Goal: Task Accomplishment & Management: Complete application form

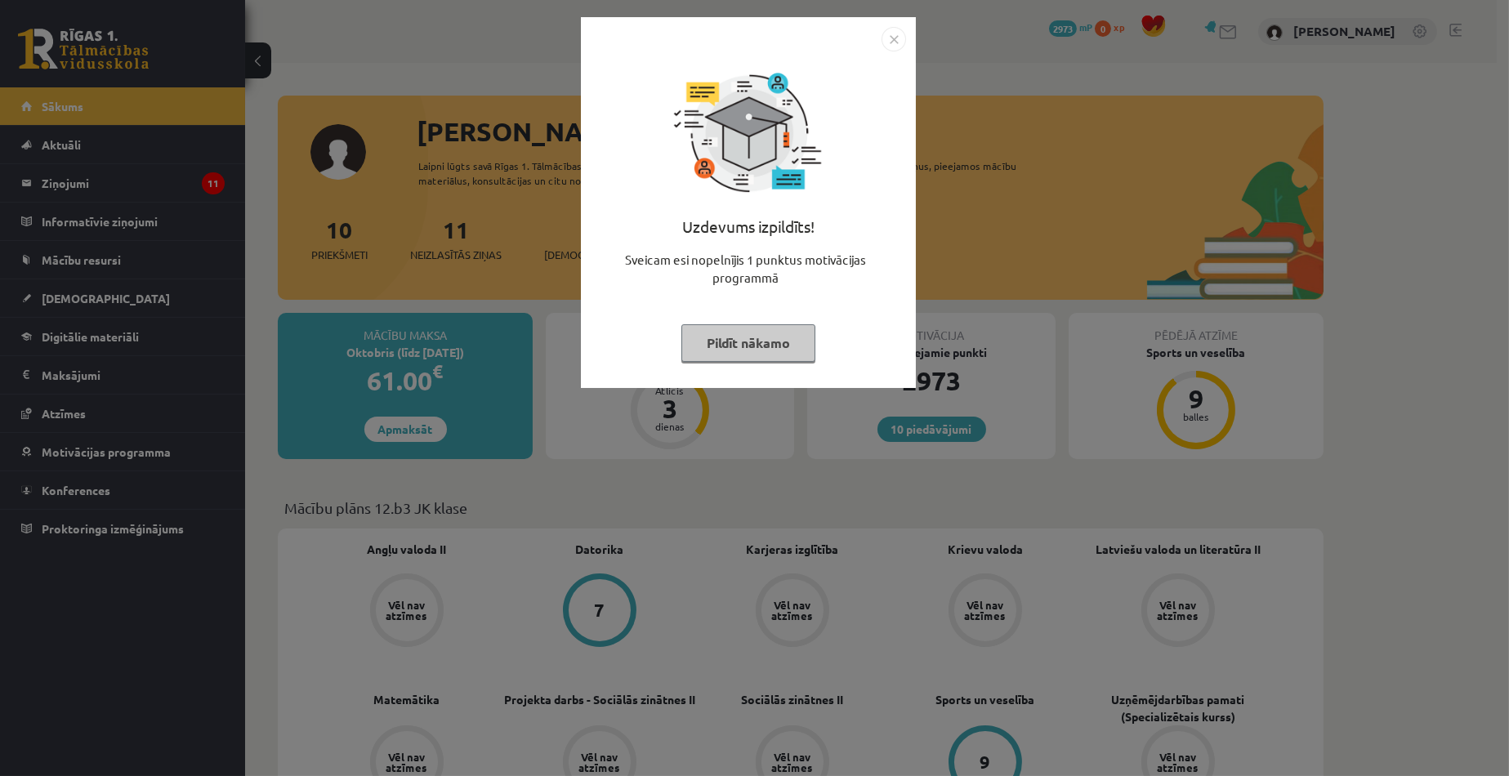
click at [754, 359] on button "Pildīt nākamo" at bounding box center [748, 343] width 134 height 38
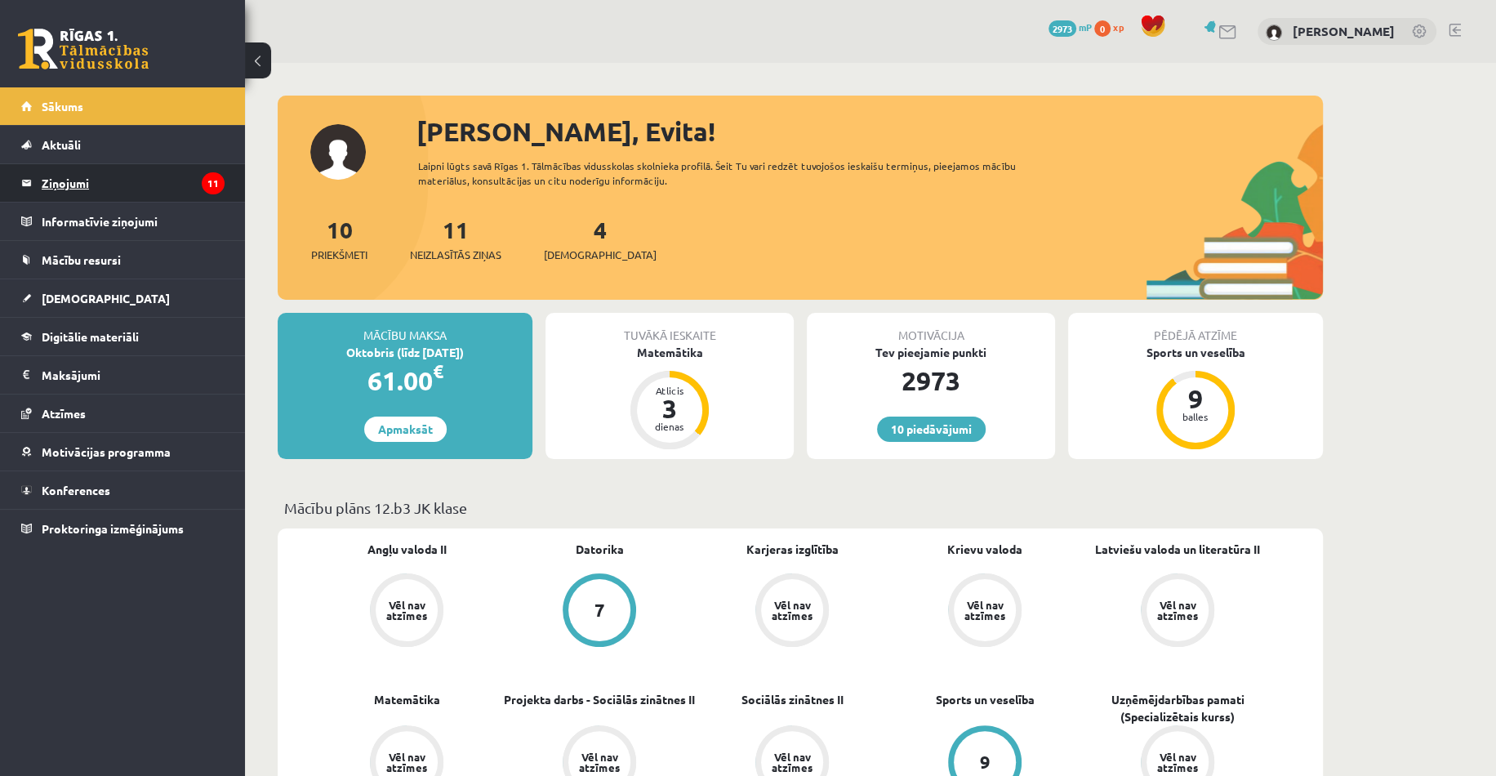
click at [108, 181] on legend "Ziņojumi 11" at bounding box center [133, 183] width 183 height 38
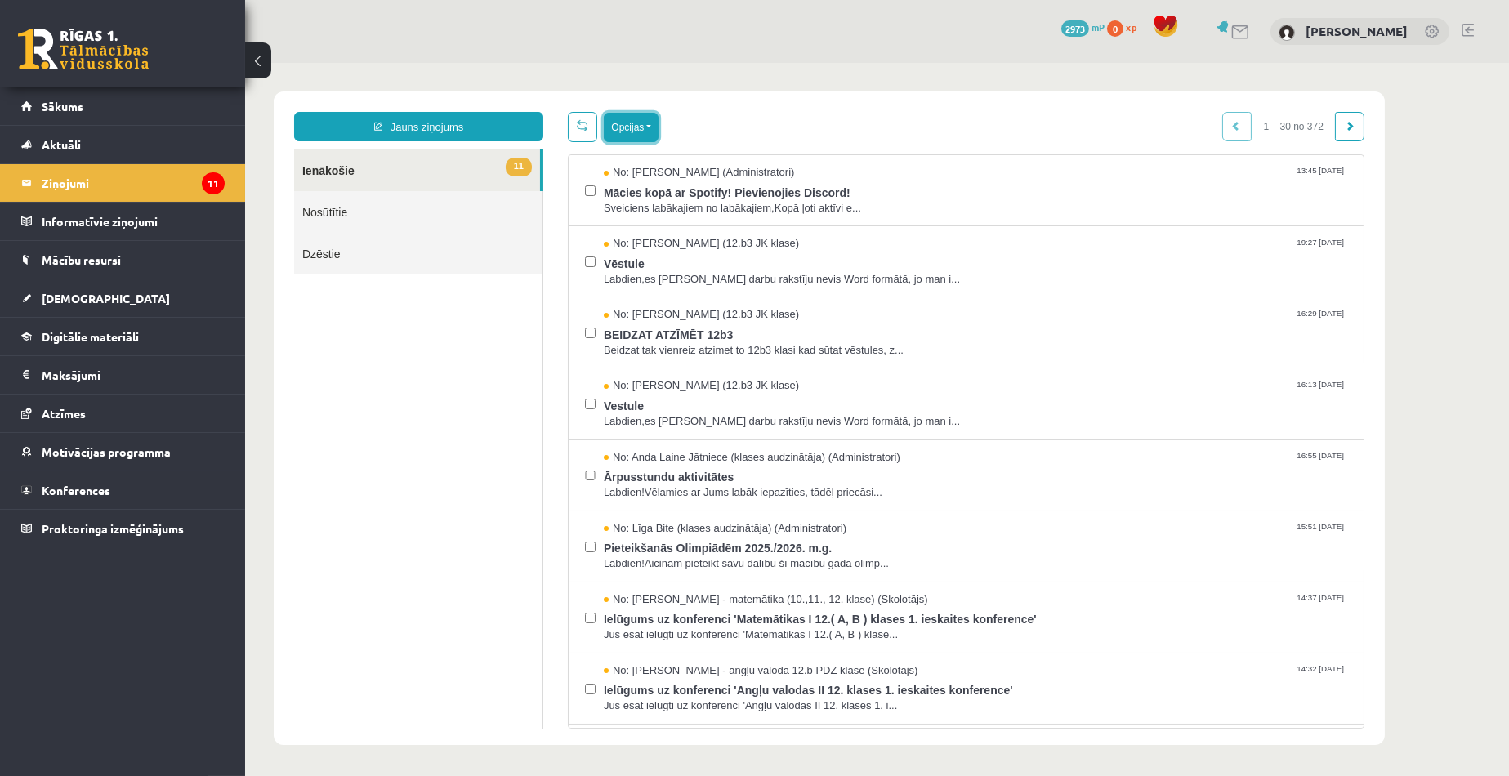
click at [656, 127] on button "Opcijas" at bounding box center [630, 127] width 55 height 29
click at [671, 213] on link "Atzīmēt visus kā lasītus" at bounding box center [730, 208] width 215 height 16
click at [731, 190] on span "Mācies kopā ar Spotify! Pievienojies Discord!" at bounding box center [974, 191] width 743 height 20
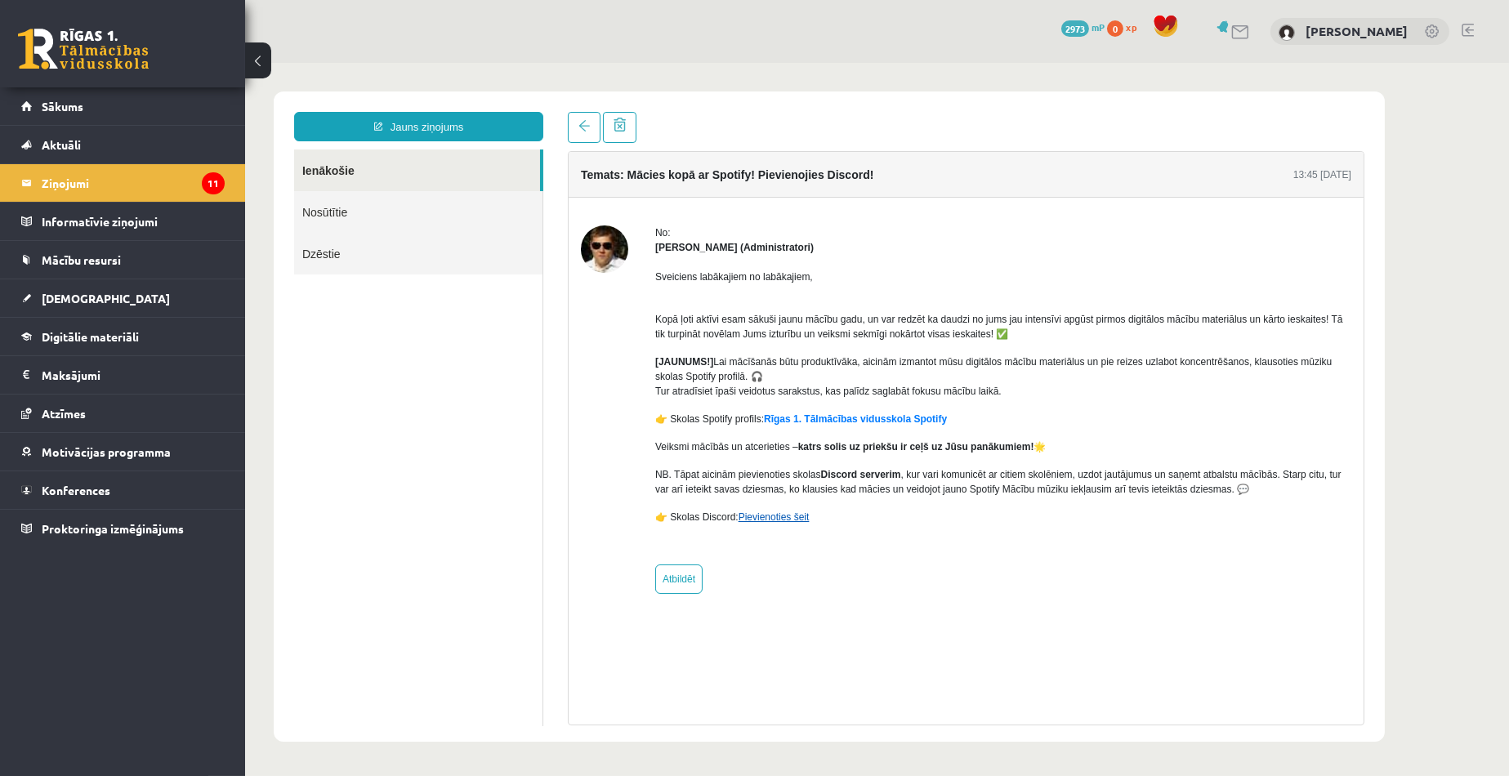
click at [763, 512] on link "Pievienoties šeit" at bounding box center [773, 516] width 71 height 11
click at [51, 183] on legend "Ziņojumi 11" at bounding box center [133, 183] width 183 height 38
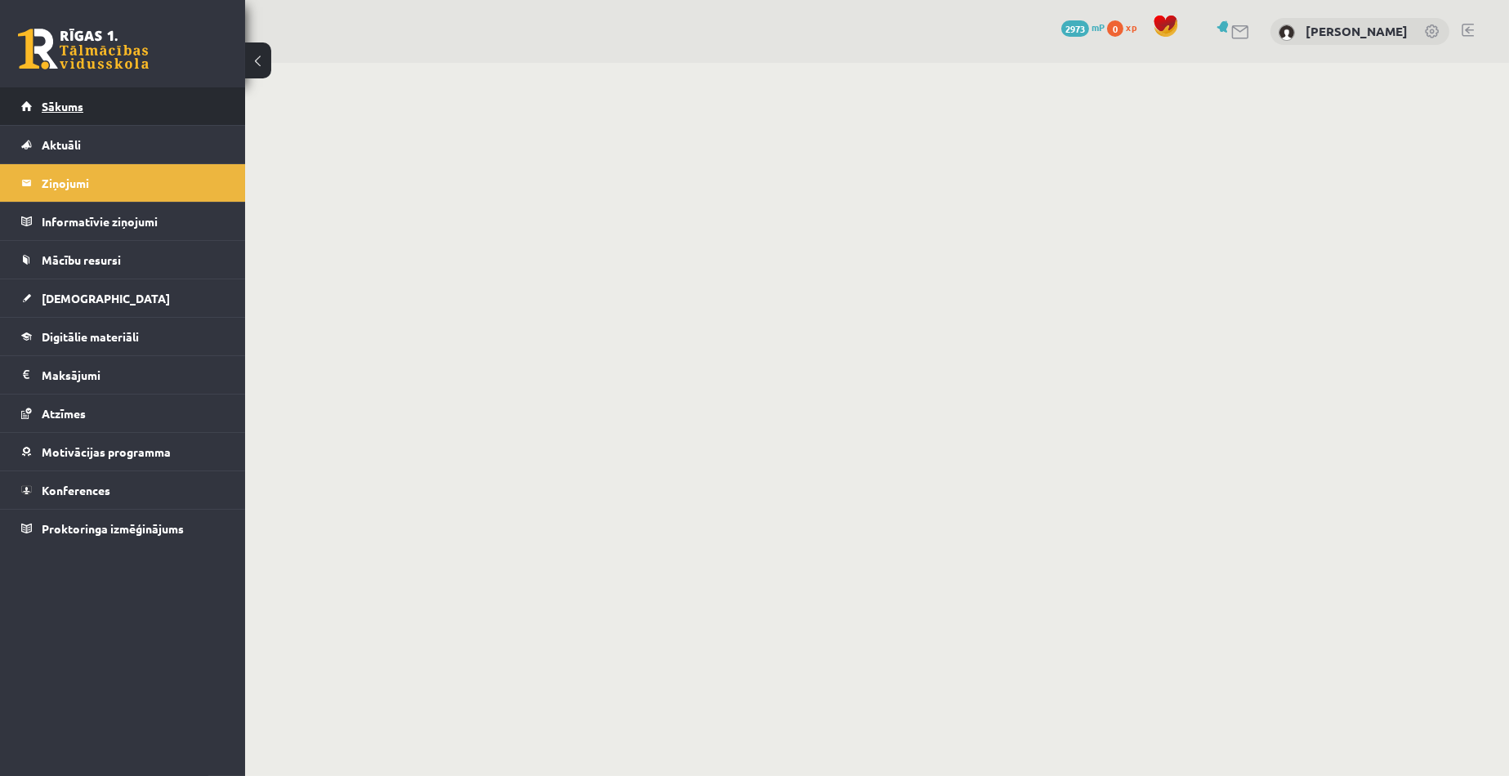
click at [55, 109] on span "Sākums" at bounding box center [63, 106] width 42 height 15
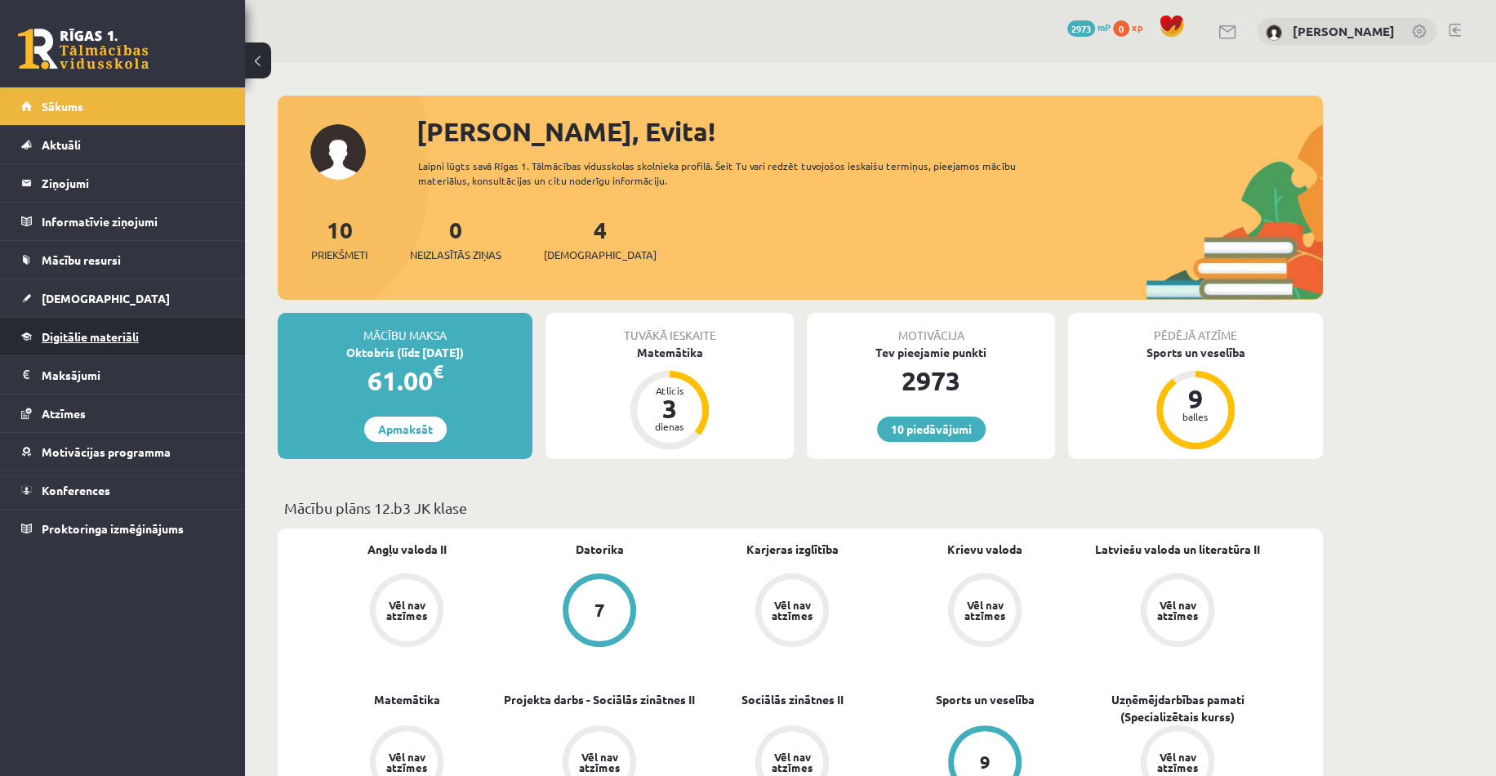
click at [105, 328] on link "Digitālie materiāli" at bounding box center [122, 337] width 203 height 38
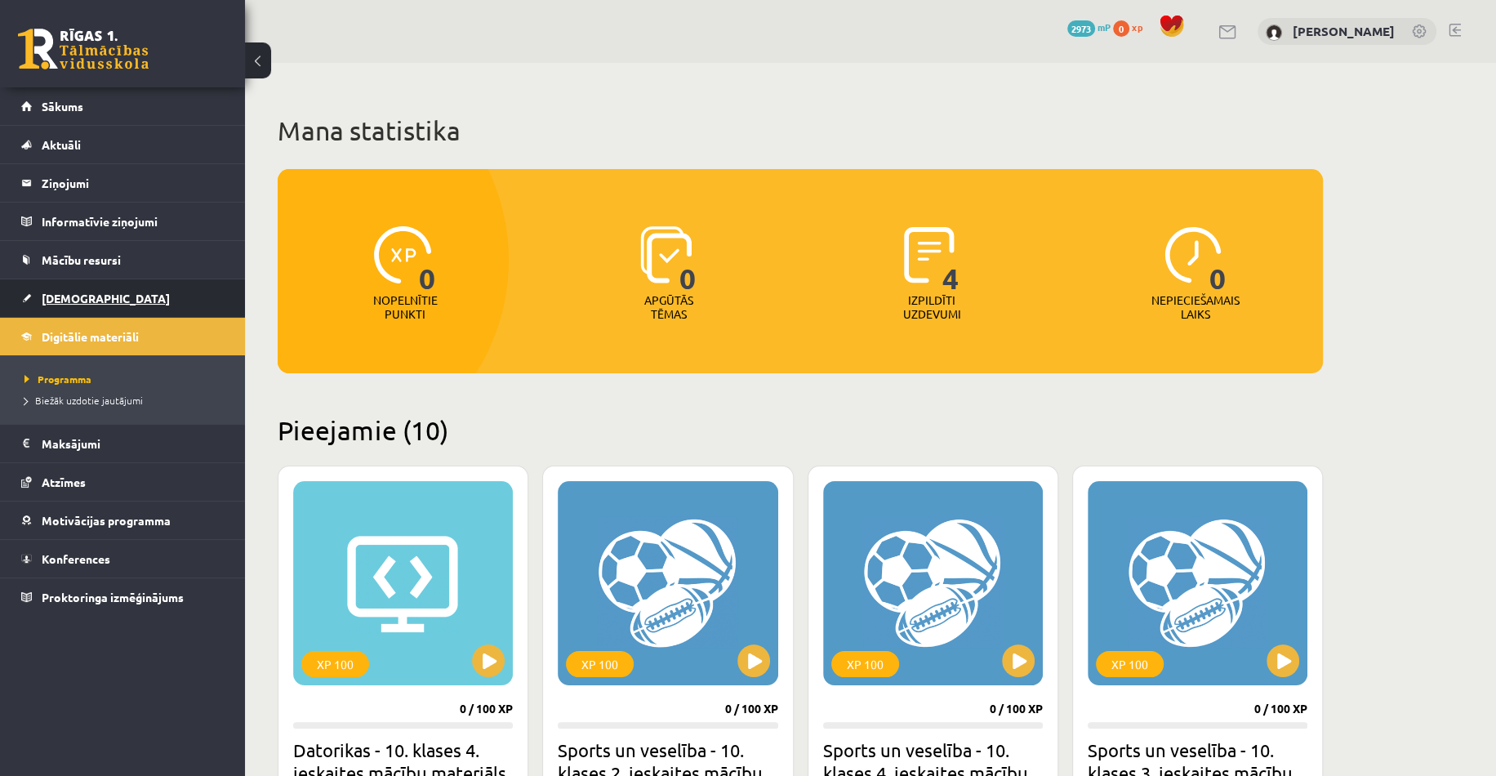
click at [119, 288] on link "[DEMOGRAPHIC_DATA]" at bounding box center [122, 298] width 203 height 38
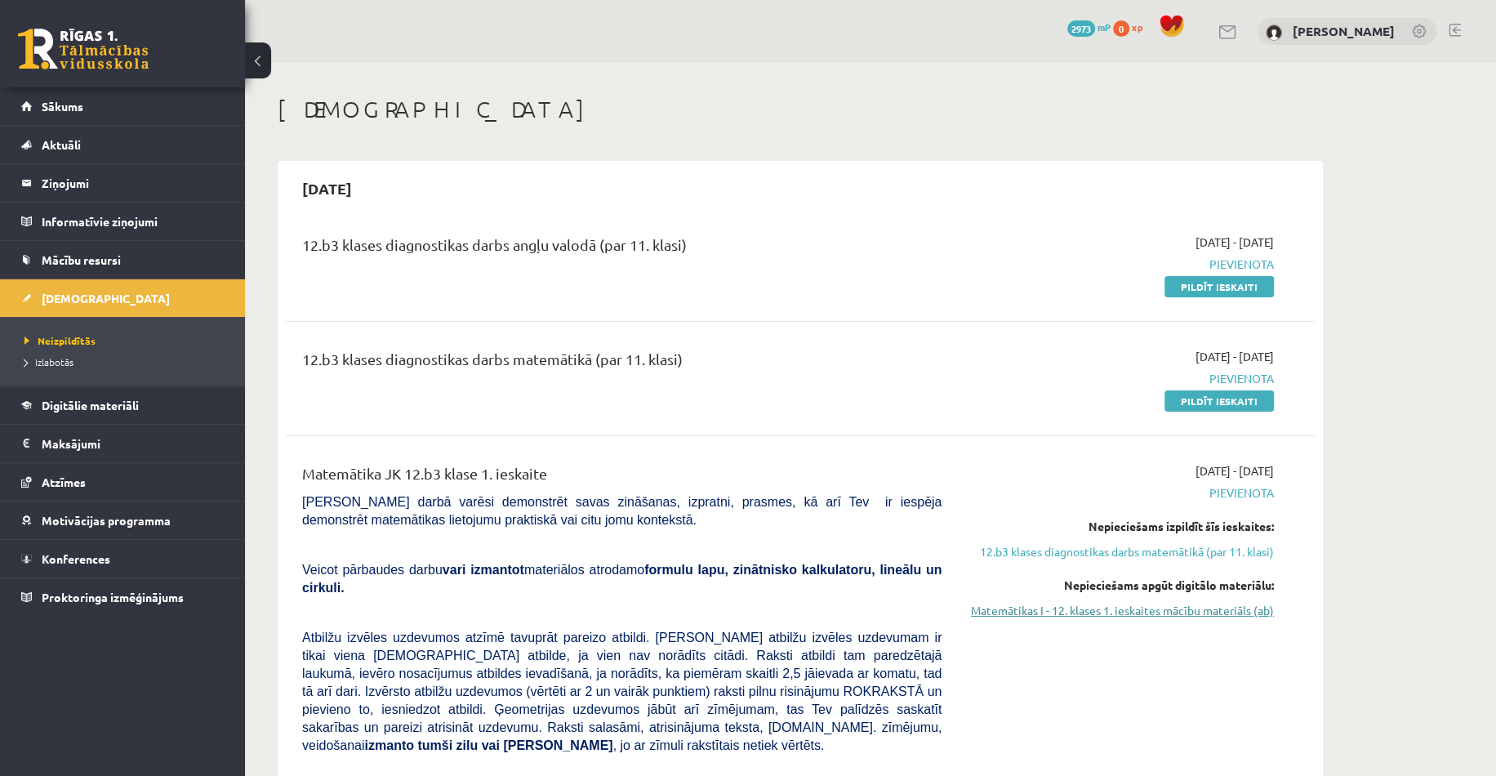
click at [1177, 608] on link "Matemātikas I - 12. klases 1. ieskaites mācību materiāls (ab)" at bounding box center [1120, 610] width 308 height 17
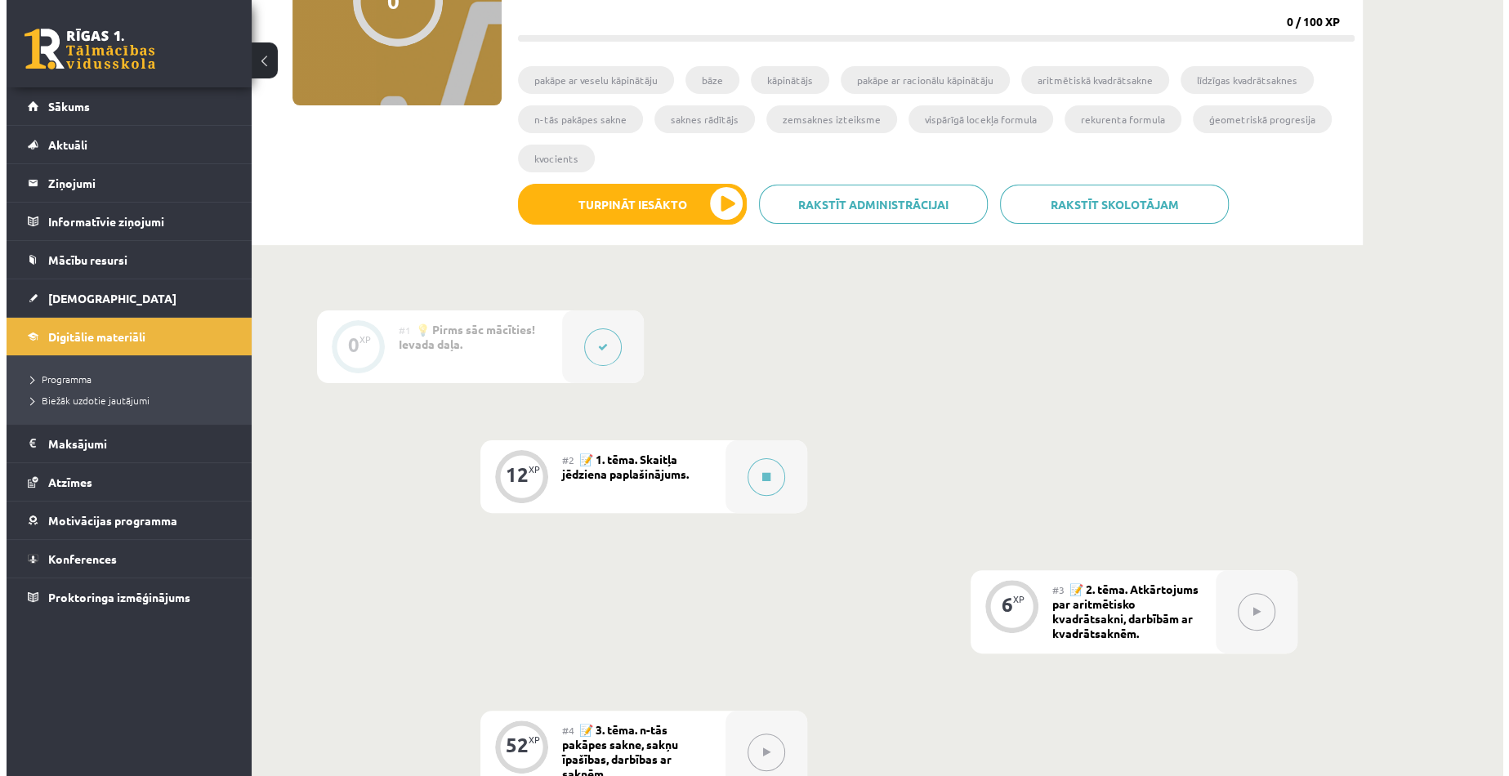
scroll to position [245, 0]
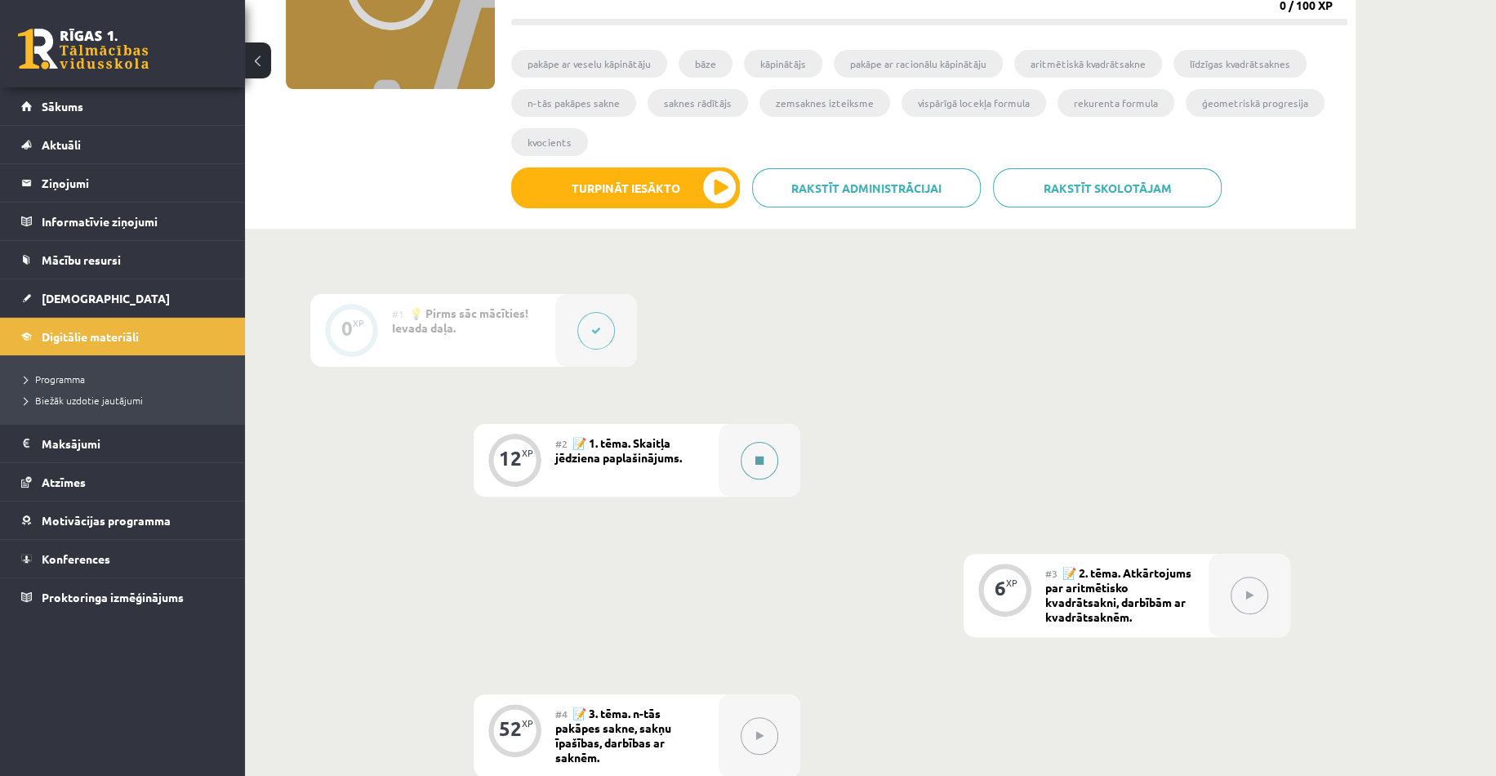
click at [759, 469] on button at bounding box center [760, 461] width 38 height 38
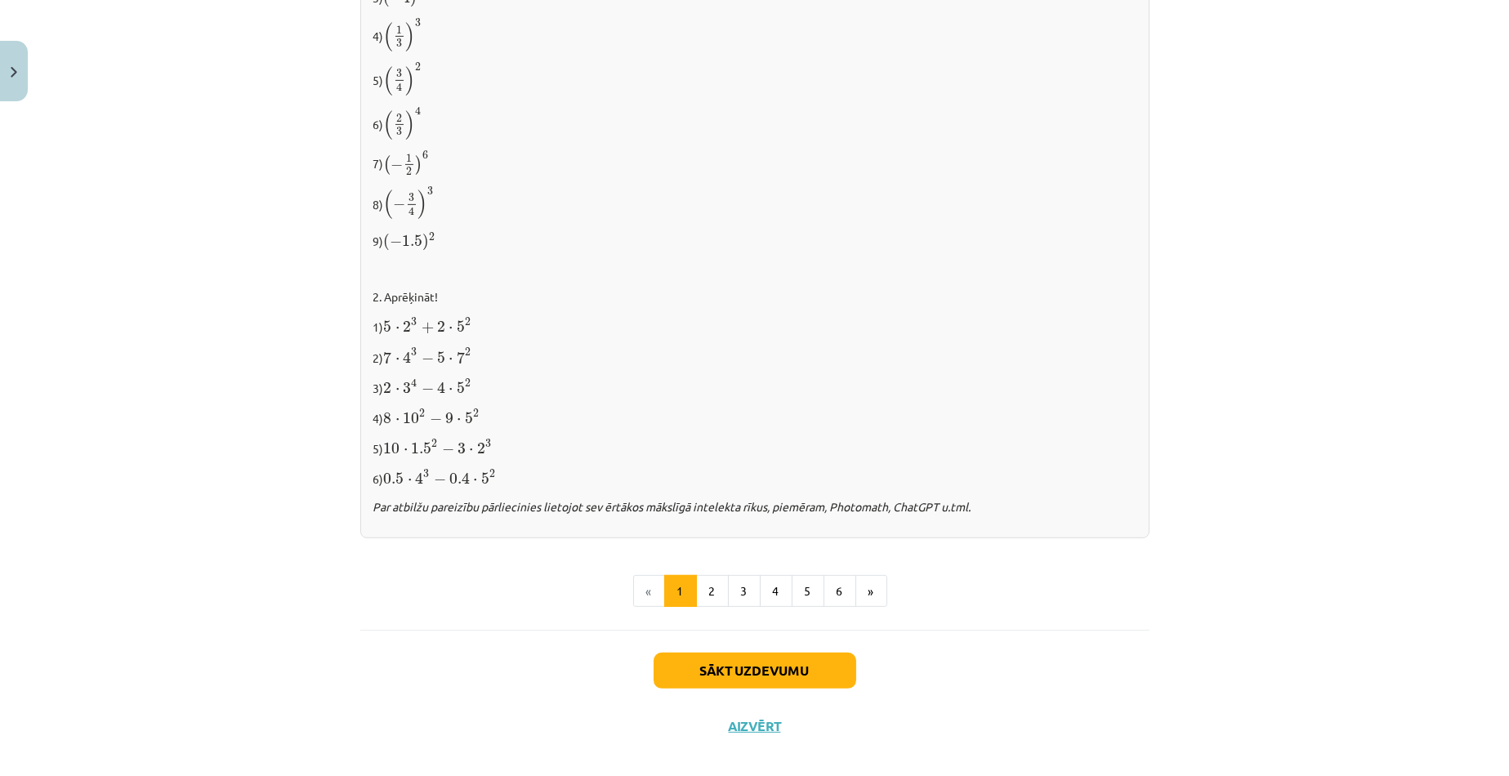
scroll to position [1543, 0]
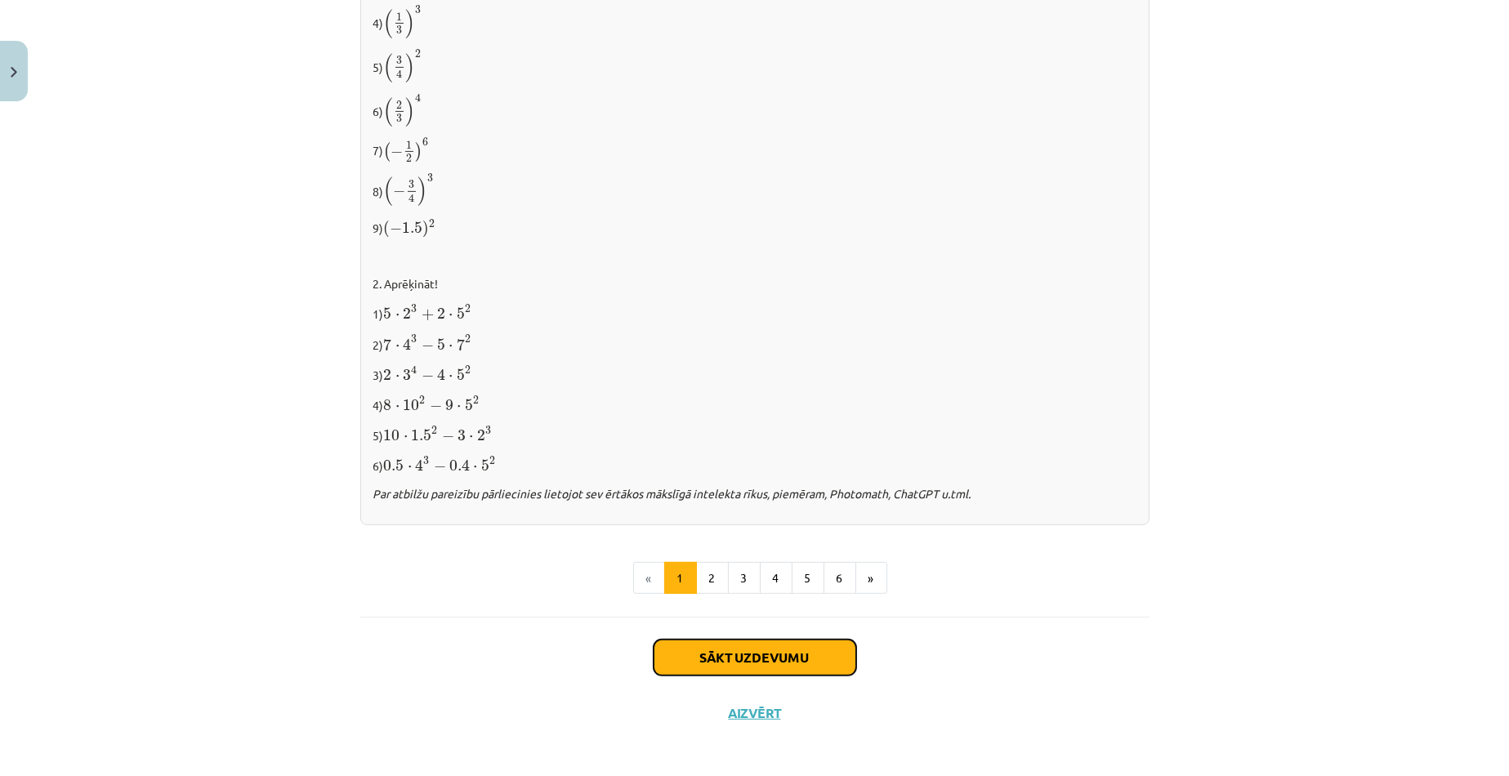
click at [740, 656] on button "Sākt uzdevumu" at bounding box center [754, 658] width 203 height 36
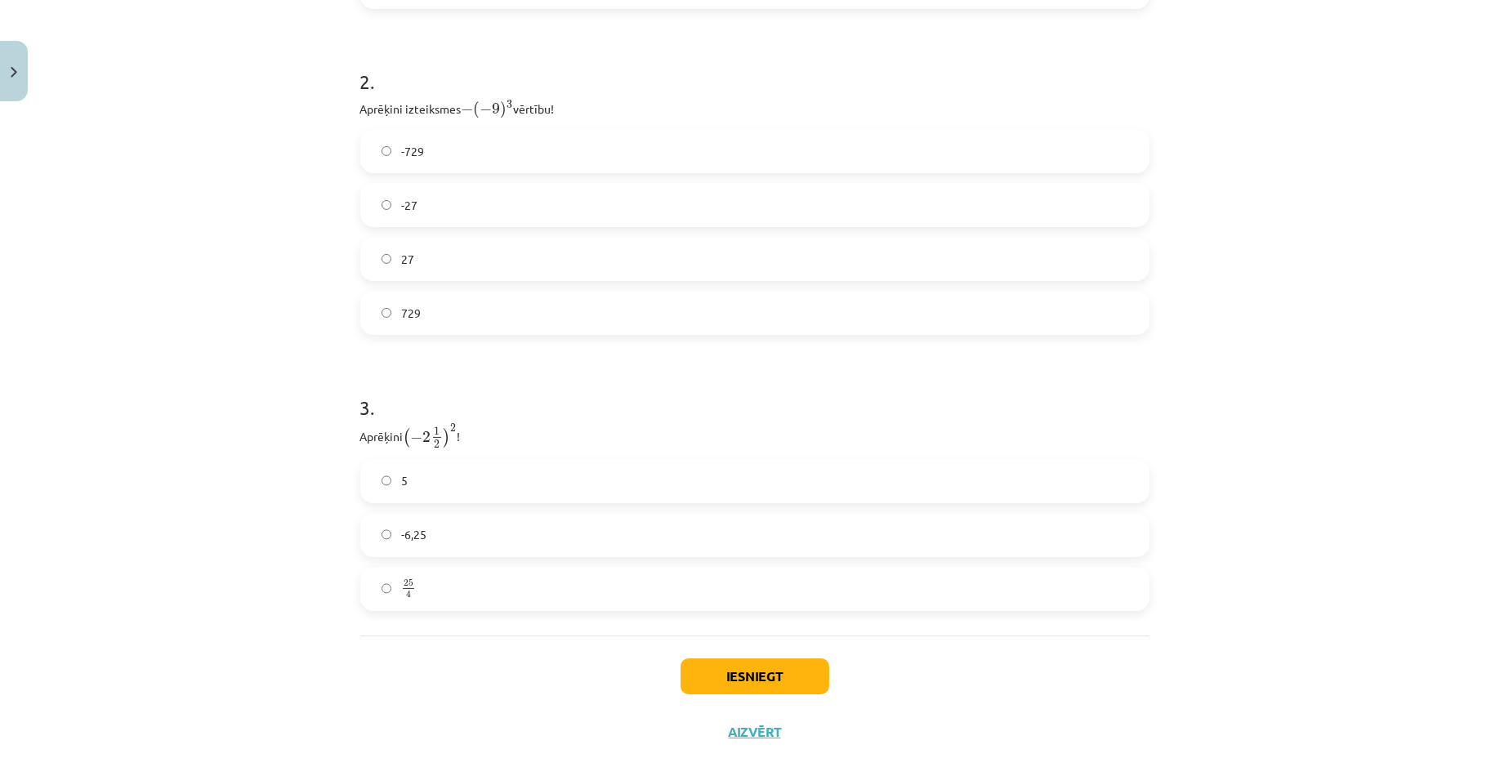
scroll to position [788, 0]
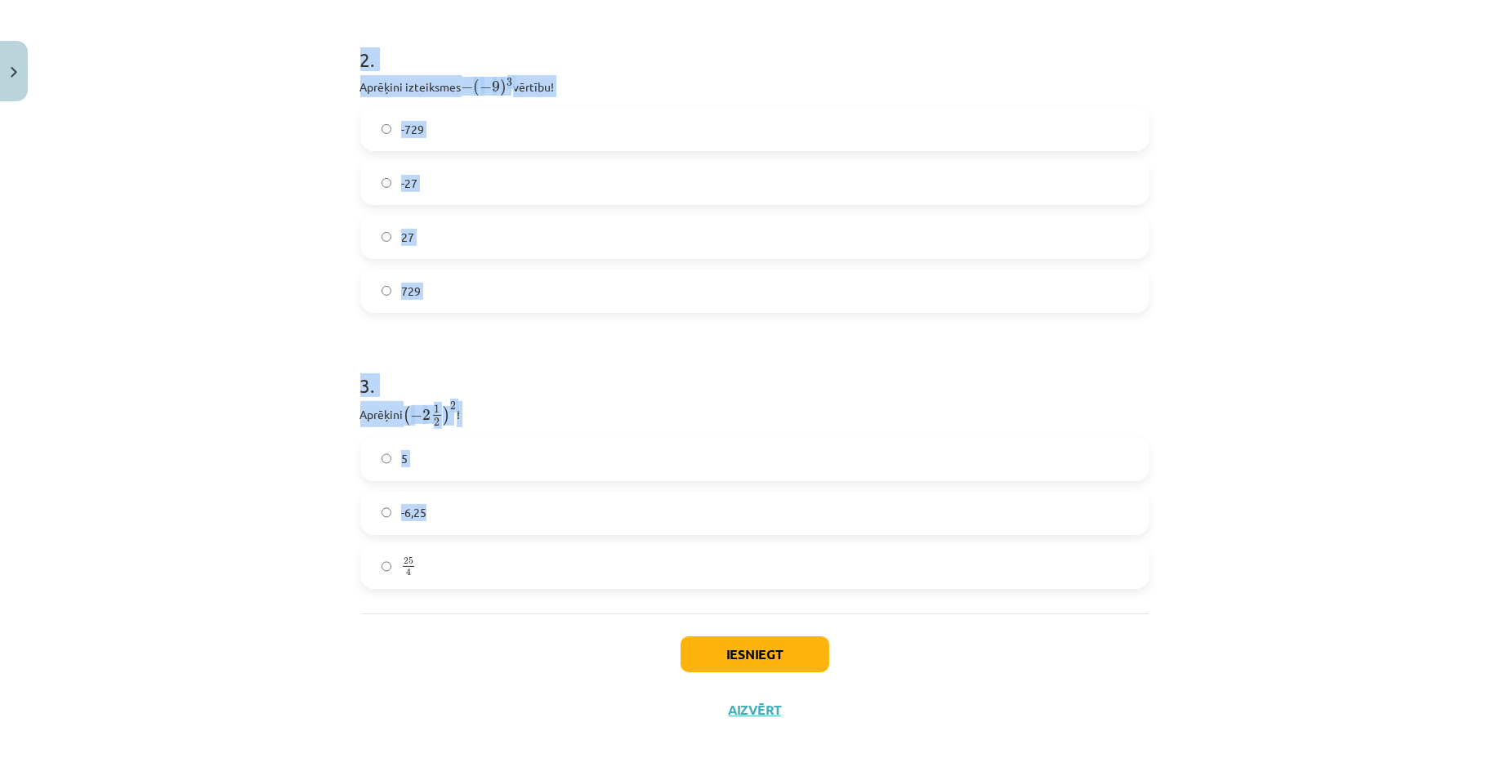
drag, startPoint x: 346, startPoint y: 327, endPoint x: 533, endPoint y: 482, distance: 243.1
click at [533, 482] on div "Mācību tēma: Matemātikas i - 12. klases 1. ieskaites mācību materiāls (ab) #2 📝…" at bounding box center [754, 388] width 1509 height 776
click at [173, 472] on div "Mācību tēma: Matemātikas i - 12. klases 1. ieskaites mācību materiāls (ab) #2 📝…" at bounding box center [754, 388] width 1509 height 776
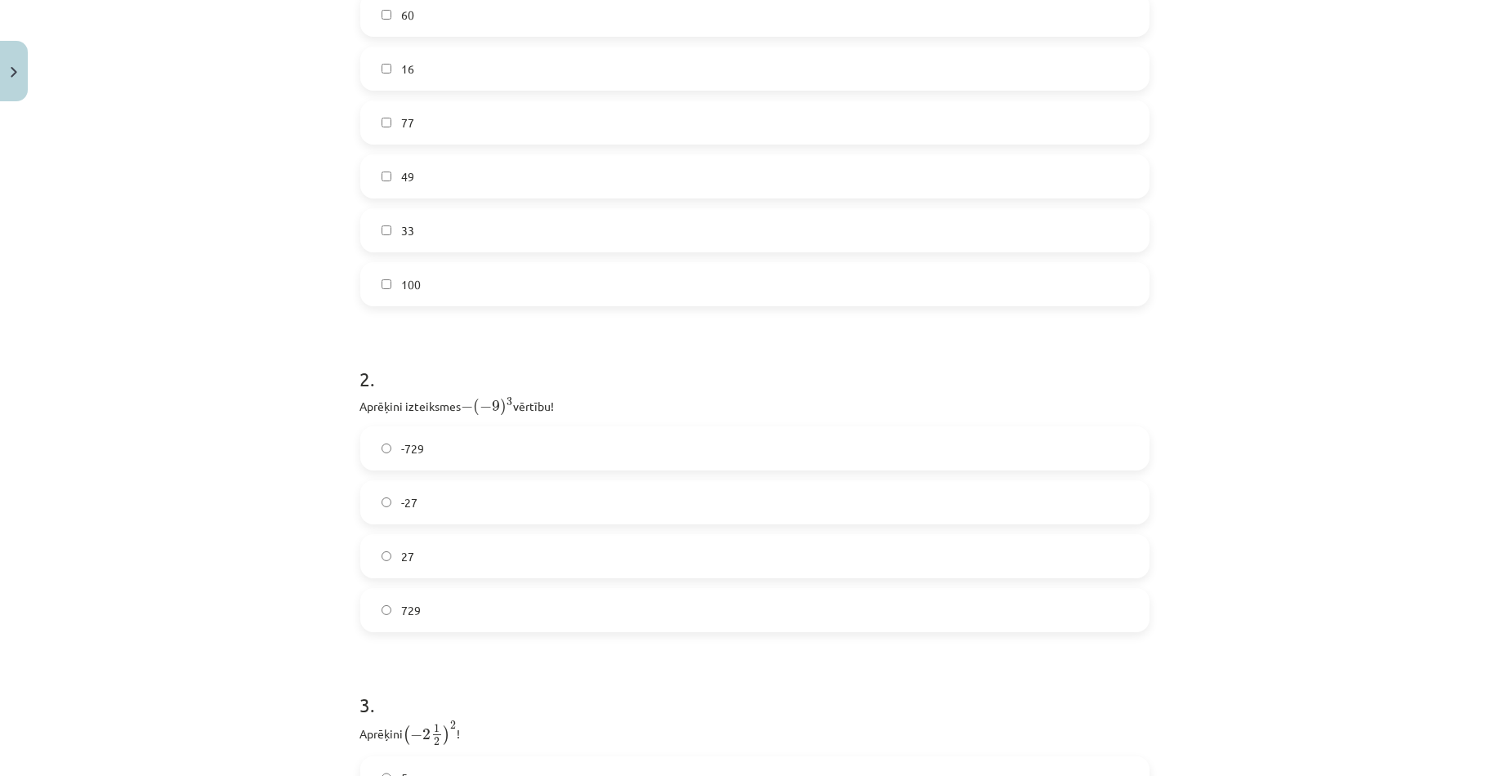
scroll to position [216, 0]
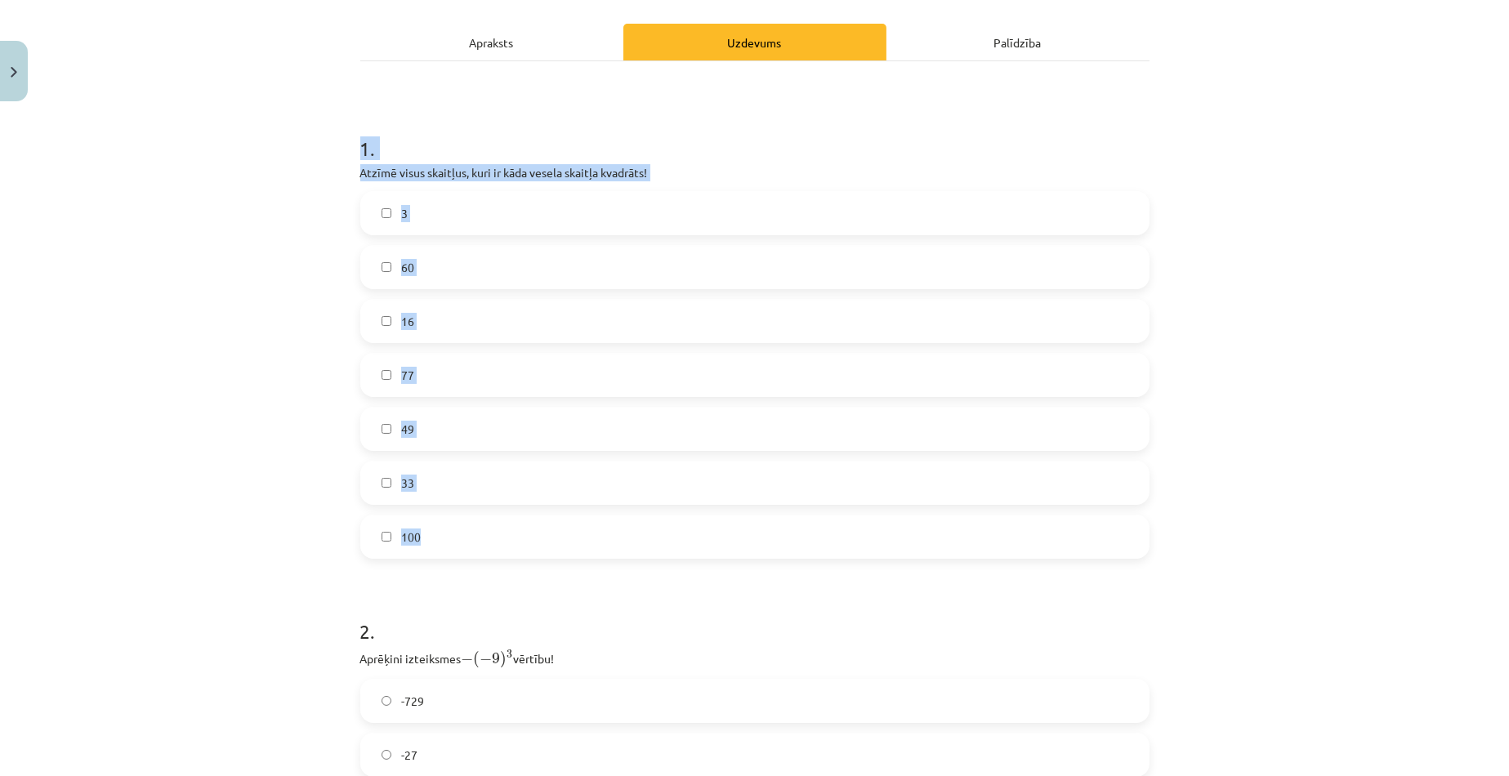
drag, startPoint x: 319, startPoint y: 132, endPoint x: 502, endPoint y: 529, distance: 437.5
click at [502, 529] on div "Mācību tēma: Matemātikas i - 12. klases 1. ieskaites mācību materiāls (ab) #2 📝…" at bounding box center [754, 388] width 1509 height 776
copy div "1 . Atzīmē visus skaitļus, kuri ir kāda vesela skaitļa kvadrāts! 3 60 16 77 49 …"
click at [651, 537] on label "100" at bounding box center [755, 536] width 786 height 41
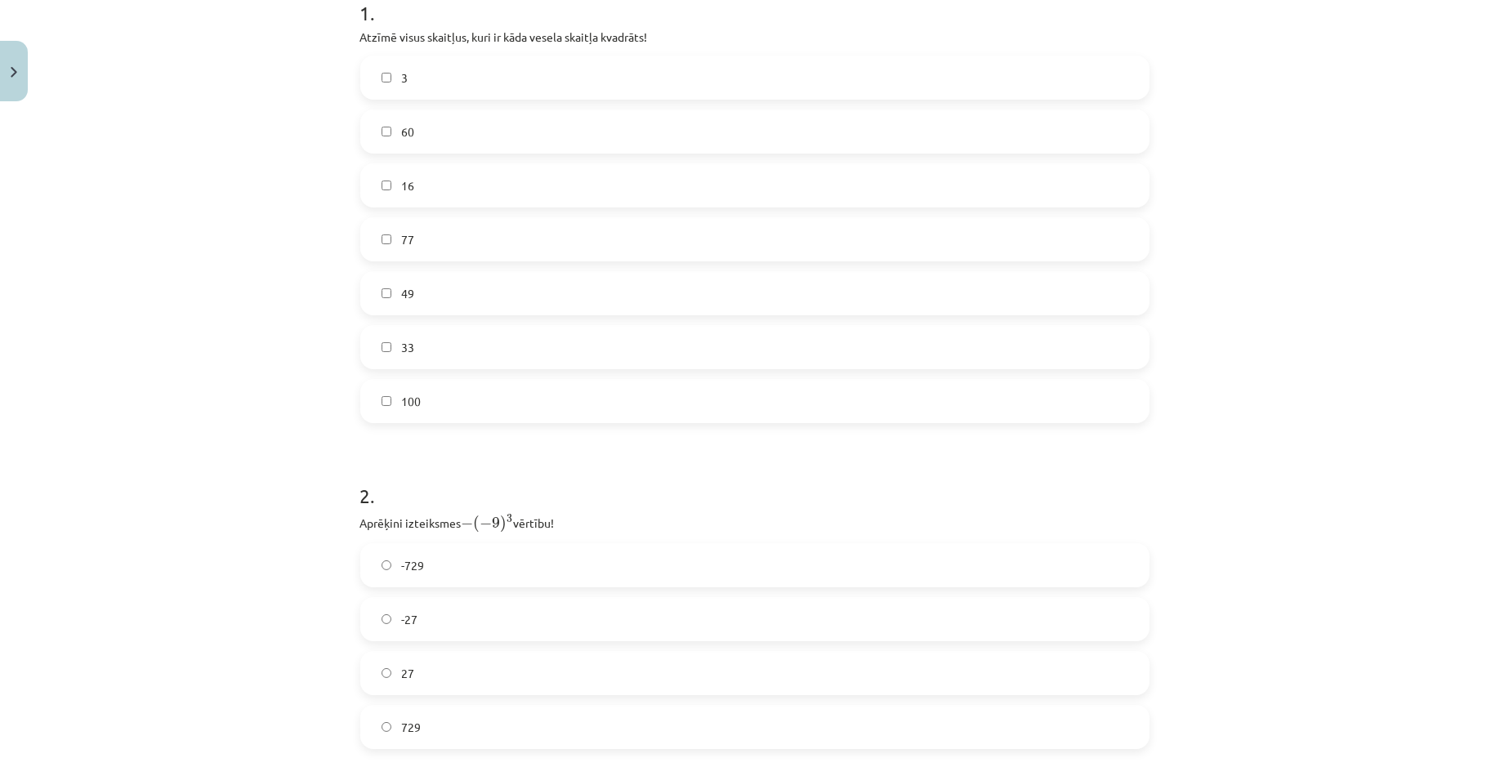
scroll to position [380, 0]
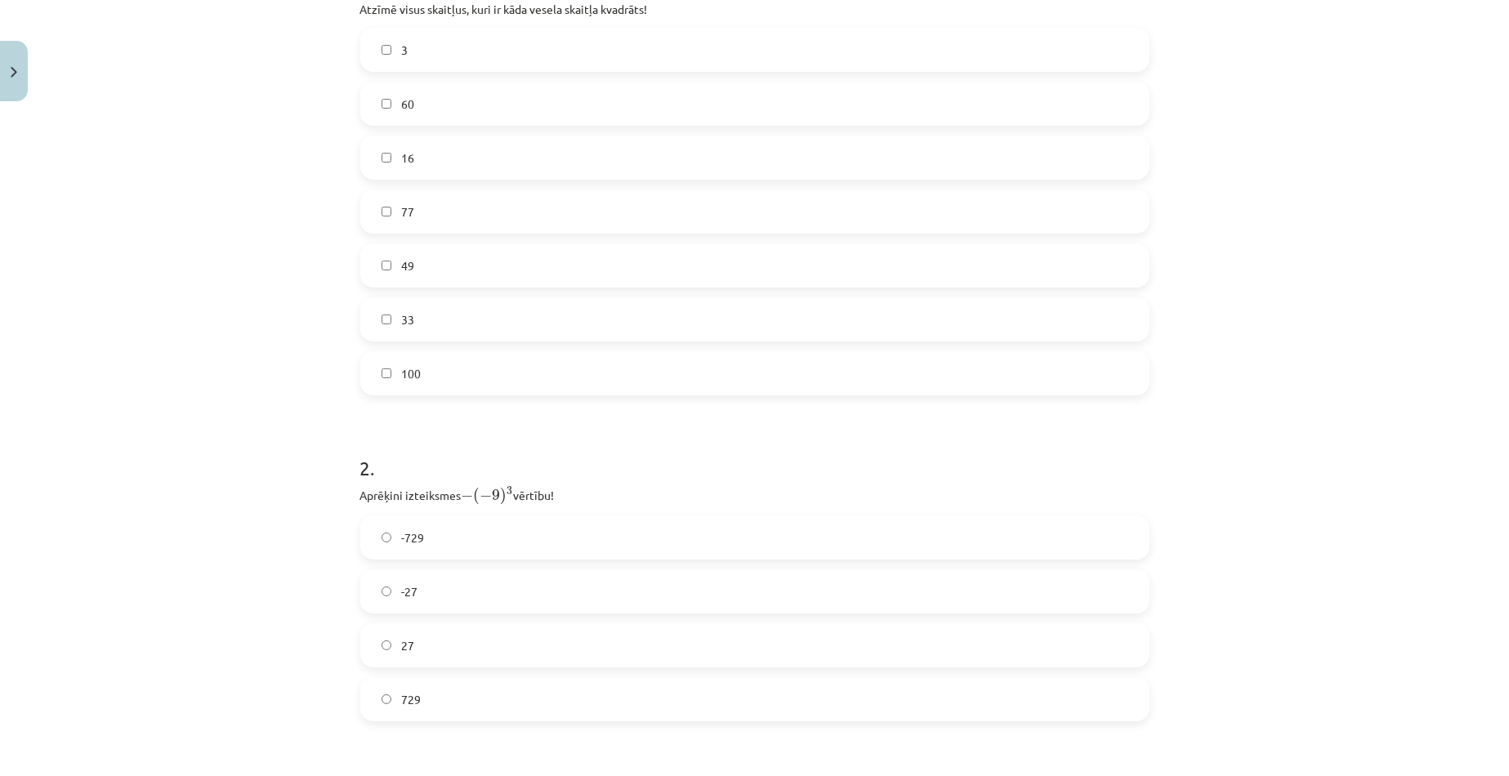
click at [342, 491] on div "Mācību tēma: Matemātikas i - 12. klases 1. ieskaites mācību materiāls (ab) #2 📝…" at bounding box center [754, 388] width 1509 height 776
drag, startPoint x: 348, startPoint y: 463, endPoint x: 453, endPoint y: 498, distance: 110.3
click at [453, 498] on div "12 XP Saņemsi Viegls 526 pilda Apraksts Uzdevums Palīdzība 1 . Atzīmē visus ska…" at bounding box center [754, 437] width 809 height 1417
copy div "2 . Aprēķini izteiksmes"
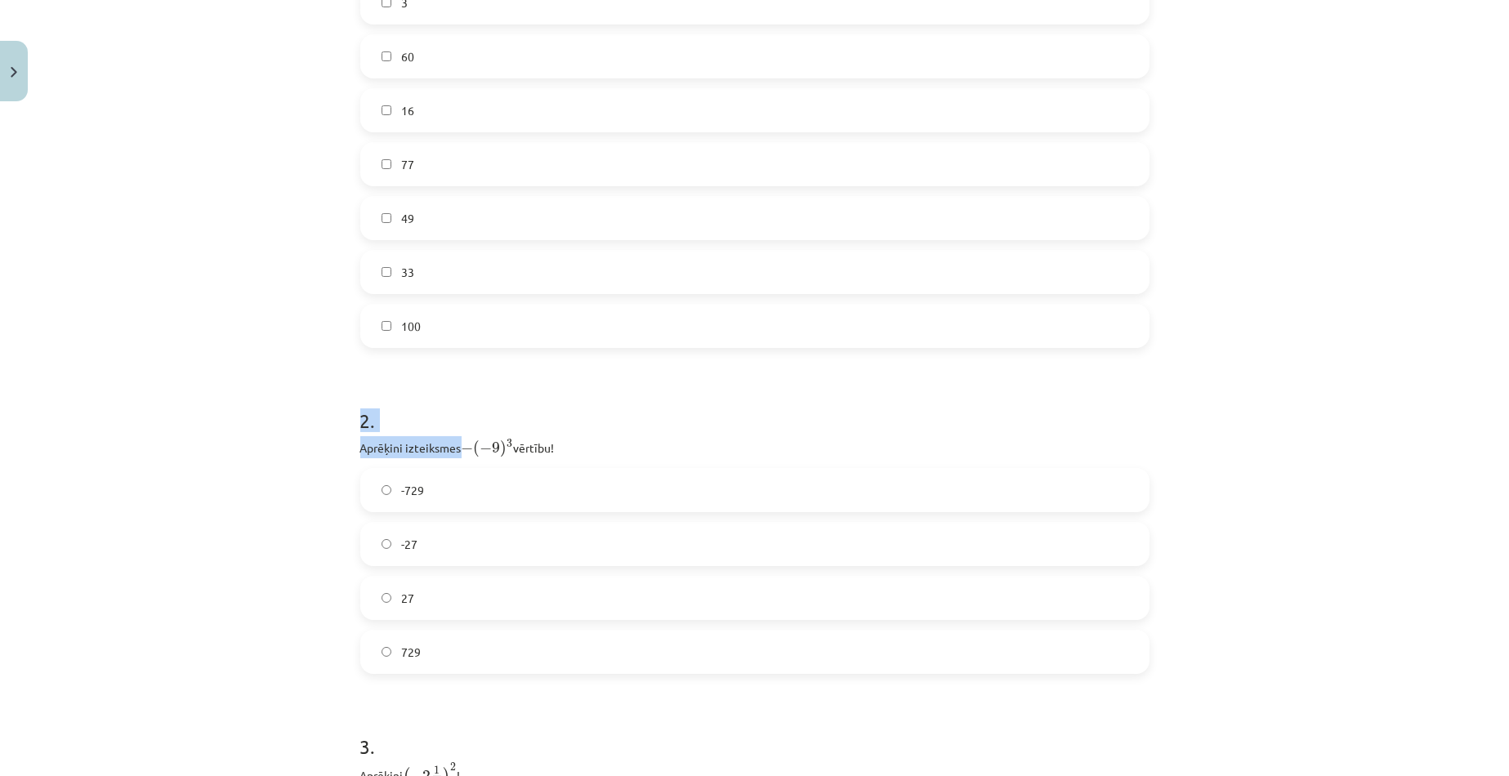
scroll to position [707, 0]
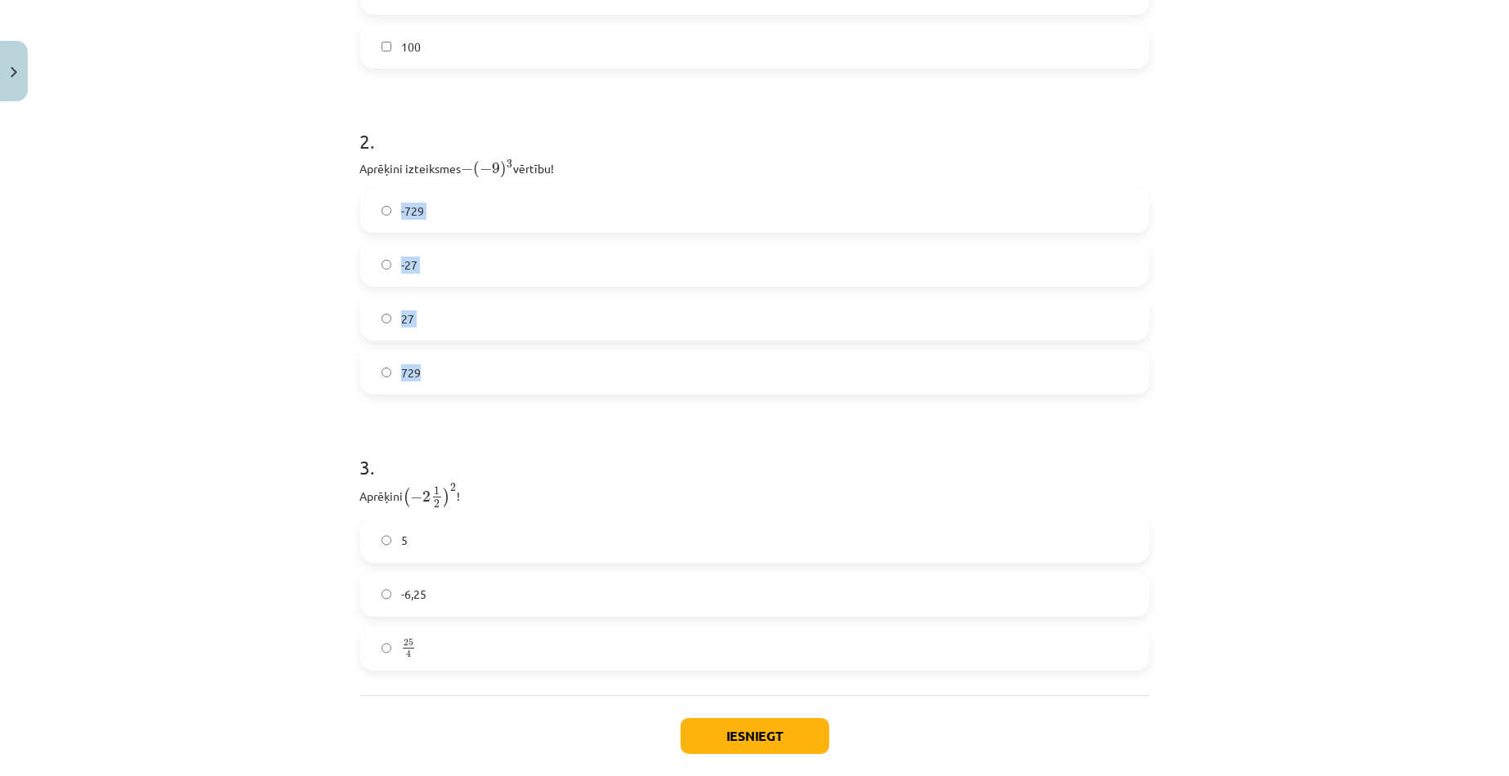
drag, startPoint x: 347, startPoint y: 201, endPoint x: 452, endPoint y: 361, distance: 191.2
click at [452, 361] on div "12 XP Saņemsi Viegls 526 pilda Apraksts Uzdevums Palīdzība 1 . Atzīmē visus ska…" at bounding box center [754, 110] width 809 height 1417
copy div "-729 -27 27 729"
click at [350, 494] on div "12 XP Saņemsi Viegls 526 pilda Apraksts Uzdevums Palīdzība 1 . Atzīmē visus ska…" at bounding box center [754, 110] width 809 height 1417
drag, startPoint x: 348, startPoint y: 468, endPoint x: 397, endPoint y: 506, distance: 62.3
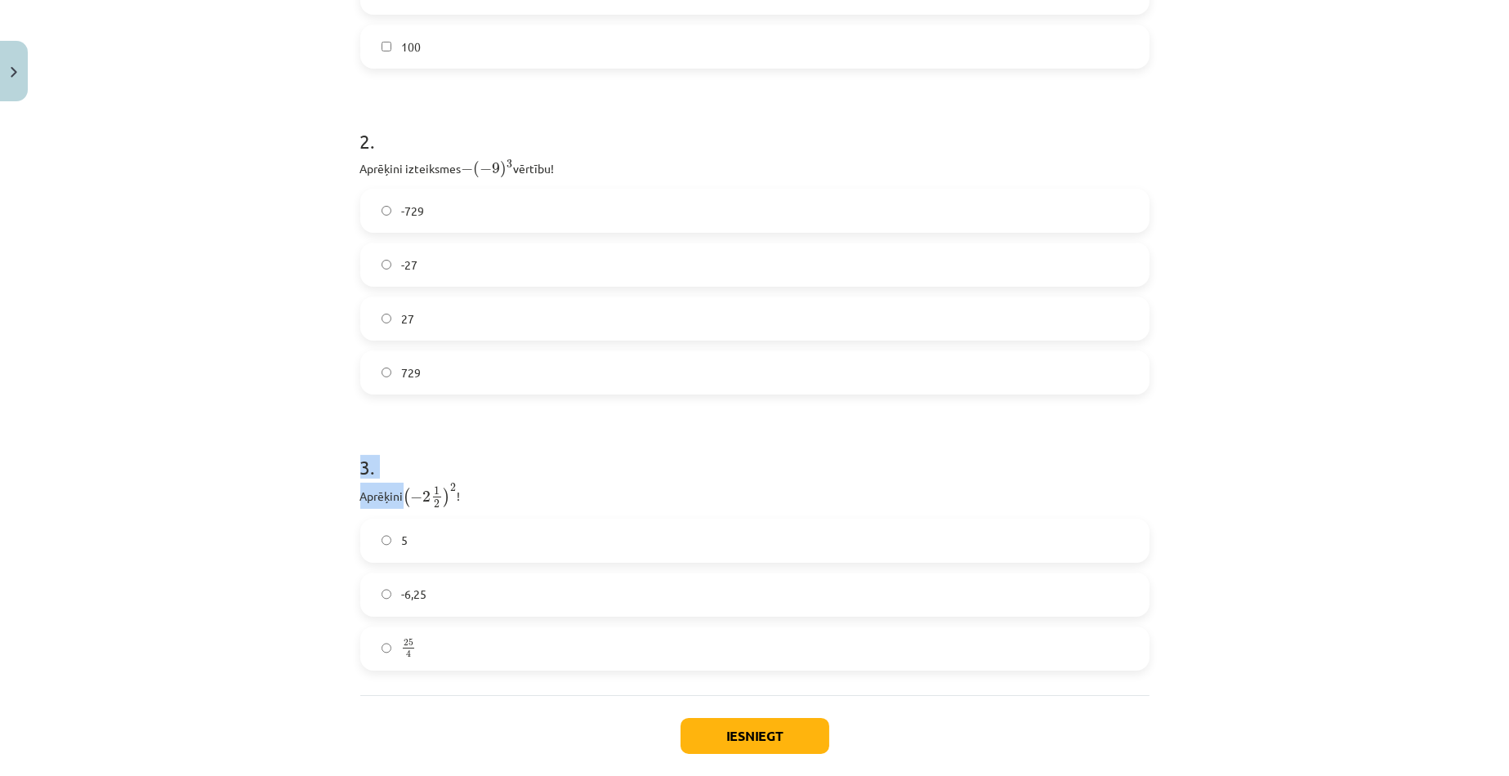
click at [397, 506] on div "12 XP Saņemsi Viegls 526 pilda Apraksts Uzdevums Palīdzība 1 . Atzīmē visus ska…" at bounding box center [754, 110] width 809 height 1417
copy div "3 . Aprēķini"
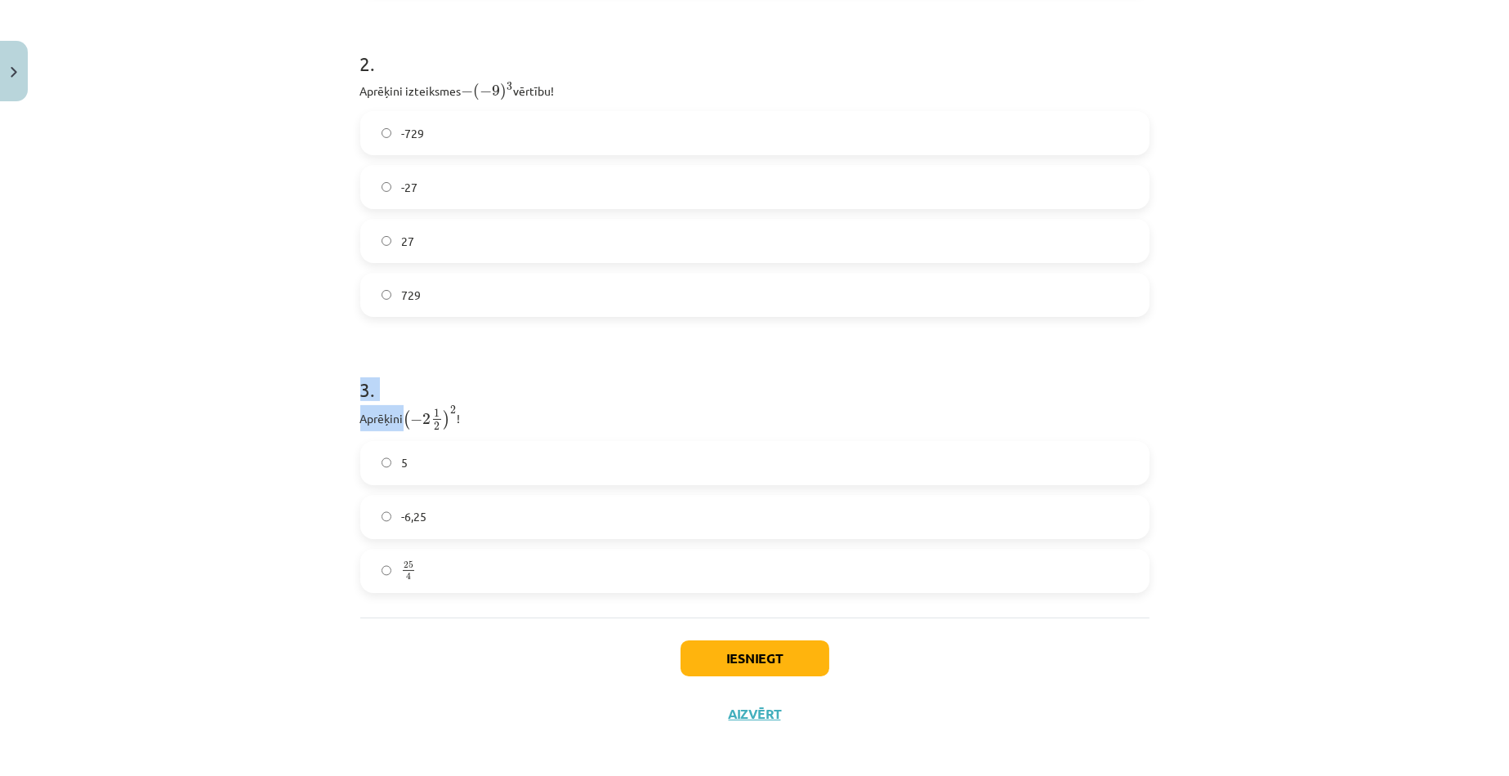
scroll to position [788, 0]
drag, startPoint x: 341, startPoint y: 477, endPoint x: 417, endPoint y: 561, distance: 113.9
click at [417, 561] on div "Mācību tēma: Matemātikas i - 12. klases 1. ieskaites mācību materiāls (ab) #2 📝…" at bounding box center [754, 388] width 1509 height 776
copy div "5 -6,25 25 4"
click at [725, 425] on div "3 . Aprēķini ( − 2 1 2 ) 2 ( − 2 1 2 ) 2 ! 5 -6,25 25 4 25 4" at bounding box center [754, 467] width 789 height 243
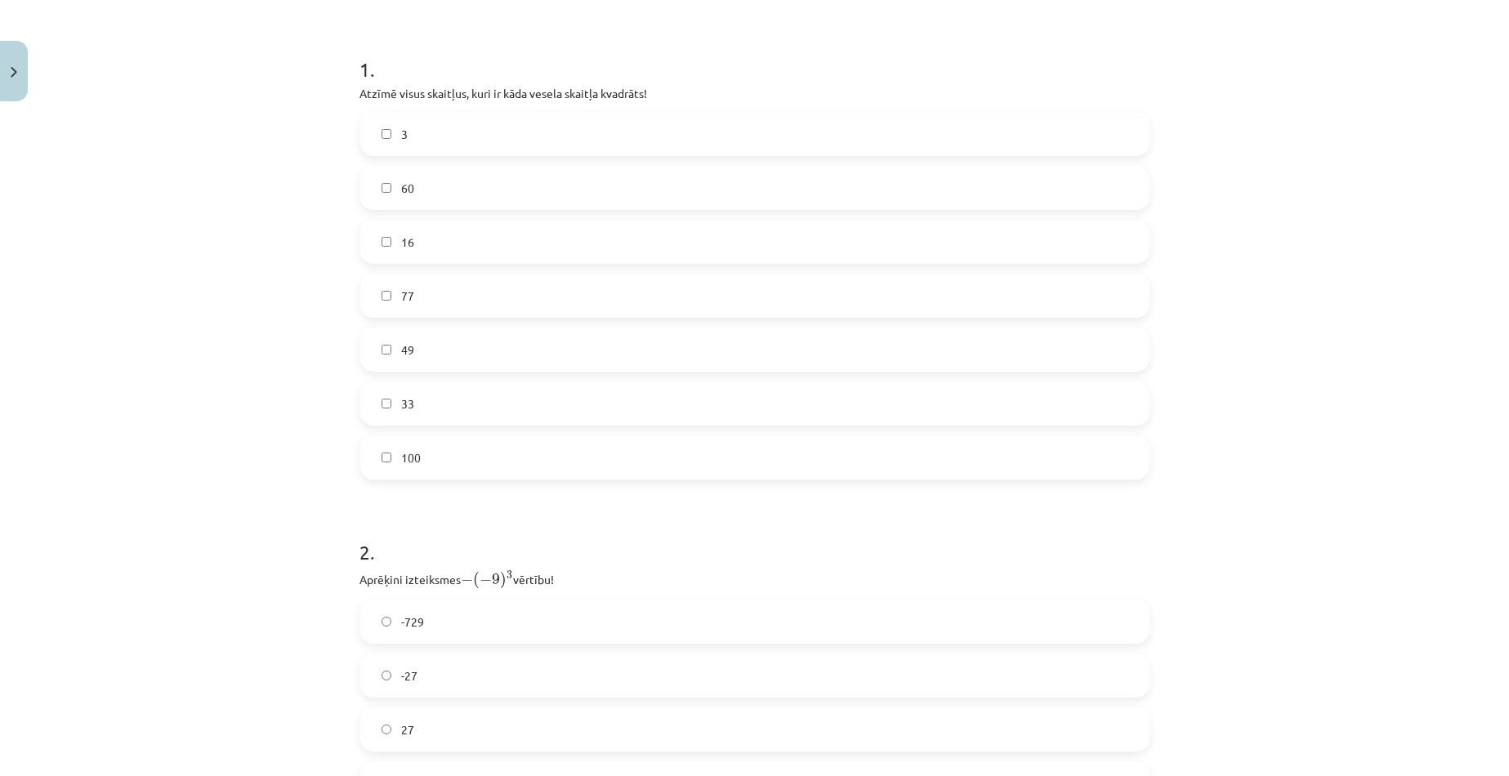
scroll to position [216, 0]
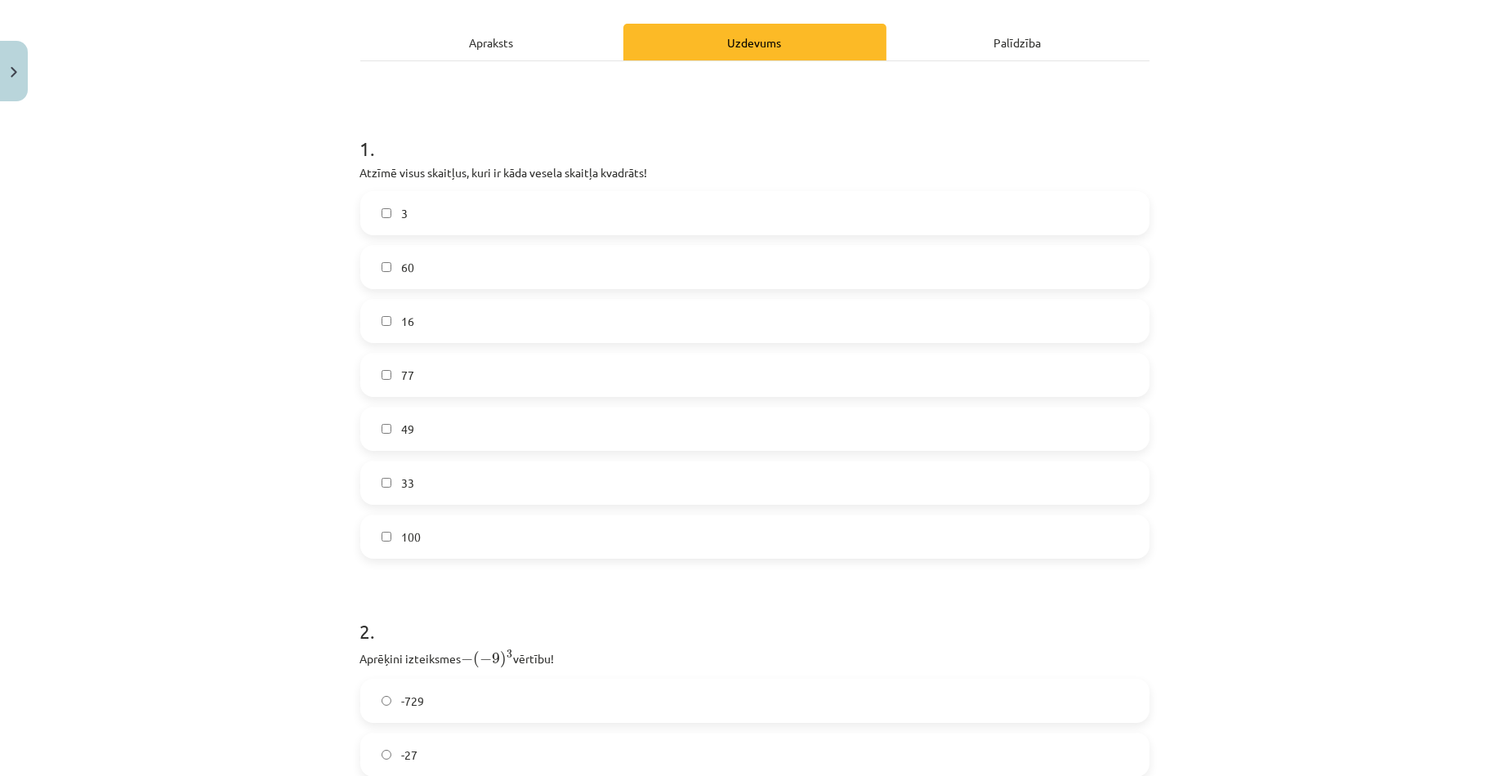
click at [372, 423] on label "49" at bounding box center [755, 428] width 786 height 41
click at [167, 370] on div "Mācību tēma: Matemātikas i - 12. klases 1. ieskaites mācību materiāls (ab) #2 📝…" at bounding box center [754, 388] width 1509 height 776
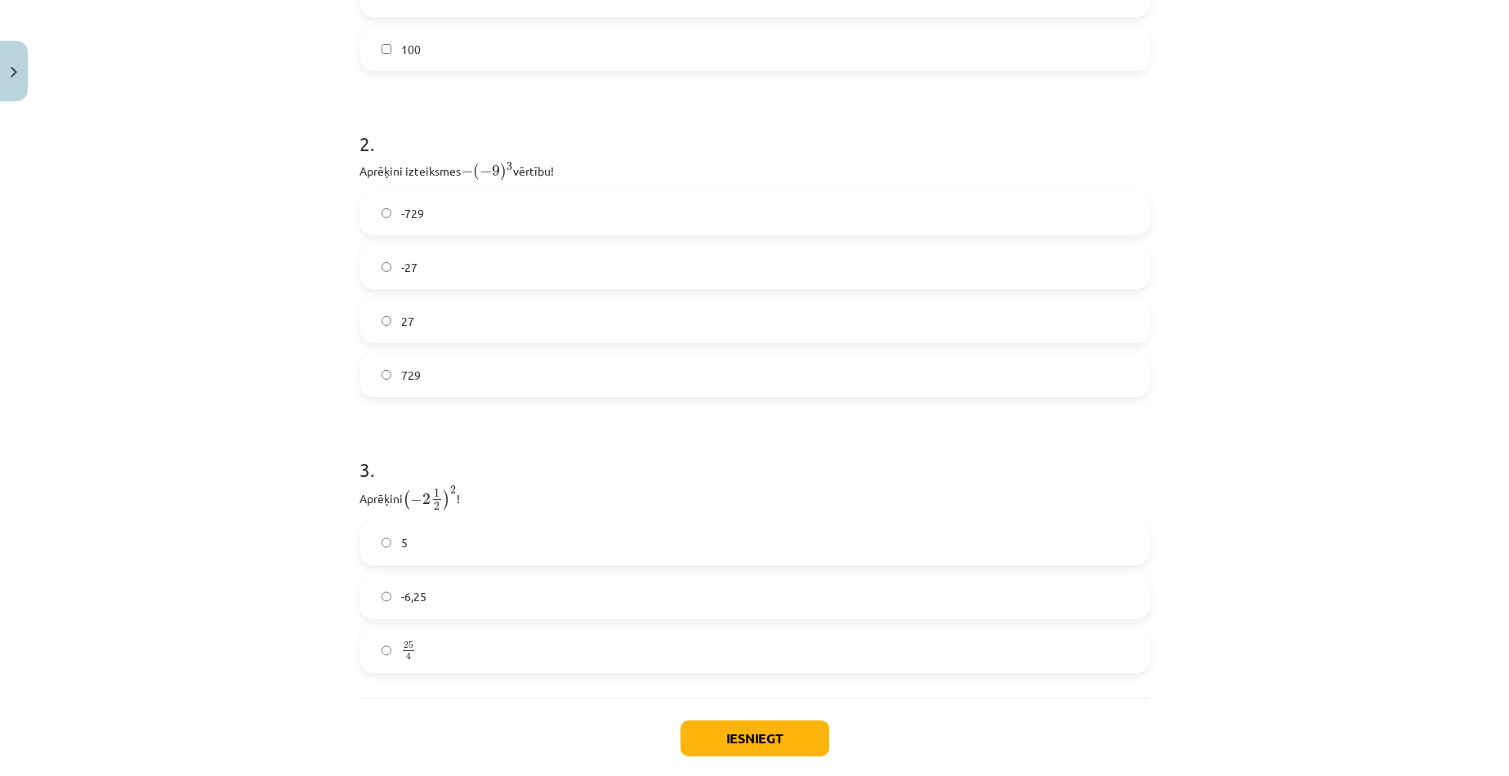
scroll to position [707, 0]
click at [243, 300] on div "Mācību tēma: Matemātikas i - 12. klases 1. ieskaites mācību materiāls (ab) #2 📝…" at bounding box center [754, 388] width 1509 height 776
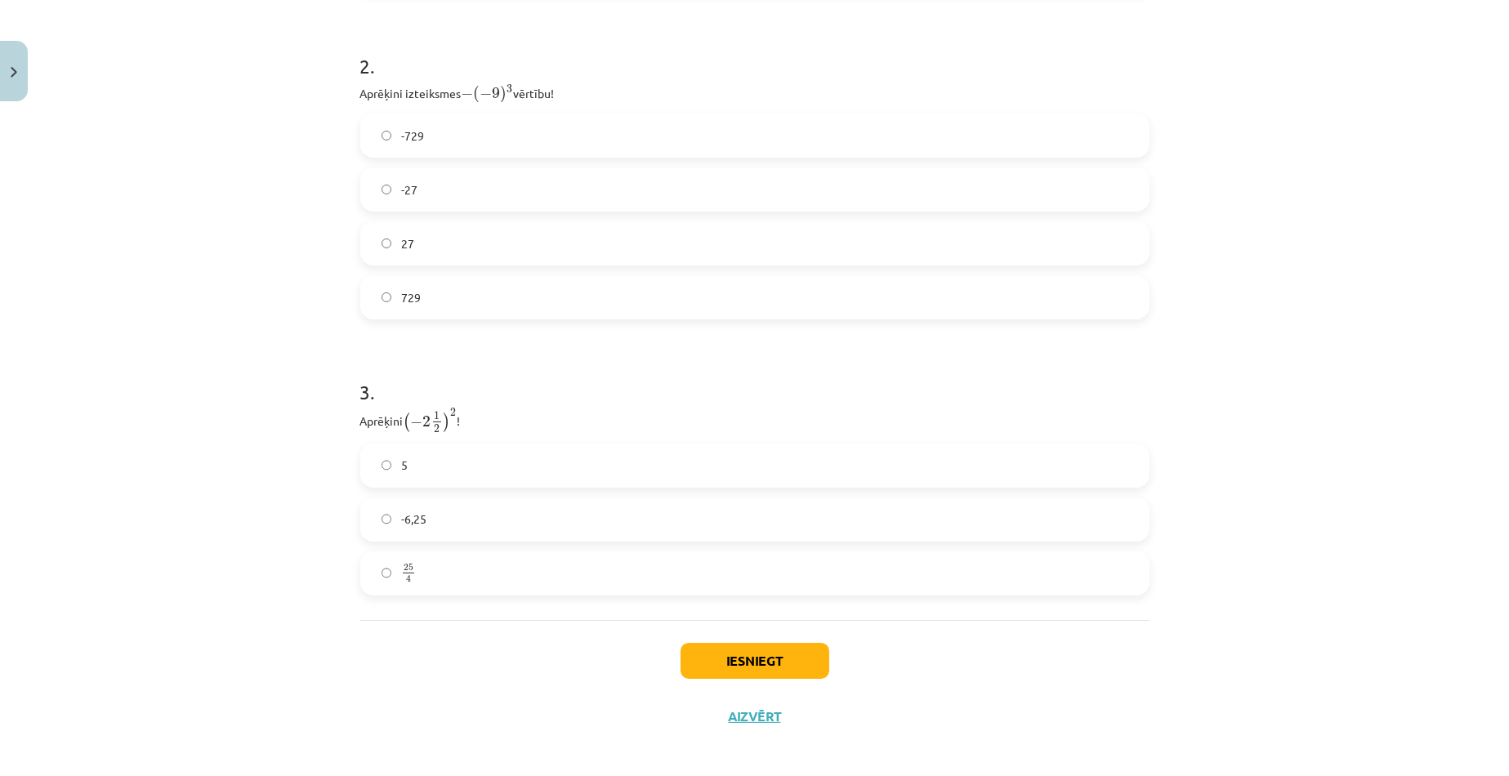
scroll to position [788, 0]
click at [401, 560] on span "25 4" at bounding box center [408, 566] width 15 height 19
click at [711, 643] on button "Iesniegt" at bounding box center [754, 654] width 149 height 36
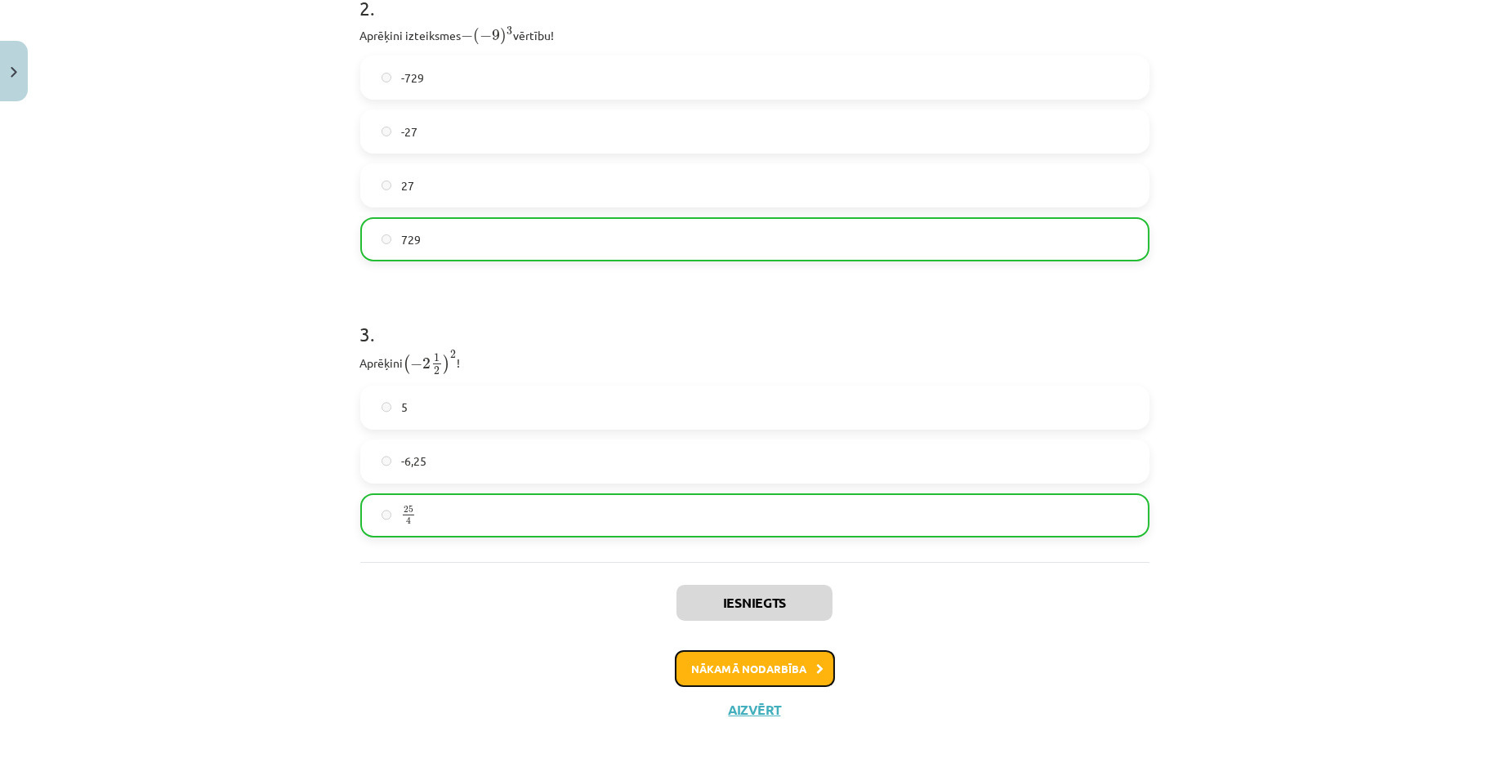
click at [793, 664] on button "Nākamā nodarbība" at bounding box center [755, 669] width 160 height 38
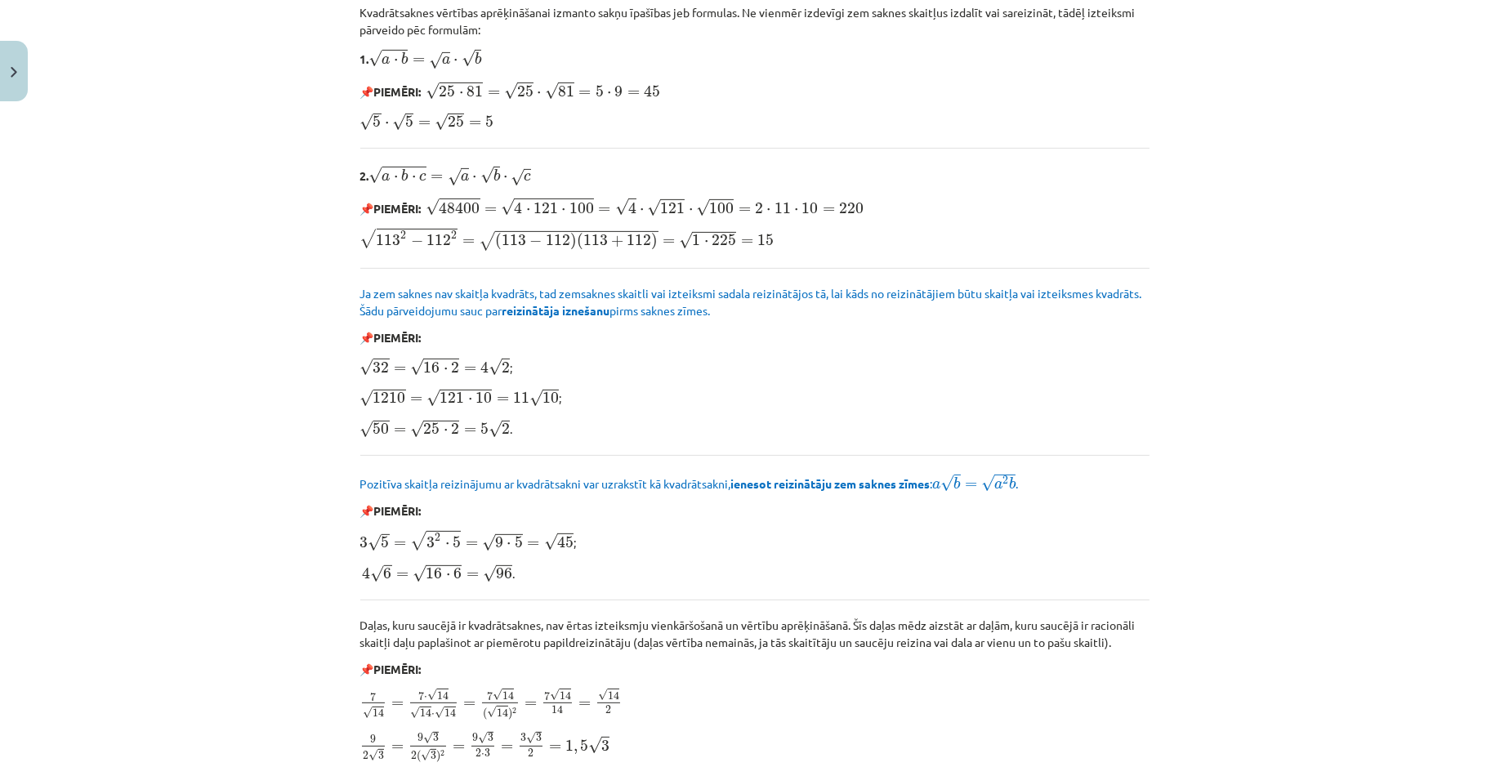
scroll to position [1511, 0]
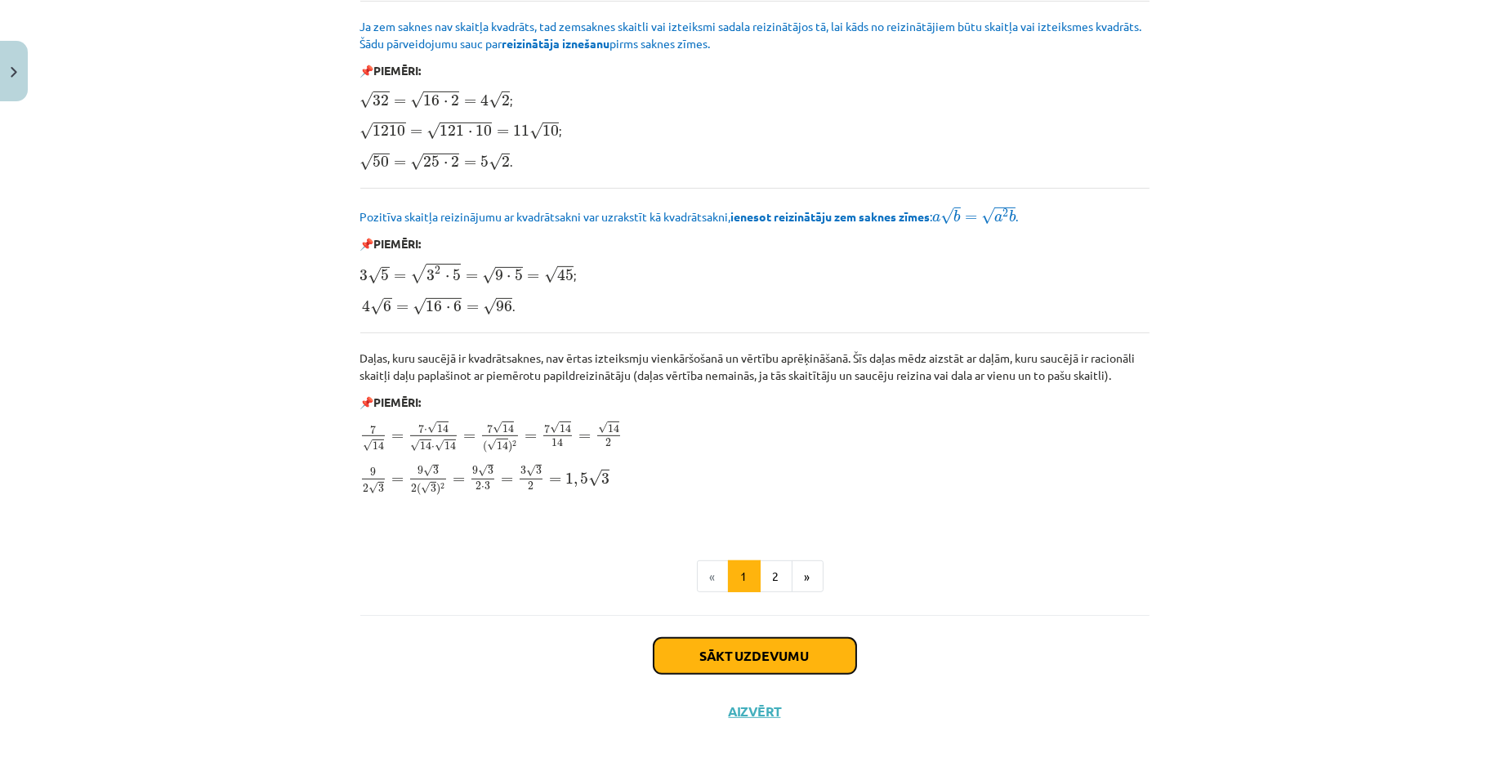
click at [783, 649] on button "Sākt uzdevumu" at bounding box center [754, 656] width 203 height 36
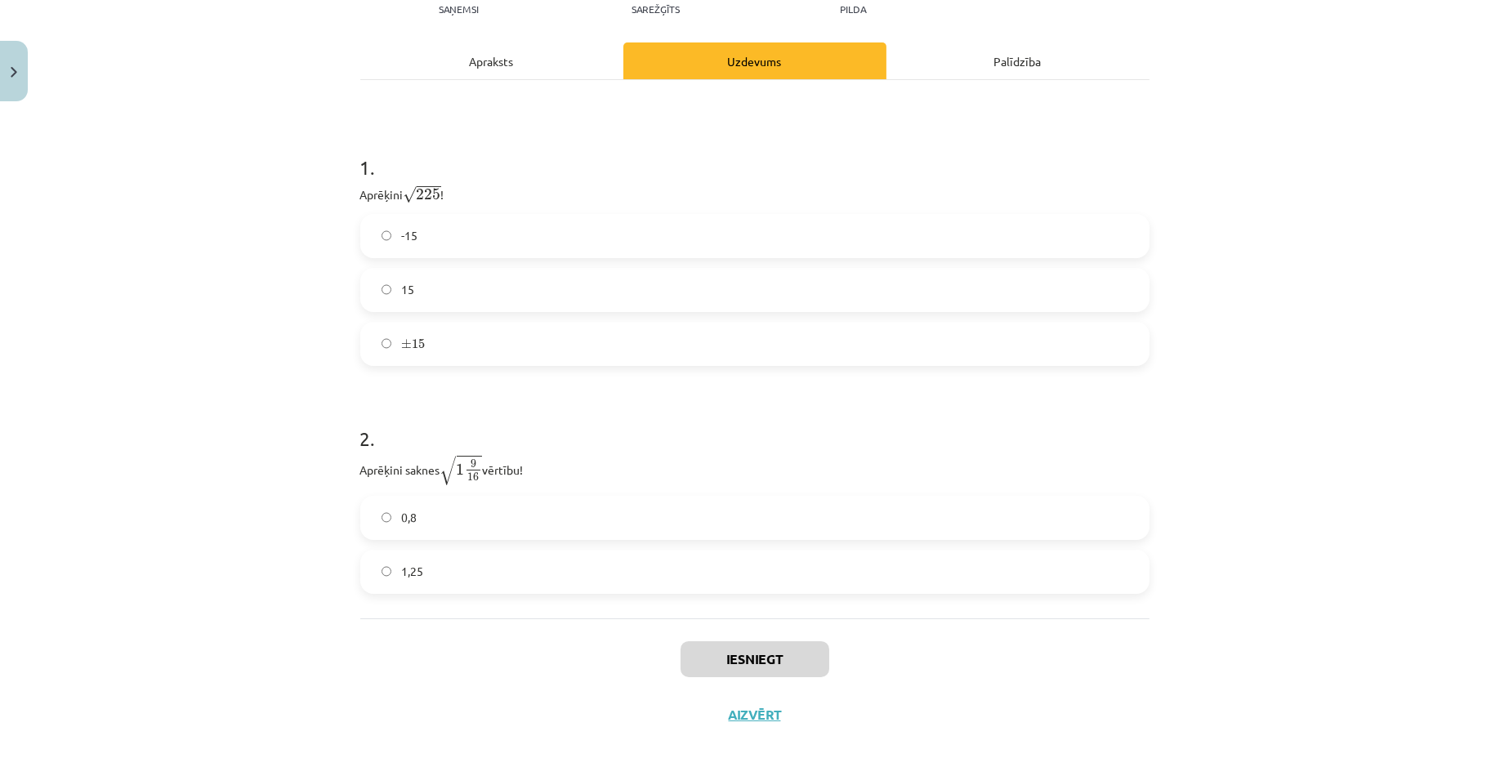
scroll to position [230, 0]
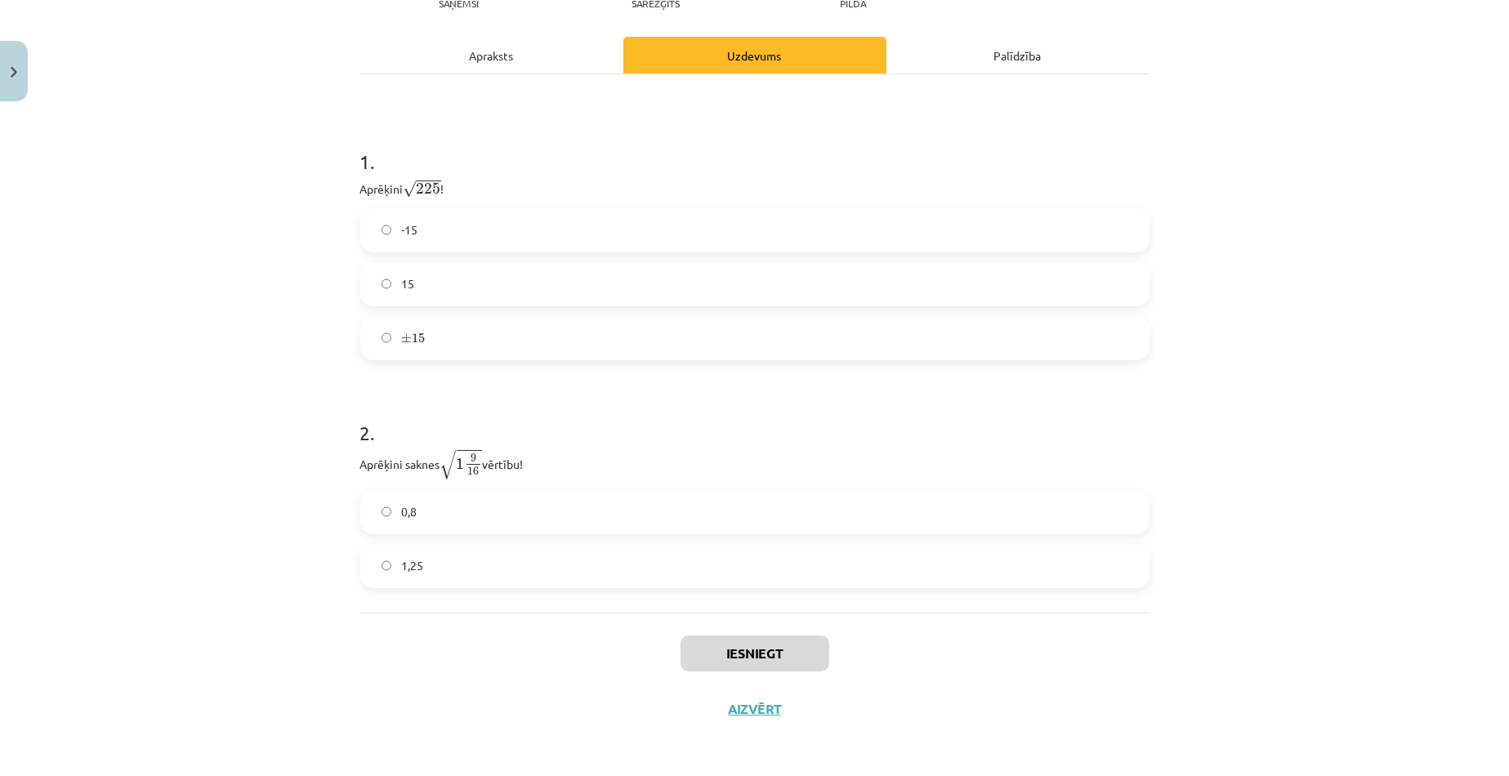
click at [388, 281] on label "15" at bounding box center [755, 284] width 786 height 41
click at [386, 573] on label "1,25" at bounding box center [755, 566] width 786 height 41
click at [812, 652] on button "Iesniegt" at bounding box center [754, 654] width 149 height 36
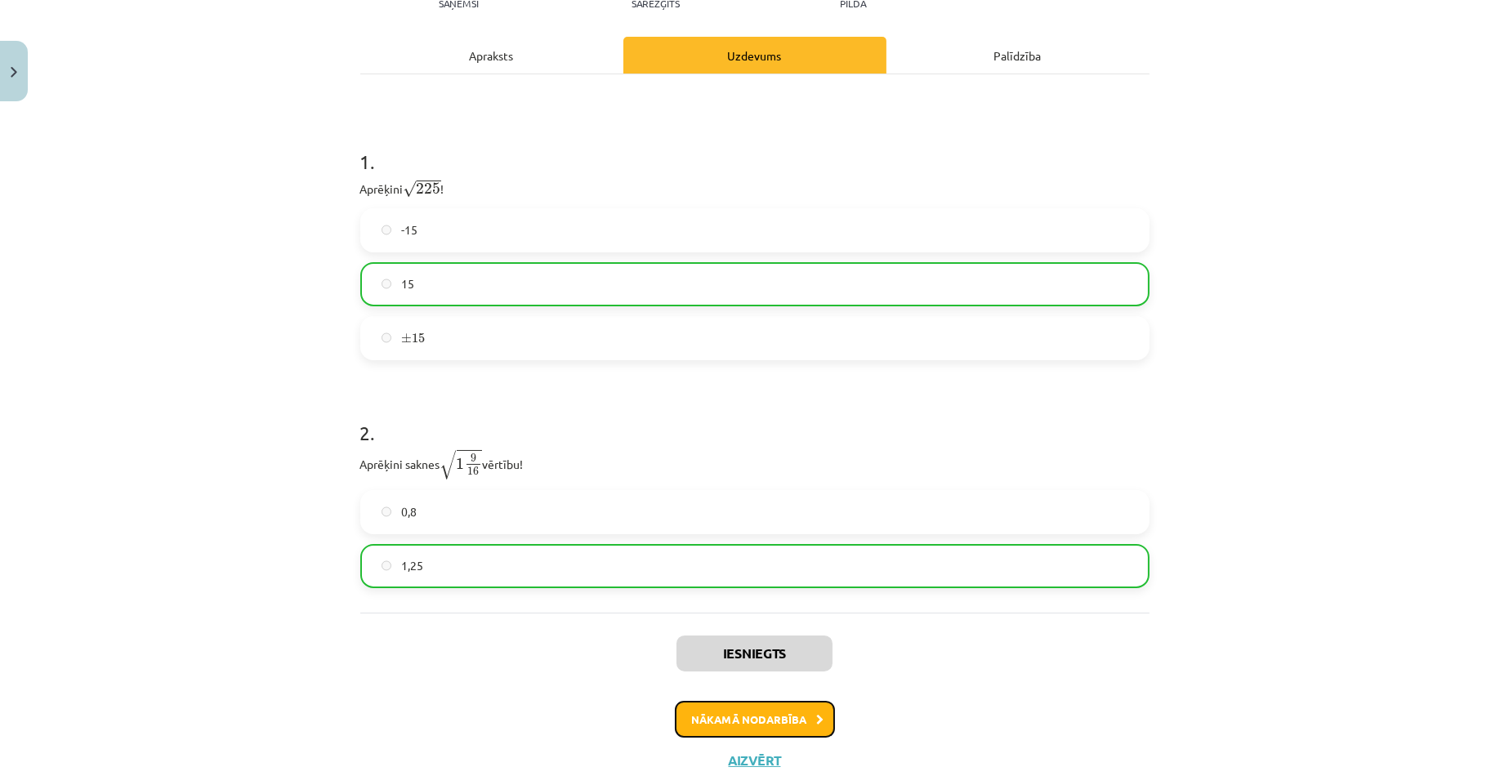
click at [790, 717] on button "Nākamā nodarbība" at bounding box center [755, 720] width 160 height 38
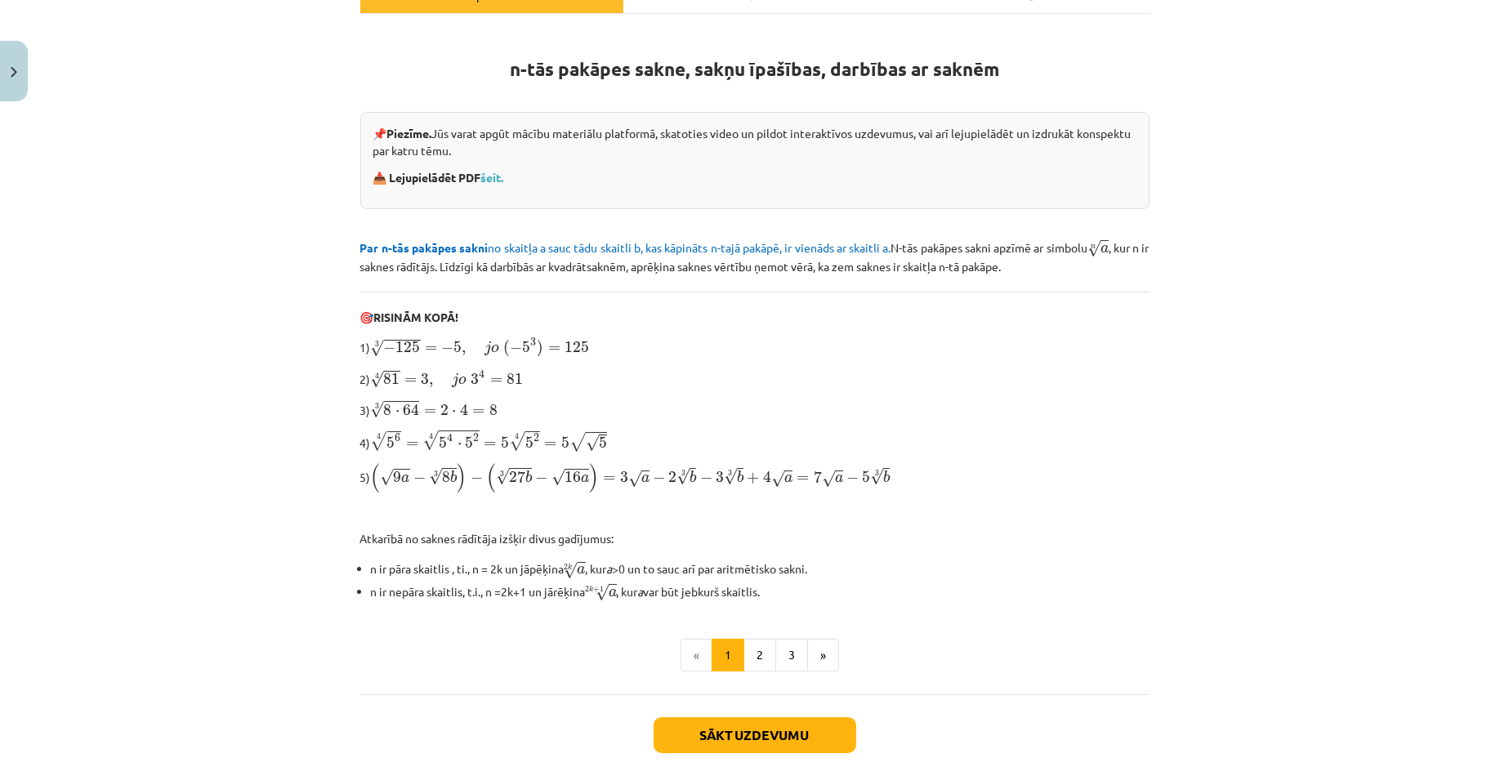
scroll to position [260, 0]
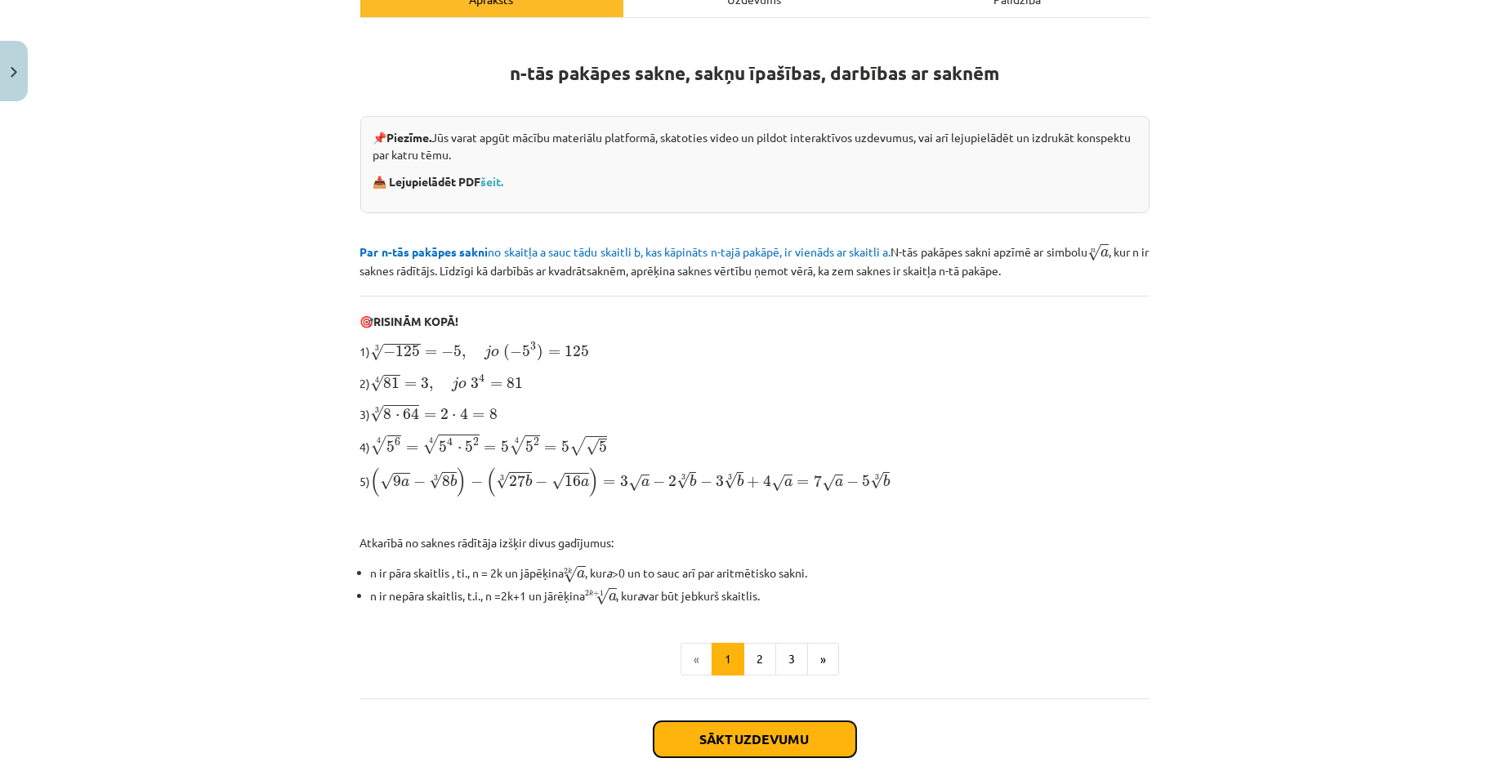
drag, startPoint x: 987, startPoint y: 663, endPoint x: 732, endPoint y: 734, distance: 264.6
click at [732, 734] on button "Sākt uzdevumu" at bounding box center [754, 739] width 203 height 36
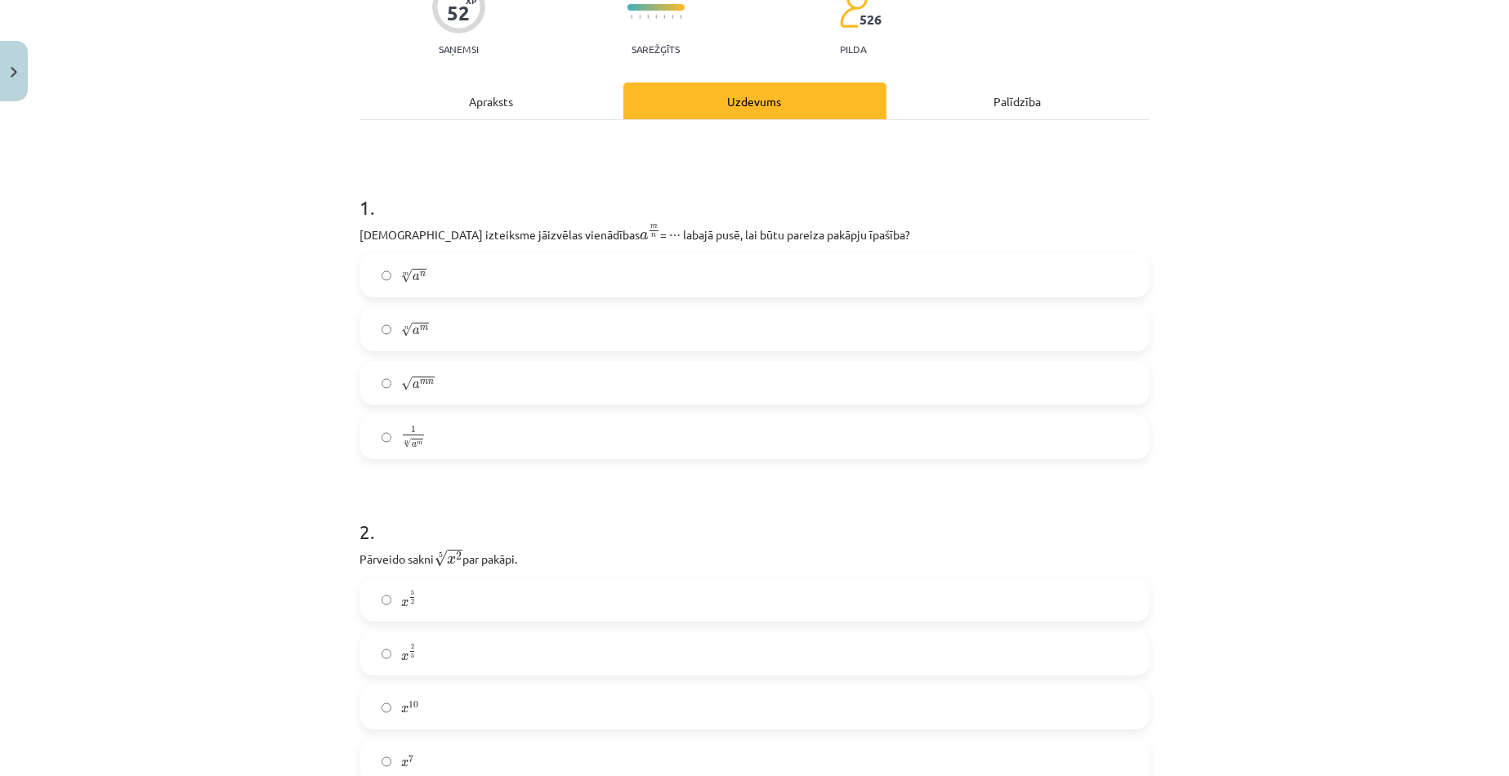
scroll to position [204, 0]
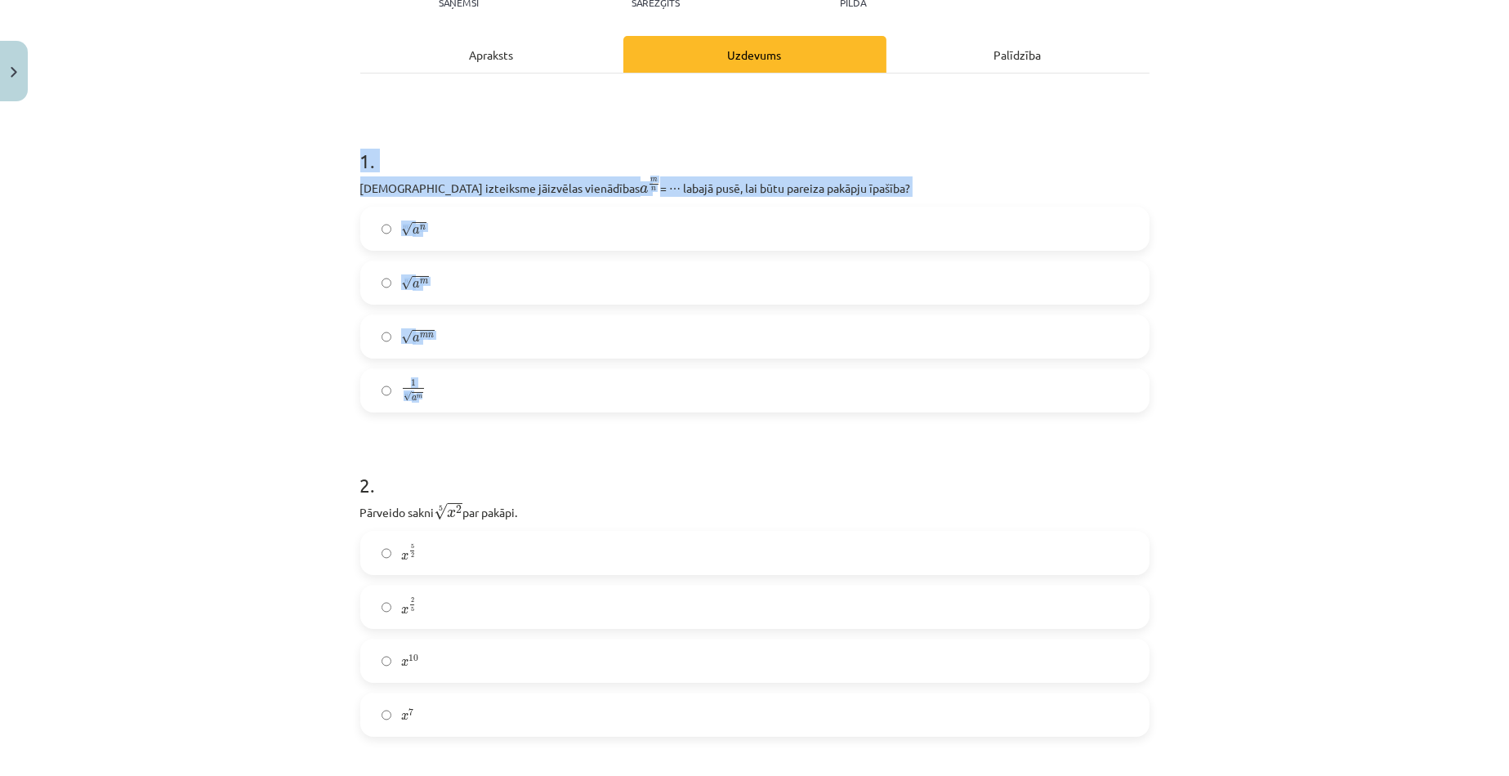
drag, startPoint x: 349, startPoint y: 159, endPoint x: 690, endPoint y: 378, distance: 405.6
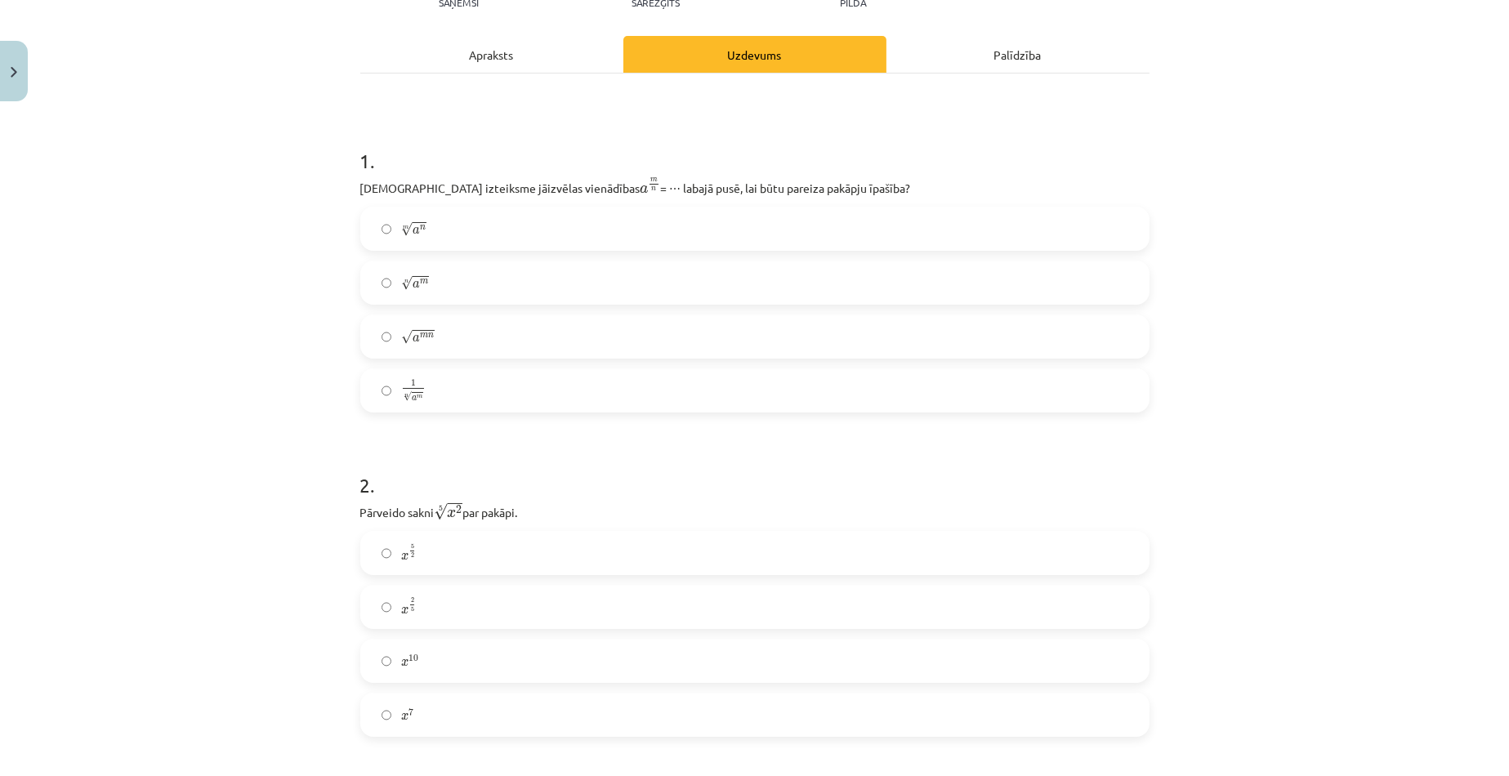
click at [728, 380] on label "1 n √ a m 1 a m n" at bounding box center [755, 390] width 786 height 41
click at [1366, 358] on div "Mācību tēma: Matemātikas i - 12. klases 1. ieskaites mācību materiāls (ab) #4 📝…" at bounding box center [754, 388] width 1509 height 776
click at [1352, 351] on div "Mācību tēma: Matemātikas i - 12. klases 1. ieskaites mācību materiāls (ab) #4 📝…" at bounding box center [754, 388] width 1509 height 776
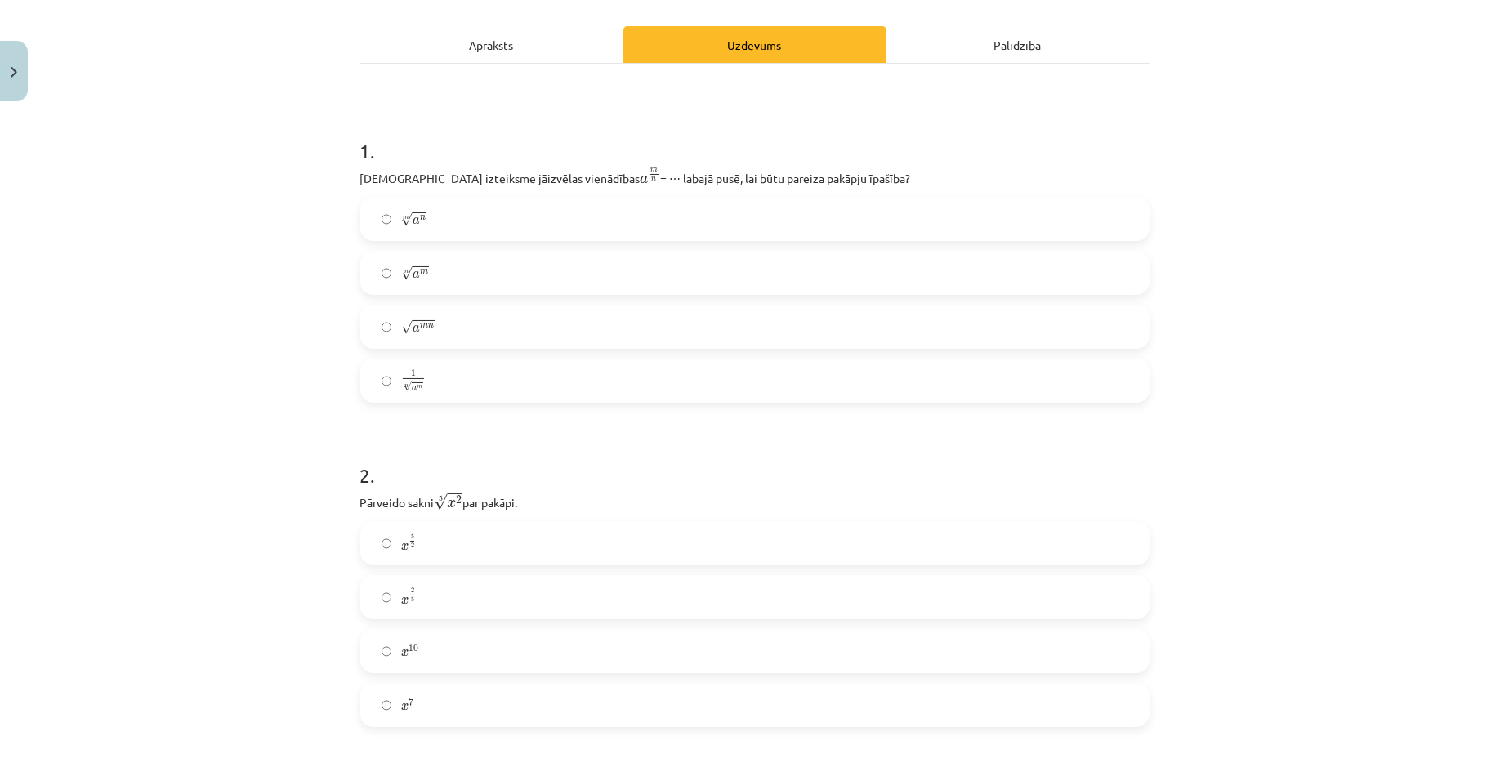
scroll to position [0, 0]
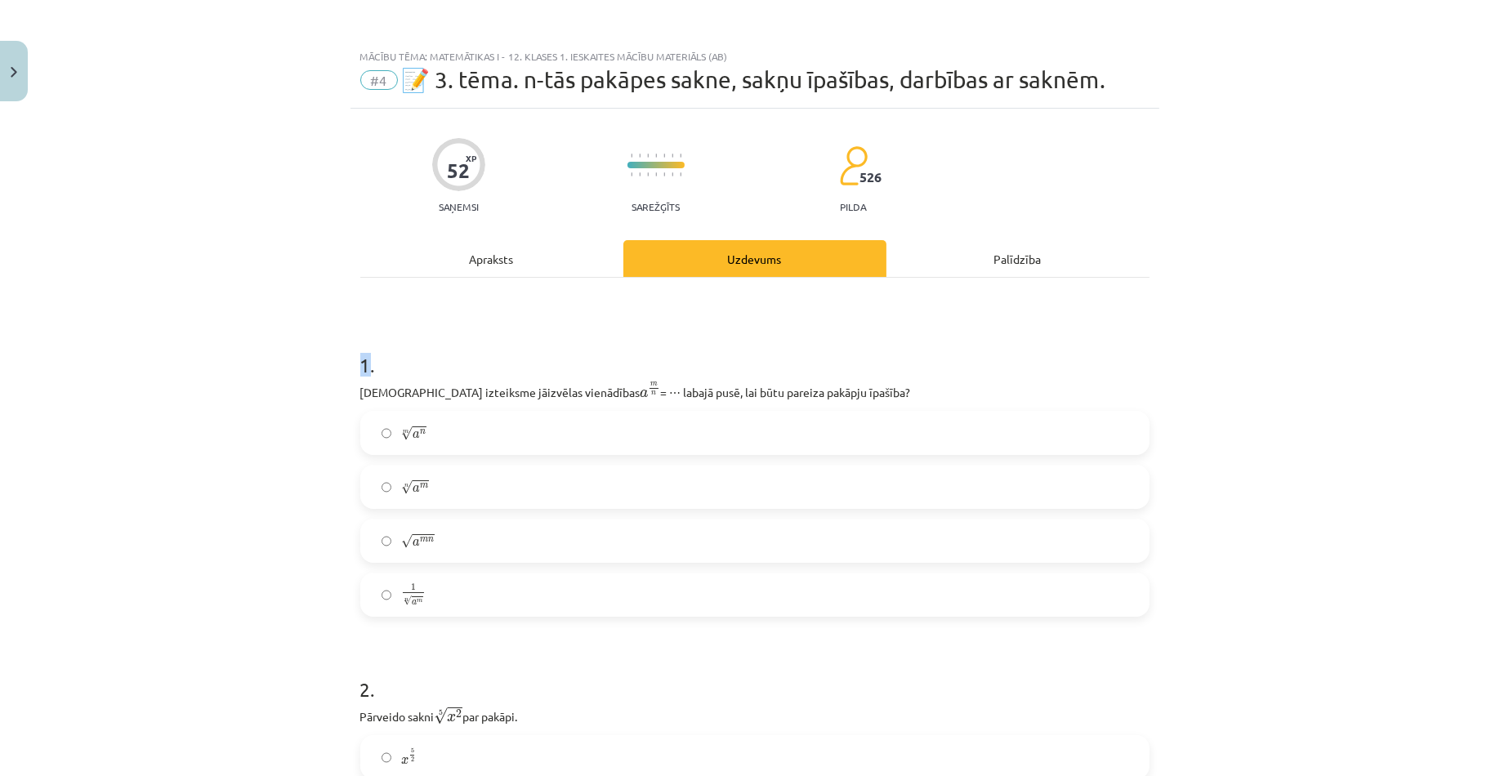
click at [360, 358] on h1 "1 ." at bounding box center [754, 350] width 789 height 51
click at [600, 445] on label "m √ a n a n m" at bounding box center [755, 433] width 786 height 41
drag, startPoint x: 339, startPoint y: 363, endPoint x: 533, endPoint y: 390, distance: 196.3
click at [533, 390] on div "Mācību tēma: Matemātikas i - 12. klases 1. ieskaites mācību materiāls (ab) #4 📝…" at bounding box center [754, 388] width 1509 height 776
copy div "1 . Kura izteiksme jāizvēlas vienādības"
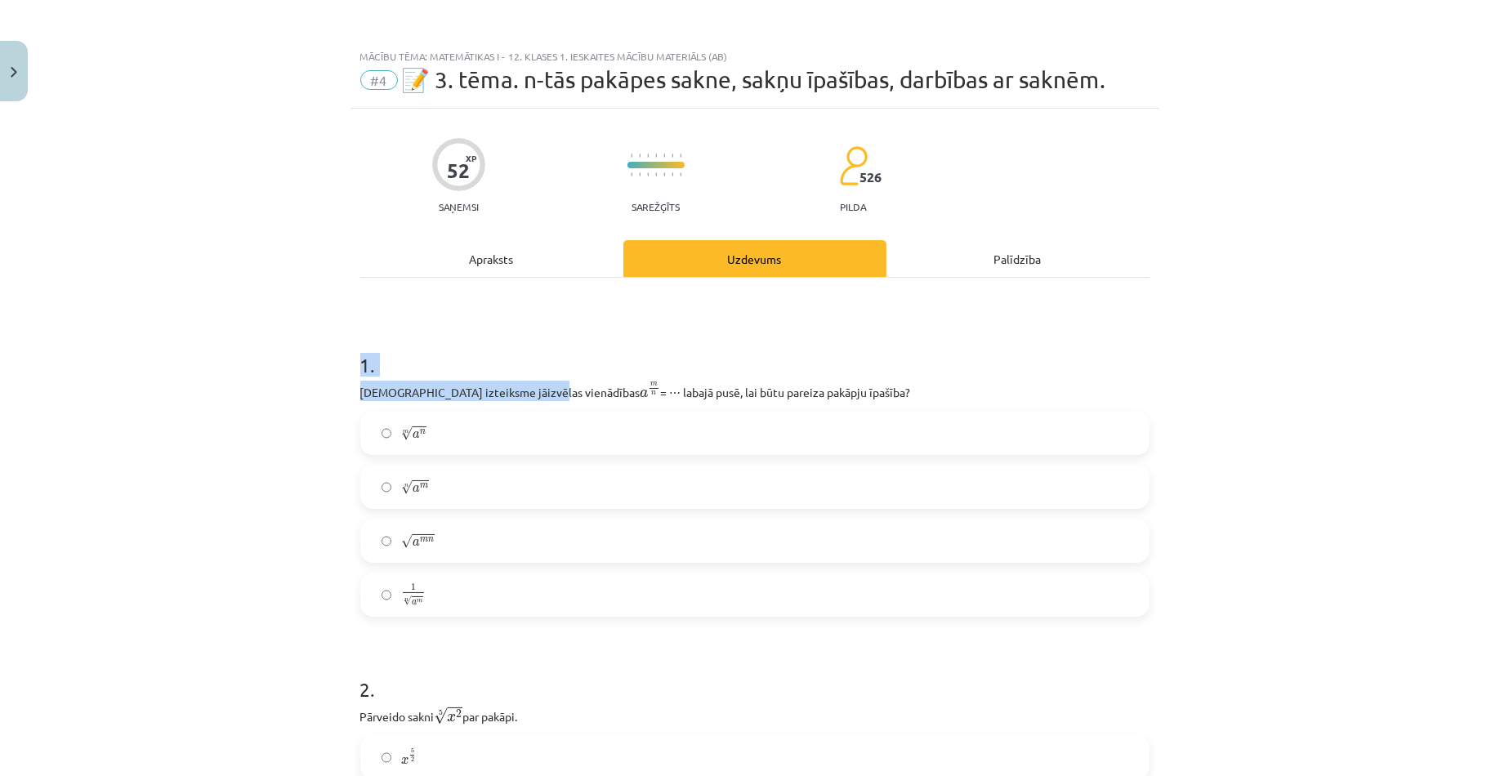
drag, startPoint x: 580, startPoint y: 388, endPoint x: 814, endPoint y: 385, distance: 233.6
click at [817, 385] on p "Kura izteiksme jāizvēlas vienādības a m n a m n = ⋯ labajā pusē, lai būtu parei…" at bounding box center [754, 391] width 789 height 20
copy p "labajā pusē, lai būtu pareiza pakāpju īpašība?"
click at [297, 433] on div "Mācību tēma: Matemātikas i - 12. klases 1. ieskaites mācību materiāls (ab) #4 📝…" at bounding box center [754, 388] width 1509 height 776
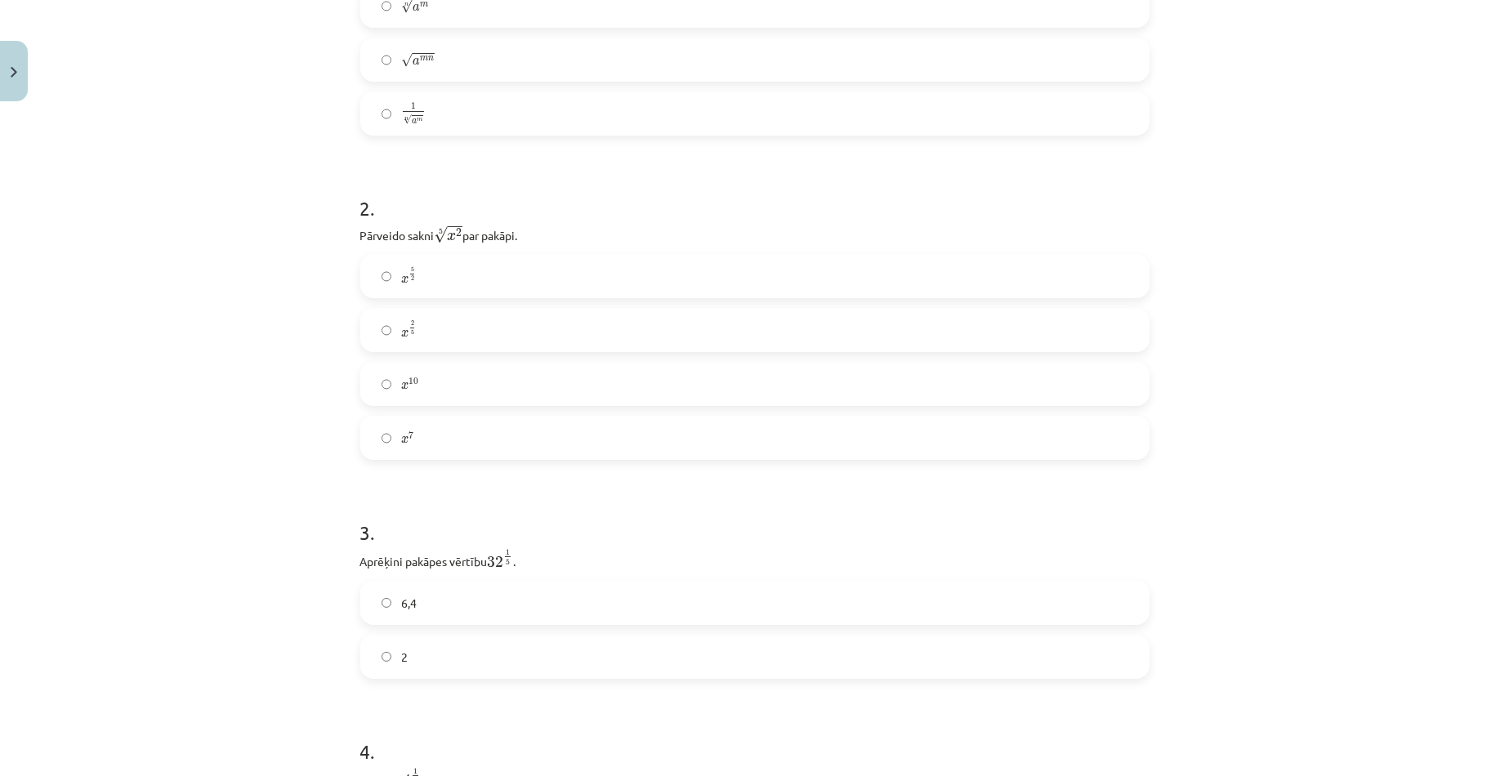
scroll to position [490, 0]
click at [288, 215] on div "Mācību tēma: Matemātikas i - 12. klases 1. ieskaites mācību materiāls (ab) #4 📝…" at bounding box center [754, 388] width 1509 height 776
drag, startPoint x: 347, startPoint y: 191, endPoint x: 427, endPoint y: 233, distance: 90.2
copy div "2 . Pārveido sakni"
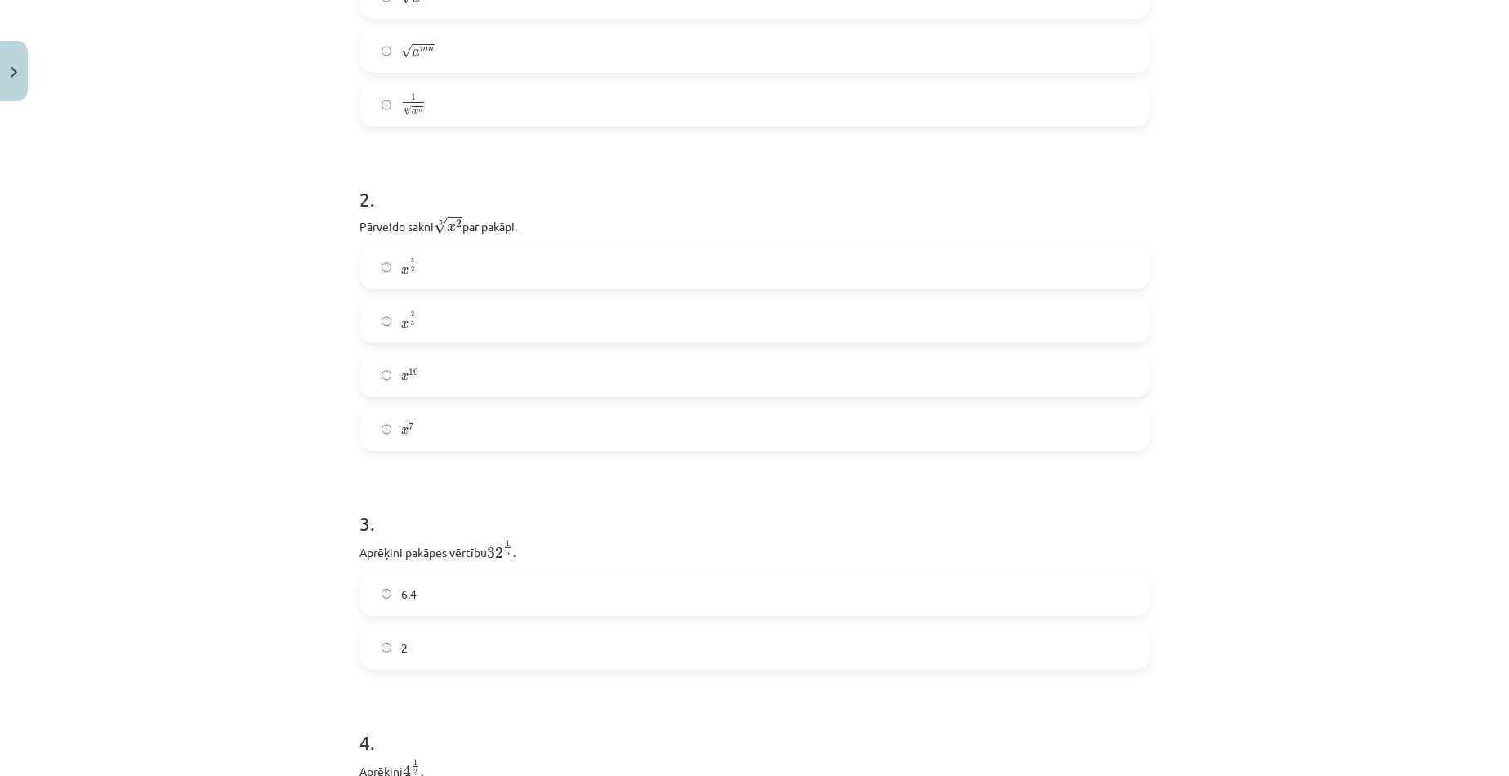
click at [824, 274] on label "x 5 2 x 5 2" at bounding box center [755, 267] width 786 height 41
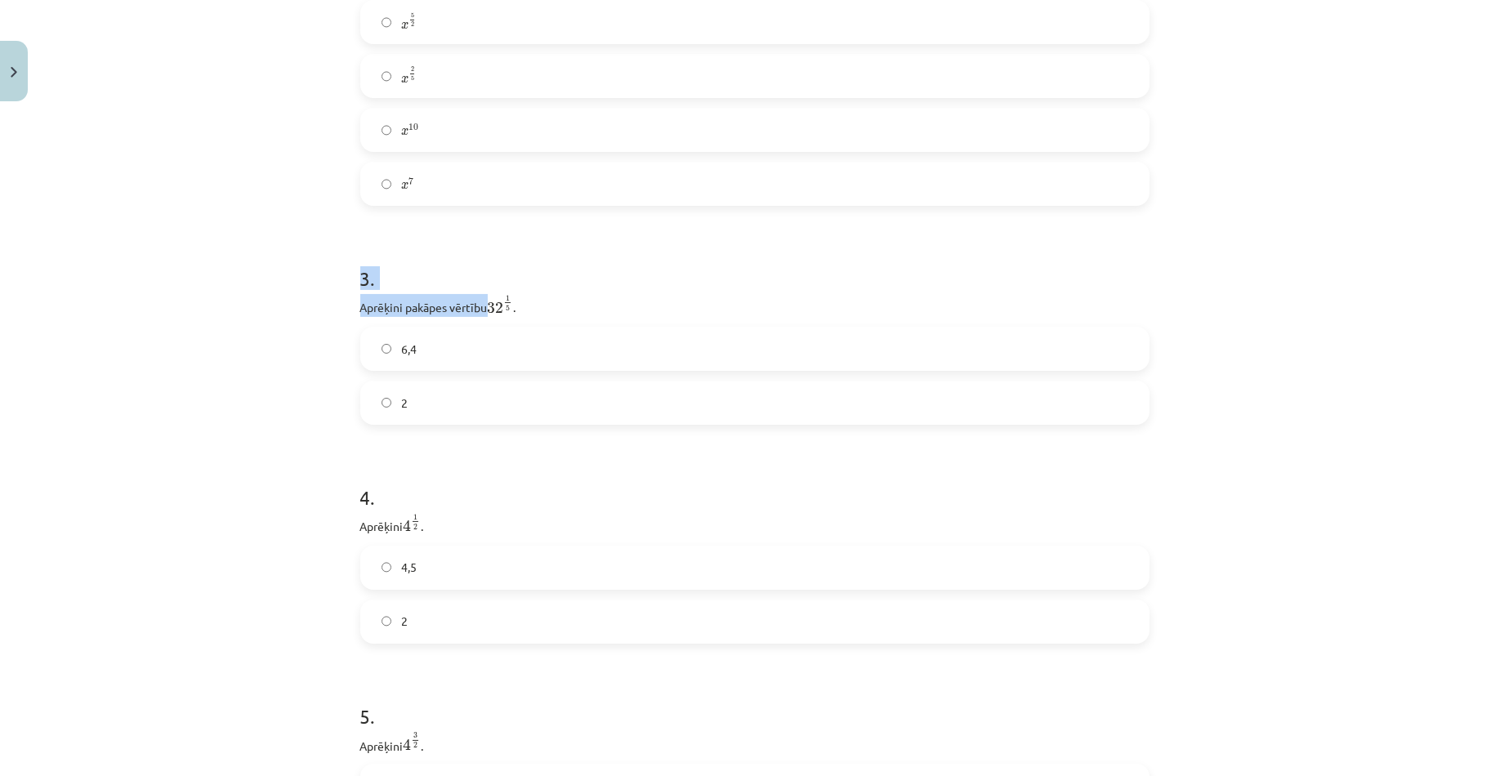
drag, startPoint x: 334, startPoint y: 288, endPoint x: 484, endPoint y: 310, distance: 151.2
click at [484, 310] on div "Mācību tēma: Matemātikas i - 12. klases 1. ieskaites mācību materiāls (ab) #4 📝…" at bounding box center [754, 388] width 1509 height 776
copy div "3 . Aprēķini pakāpes vērtību"
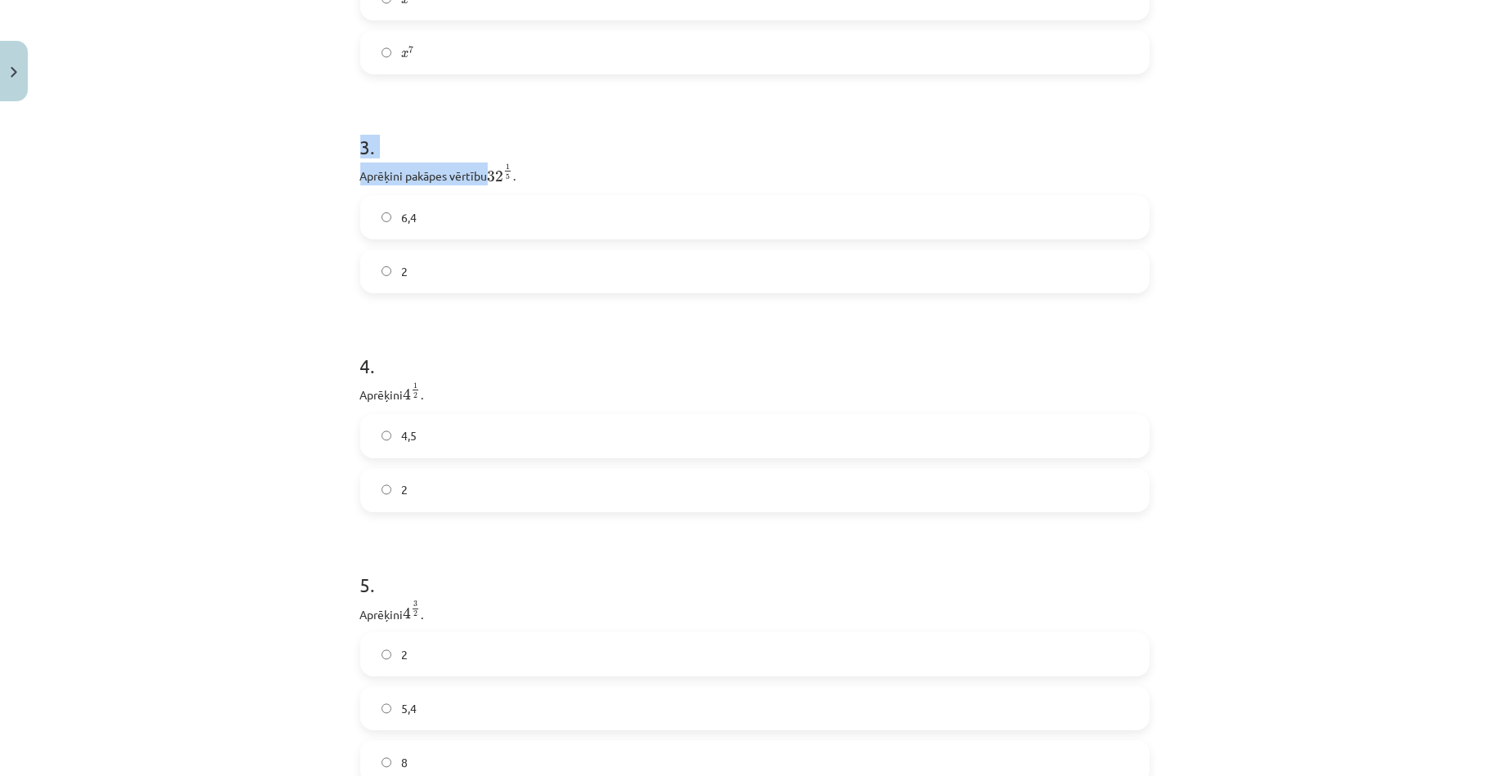
scroll to position [980, 0]
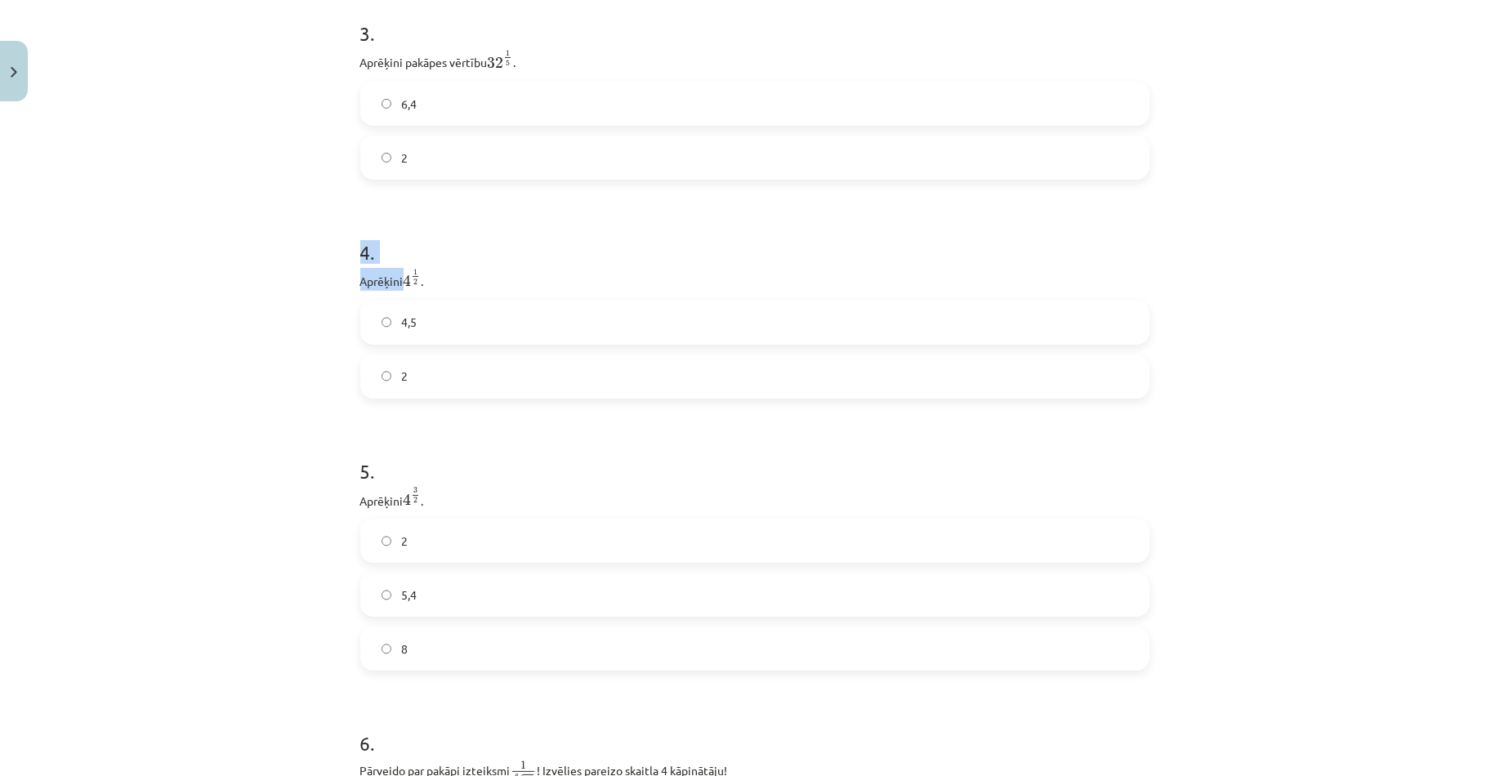
drag, startPoint x: 313, startPoint y: 256, endPoint x: 399, endPoint y: 290, distance: 93.1
click at [399, 290] on div "Mācību tēma: Matemātikas i - 12. klases 1. ieskaites mācību materiāls (ab) #4 📝…" at bounding box center [754, 388] width 1509 height 776
copy div "4 . Aprēķini"
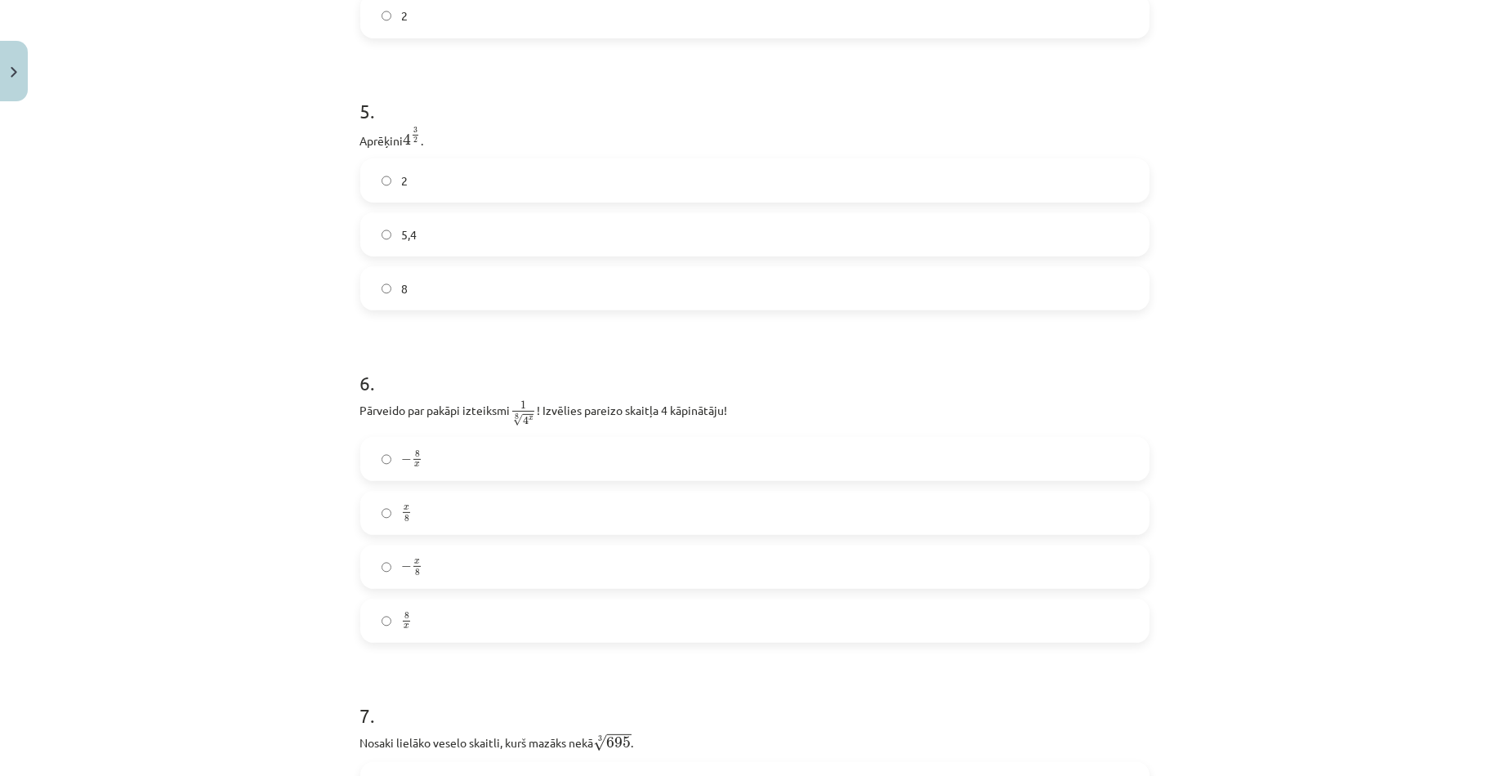
scroll to position [1389, 0]
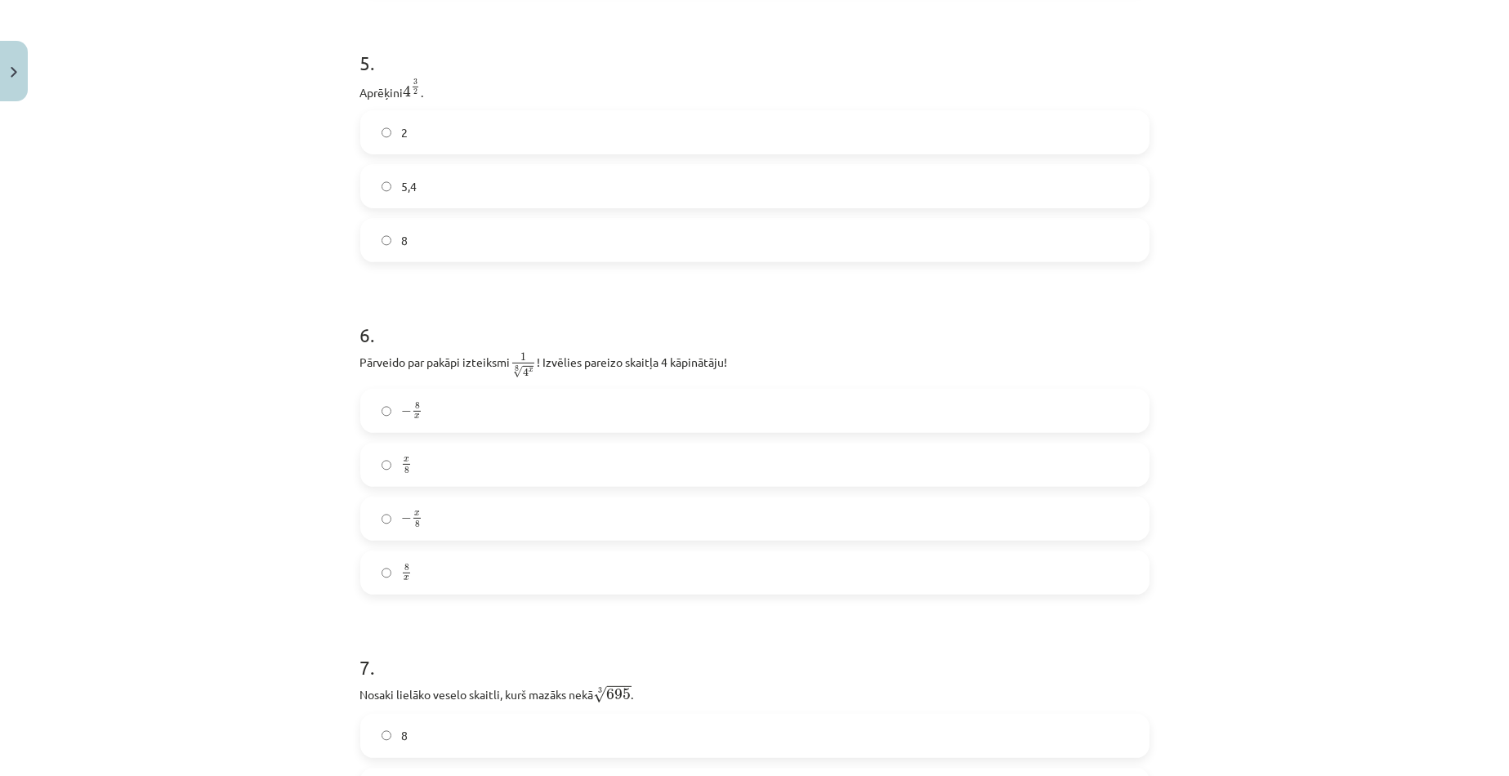
drag, startPoint x: 332, startPoint y: 56, endPoint x: 399, endPoint y: 102, distance: 81.1
click at [399, 102] on div "Mācību tēma: Matemātikas i - 12. klases 1. ieskaites mācību materiāls (ab) #4 📝…" at bounding box center [754, 388] width 1509 height 776
click at [1207, 275] on div "Mācību tēma: Matemātikas i - 12. klases 1. ieskaites mācību materiāls (ab) #4 📝…" at bounding box center [754, 388] width 1509 height 776
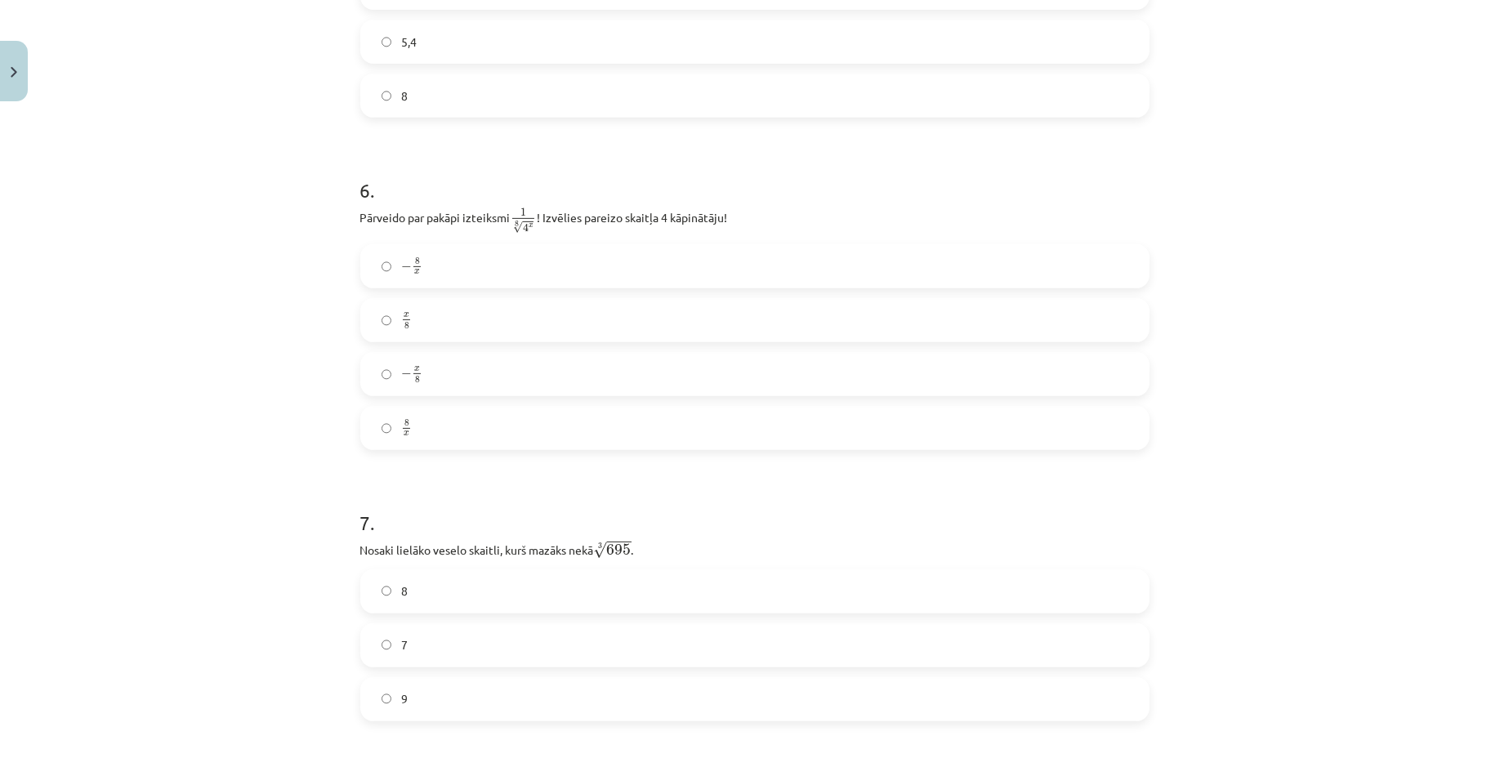
scroll to position [1552, 0]
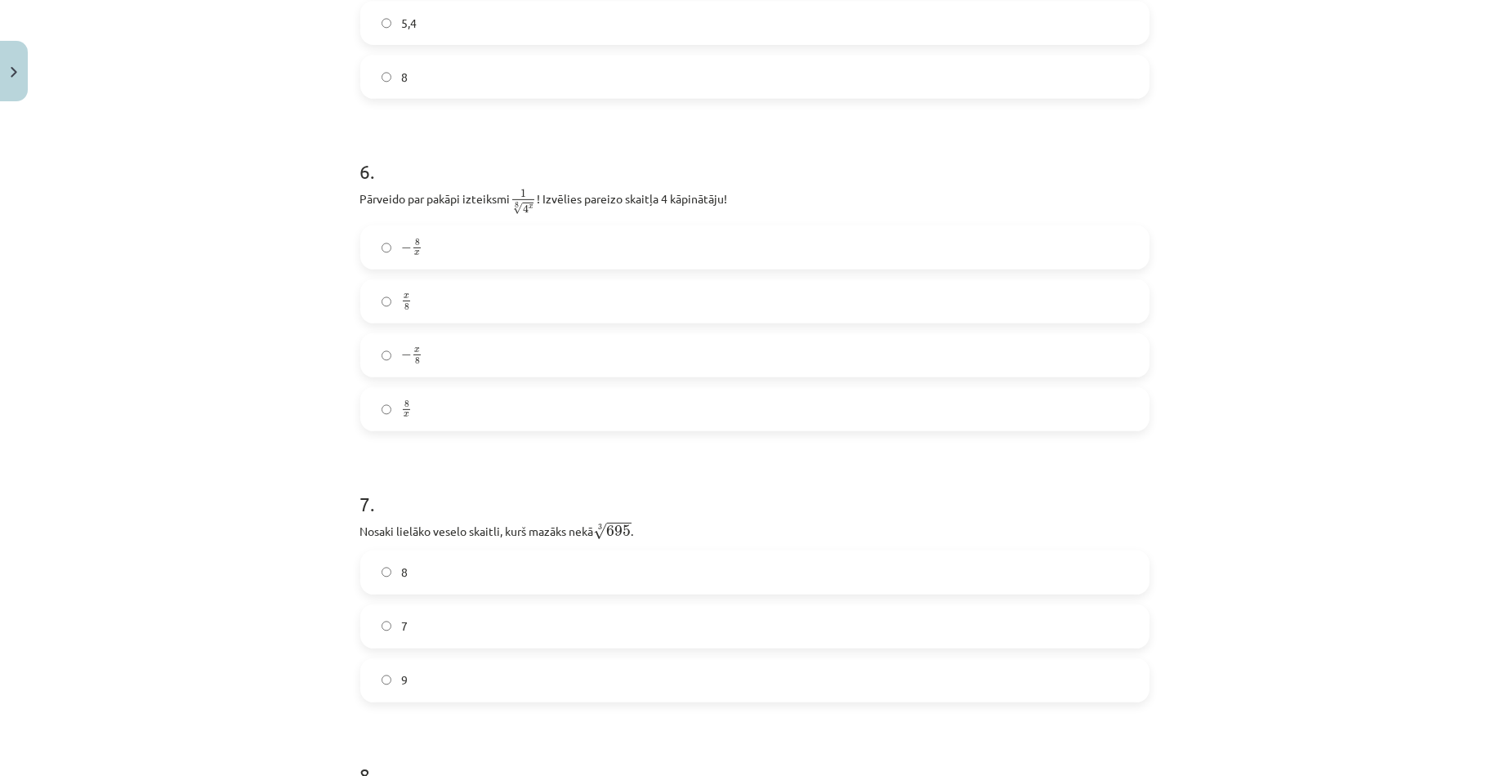
click at [360, 180] on h1 "6 ." at bounding box center [754, 157] width 789 height 51
drag, startPoint x: 349, startPoint y: 174, endPoint x: 505, endPoint y: 195, distance: 157.5
click at [505, 195] on div "52 XP Saņemsi Sarežģīts 526 pilda Apraksts Uzdevums Palīdzība 1 . Kura izteiksm…" at bounding box center [754, 607] width 809 height 4100
drag, startPoint x: 535, startPoint y: 201, endPoint x: 732, endPoint y: 209, distance: 197.0
click at [732, 209] on p "Pārveido par pakāpi izteiksmi 1 8 √ 4 x 1 4 x 8 ! Izvēlies pareizo skaitļa 4 kā…" at bounding box center [754, 201] width 789 height 29
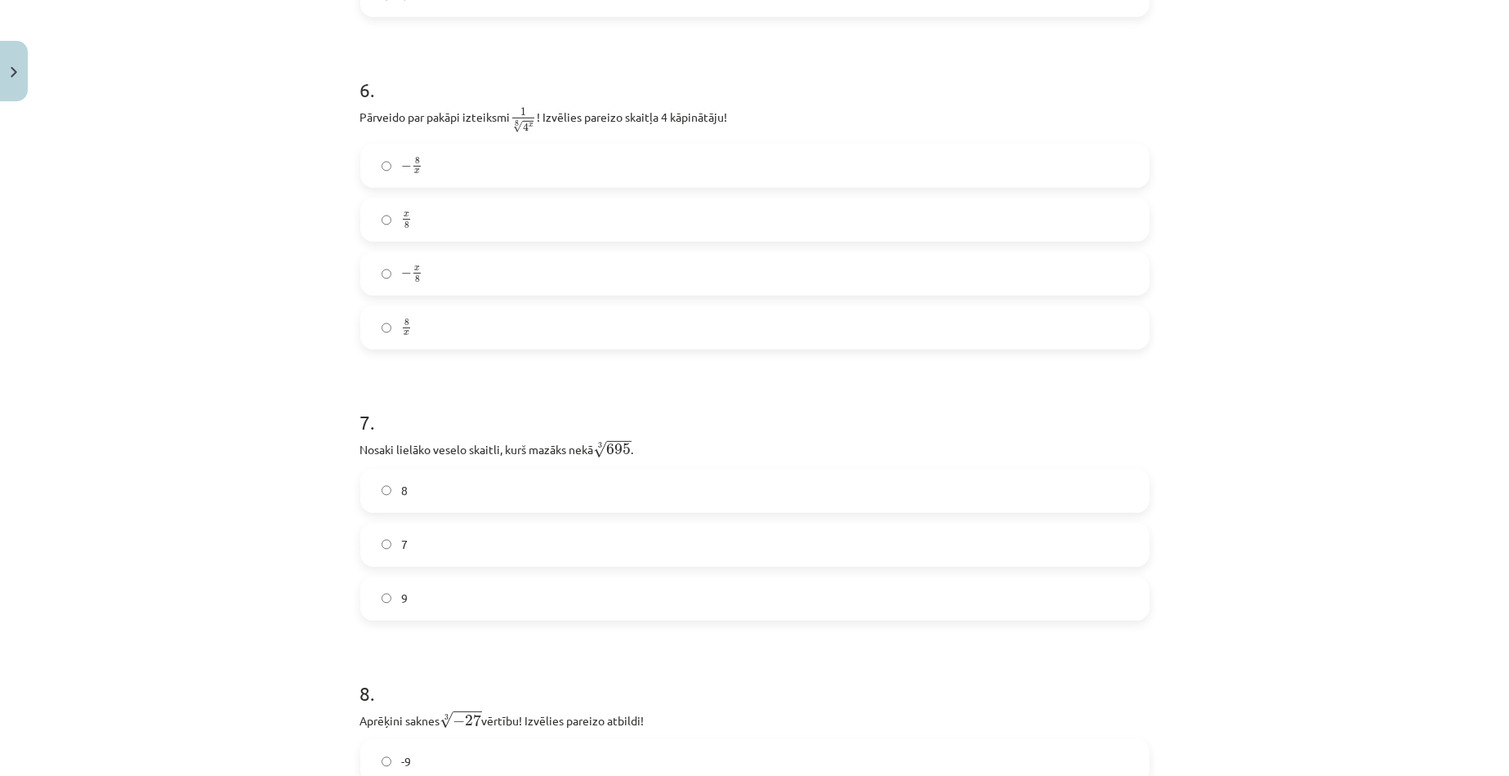
click at [1049, 186] on label "− 8 x − 8 x" at bounding box center [755, 165] width 786 height 41
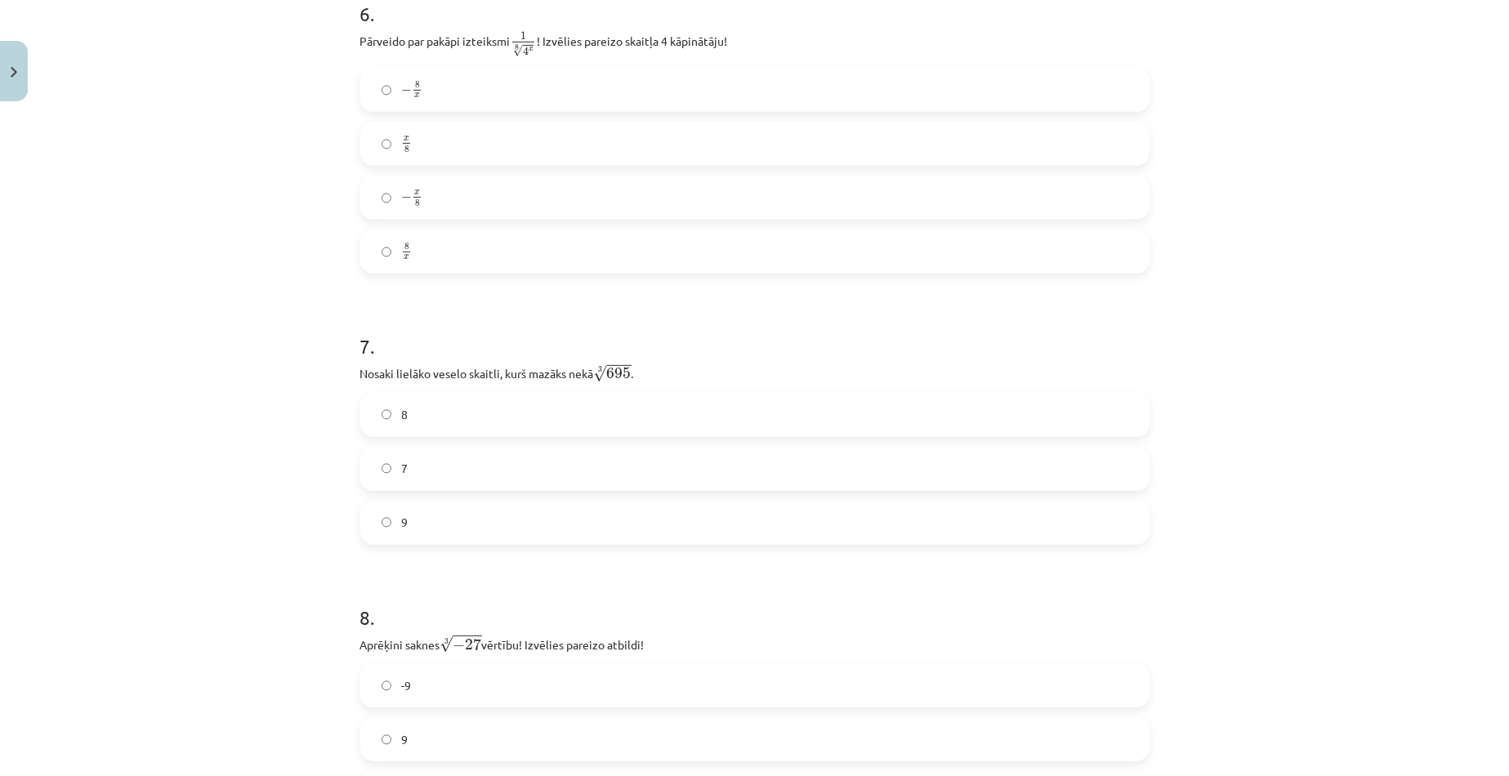
scroll to position [1715, 0]
drag, startPoint x: 338, startPoint y: 335, endPoint x: 591, endPoint y: 366, distance: 254.3
click at [591, 366] on div "Mācību tēma: Matemātikas i - 12. klases 1. ieskaites mācību materiāls (ab) #4 📝…" at bounding box center [754, 388] width 1509 height 776
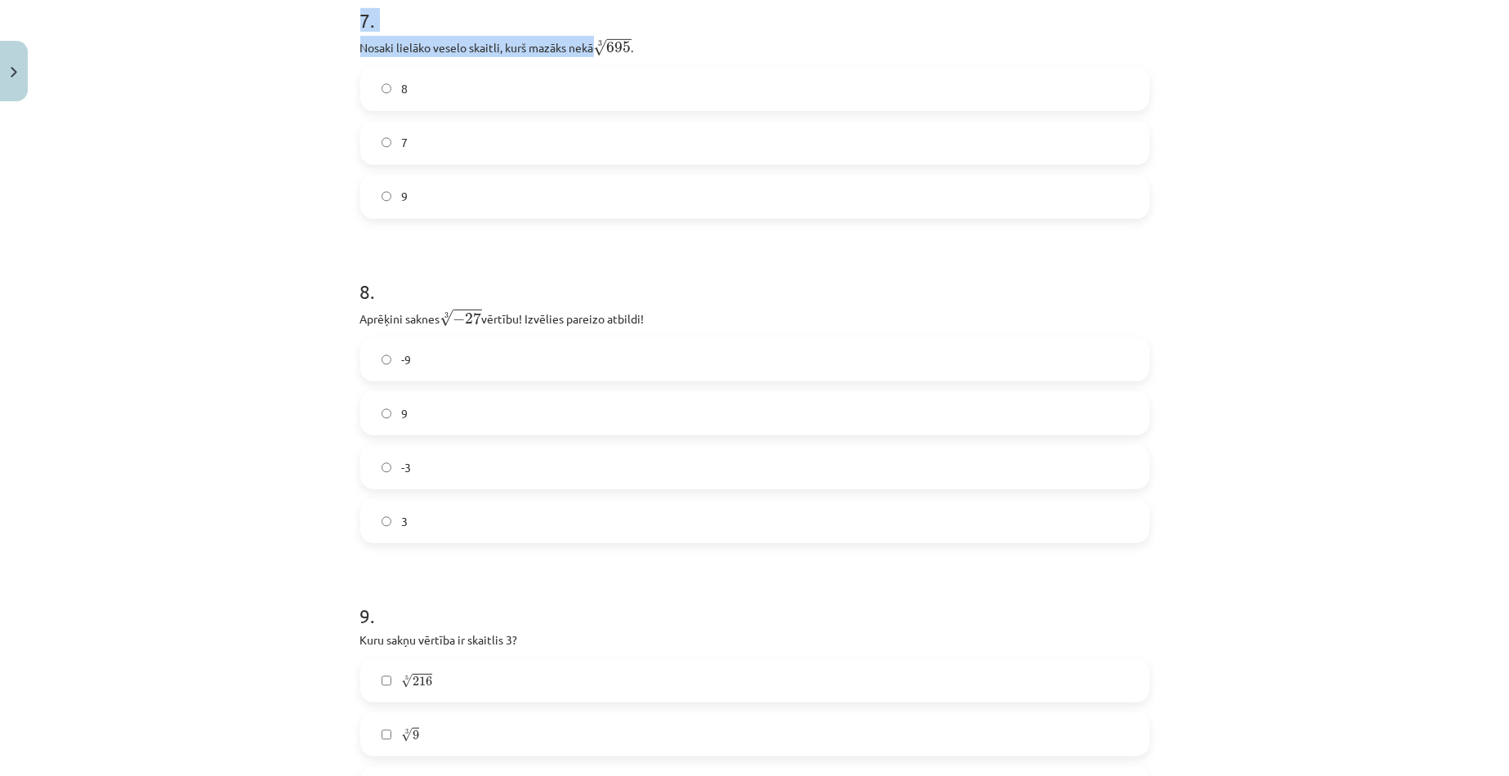
scroll to position [2042, 0]
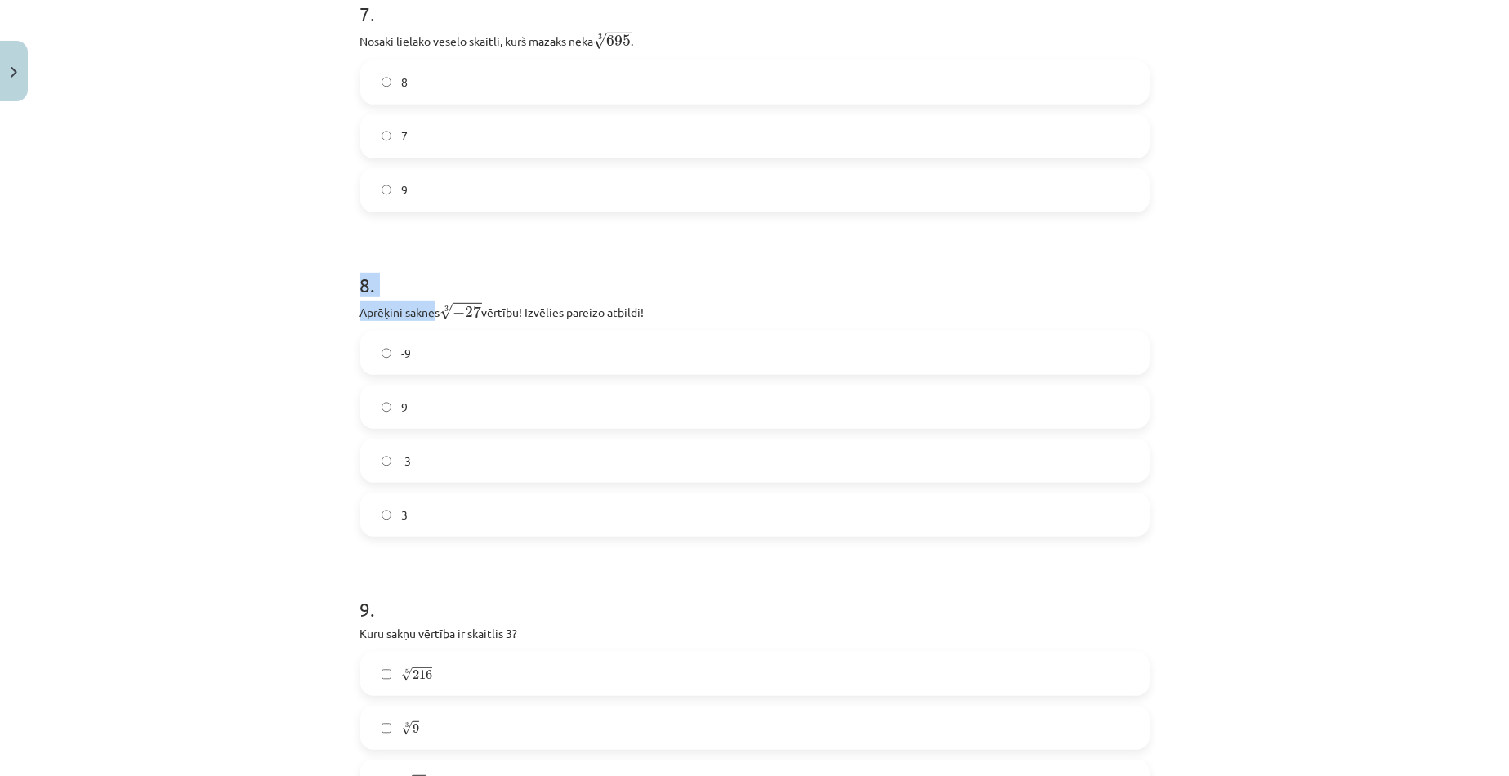
drag, startPoint x: 353, startPoint y: 290, endPoint x: 429, endPoint y: 319, distance: 81.2
click at [429, 319] on div "8 . Aprēķini saknes 3 √ − 27 − 27 3 vērtību! Izvēlies pareizo atbildi! -9 9 -3 3" at bounding box center [754, 391] width 789 height 292
click at [438, 318] on p "Aprēķini saknes 3 √ − 27 − 27 3 vērtību! Izvēlies pareizo atbildi!" at bounding box center [754, 311] width 789 height 20
drag, startPoint x: 353, startPoint y: 281, endPoint x: 435, endPoint y: 316, distance: 88.9
click at [435, 316] on div "52 XP Saņemsi Sarežģīts 526 pilda Apraksts Uzdevums Palīdzība 1 . Kura izteiksm…" at bounding box center [754, 117] width 809 height 4100
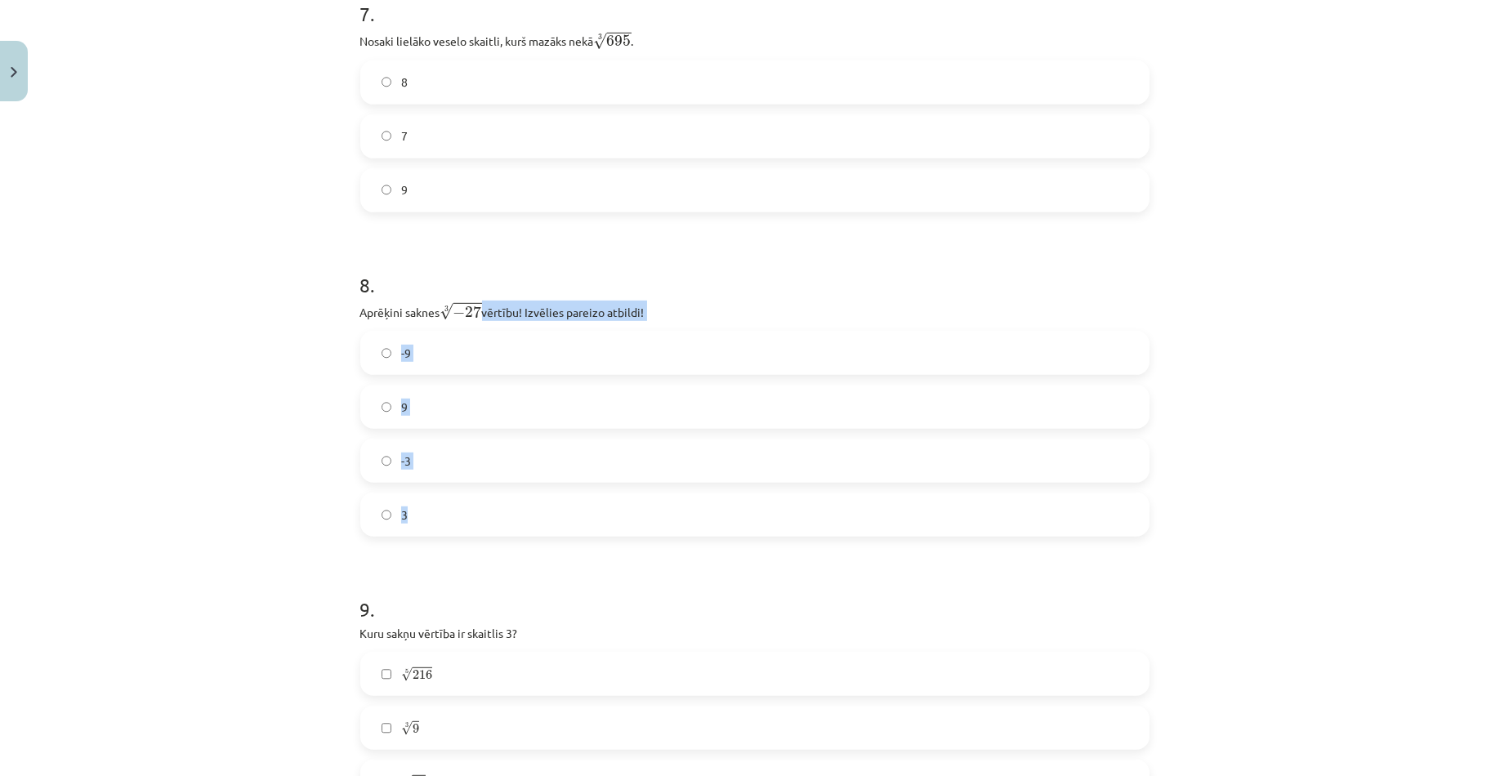
drag, startPoint x: 481, startPoint y: 311, endPoint x: 618, endPoint y: 492, distance: 226.3
click at [618, 492] on div "8 . Aprēķini saknes 3 √ − 27 − 27 3 vērtību! Izvēlies pareizo atbildi! -9 9 -3 3" at bounding box center [754, 391] width 789 height 292
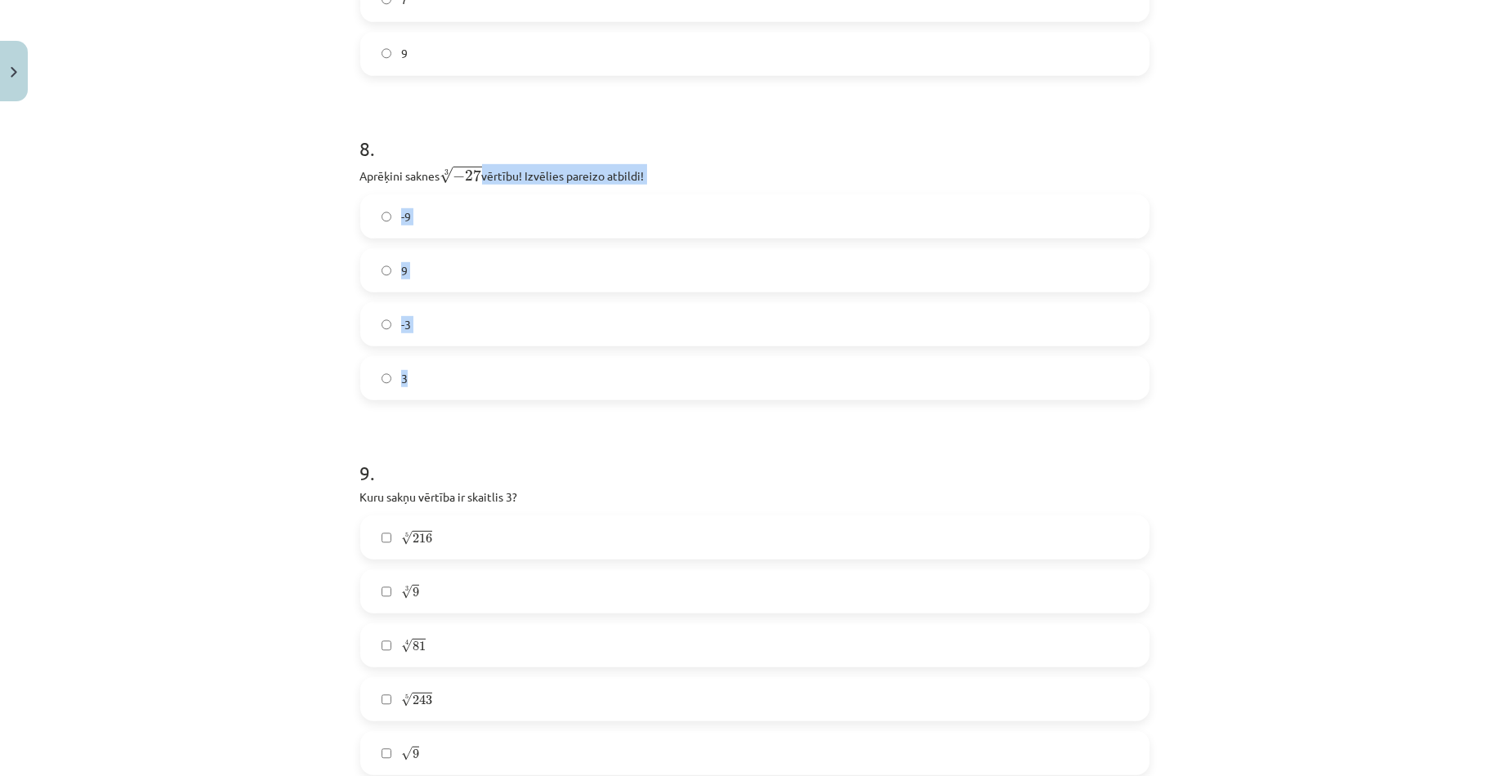
scroll to position [2369, 0]
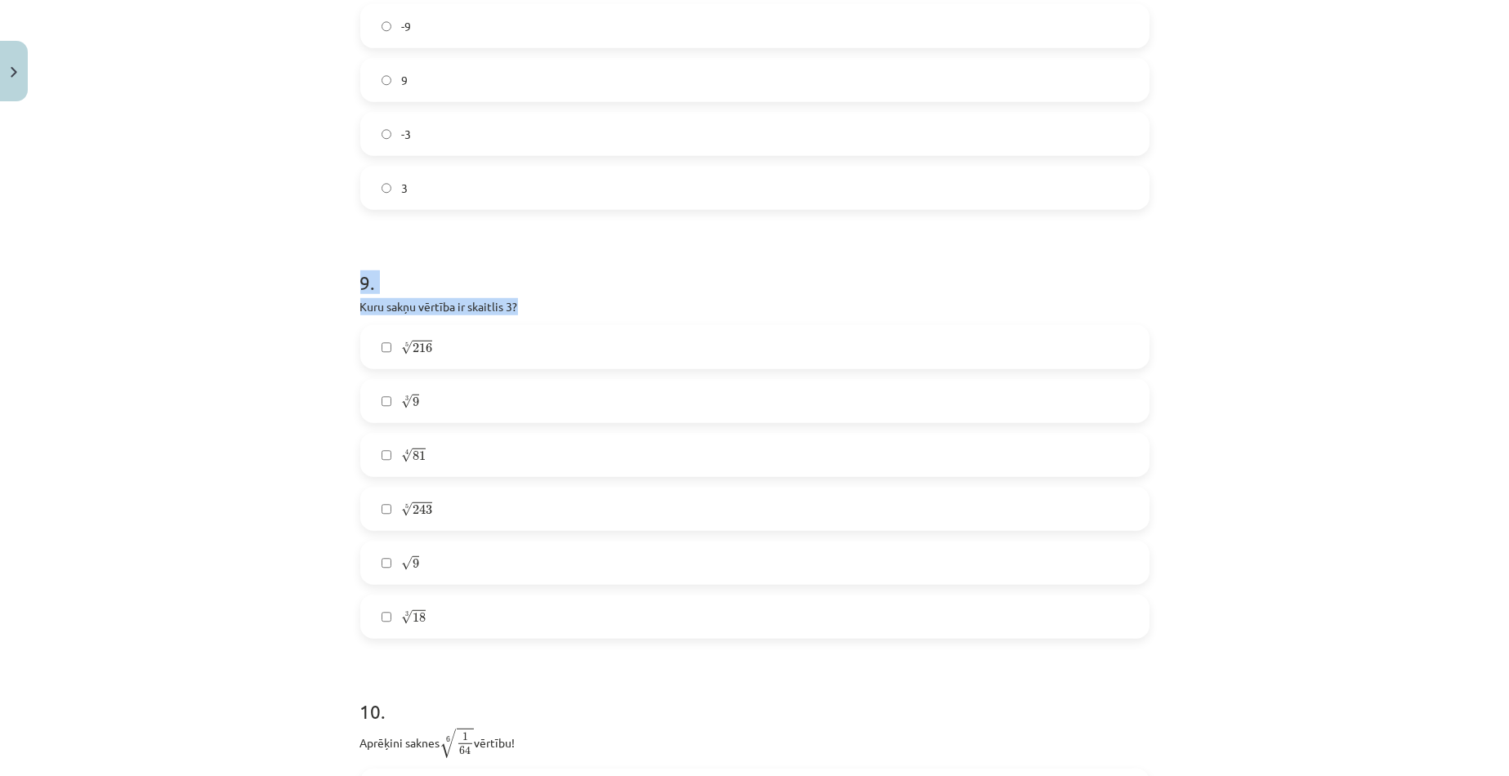
drag, startPoint x: 310, startPoint y: 264, endPoint x: 520, endPoint y: 310, distance: 214.9
click at [520, 310] on div "Mācību tēma: Matemātikas i - 12. klases 1. ieskaites mācību materiāls (ab) #4 📝…" at bounding box center [754, 388] width 1509 height 776
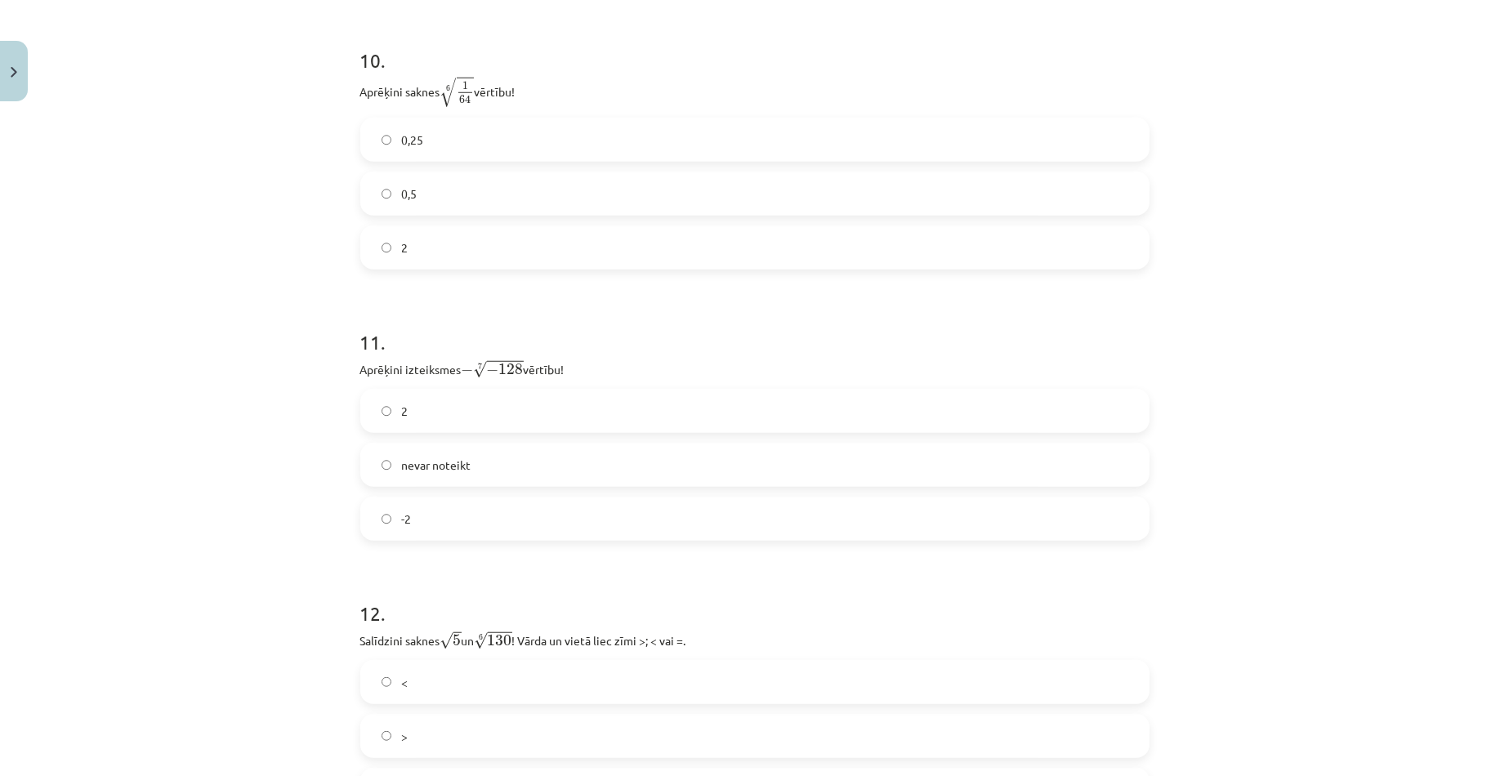
scroll to position [3022, 0]
drag, startPoint x: 351, startPoint y: 50, endPoint x: 435, endPoint y: 89, distance: 92.1
click at [680, 187] on label "0,5" at bounding box center [755, 191] width 786 height 41
drag, startPoint x: 434, startPoint y: 135, endPoint x: 403, endPoint y: 212, distance: 83.6
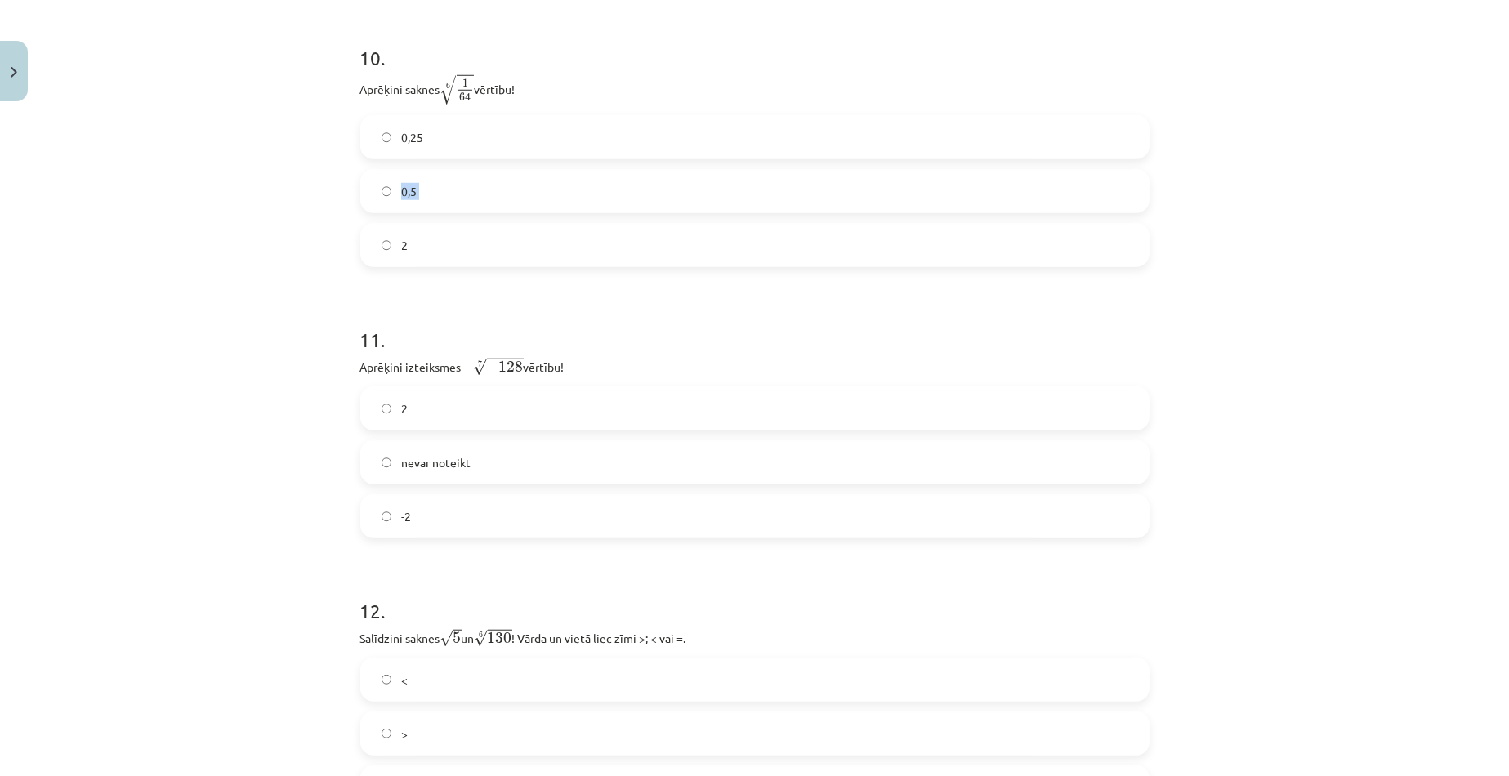
click at [393, 225] on div "0,25 0,5 2" at bounding box center [754, 191] width 789 height 152
click at [622, 176] on label "0,5" at bounding box center [755, 191] width 786 height 41
drag, startPoint x: 525, startPoint y: 96, endPoint x: 465, endPoint y: 251, distance: 166.6
click at [465, 251] on div "10 . Aprēķini saknes 6 √ 1 64 1 64 6 vērtību! 0,25 0,5 2" at bounding box center [754, 142] width 789 height 249
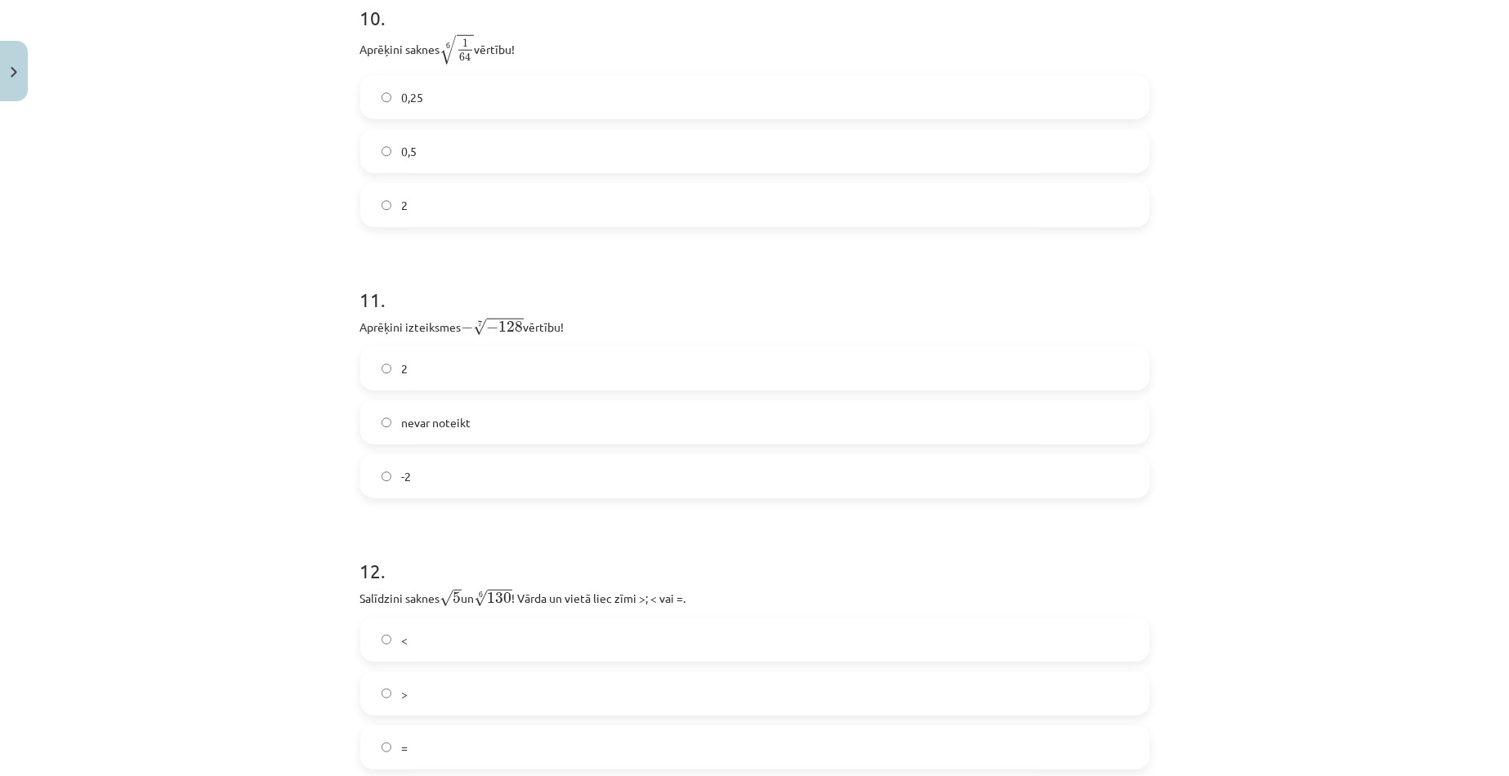
scroll to position [3186, 0]
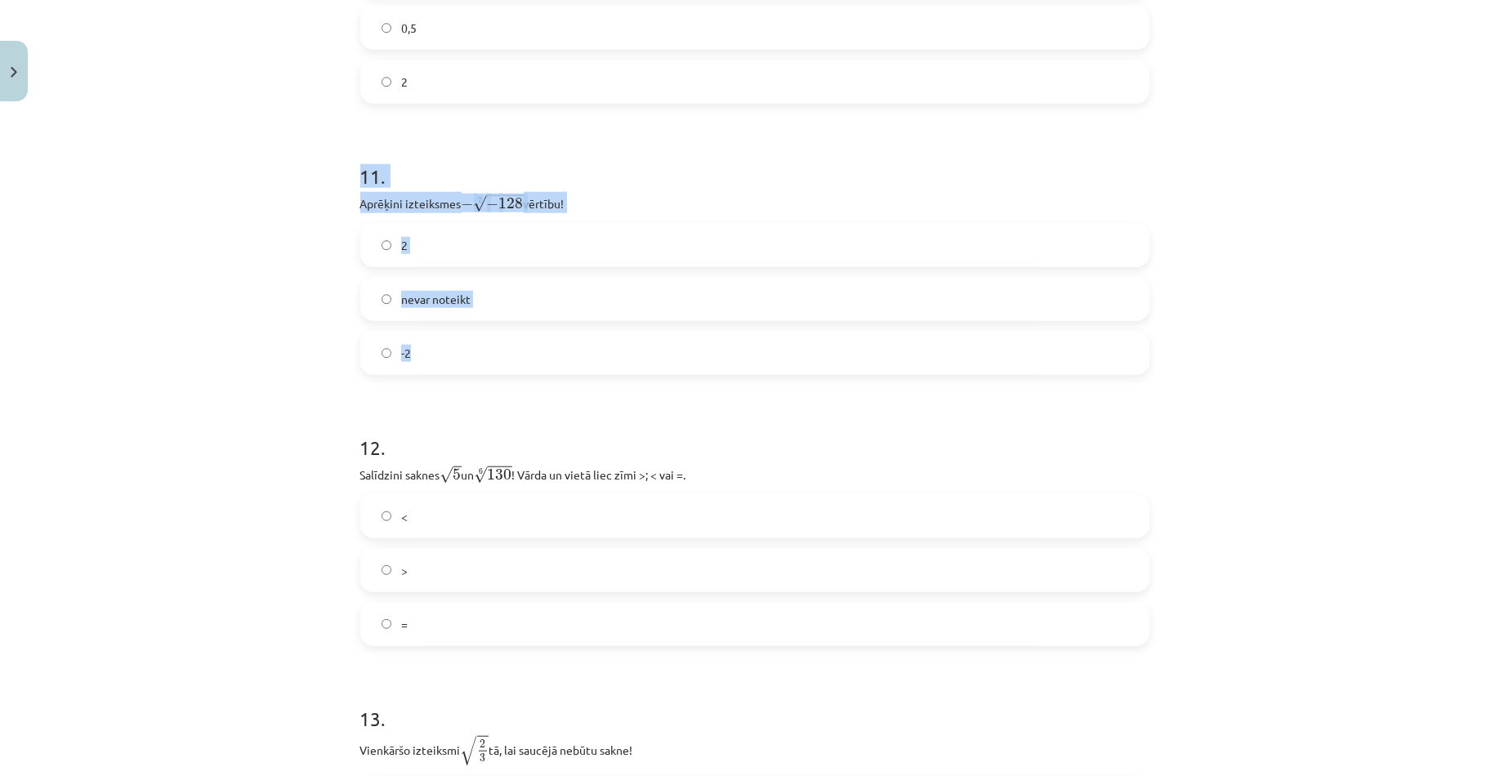
drag, startPoint x: 334, startPoint y: 178, endPoint x: 418, endPoint y: 346, distance: 187.4
click at [418, 346] on div "Mācību tēma: Matemātikas i - 12. klases 1. ieskaites mācību materiāls (ab) #4 📝…" at bounding box center [754, 388] width 1509 height 776
click at [939, 216] on div "11 . Aprēķini izteiksmes − 7 √ − 128 − − 128 7 vērtību! 2 nevar noteikt -2" at bounding box center [754, 255] width 789 height 239
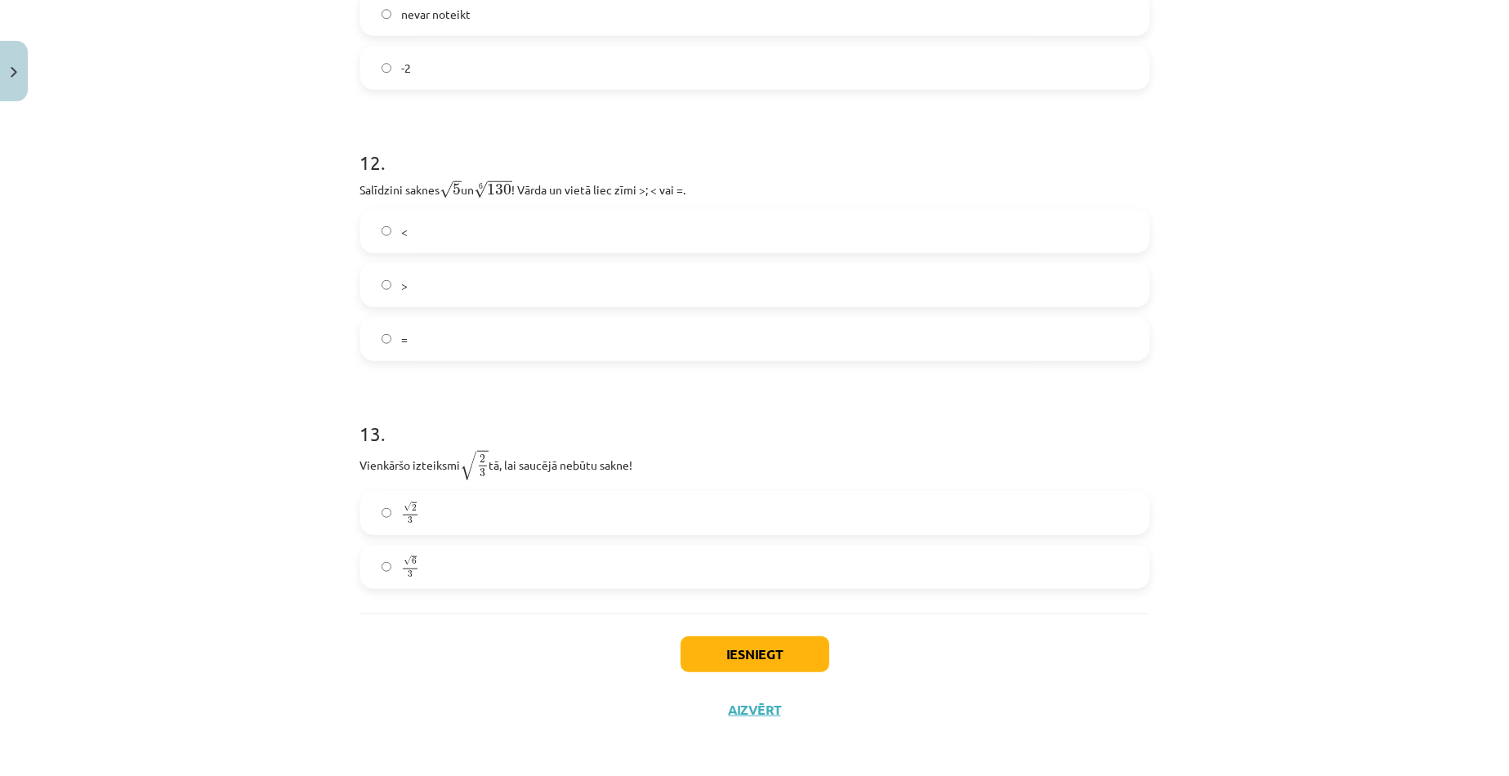
scroll to position [3475, 0]
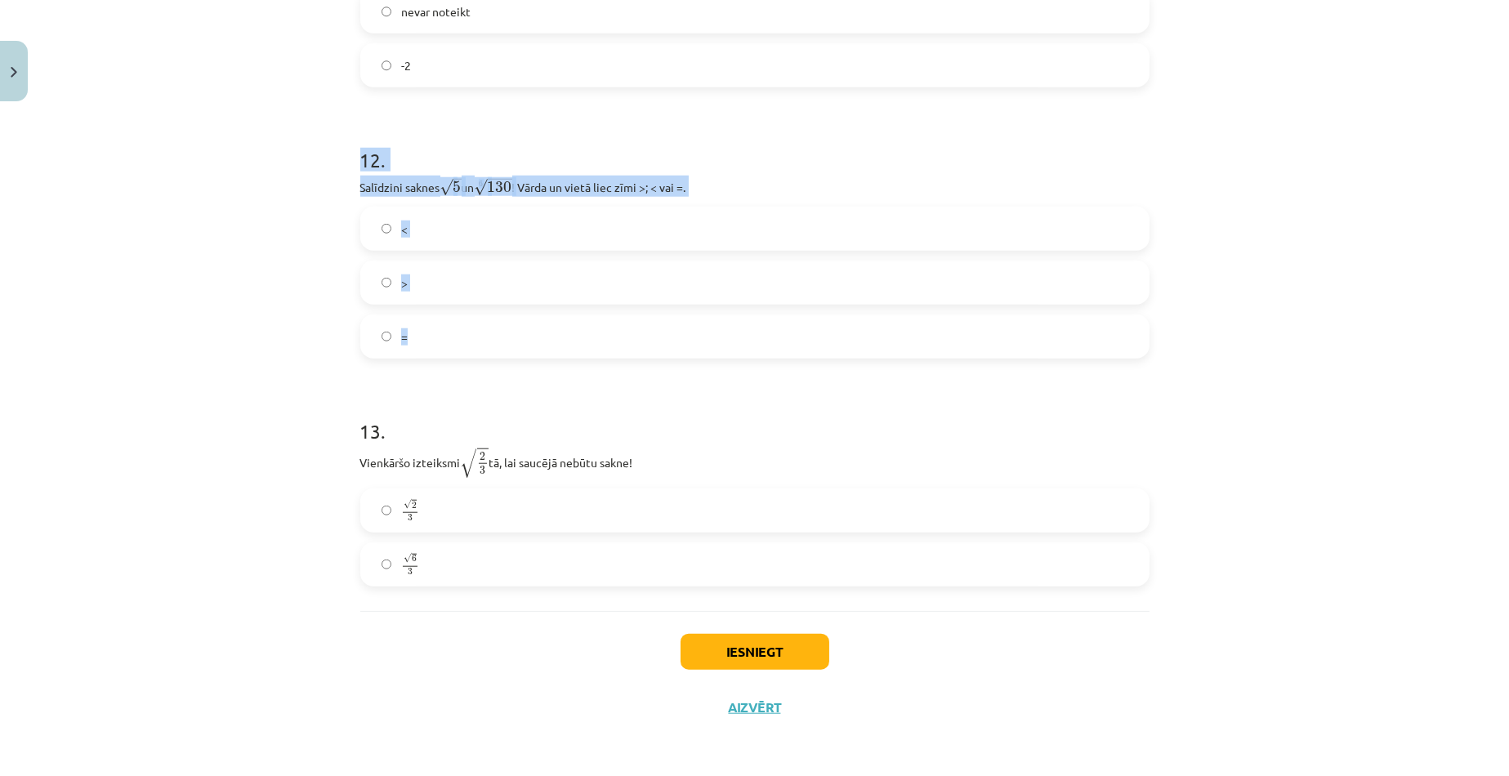
drag, startPoint x: 350, startPoint y: 157, endPoint x: 440, endPoint y: 340, distance: 204.2
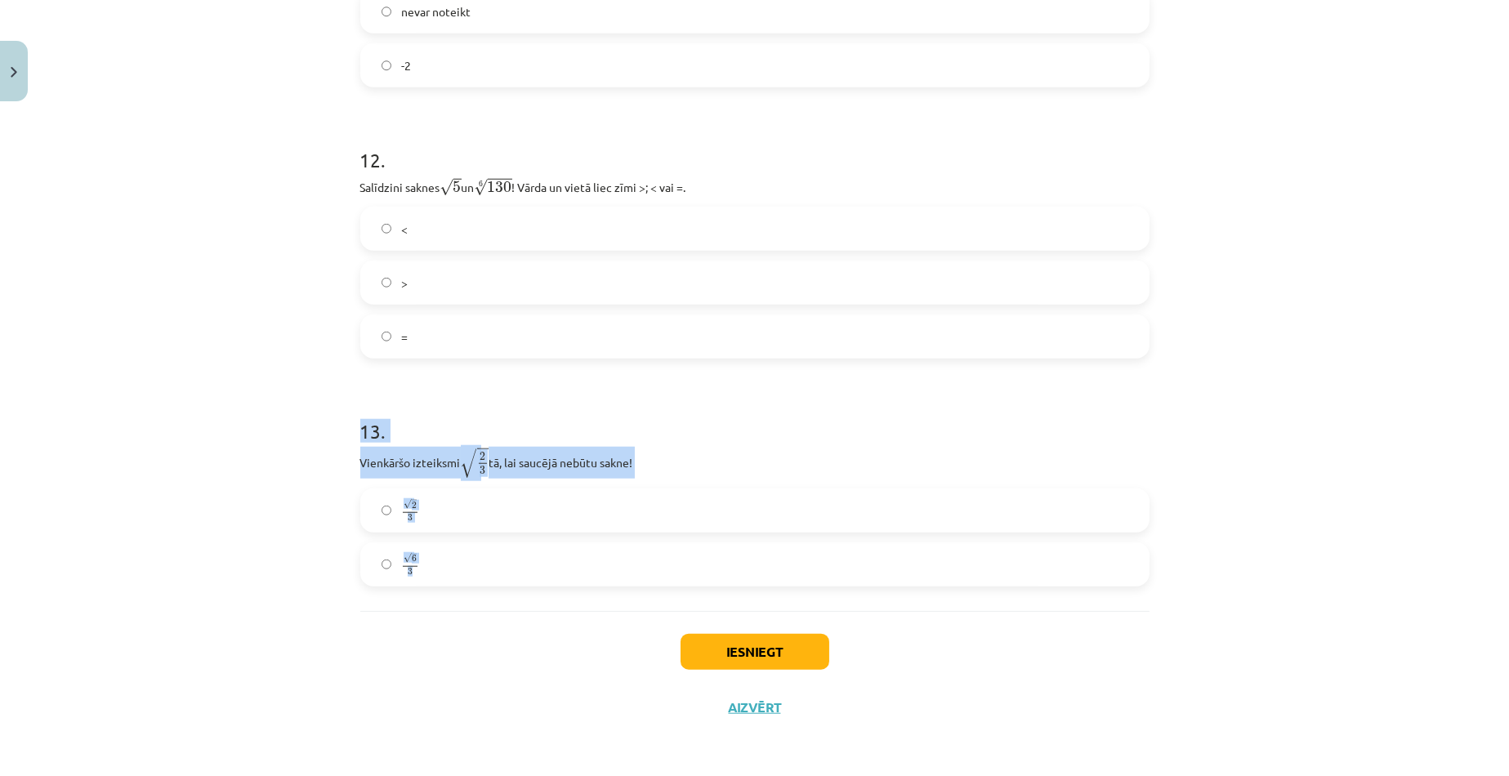
drag, startPoint x: 341, startPoint y: 428, endPoint x: 457, endPoint y: 533, distance: 156.7
click at [475, 584] on div "Mācību tēma: Matemātikas i - 12. klases 1. ieskaites mācību materiāls (ab) #4 📝…" at bounding box center [754, 388] width 1509 height 776
click at [1168, 400] on div "Mācību tēma: Matemātikas i - 12. klases 1. ieskaites mācību materiāls (ab) #4 📝…" at bounding box center [754, 388] width 1509 height 776
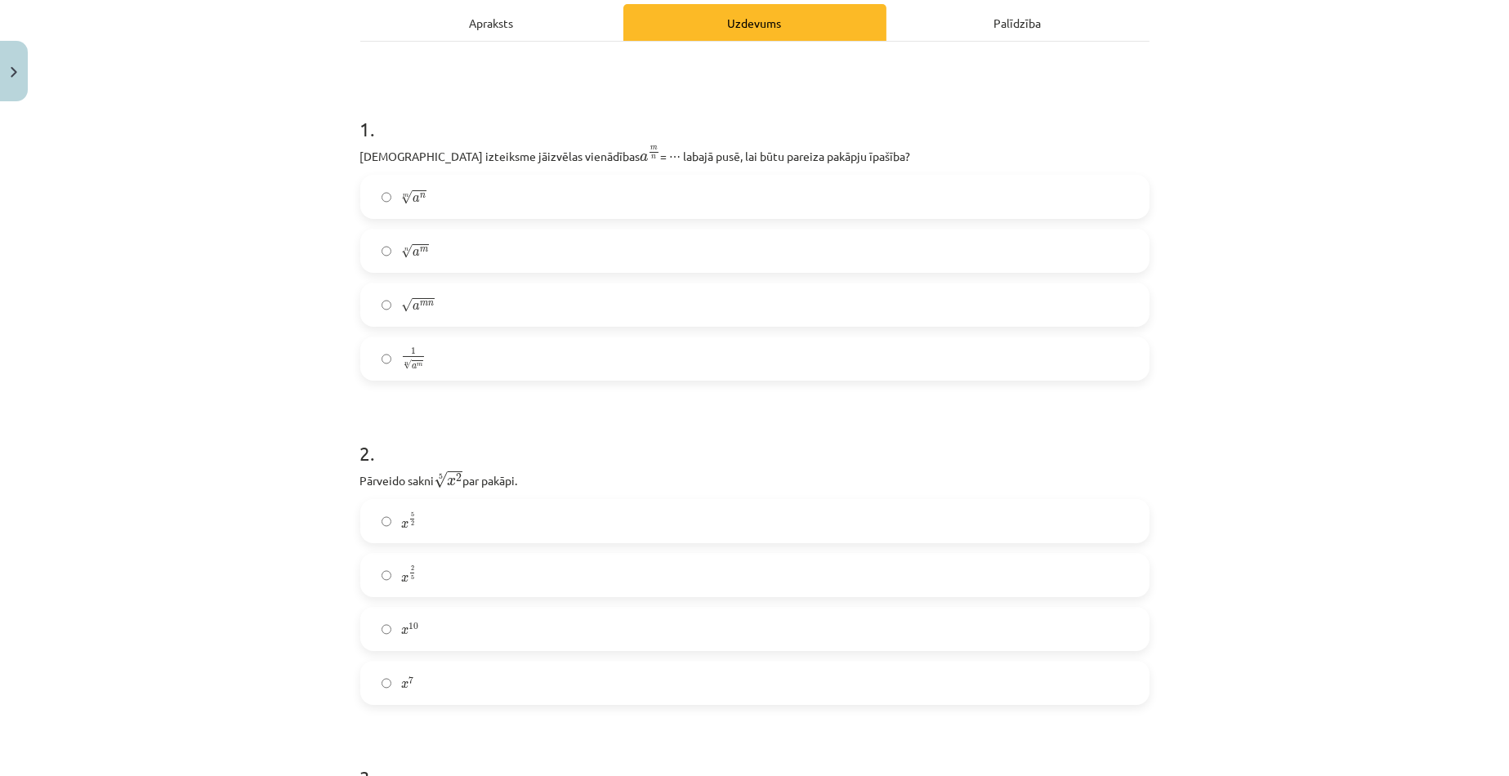
scroll to position [126, 0]
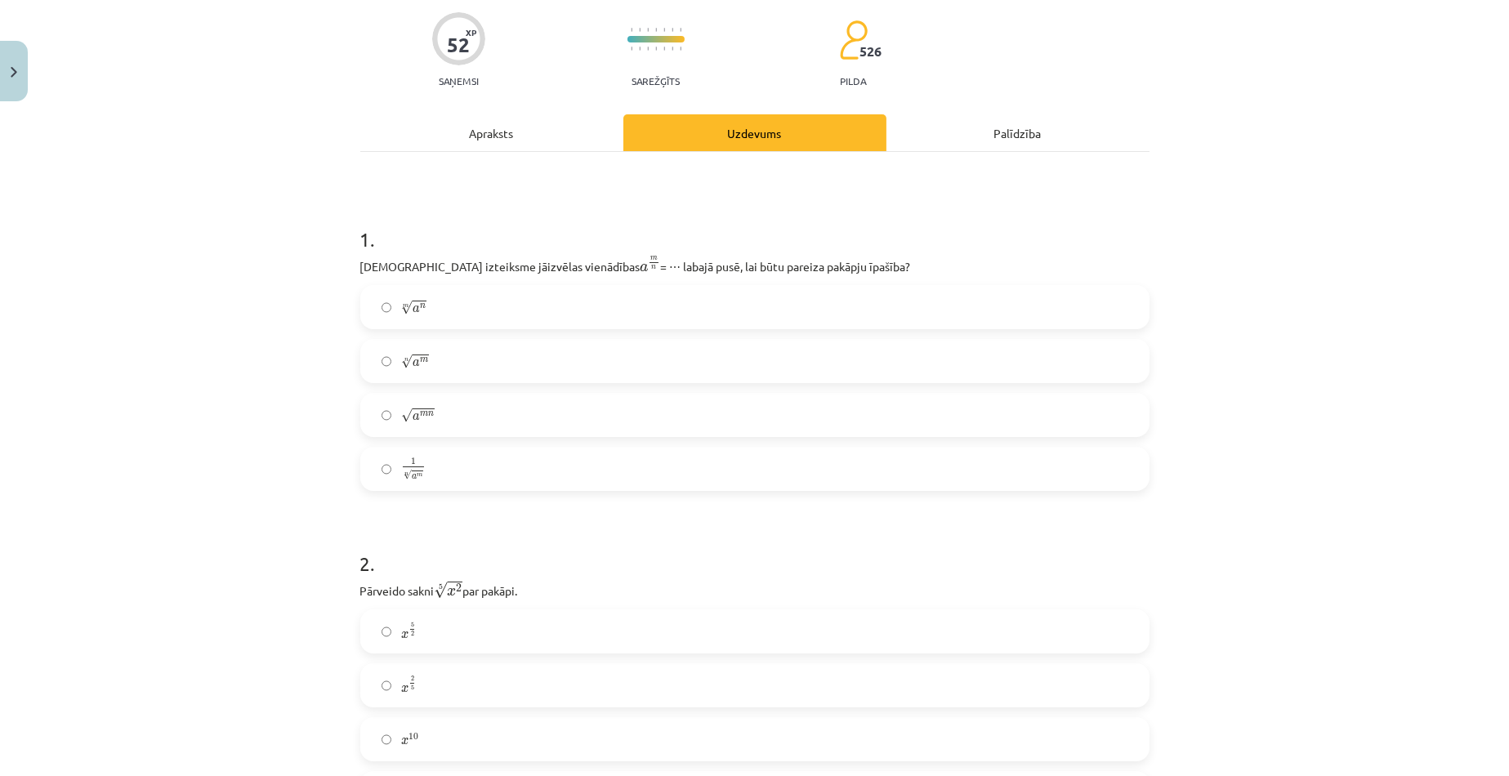
click at [377, 355] on label "n √ a m a m n" at bounding box center [755, 361] width 786 height 41
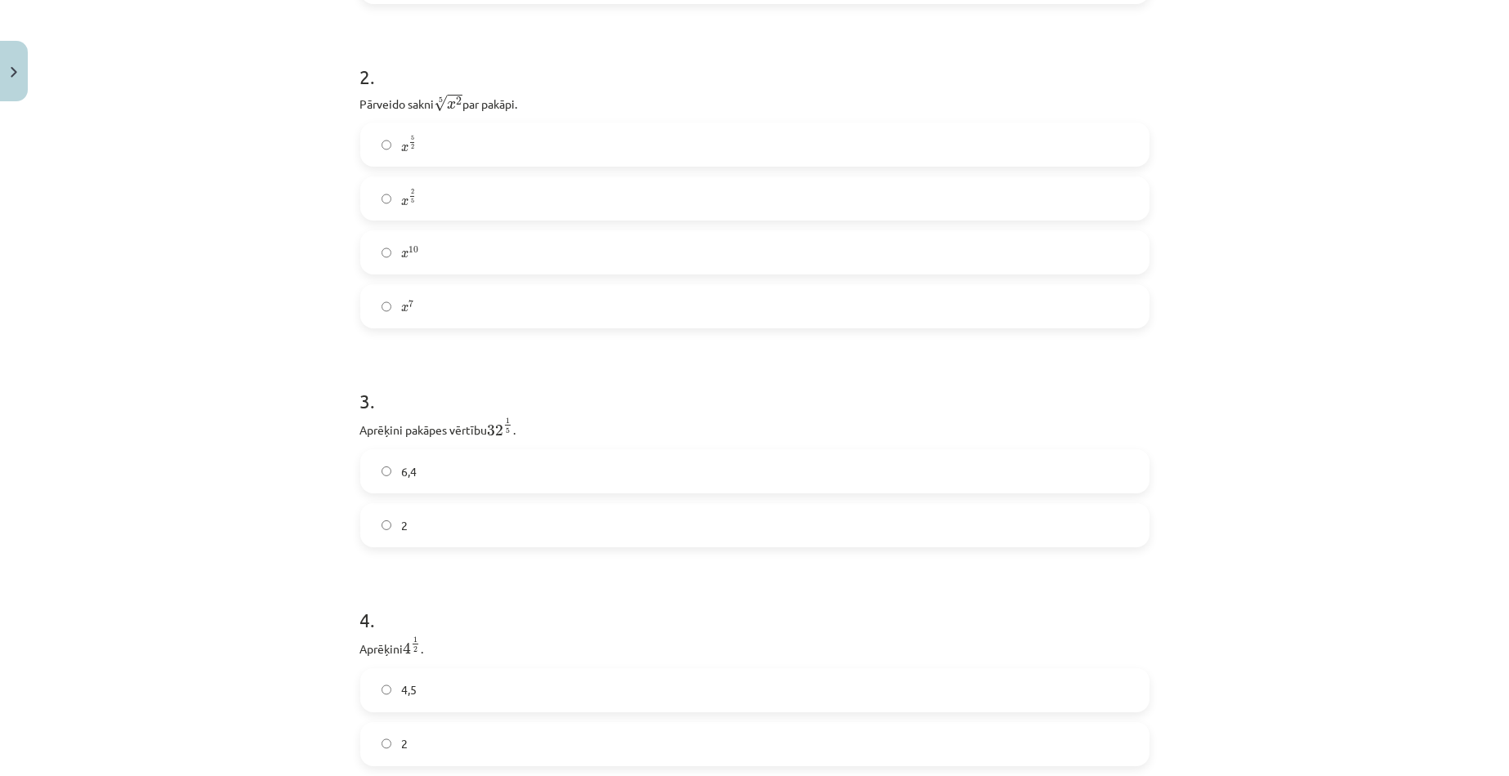
scroll to position [616, 0]
click at [367, 192] on label "x 2 5 x 2 5" at bounding box center [755, 195] width 786 height 41
click at [368, 192] on label "2" at bounding box center [755, 195] width 786 height 41
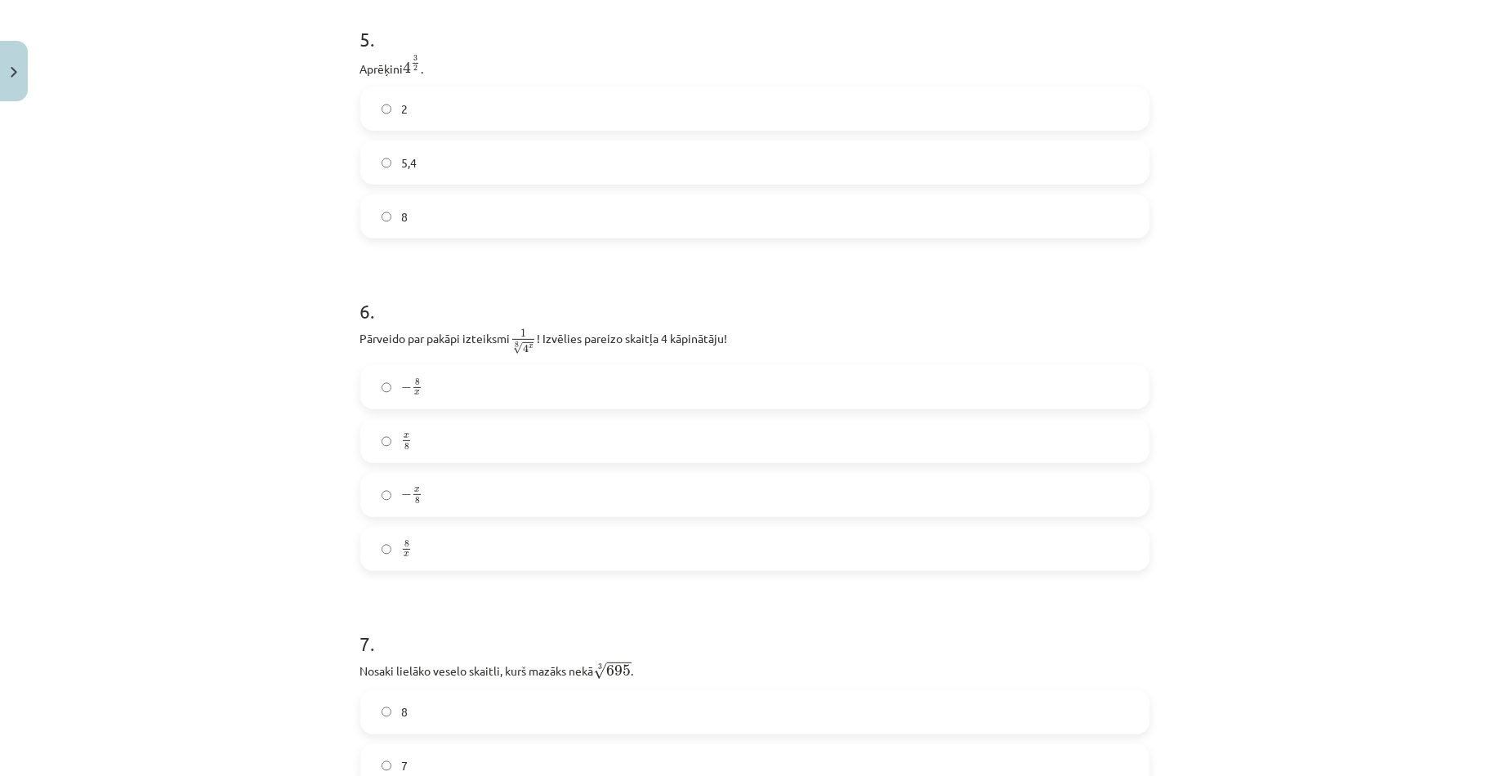
scroll to position [1433, 0]
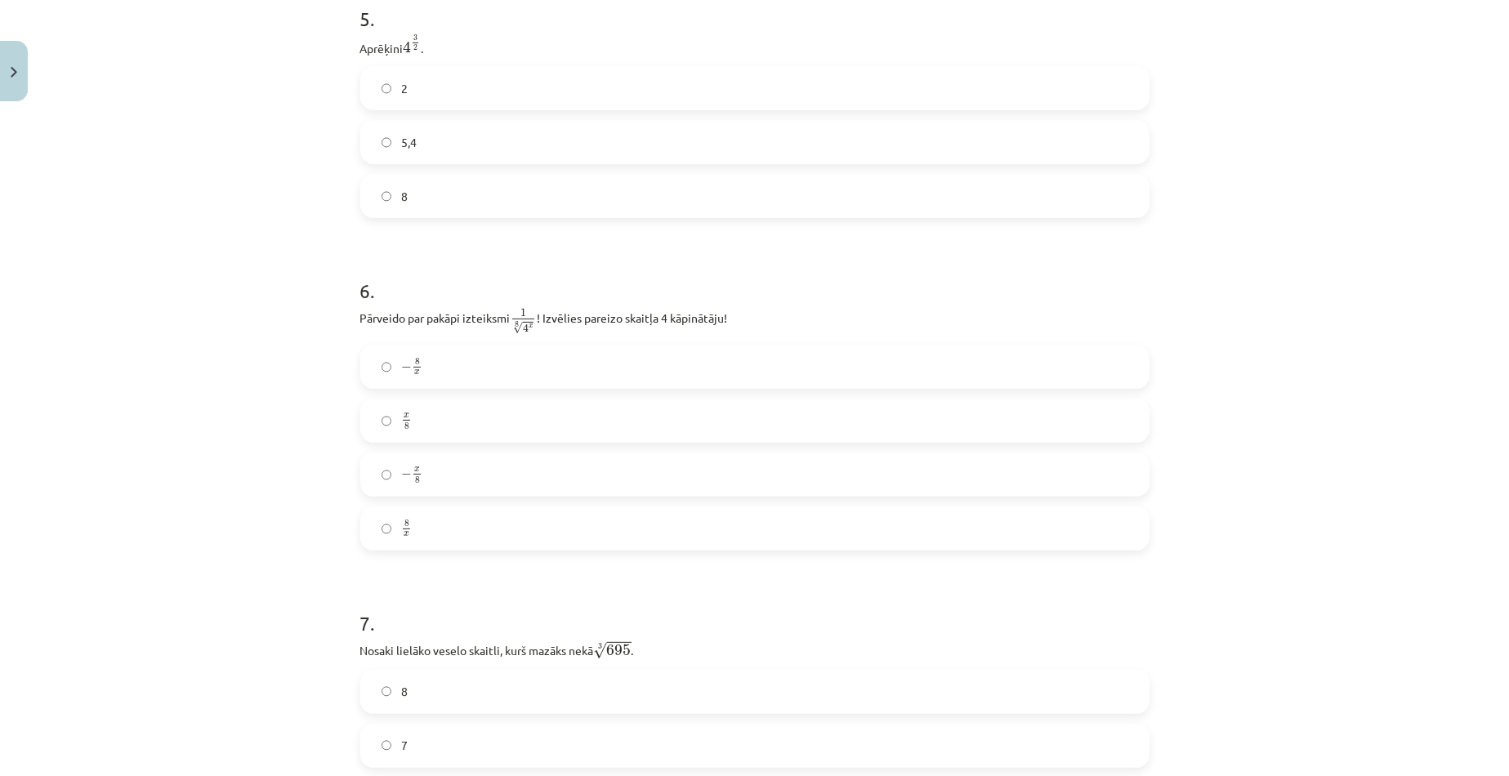
click at [371, 191] on label "8" at bounding box center [755, 196] width 786 height 41
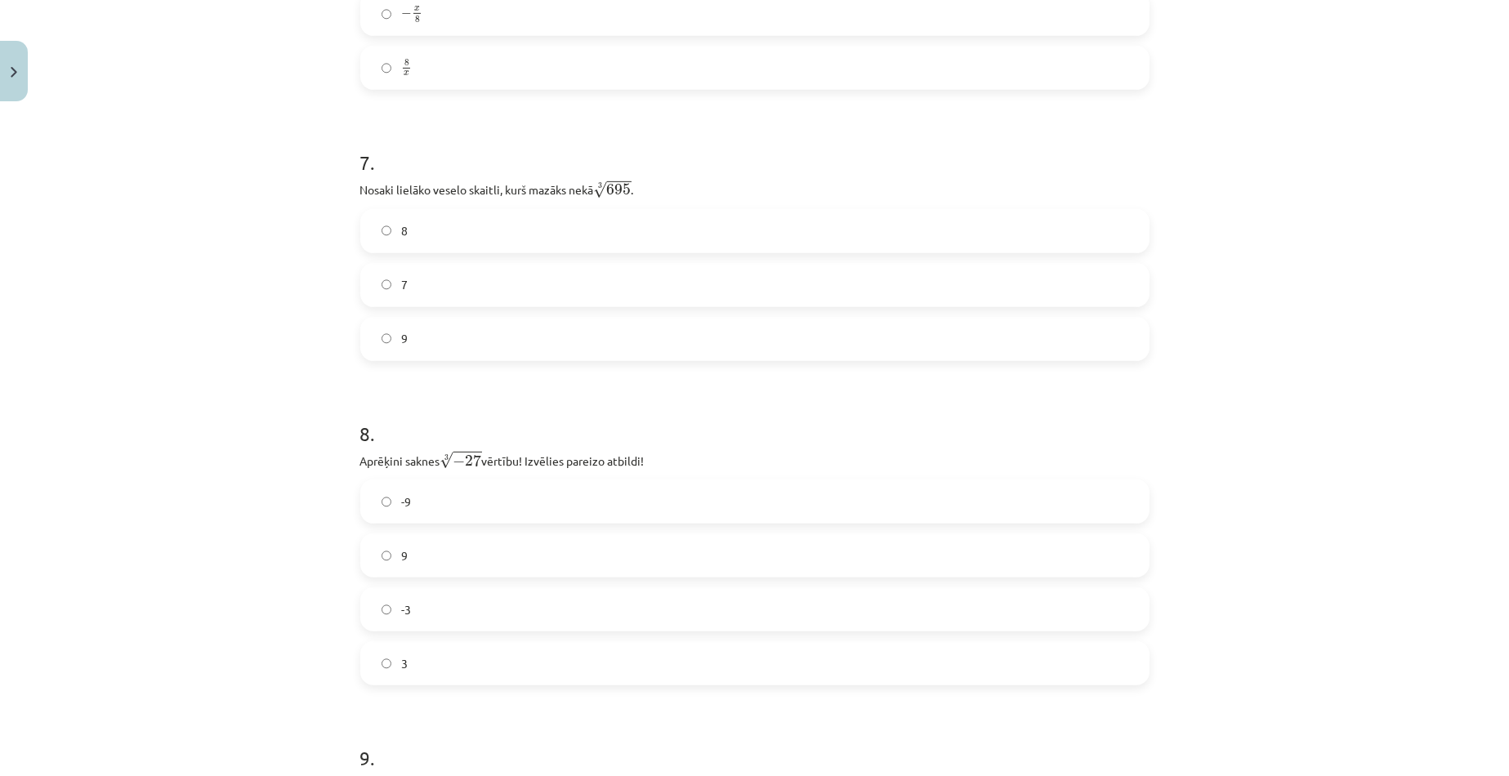
scroll to position [1923, 0]
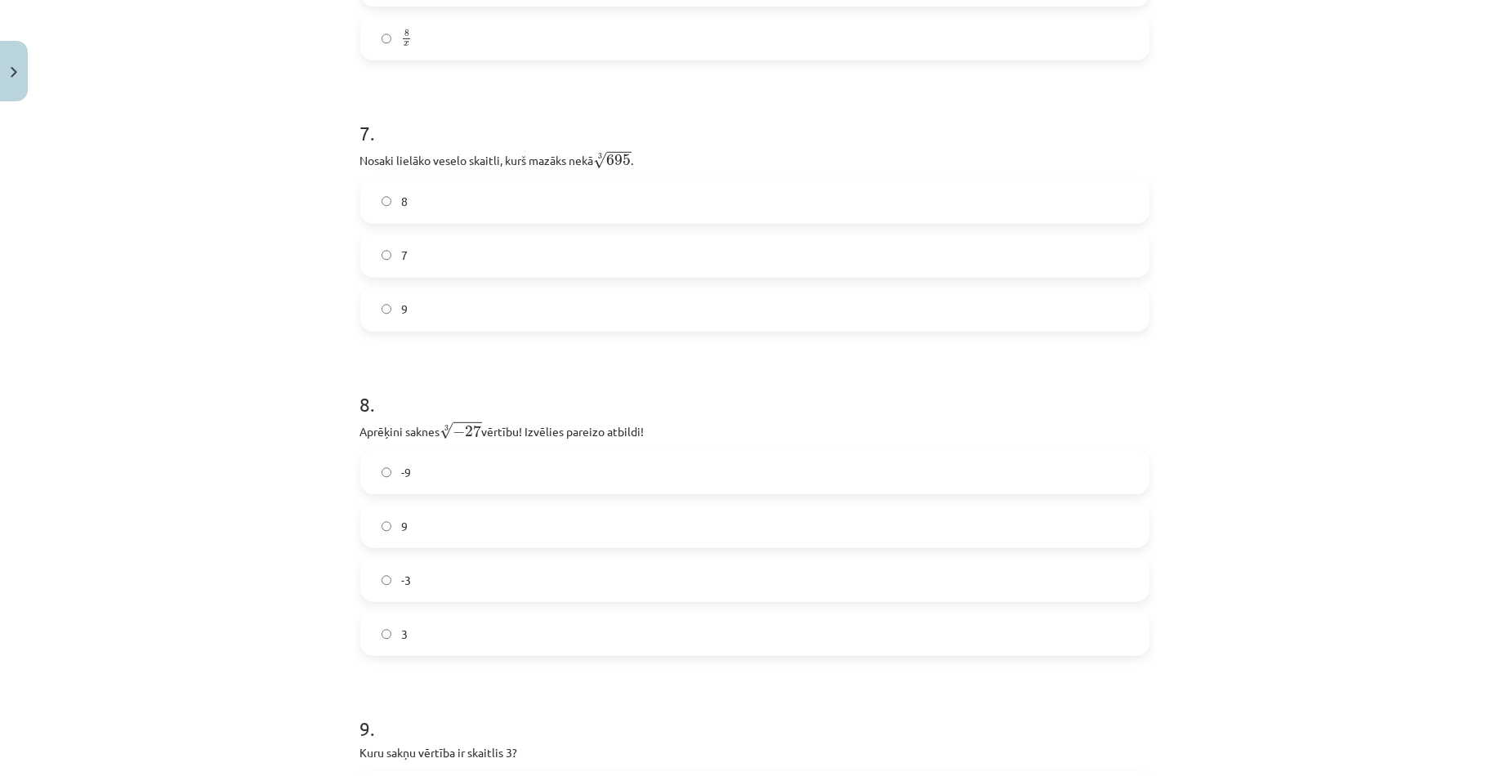
click at [382, 210] on label "8" at bounding box center [755, 201] width 786 height 41
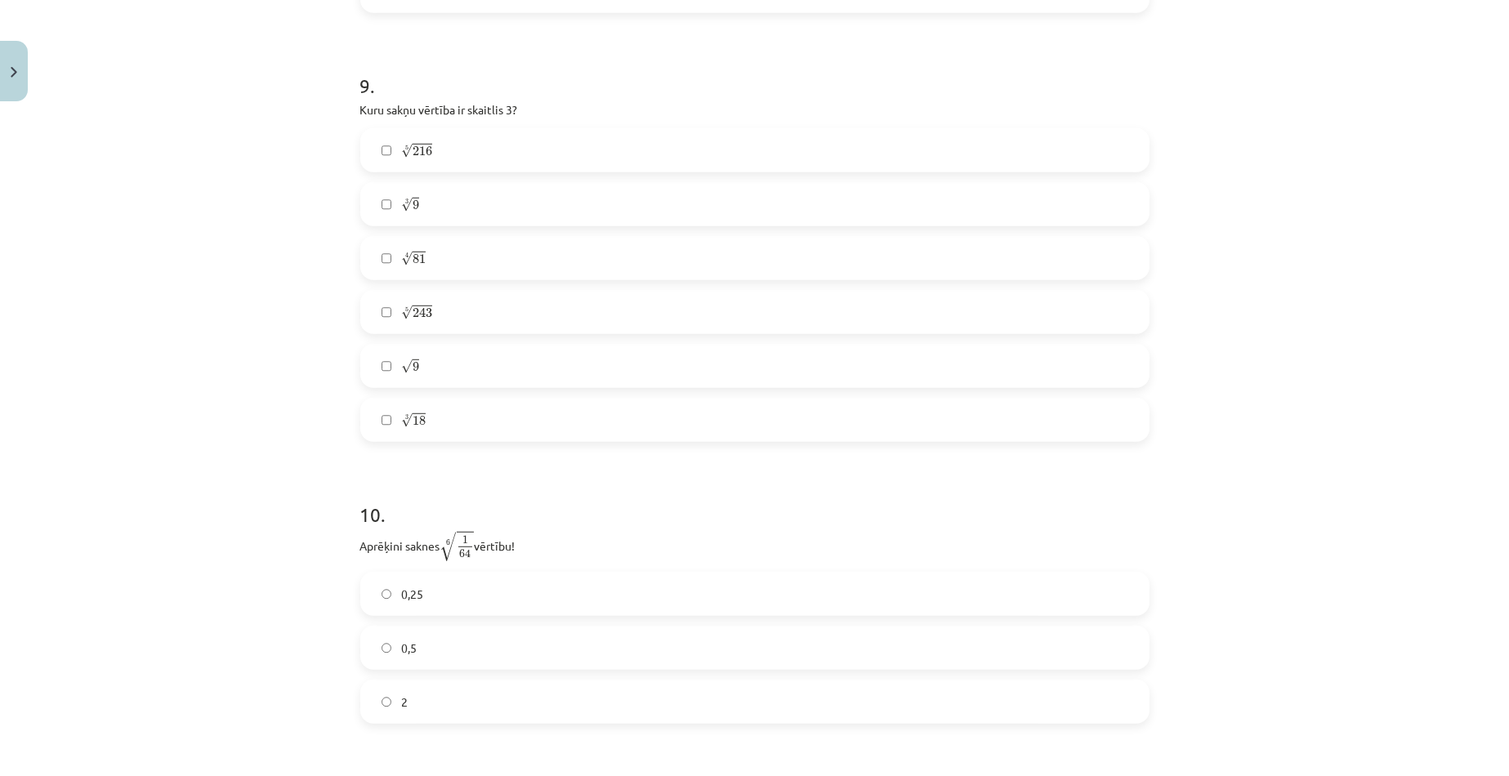
scroll to position [2576, 0]
click at [374, 258] on label "4 √ 81 81 4" at bounding box center [755, 247] width 786 height 41
click at [378, 297] on label "5 √ 243 243 5" at bounding box center [755, 301] width 786 height 41
click at [379, 351] on label "√ 9 9" at bounding box center [755, 355] width 786 height 41
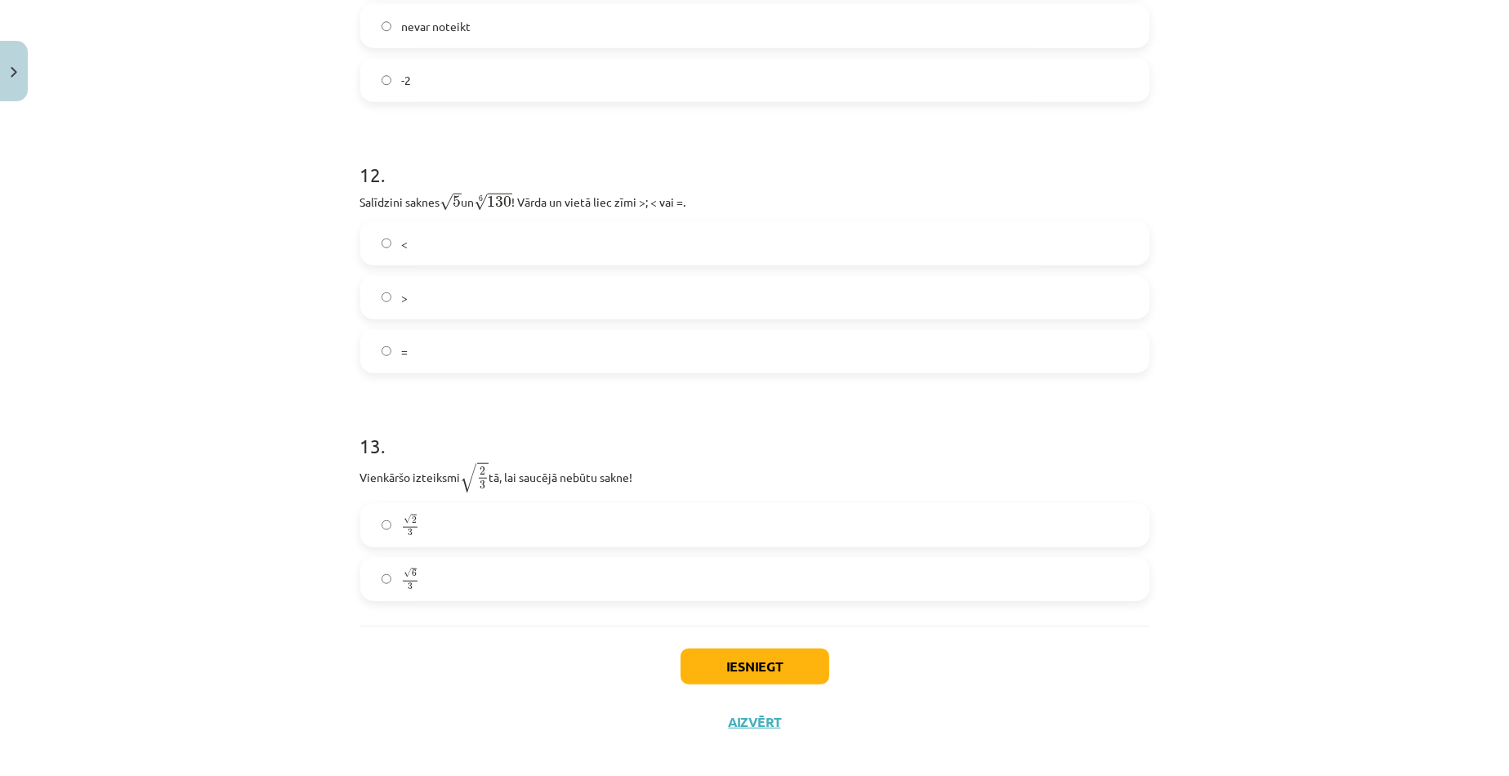
scroll to position [3475, 0]
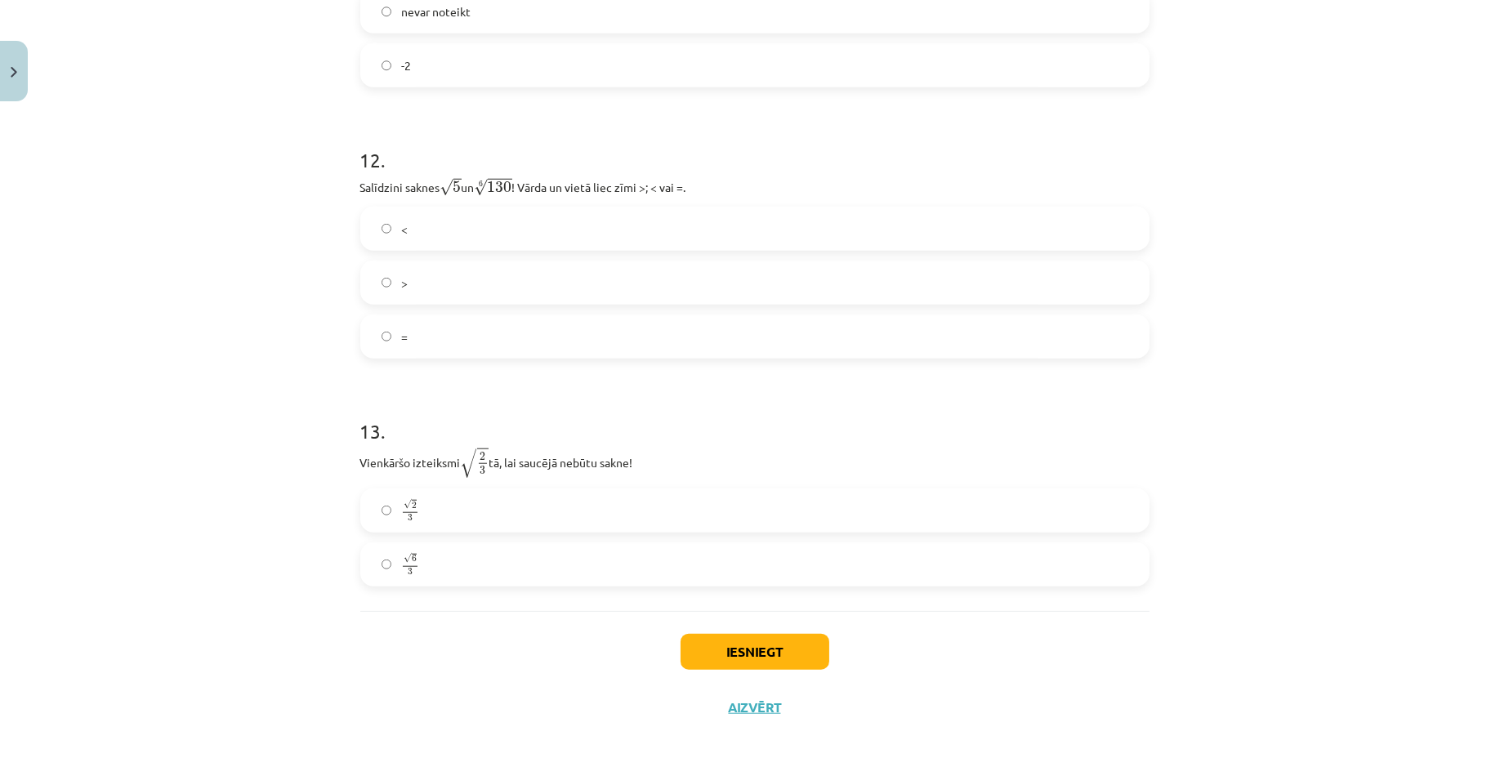
click at [380, 569] on label "√ 6 3 6 3" at bounding box center [755, 564] width 786 height 41
click at [691, 651] on button "Iesniegt" at bounding box center [754, 652] width 149 height 36
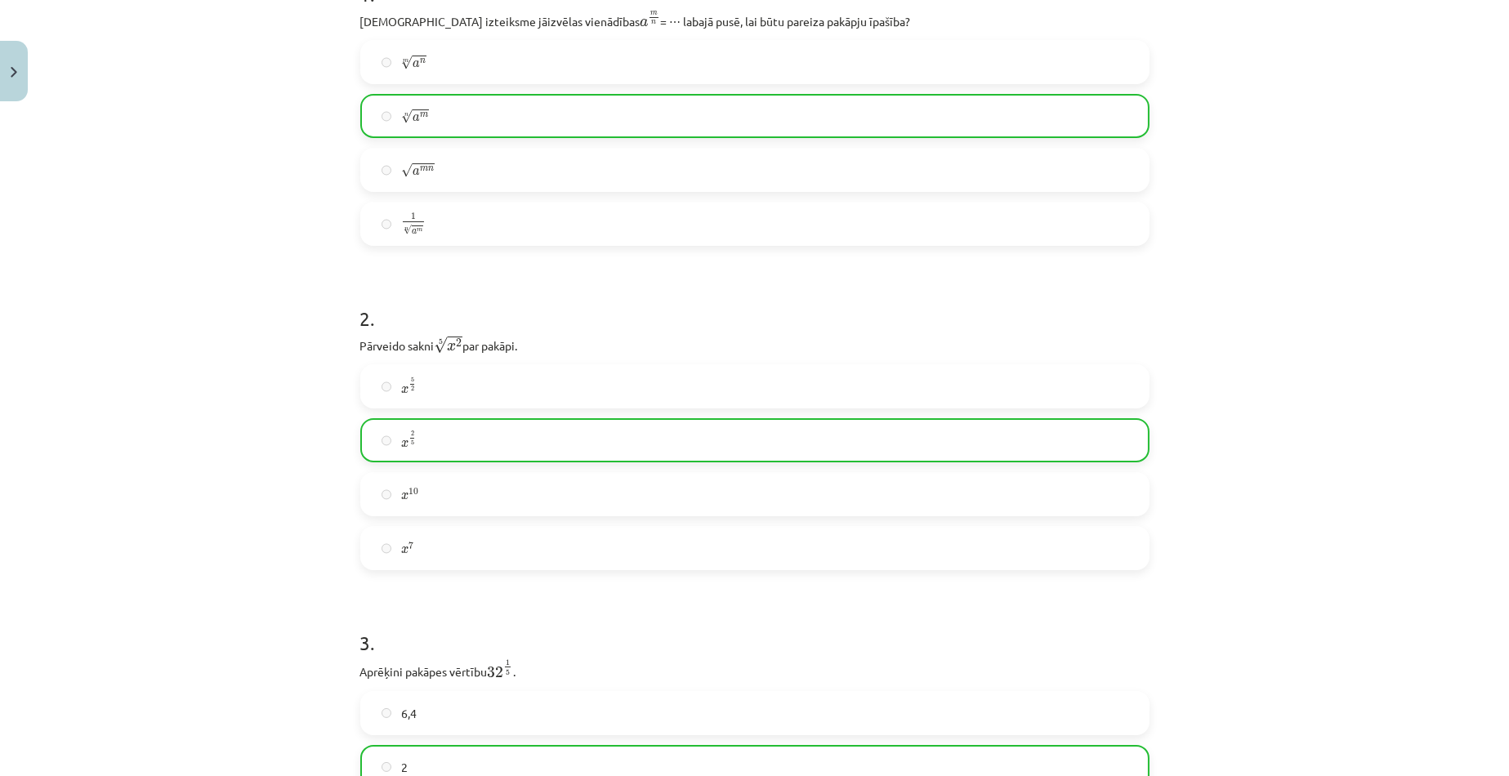
scroll to position [0, 0]
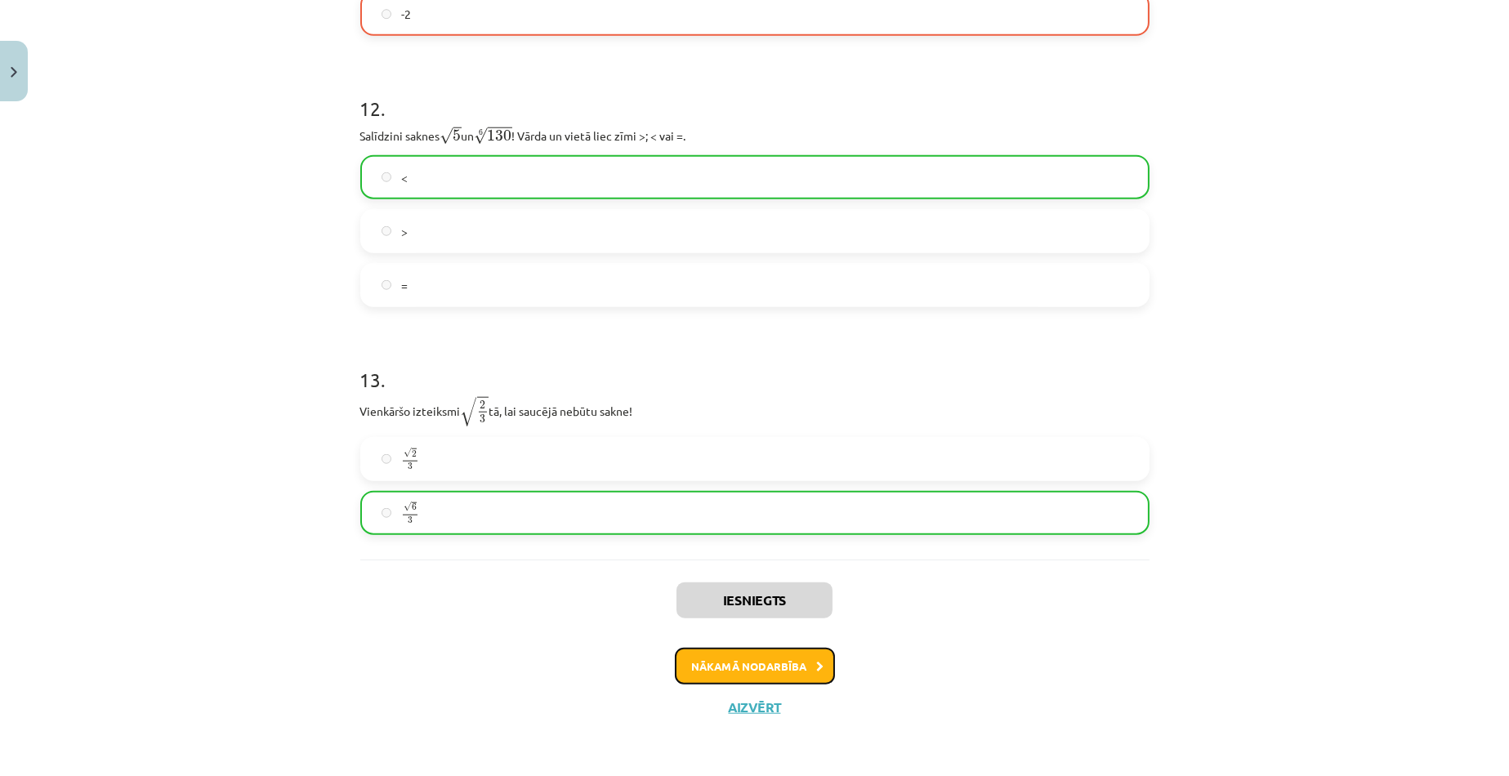
click at [782, 677] on button "Nākamā nodarbība" at bounding box center [755, 667] width 160 height 38
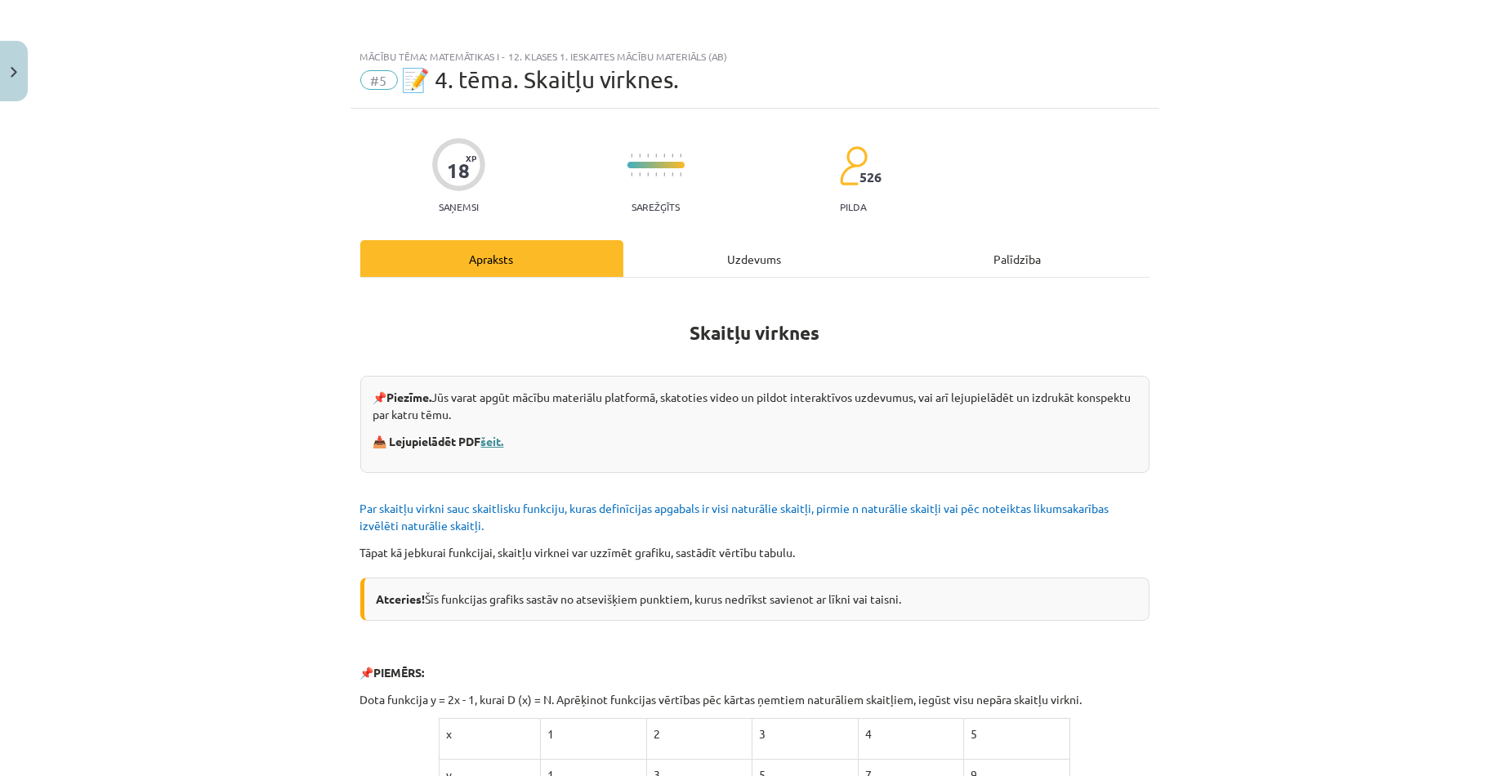
click at [488, 443] on link "šeit." at bounding box center [492, 441] width 23 height 15
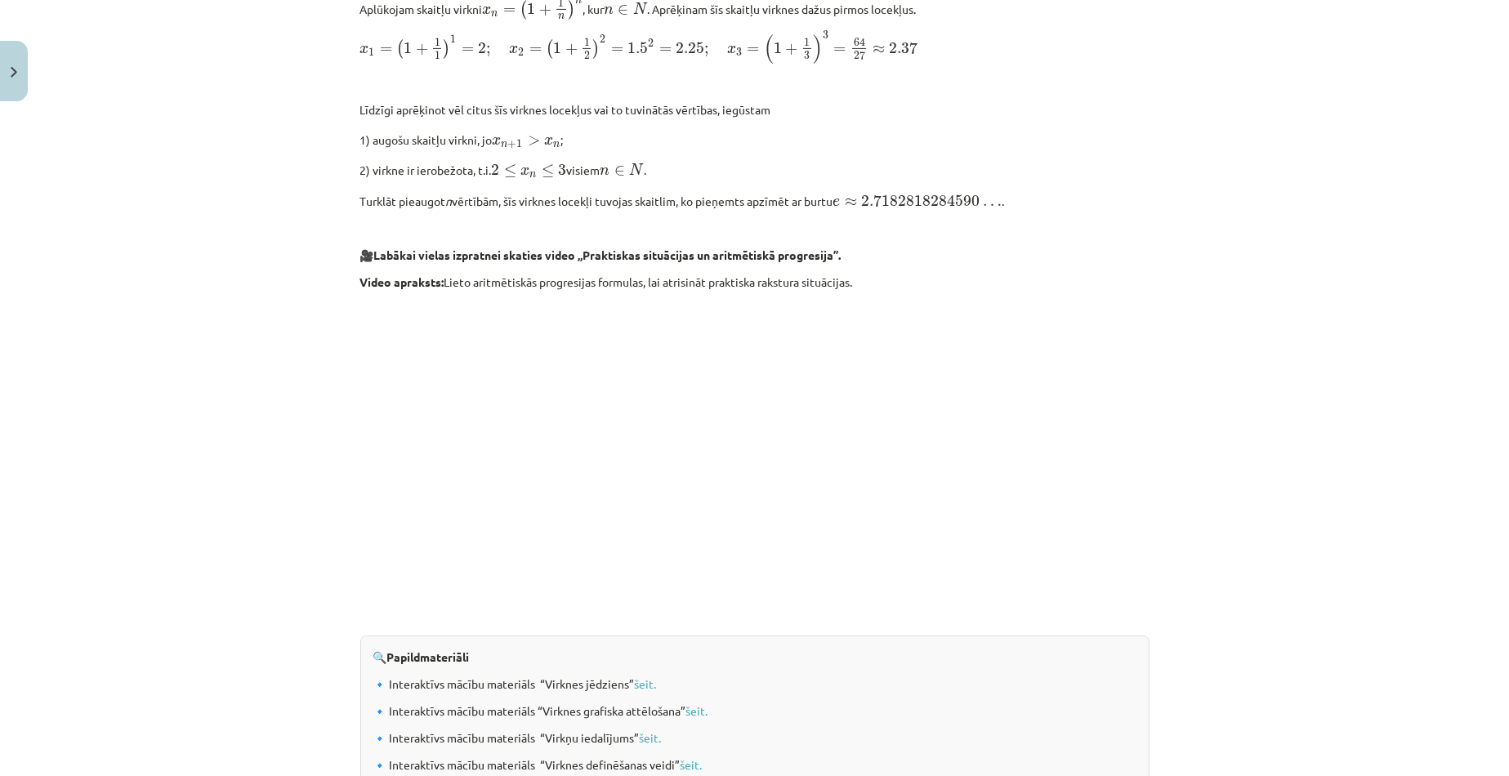
scroll to position [1512, 0]
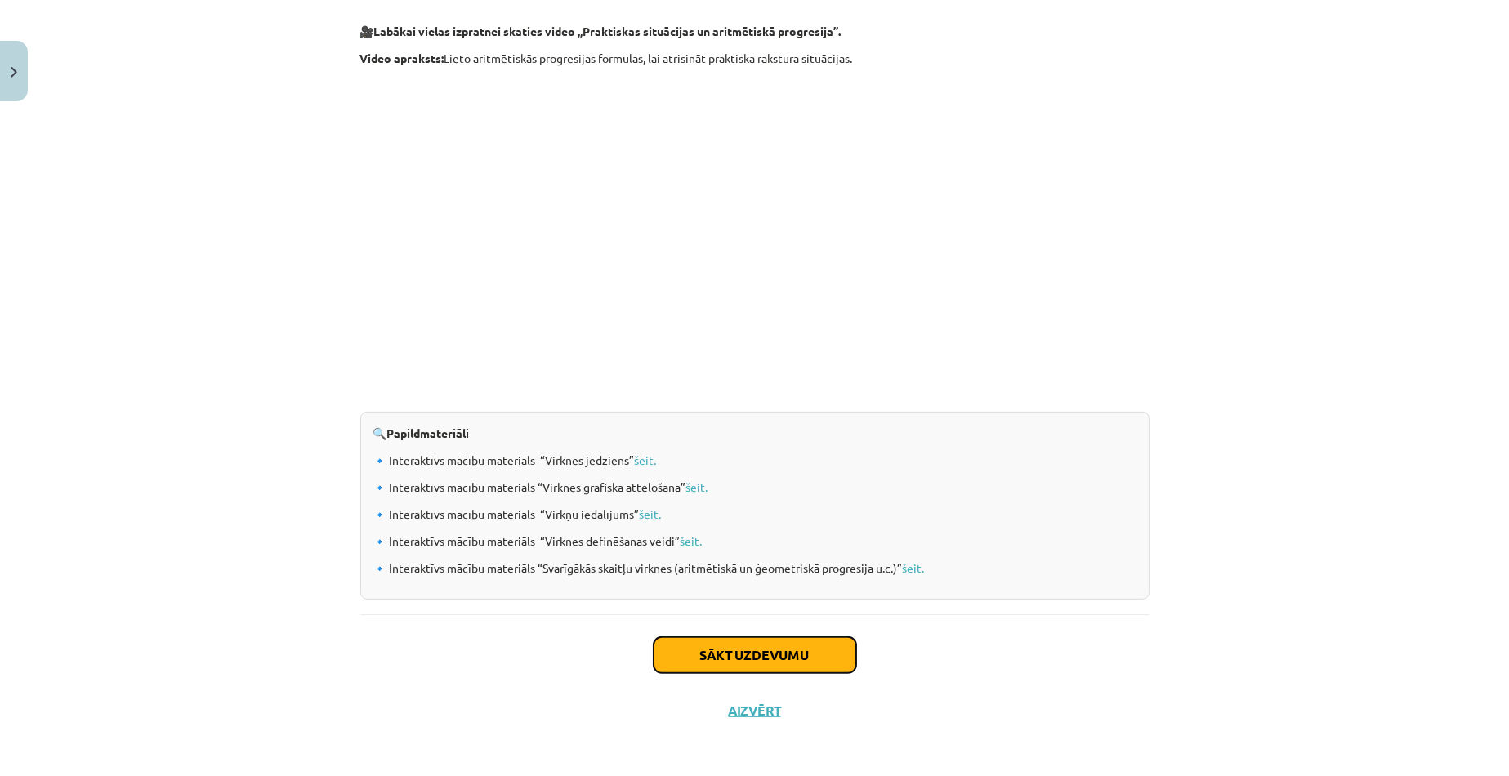
click at [781, 643] on button "Sākt uzdevumu" at bounding box center [754, 655] width 203 height 36
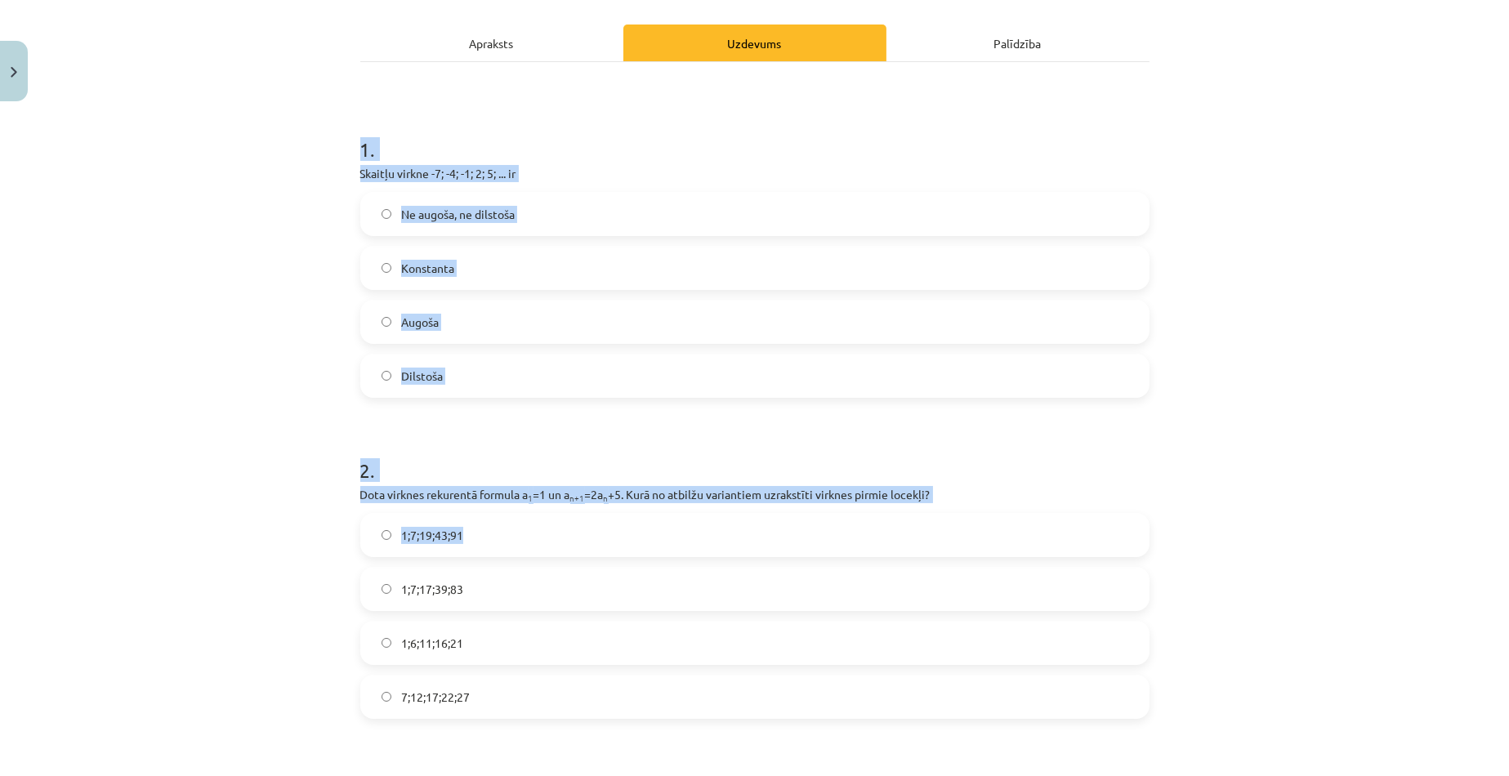
scroll to position [286, 0]
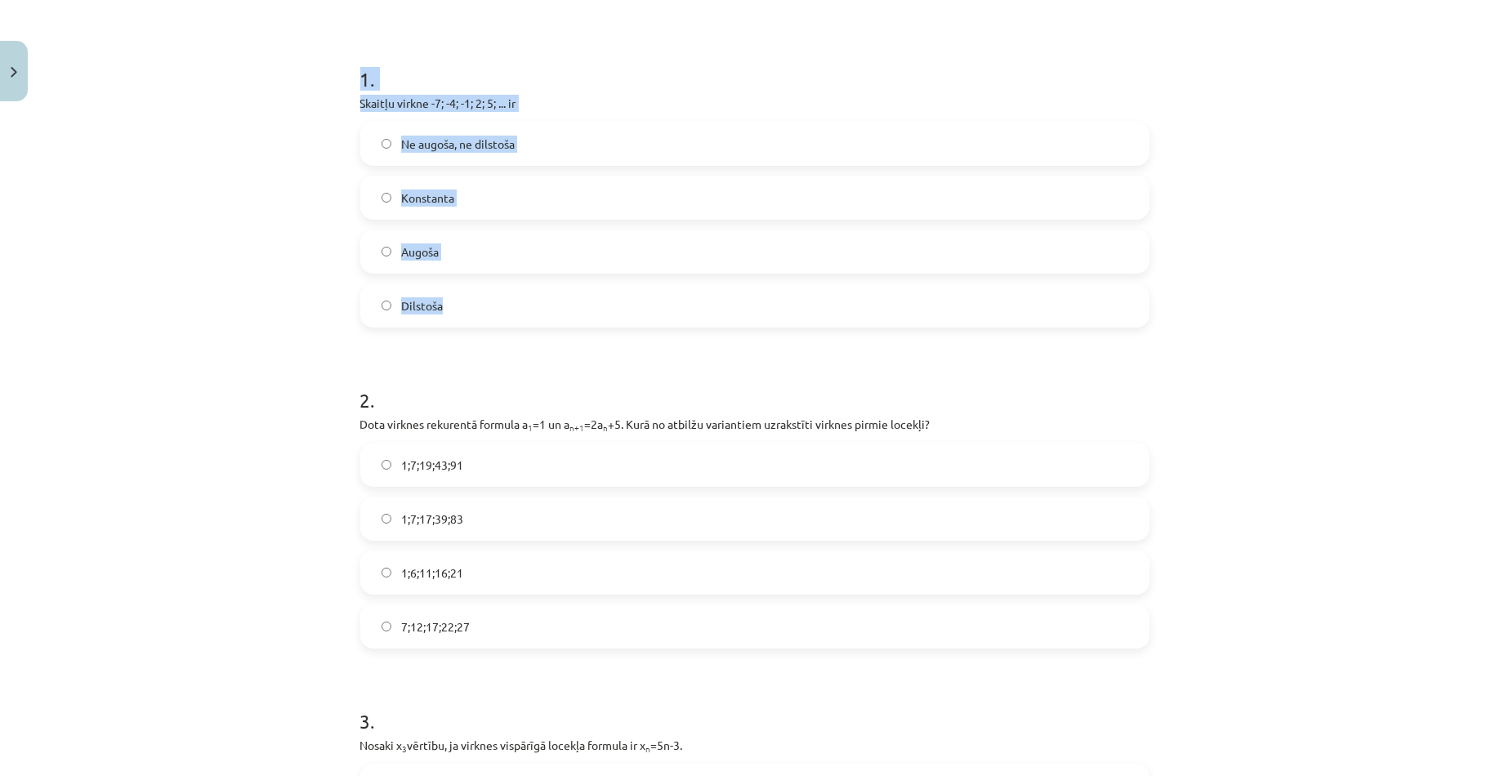
drag, startPoint x: 348, startPoint y: 328, endPoint x: 557, endPoint y: 316, distance: 209.5
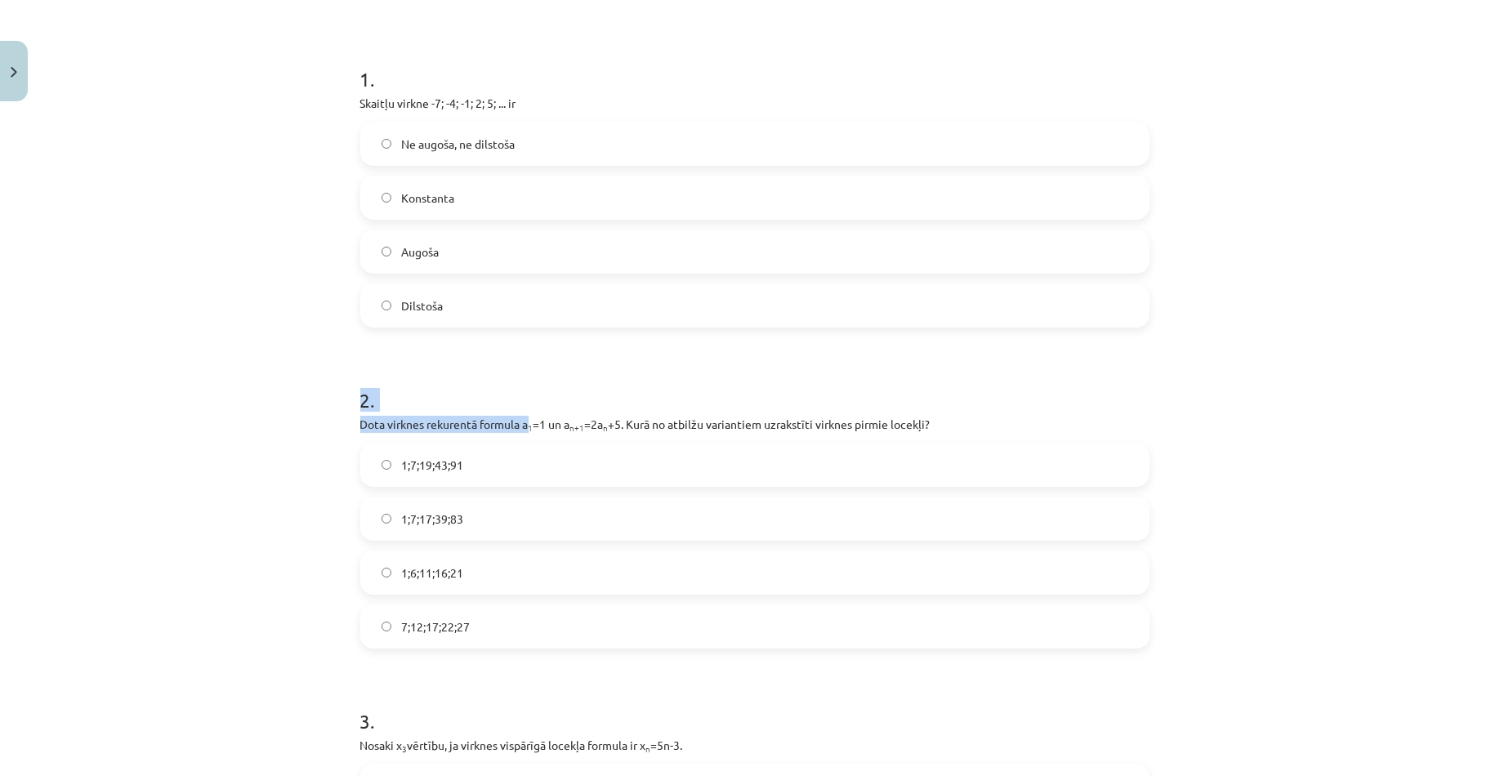
drag, startPoint x: 350, startPoint y: 403, endPoint x: 524, endPoint y: 424, distance: 176.1
click at [531, 421] on p "Dota virknes rekurentā formula a 1 =1 un a n+1 =2a n +5. Kurā no atbilžu varian…" at bounding box center [754, 424] width 789 height 17
drag, startPoint x: 525, startPoint y: 426, endPoint x: 620, endPoint y: 428, distance: 94.8
click at [620, 428] on p "Dota virknes rekurentā formula a 1 =1 un a n+1 =2a n +5. Kurā no atbilžu varian…" at bounding box center [754, 424] width 789 height 17
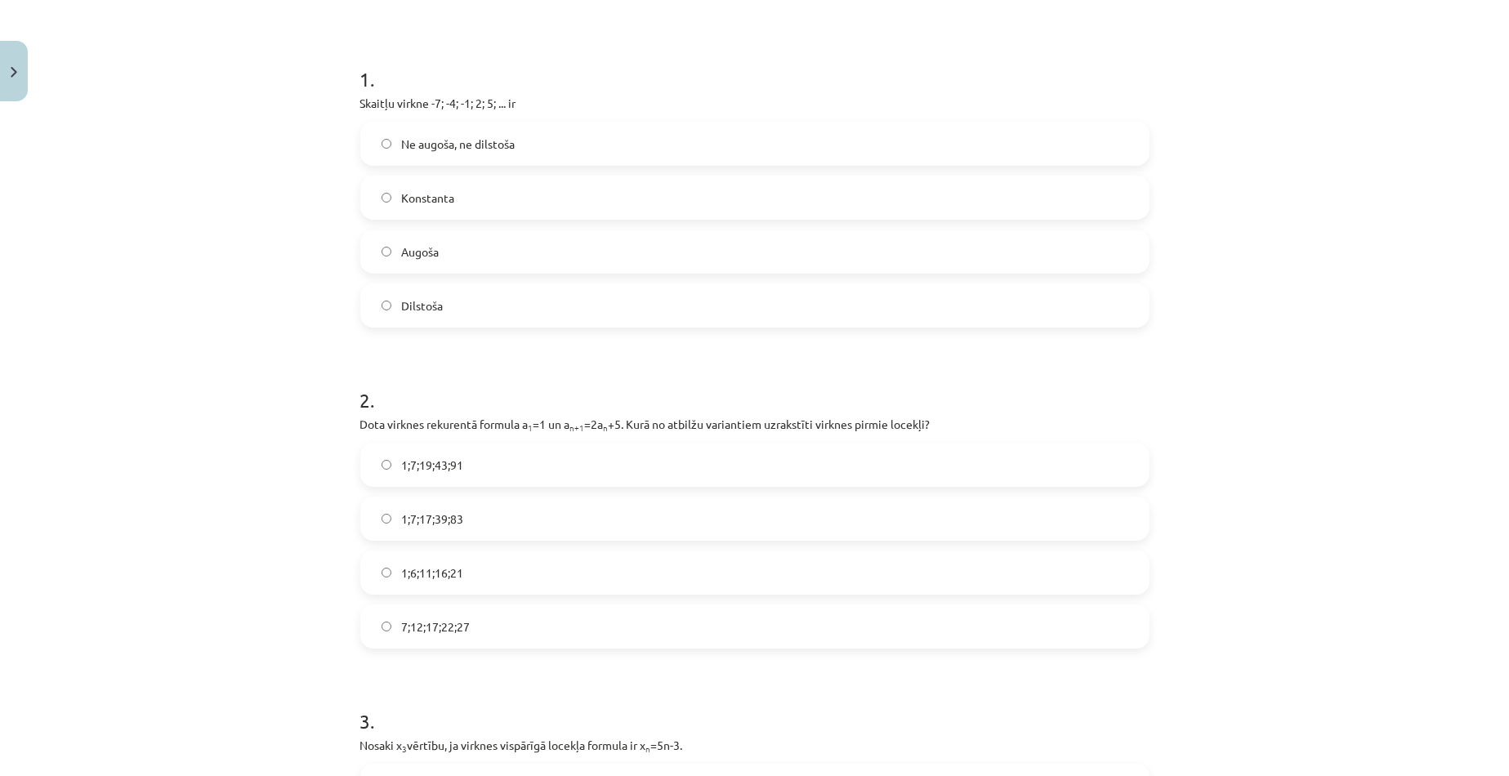
click at [934, 577] on label "1;6;11;16;21" at bounding box center [755, 572] width 786 height 41
drag, startPoint x: 626, startPoint y: 424, endPoint x: 769, endPoint y: 565, distance: 201.6
click at [769, 565] on div "2 . Dota virknes rekurentā formula a 1 =1 un a n+1 =2a n +5. Kurā no atbilžu va…" at bounding box center [754, 504] width 789 height 288
click at [827, 437] on div "2 . Dota virknes rekurentā formula a 1 =1 un a n+1 =2a n +5. Kurā no atbilžu va…" at bounding box center [754, 504] width 789 height 288
click at [627, 421] on p "Dota virknes rekurentā formula a 1 =1 un a n+1 =2a n +5. Kurā no atbilžu varian…" at bounding box center [754, 424] width 789 height 17
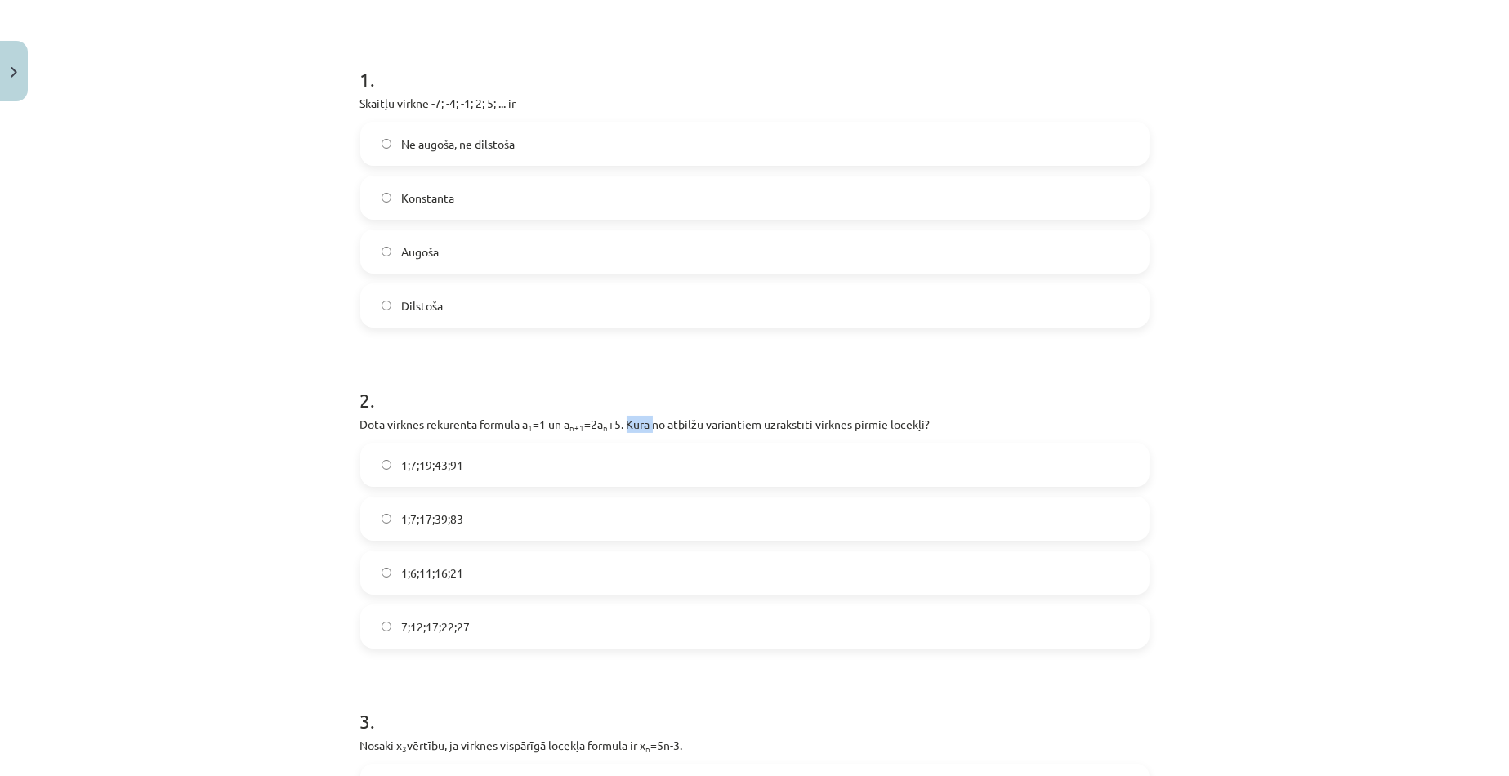
click at [627, 421] on p "Dota virknes rekurentā formula a 1 =1 un a n+1 =2a n +5. Kurā no atbilžu varian…" at bounding box center [754, 424] width 789 height 17
click at [624, 421] on p "Dota virknes rekurentā formula a 1 =1 un a n+1 =2a n +5. Kurā no atbilžu varian…" at bounding box center [754, 424] width 789 height 17
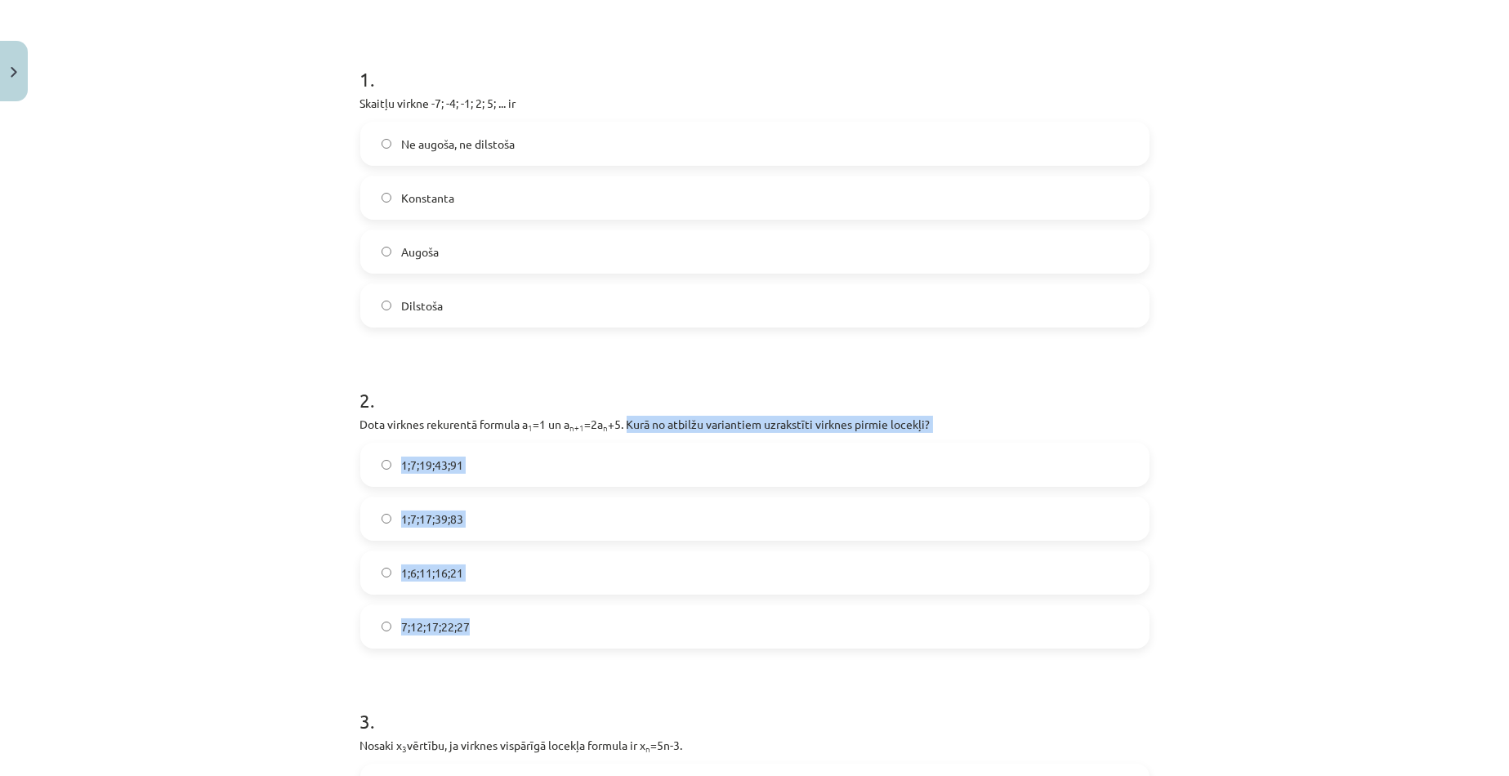
drag, startPoint x: 622, startPoint y: 419, endPoint x: 700, endPoint y: 599, distance: 195.7
click at [700, 599] on div "2 . Dota virknes rekurentā formula a 1 =1 un a n+1 =2a n +5. Kurā no atbilžu va…" at bounding box center [754, 504] width 789 height 288
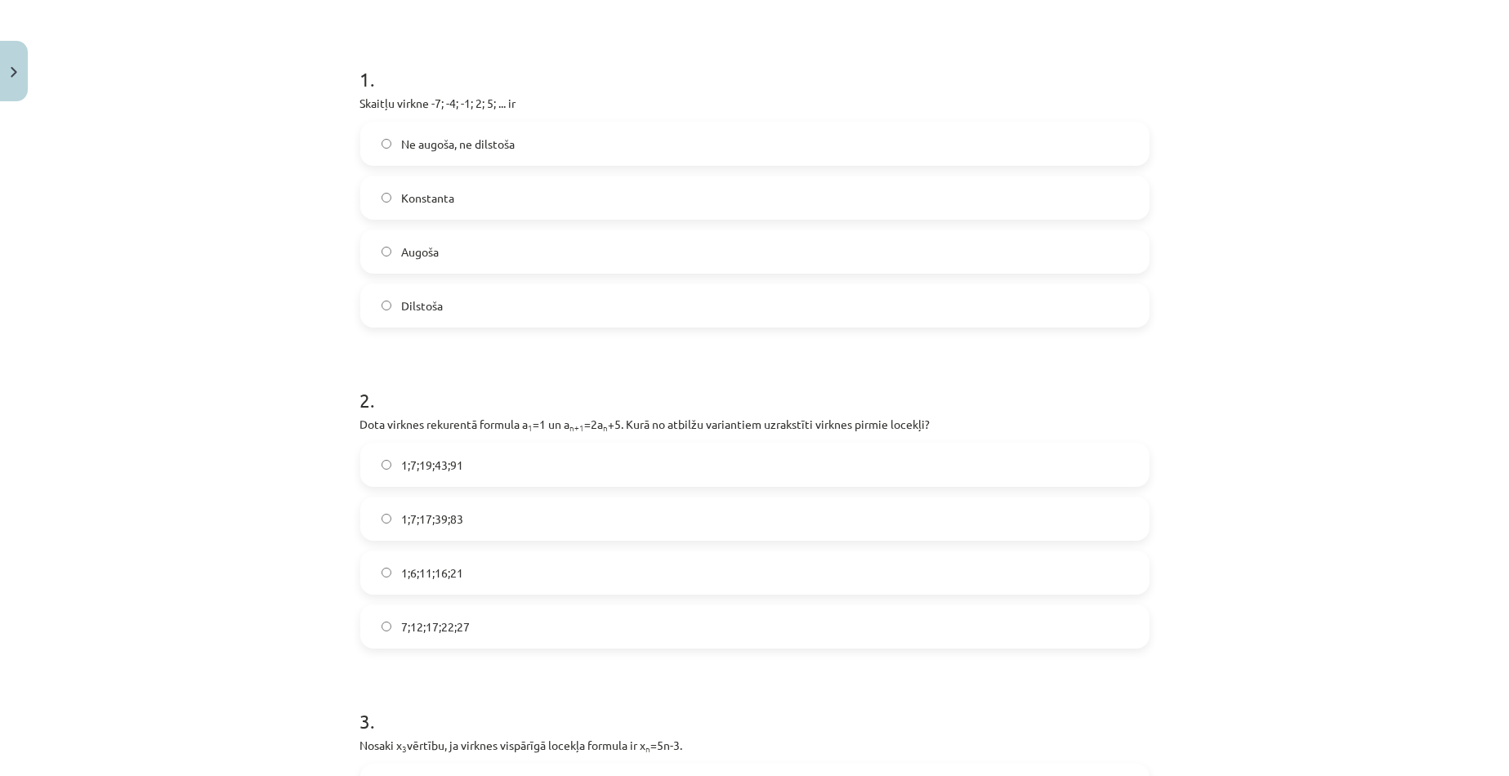
click at [1073, 386] on h1 "2 ." at bounding box center [754, 385] width 789 height 51
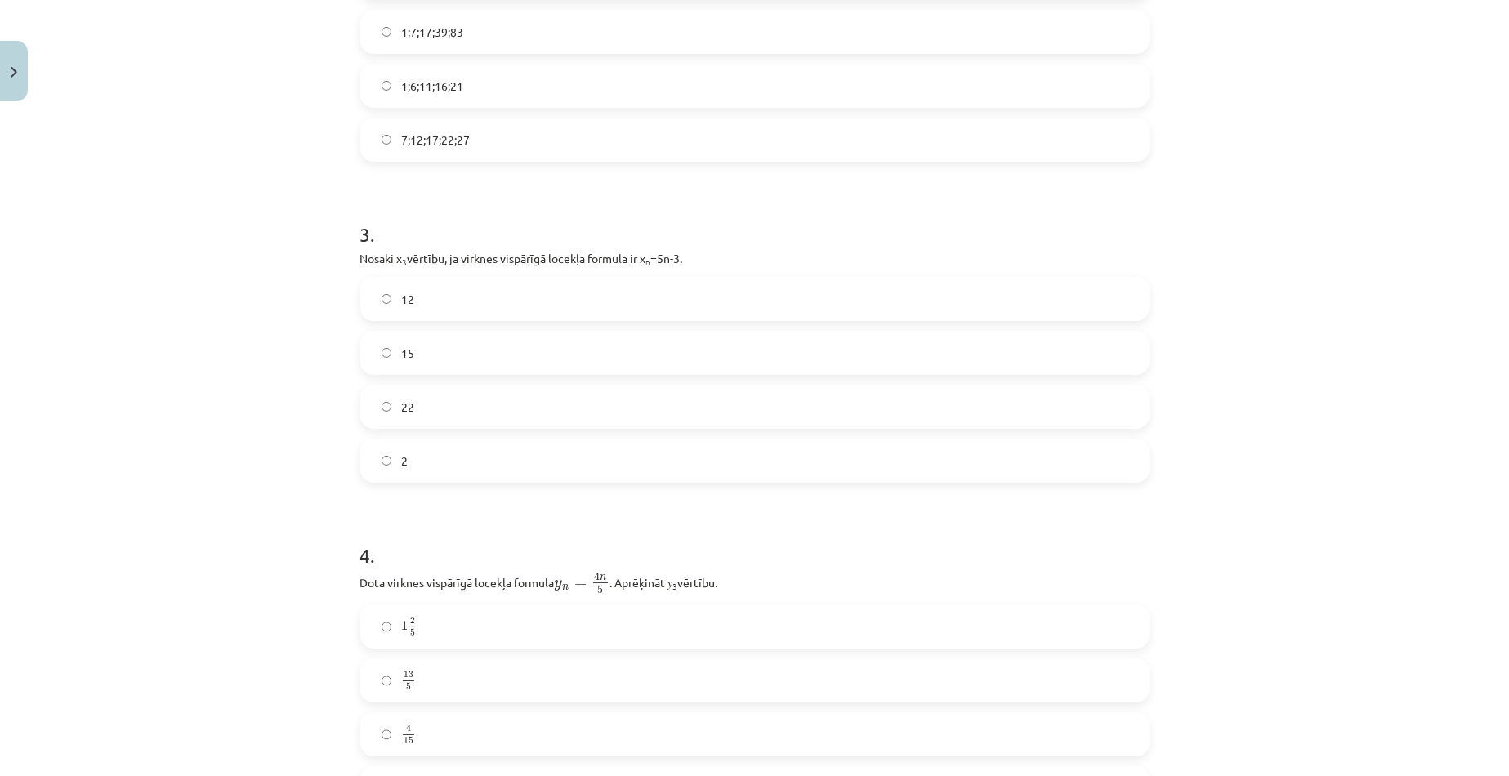
scroll to position [776, 0]
drag, startPoint x: 347, startPoint y: 252, endPoint x: 479, endPoint y: 448, distance: 236.7
click at [479, 448] on div "18 XP Saņemsi Sarežģīts 526 pilda Apraksts Uzdevums Palīdzība 1 . Skaitļu virkn…" at bounding box center [754, 465] width 809 height 2265
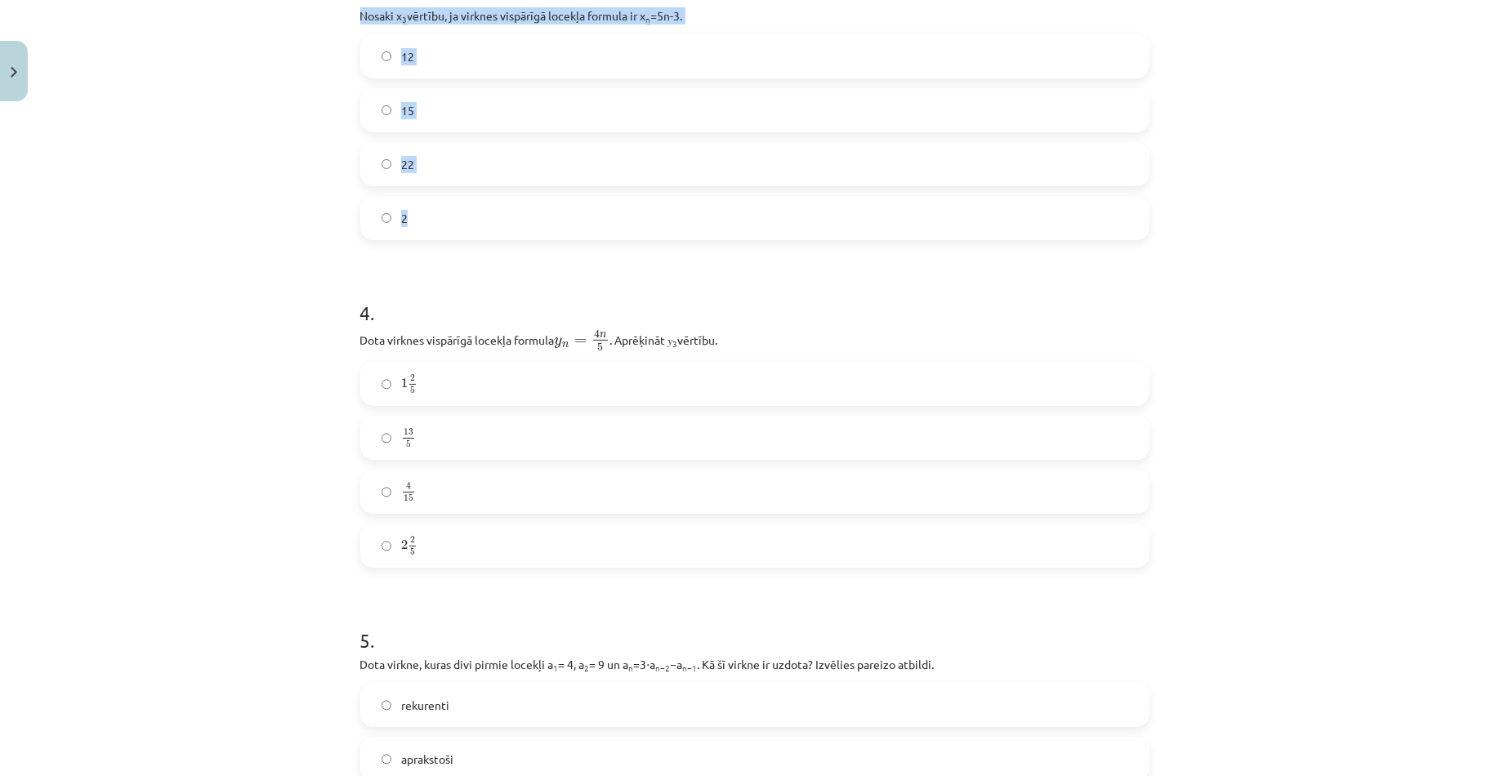
scroll to position [1184, 0]
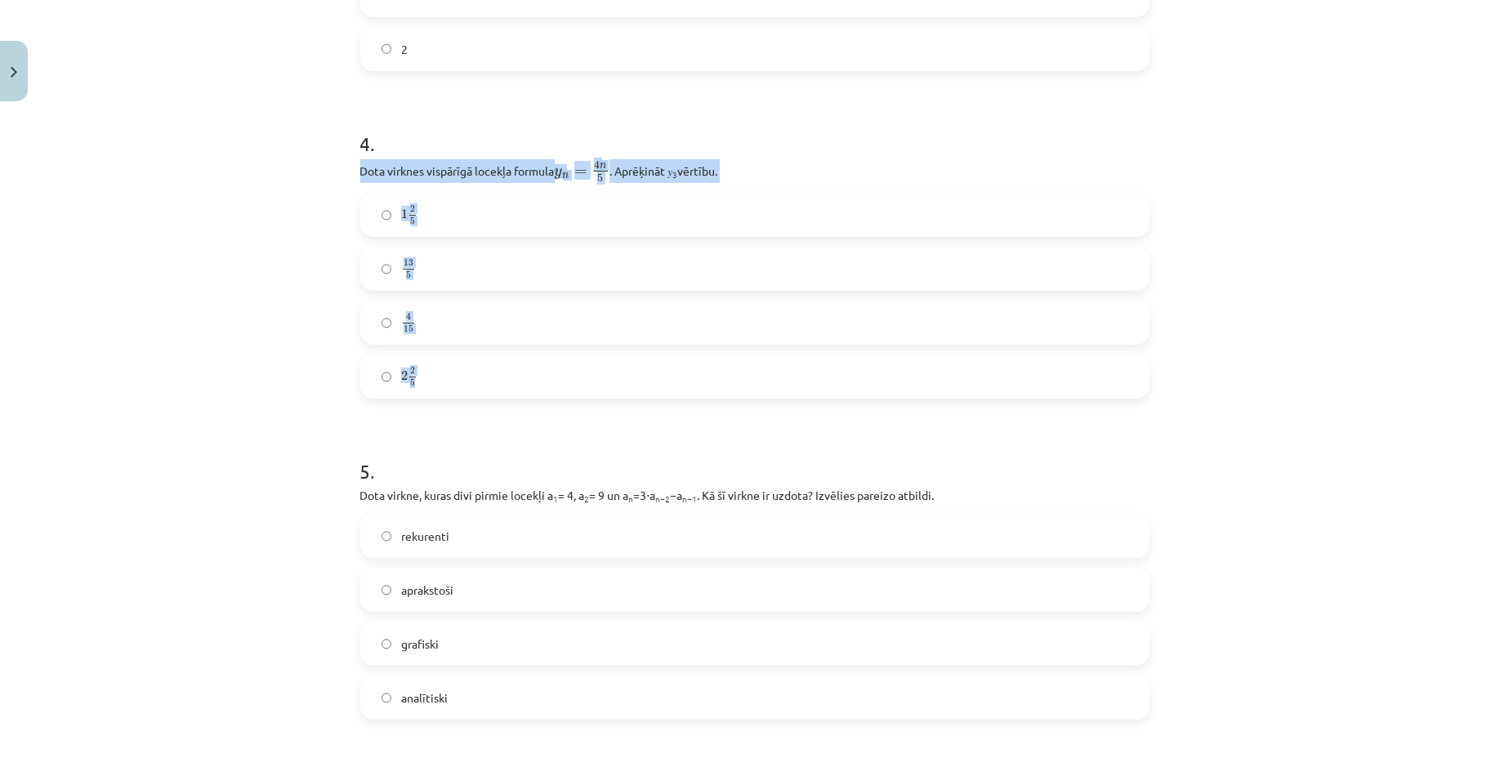
drag, startPoint x: 354, startPoint y: 163, endPoint x: 571, endPoint y: 355, distance: 290.5
click at [571, 355] on div "4 . Dota virknes vispārīgā locekļa formula y n = 4 n 5 y n = 4 n 5 . Aprēķināt …" at bounding box center [754, 251] width 789 height 295
click at [1066, 255] on label "13 5 13 5" at bounding box center [755, 268] width 786 height 41
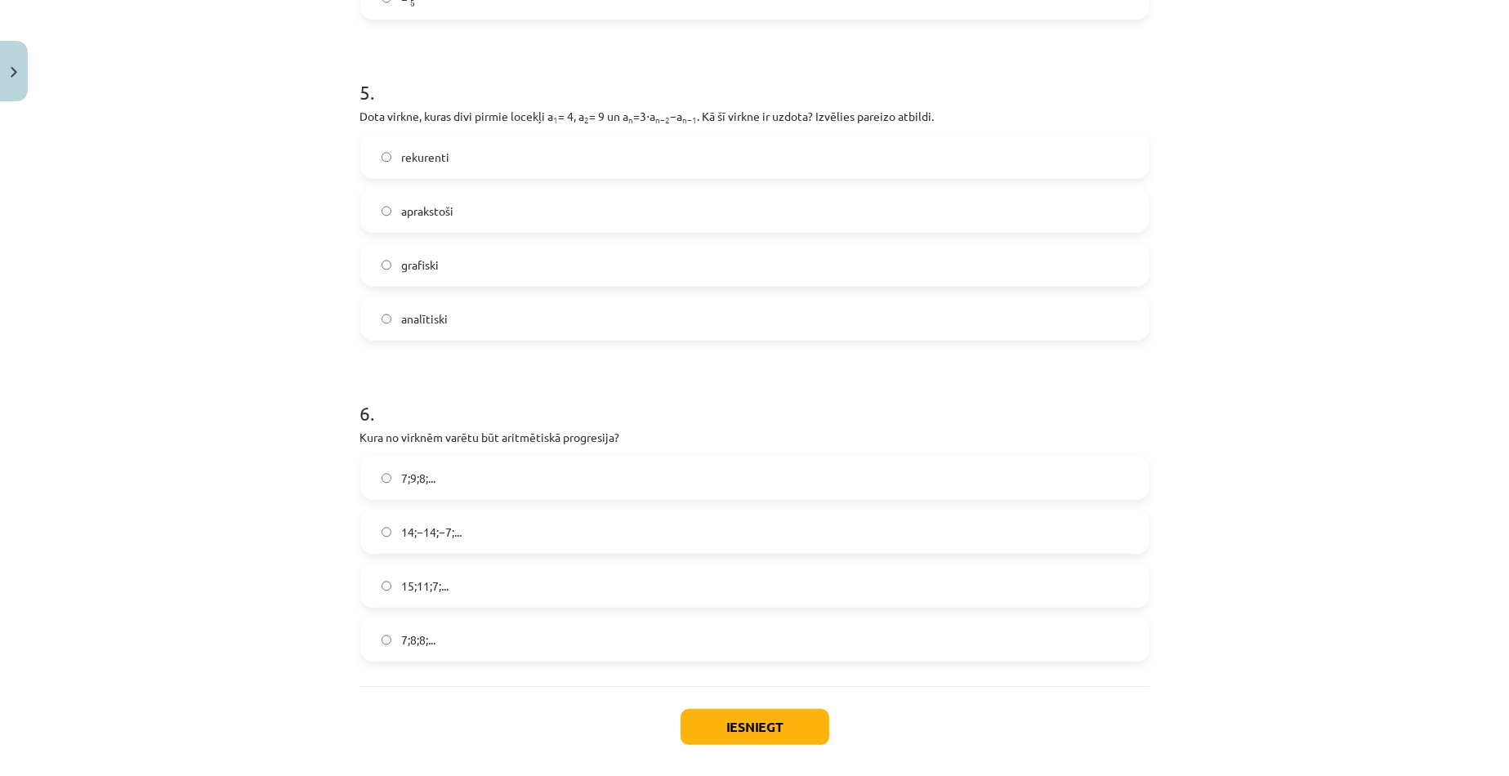
scroll to position [1593, 0]
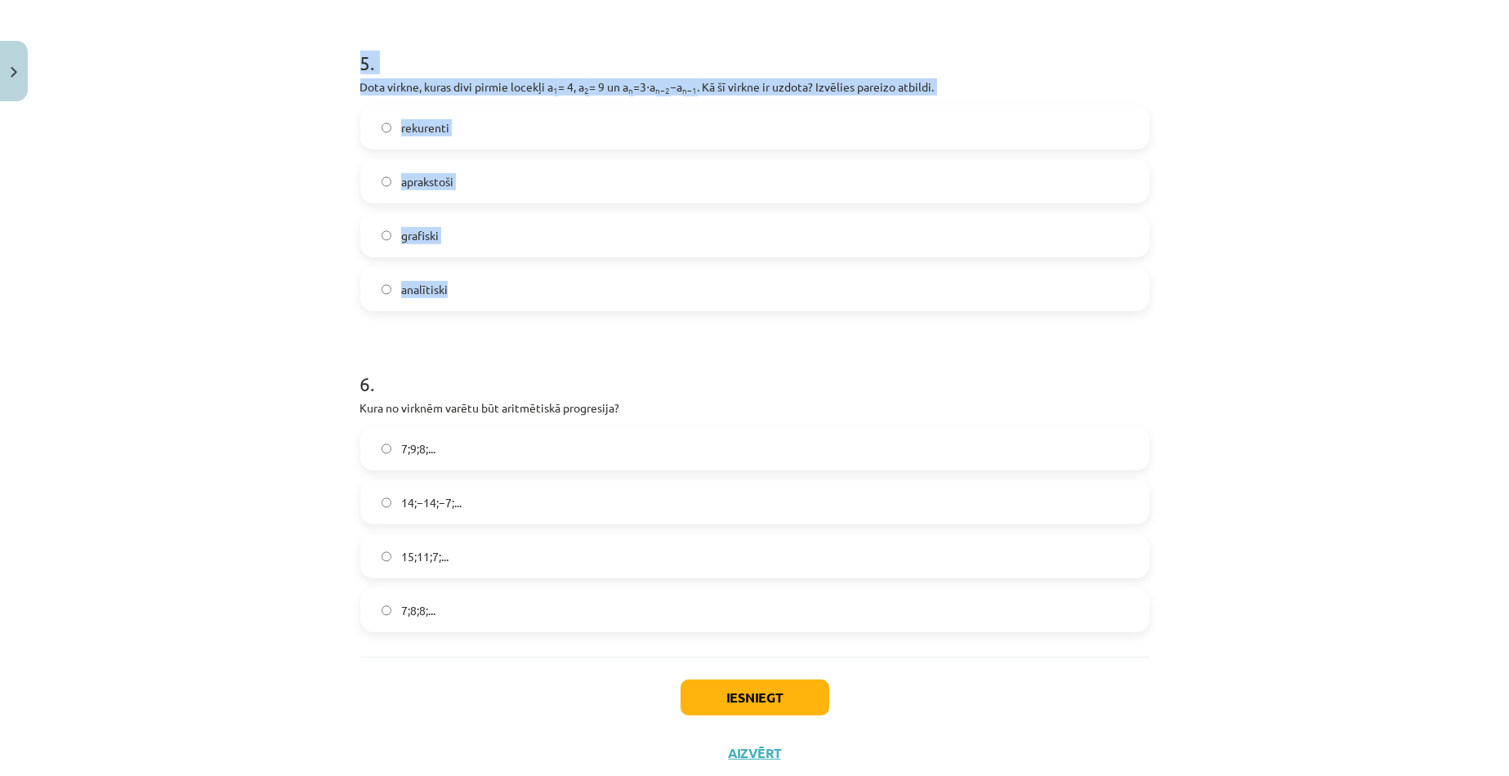
drag, startPoint x: 354, startPoint y: 57, endPoint x: 475, endPoint y: 286, distance: 259.1
click at [489, 298] on div "5 . Dota virkne, kuras divi pirmie locekļi a 1 = 4, a 2 = 9 un a n =3⋅a n−2 −a …" at bounding box center [754, 167] width 789 height 288
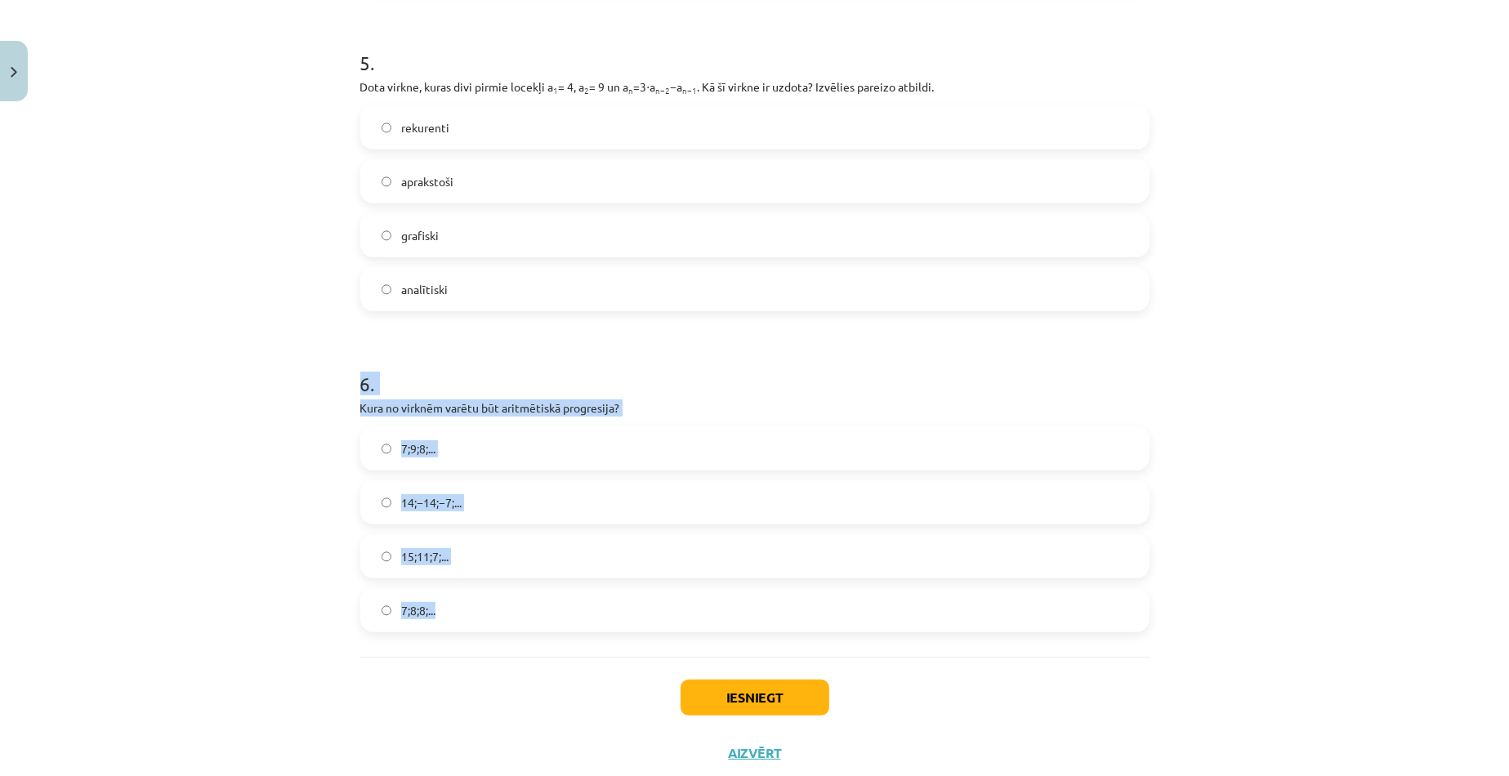
drag, startPoint x: 349, startPoint y: 382, endPoint x: 455, endPoint y: 596, distance: 238.9
click at [925, 198] on label "aprakstoši" at bounding box center [755, 181] width 786 height 41
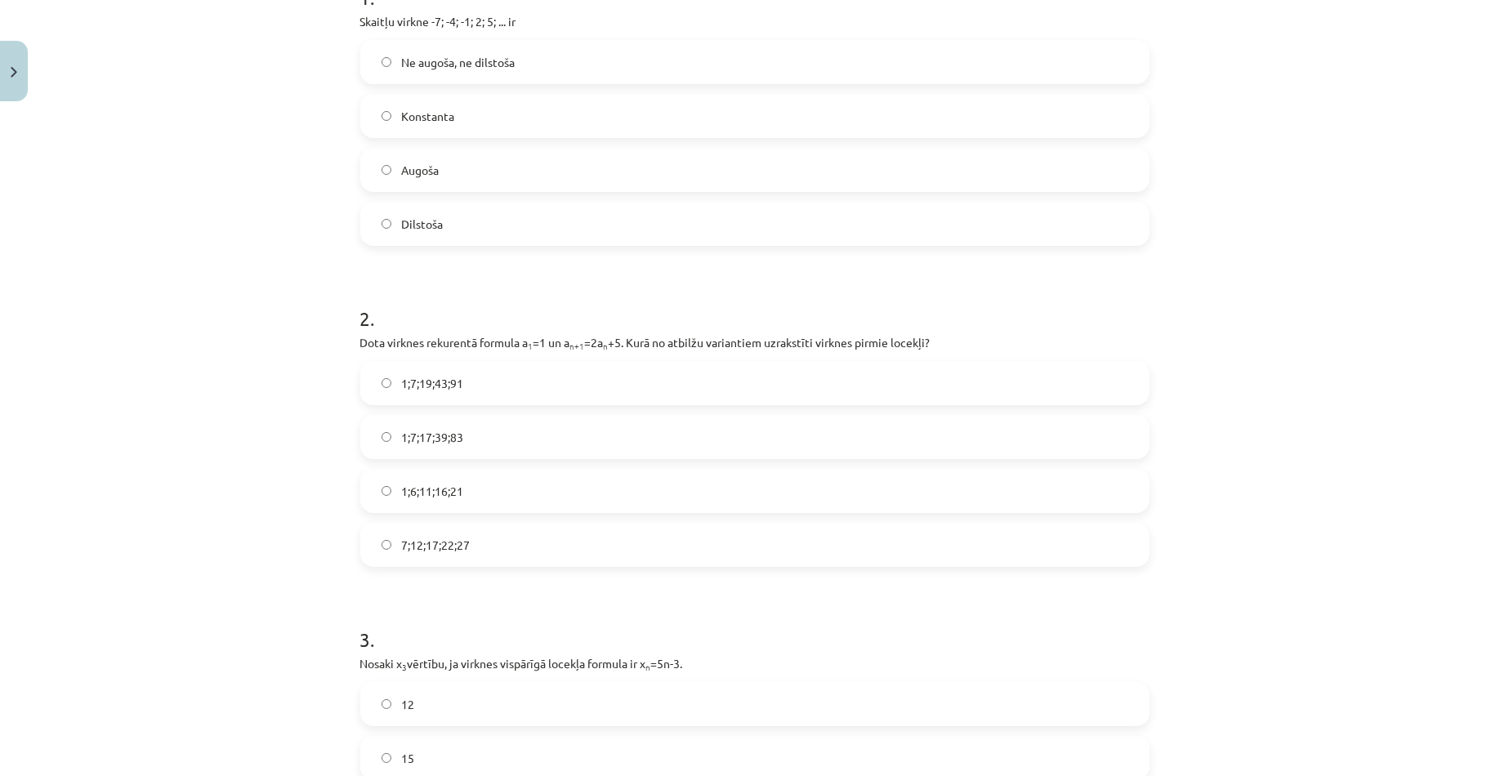
scroll to position [0, 0]
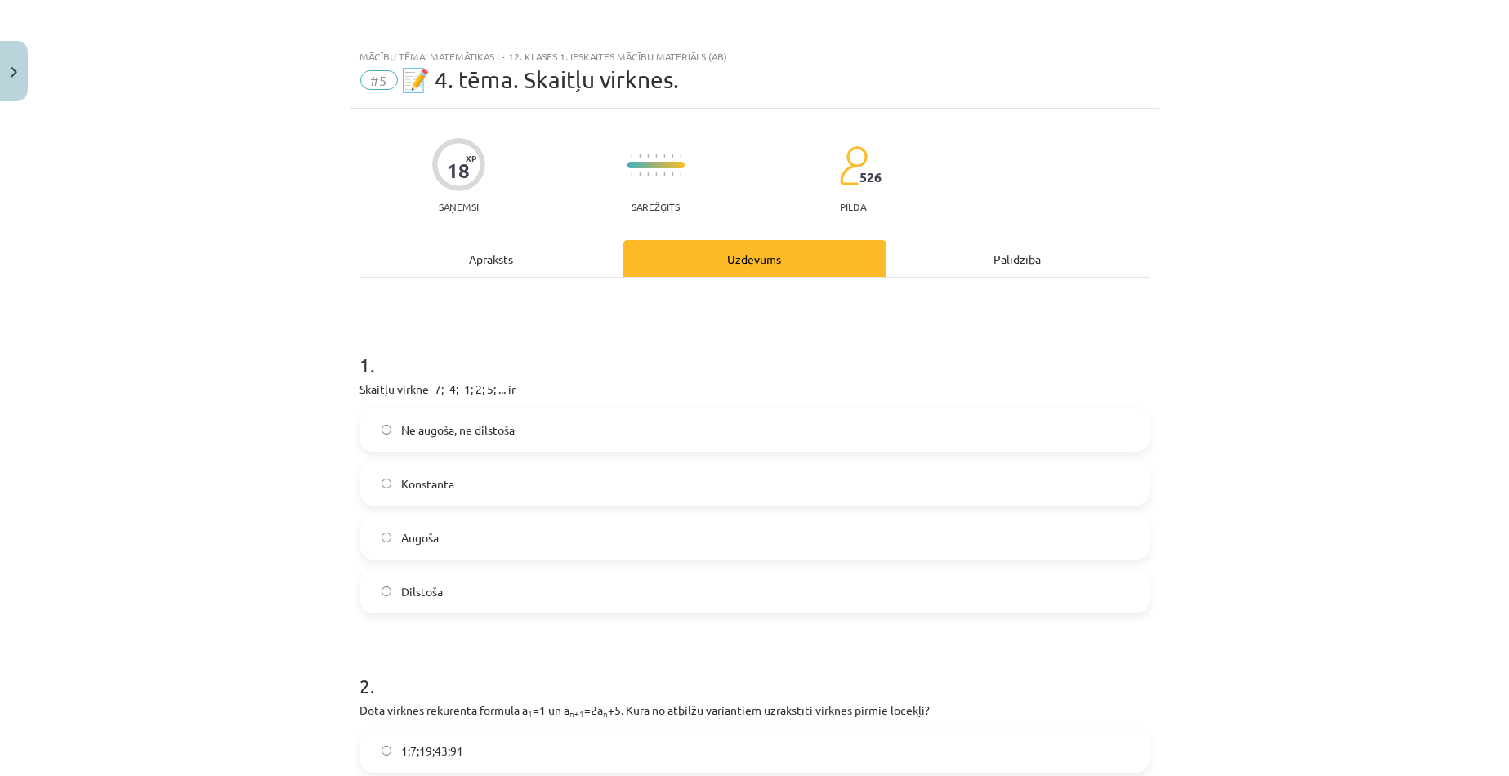
click at [386, 533] on label "Augoša" at bounding box center [755, 537] width 786 height 41
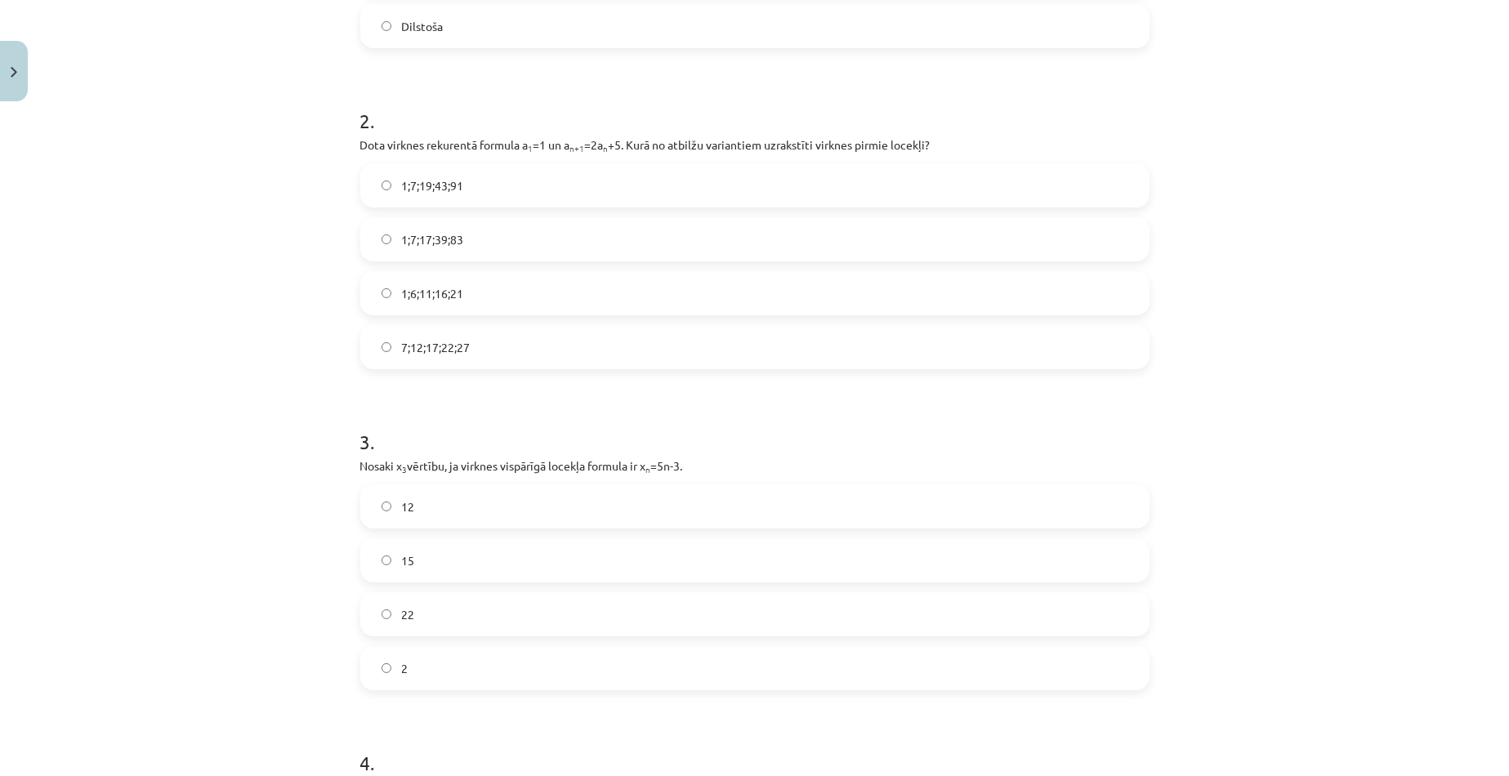
scroll to position [572, 0]
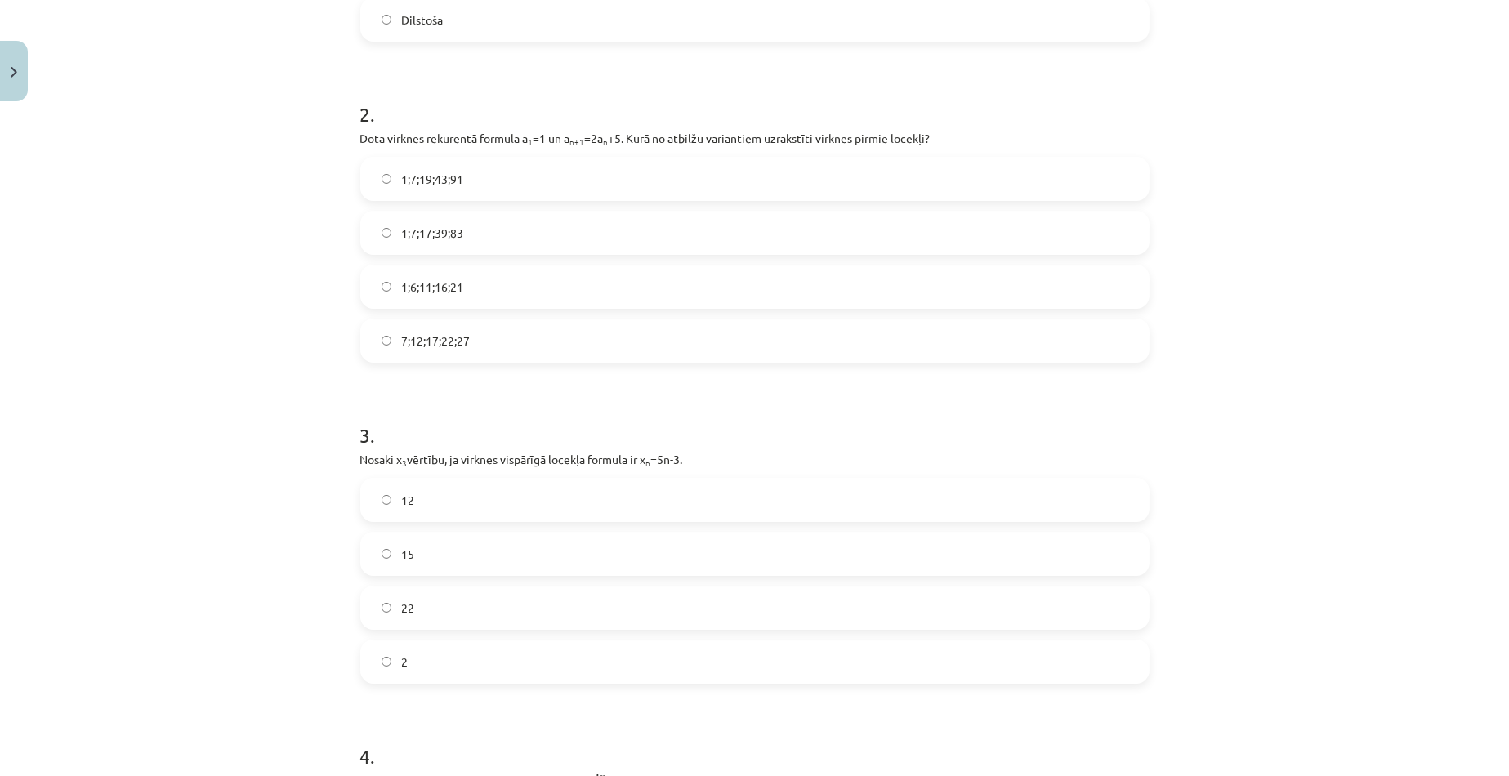
click at [386, 173] on label "1;7;19;43;91" at bounding box center [755, 178] width 786 height 41
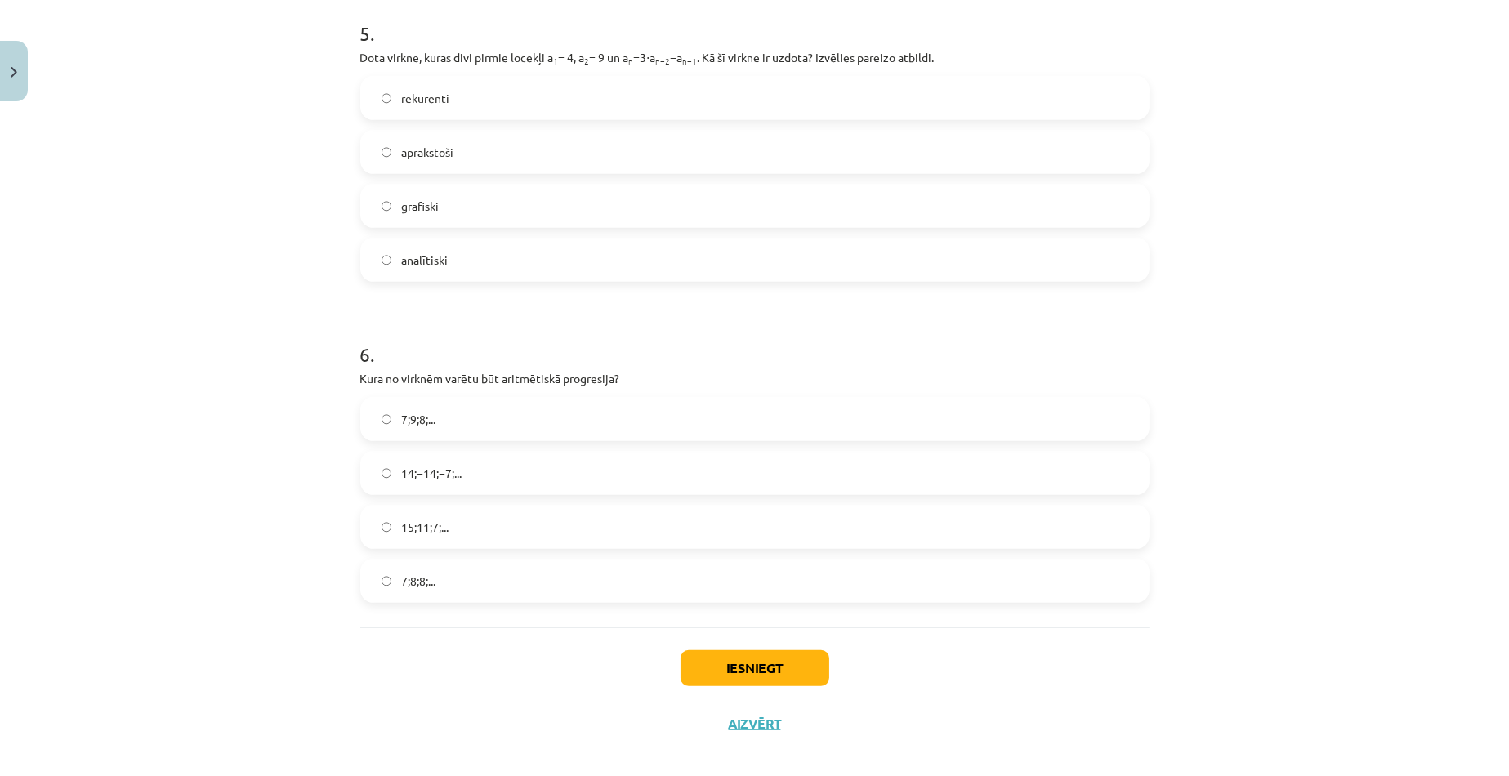
scroll to position [1634, 0]
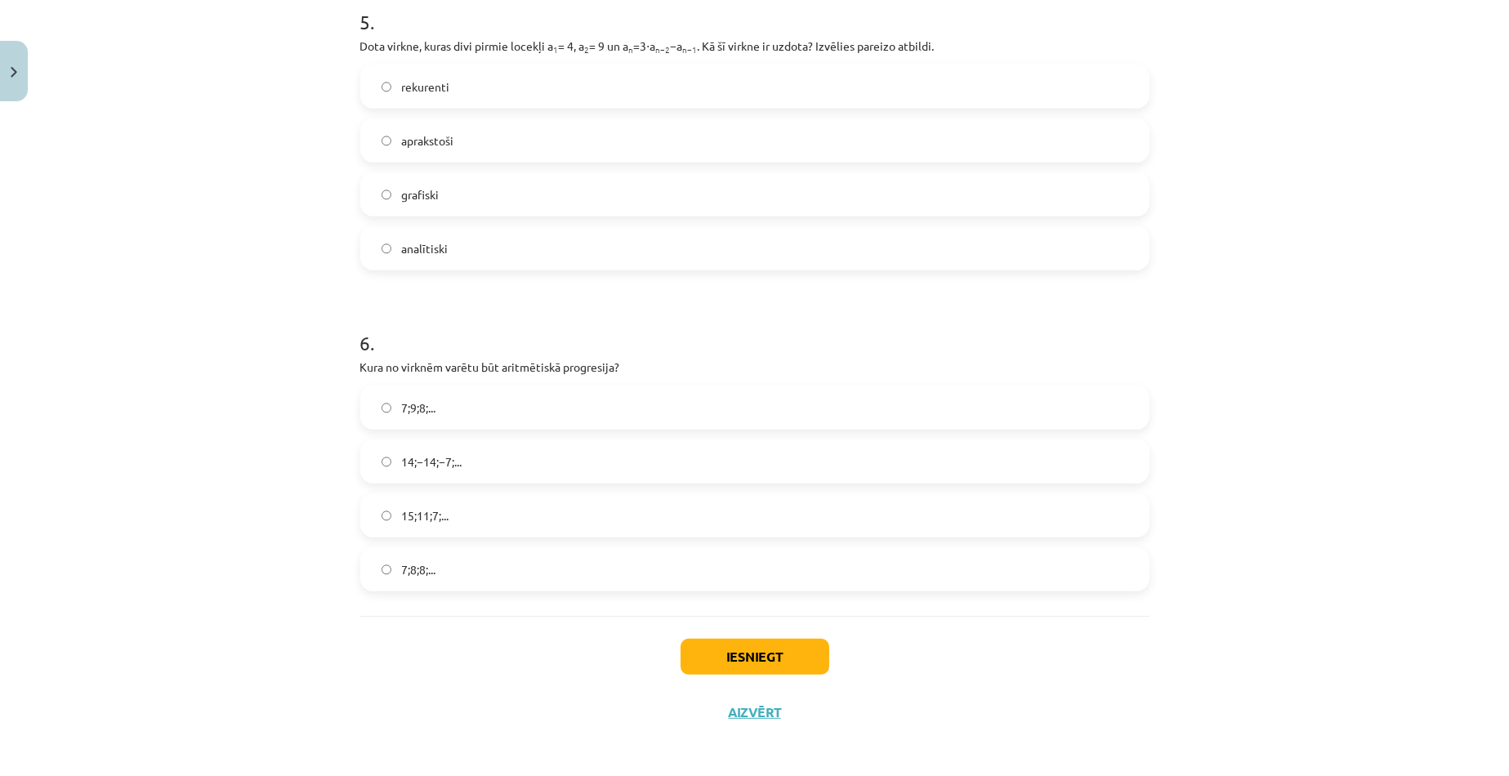
click at [387, 103] on label "rekurenti" at bounding box center [755, 86] width 786 height 41
click at [387, 510] on label "15;11;7;..." at bounding box center [755, 515] width 786 height 41
click at [712, 650] on button "Iesniegt" at bounding box center [754, 657] width 149 height 36
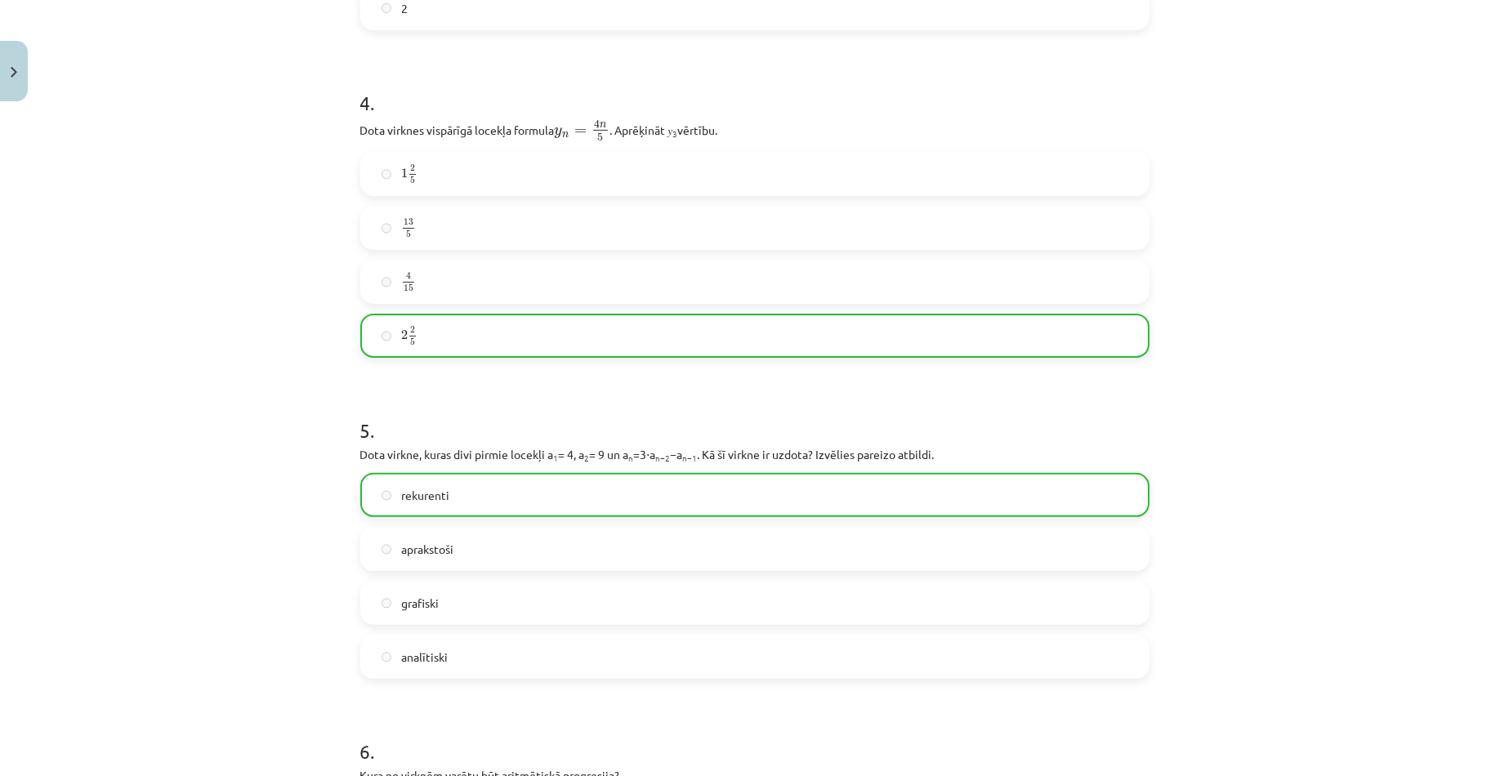
scroll to position [1689, 0]
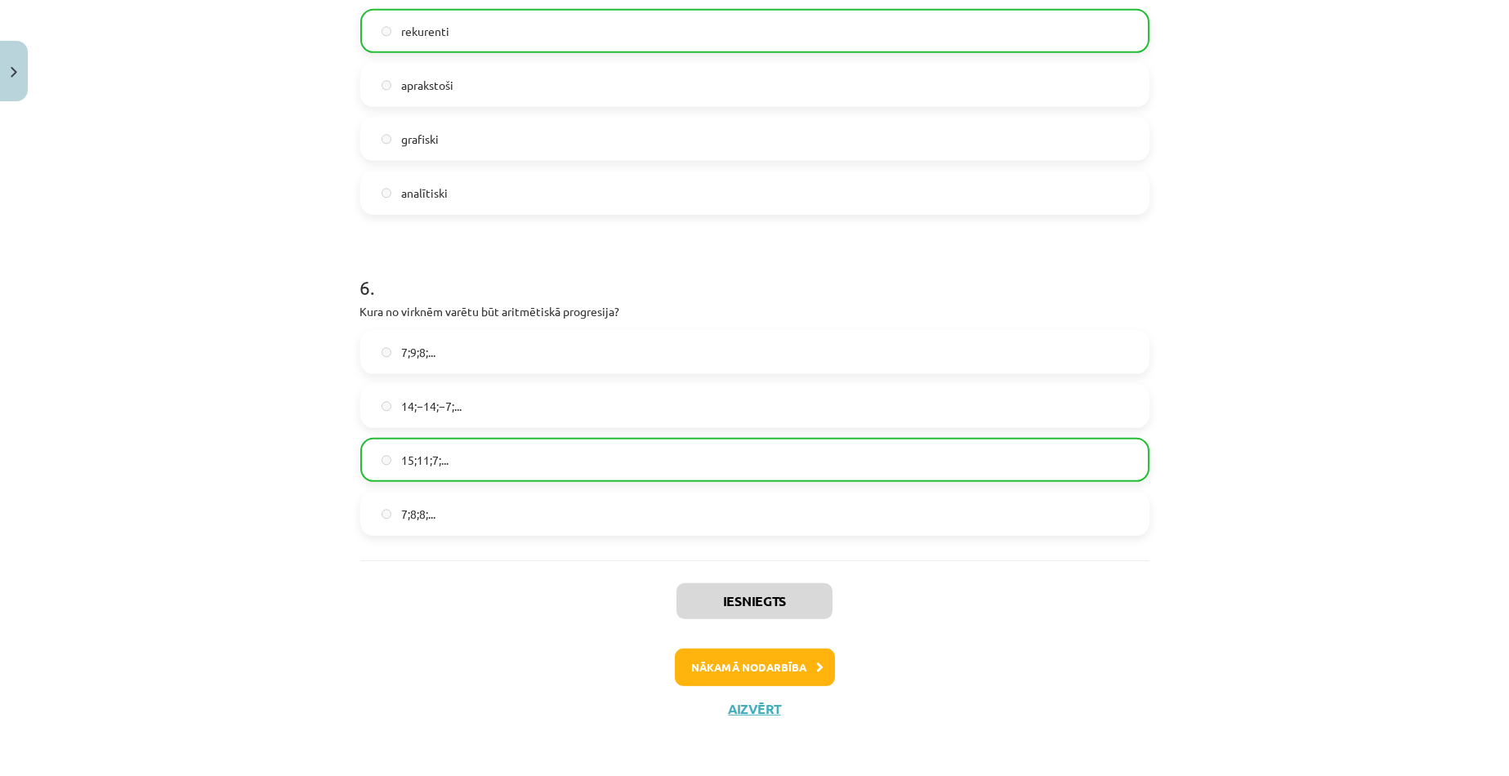
click at [829, 662] on div "Nākamā nodarbība" at bounding box center [754, 668] width 769 height 38
click at [807, 662] on button "Nākamā nodarbība" at bounding box center [755, 668] width 160 height 38
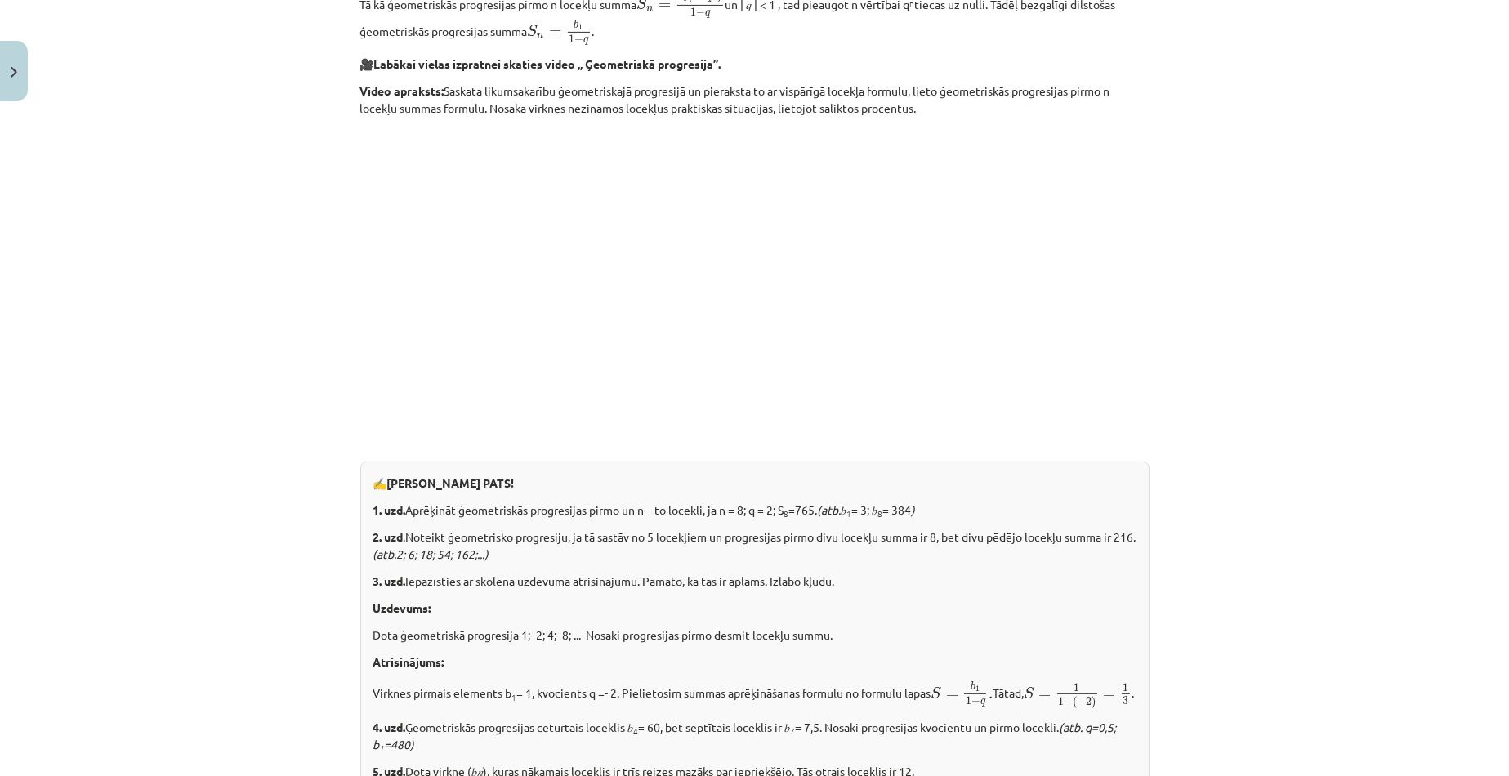
scroll to position [1871, 0]
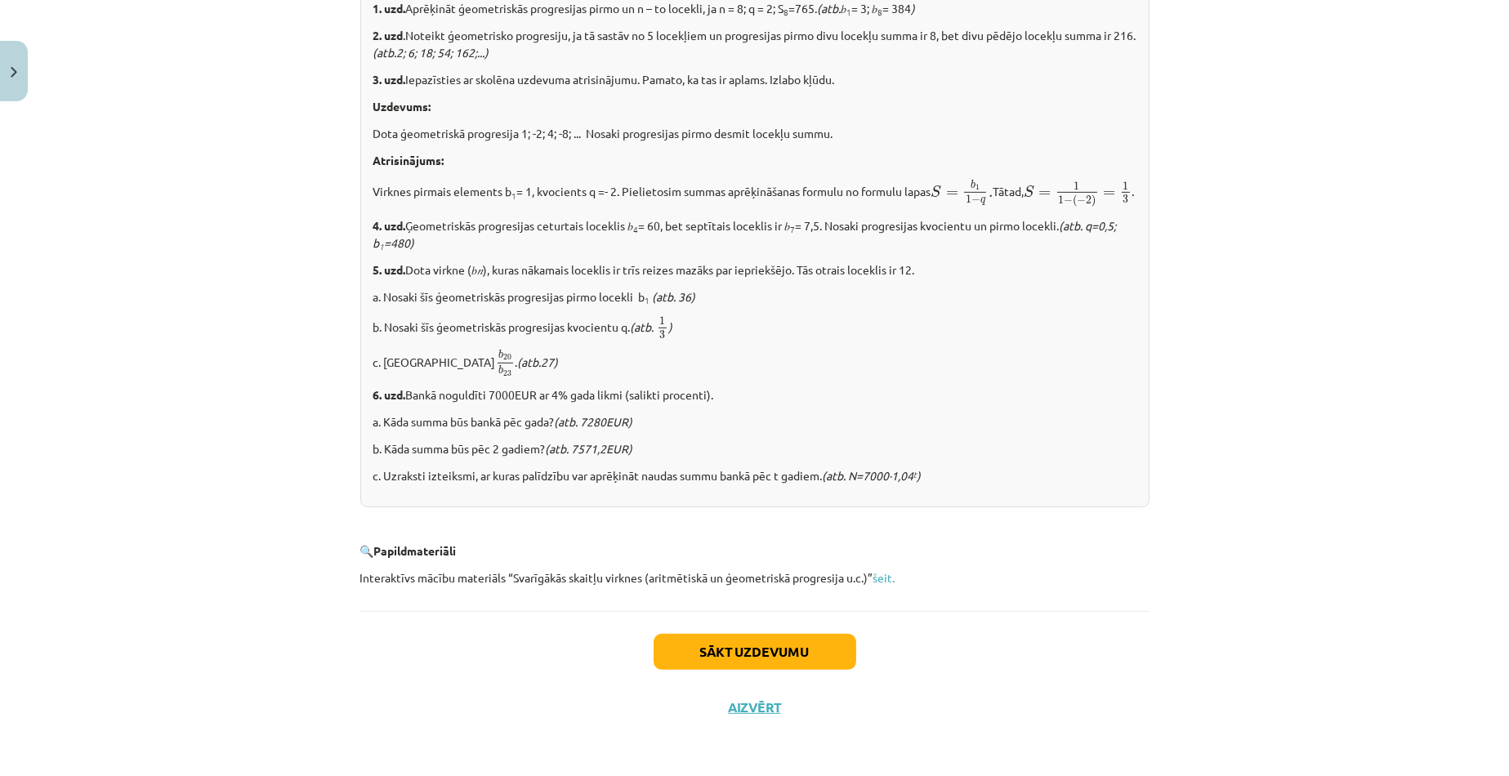
click at [1454, 357] on div "Mācību tēma: Matemātikas i - 12. klases 1. ieskaites mācību materiāls (ab) #6 📝…" at bounding box center [754, 388] width 1509 height 776
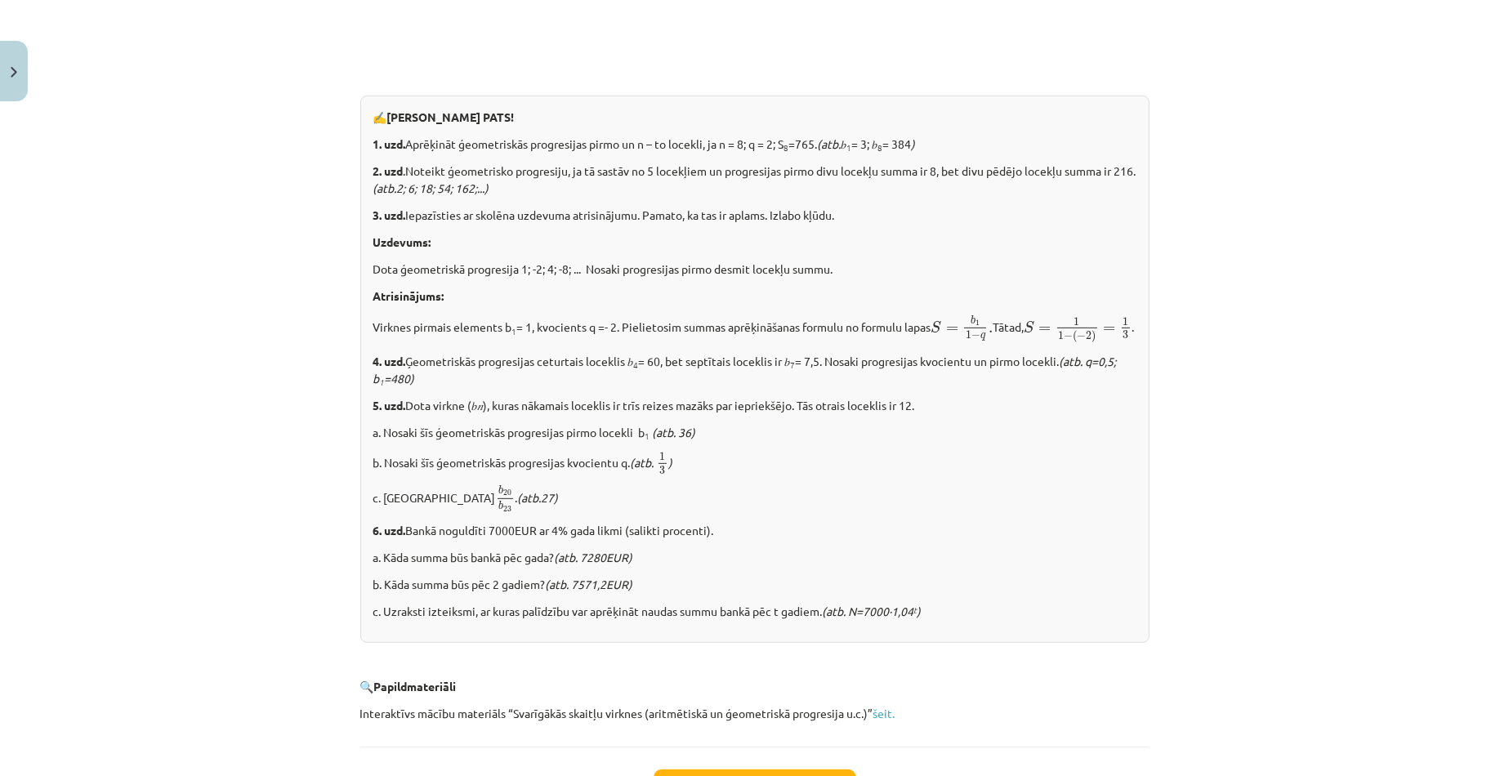
scroll to position [1707, 0]
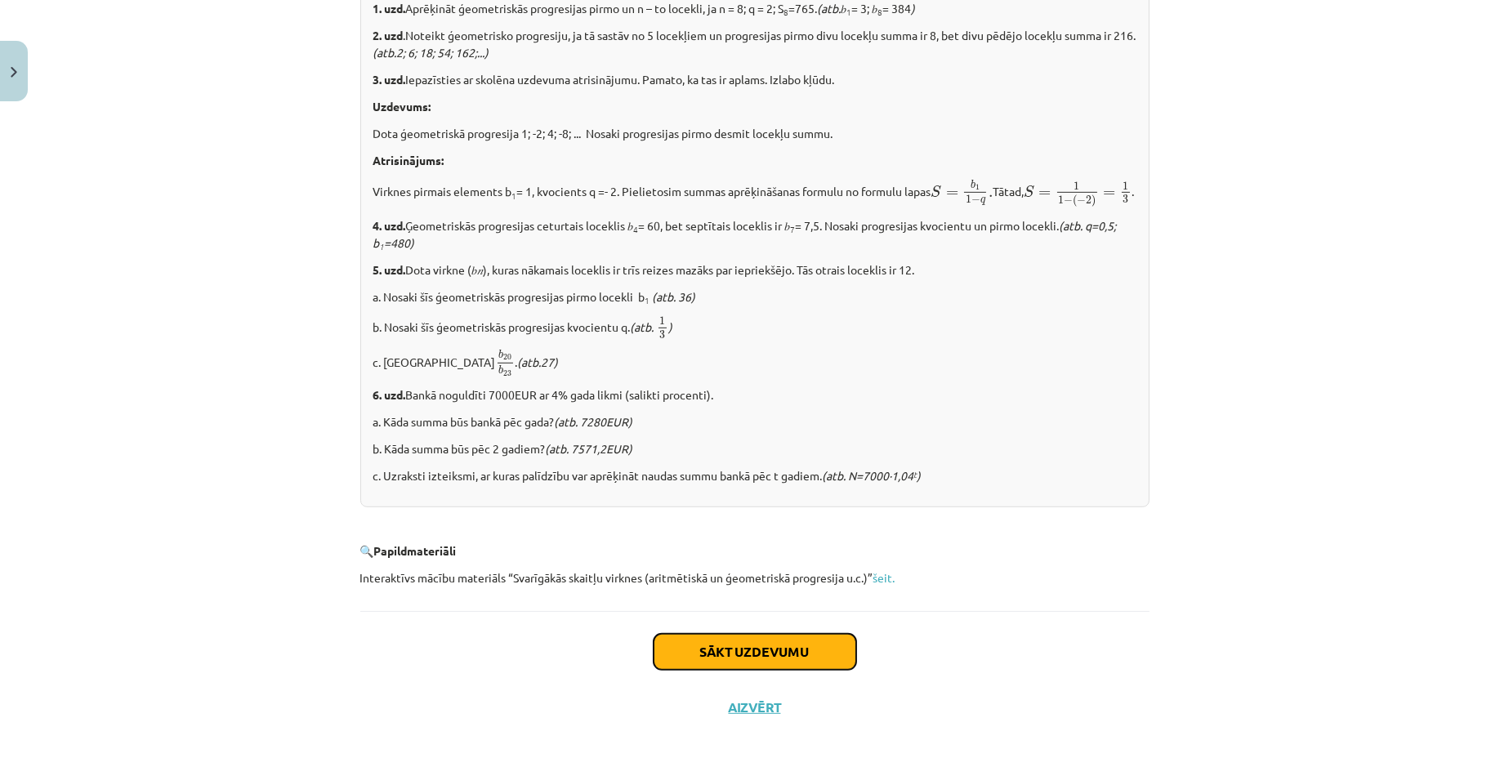
click at [742, 657] on button "Sākt uzdevumu" at bounding box center [754, 652] width 203 height 36
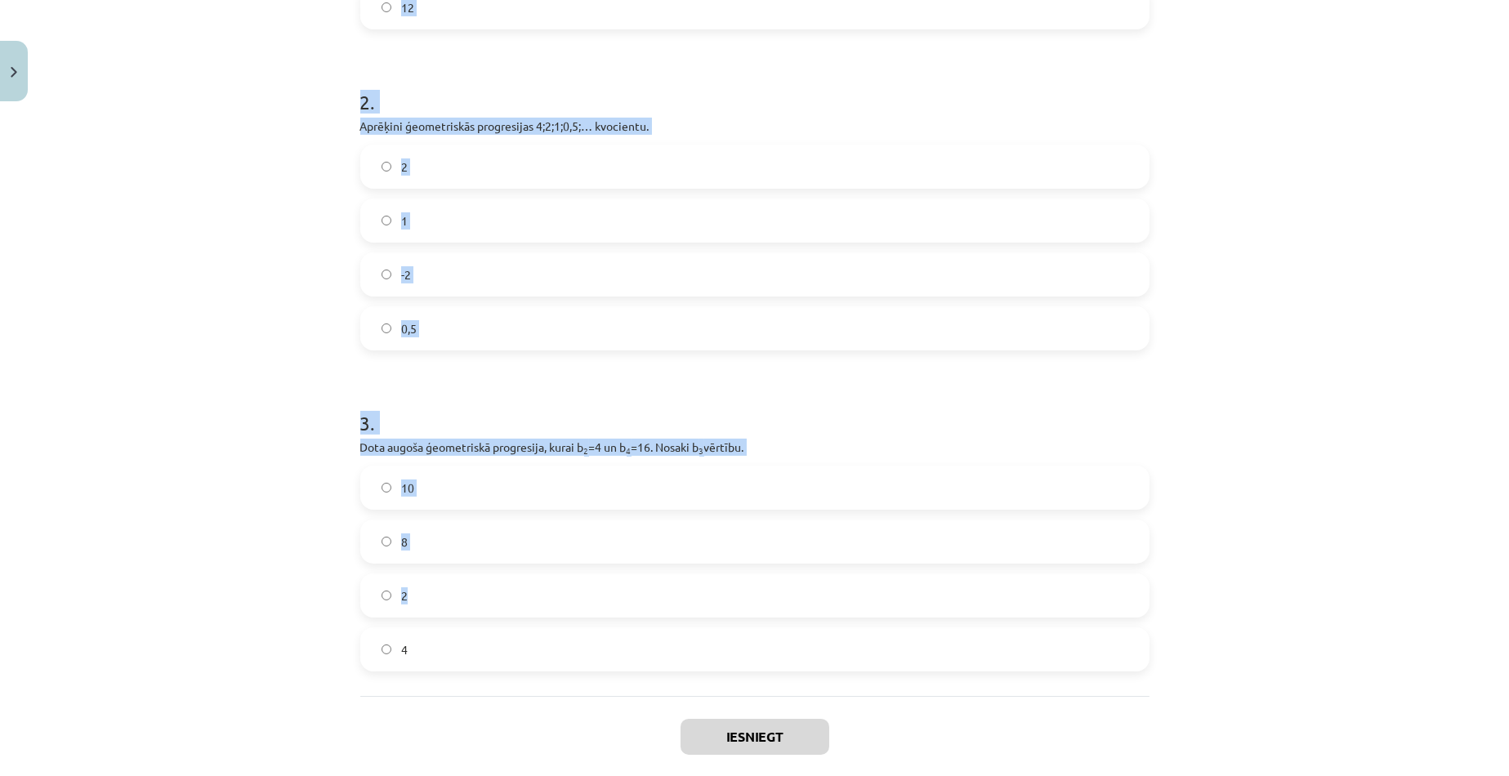
scroll to position [560, 0]
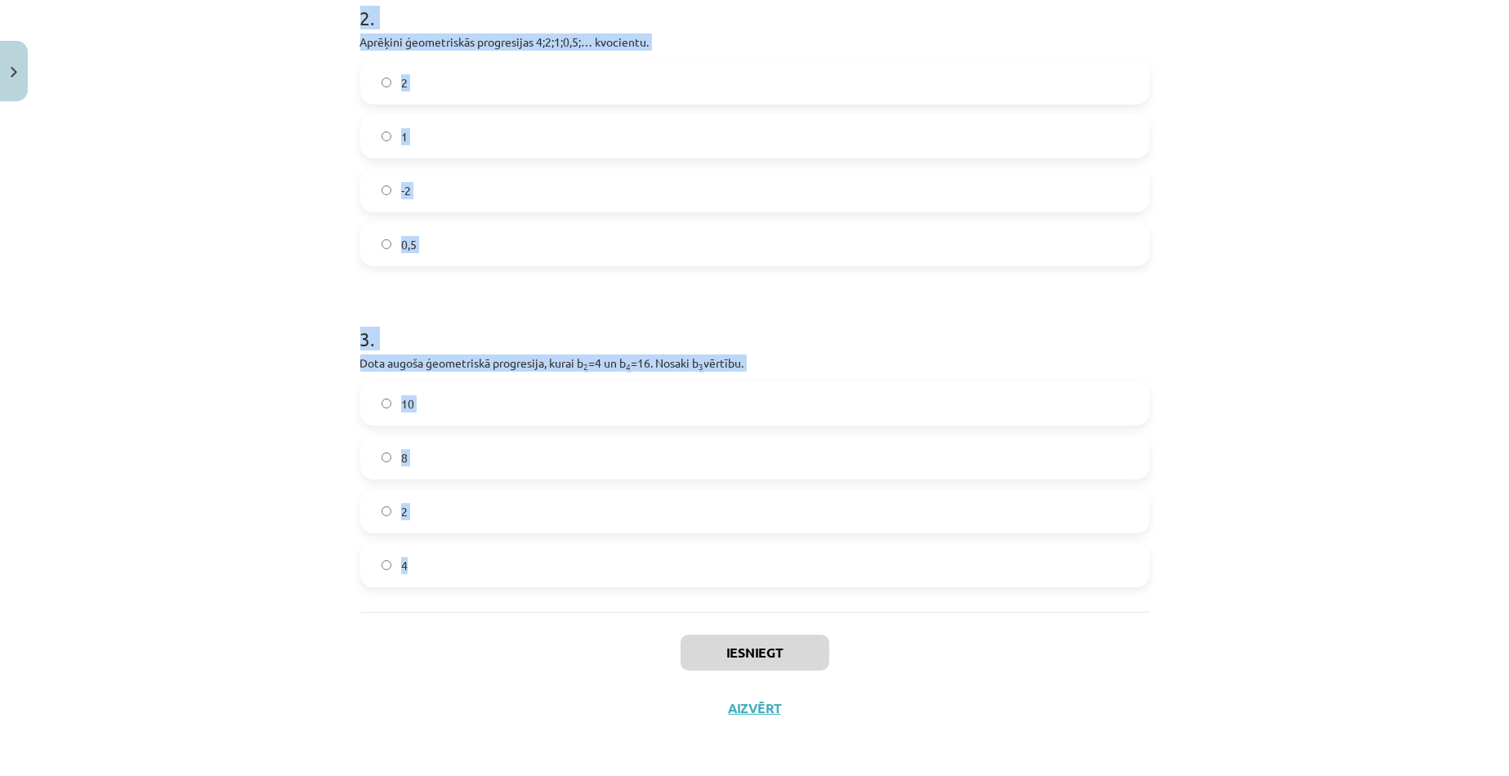
drag, startPoint x: 321, startPoint y: 320, endPoint x: 740, endPoint y: 564, distance: 485.0
click at [740, 564] on div "Mācību tēma: Matemātikas i - 12. klases 1. ieskaites mācību materiāls (ab) #6 📝…" at bounding box center [754, 388] width 1509 height 776
click at [263, 263] on div "Mācību tēma: Matemātikas i - 12. klases 1. ieskaites mācību materiāls (ab) #6 📝…" at bounding box center [754, 388] width 1509 height 776
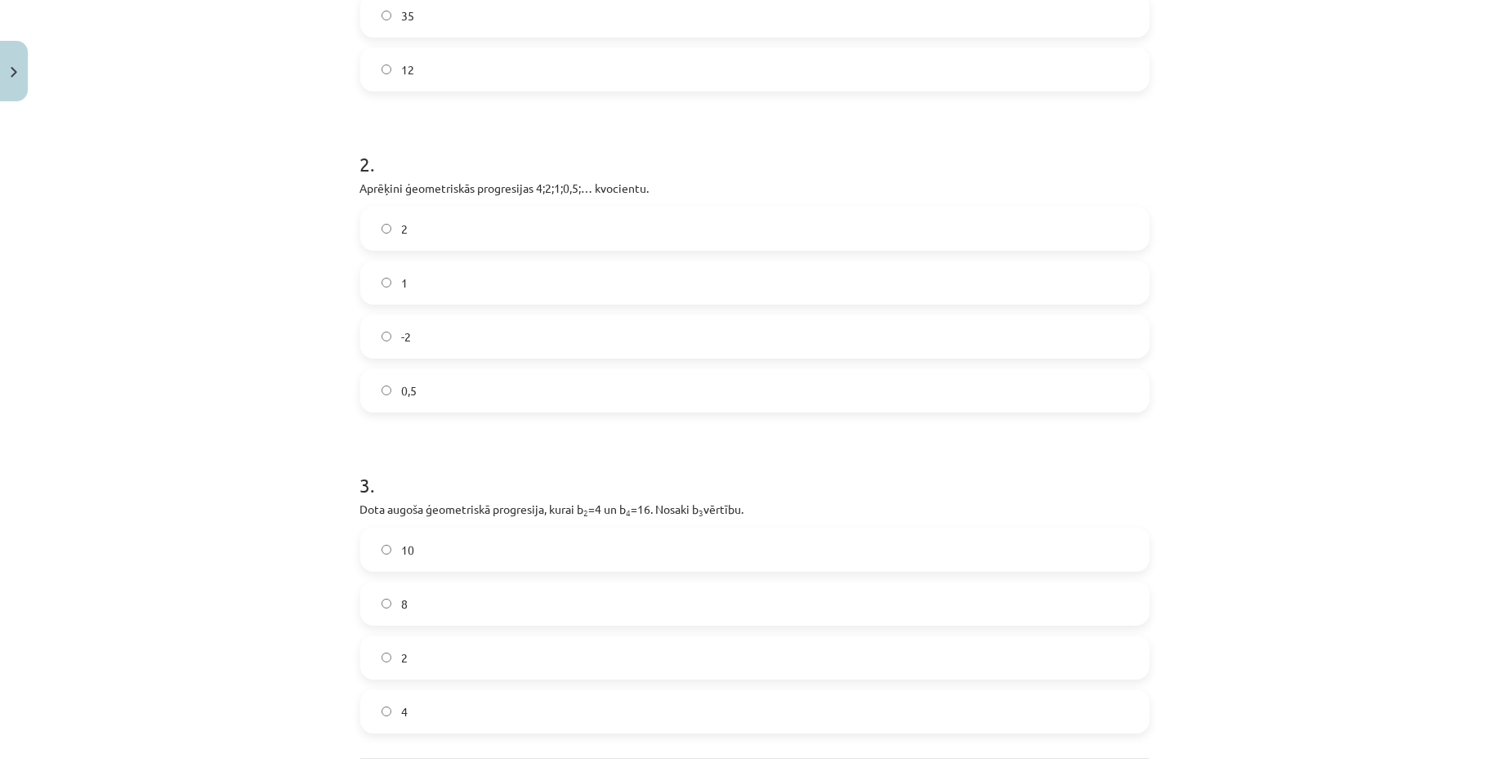
scroll to position [0, 0]
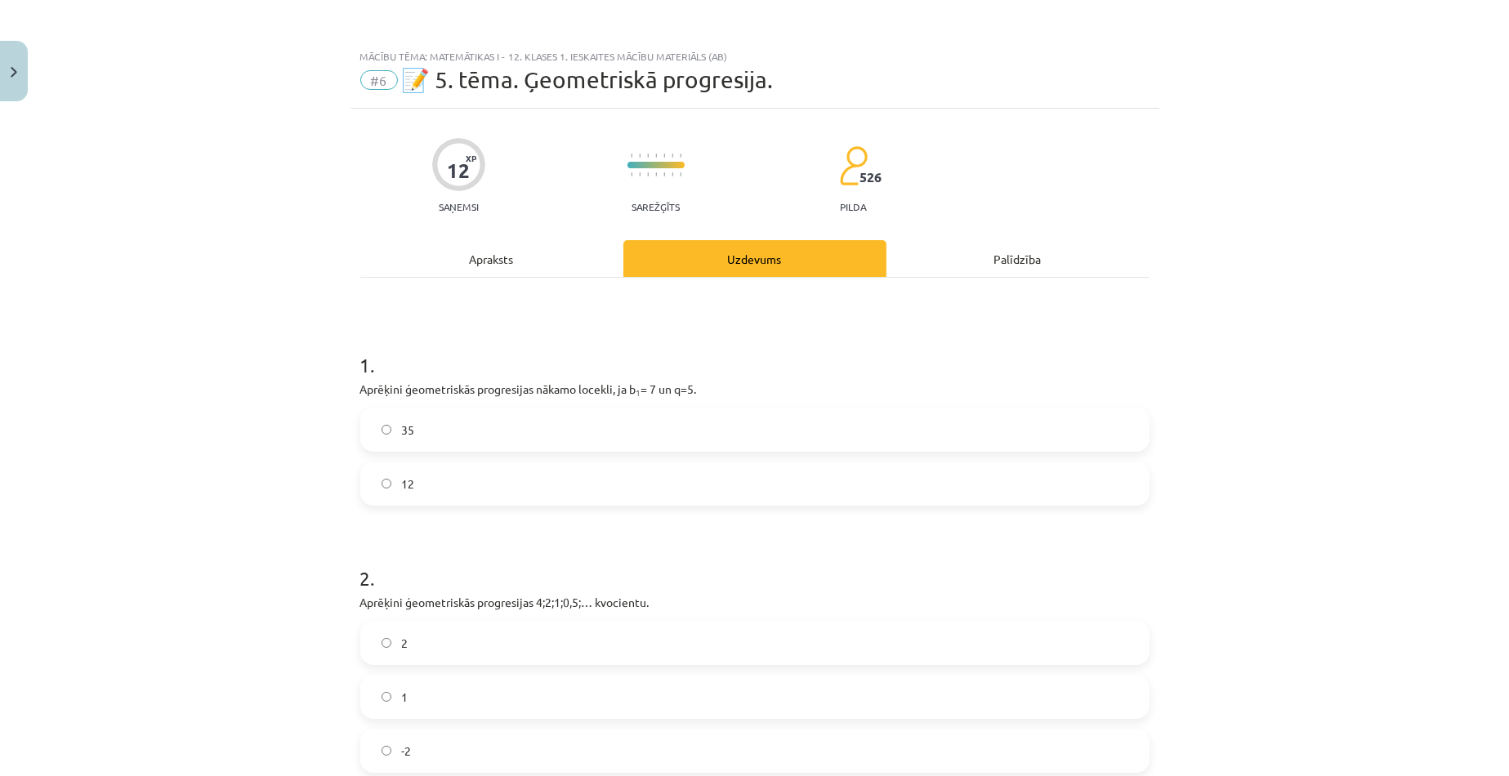
click at [393, 439] on label "35" at bounding box center [755, 429] width 786 height 41
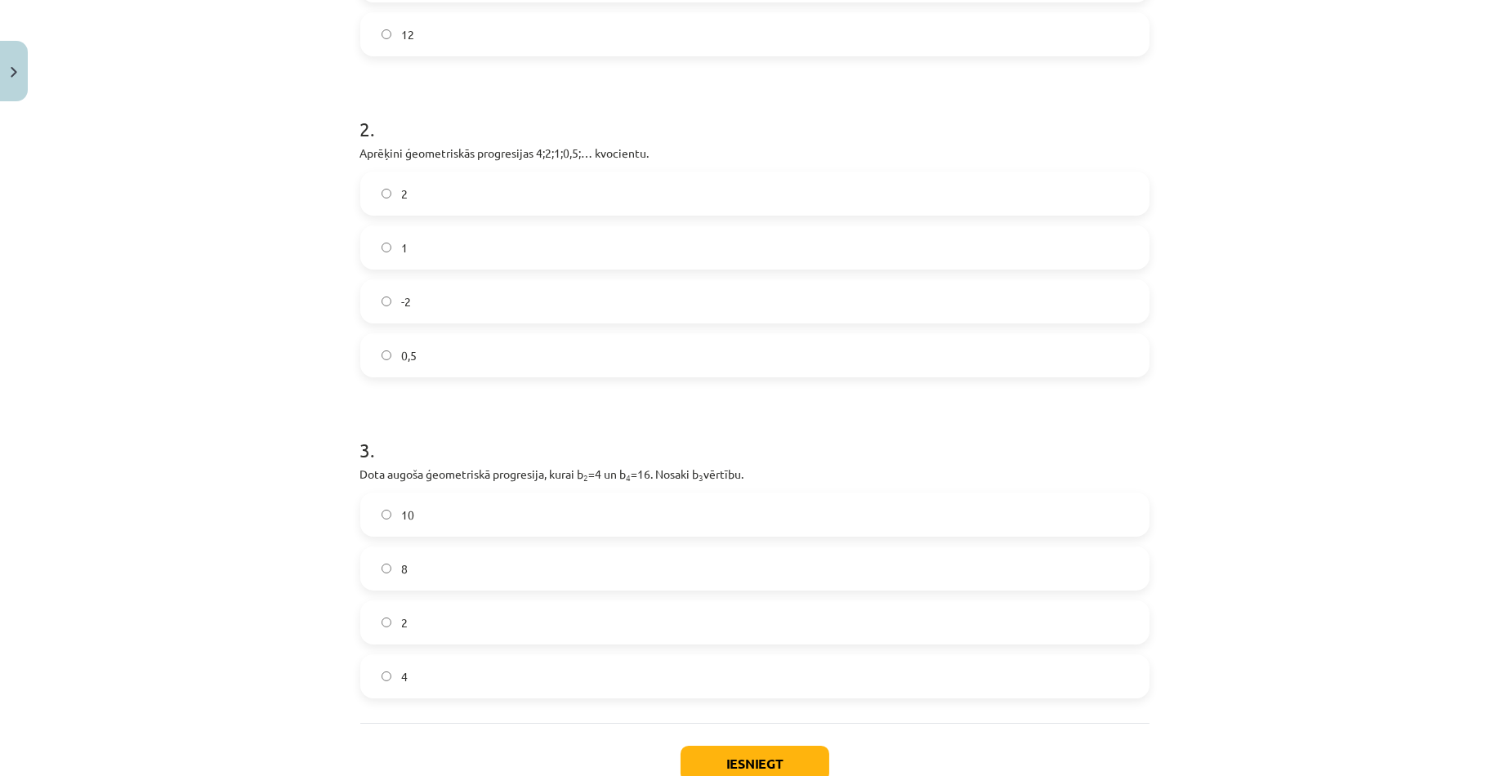
scroll to position [490, 0]
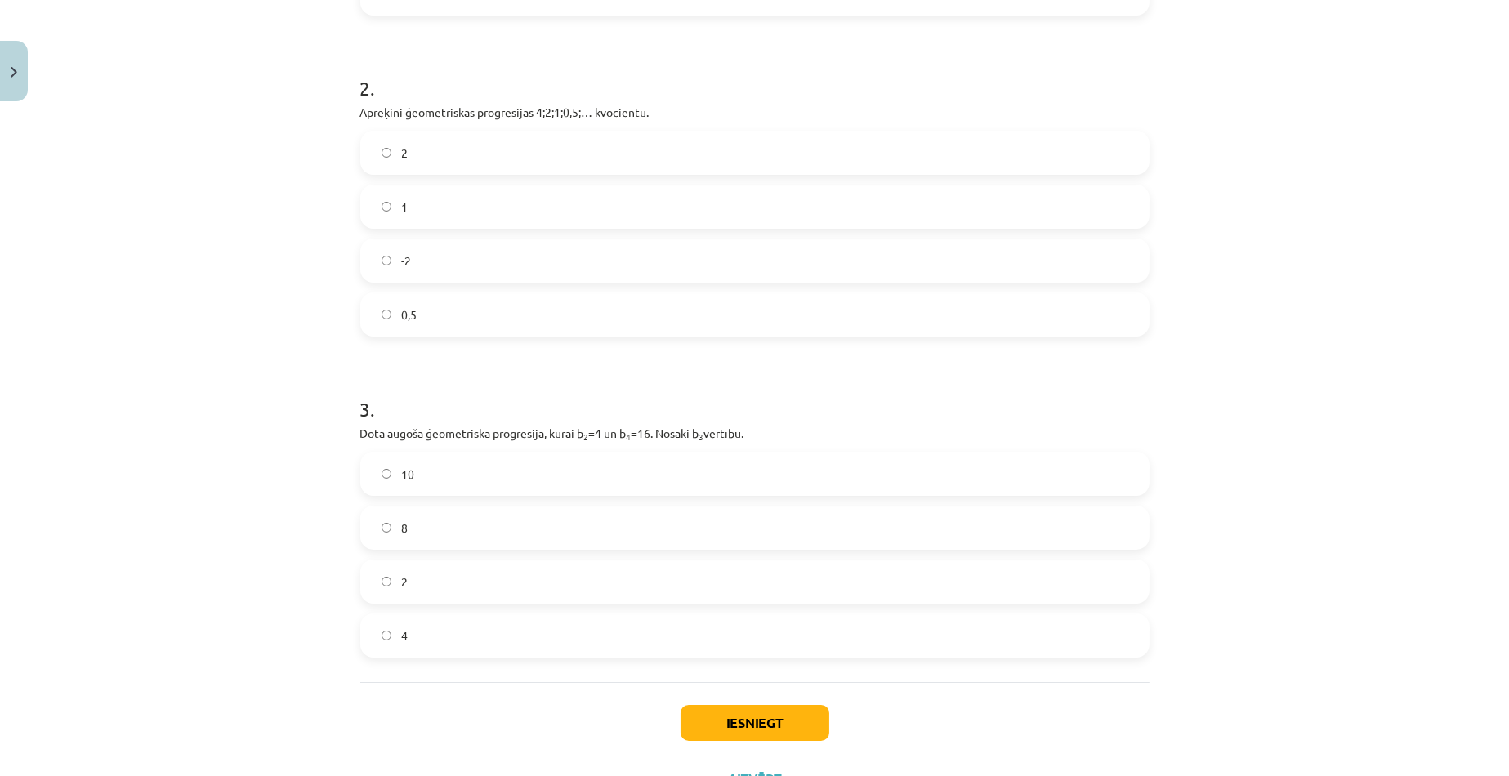
click at [381, 321] on label "0,5" at bounding box center [755, 314] width 786 height 41
click at [386, 522] on label "8" at bounding box center [755, 527] width 786 height 41
click at [729, 714] on button "Iesniegt" at bounding box center [754, 723] width 149 height 36
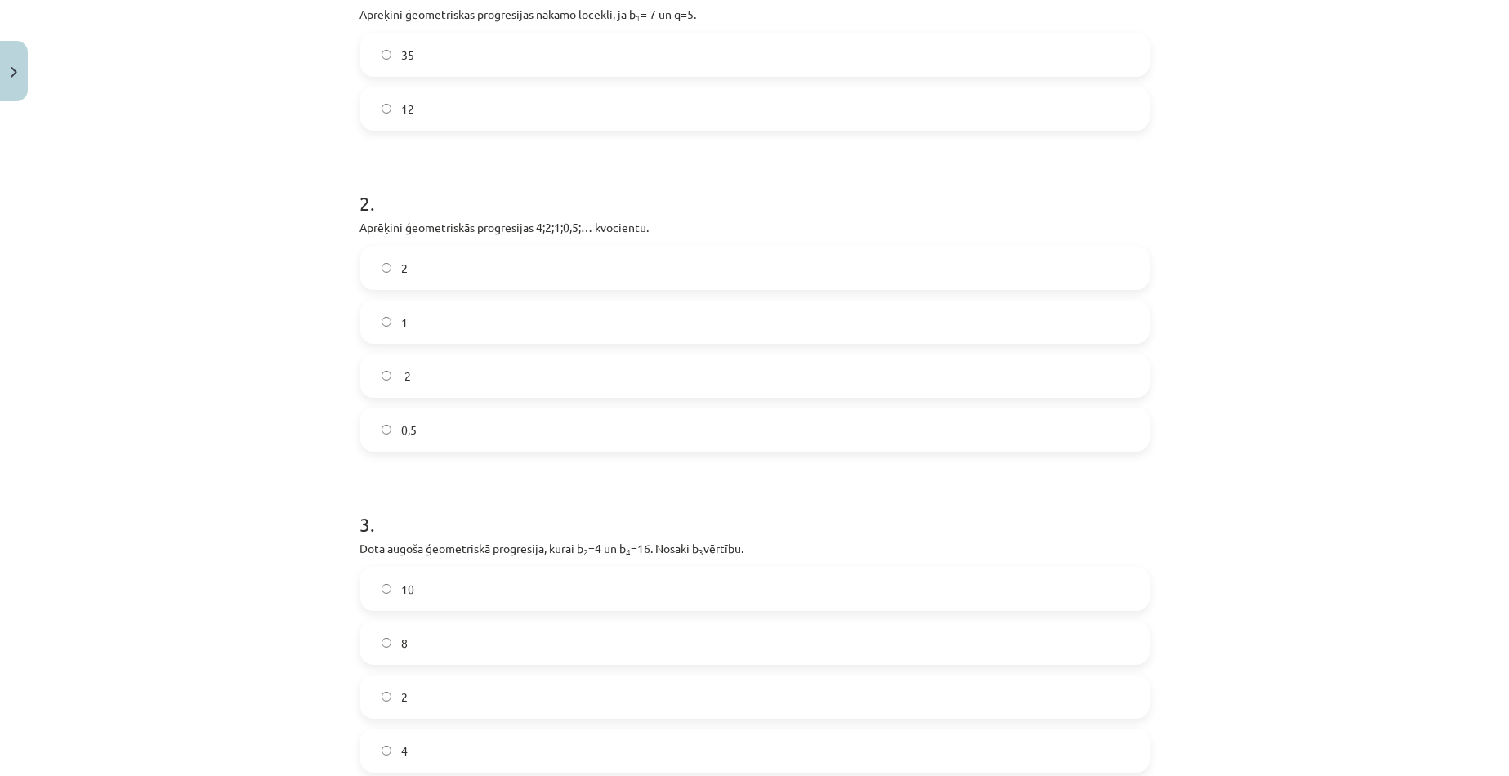
scroll to position [0, 0]
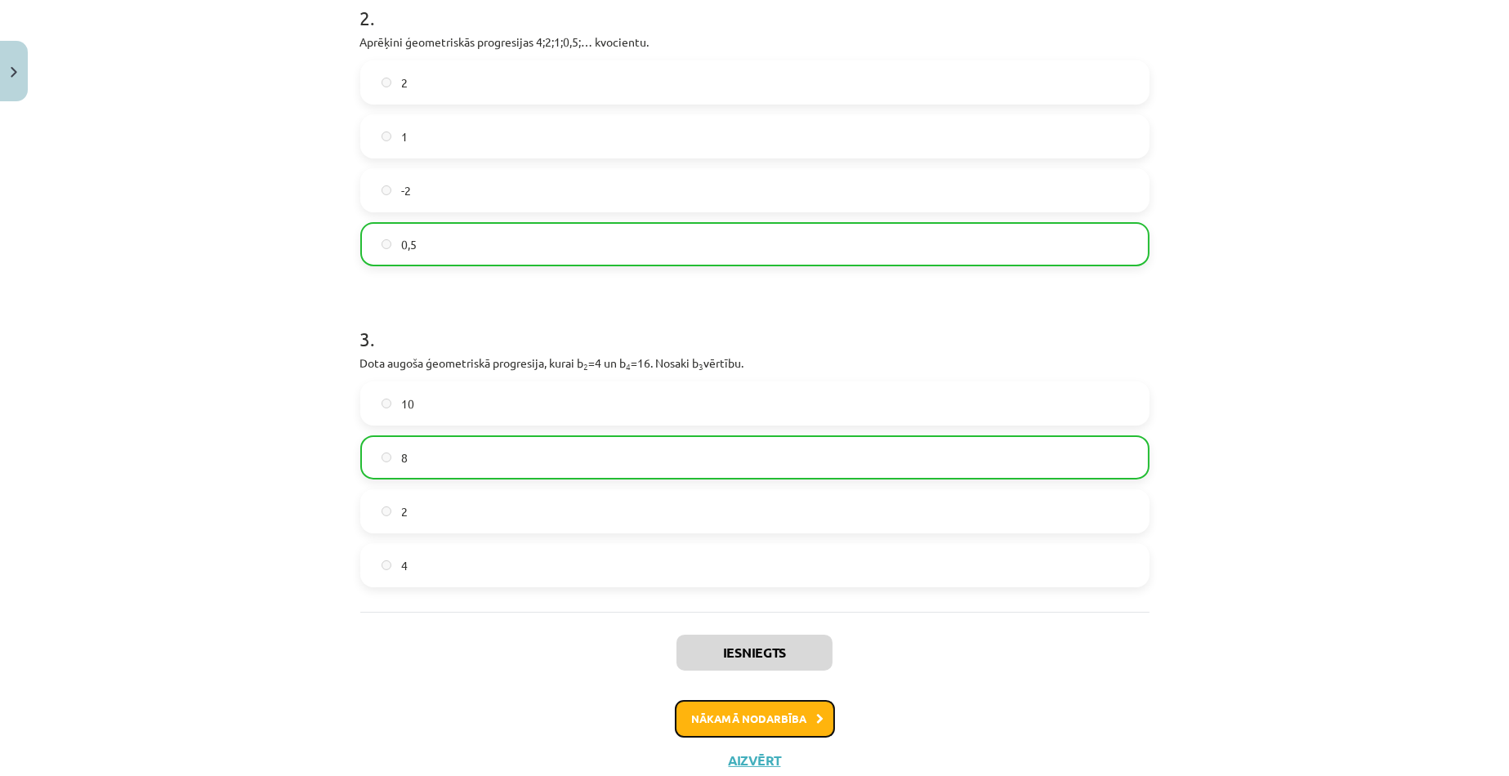
click at [753, 709] on button "Nākamā nodarbība" at bounding box center [755, 719] width 160 height 38
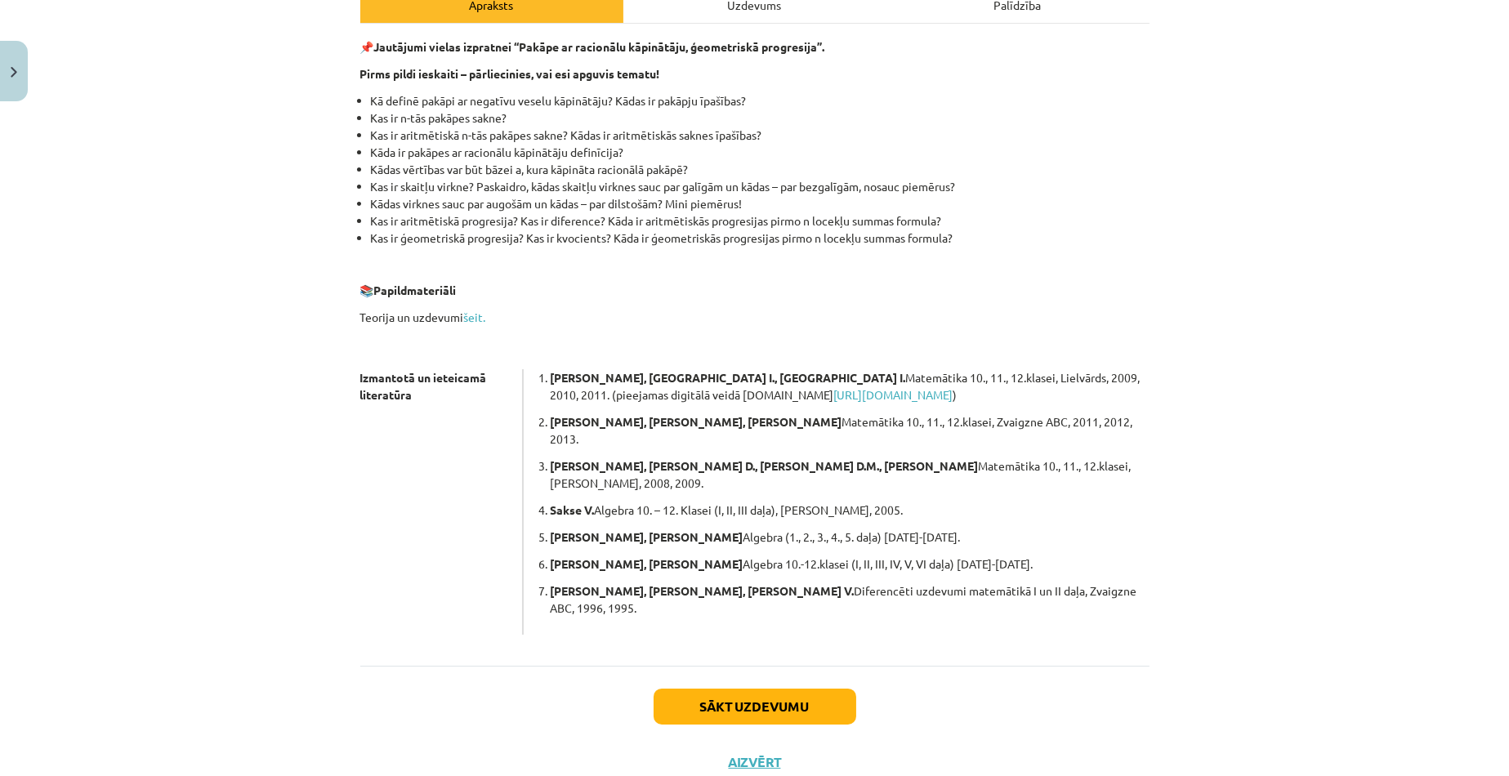
scroll to position [256, 0]
click at [825, 686] on button "Sākt uzdevumu" at bounding box center [754, 704] width 203 height 36
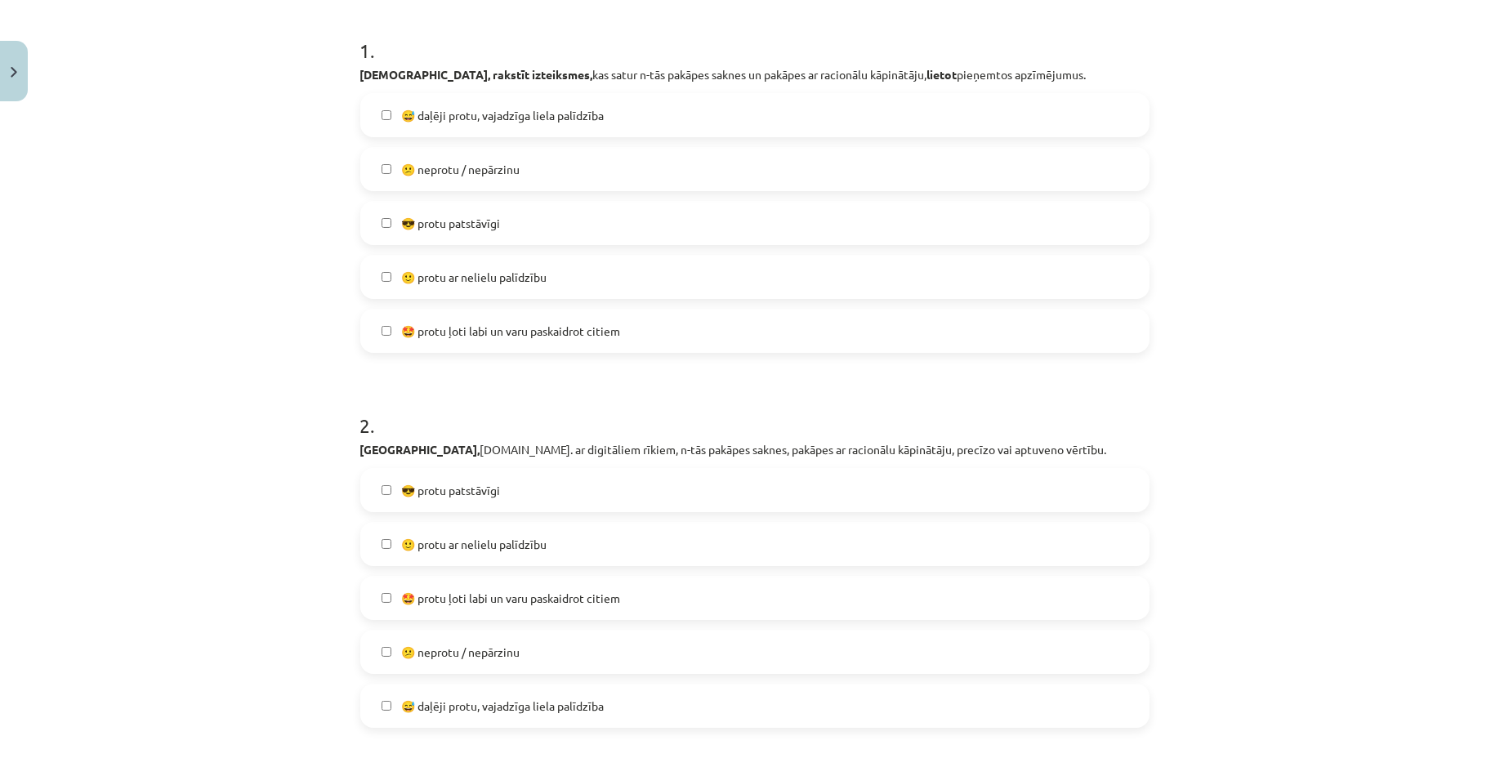
scroll to position [368, 0]
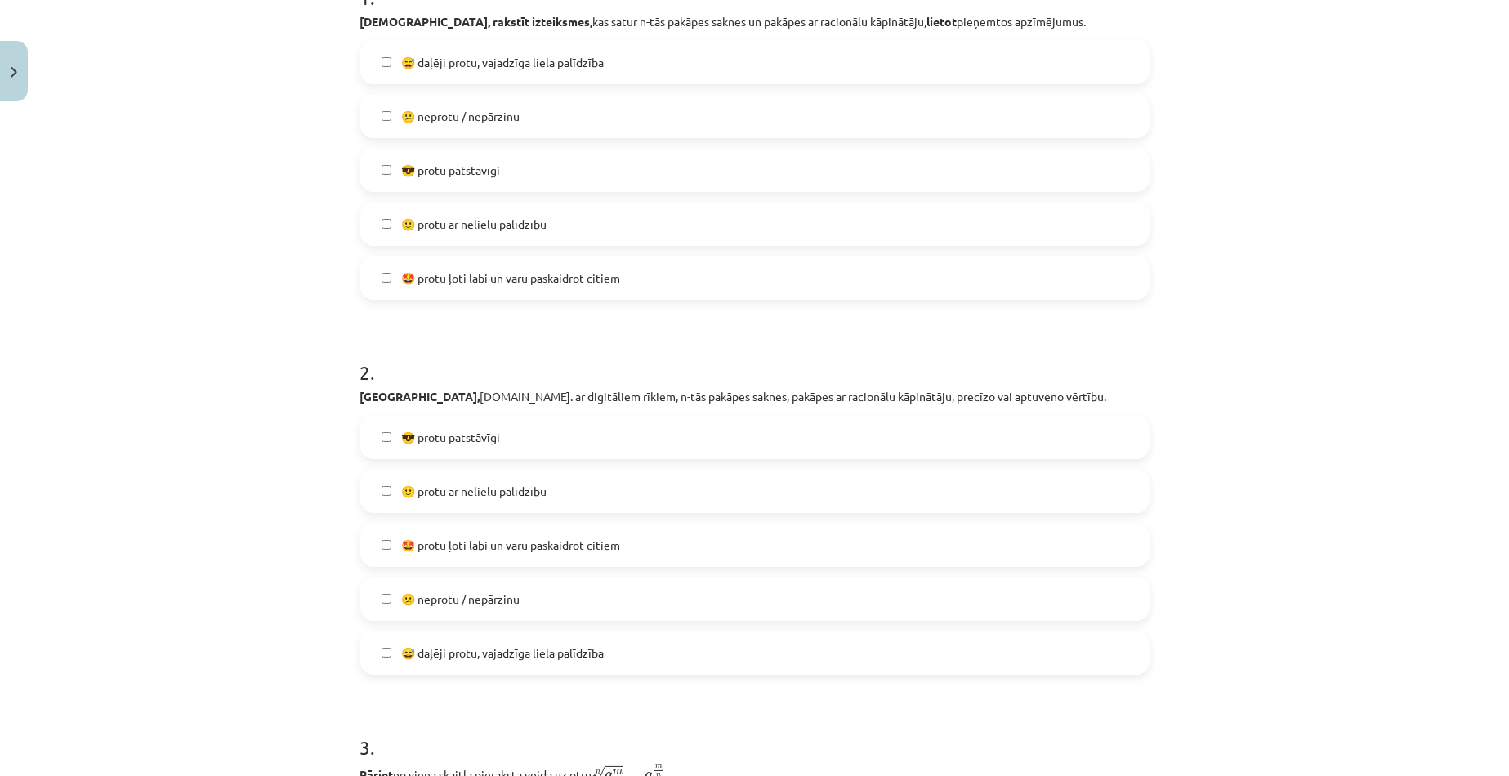
click at [383, 636] on label "😅 daļēji protu, vajadzīga liela palīdzība" at bounding box center [755, 652] width 786 height 41
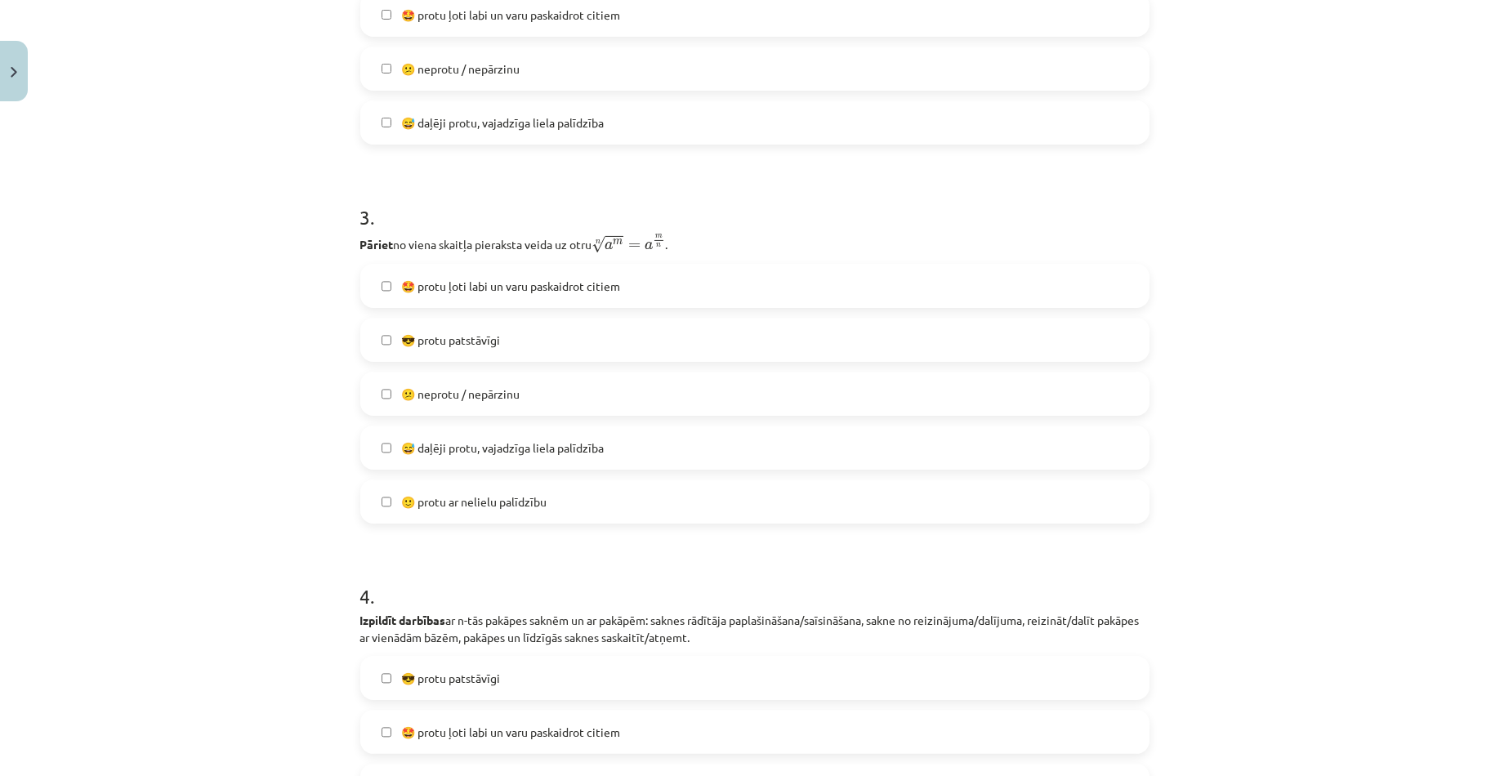
scroll to position [899, 0]
click at [379, 439] on label "😅 daļēji protu, vajadzīga liela palīdzība" at bounding box center [755, 446] width 786 height 41
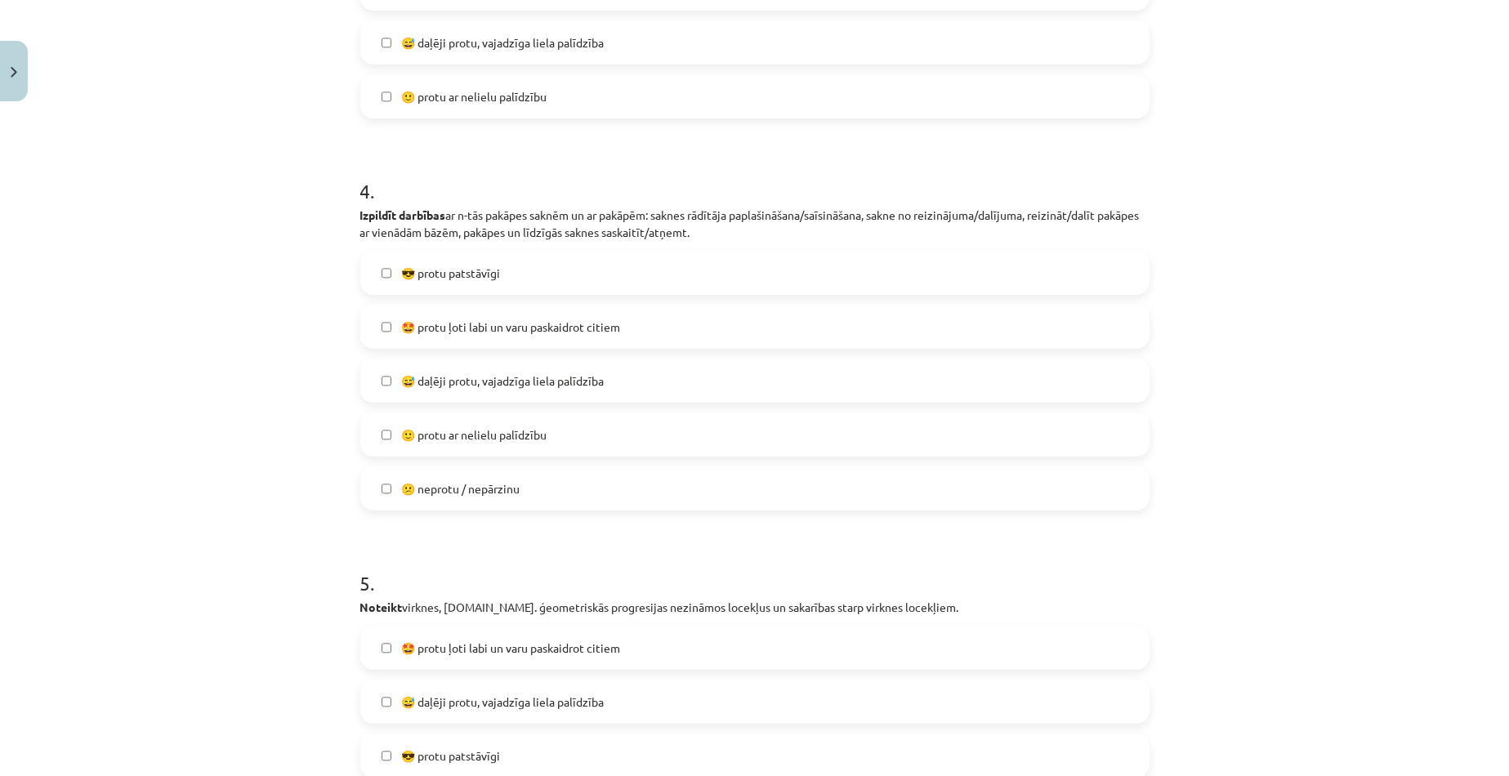
scroll to position [1307, 0]
click at [401, 428] on span "🙂 protu ar nelielu palīdzību" at bounding box center [473, 430] width 145 height 17
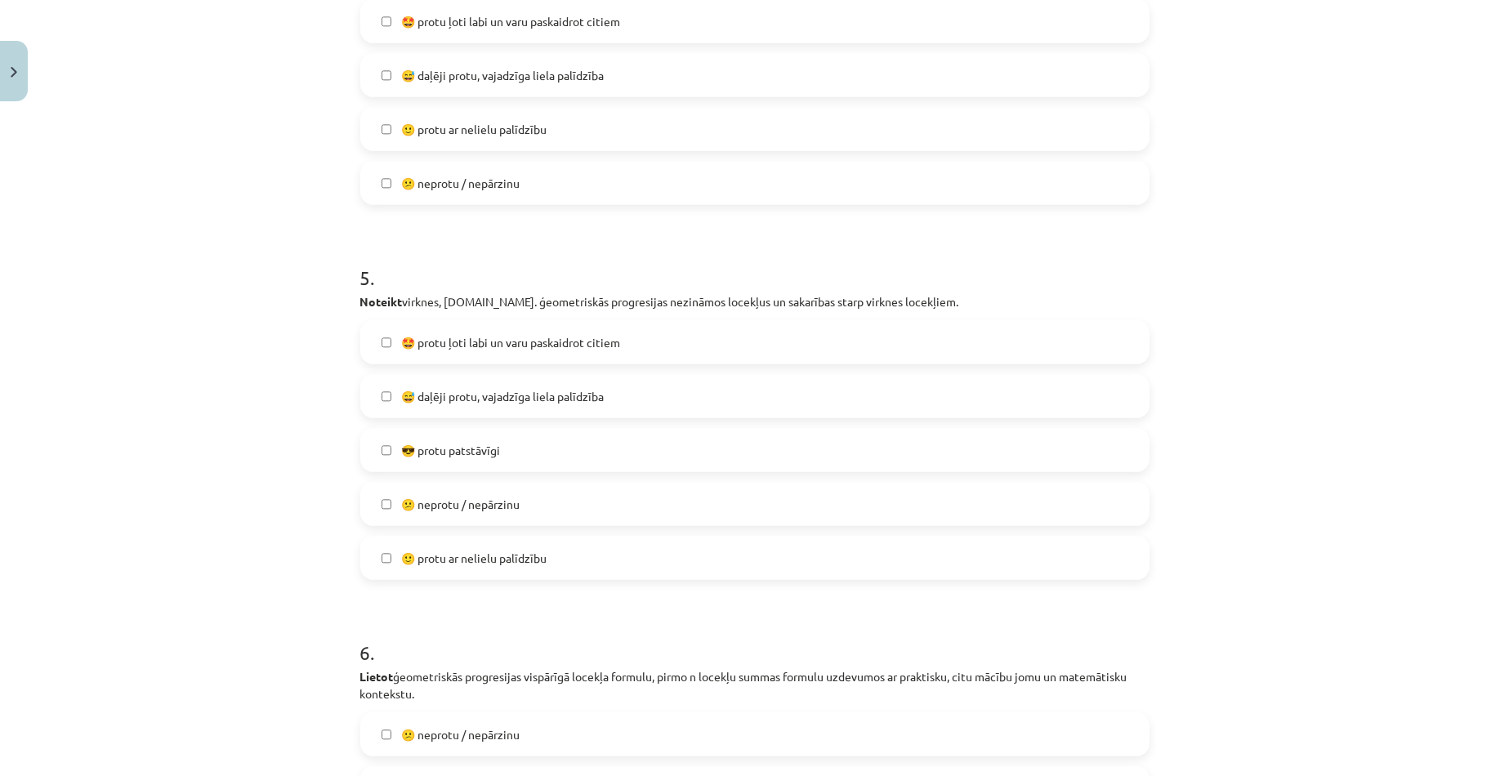
scroll to position [1634, 0]
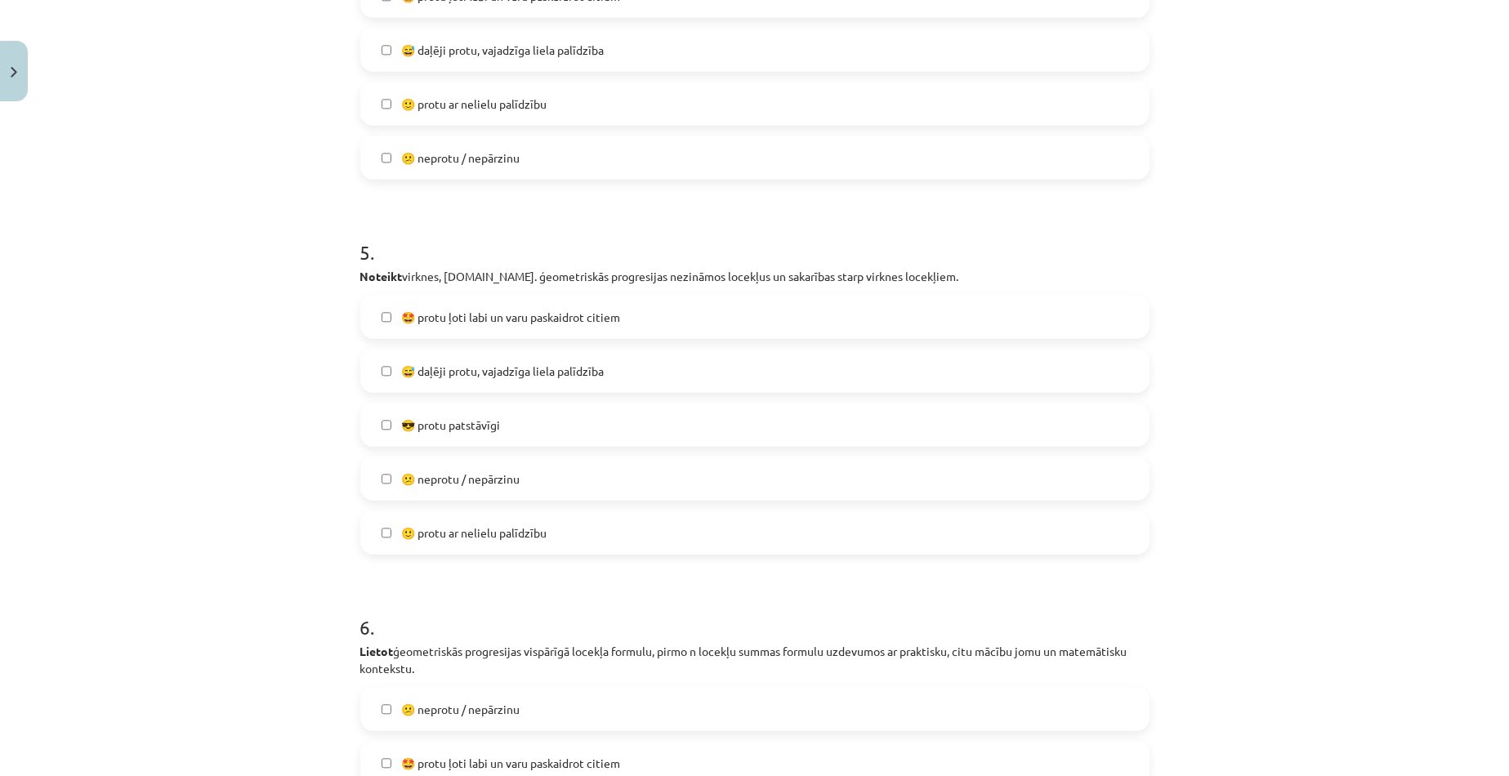
click at [466, 480] on span "😕 neprotu / nepārzinu" at bounding box center [460, 479] width 118 height 17
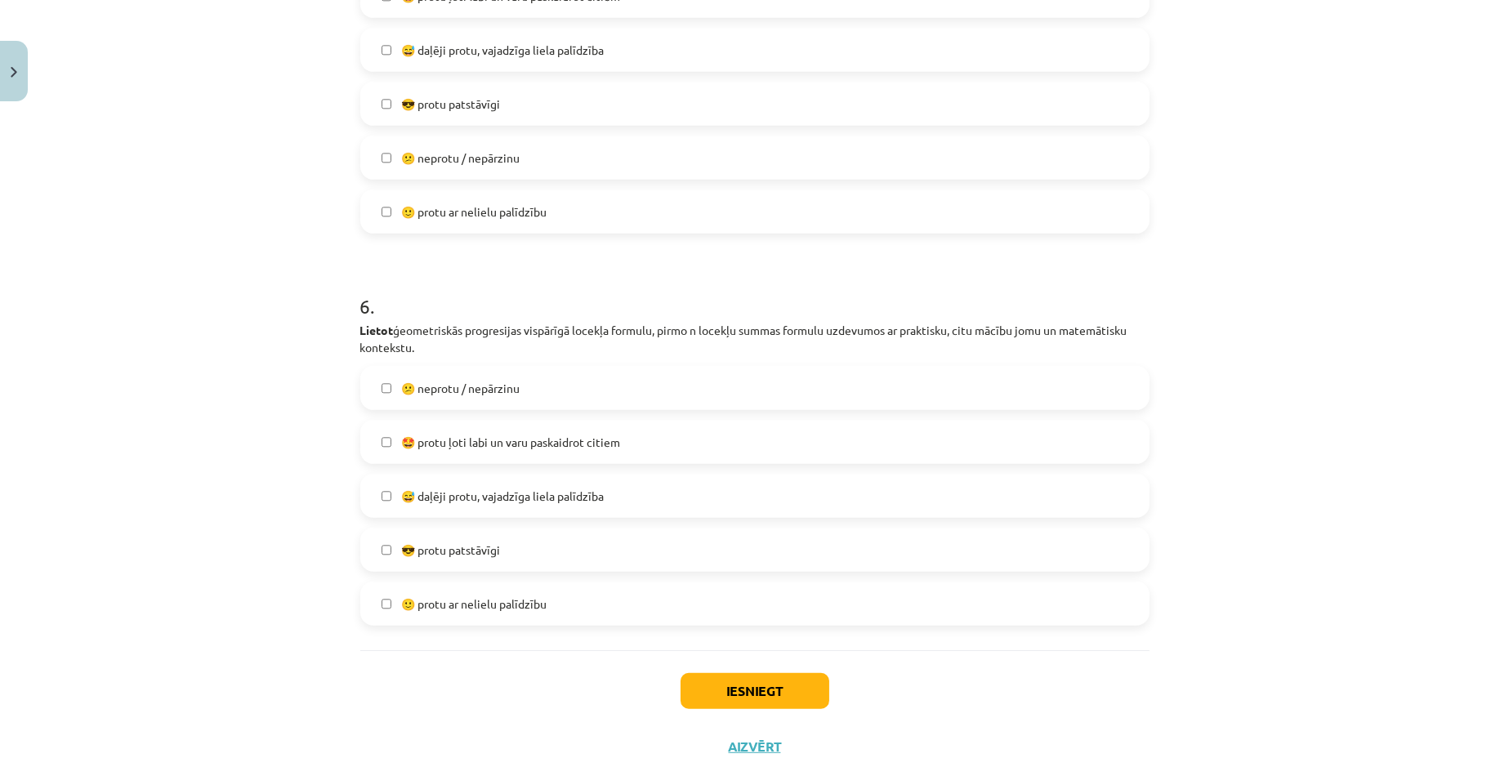
scroll to position [1993, 0]
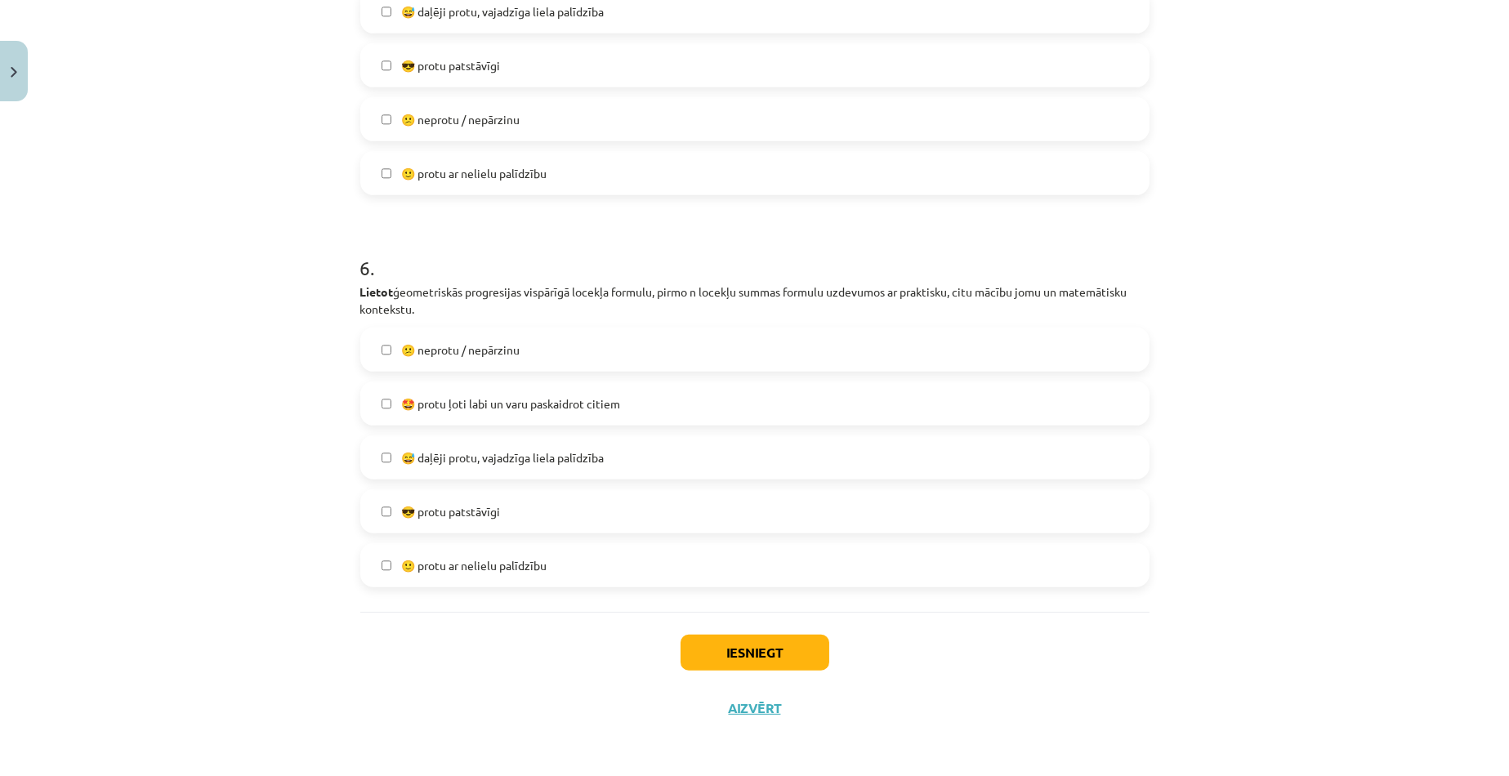
click at [419, 179] on span "🙂 protu ar nelielu palīdzību" at bounding box center [473, 173] width 145 height 17
click at [395, 127] on label "😕 neprotu / nepārzinu" at bounding box center [755, 119] width 786 height 41
click at [779, 175] on label "🙂 protu ar nelielu palīdzību" at bounding box center [755, 173] width 786 height 41
click at [456, 111] on span "😕 neprotu / nepārzinu" at bounding box center [460, 119] width 118 height 17
click at [504, 114] on span "😕 neprotu / nepārzinu" at bounding box center [460, 119] width 118 height 17
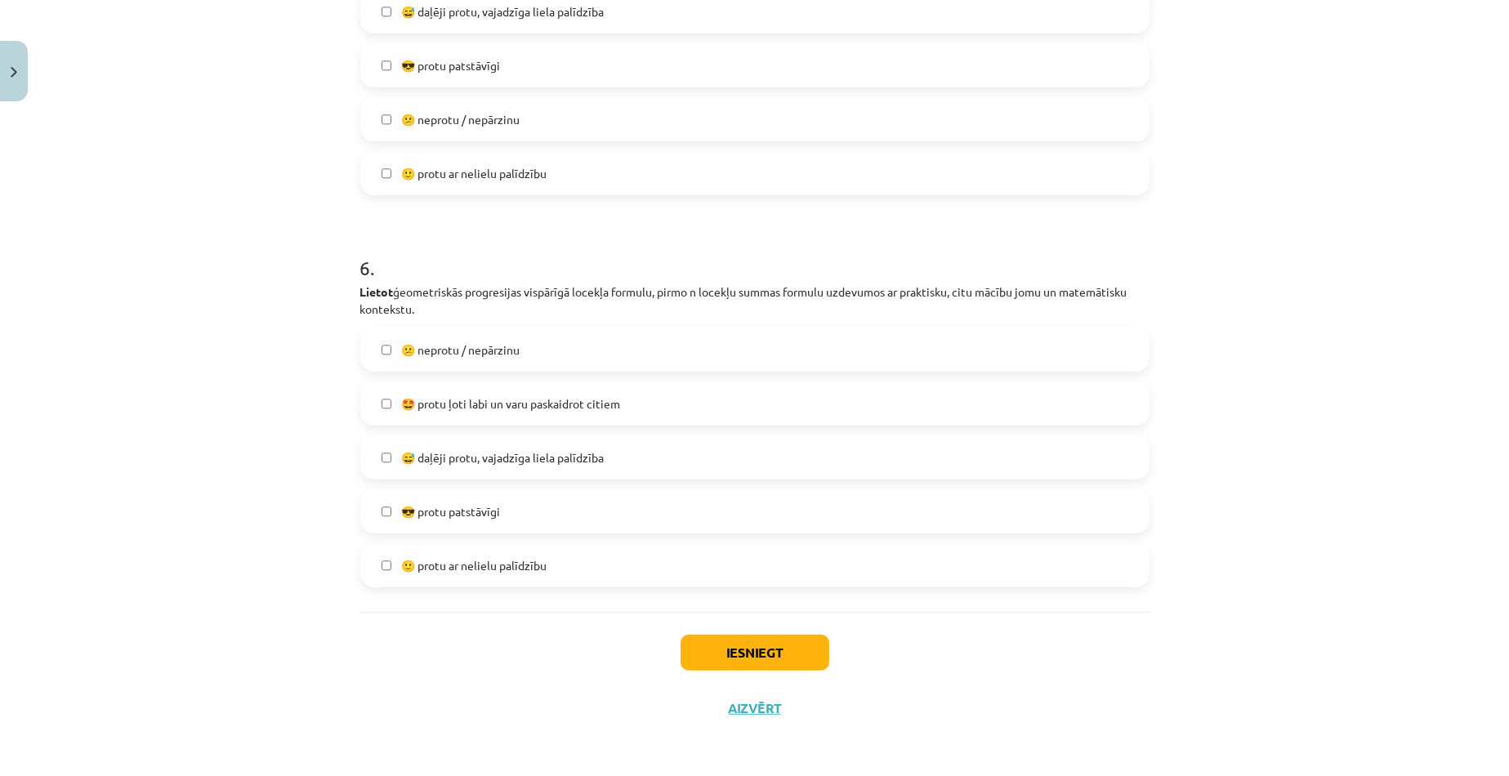
click at [471, 169] on span "🙂 protu ar nelielu palīdzību" at bounding box center [473, 173] width 145 height 17
click at [444, 357] on span "😕 neprotu / nepārzinu" at bounding box center [460, 349] width 118 height 17
click at [702, 643] on button "Iesniegt" at bounding box center [754, 653] width 149 height 36
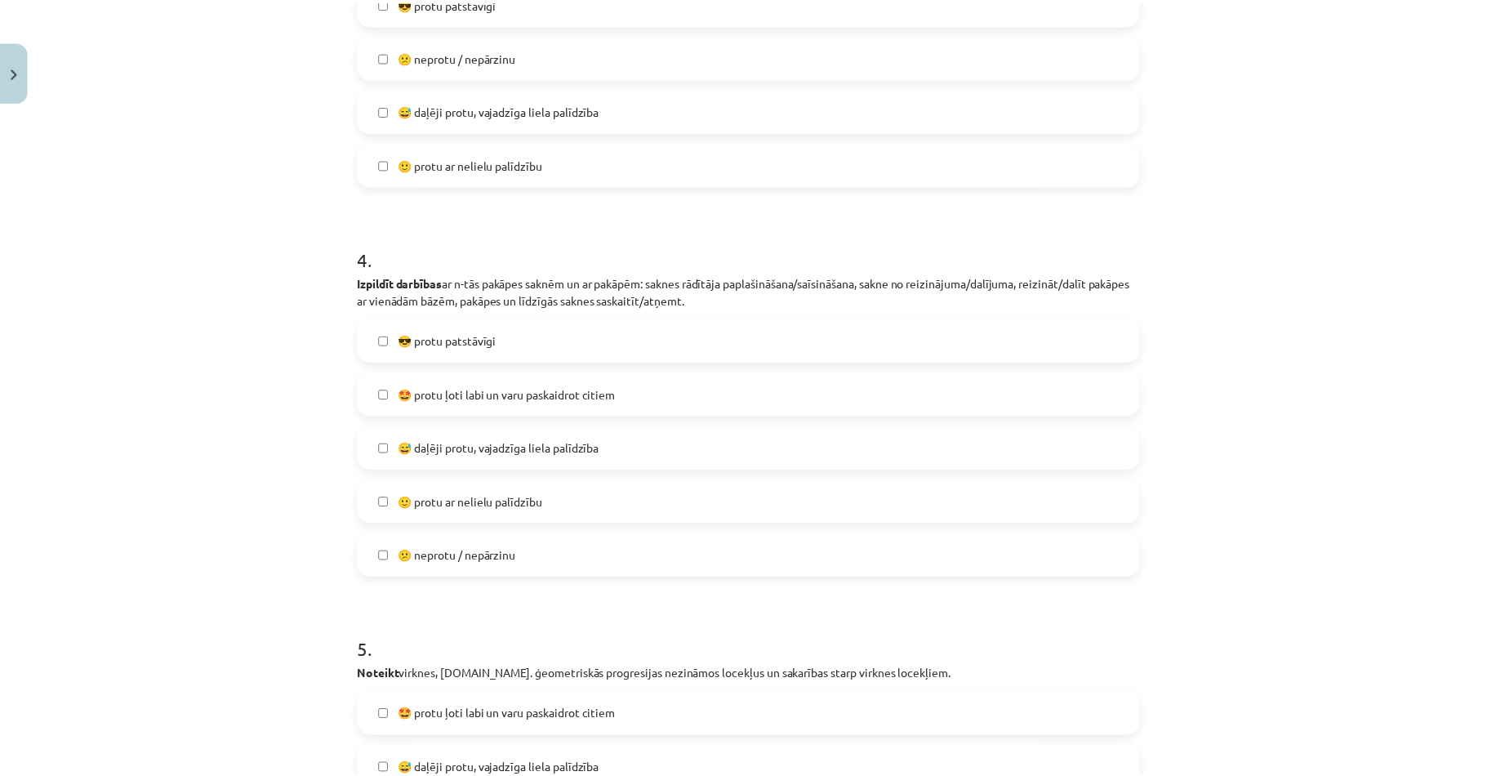
scroll to position [1307, 0]
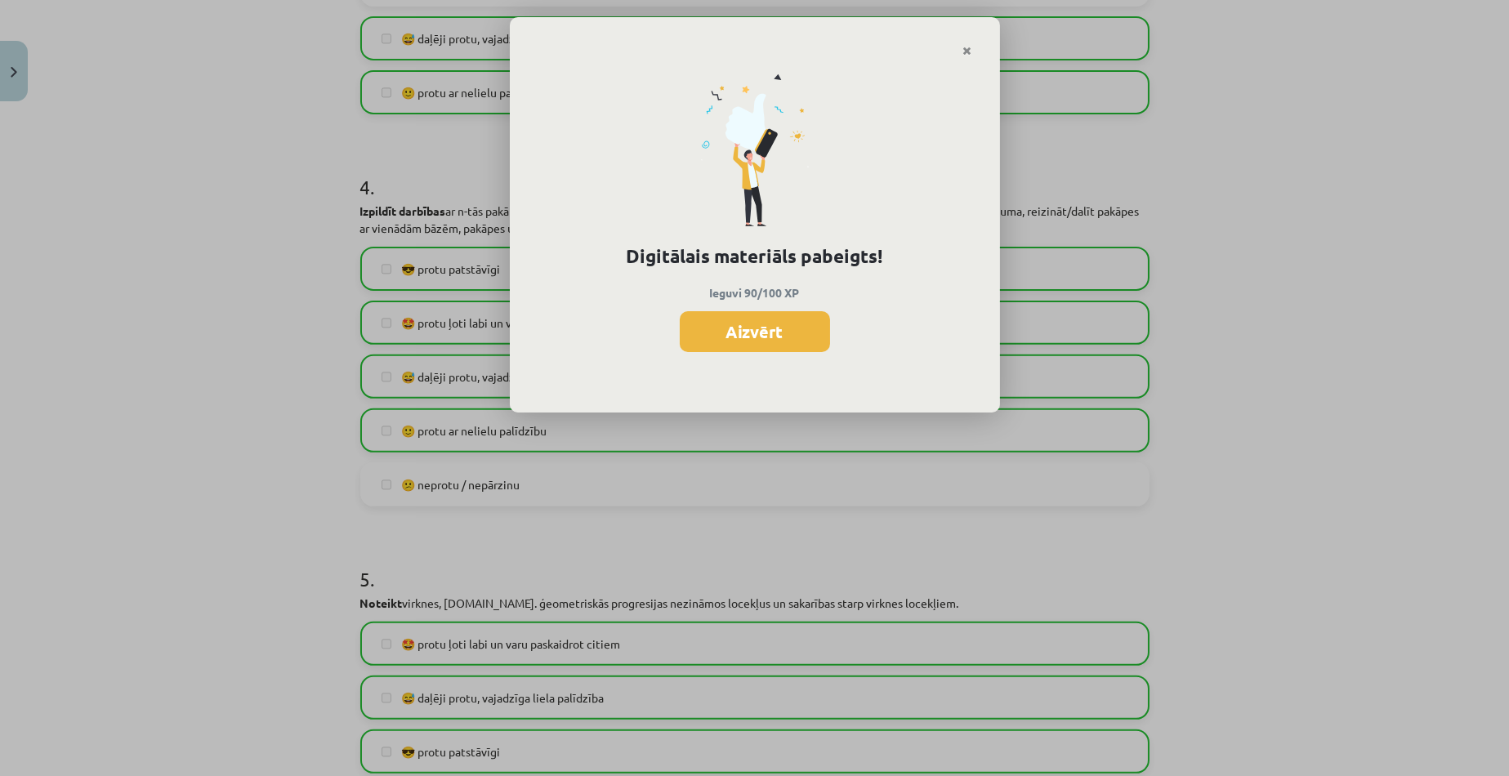
click at [741, 342] on button "Aizvērt" at bounding box center [755, 331] width 150 height 41
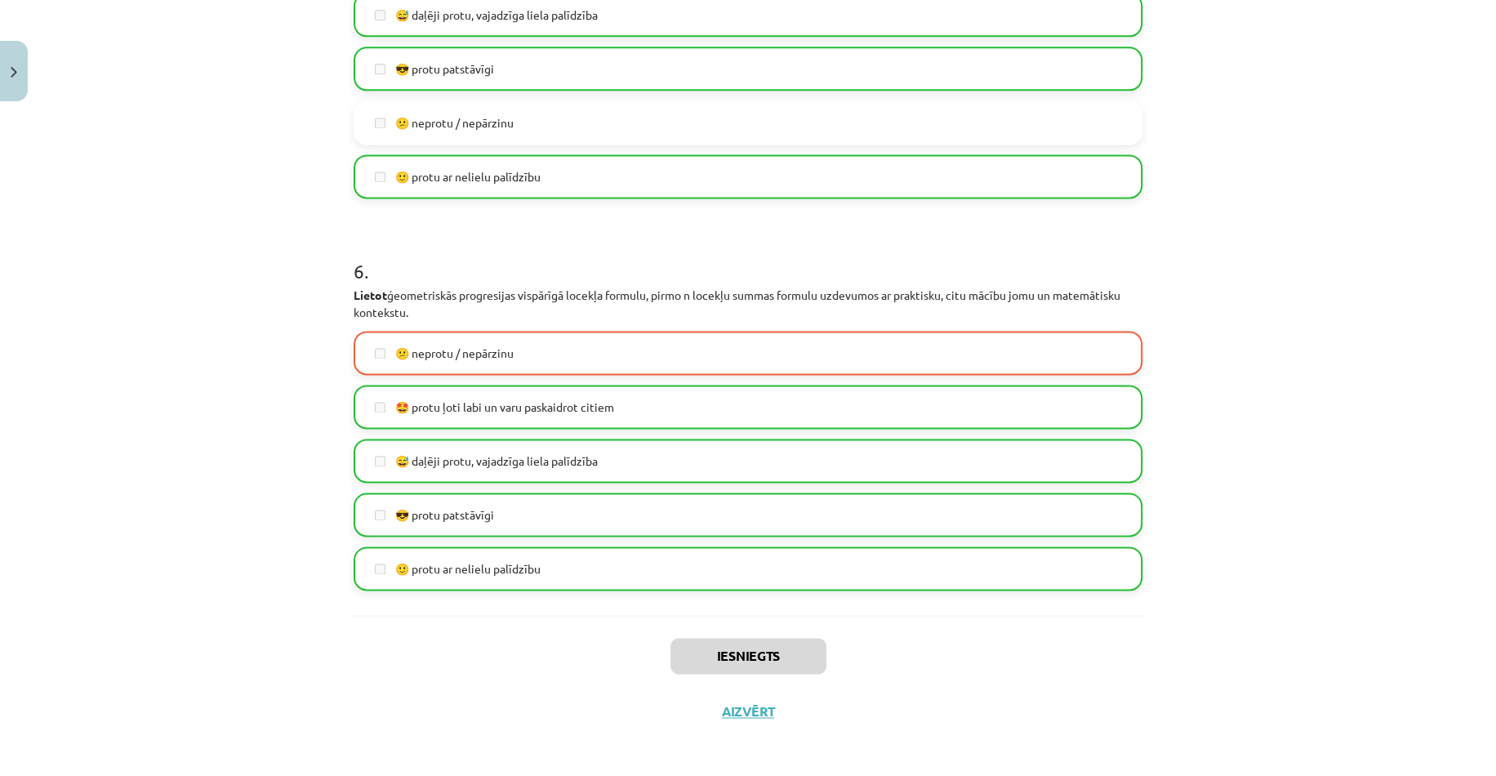
scroll to position [1993, 0]
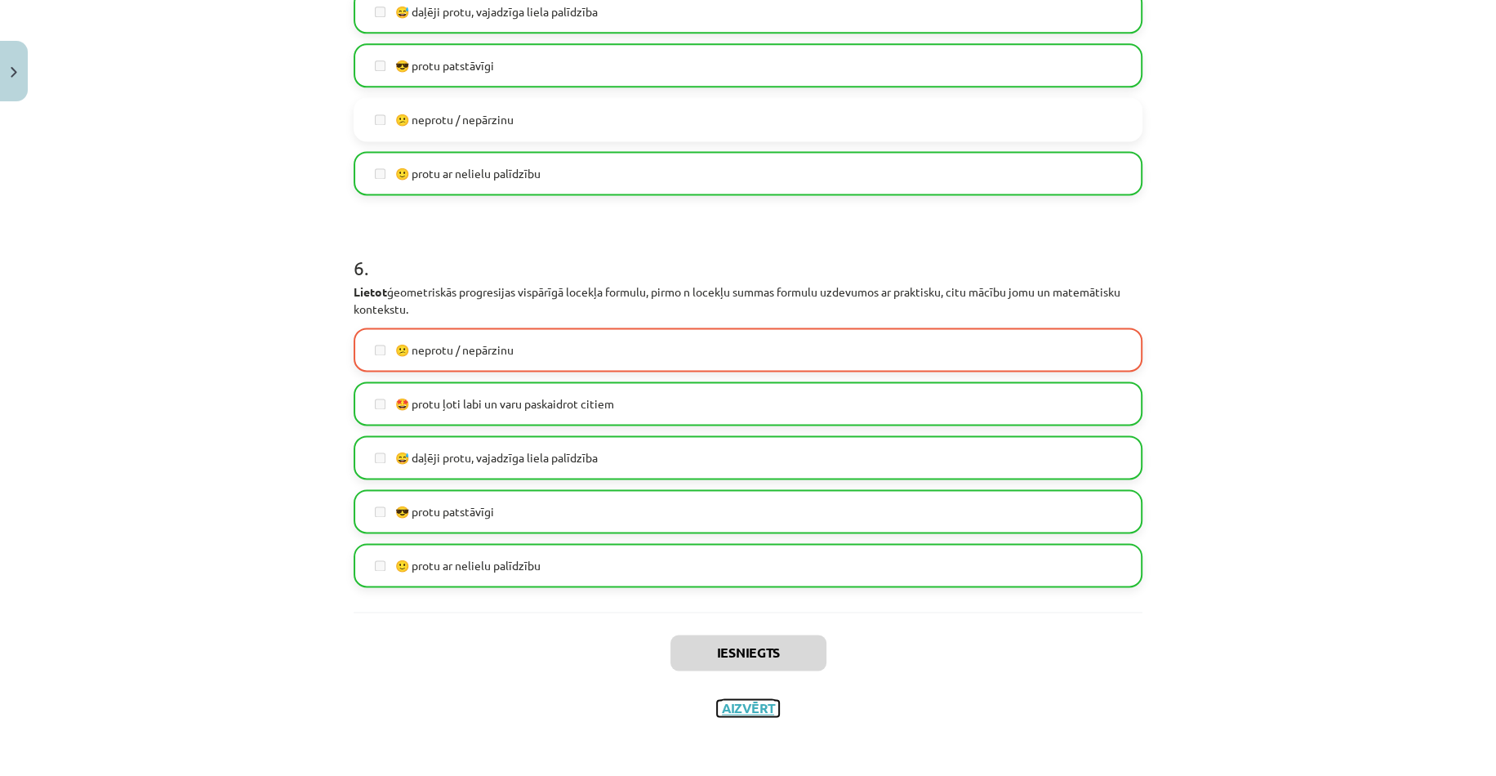
click at [756, 711] on button "Aizvērt" at bounding box center [748, 708] width 62 height 16
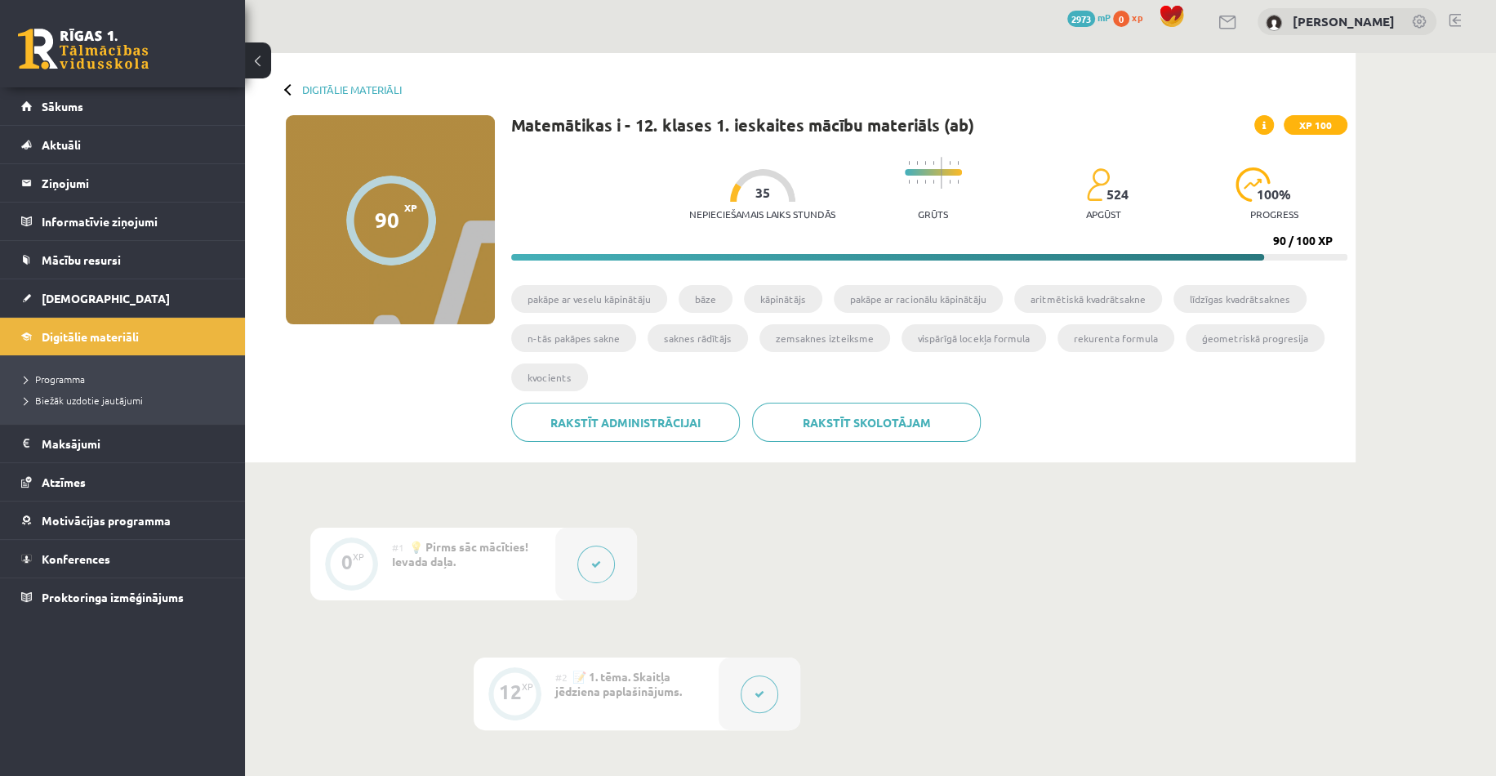
scroll to position [0, 0]
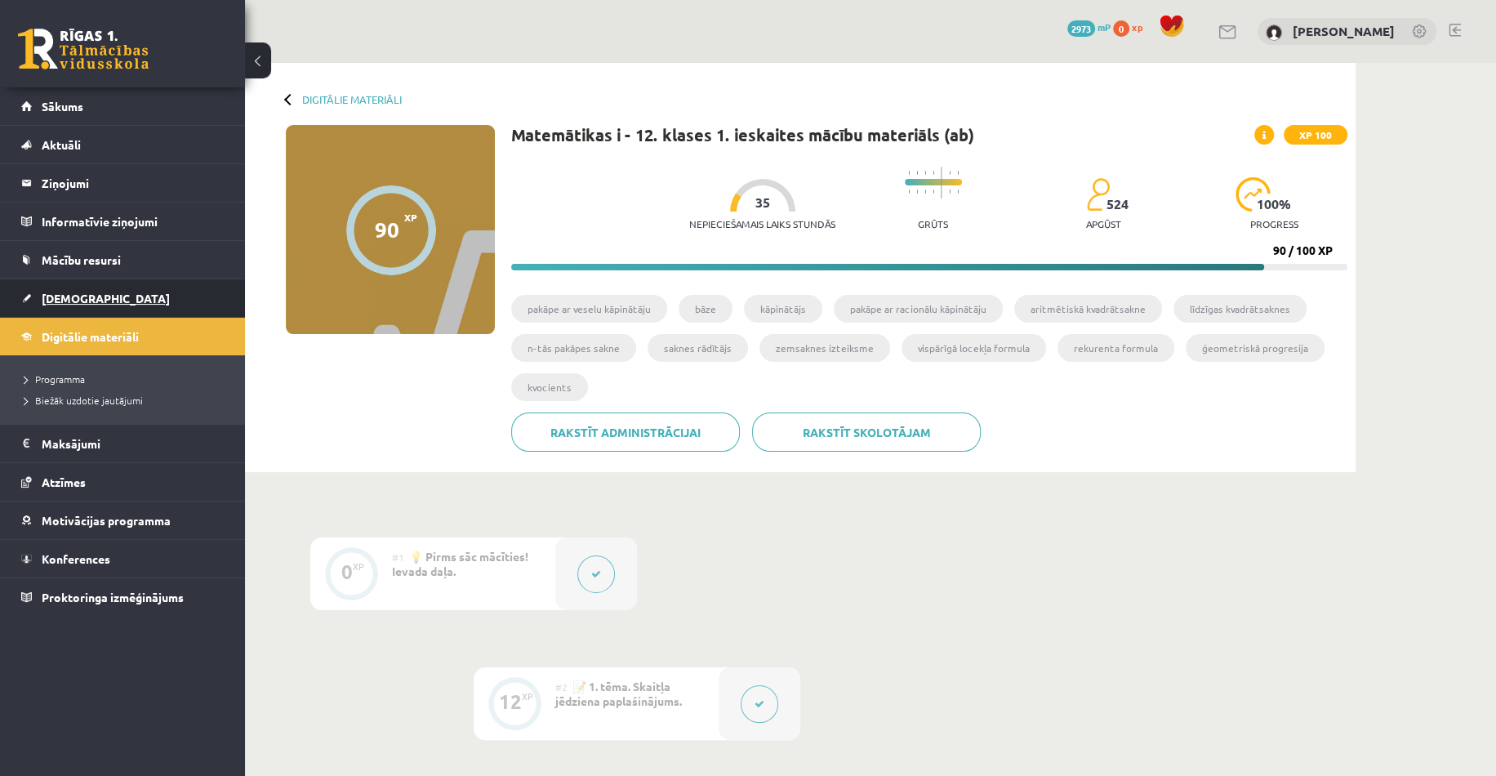
click at [69, 297] on span "[DEMOGRAPHIC_DATA]" at bounding box center [106, 298] width 128 height 15
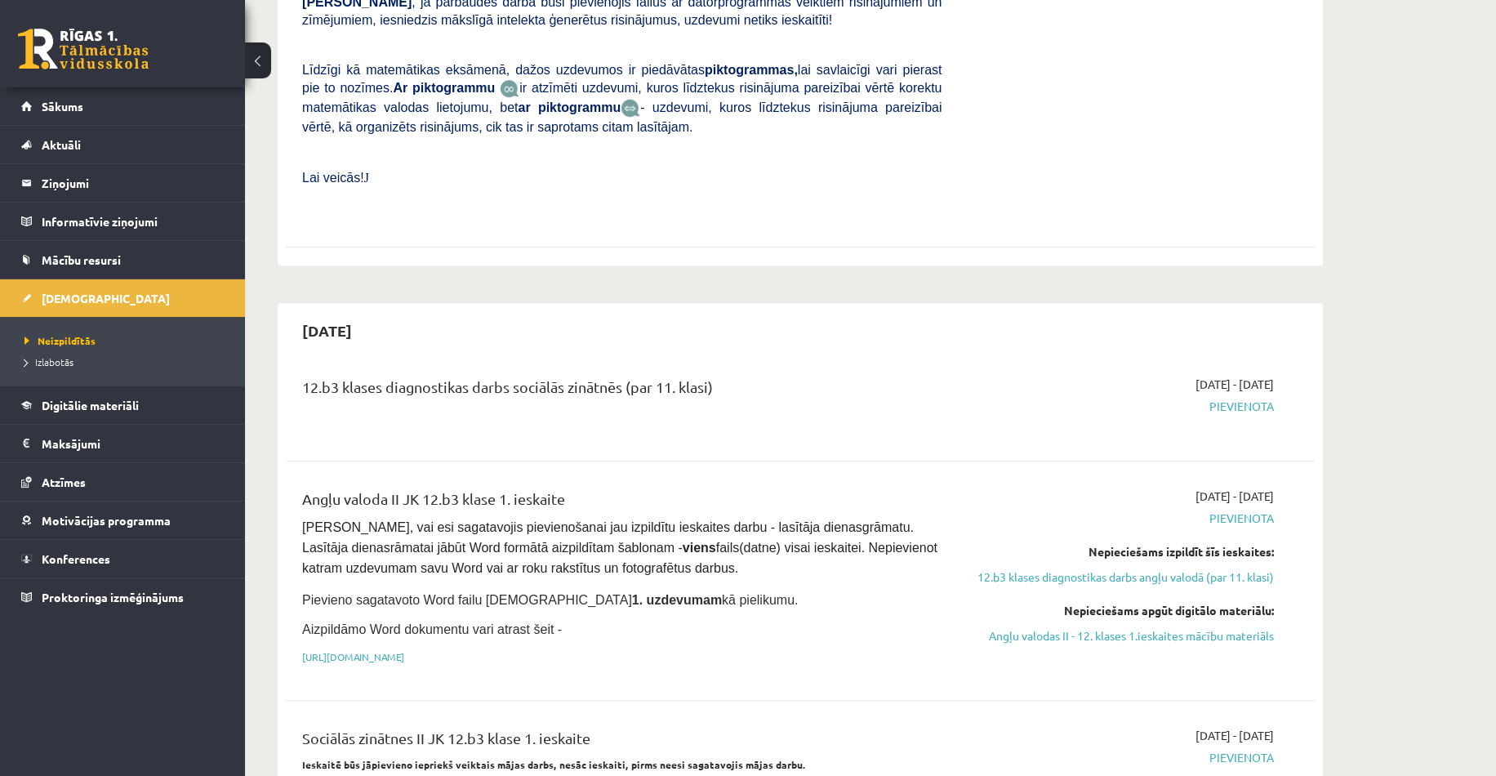
scroll to position [817, 0]
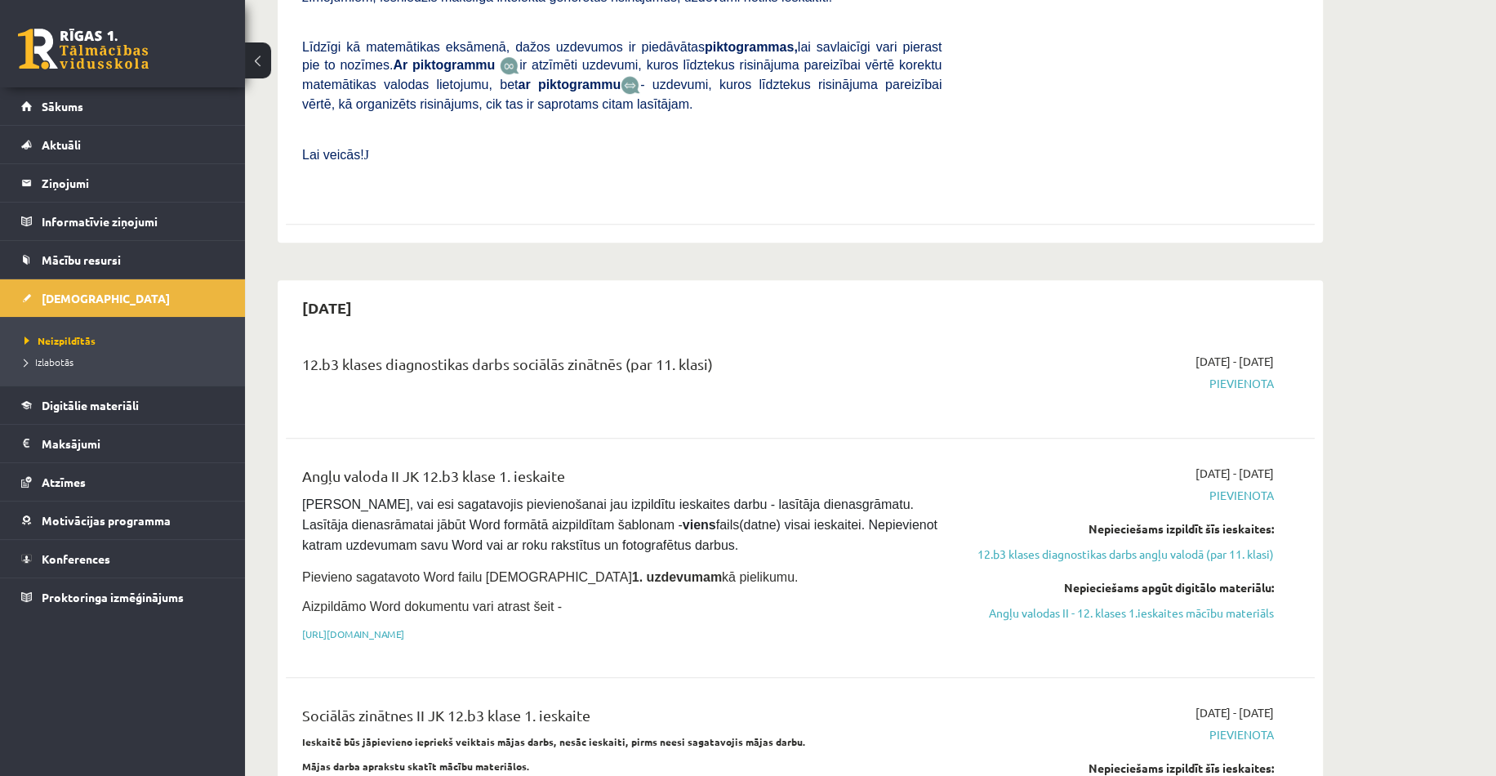
click at [930, 402] on div "12.b3 klases diagnostikas darbs sociālās zinātnēs (par 11. klasi) 2025-09-16 - …" at bounding box center [800, 646] width 1029 height 618
click at [263, 60] on button at bounding box center [258, 60] width 26 height 36
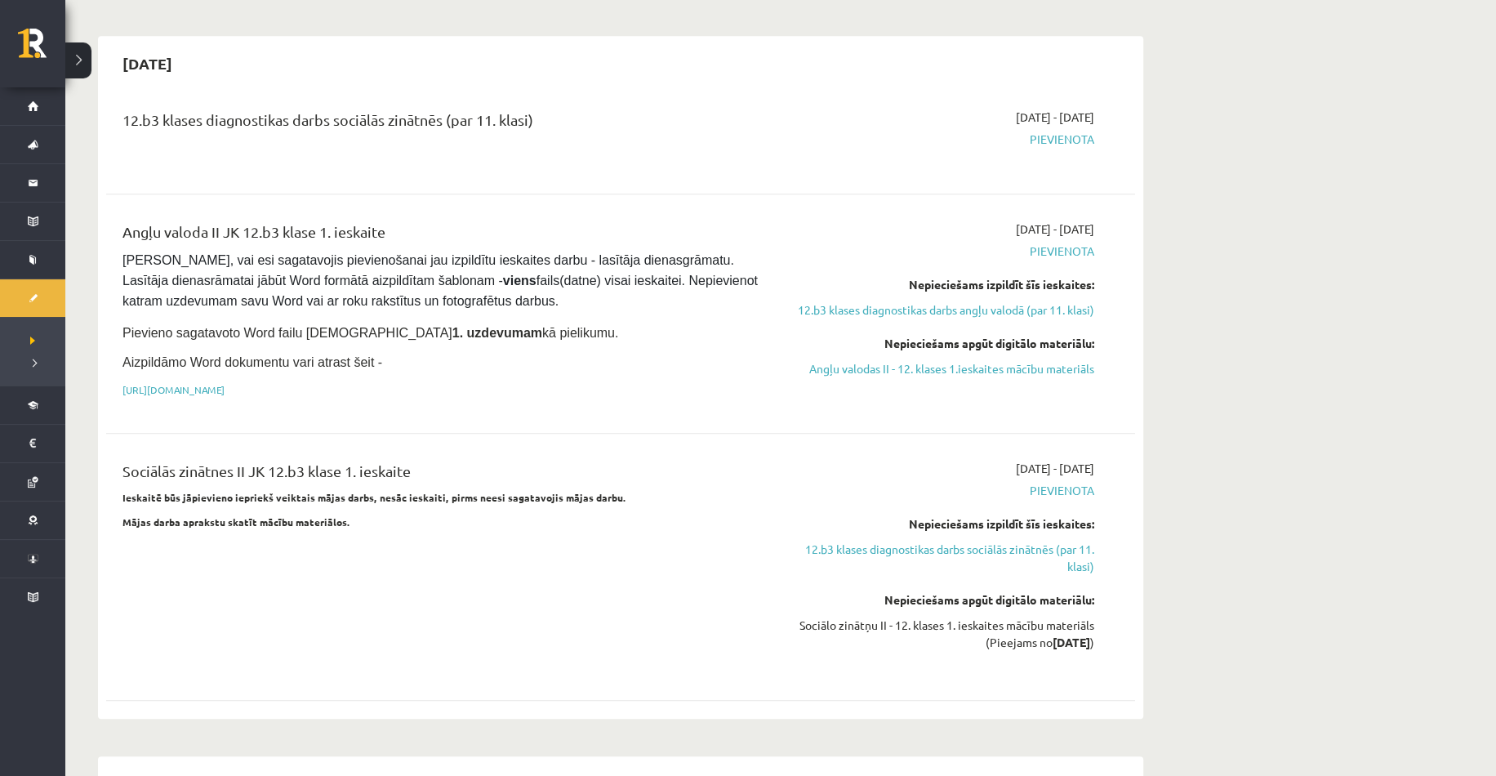
scroll to position [1062, 0]
click at [624, 555] on div "Sociālās zinātnes II JK 12.b3 klase 1. ieskaite Ieskaitē būs jāpievieno iepriek…" at bounding box center [442, 566] width 664 height 214
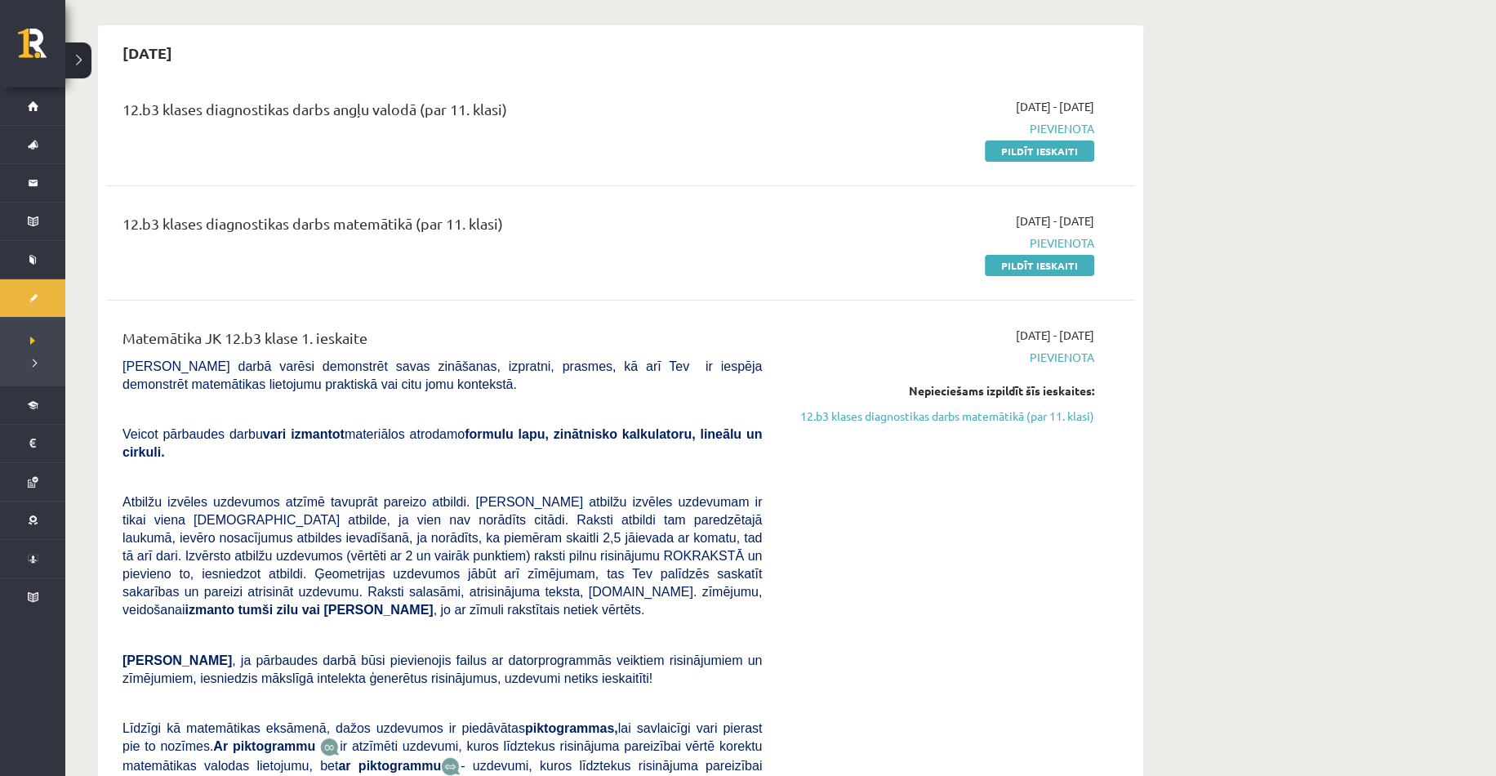
scroll to position [0, 0]
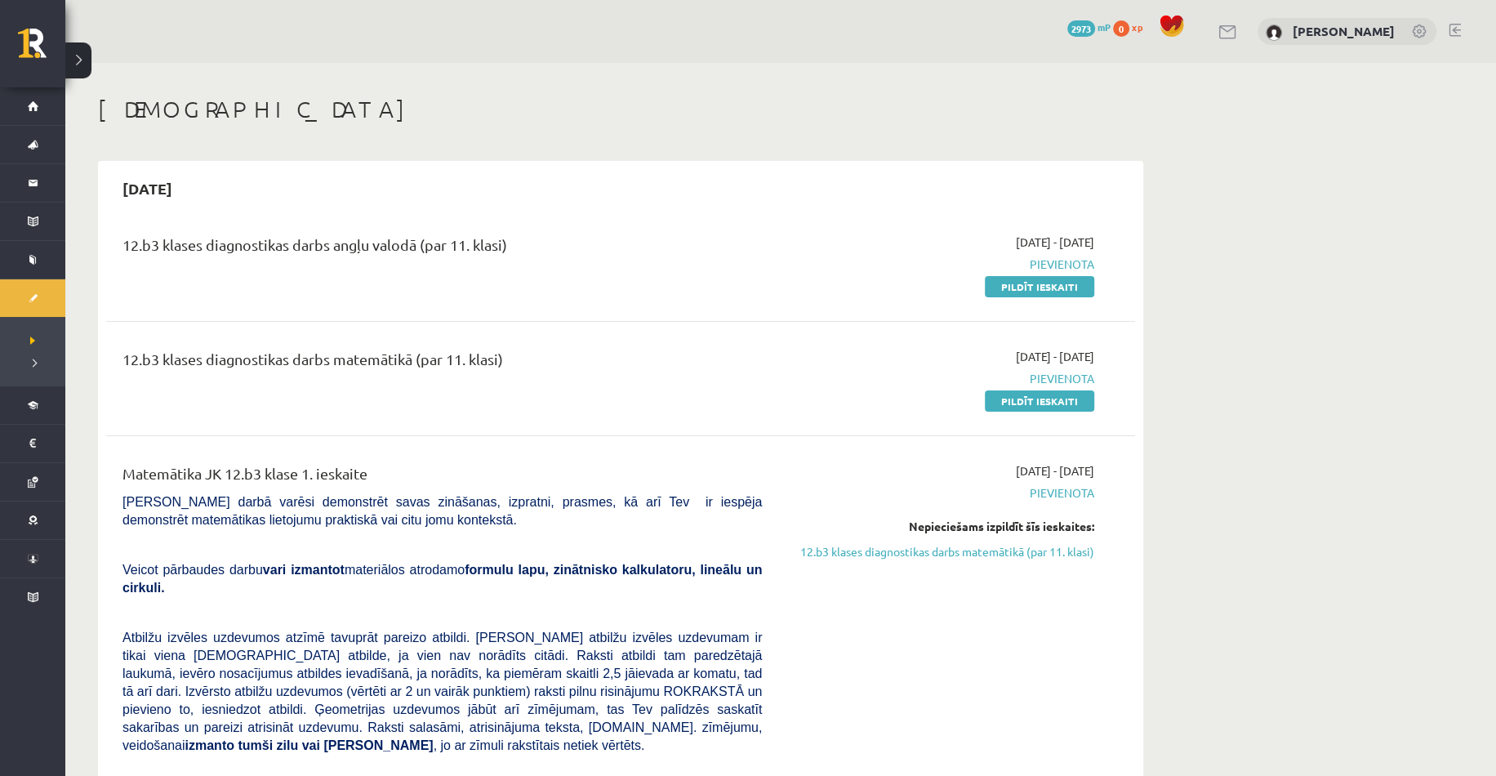
drag, startPoint x: 116, startPoint y: 352, endPoint x: 544, endPoint y: 386, distance: 429.4
click at [544, 386] on div "12.b3 klases diagnostikas darbs matemātikā (par 11. klasi)" at bounding box center [442, 378] width 664 height 61
click at [640, 386] on div "12.b3 klases diagnostikas darbs matemātikā (par 11. klasi)" at bounding box center [442, 378] width 664 height 61
drag, startPoint x: 515, startPoint y: 378, endPoint x: 1379, endPoint y: 304, distance: 866.6
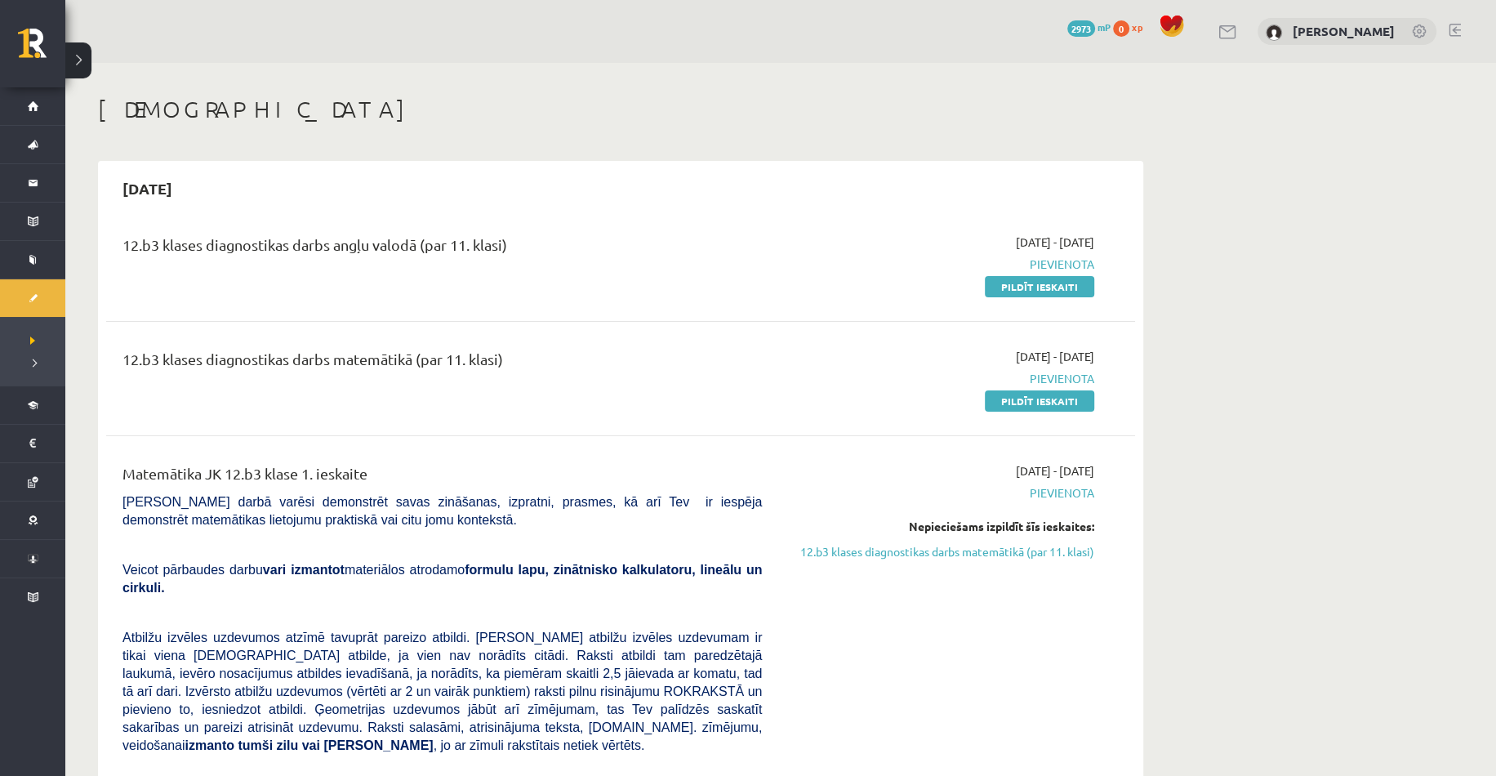
click at [1063, 293] on link "Pildīt ieskaiti" at bounding box center [1039, 286] width 109 height 21
click at [1091, 391] on link "Pildīt ieskaiti" at bounding box center [1039, 400] width 109 height 21
drag, startPoint x: 1031, startPoint y: 290, endPoint x: 814, endPoint y: 91, distance: 294.3
click at [1031, 290] on link "Pildīt ieskaiti" at bounding box center [1039, 286] width 109 height 21
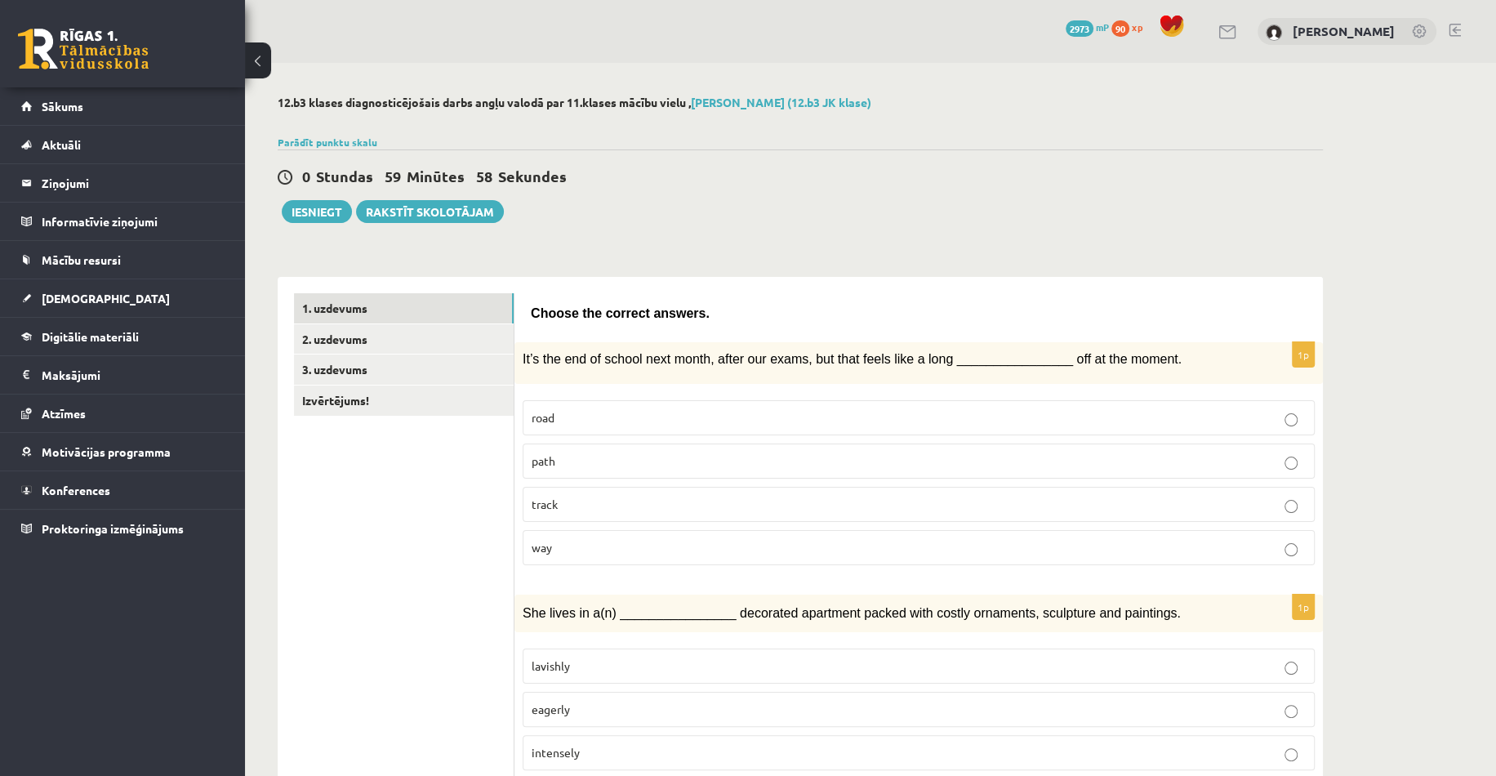
click at [255, 59] on button at bounding box center [258, 60] width 26 height 36
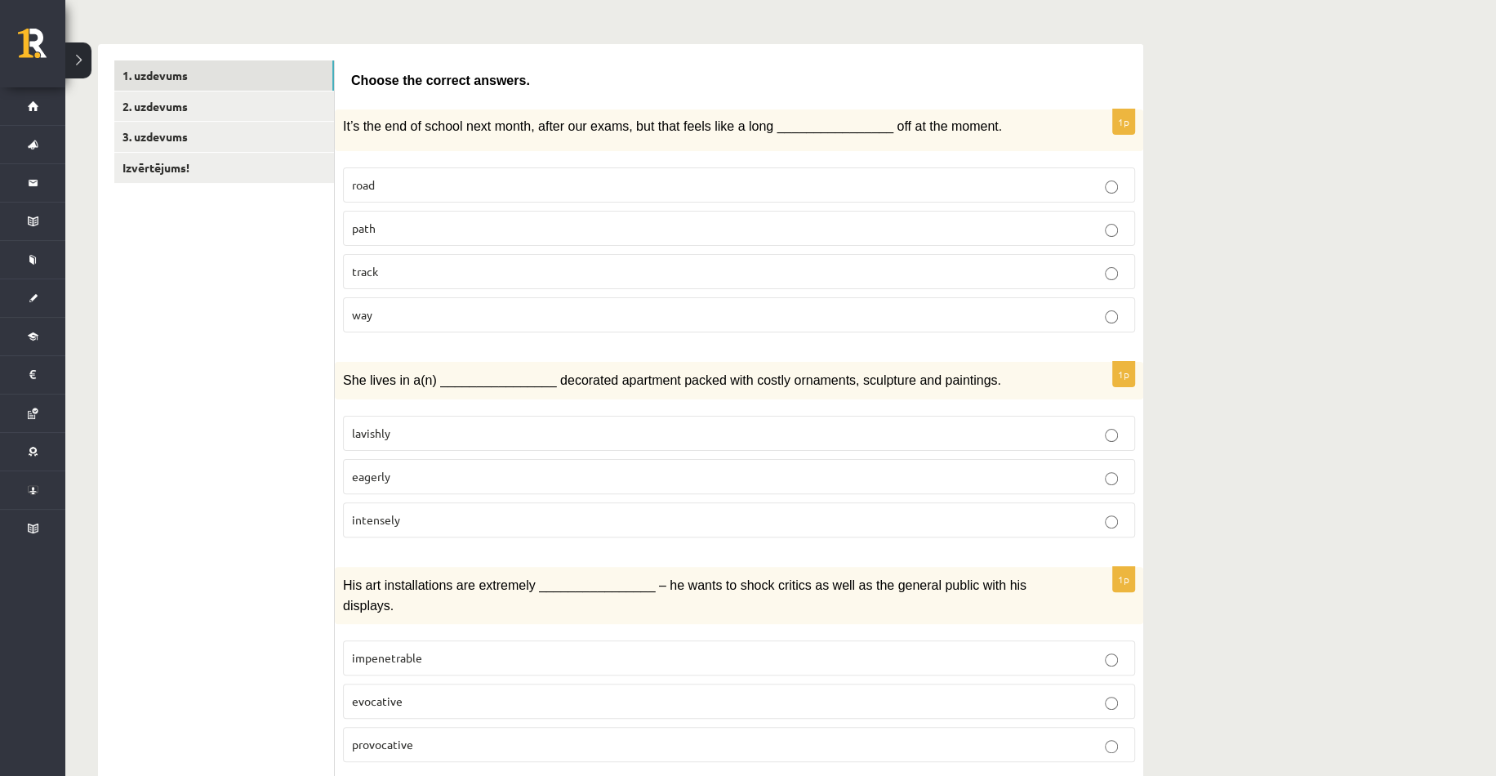
scroll to position [162, 0]
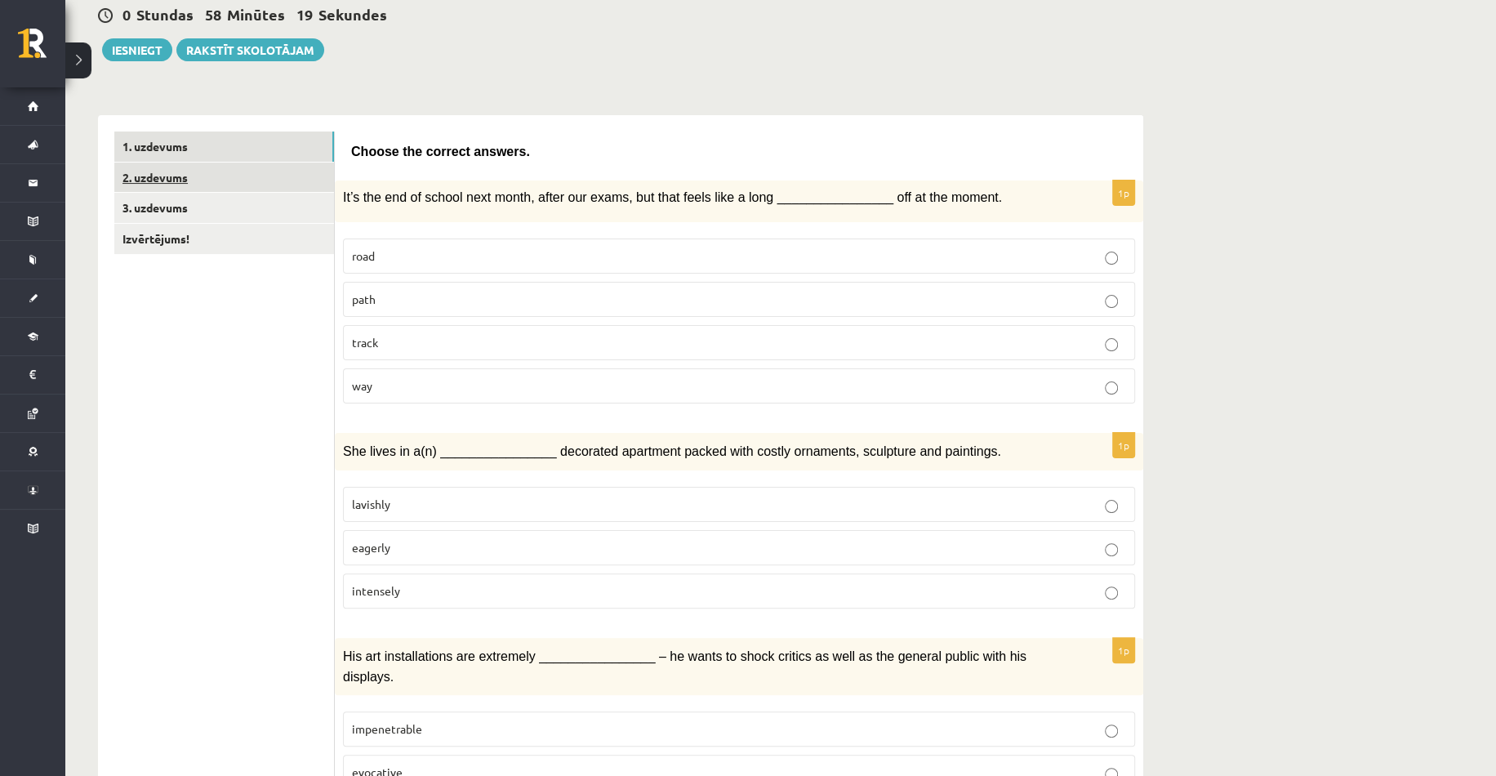
click at [233, 181] on link "2. uzdevums" at bounding box center [224, 178] width 220 height 30
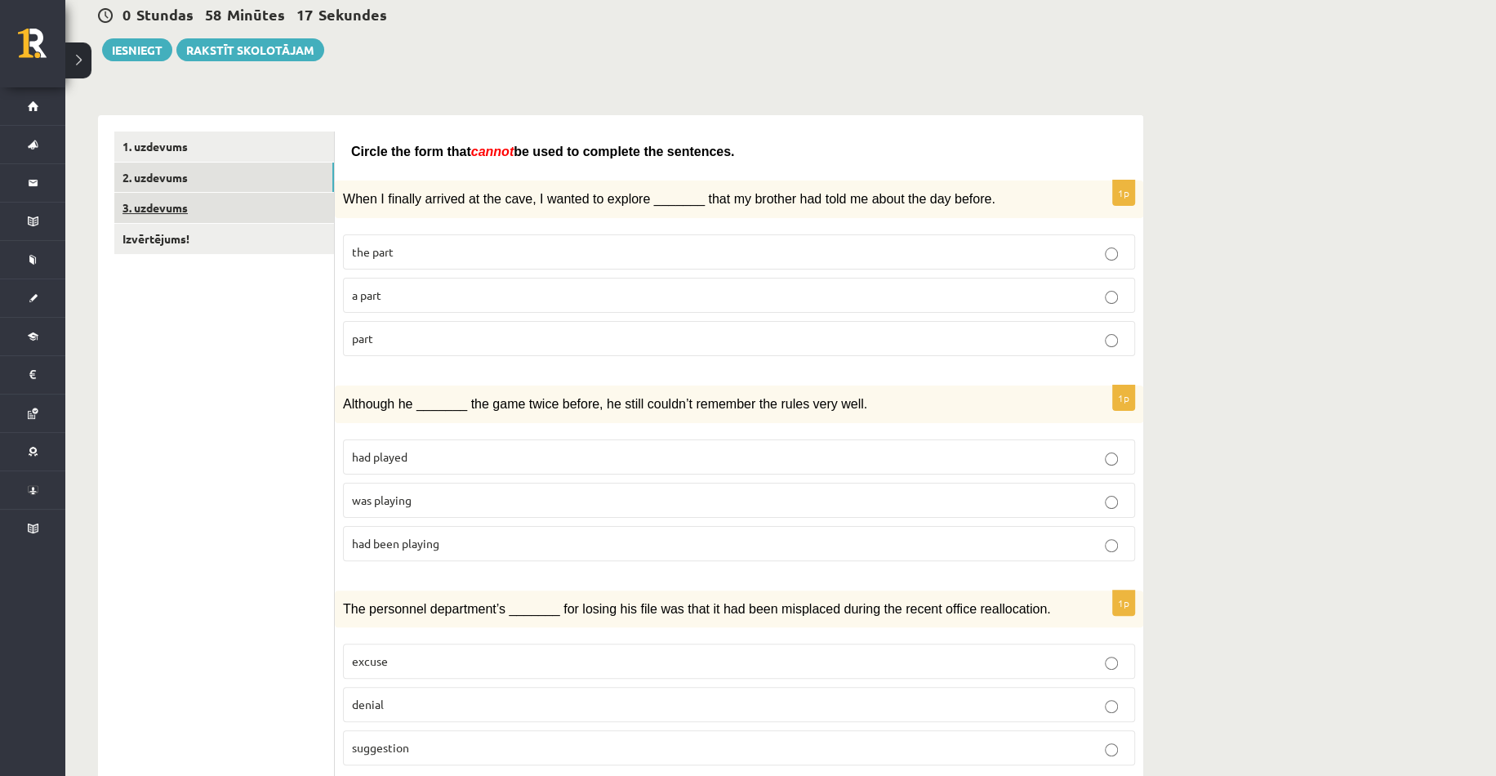
click at [231, 206] on link "3. uzdevums" at bounding box center [224, 208] width 220 height 30
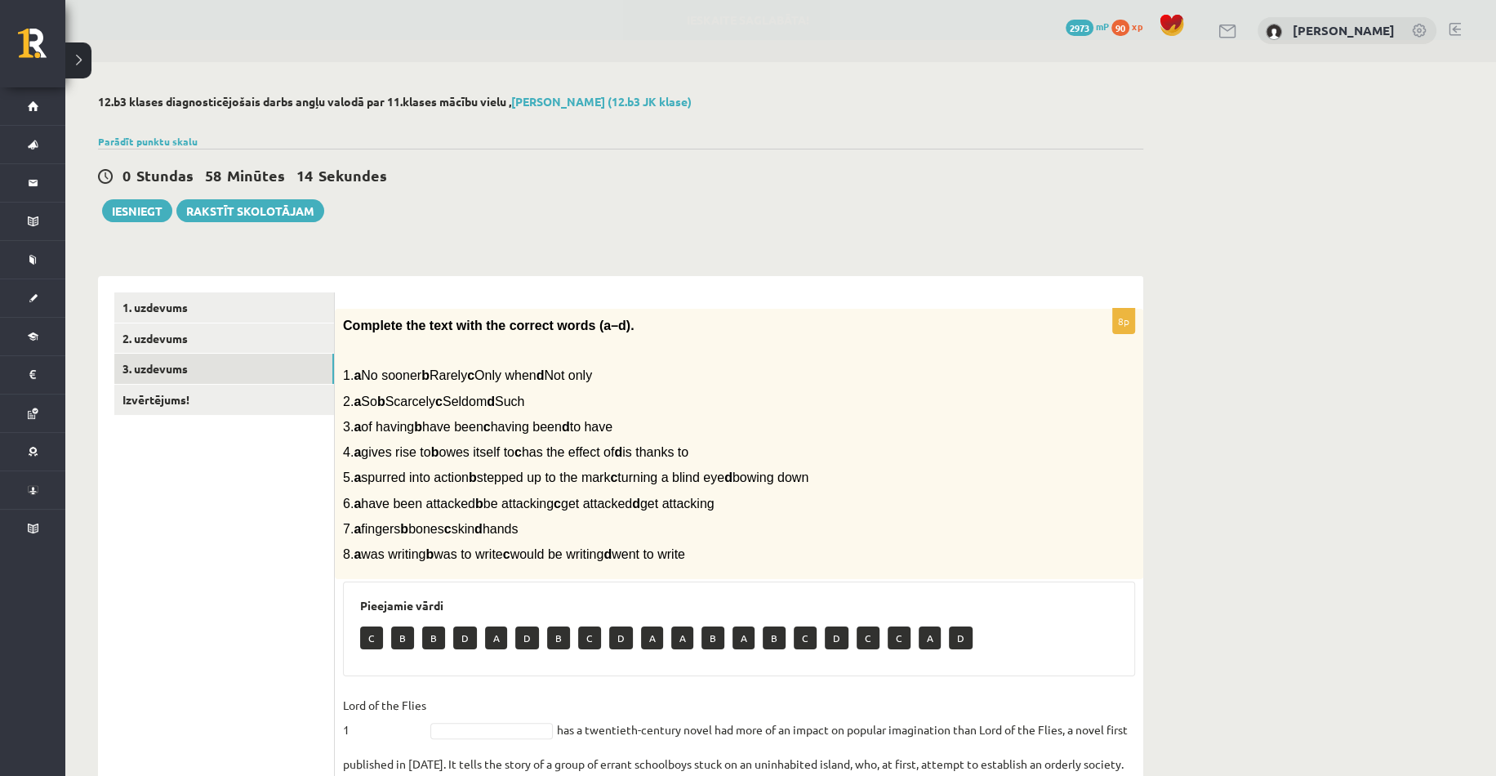
scroll to position [0, 0]
click at [193, 299] on link "1. uzdevums" at bounding box center [224, 308] width 220 height 30
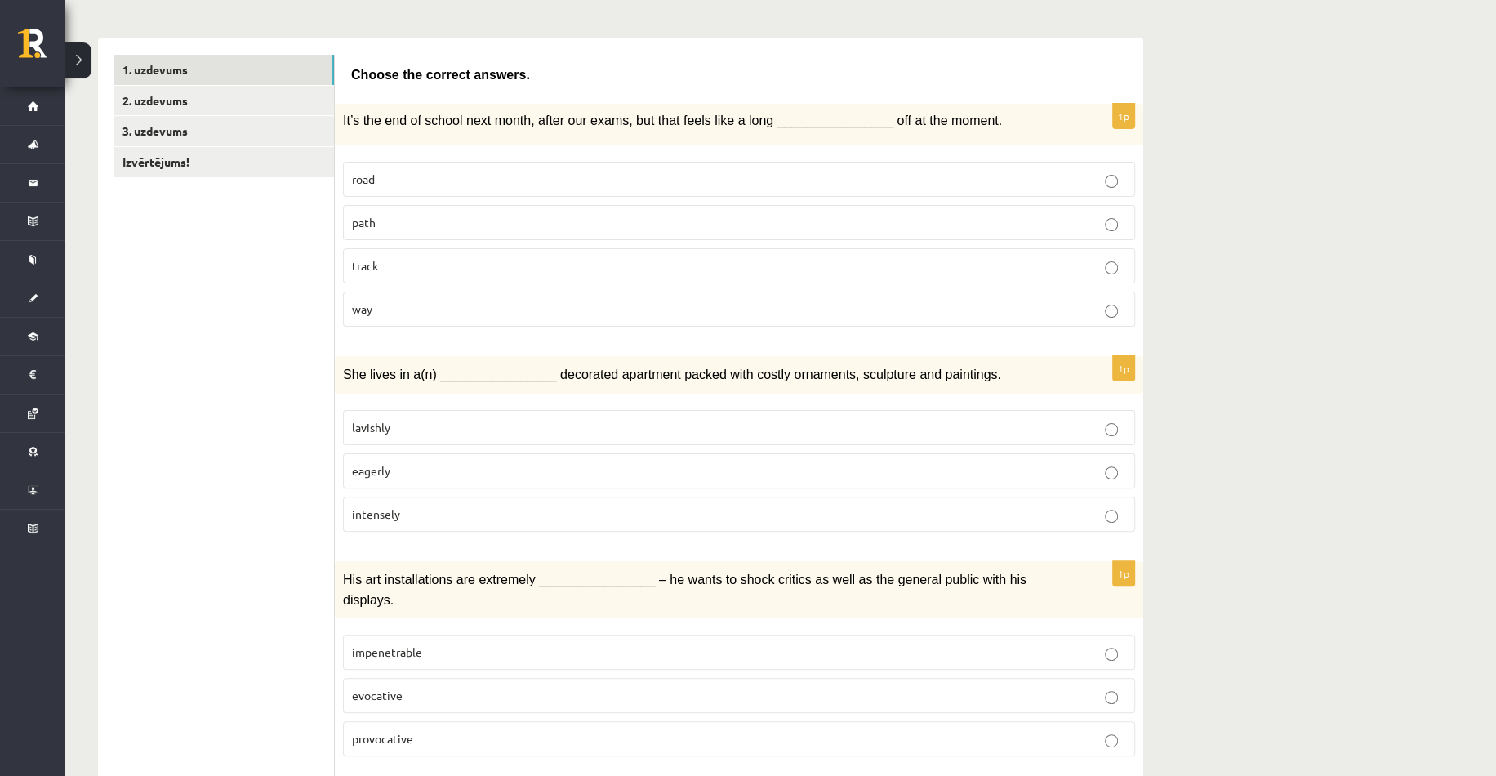
scroll to position [245, 0]
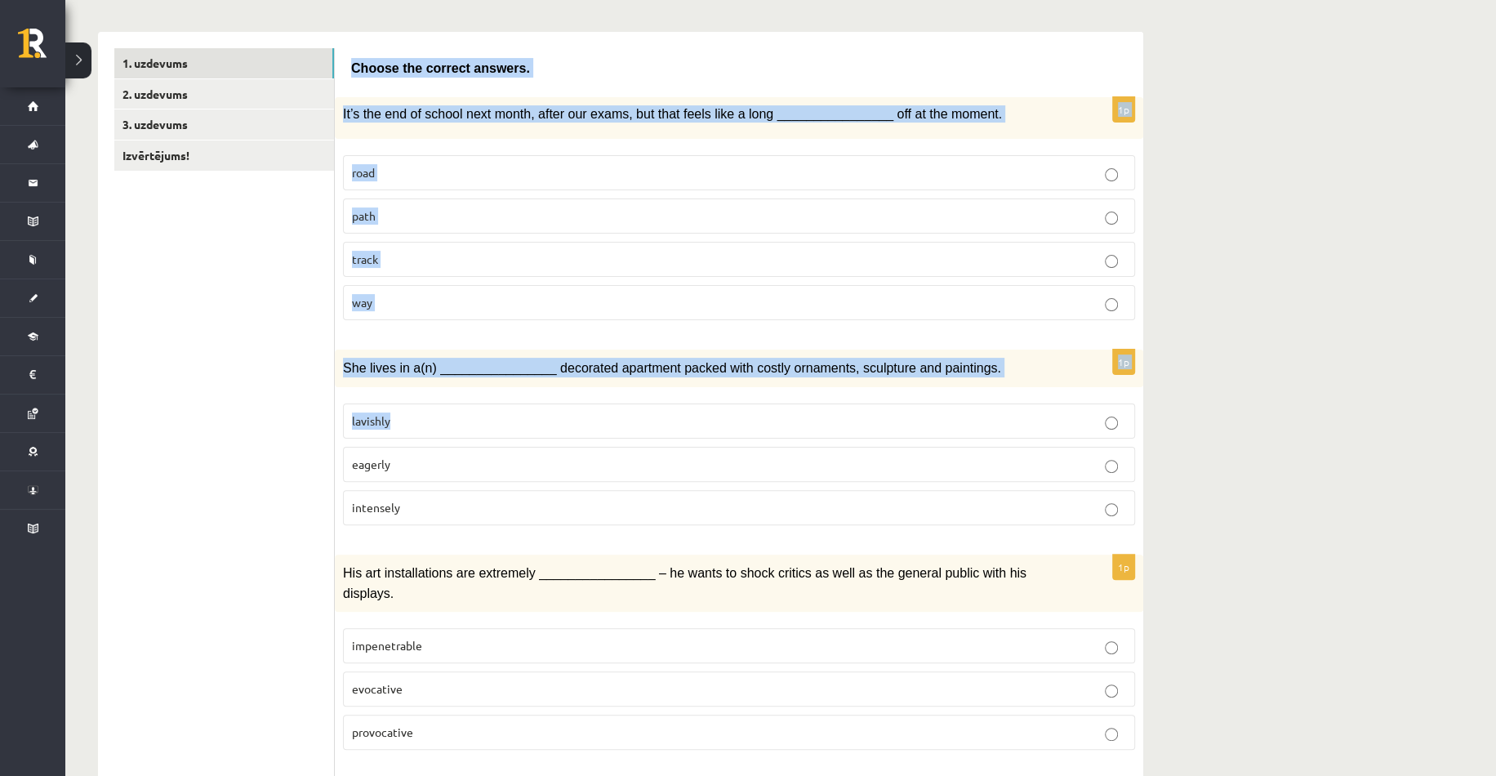
drag, startPoint x: 351, startPoint y: 57, endPoint x: 907, endPoint y: 389, distance: 646.9
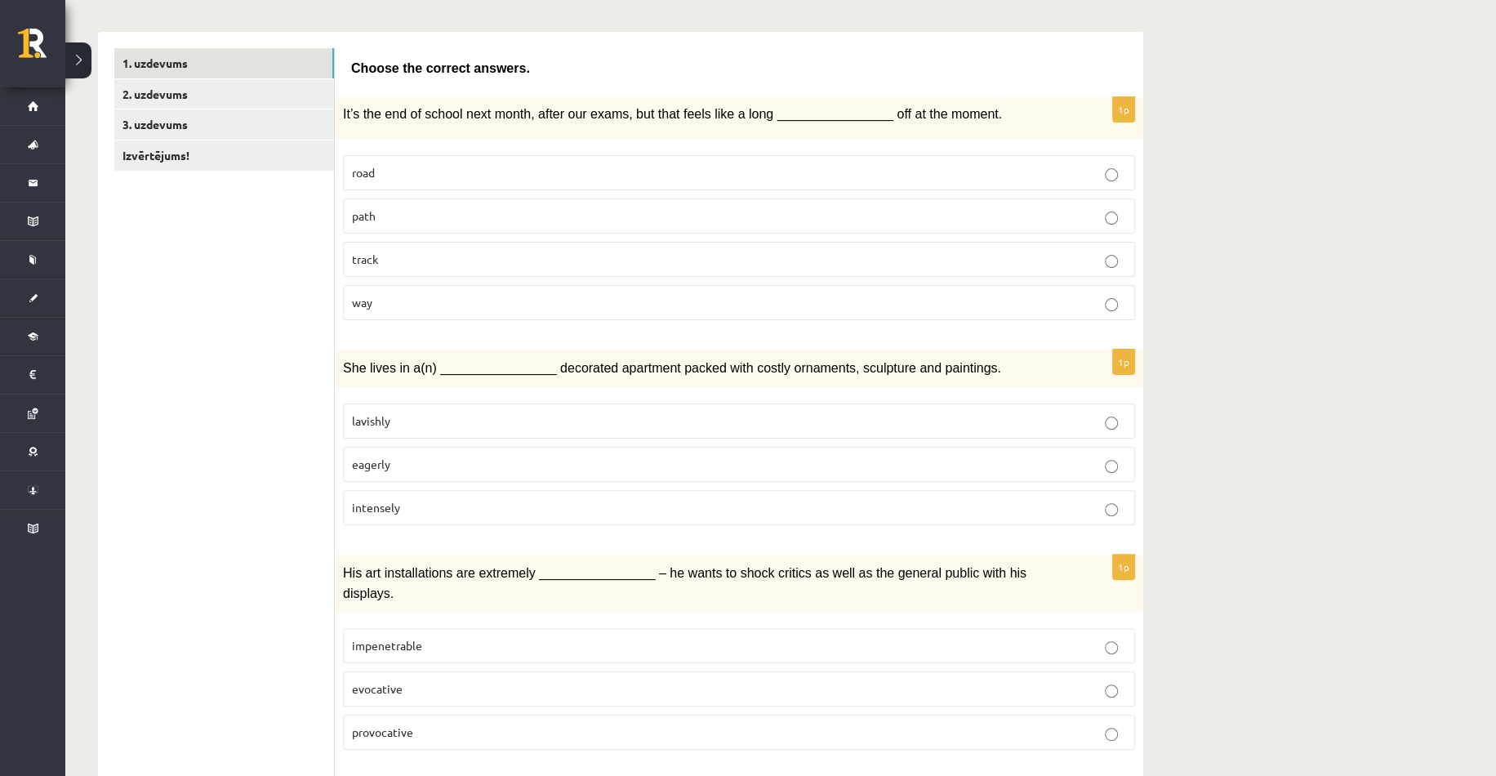
click at [473, 421] on p "lavishly" at bounding box center [739, 421] width 774 height 17
click at [372, 291] on label "way" at bounding box center [739, 302] width 792 height 35
click at [371, 216] on span "path" at bounding box center [364, 215] width 24 height 15
click at [490, 294] on p "way" at bounding box center [739, 302] width 774 height 17
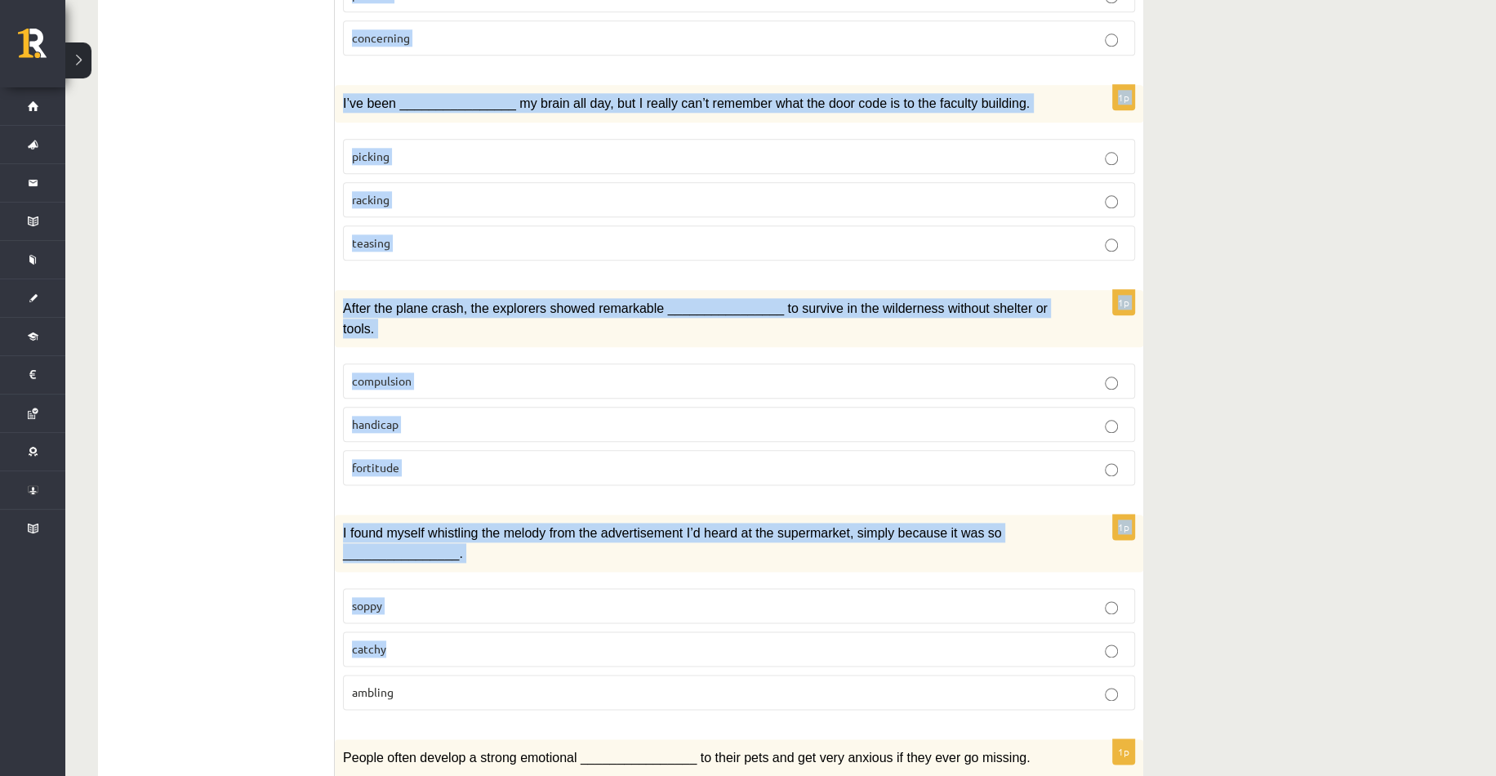
scroll to position [1634, 0]
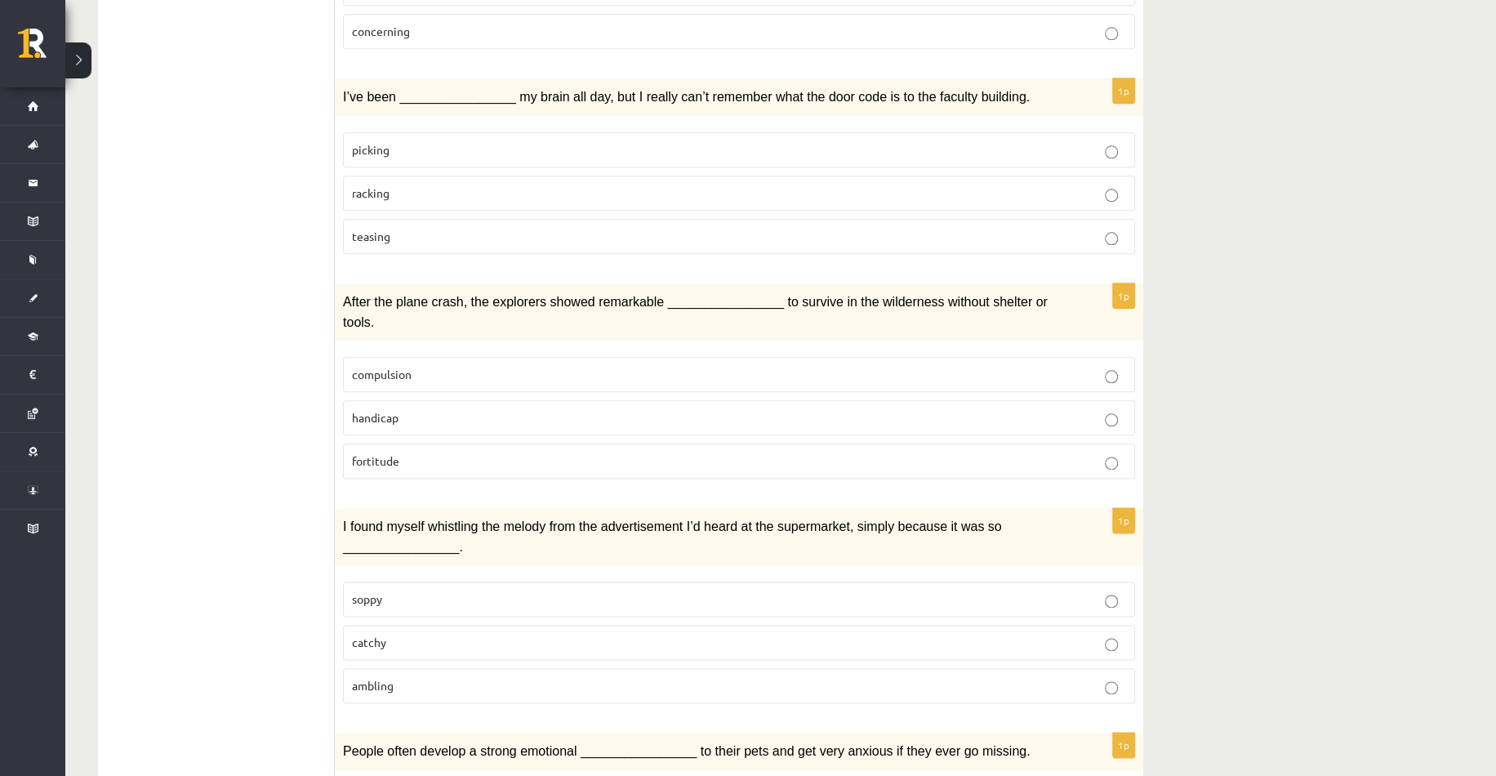
drag, startPoint x: 1136, startPoint y: 562, endPoint x: 1234, endPoint y: 652, distance: 133.0
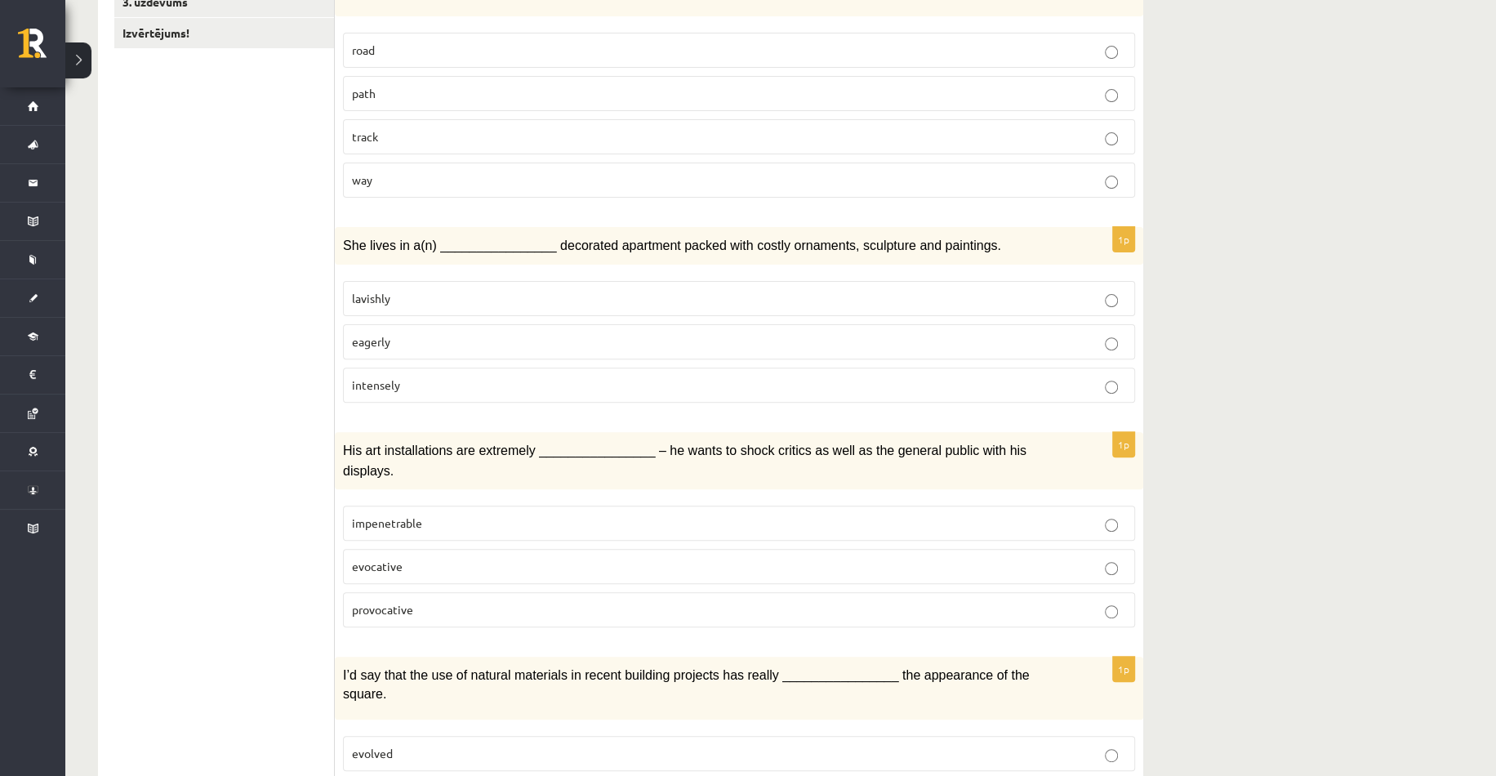
scroll to position [245, 0]
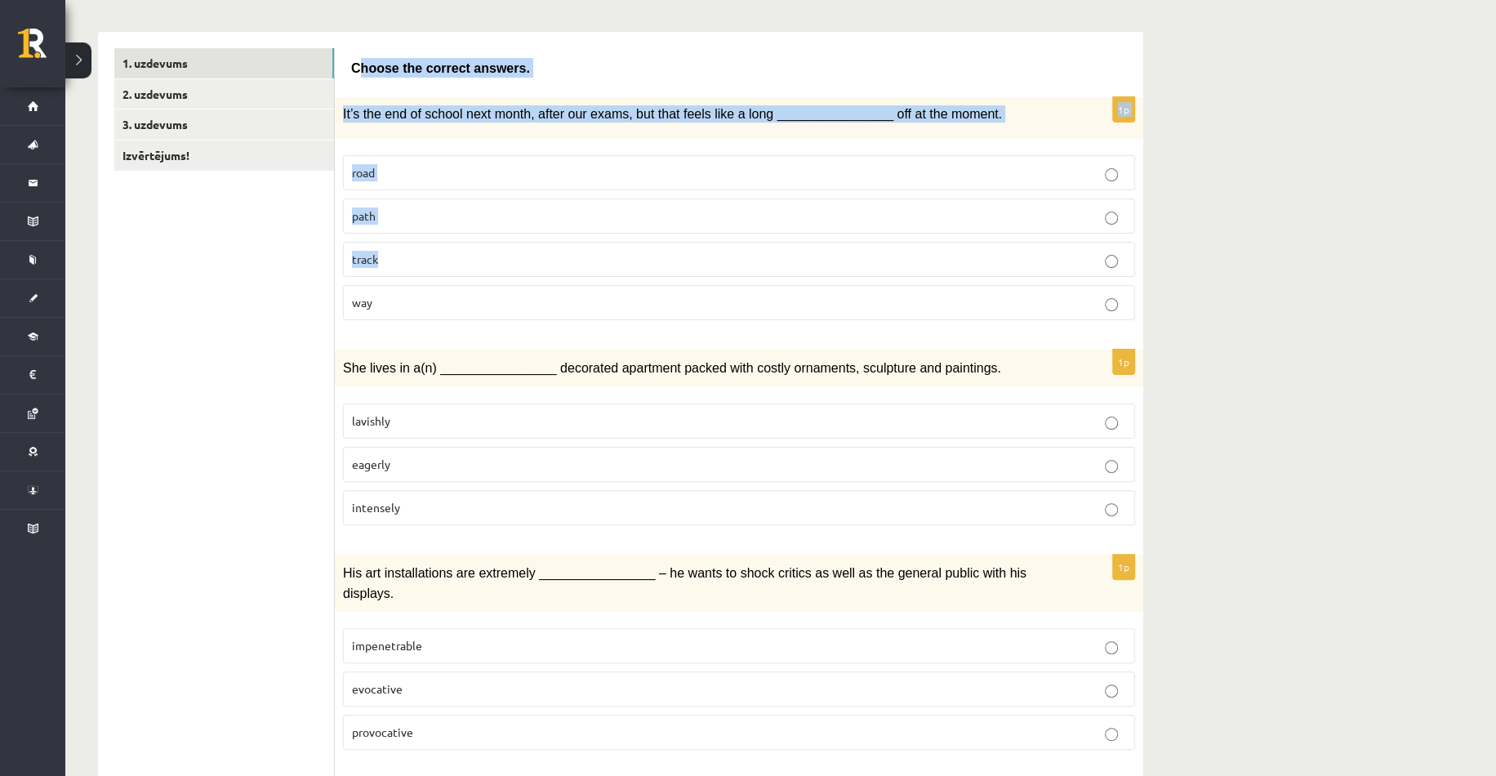
drag, startPoint x: 355, startPoint y: 58, endPoint x: 869, endPoint y: 260, distance: 552.8
click at [821, 226] on label "path" at bounding box center [739, 215] width 792 height 35
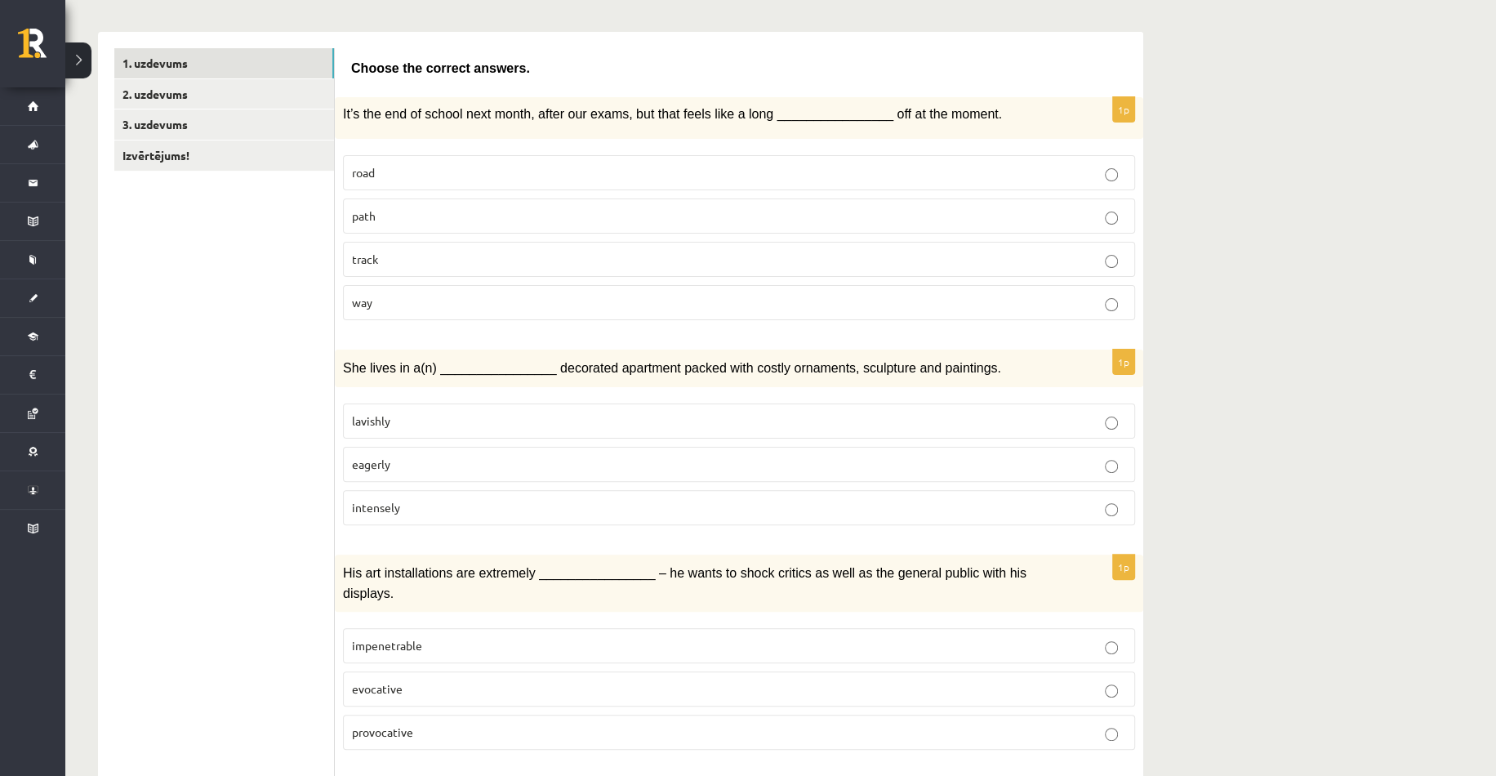
click at [513, 297] on p "way" at bounding box center [739, 302] width 774 height 17
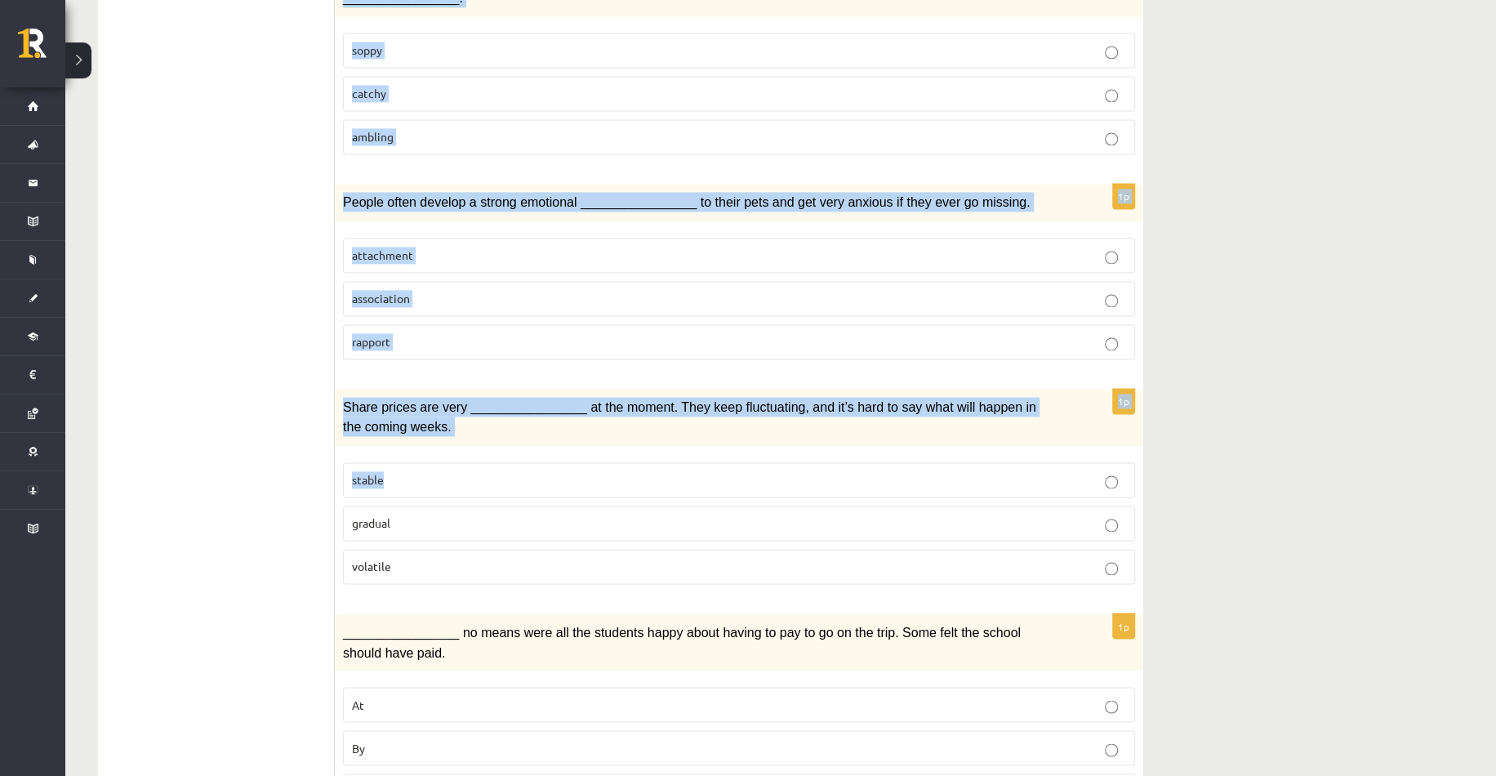
scroll to position [2204, 0]
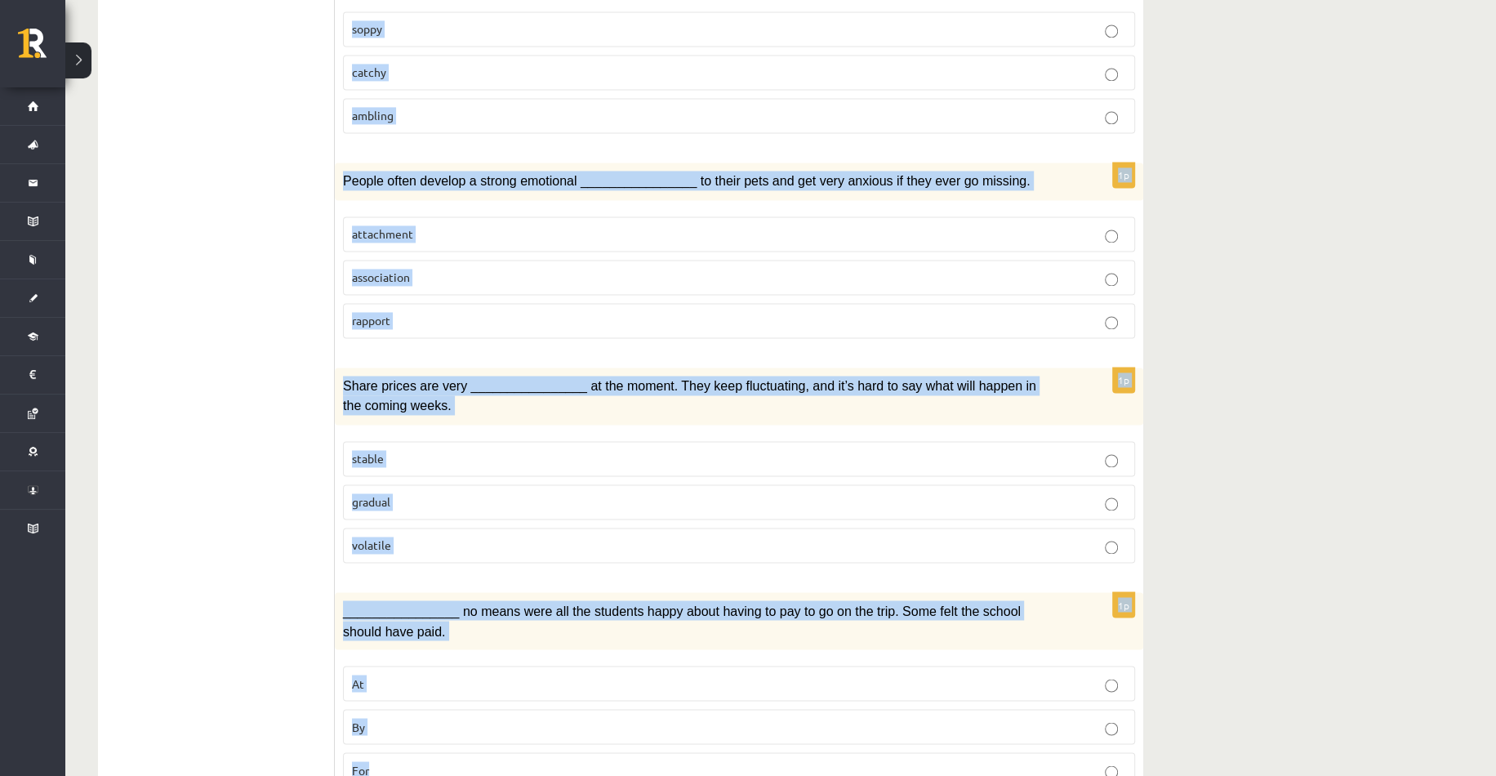
drag, startPoint x: 346, startPoint y: 53, endPoint x: 1148, endPoint y: 688, distance: 1023.5
copy form "Choose the correct answers. 1p It’s the end of school next month, after our exa…"
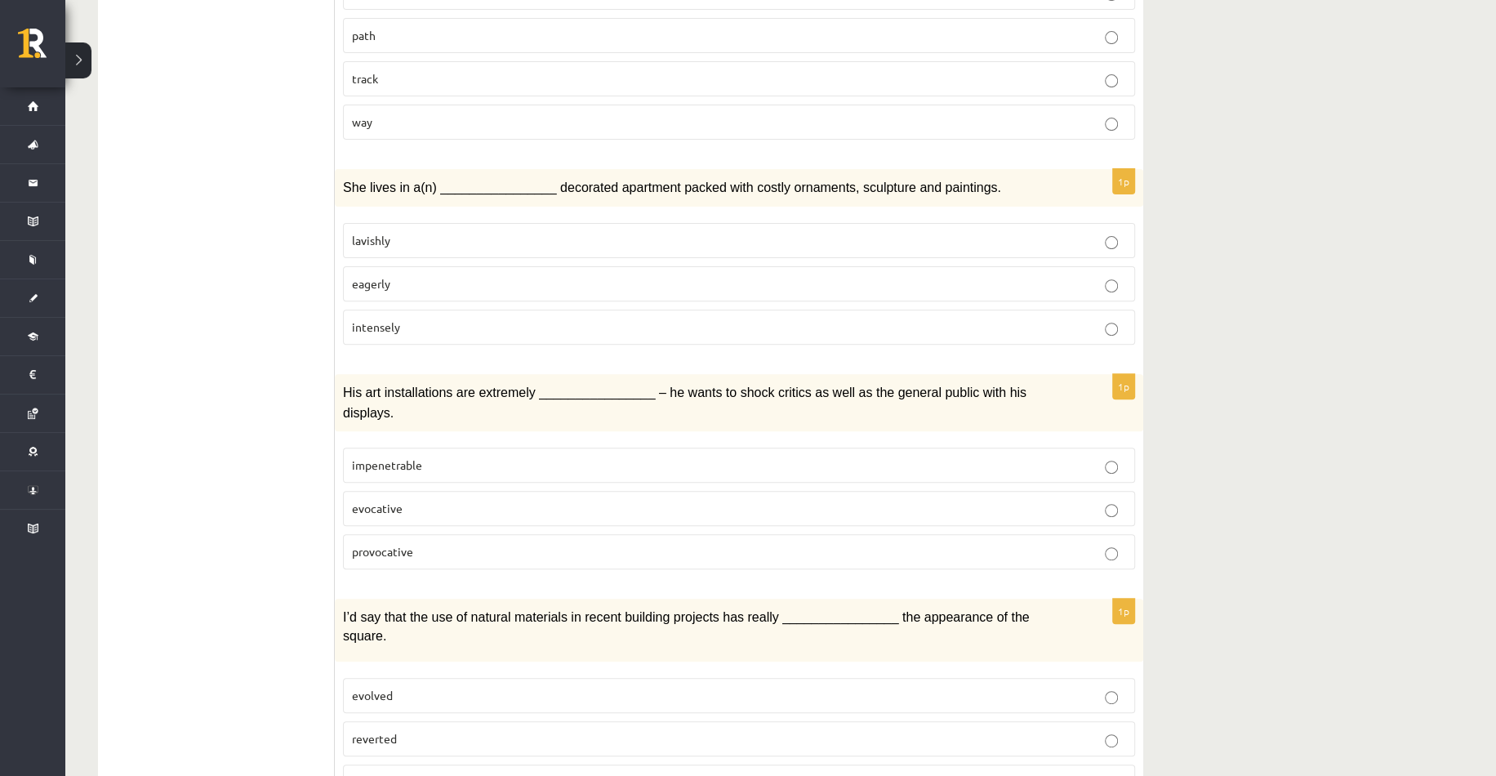
scroll to position [408, 0]
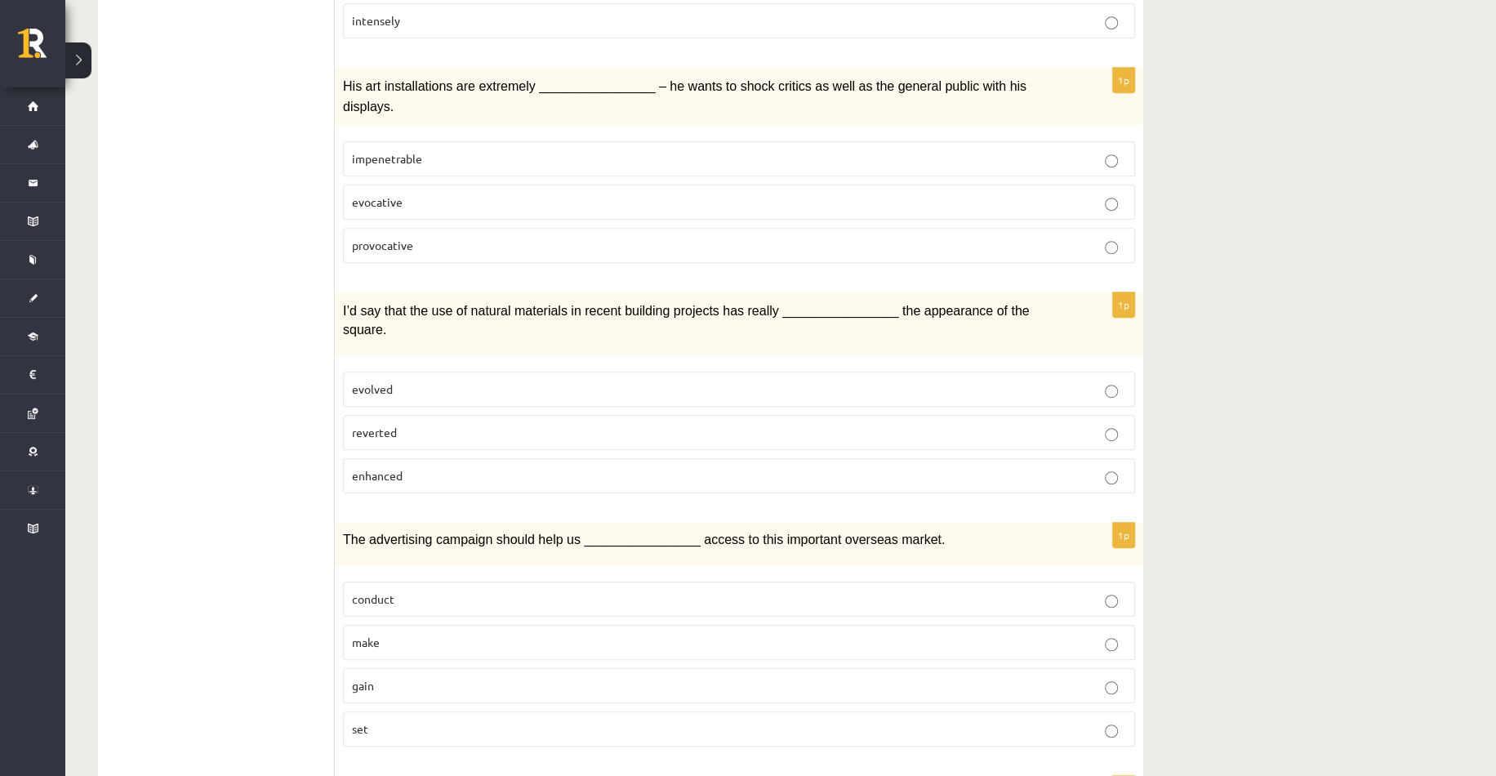
scroll to position [735, 0]
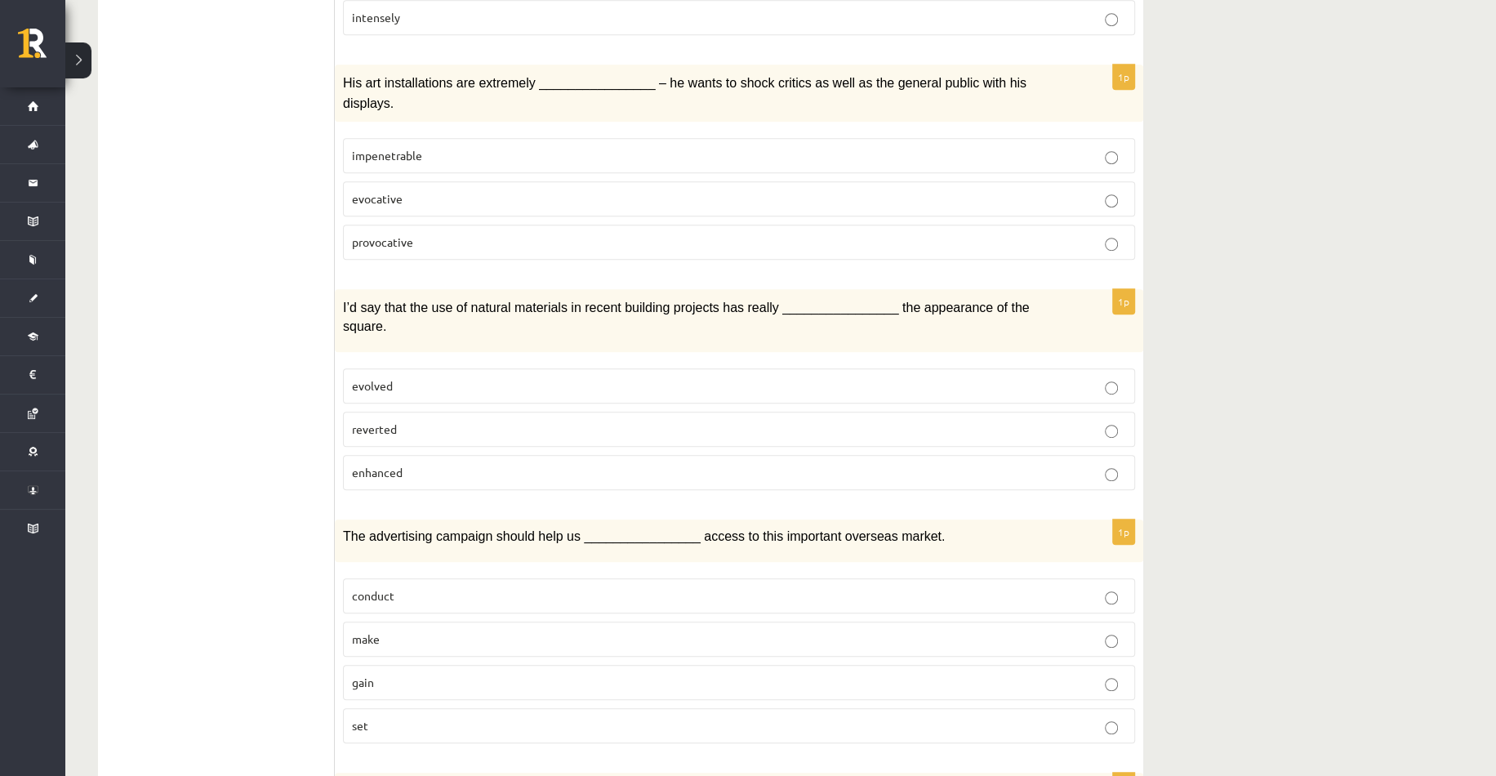
click at [385, 234] on span "provocative" at bounding box center [382, 241] width 61 height 15
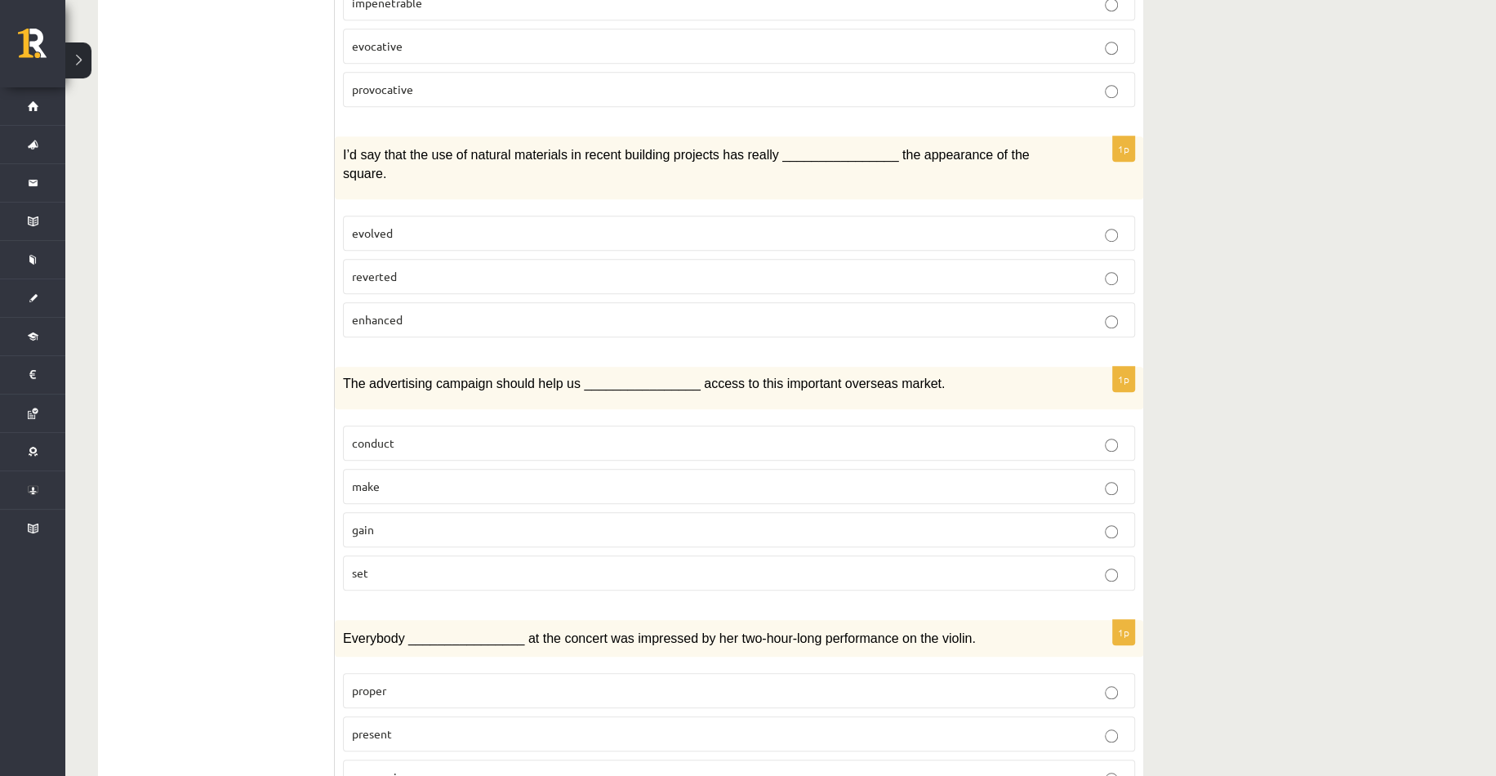
scroll to position [899, 0]
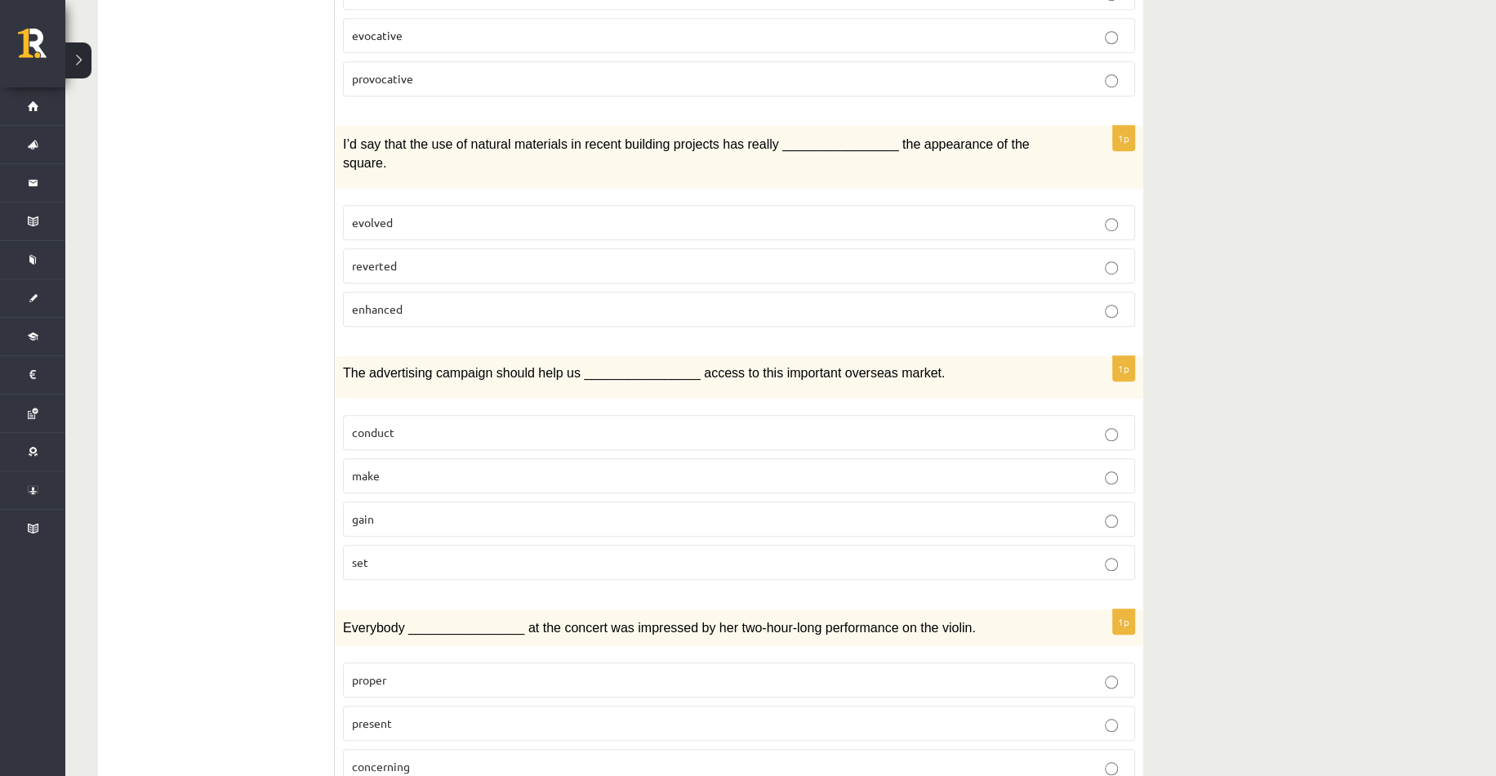
click at [376, 301] on p "enhanced" at bounding box center [739, 309] width 774 height 17
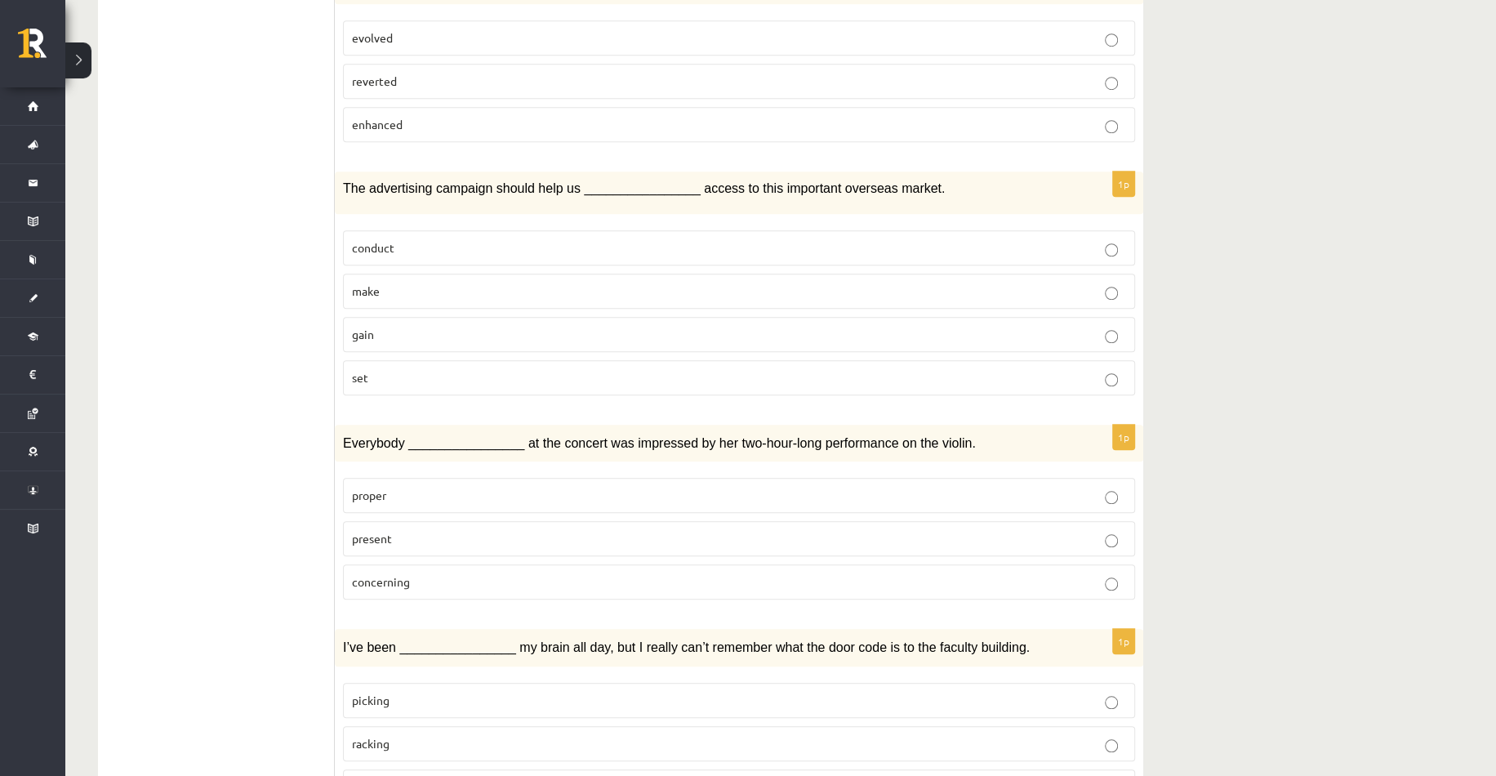
scroll to position [1144, 0]
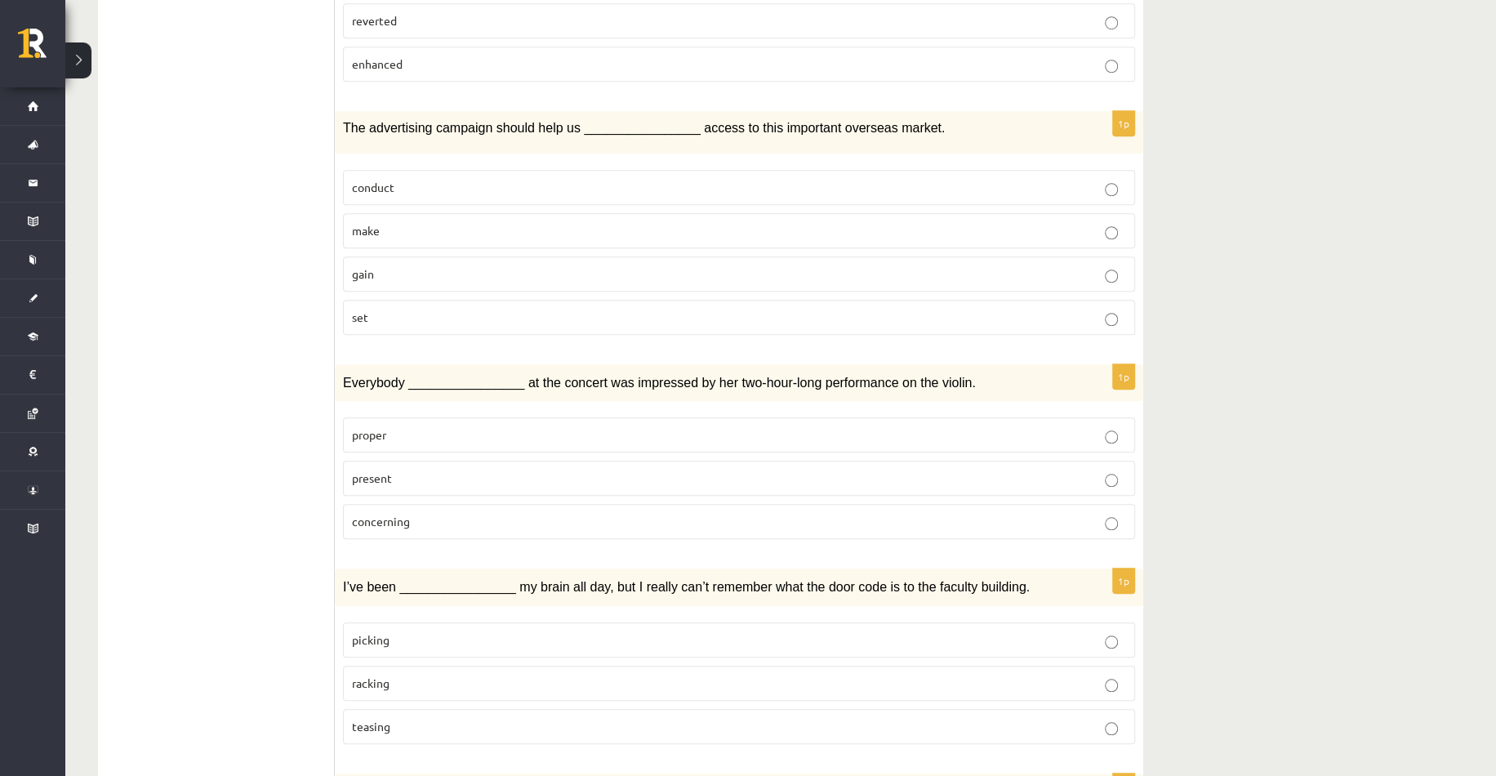
click at [366, 223] on span "make" at bounding box center [366, 230] width 28 height 15
click at [684, 309] on p "set" at bounding box center [739, 317] width 774 height 17
click at [399, 222] on p "make" at bounding box center [739, 230] width 774 height 17
click at [359, 266] on span "gain" at bounding box center [363, 273] width 22 height 15
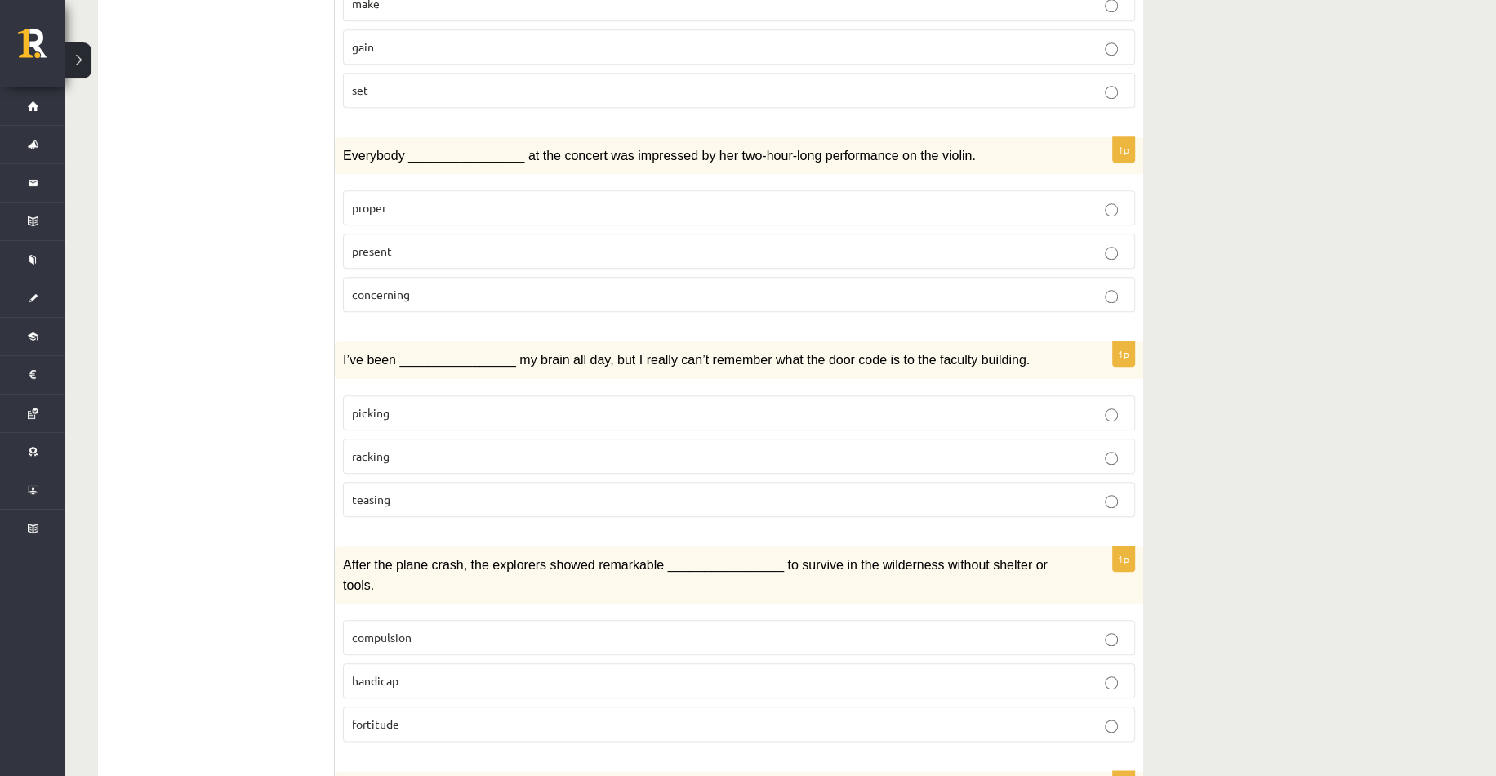
scroll to position [1389, 0]
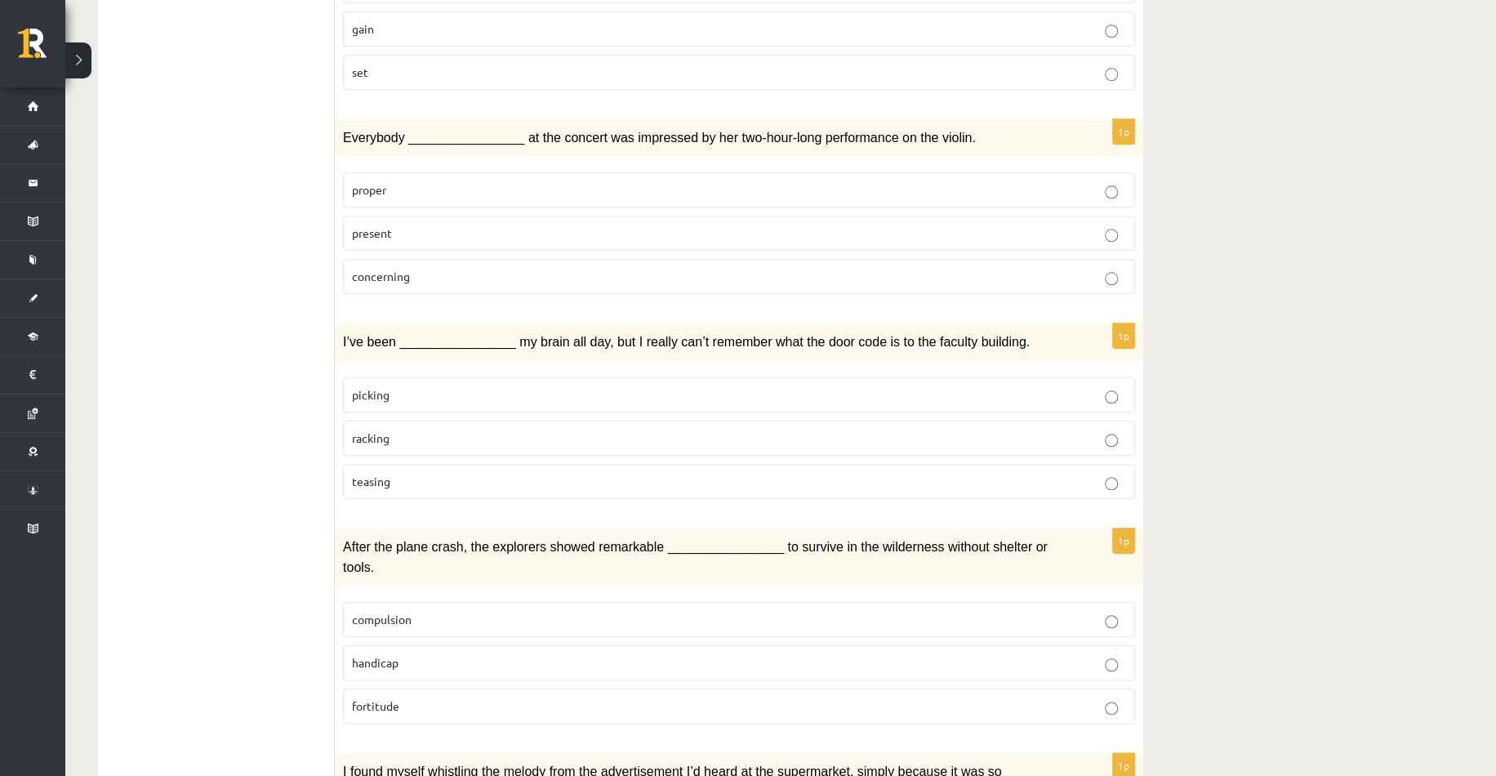
click at [356, 225] on span "present" at bounding box center [372, 232] width 40 height 15
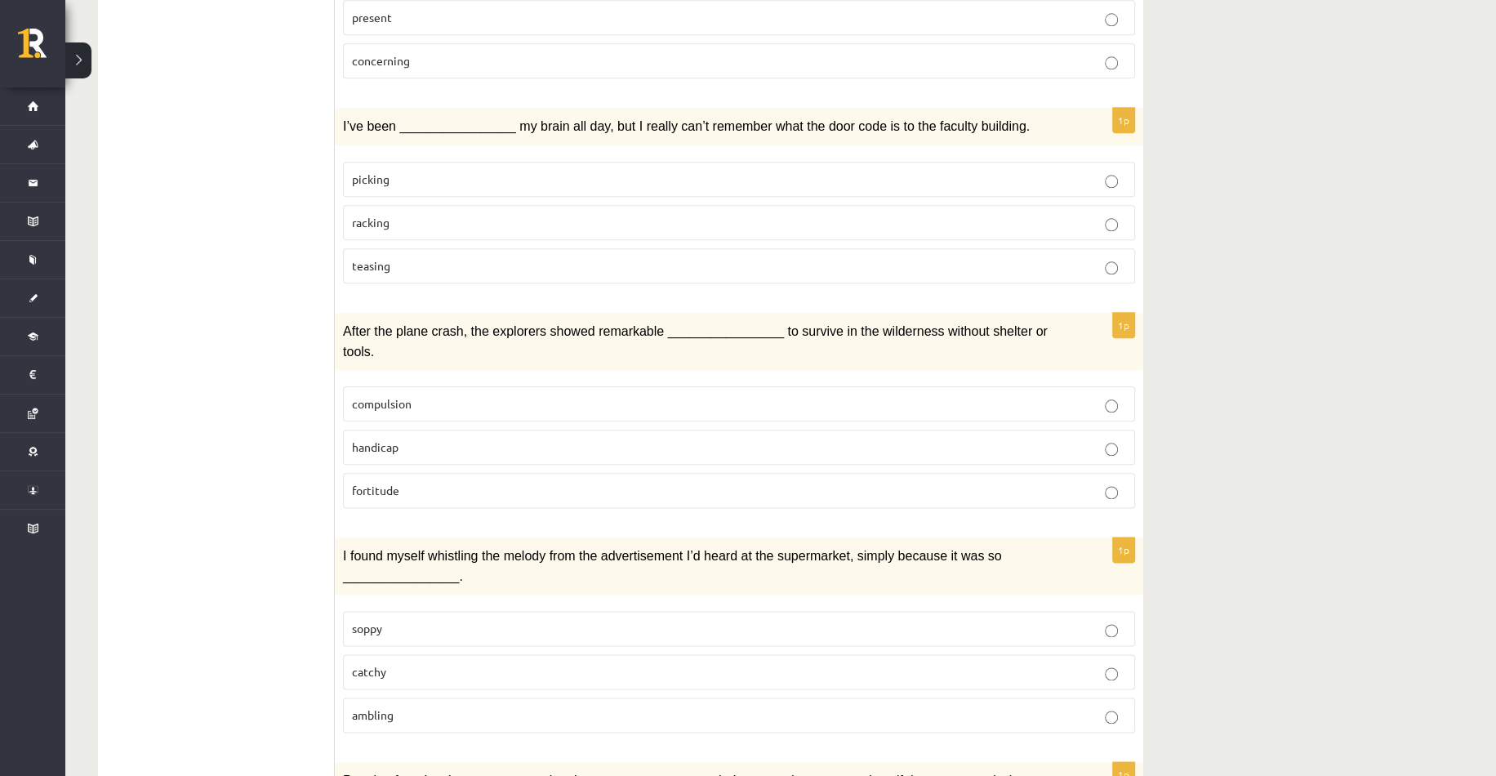
scroll to position [1634, 0]
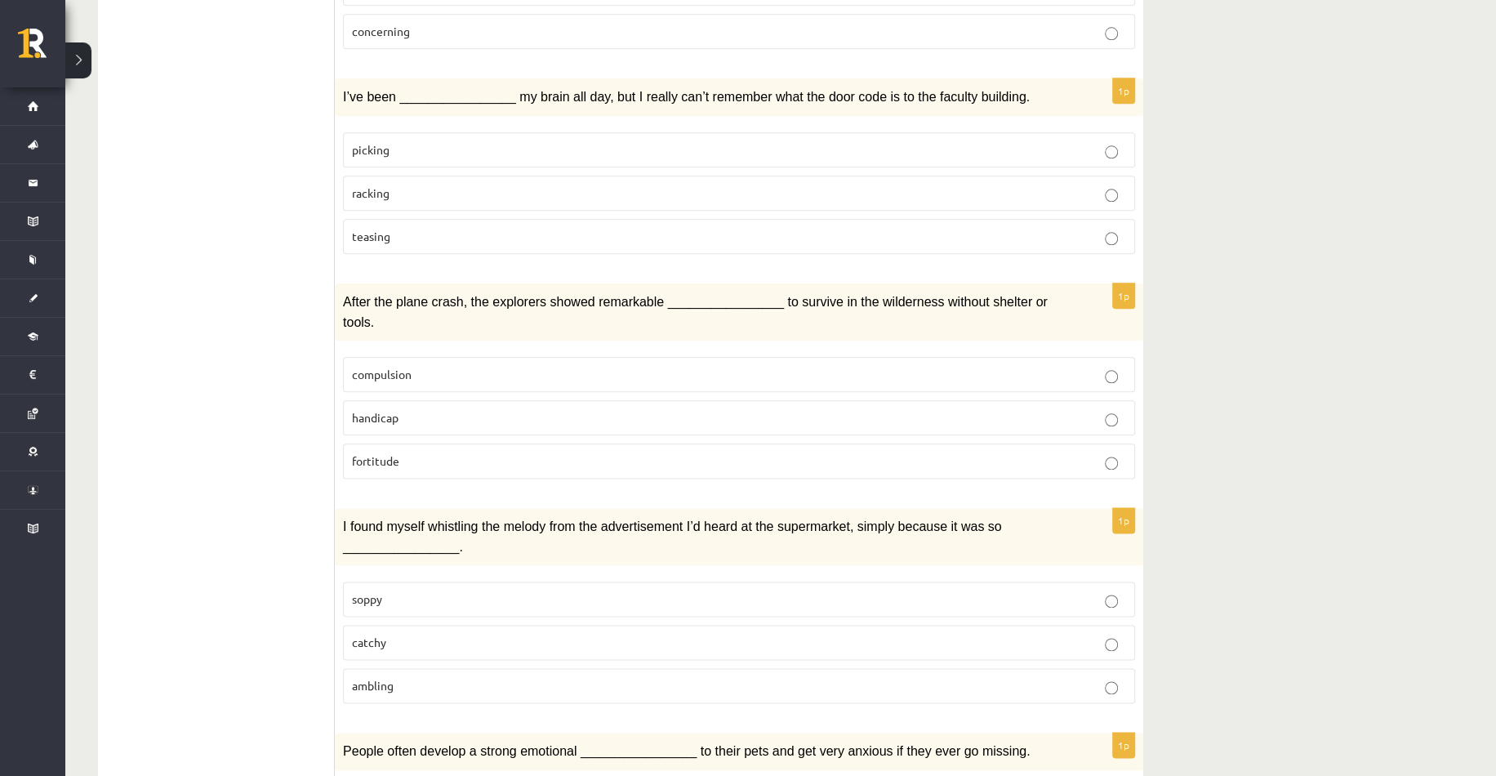
click at [379, 185] on span "racking" at bounding box center [371, 192] width 38 height 15
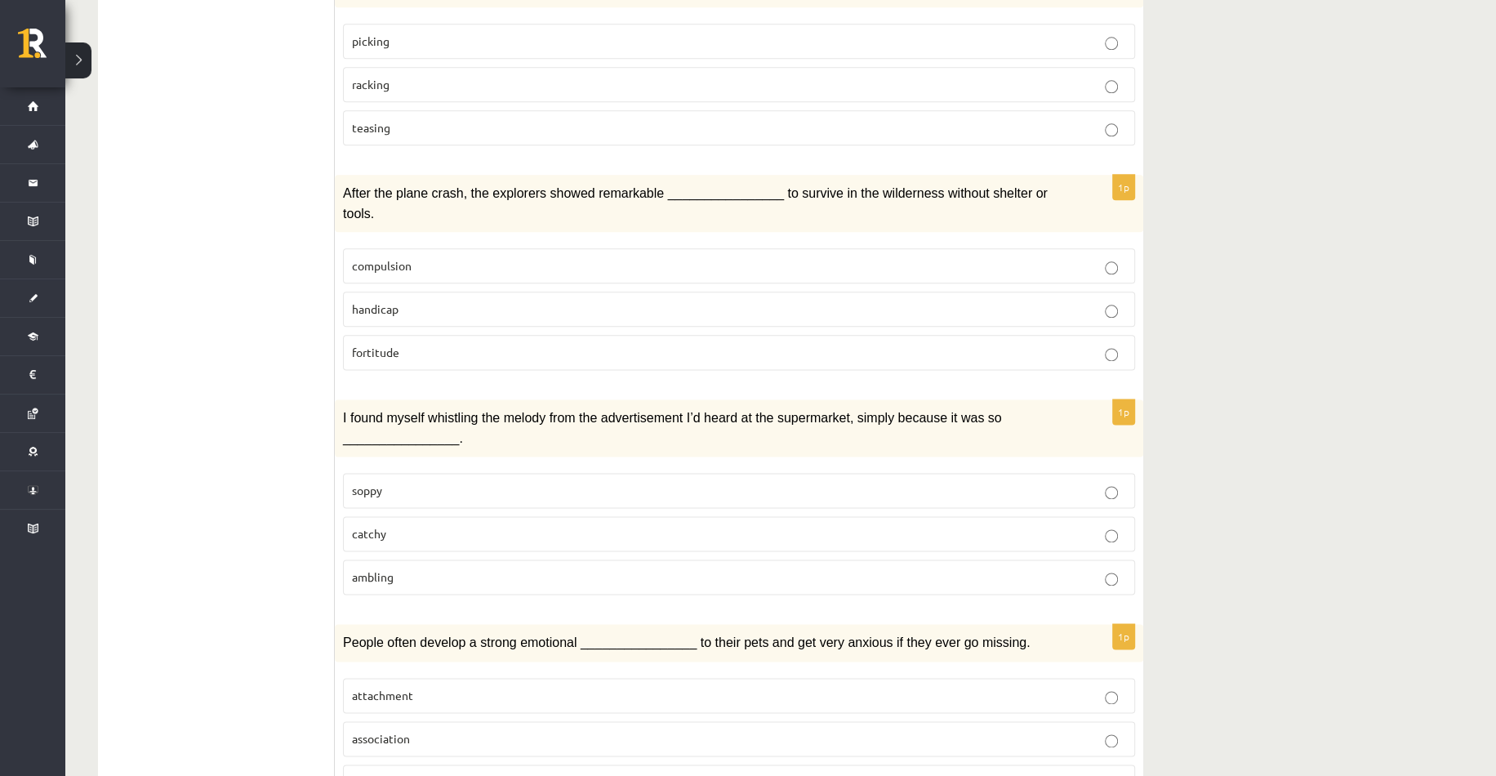
scroll to position [1715, 0]
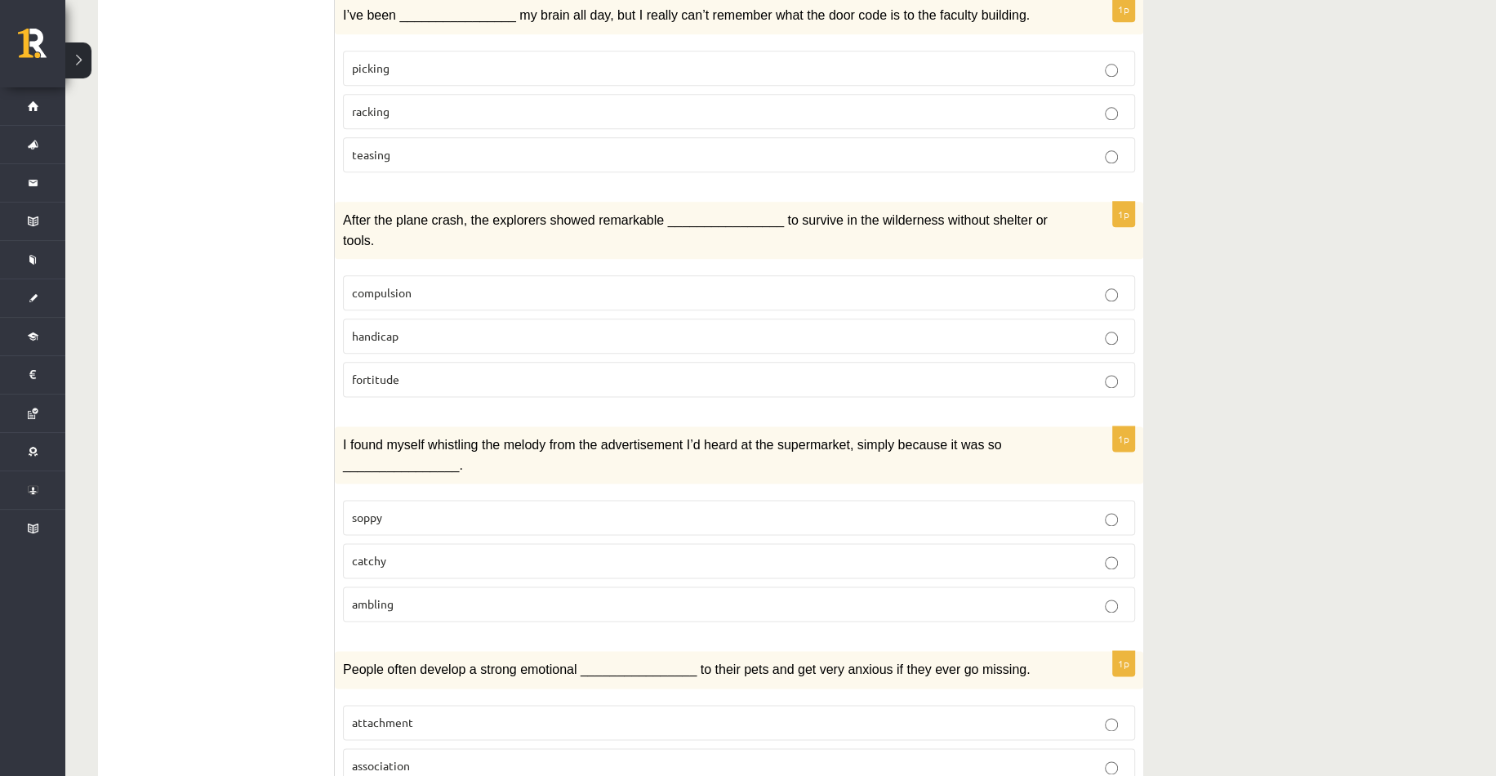
click at [372, 328] on span "handicap" at bounding box center [375, 335] width 47 height 15
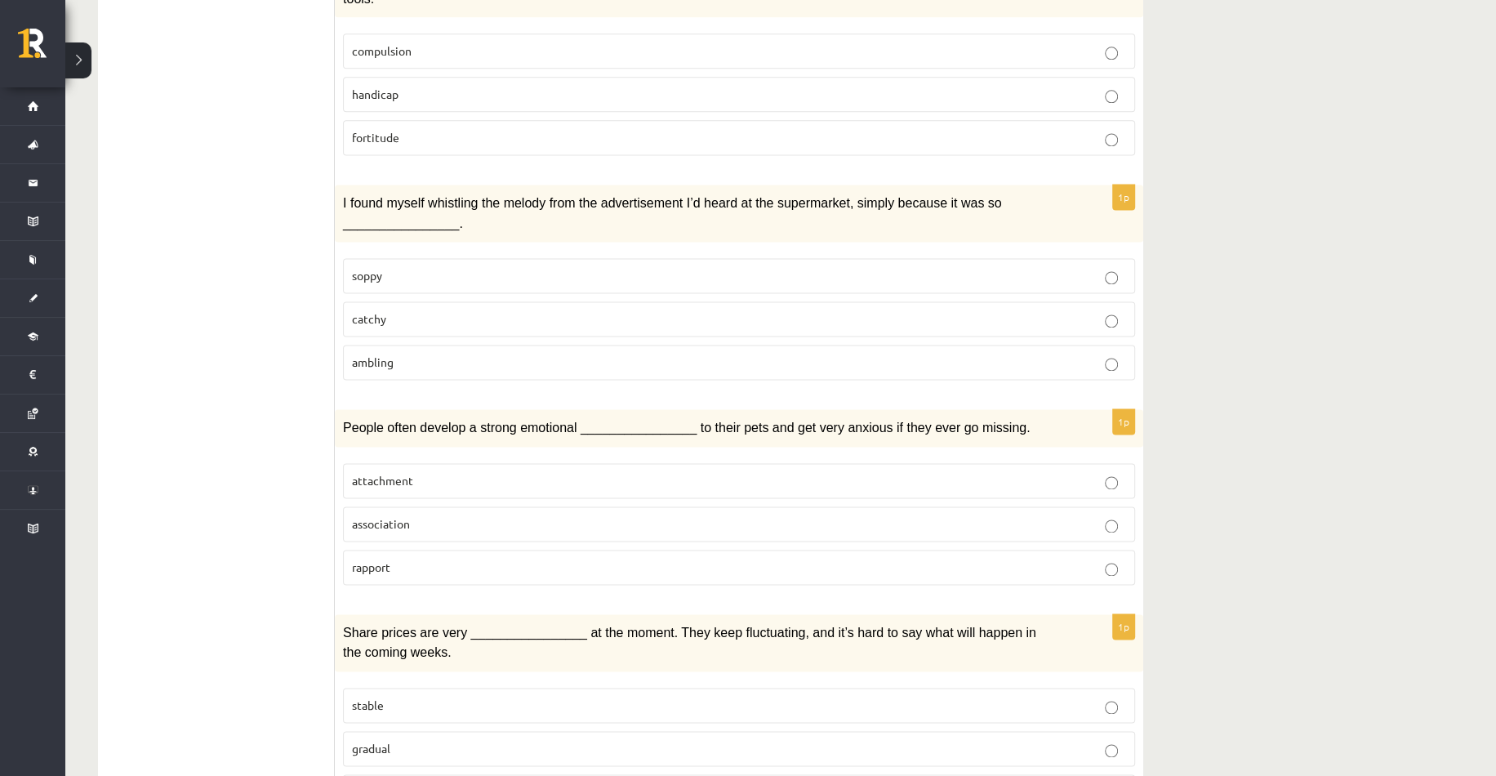
scroll to position [1960, 0]
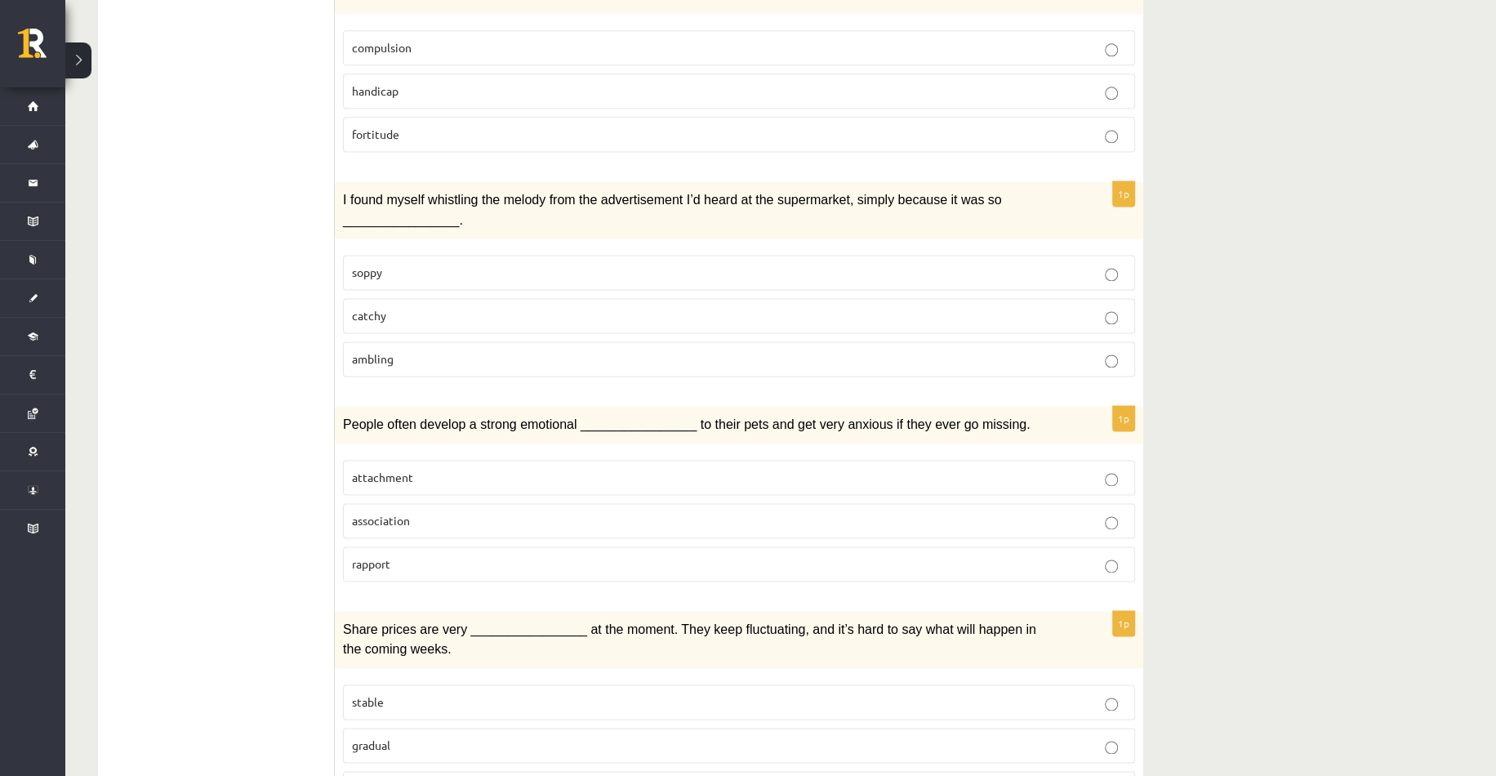
click at [401, 307] on p "catchy" at bounding box center [739, 315] width 774 height 17
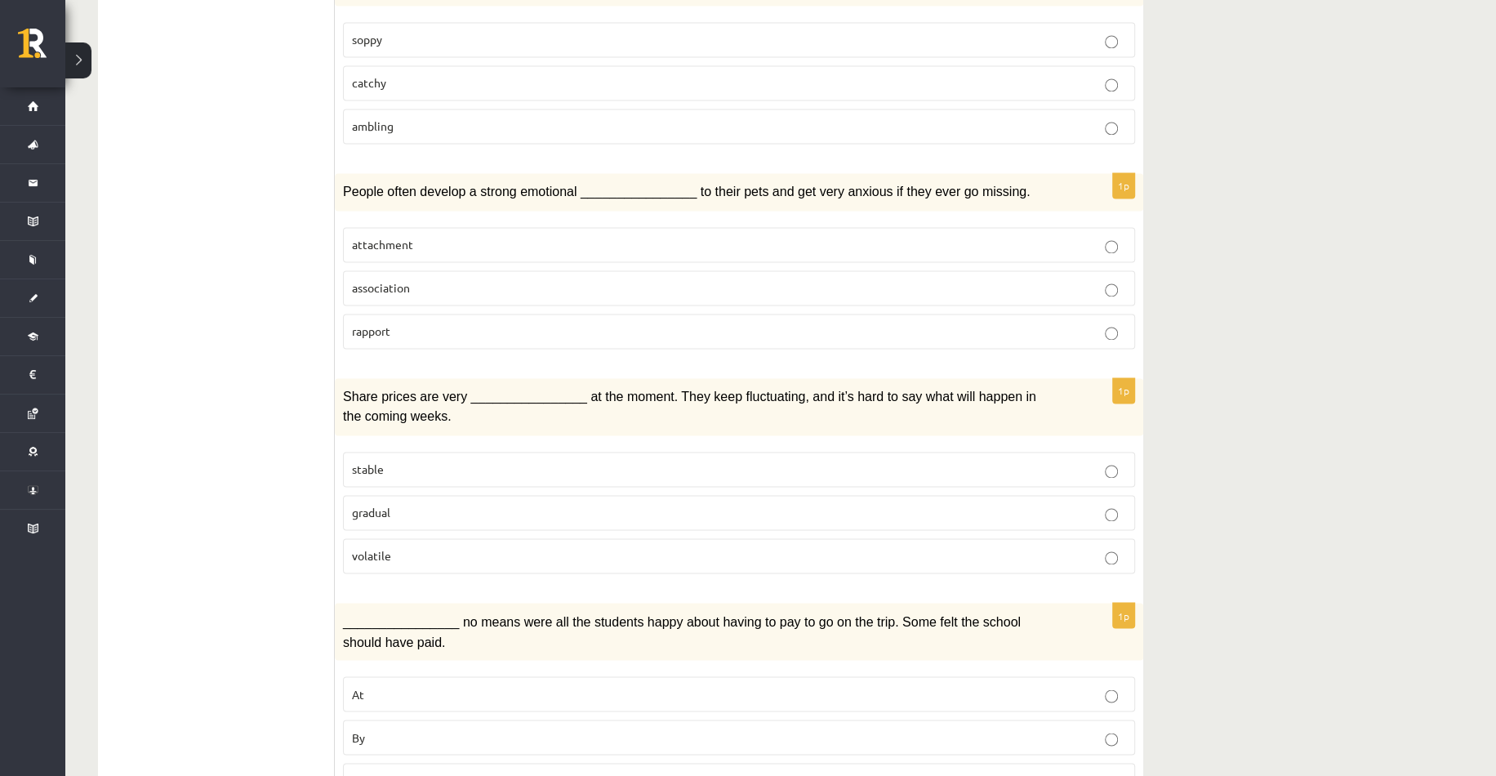
scroll to position [2204, 0]
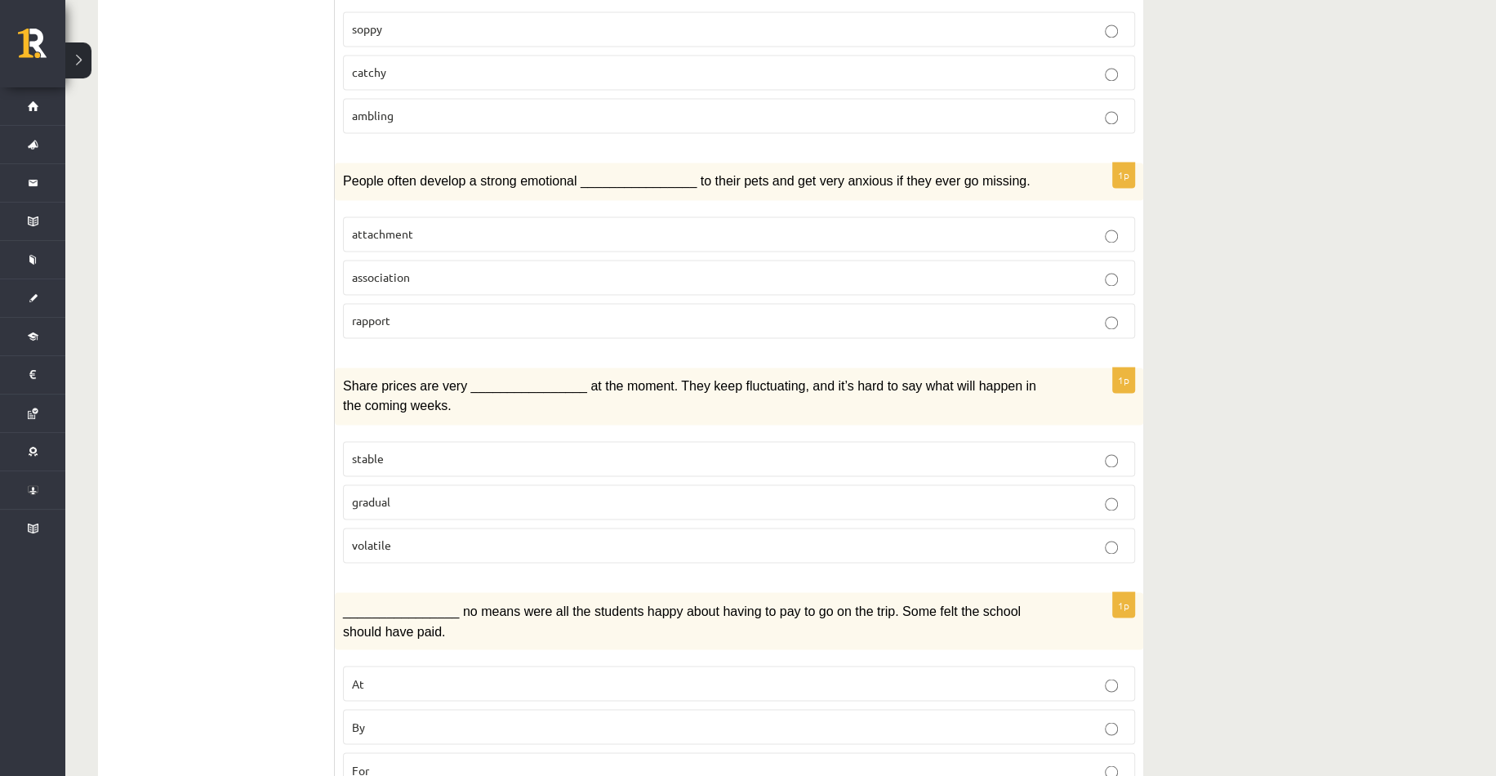
click at [391, 226] on span "attachment" at bounding box center [382, 233] width 61 height 15
click at [382, 484] on label "gradual" at bounding box center [739, 501] width 792 height 35
click at [371, 718] on p "By" at bounding box center [739, 726] width 774 height 17
drag, startPoint x: 402, startPoint y: 467, endPoint x: 342, endPoint y: 466, distance: 59.6
click at [343, 528] on label "volatile" at bounding box center [739, 545] width 792 height 35
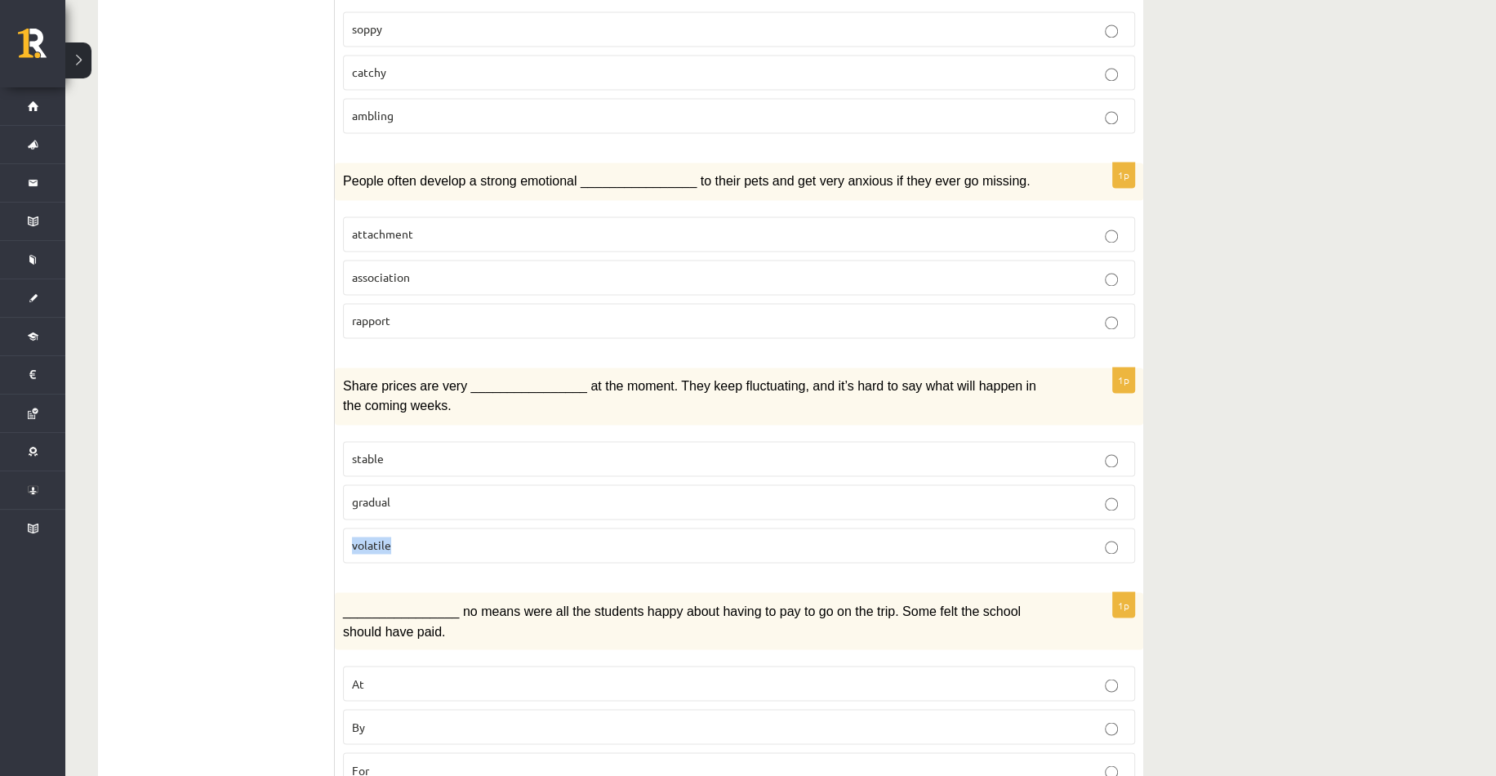
copy span "volatile"
drag, startPoint x: 346, startPoint y: 427, endPoint x: 394, endPoint y: 435, distance: 48.8
click at [394, 484] on label "gradual" at bounding box center [739, 501] width 792 height 35
copy span "gradual"
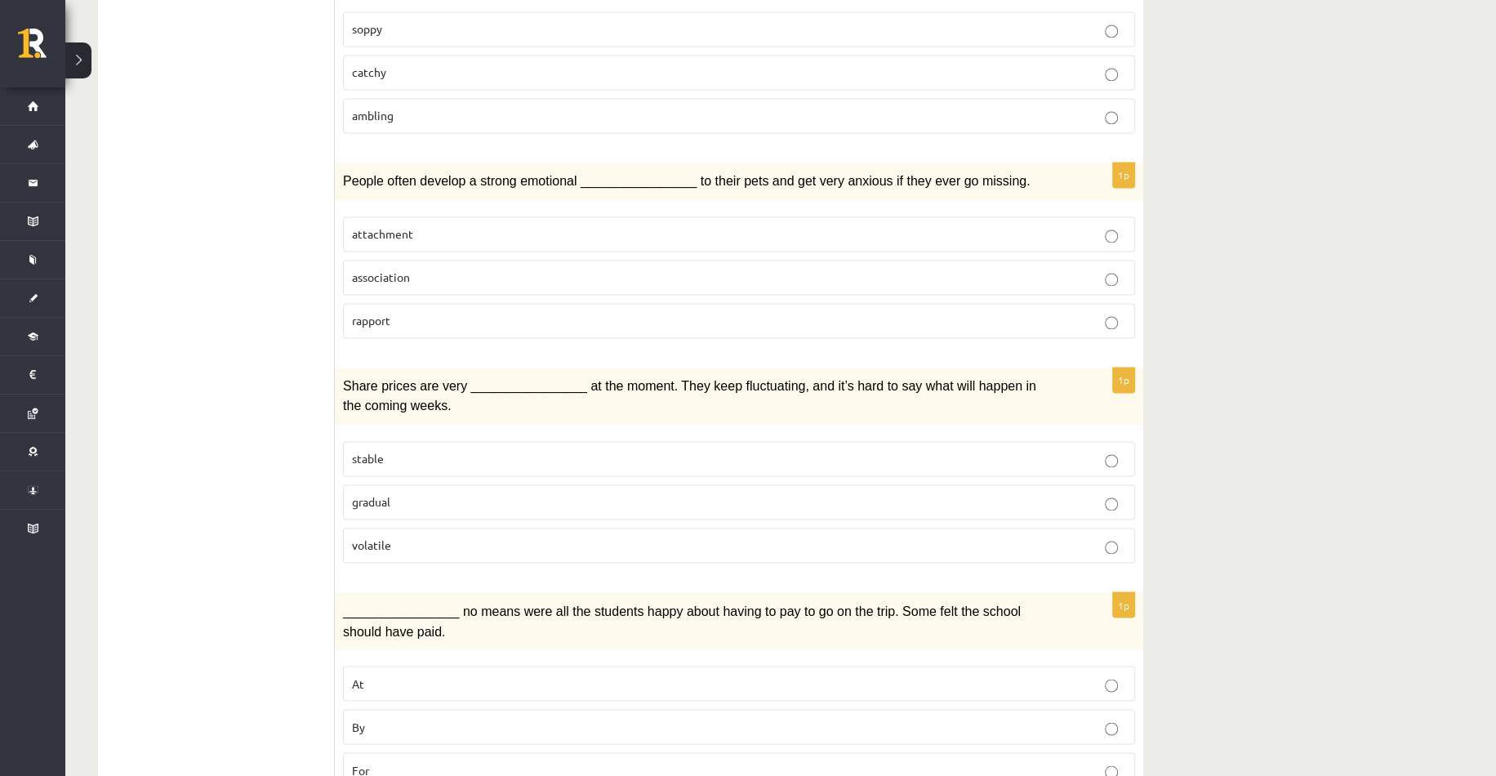
click at [363, 537] on span "volatile" at bounding box center [371, 544] width 39 height 15
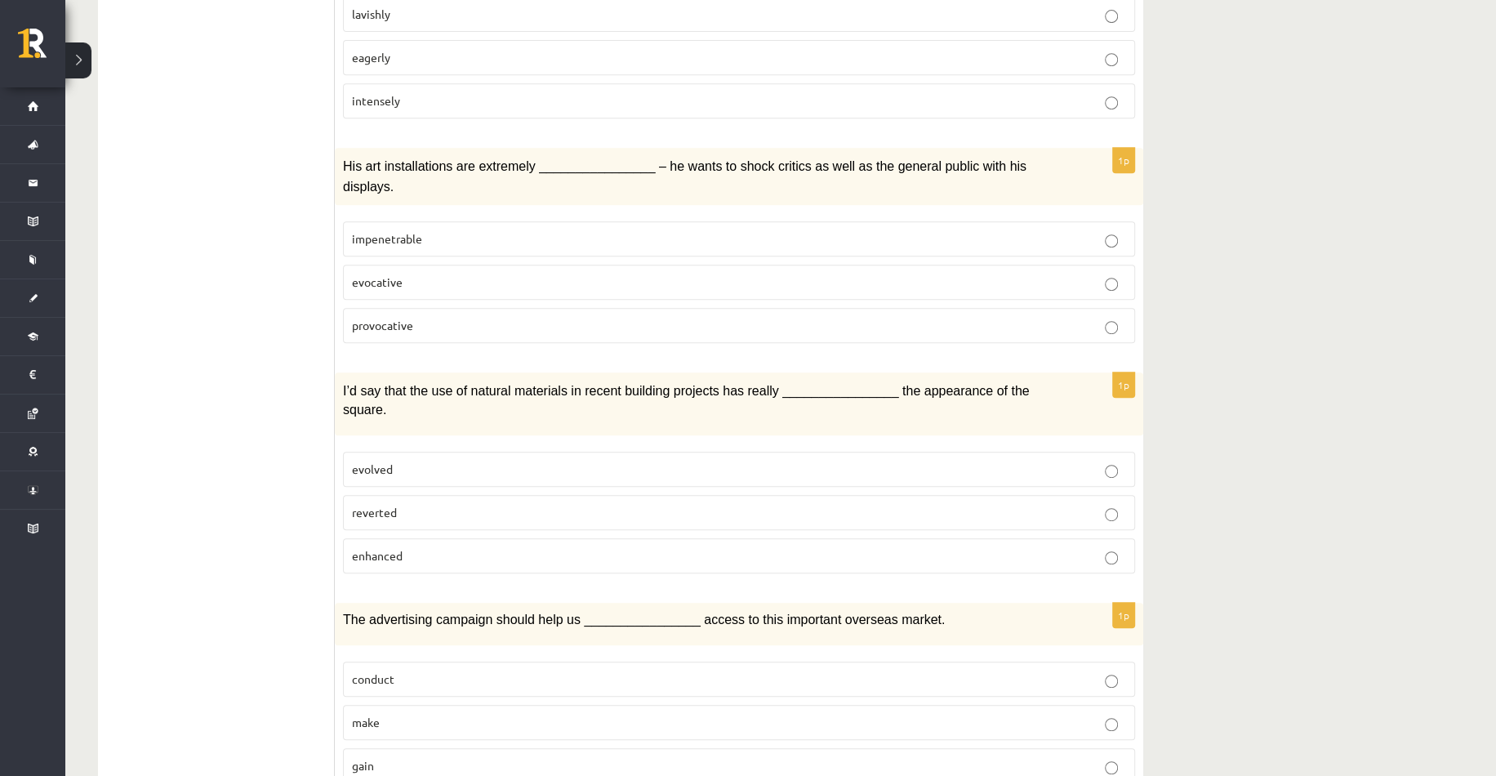
scroll to position [162, 0]
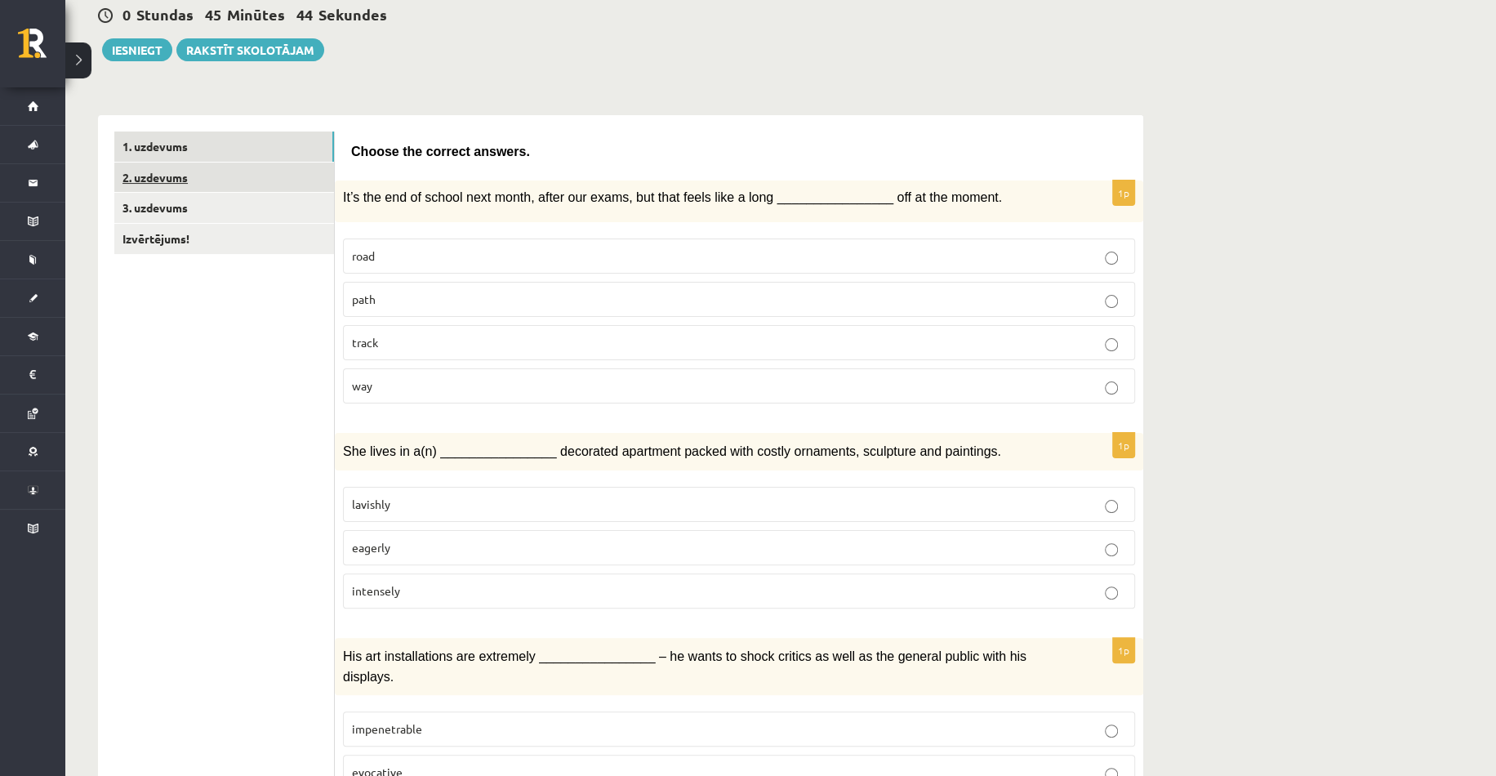
click at [158, 181] on link "2. uzdevums" at bounding box center [224, 178] width 220 height 30
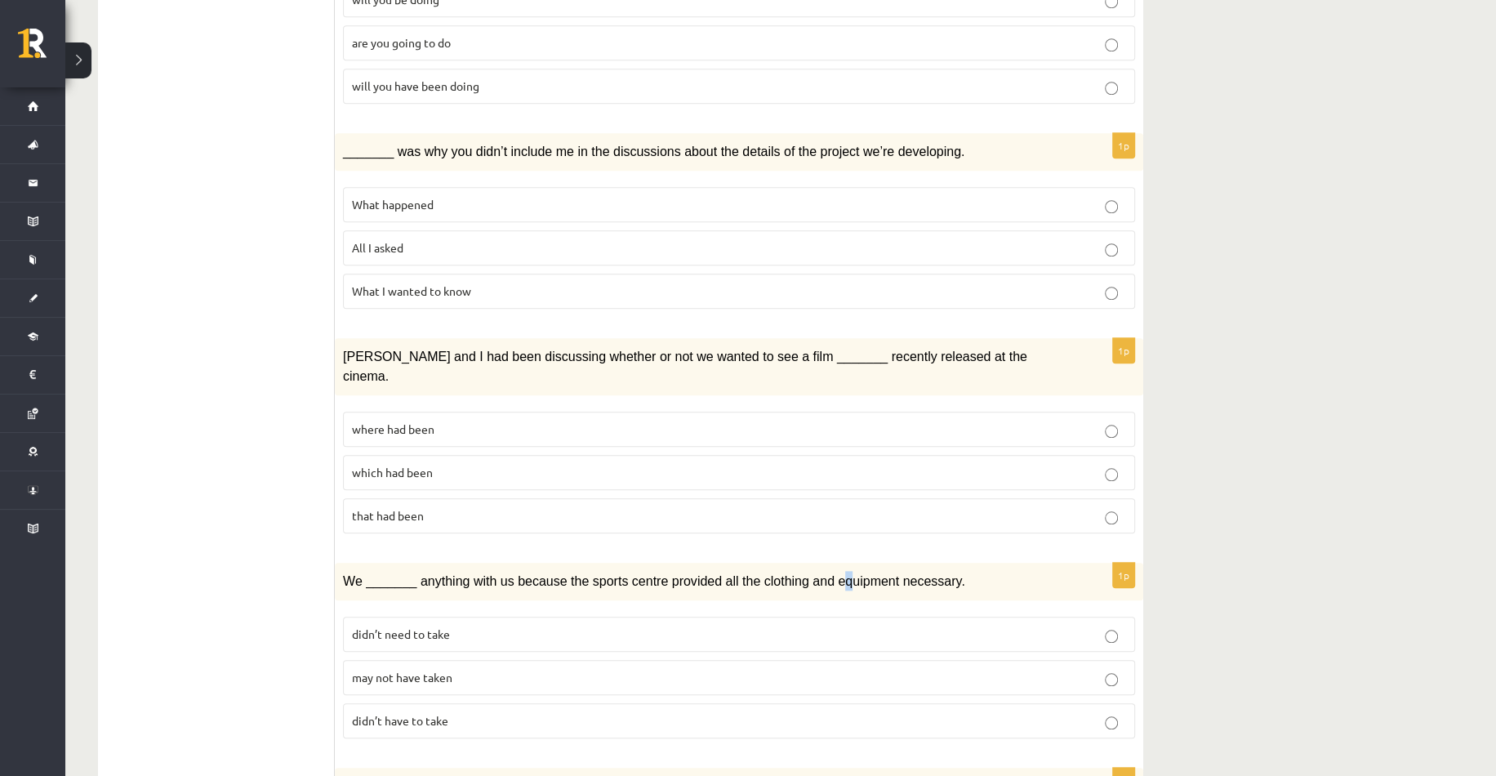
drag, startPoint x: 804, startPoint y: 528, endPoint x: 811, endPoint y: 557, distance: 30.3
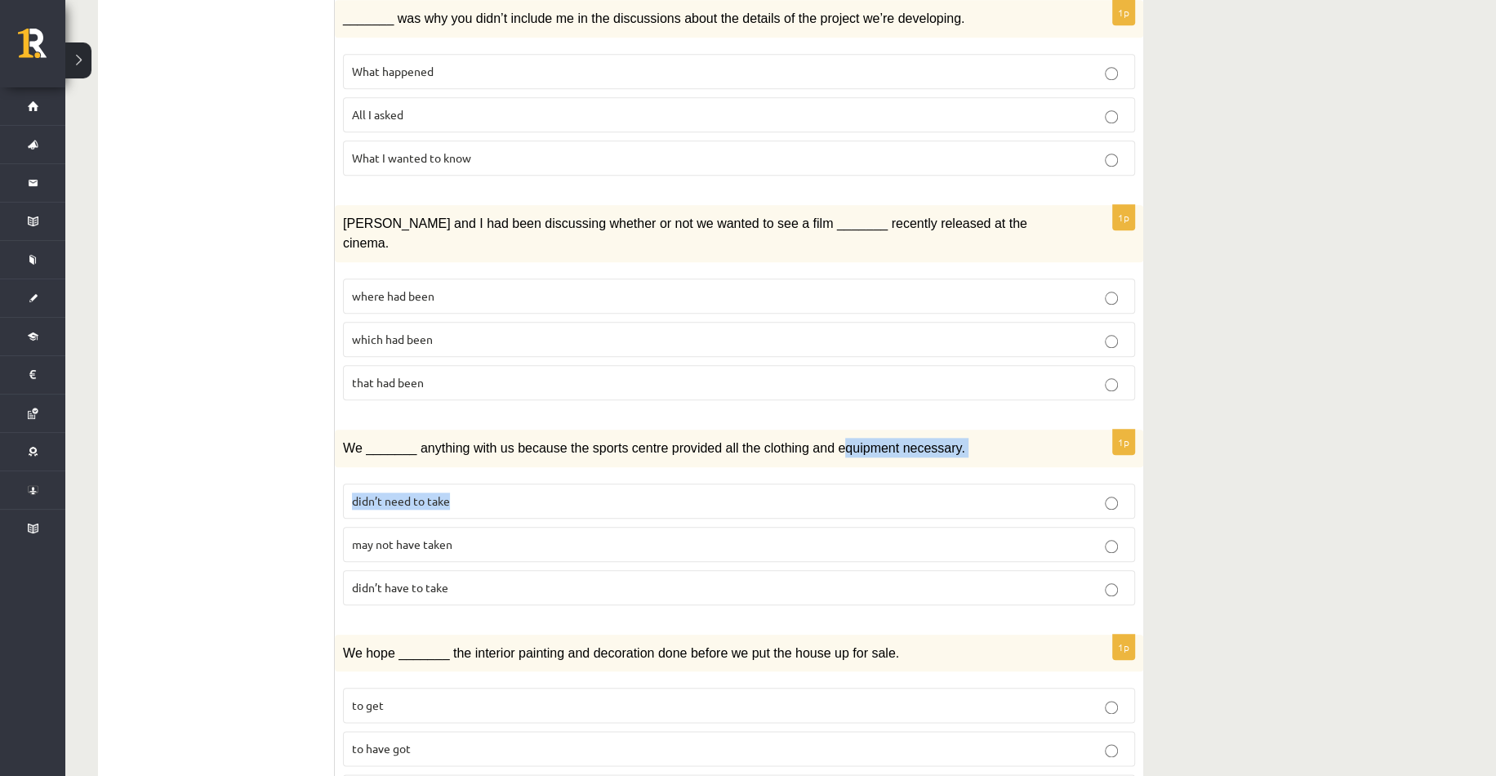
scroll to position [1387, 0]
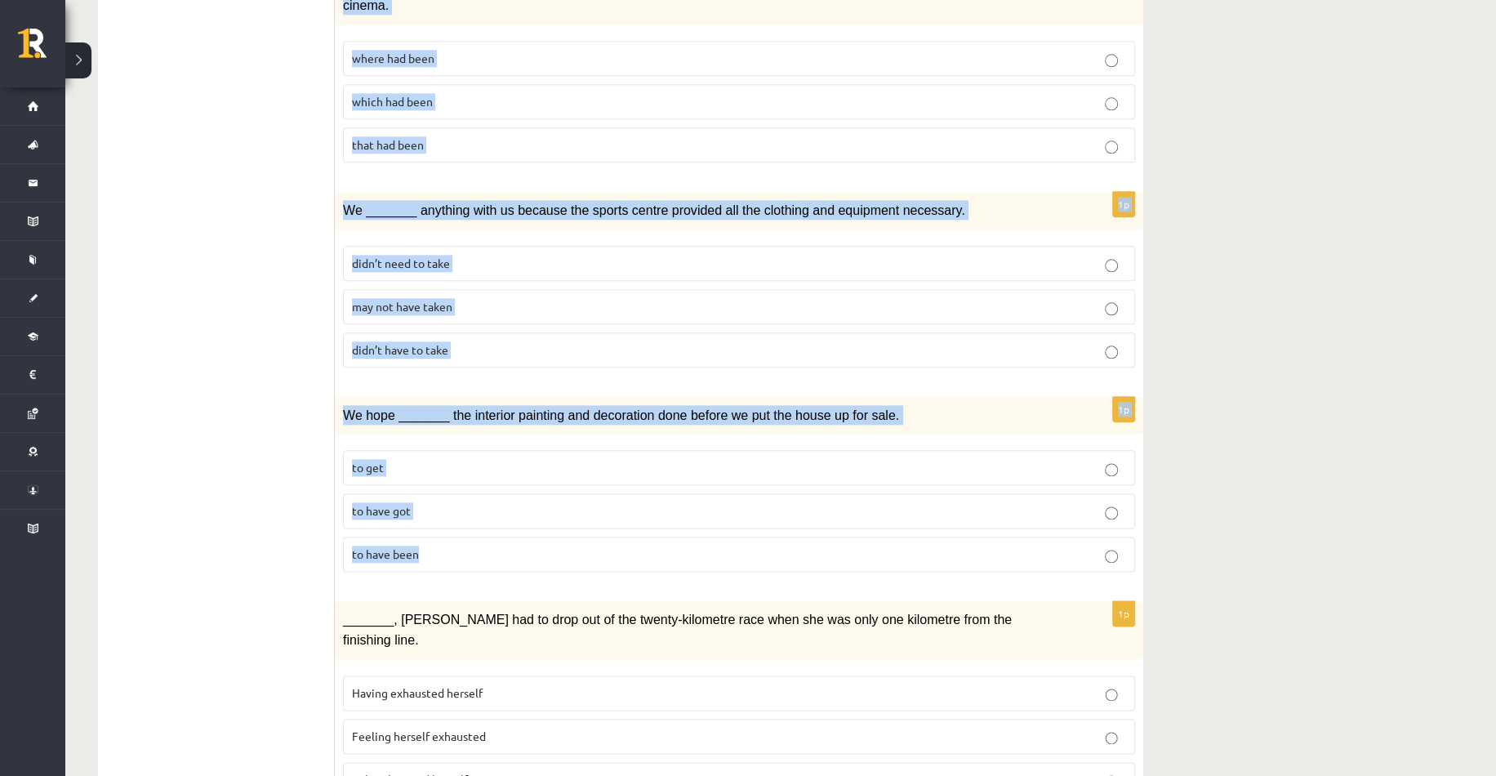
scroll to position [1634, 0]
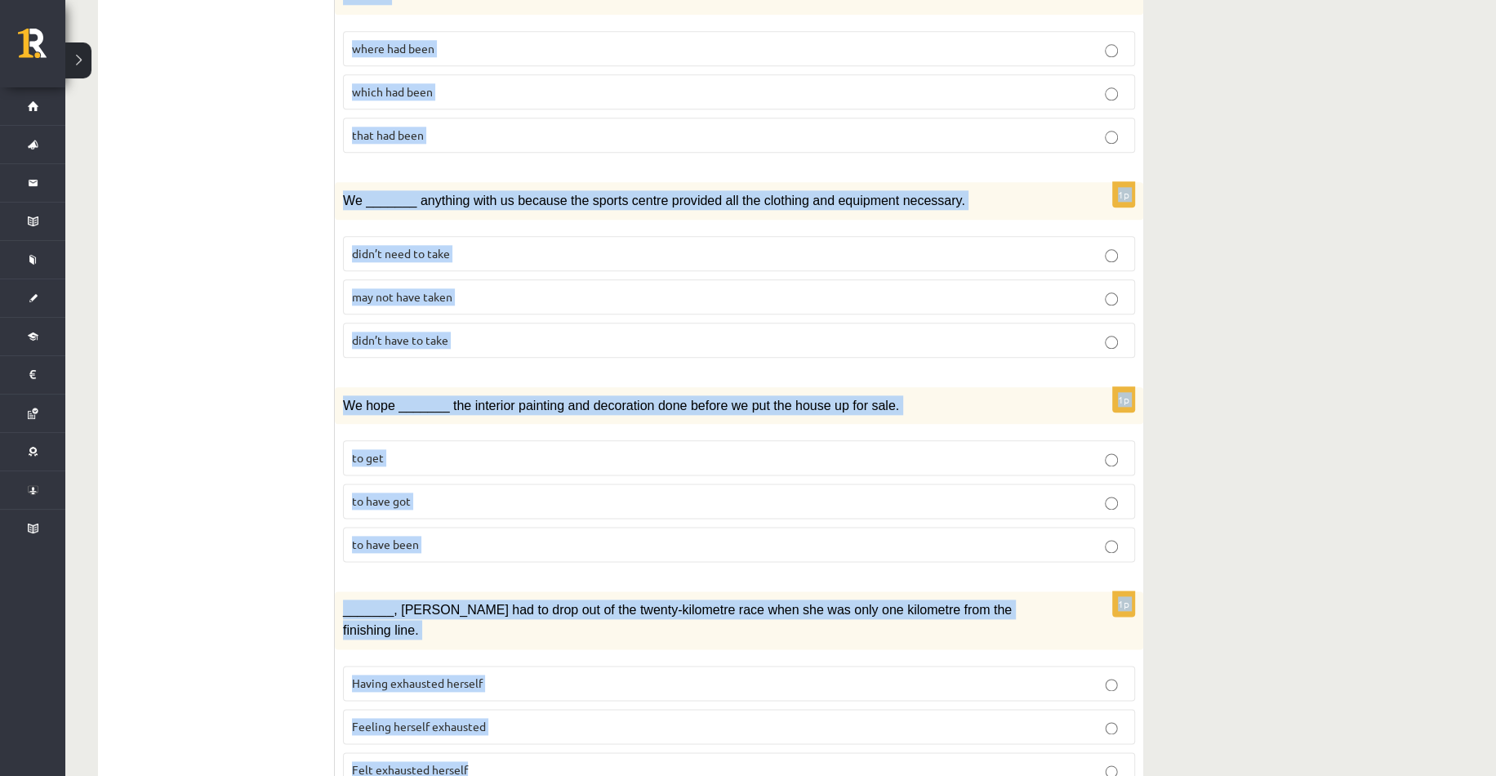
drag, startPoint x: 347, startPoint y: 308, endPoint x: 1019, endPoint y: 683, distance: 769.8
copy form "Circle the form that cannot be used to complete the sentences. 1p When I finall…"
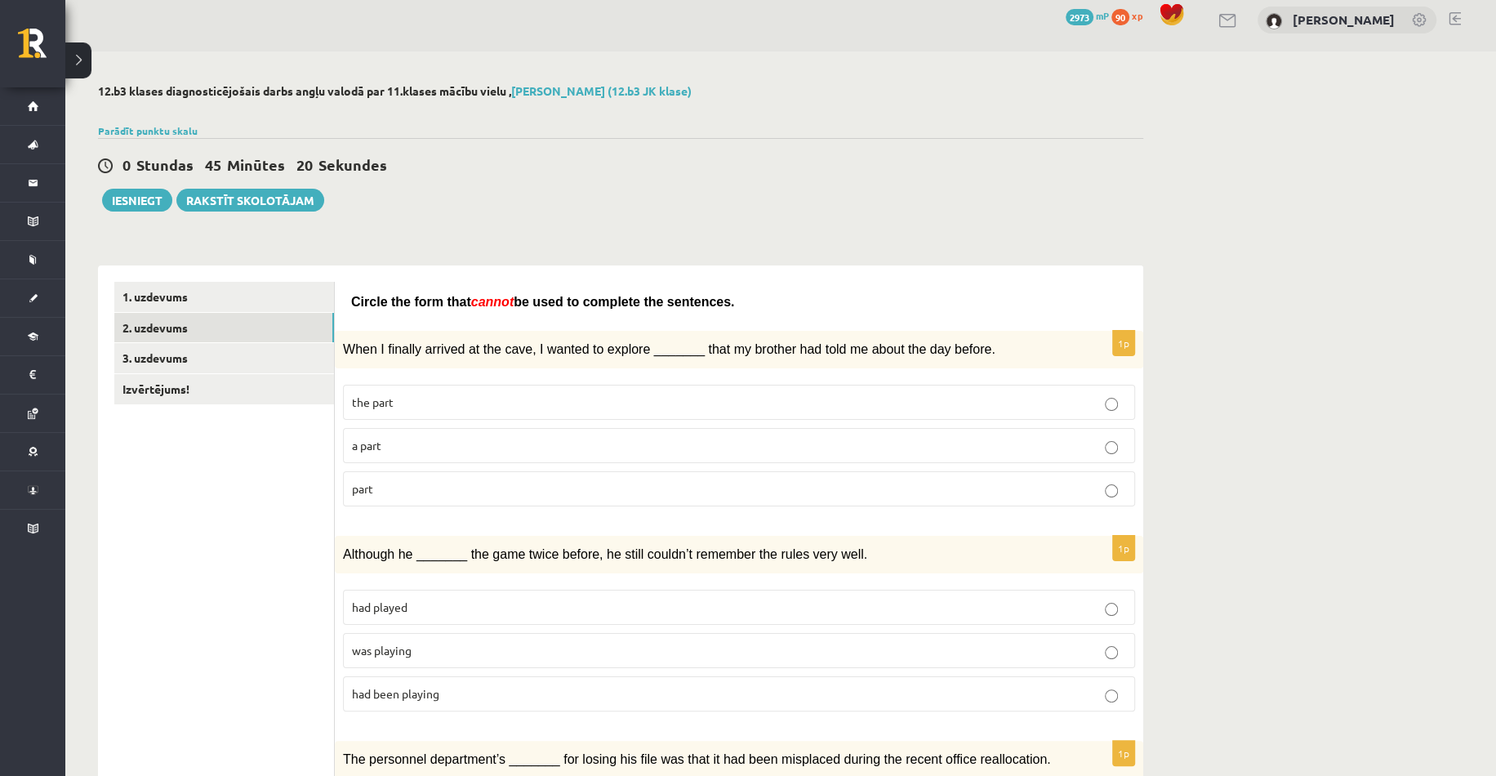
scroll to position [0, 0]
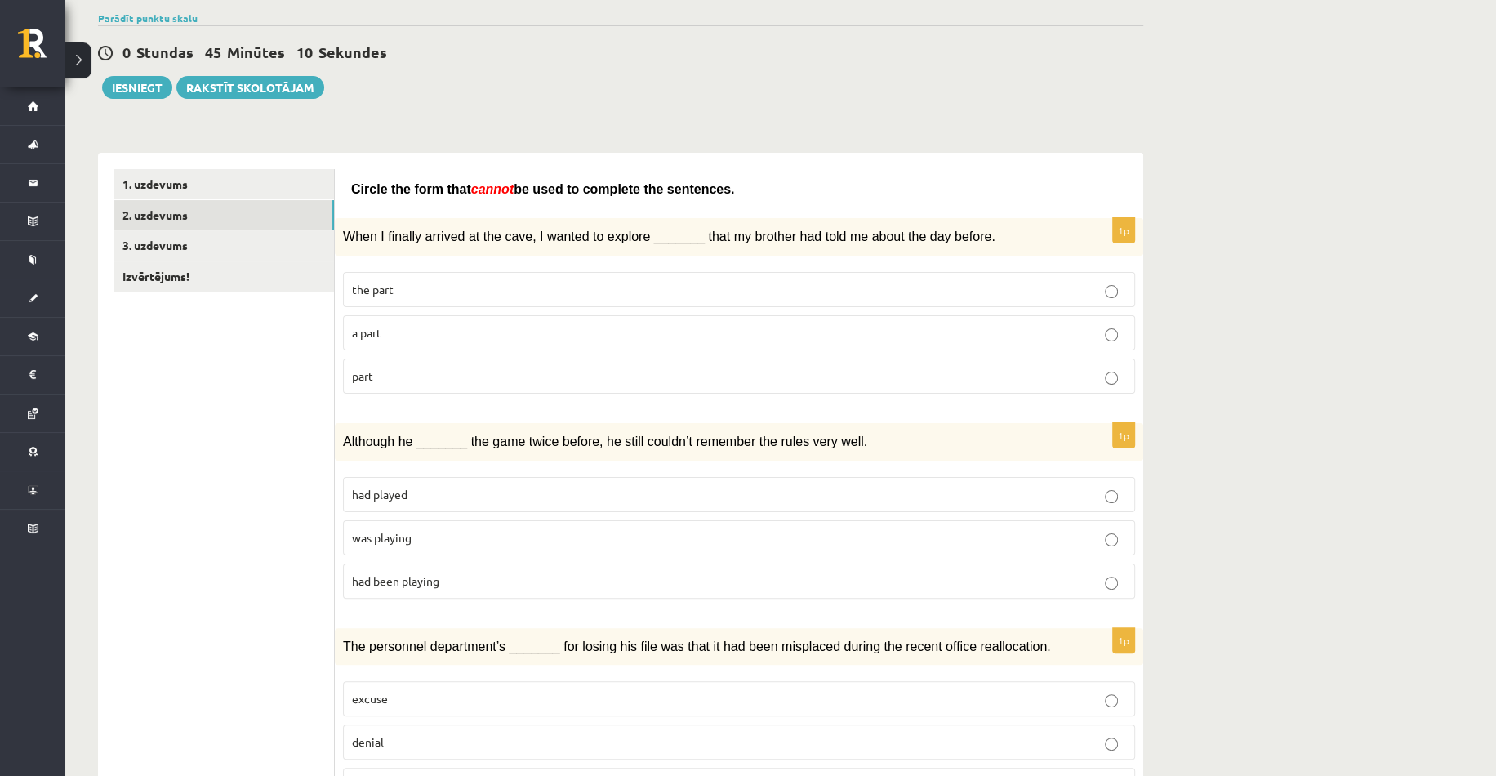
scroll to position [163, 0]
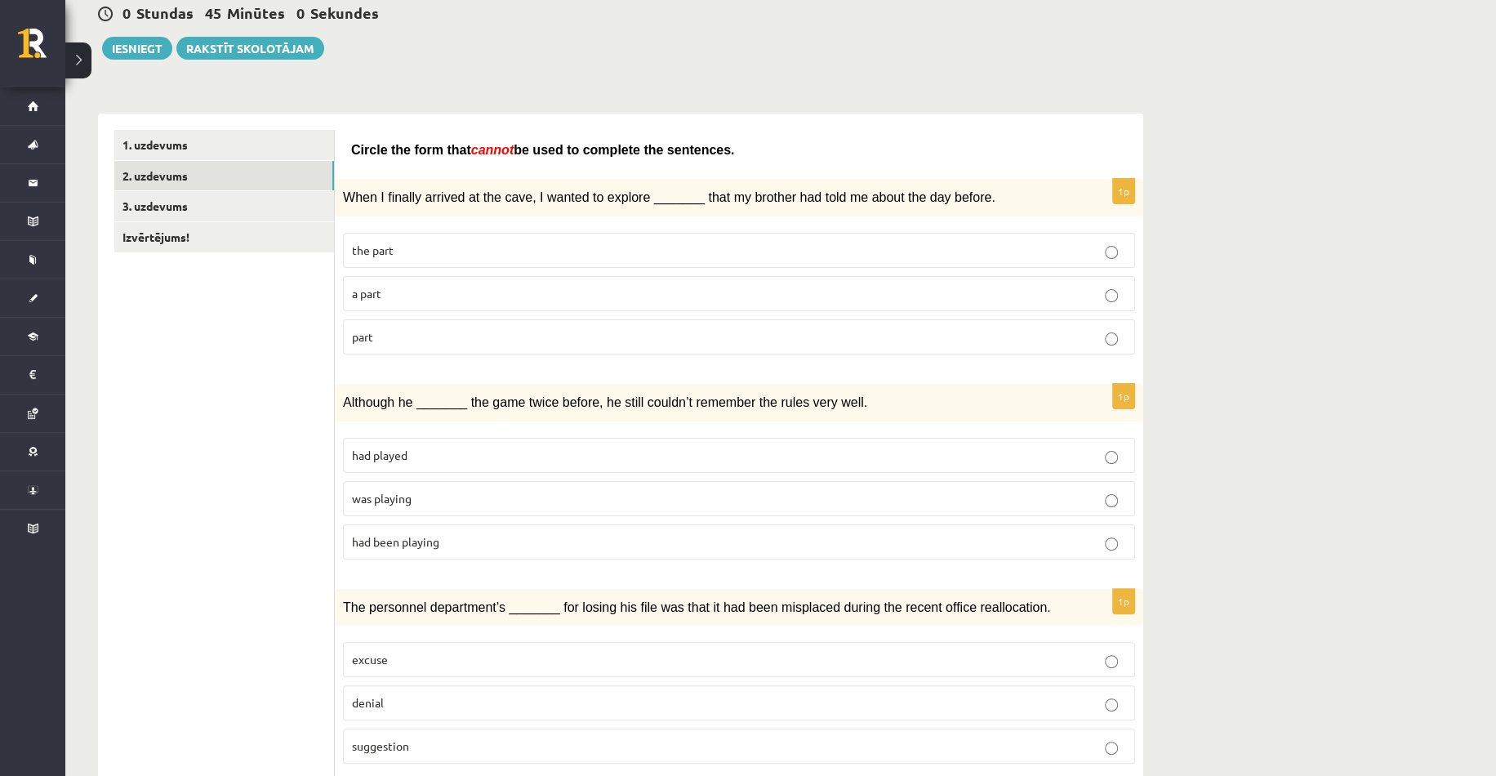
click at [372, 343] on label "part" at bounding box center [739, 336] width 792 height 35
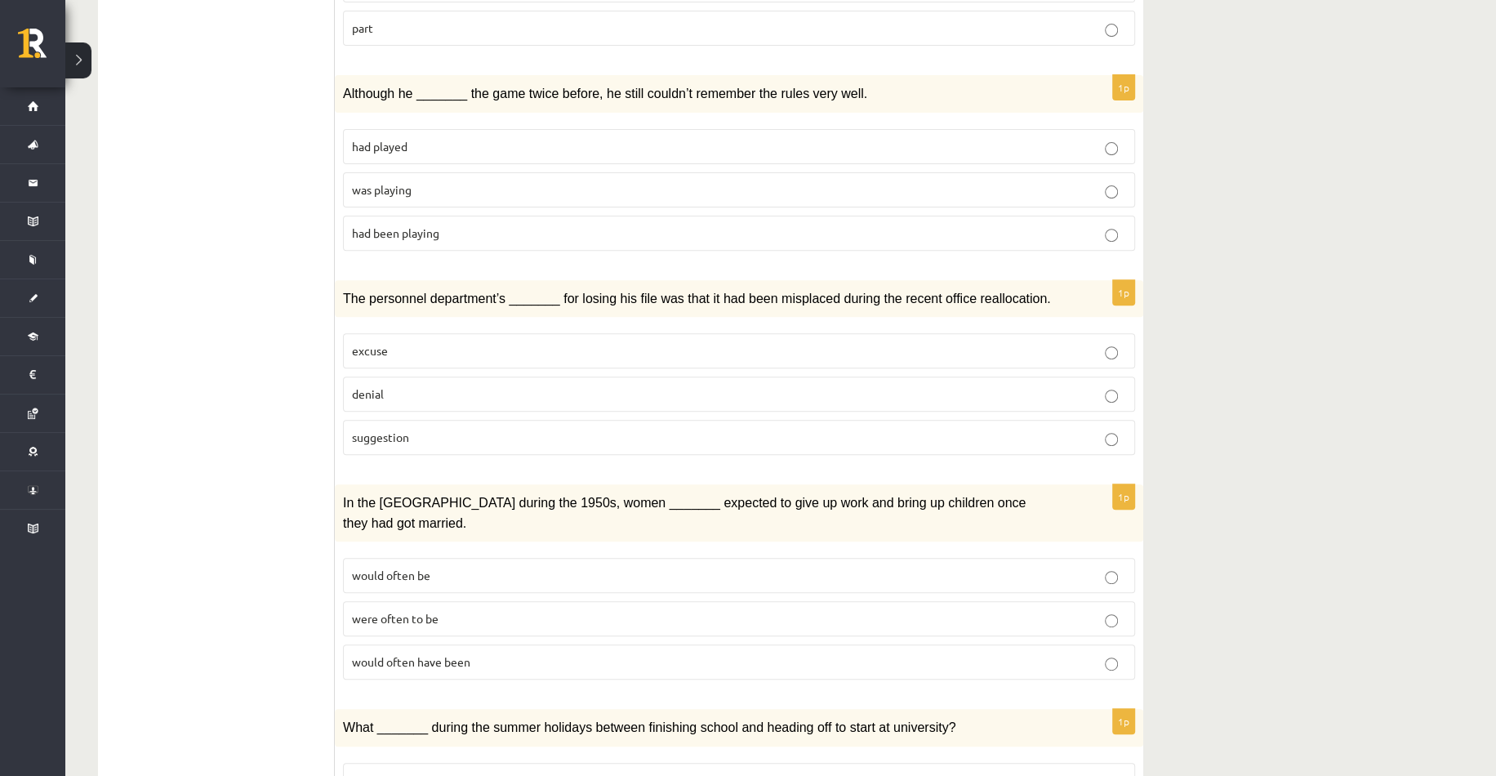
scroll to position [490, 0]
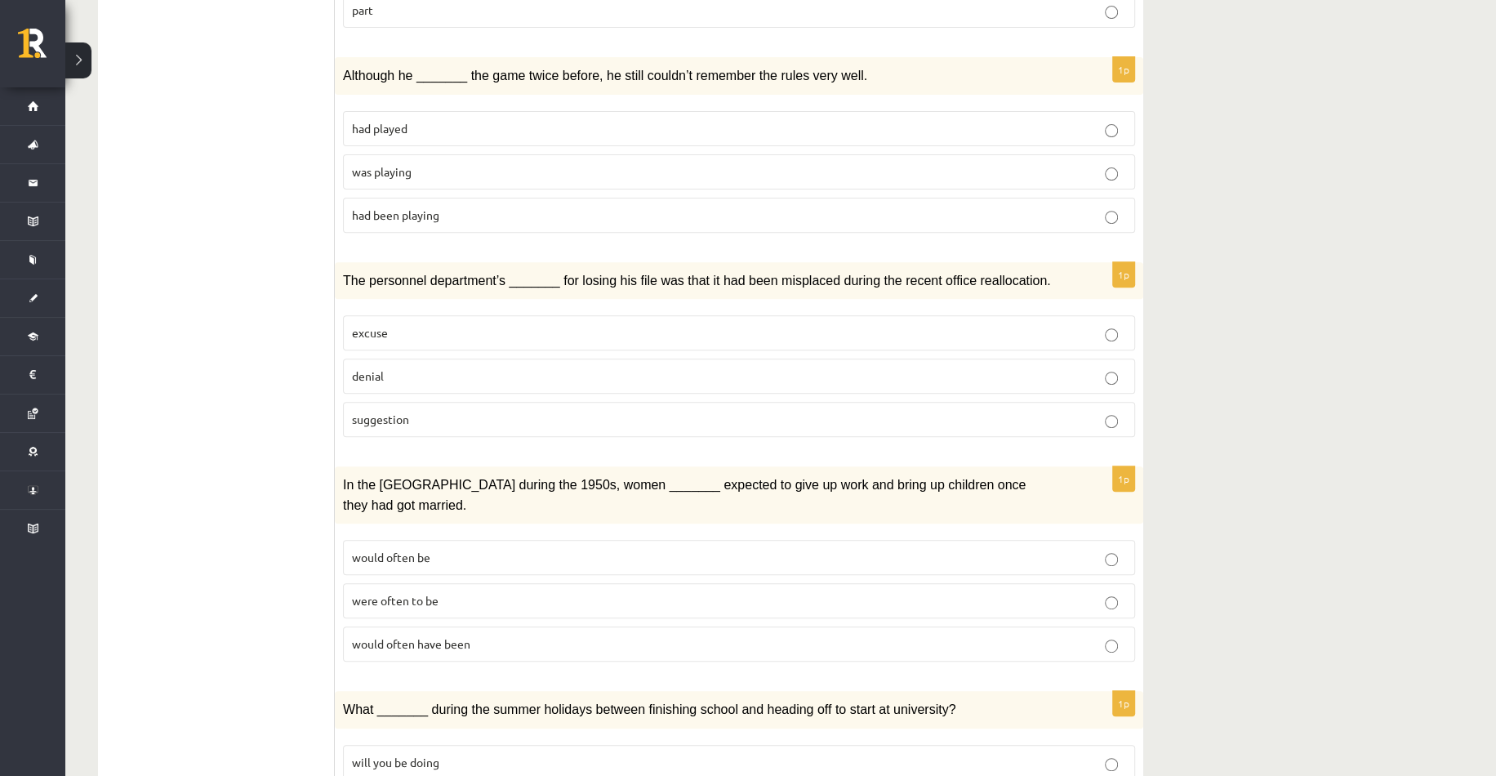
click at [348, 159] on label "was playing" at bounding box center [739, 171] width 792 height 35
click at [390, 207] on span "had been playing" at bounding box center [395, 214] width 87 height 15
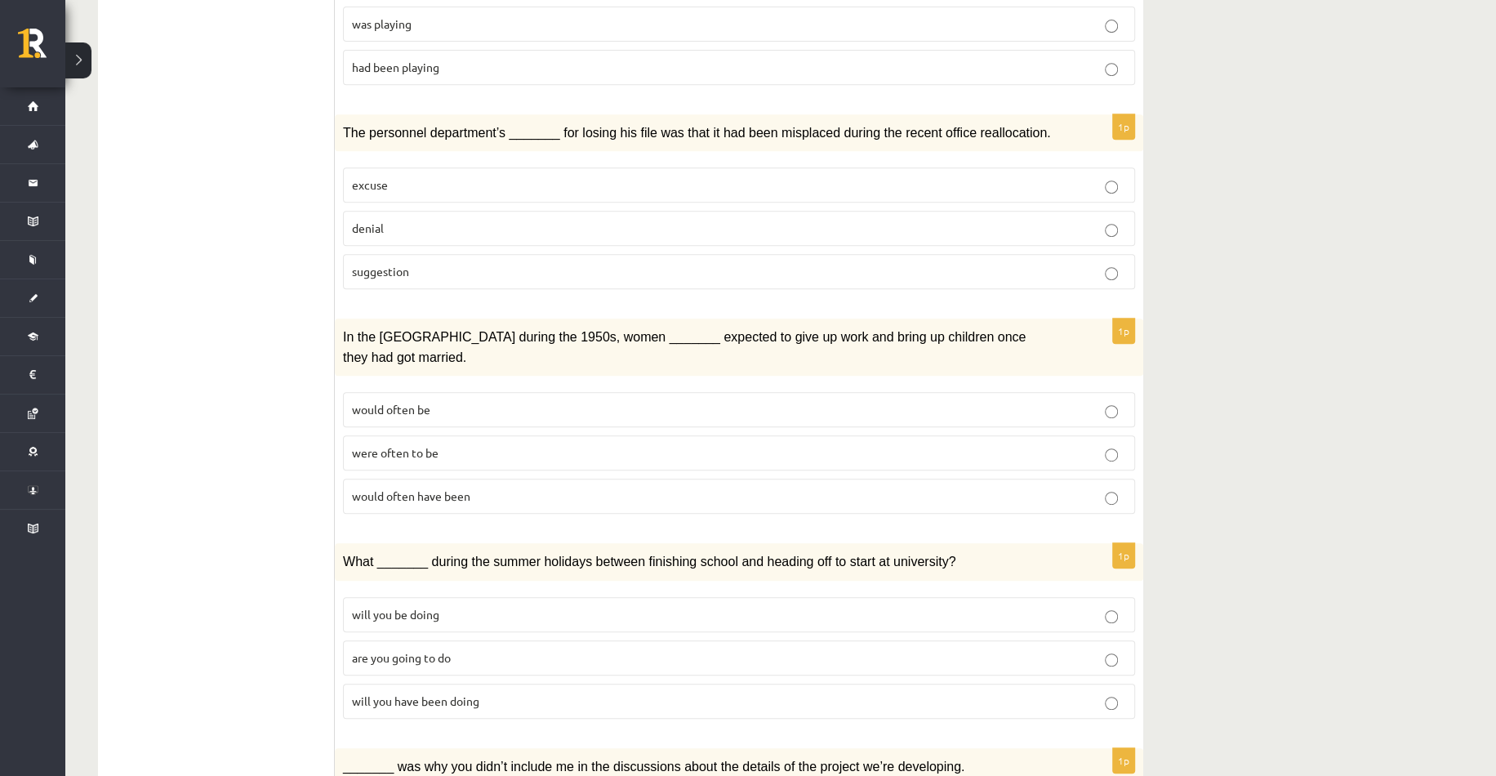
scroll to position [735, 0]
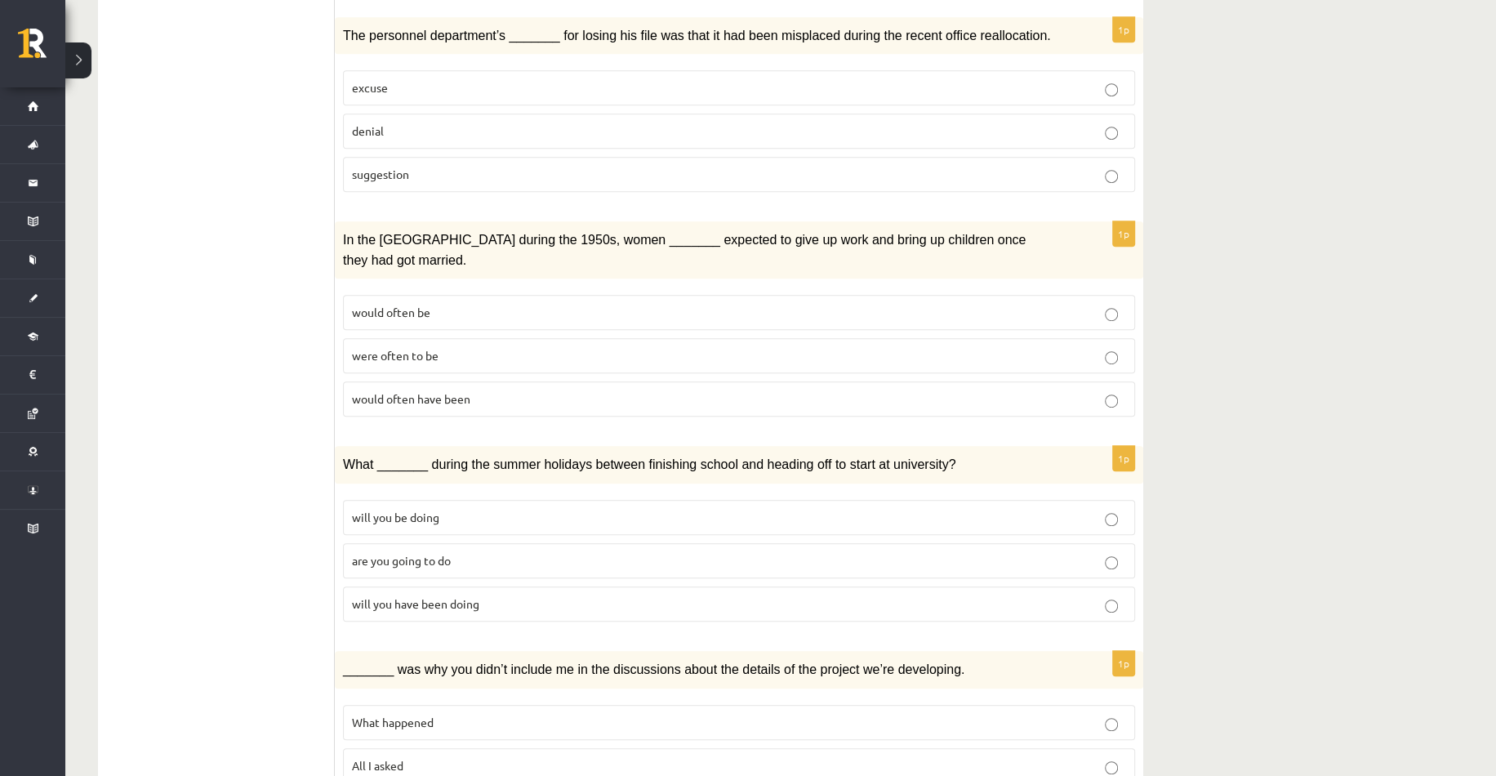
click at [350, 118] on label "denial" at bounding box center [739, 131] width 792 height 35
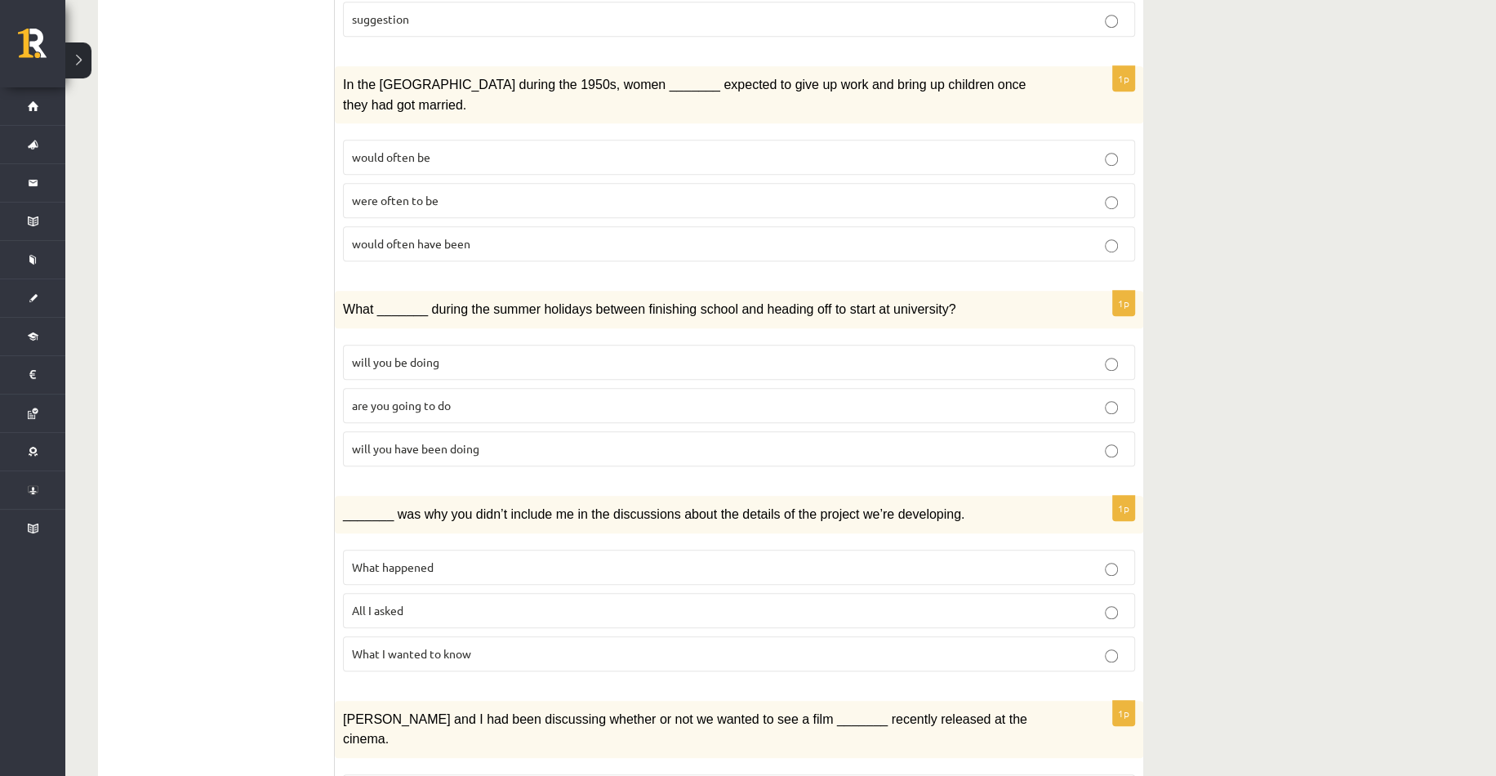
scroll to position [899, 0]
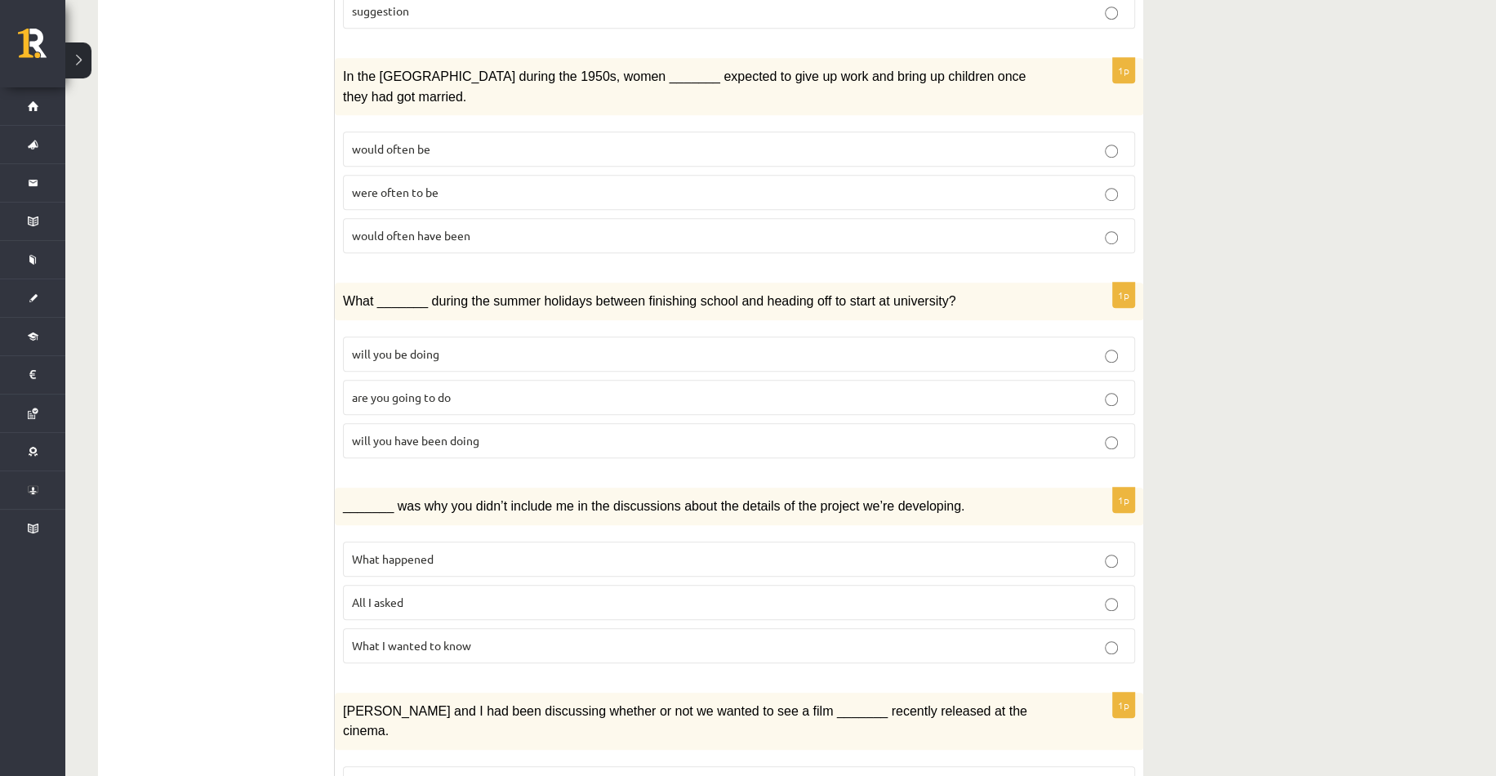
click at [390, 218] on label "would often have been" at bounding box center [739, 235] width 792 height 35
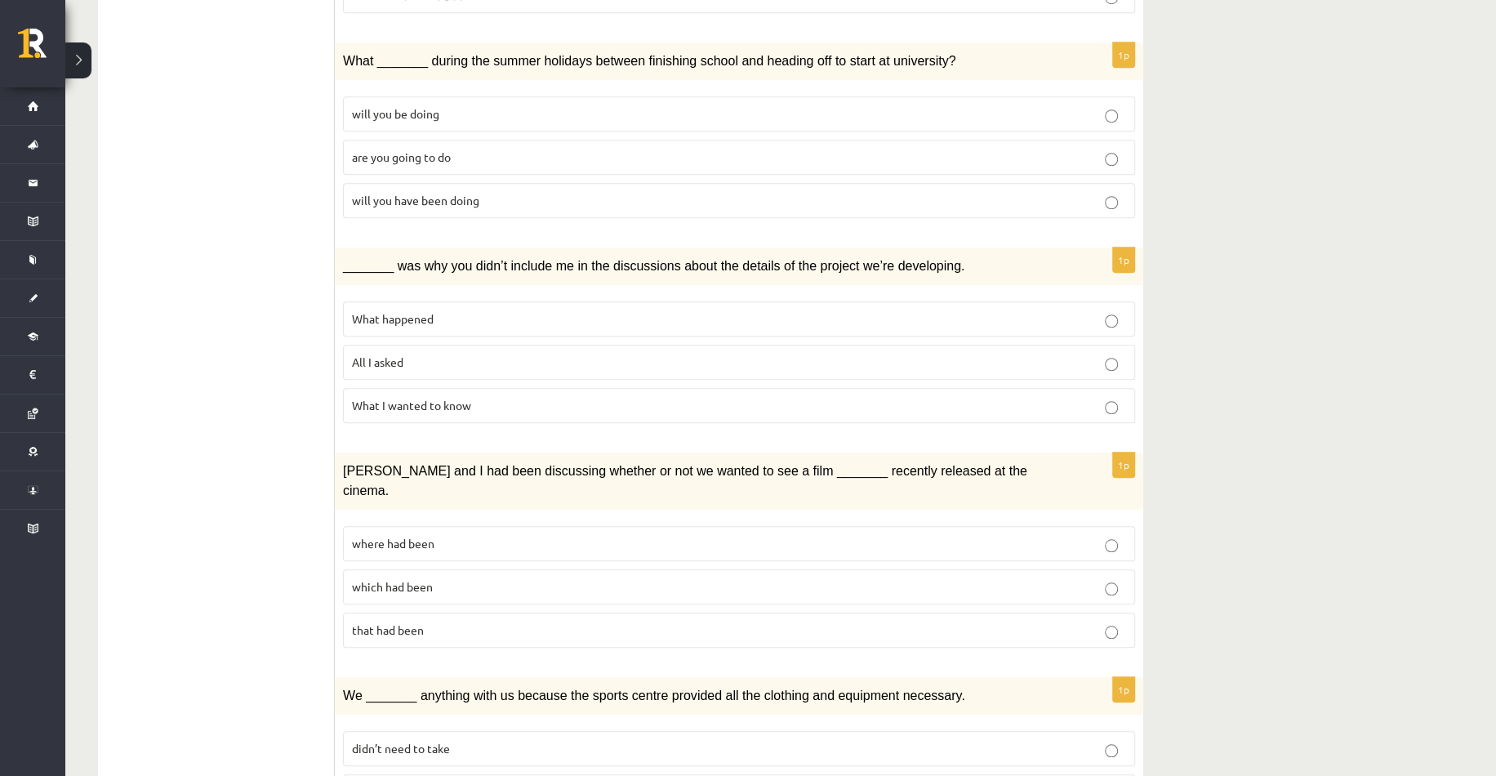
scroll to position [1144, 0]
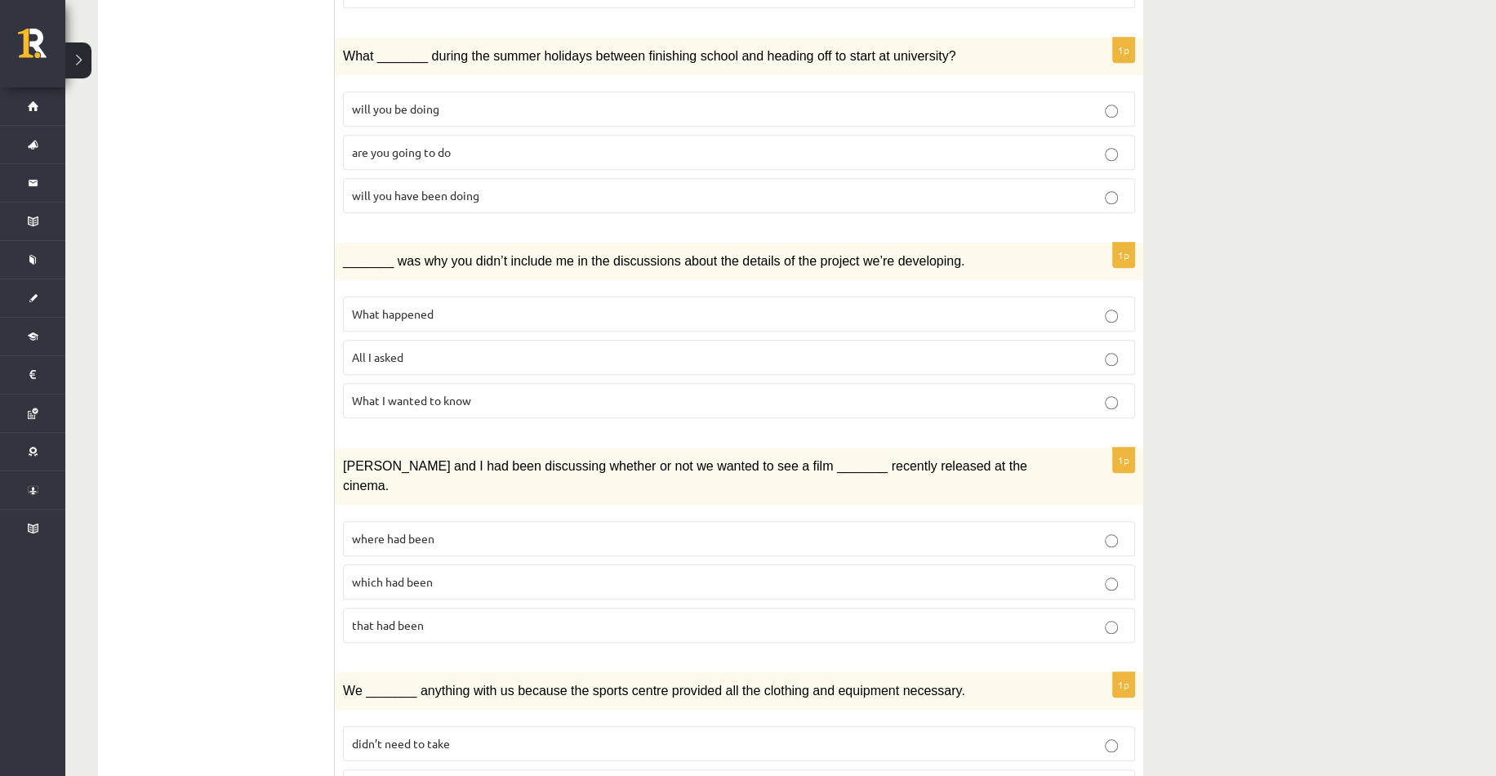
click at [399, 188] on span "will you have been doing" at bounding box center [415, 195] width 127 height 15
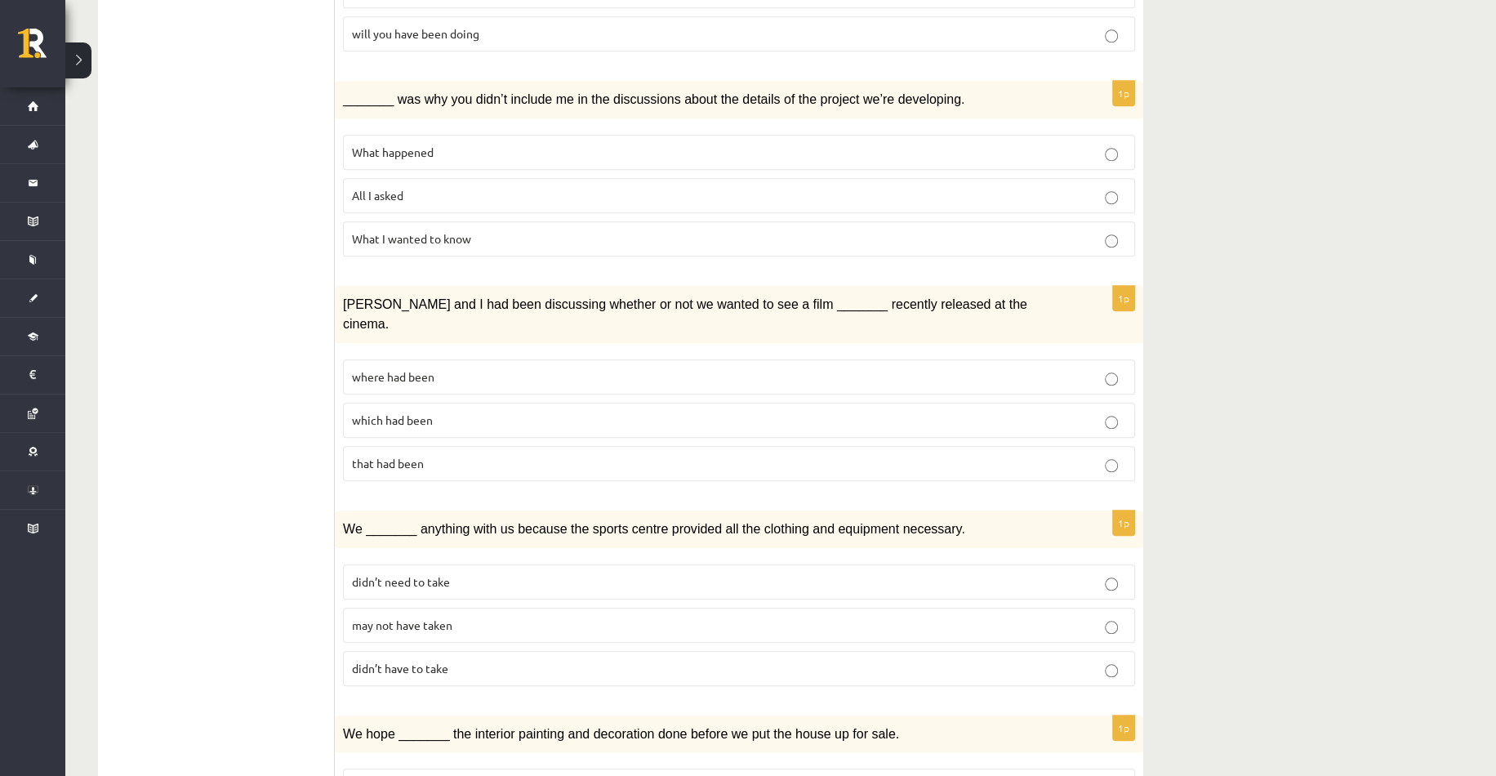
scroll to position [1307, 0]
click at [396, 143] on span "What happened" at bounding box center [393, 150] width 82 height 15
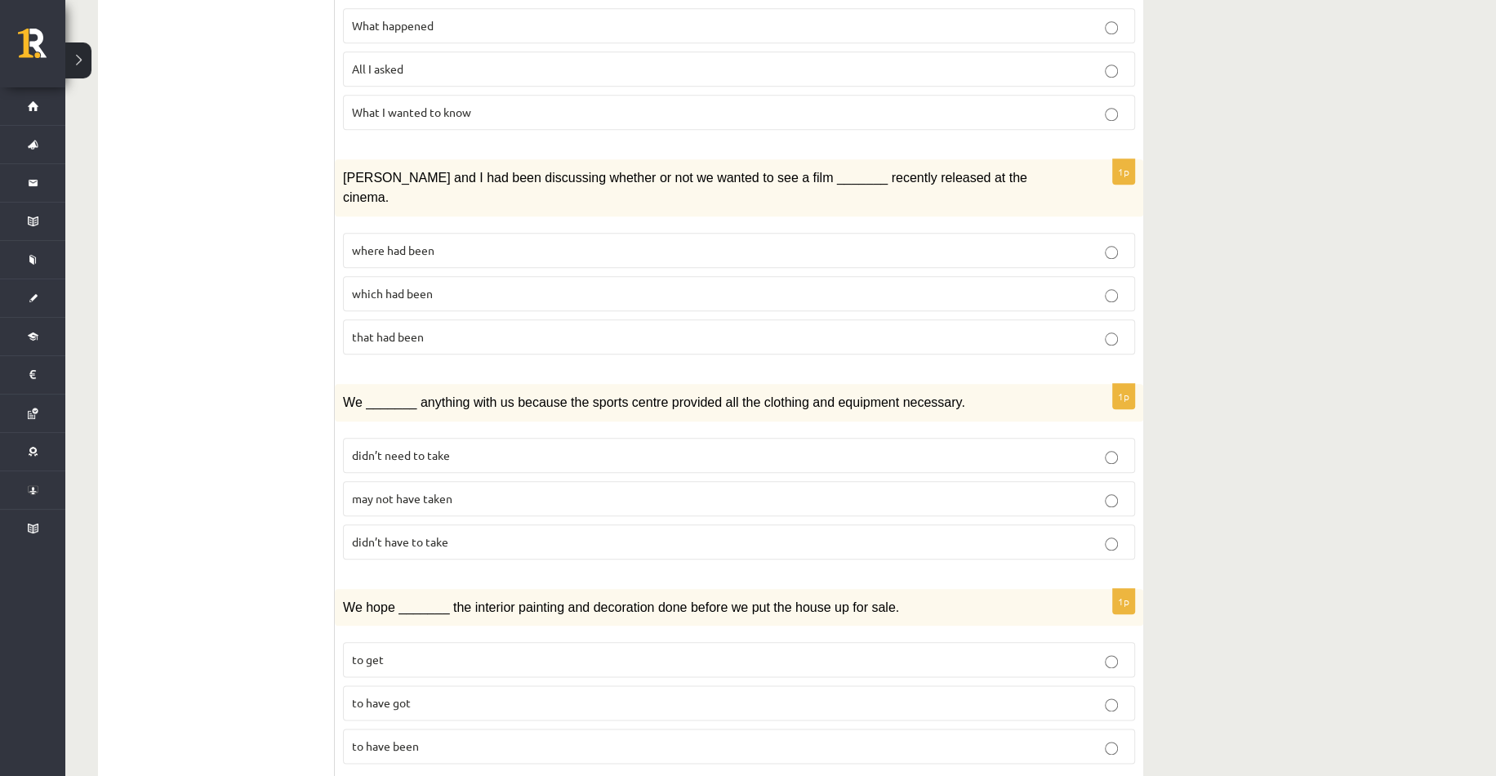
scroll to position [1470, 0]
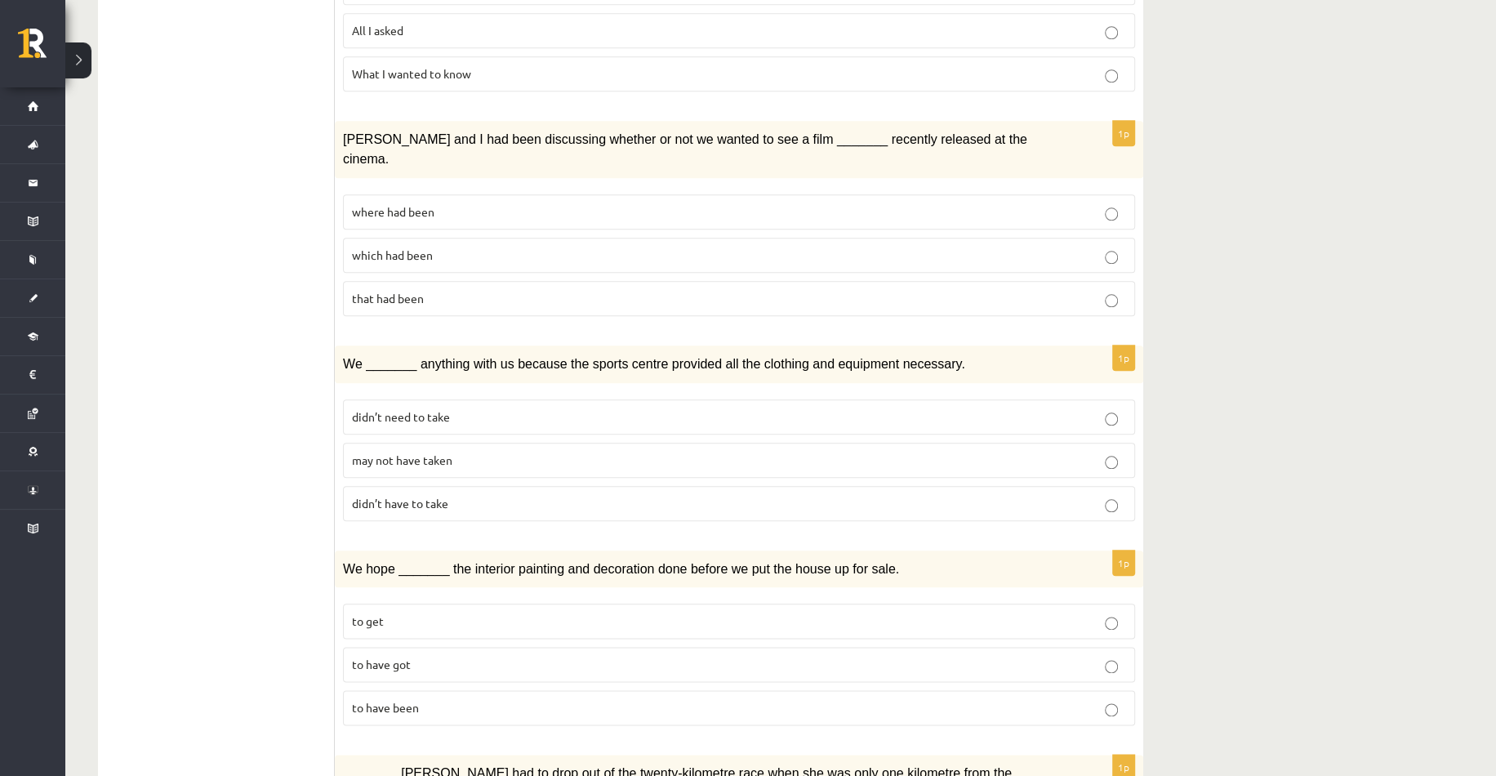
click at [395, 204] on span "where had been" at bounding box center [393, 211] width 83 height 15
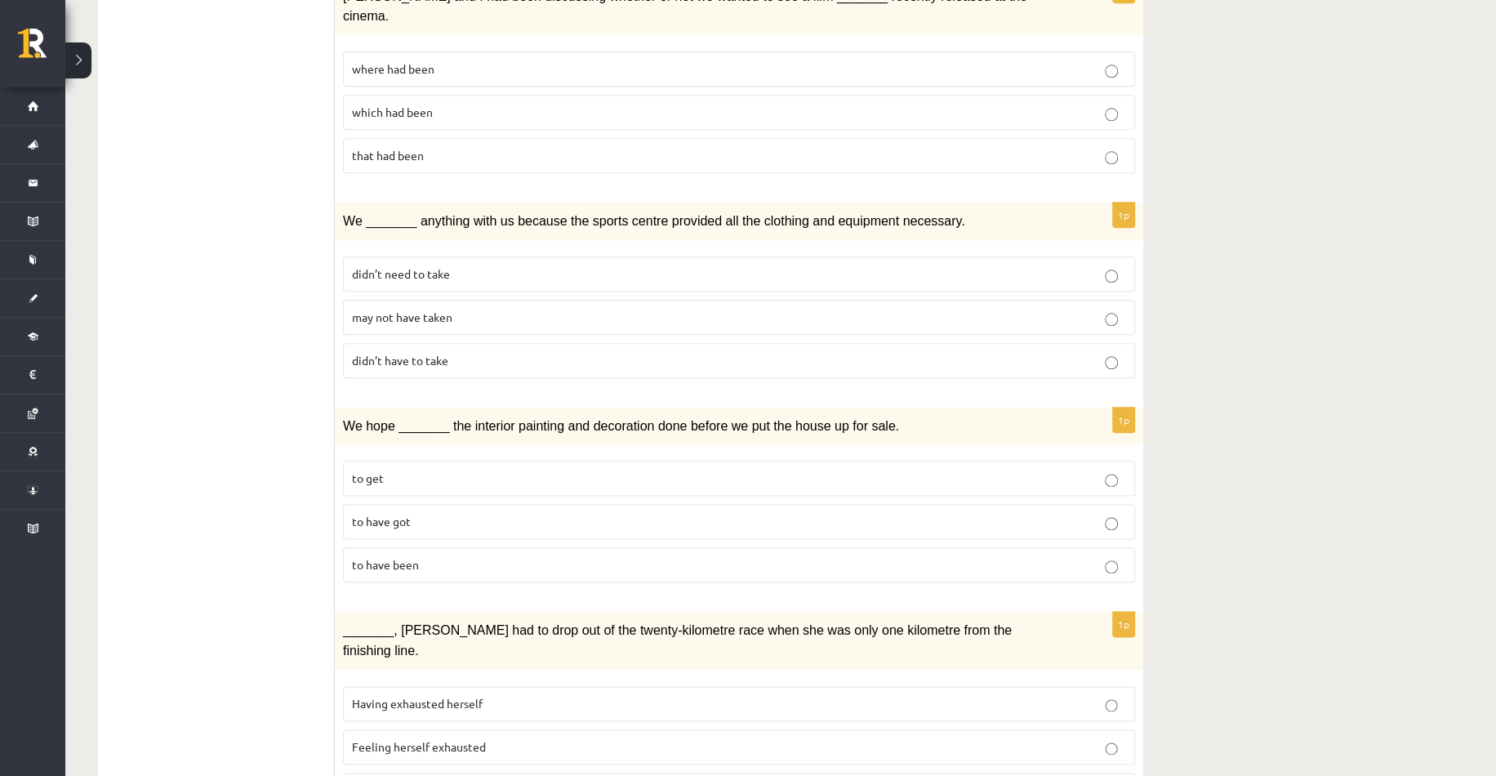
scroll to position [1634, 0]
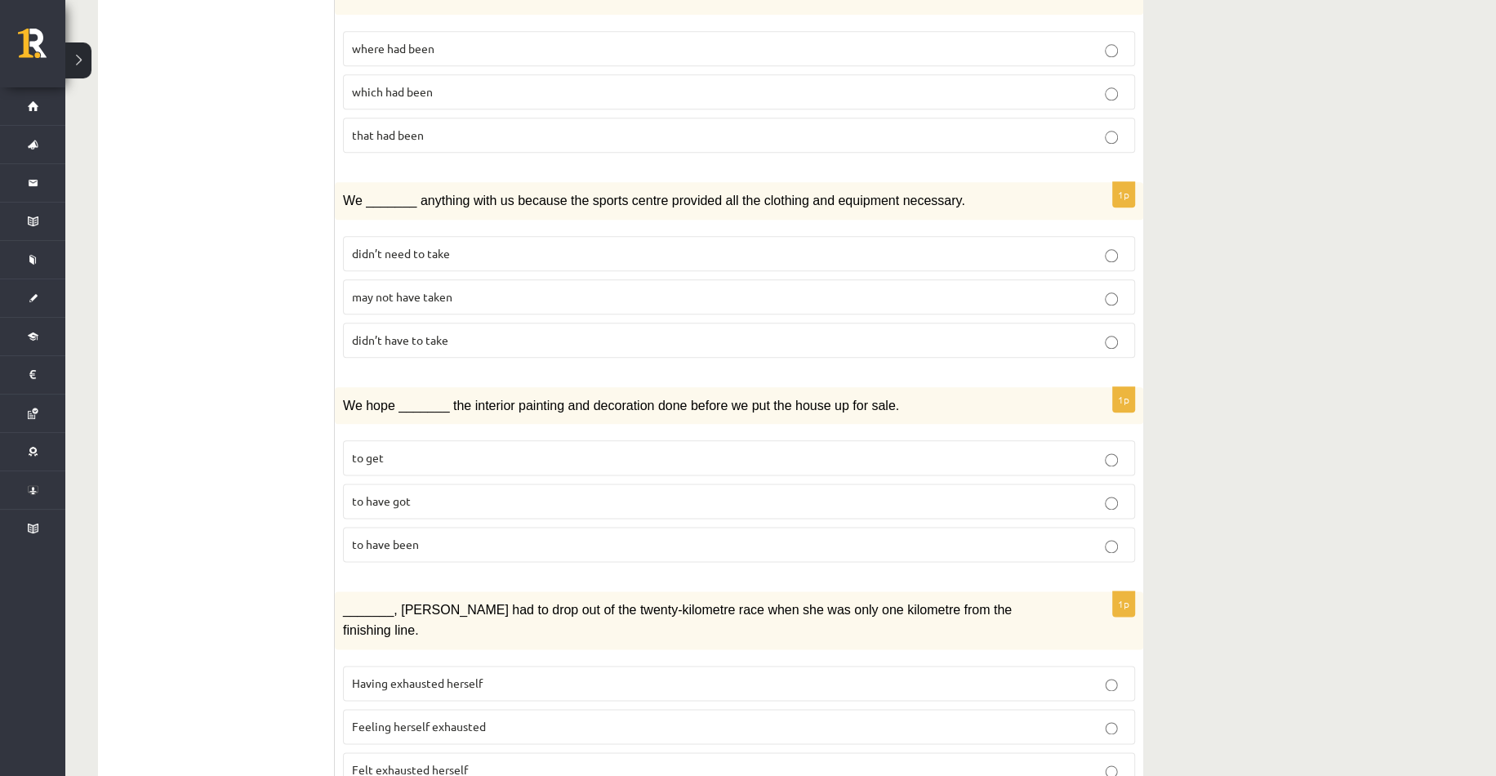
click at [437, 279] on label "may not have taken" at bounding box center [739, 296] width 792 height 35
click at [366, 527] on label "to have been" at bounding box center [739, 544] width 792 height 35
click at [399, 762] on span "Felt exhausted herself" at bounding box center [410, 769] width 116 height 15
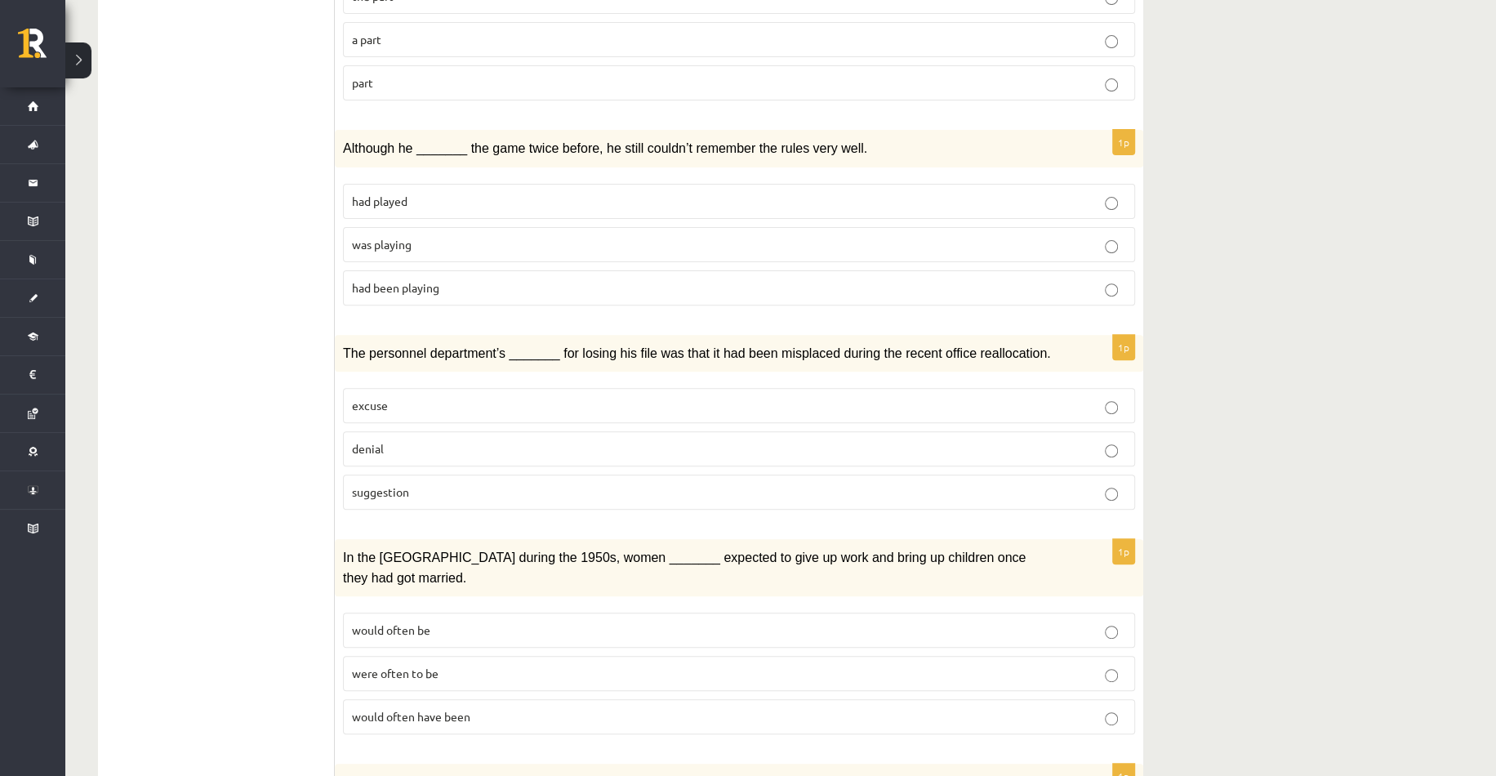
scroll to position [82, 0]
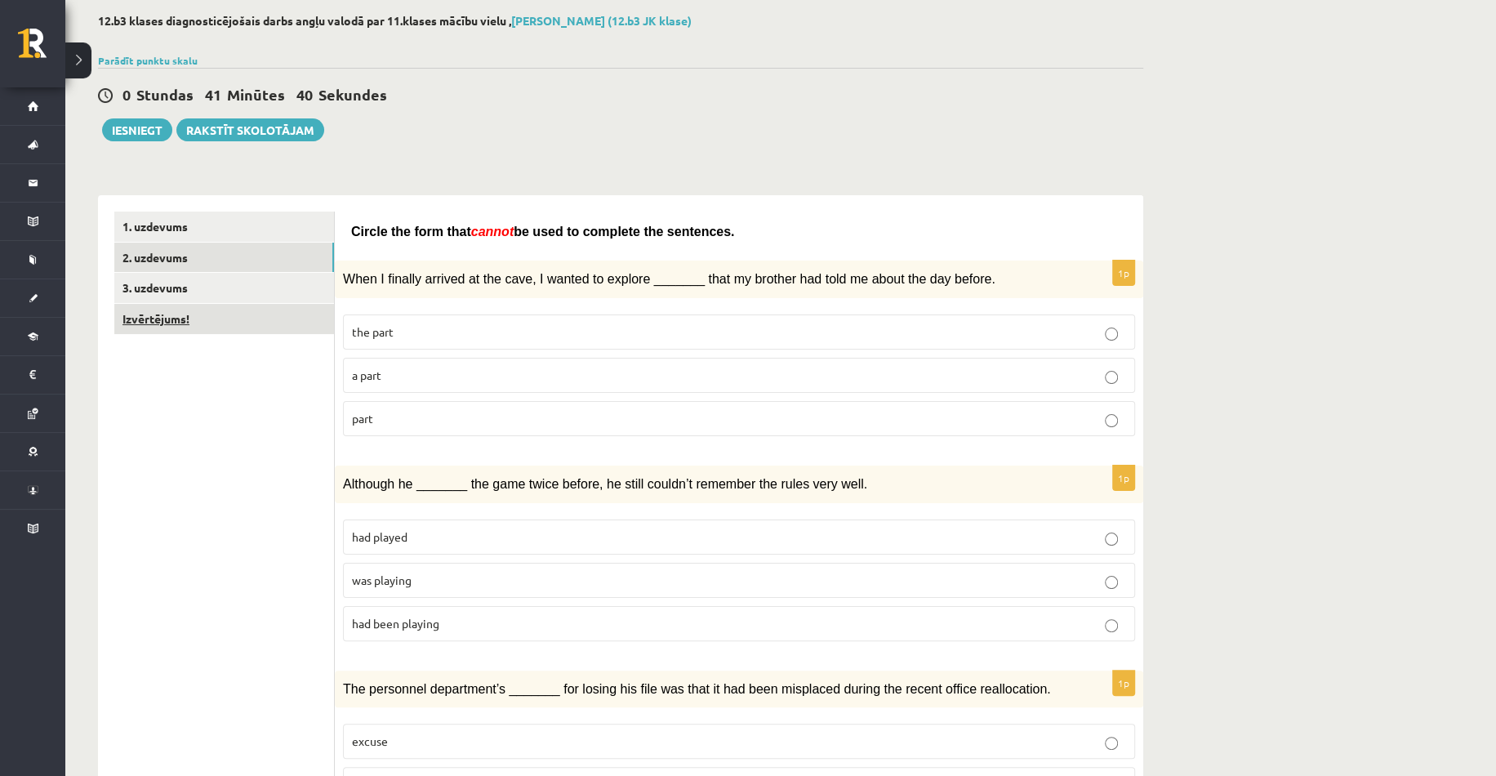
click at [145, 310] on link "Izvērtējums!" at bounding box center [224, 319] width 220 height 30
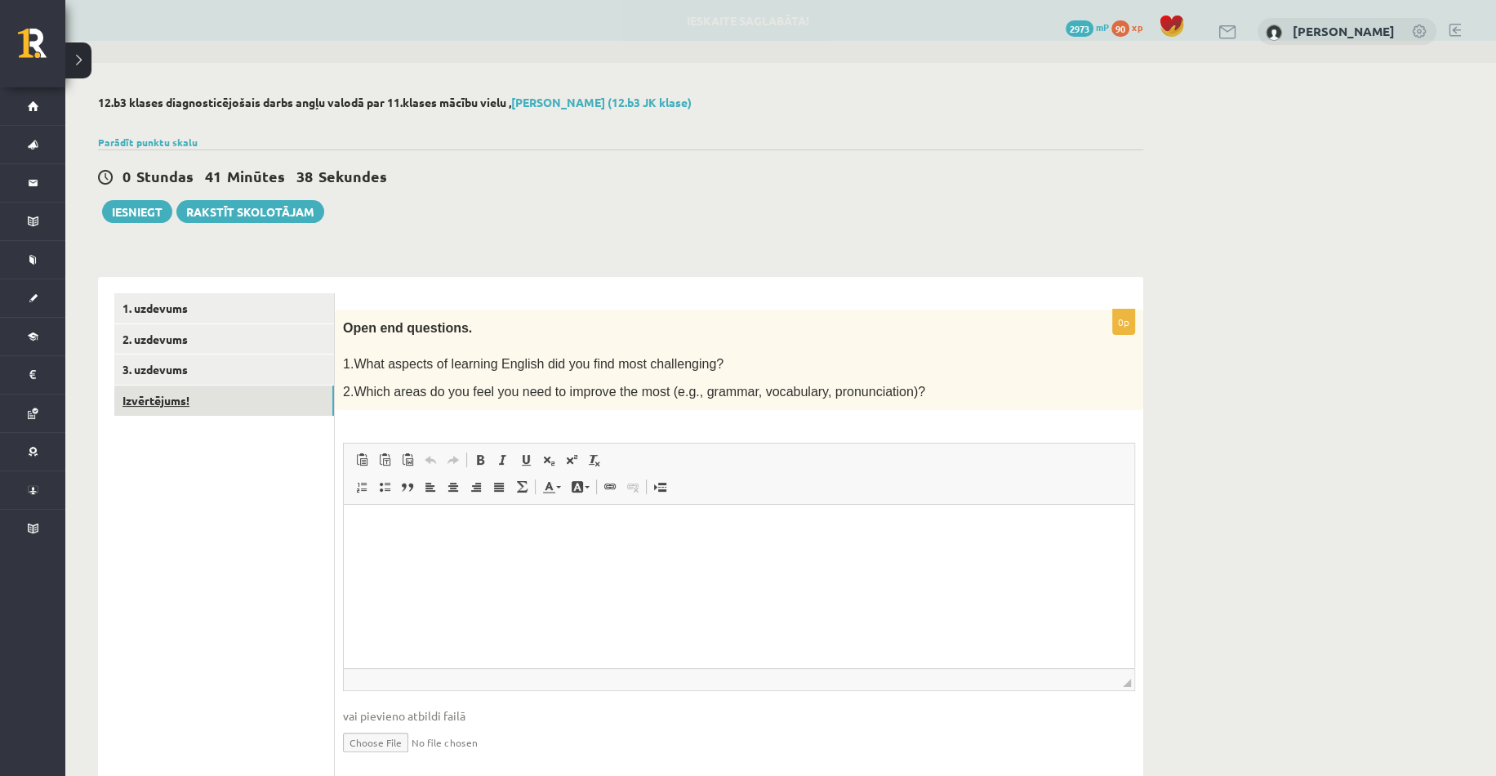
scroll to position [0, 0]
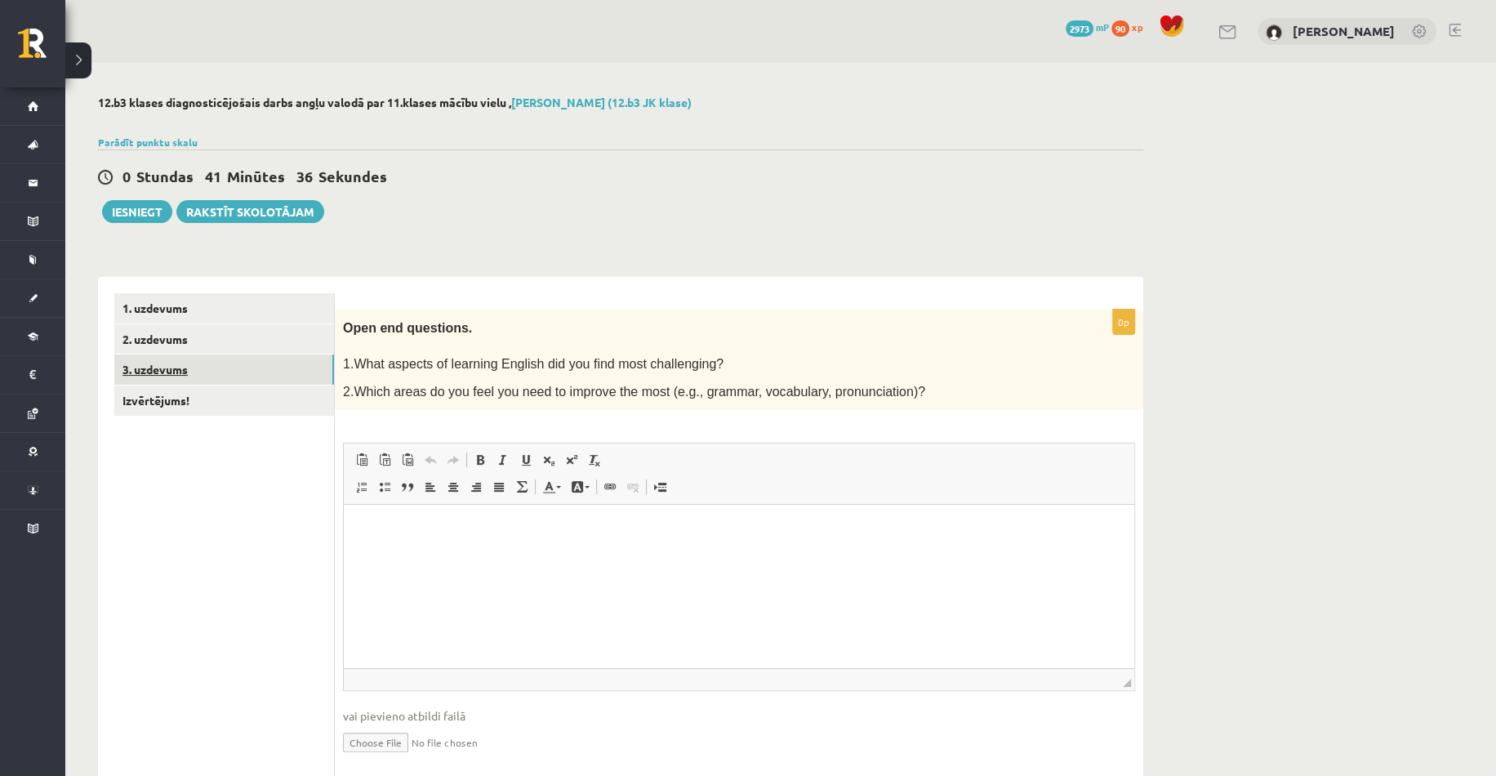
click at [180, 368] on link "3. uzdevums" at bounding box center [224, 370] width 220 height 30
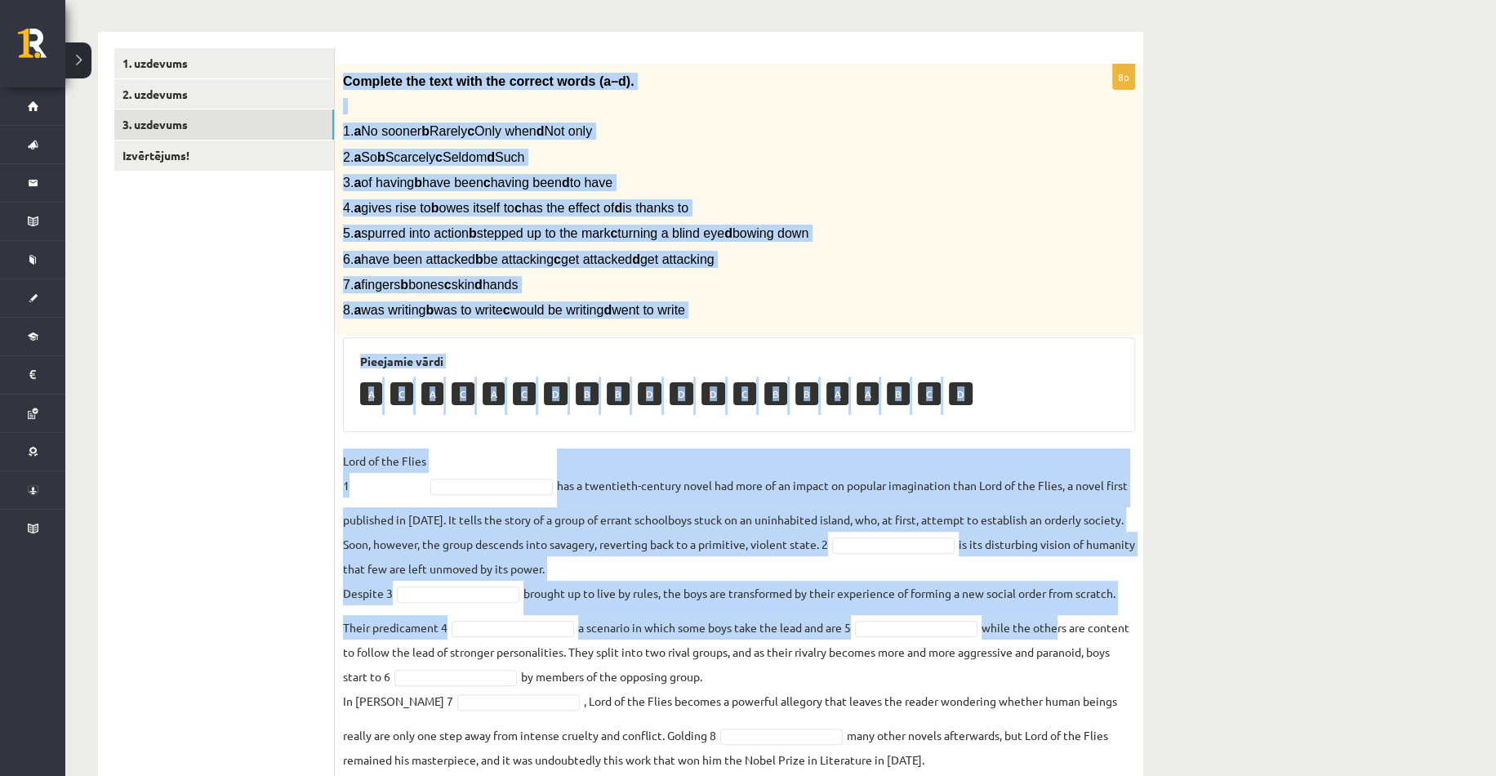
scroll to position [297, 0]
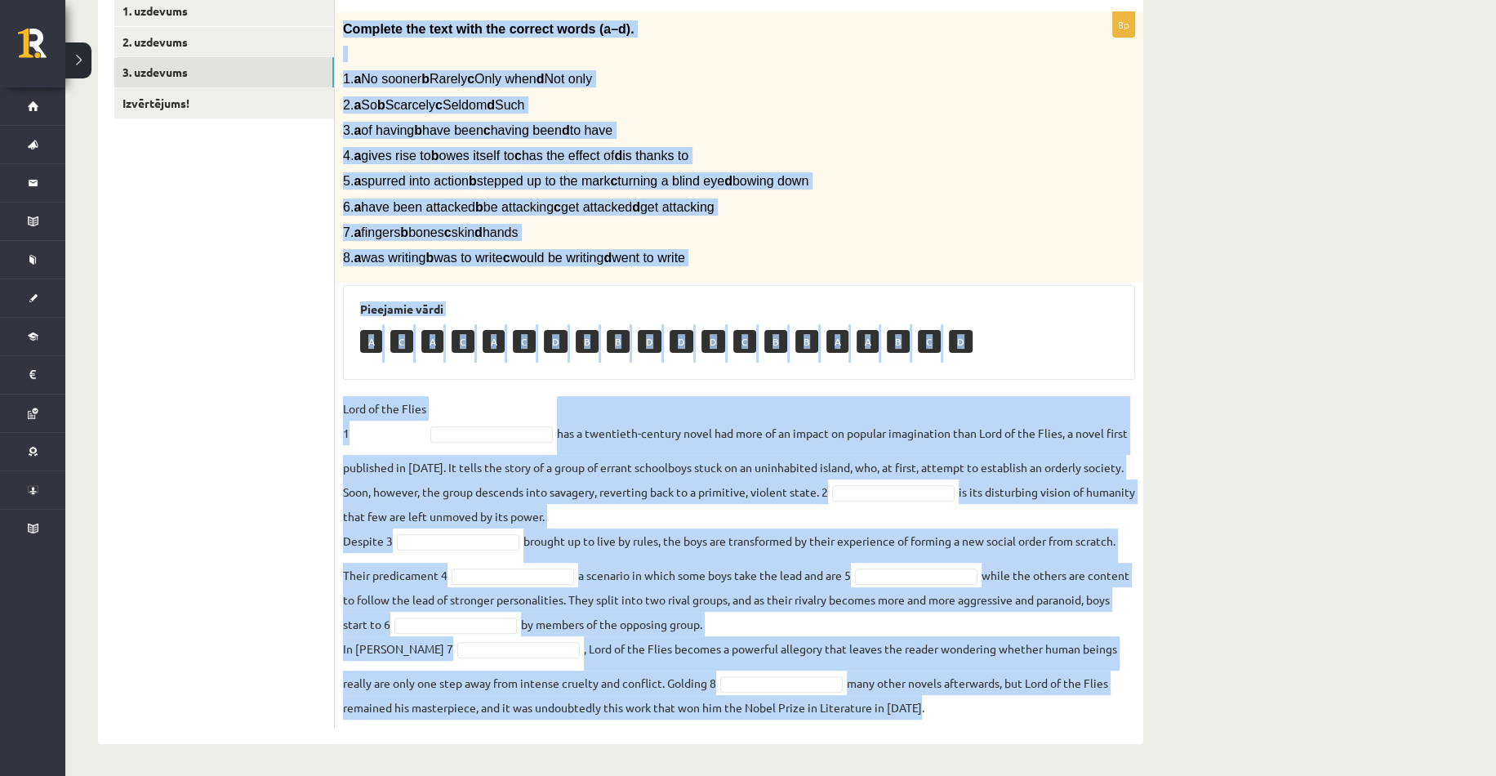
drag, startPoint x: 340, startPoint y: 323, endPoint x: 1135, endPoint y: 705, distance: 881.6
click at [1135, 705] on div "8p Complete the text with the correct words (a–d). 1. a No sooner b Rarely c On…" at bounding box center [739, 370] width 809 height 716
copy div "Complete the text with the correct words (a–d). 1. a No sooner b Rarely c Only …"
click at [1114, 205] on div "Complete the text with the correct words (a–d). 1. a No sooner b Rarely c Only …" at bounding box center [739, 147] width 809 height 271
click at [1333, 358] on div "12.b3 klases diagnosticējošais darbs angļu valodā par 11.klases mācību vielu , …" at bounding box center [780, 271] width 1431 height 1011
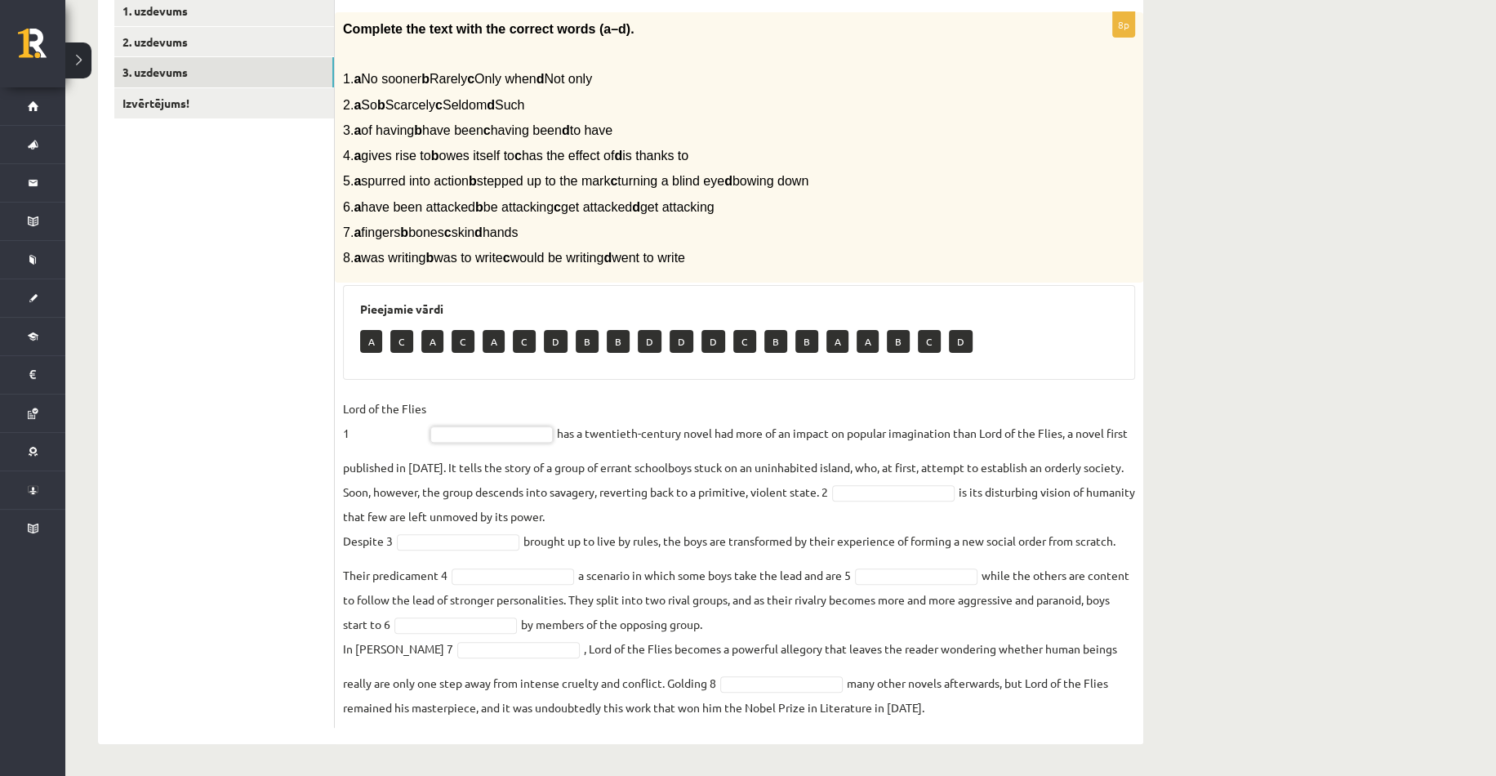
click at [1099, 449] on fieldset "Lord of the Flies 1 has a twentieth-century novel had more of an impact on popu…" at bounding box center [739, 557] width 792 height 323
click at [881, 419] on fieldset "Lord of the Flies 1 A * has a twentieth-century novel had more of an impact on …" at bounding box center [739, 557] width 792 height 323
click at [1019, 500] on fieldset "Lord of the Flies 1 A * has a twentieth-century novel had more of an impact on …" at bounding box center [739, 557] width 792 height 323
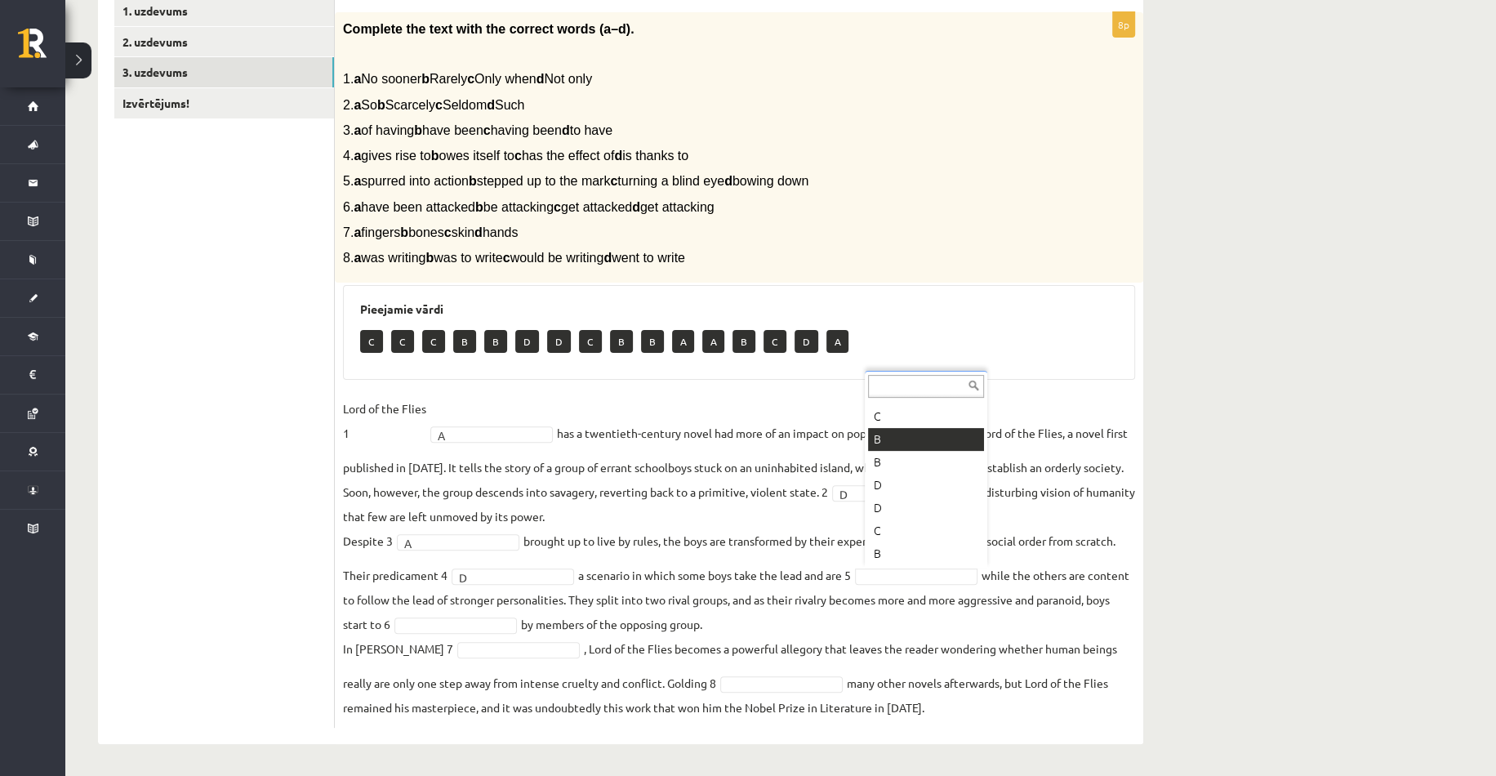
scroll to position [225, 0]
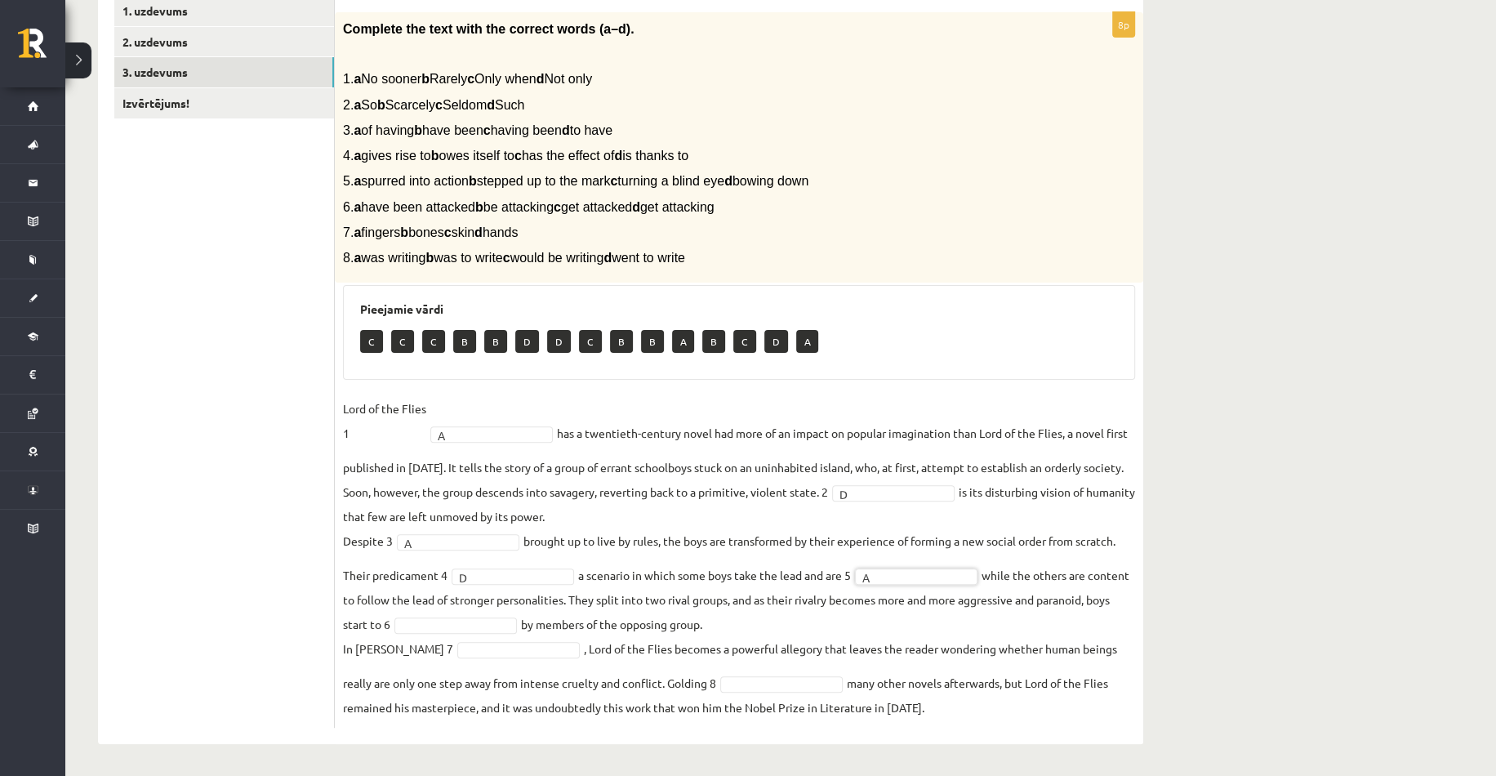
click at [879, 610] on fieldset "Lord of the Flies 1 A * has a twentieth-century novel had more of an impact on …" at bounding box center [739, 557] width 792 height 323
click at [688, 576] on fieldset "Lord of the Flies 1 A * has a twentieth-century novel had more of an impact on …" at bounding box center [739, 557] width 792 height 323
drag, startPoint x: 533, startPoint y: 625, endPoint x: 524, endPoint y: 617, distance: 12.1
click at [701, 649] on fieldset "Lord of the Flies 1 A * has a twentieth-century novel had more of an impact on …" at bounding box center [739, 557] width 792 height 323
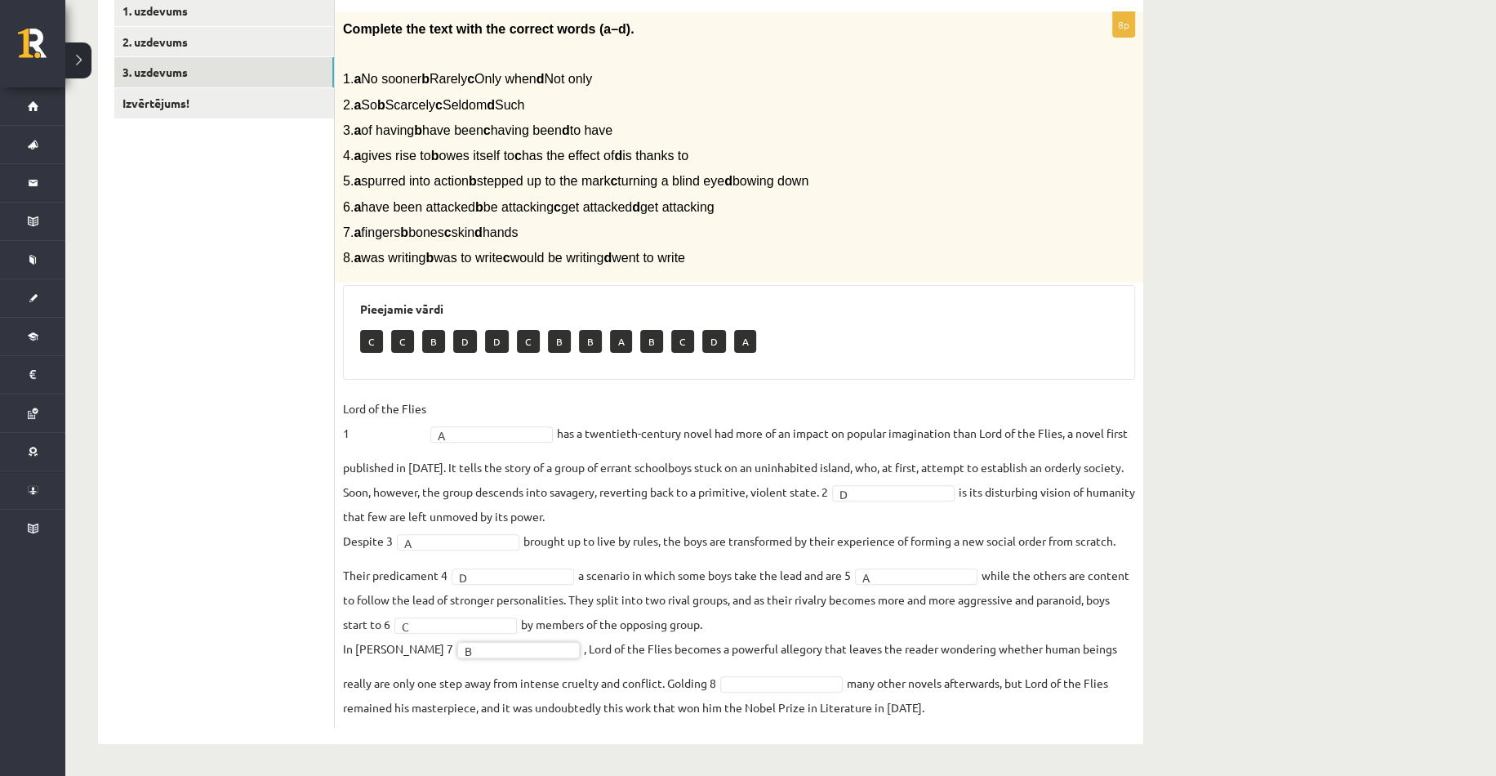
click at [646, 659] on fieldset "Lord of the Flies 1 A * has a twentieth-century novel had more of an impact on …" at bounding box center [739, 557] width 792 height 323
click at [968, 685] on fieldset "Lord of the Flies 1 A * has a twentieth-century novel had more of an impact on …" at bounding box center [739, 557] width 792 height 323
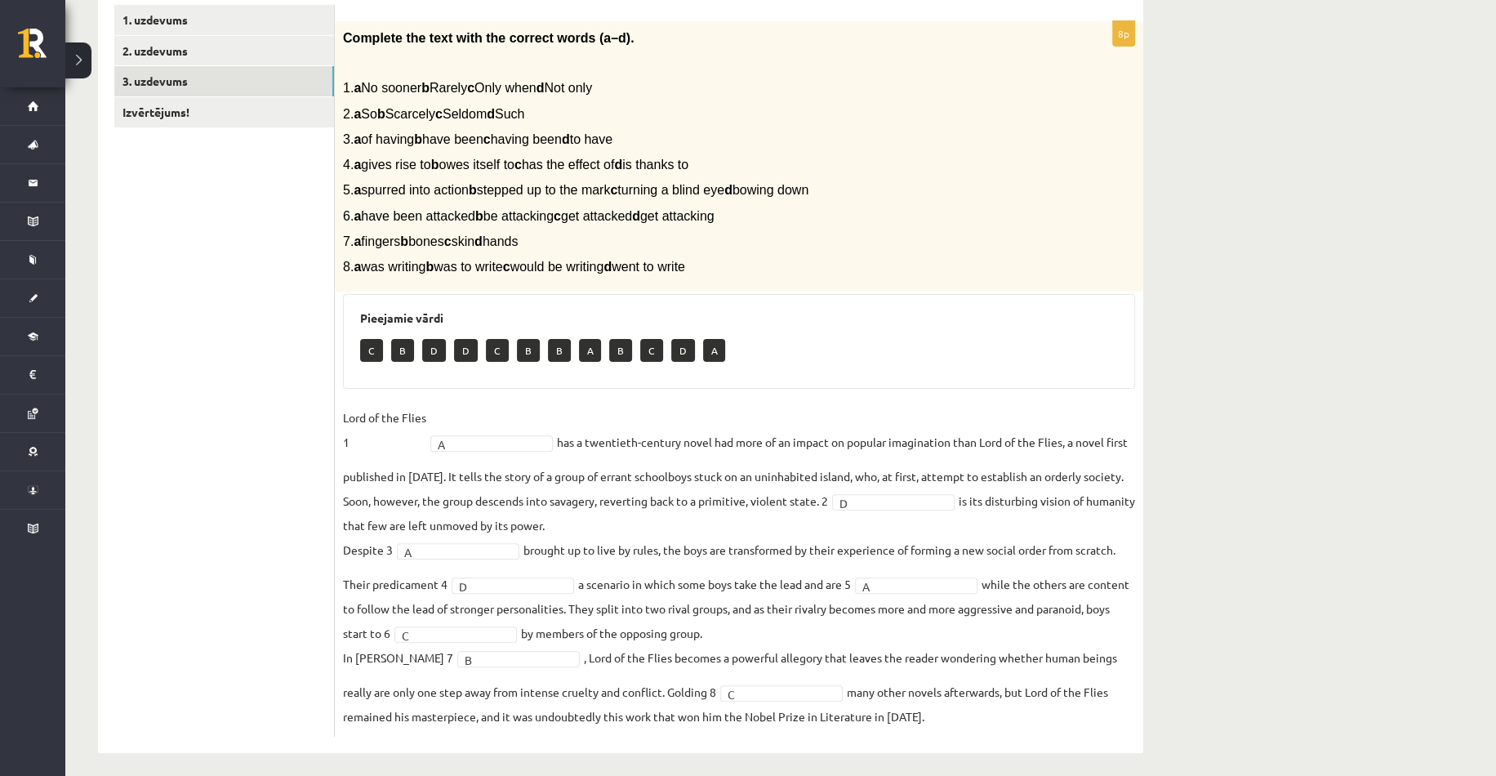
scroll to position [297, 0]
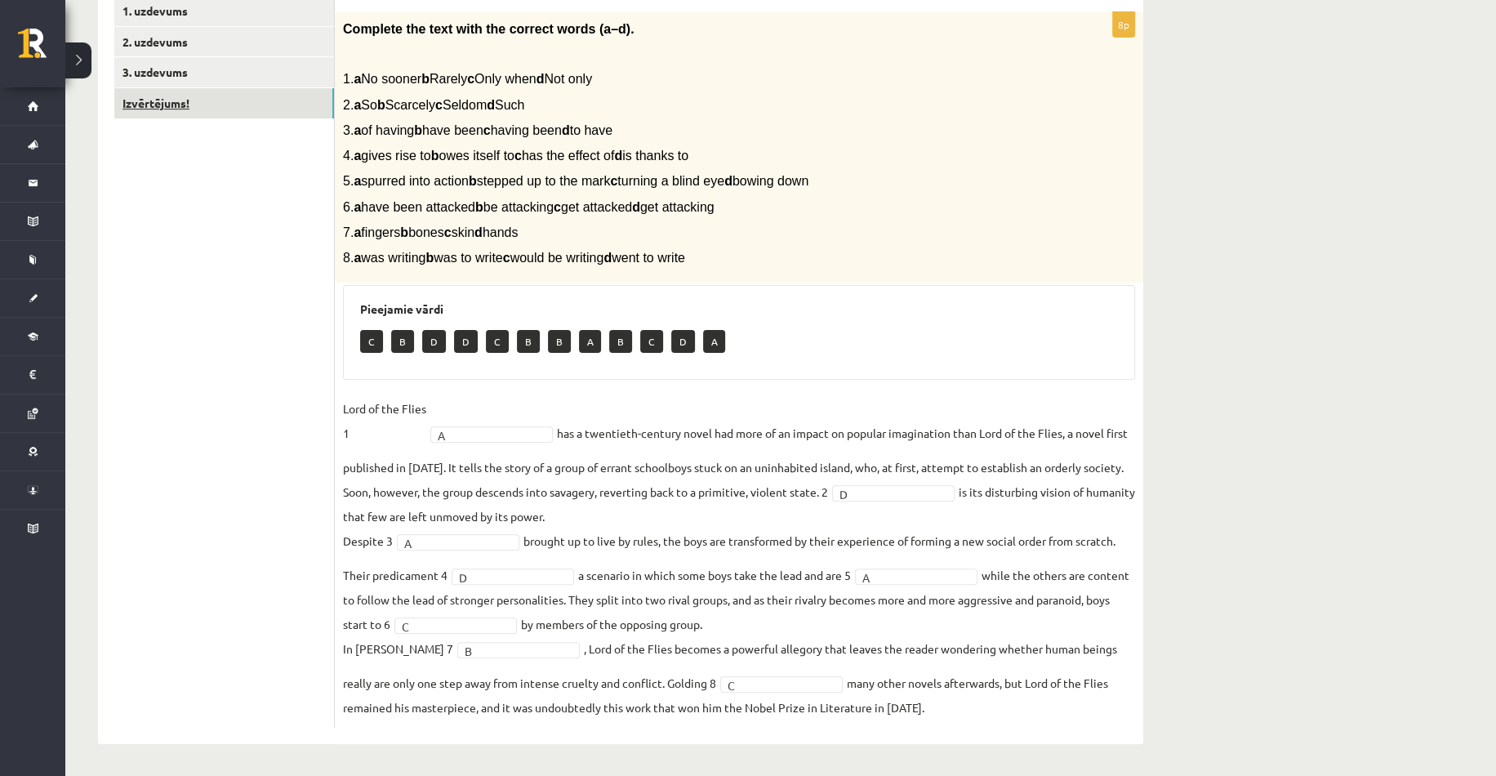
click at [160, 109] on link "Izvērtējums!" at bounding box center [224, 103] width 220 height 30
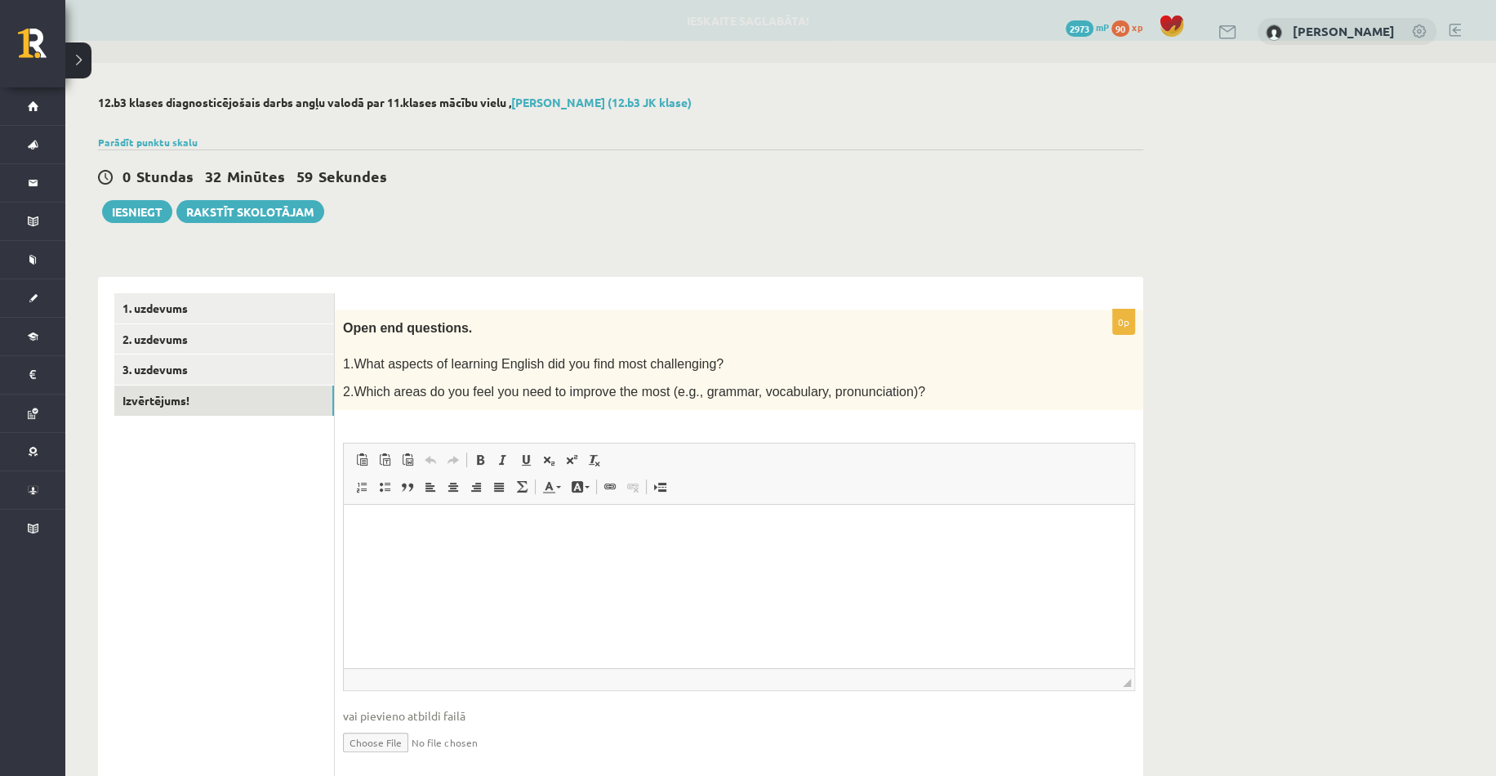
scroll to position [0, 0]
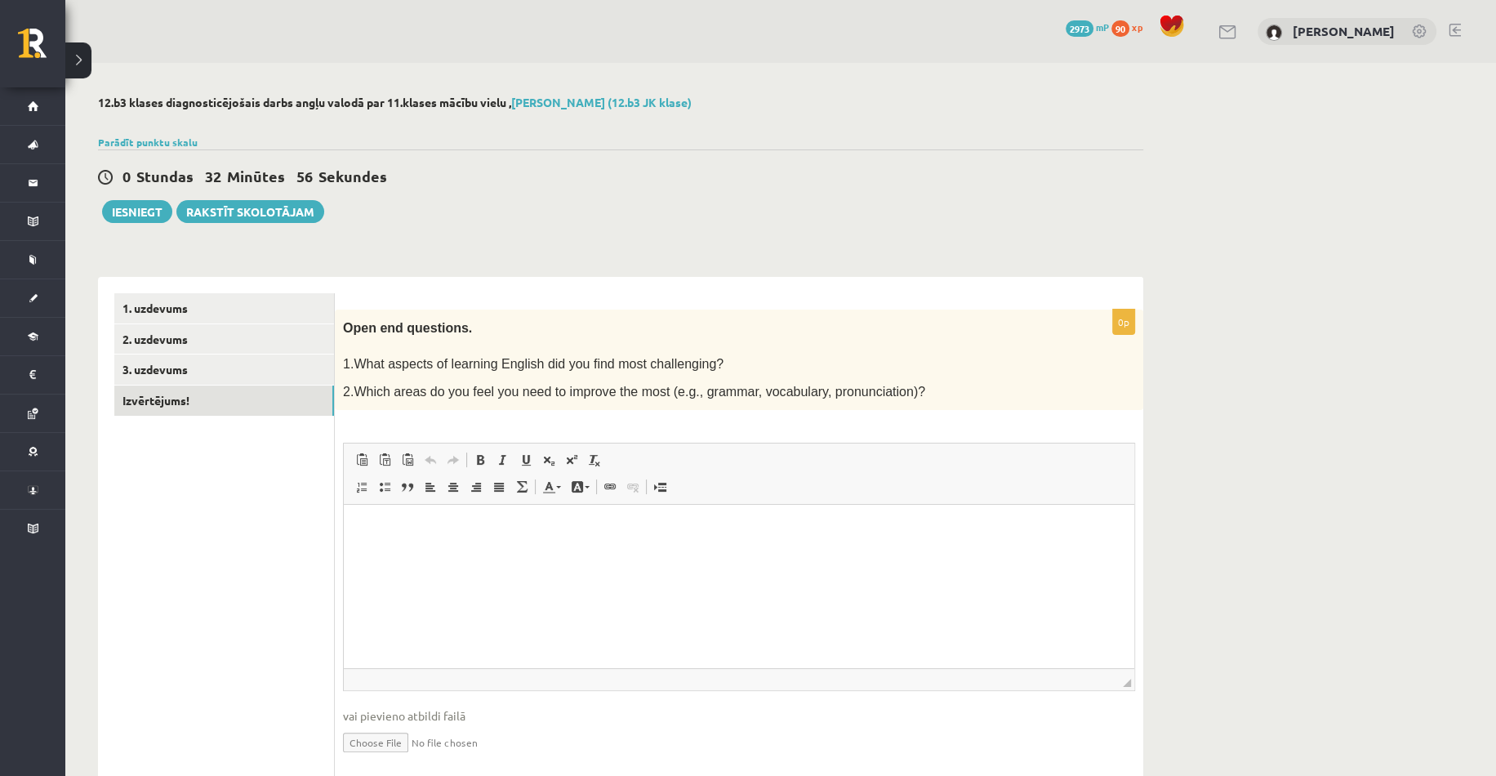
click at [782, 555] on html at bounding box center [739, 530] width 791 height 50
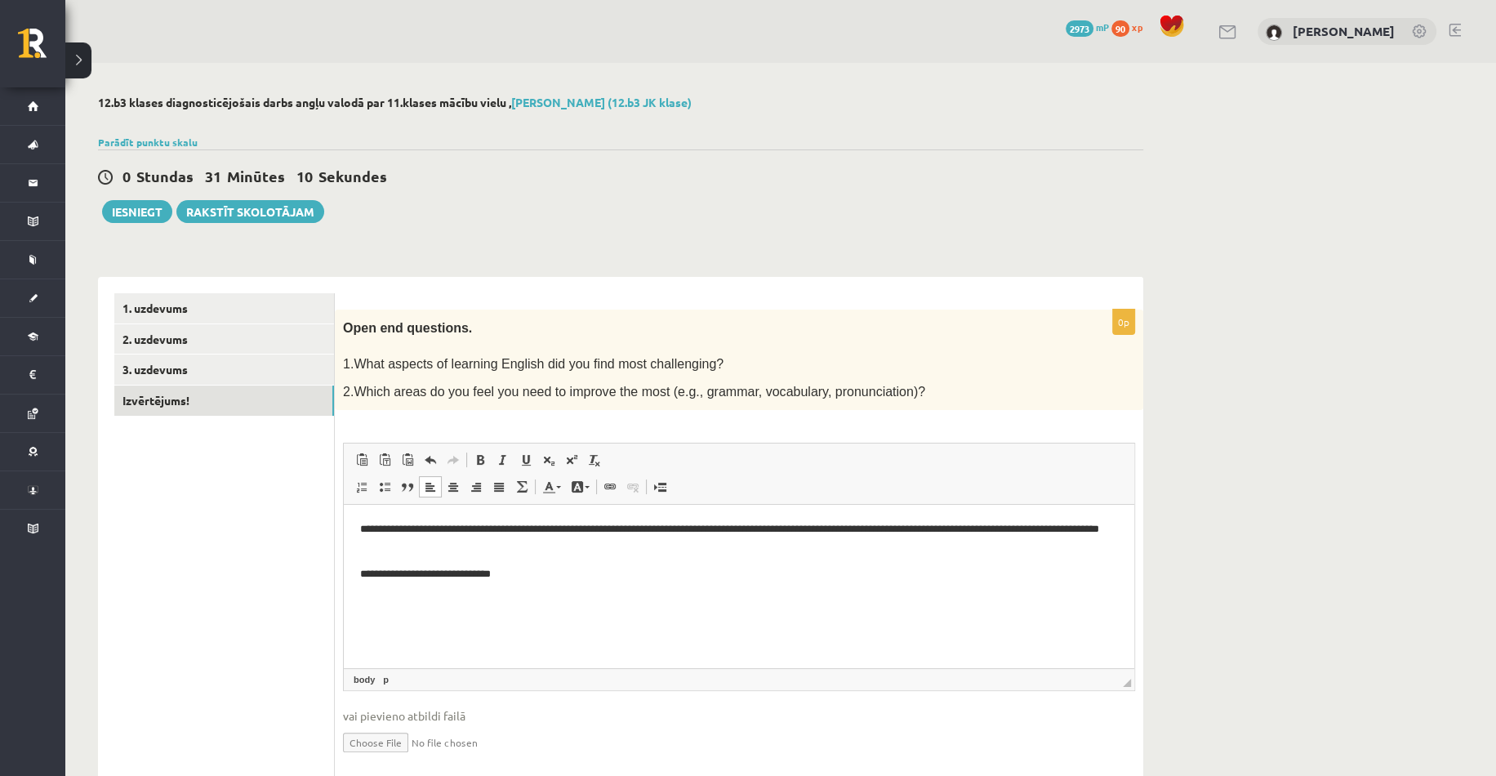
click at [794, 390] on span "2.Which areas do you feel you need to improve the most (e.g., grammar, vocabula…" at bounding box center [634, 392] width 582 height 14
drag, startPoint x: 791, startPoint y: 390, endPoint x: 863, endPoint y: 403, distance: 73.1
click at [863, 403] on div "Open end questions. 1.What aspects of learning English did you find most challe…" at bounding box center [739, 360] width 809 height 101
copy span "pronunciation"
click at [884, 381] on p "2.Which areas do you feel you need to improve the most (e.g., grammar, vocabula…" at bounding box center [698, 391] width 711 height 20
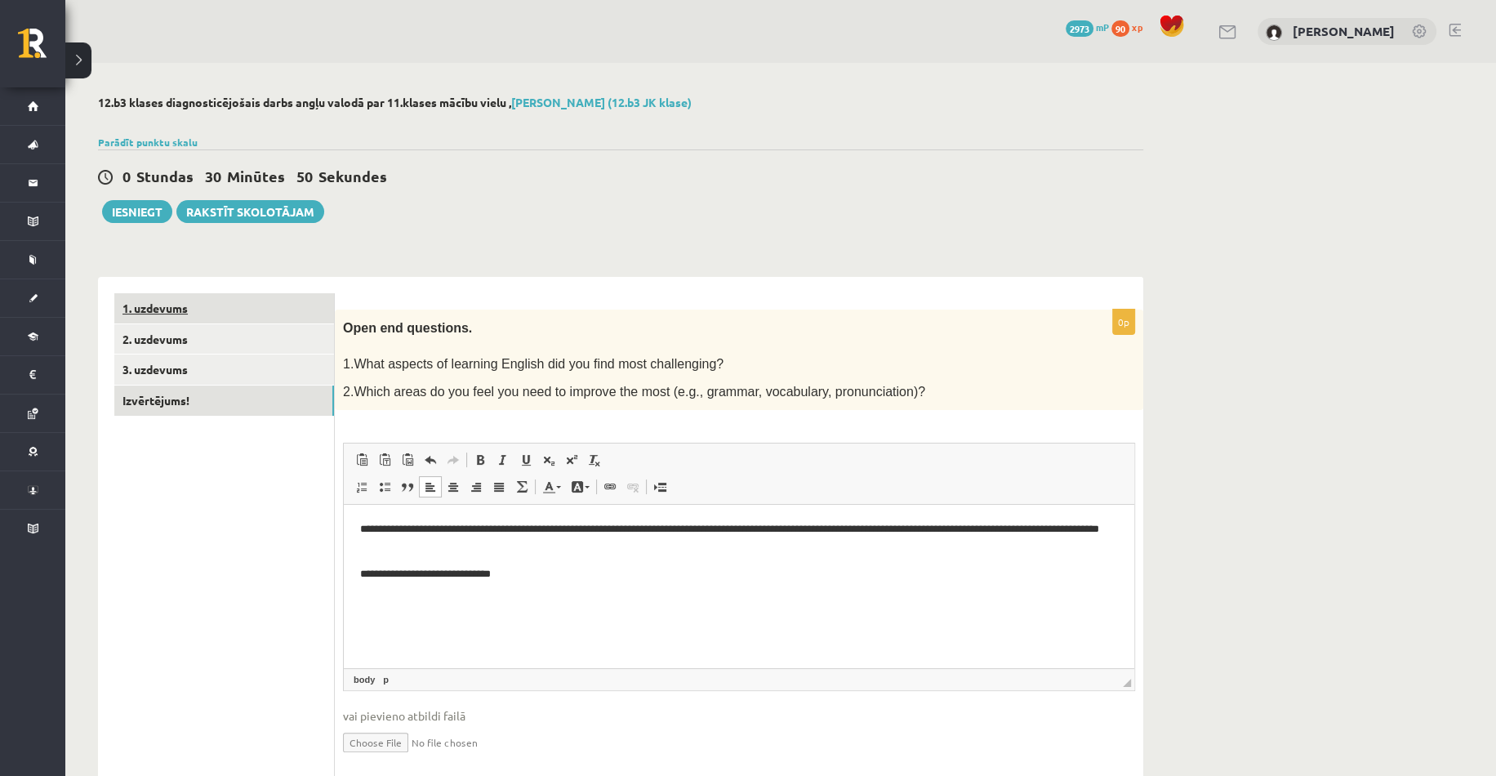
click at [136, 306] on link "1. uzdevums" at bounding box center [224, 308] width 220 height 30
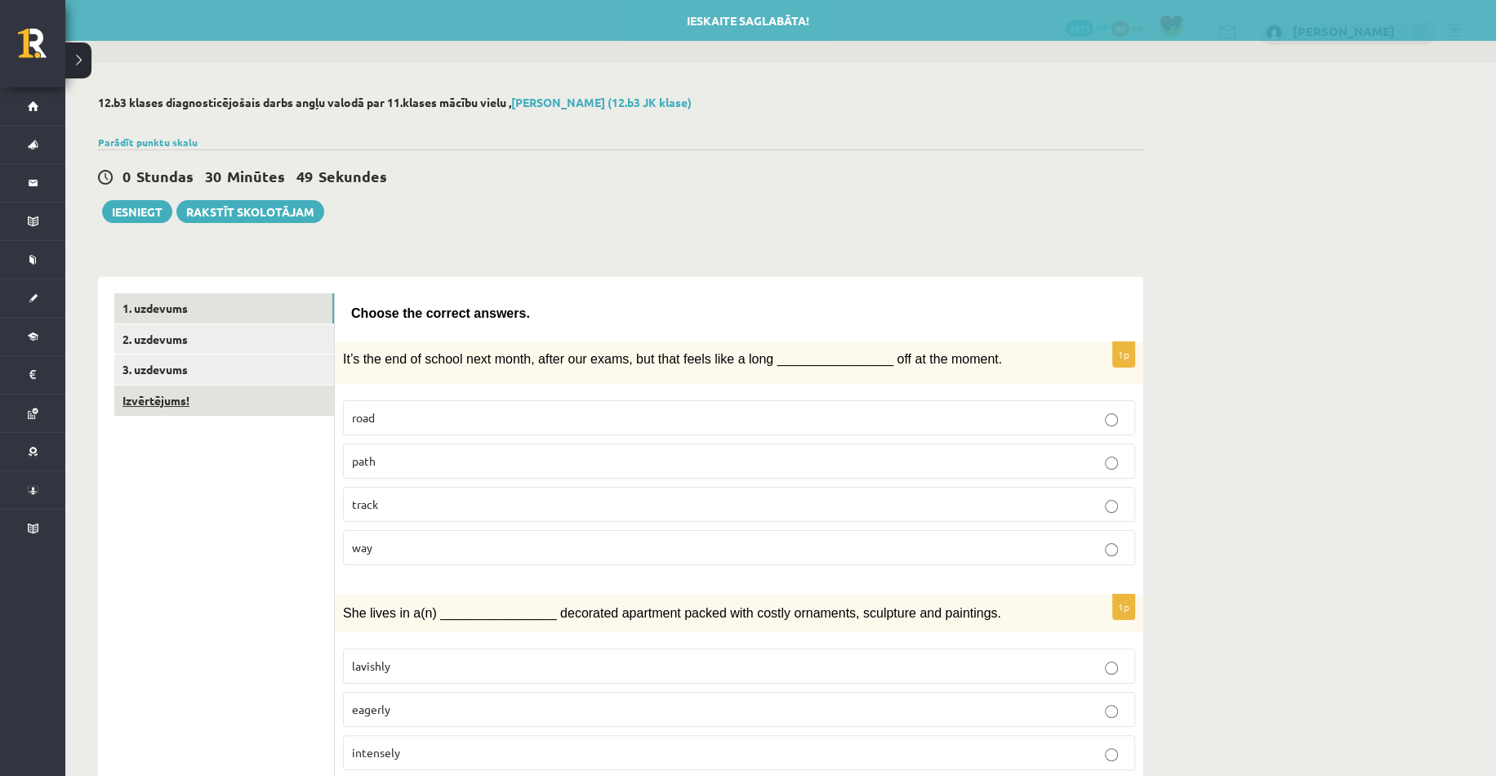
click at [179, 389] on link "Izvērtējums!" at bounding box center [224, 401] width 220 height 30
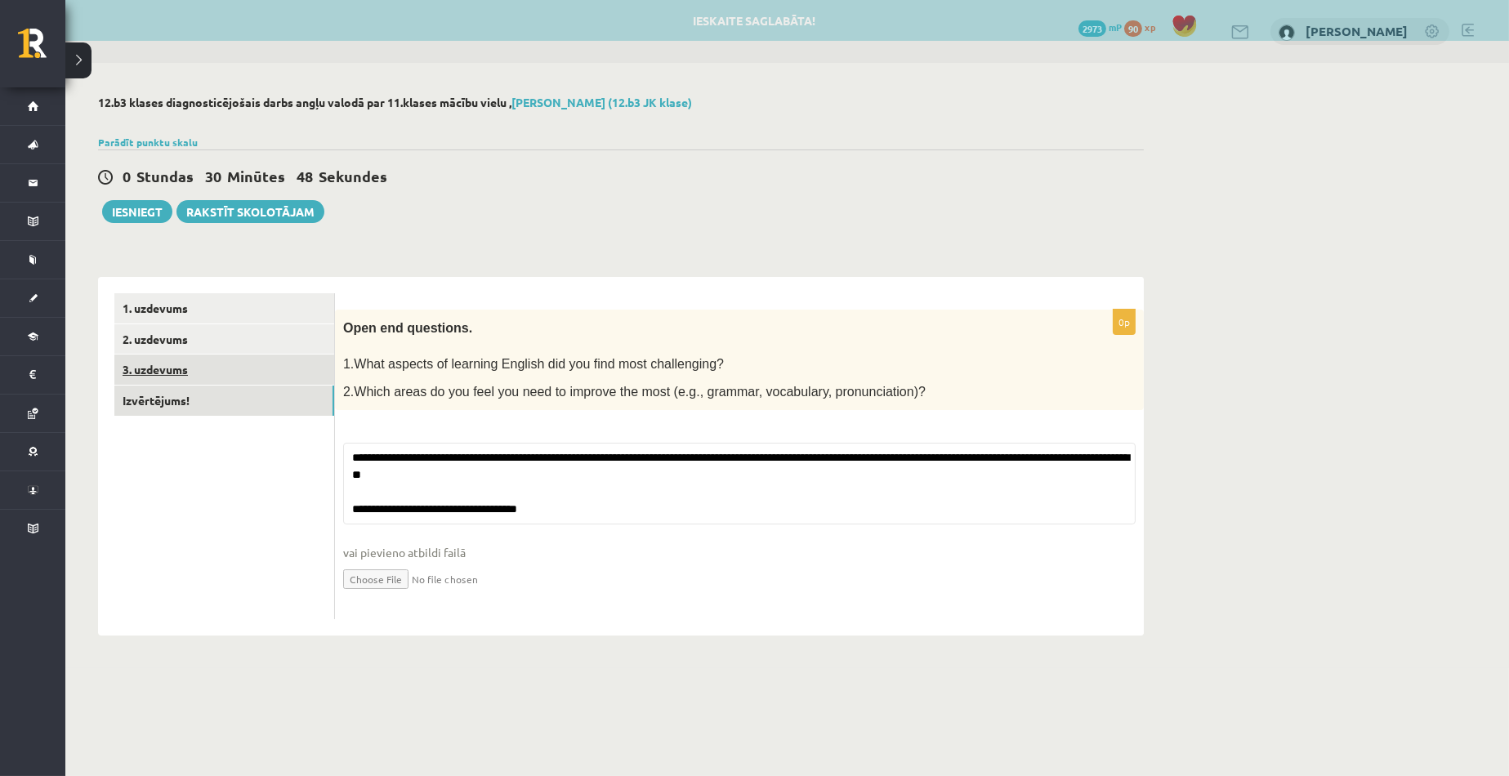
click at [169, 368] on link "3. uzdevums" at bounding box center [224, 370] width 220 height 30
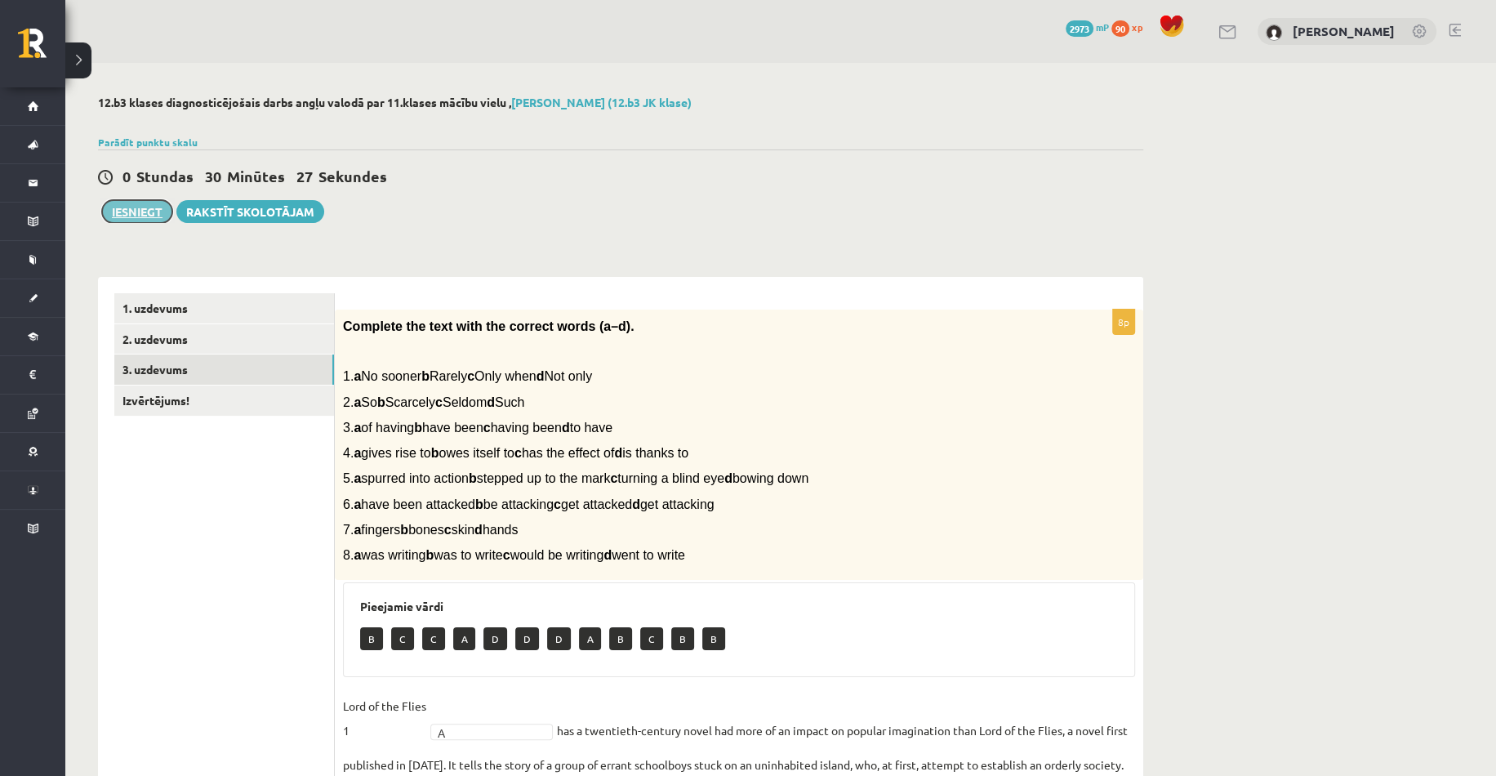
click at [137, 217] on button "Iesniegt" at bounding box center [137, 211] width 70 height 23
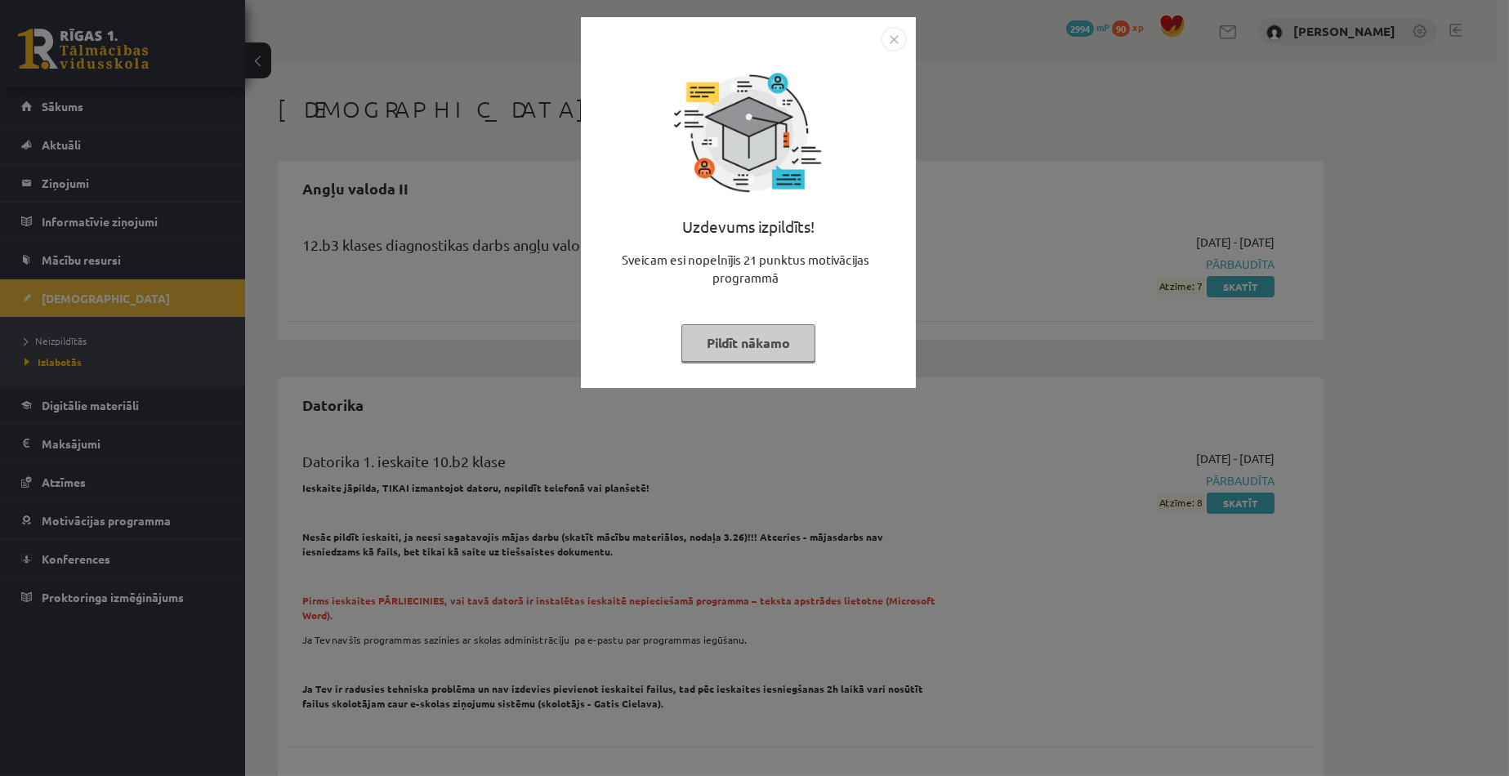
click at [743, 345] on button "Pildīt nākamo" at bounding box center [748, 343] width 134 height 38
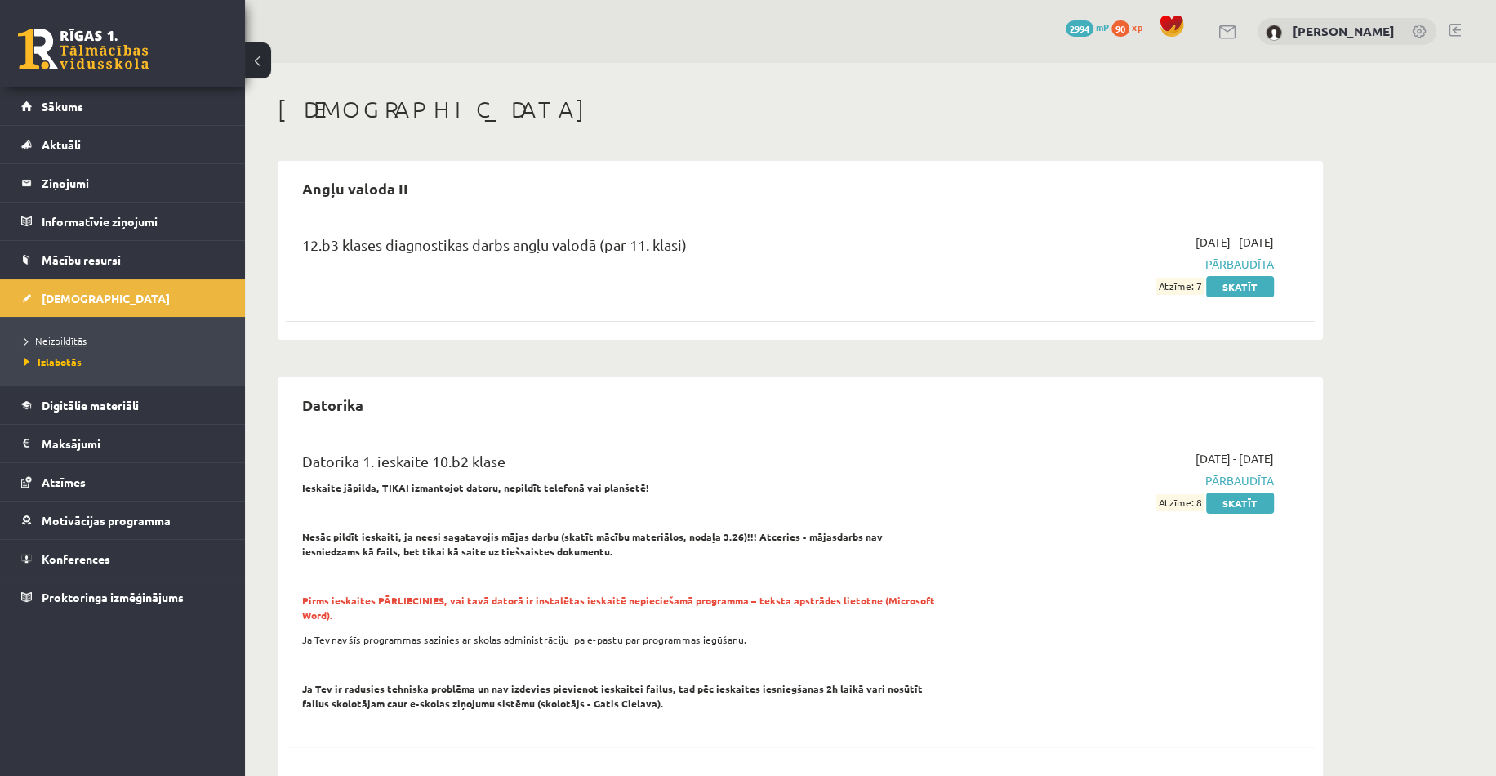
click at [95, 347] on link "Neizpildītās" at bounding box center [127, 340] width 204 height 15
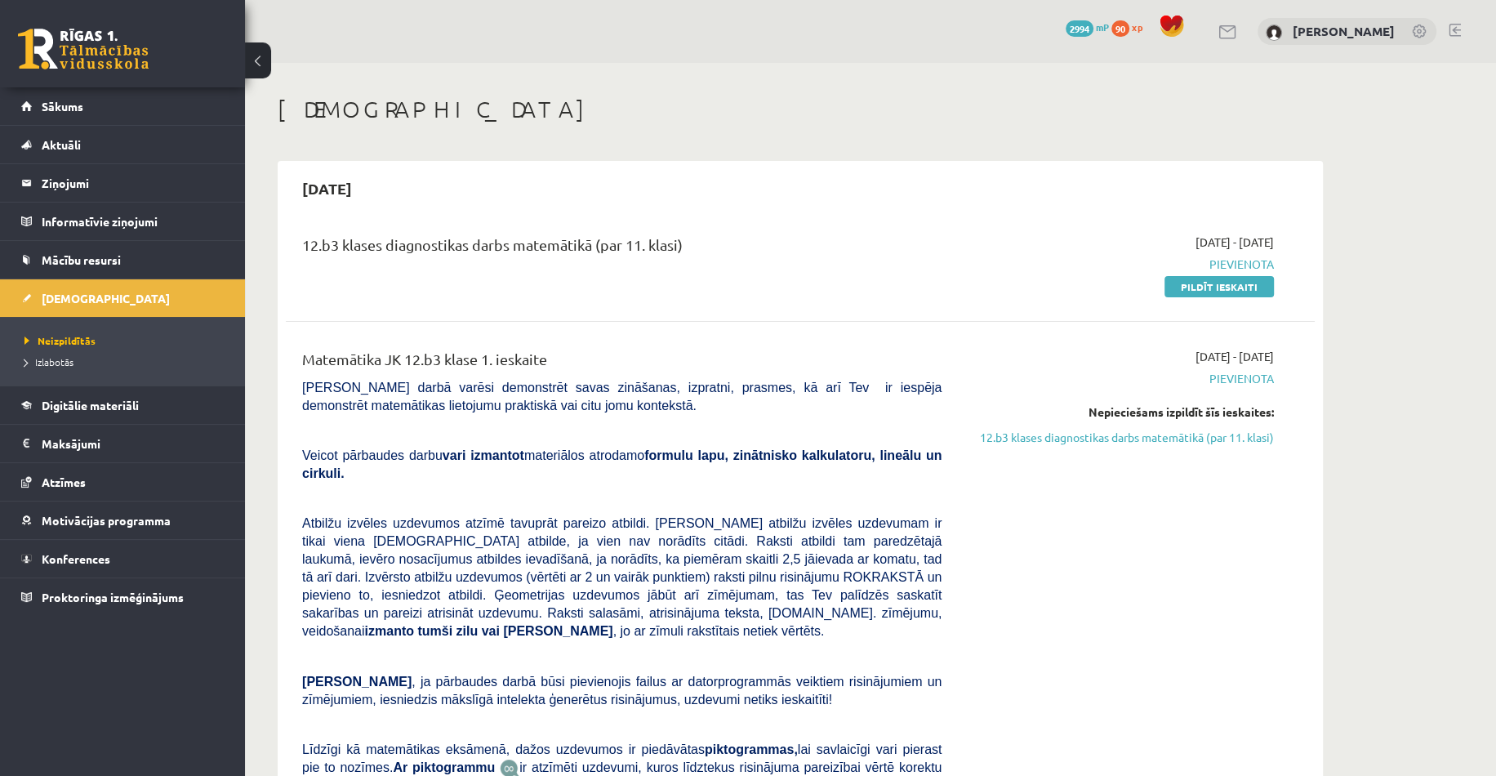
click at [252, 71] on button at bounding box center [258, 60] width 26 height 36
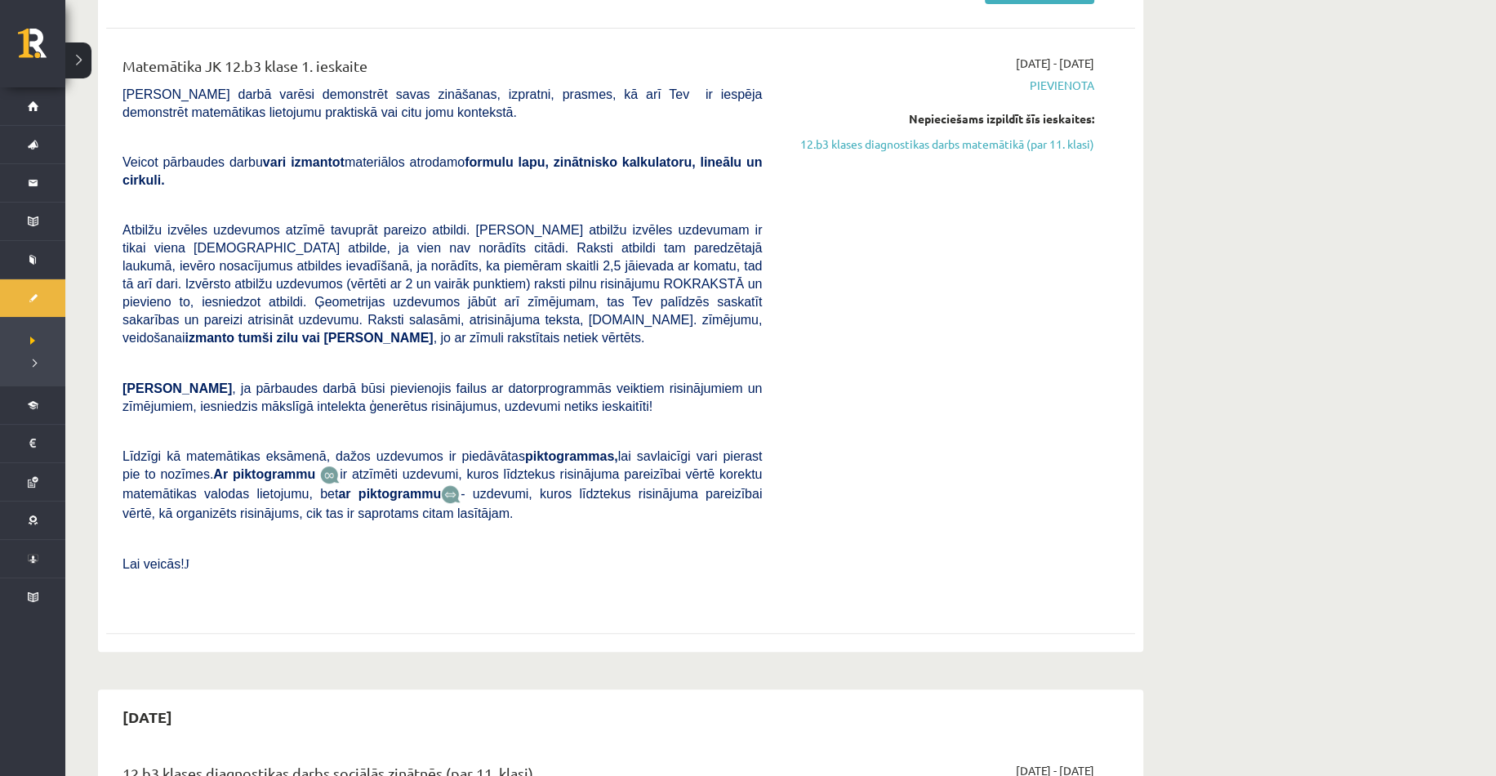
scroll to position [82, 0]
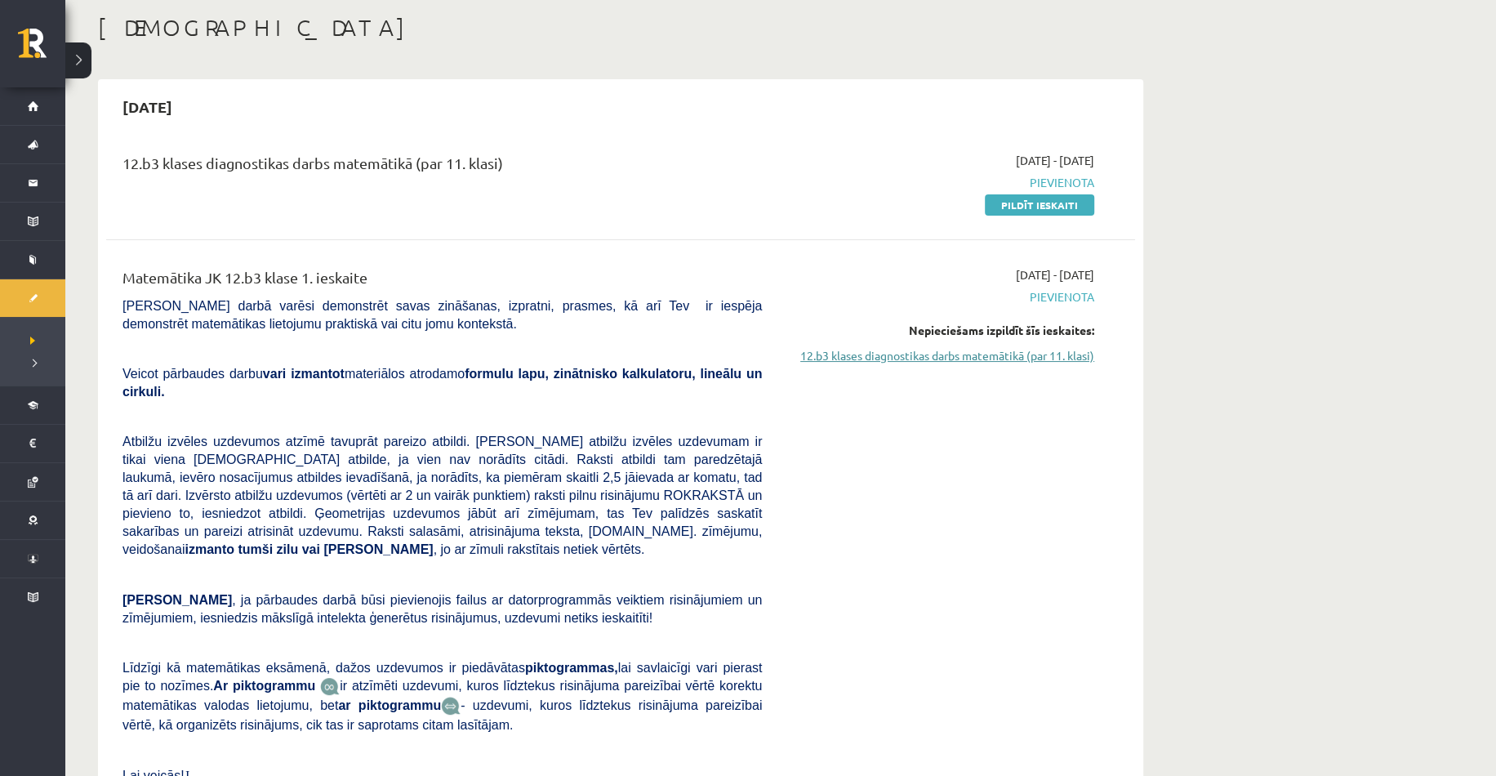
click at [927, 361] on link "12.b3 klases diagnostikas darbs matemātikā (par 11. klasi)" at bounding box center [941, 355] width 308 height 17
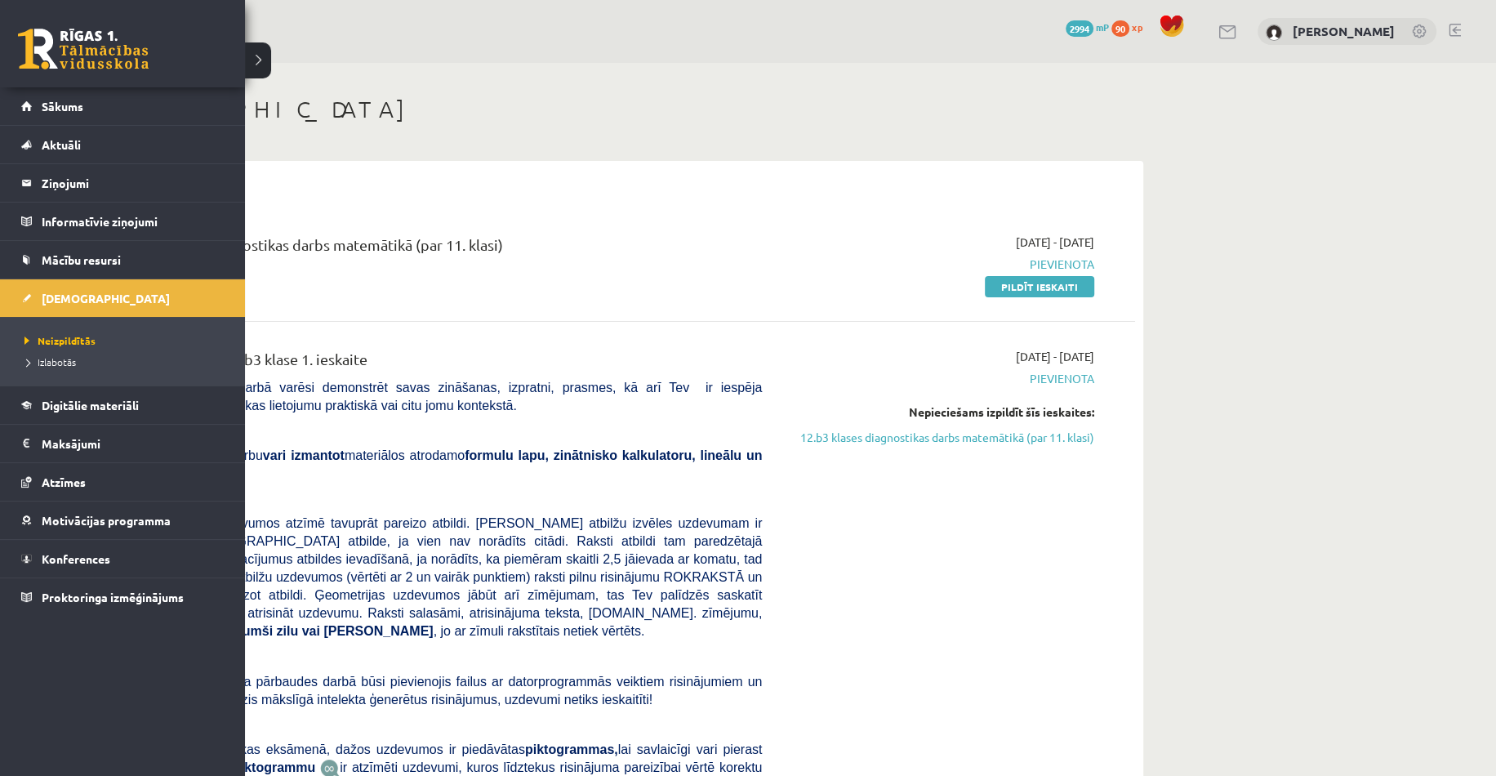
click at [47, 353] on li "Izlabotās" at bounding box center [124, 361] width 208 height 21
click at [49, 355] on link "Izlabotās" at bounding box center [124, 362] width 208 height 15
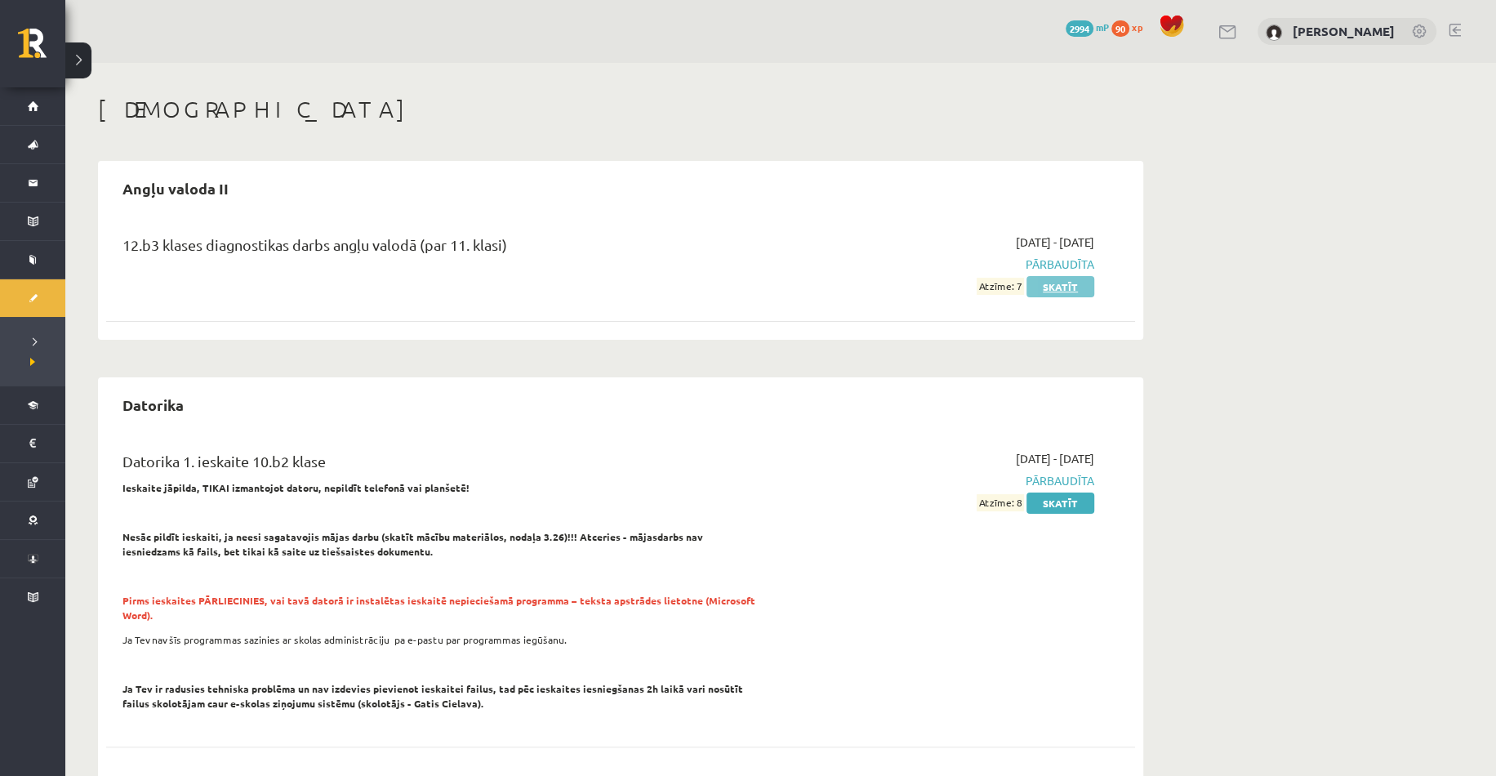
click at [1052, 284] on link "Skatīt" at bounding box center [1061, 286] width 68 height 21
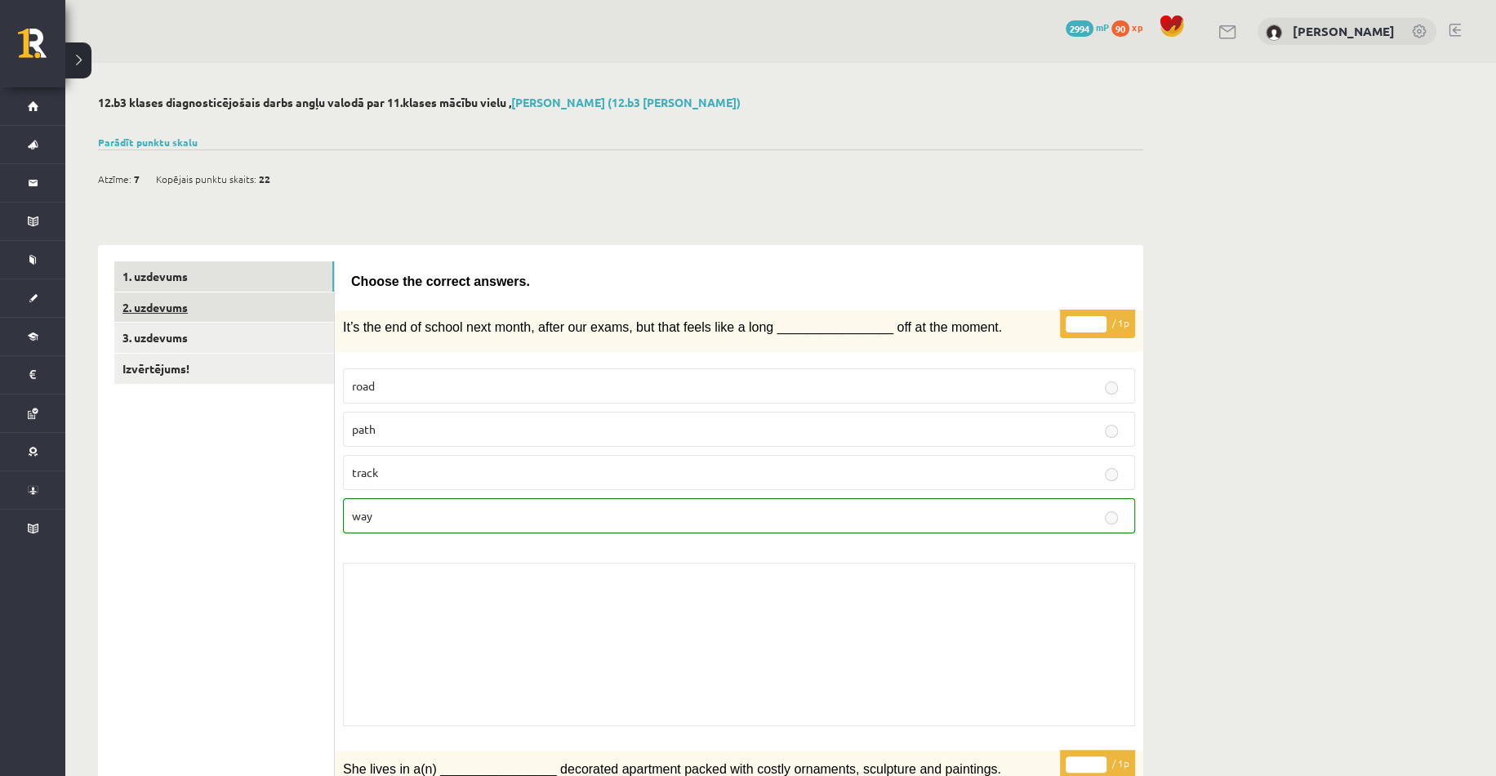
click at [204, 299] on link "2. uzdevums" at bounding box center [224, 307] width 220 height 30
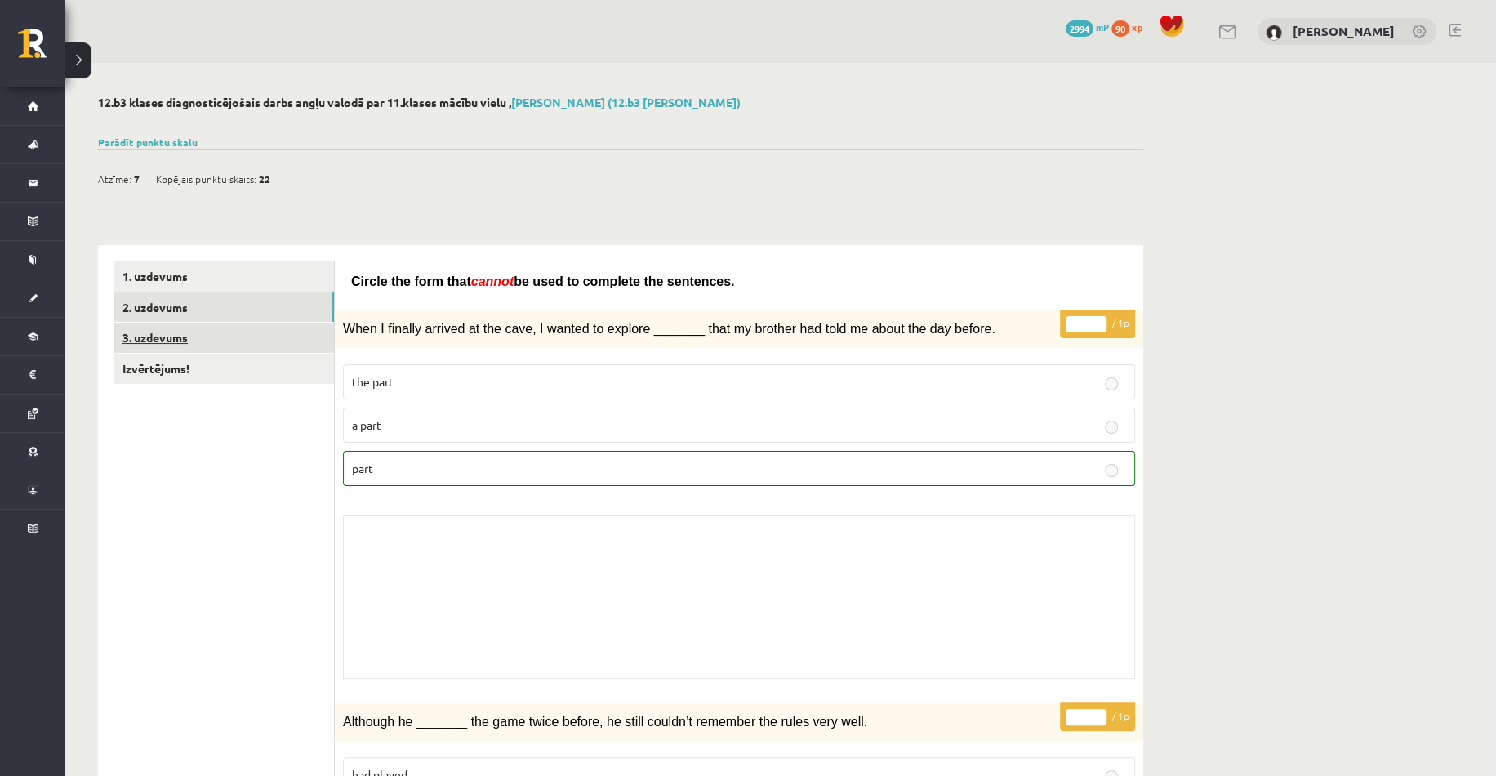
click at [134, 342] on link "3. uzdevums" at bounding box center [224, 338] width 220 height 30
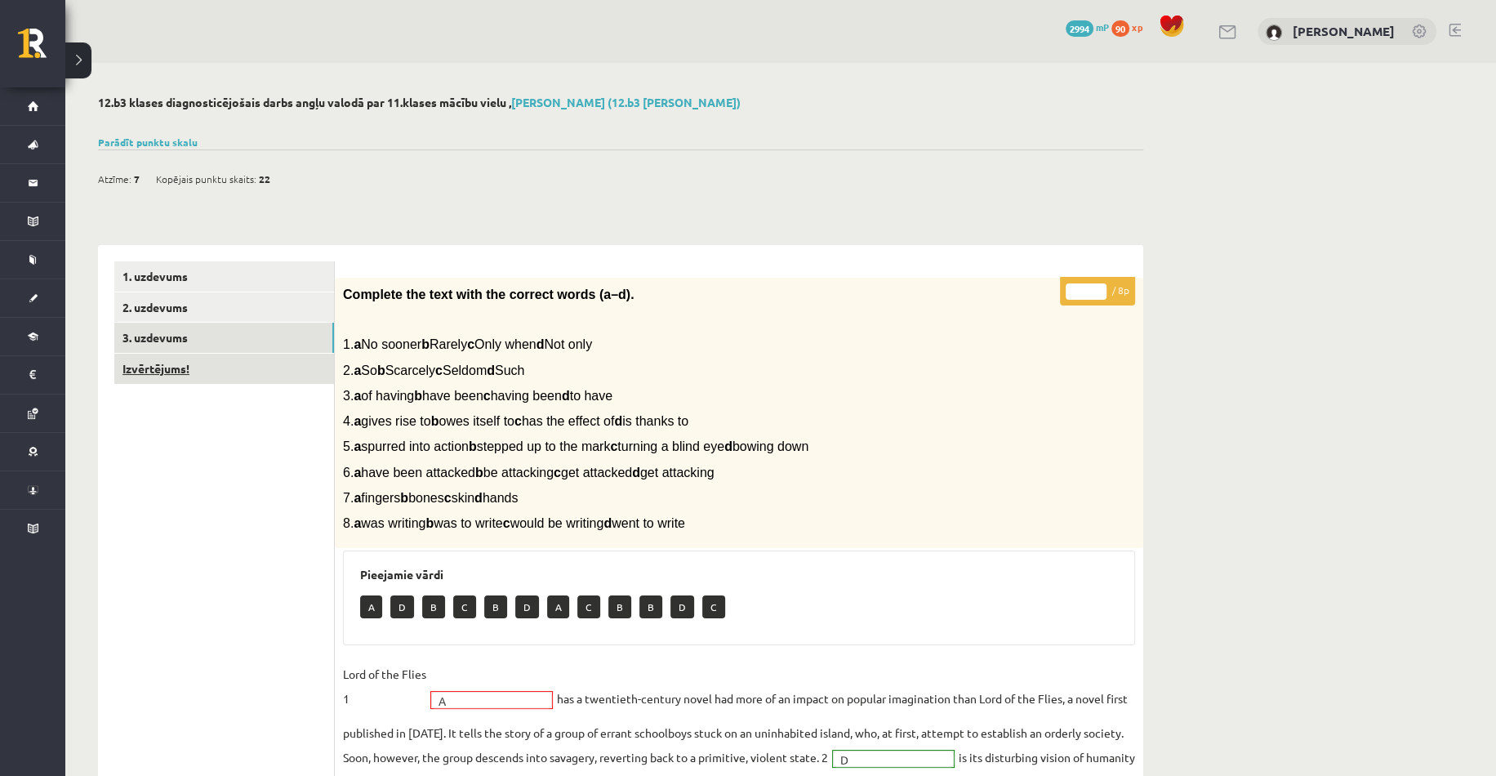
click at [169, 374] on link "Izvērtējums!" at bounding box center [224, 369] width 220 height 30
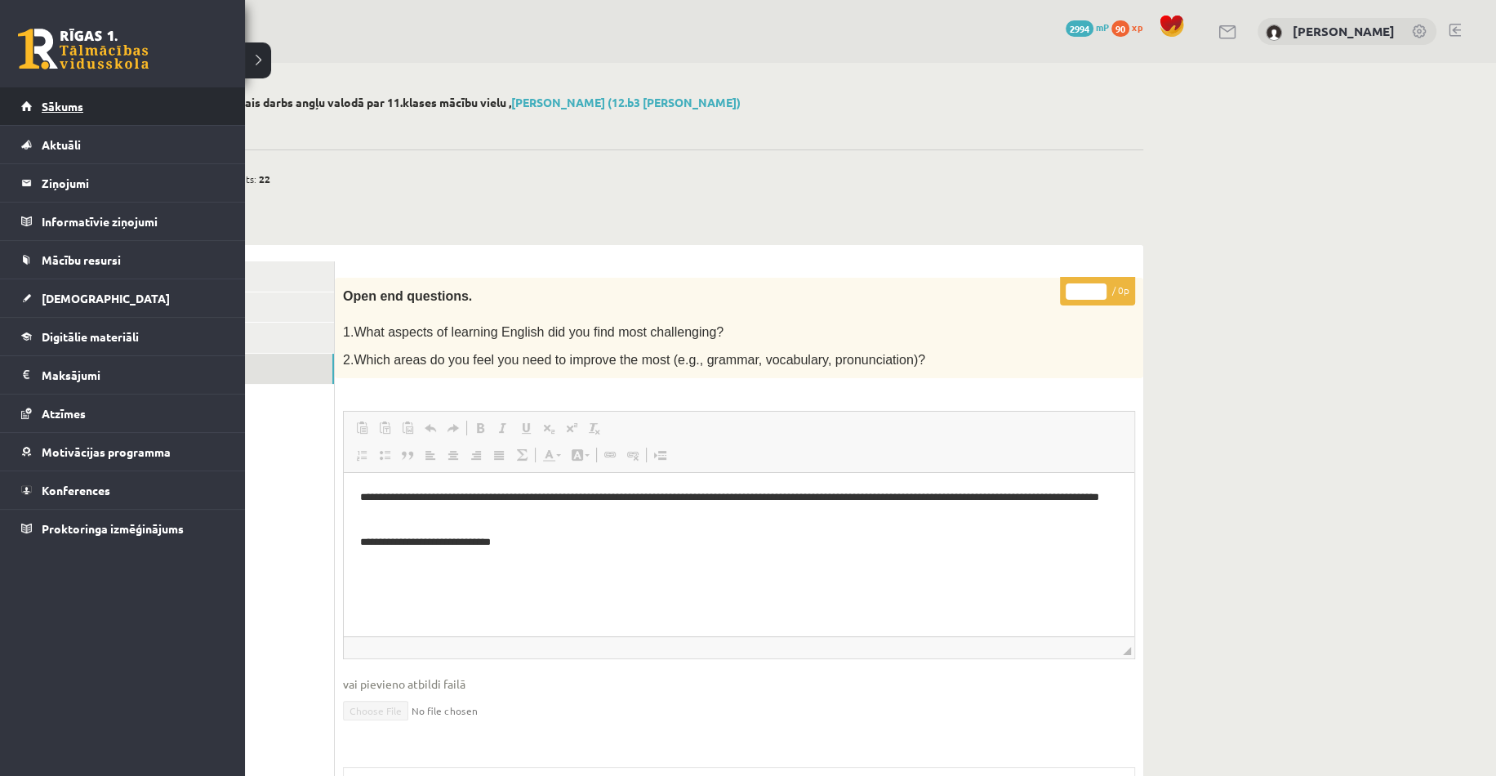
click at [35, 118] on link "Sākums" at bounding box center [122, 106] width 203 height 38
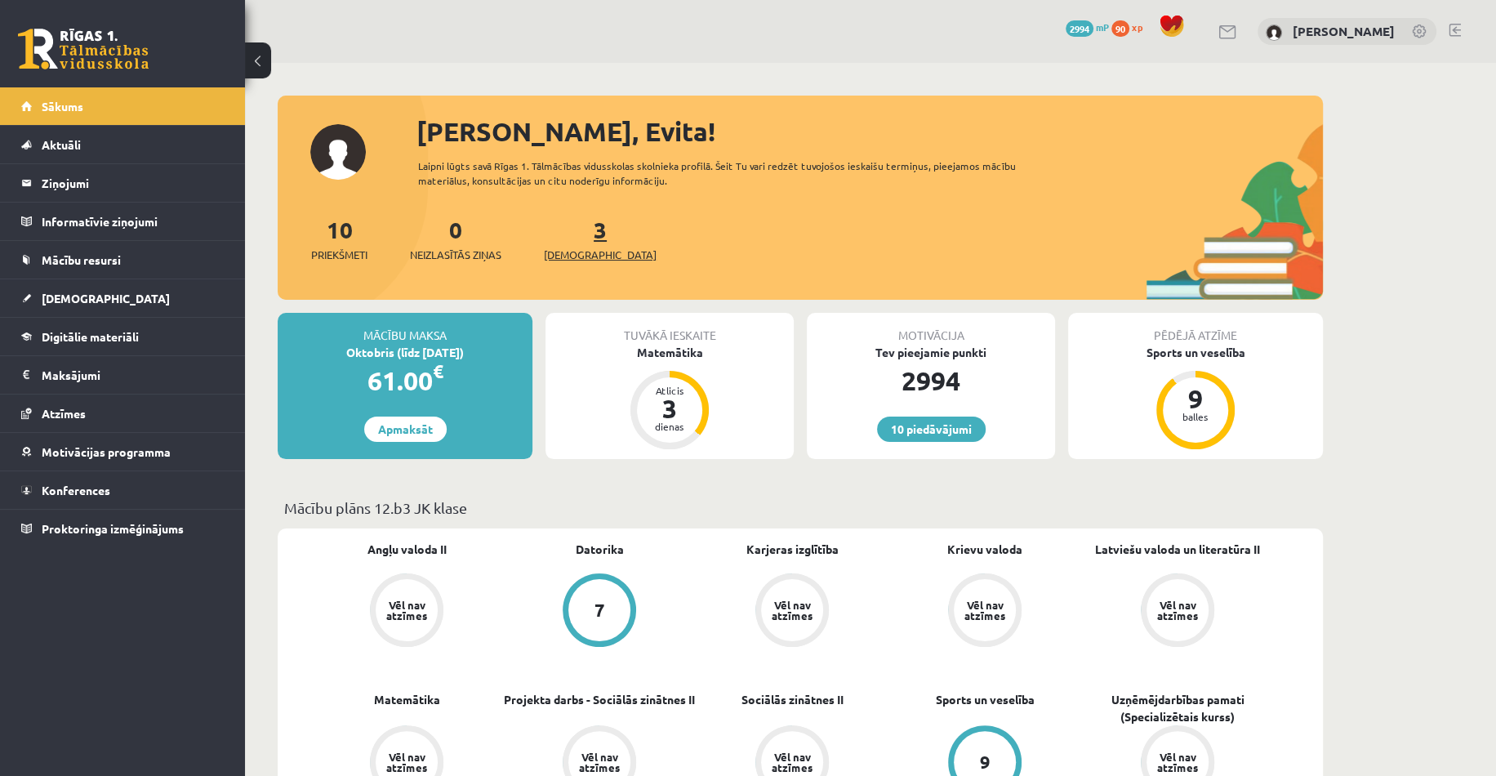
click at [571, 252] on span "[DEMOGRAPHIC_DATA]" at bounding box center [600, 255] width 113 height 16
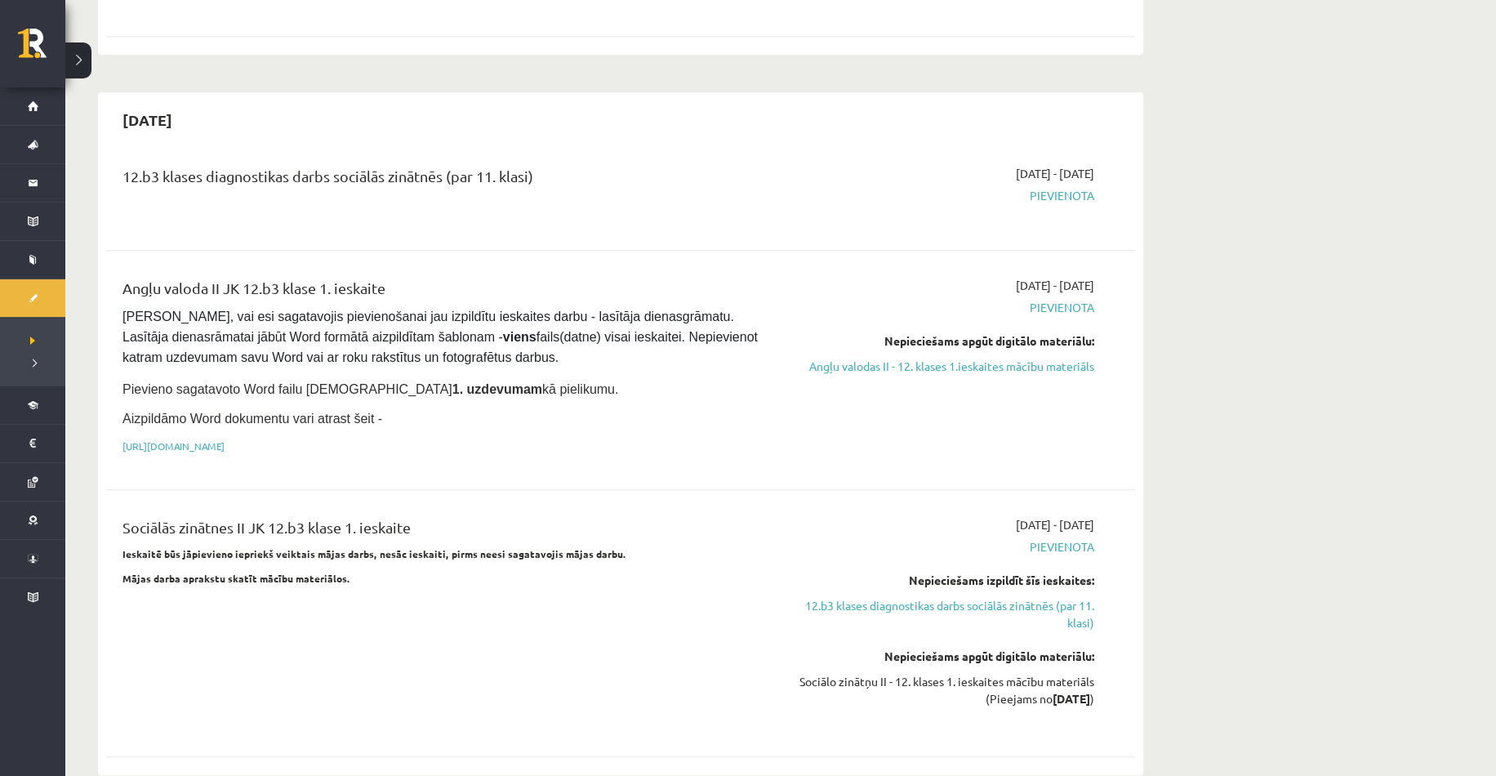
scroll to position [899, 0]
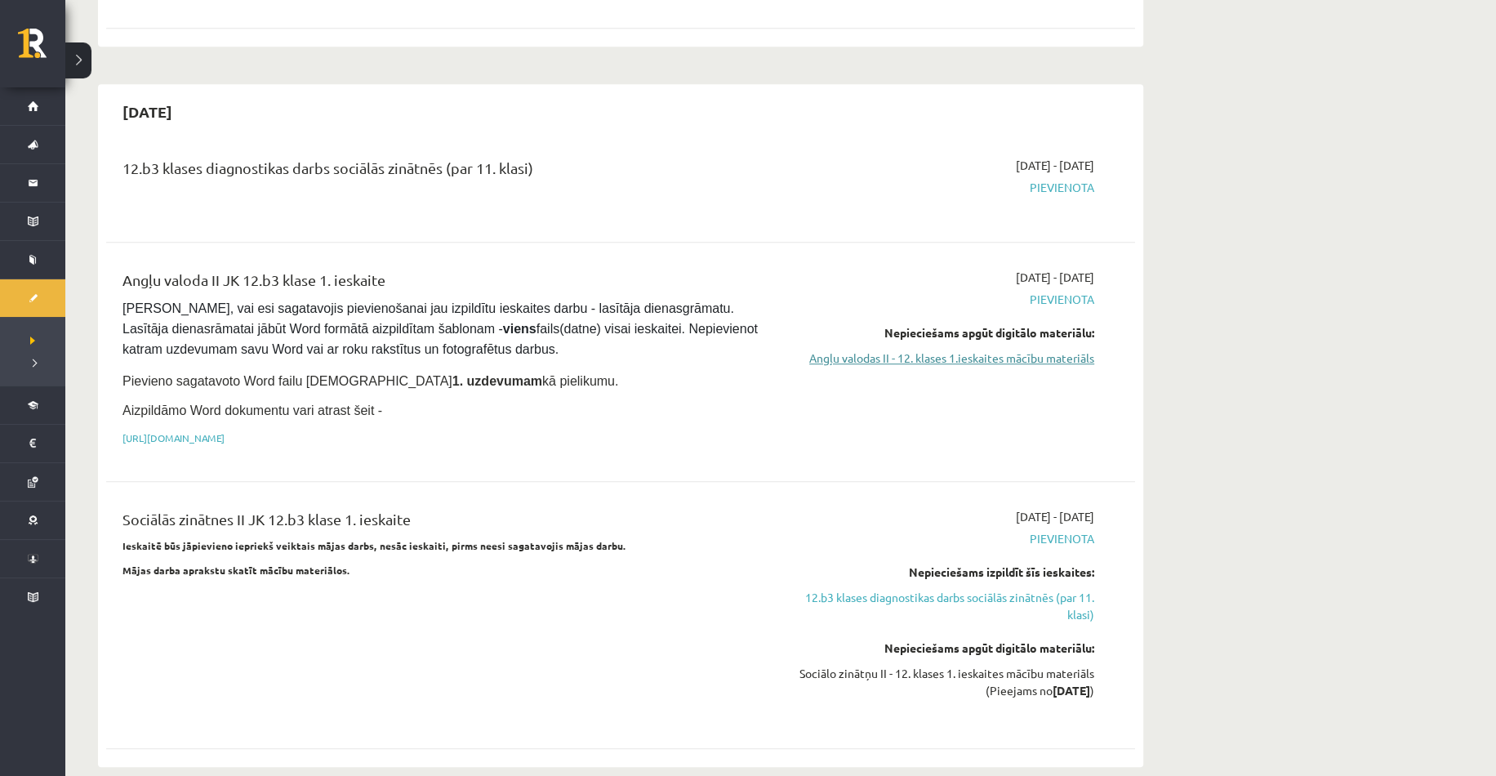
click at [1068, 350] on link "Angļu valodas II - 12. klases 1.ieskaites mācību materiāls" at bounding box center [941, 358] width 308 height 17
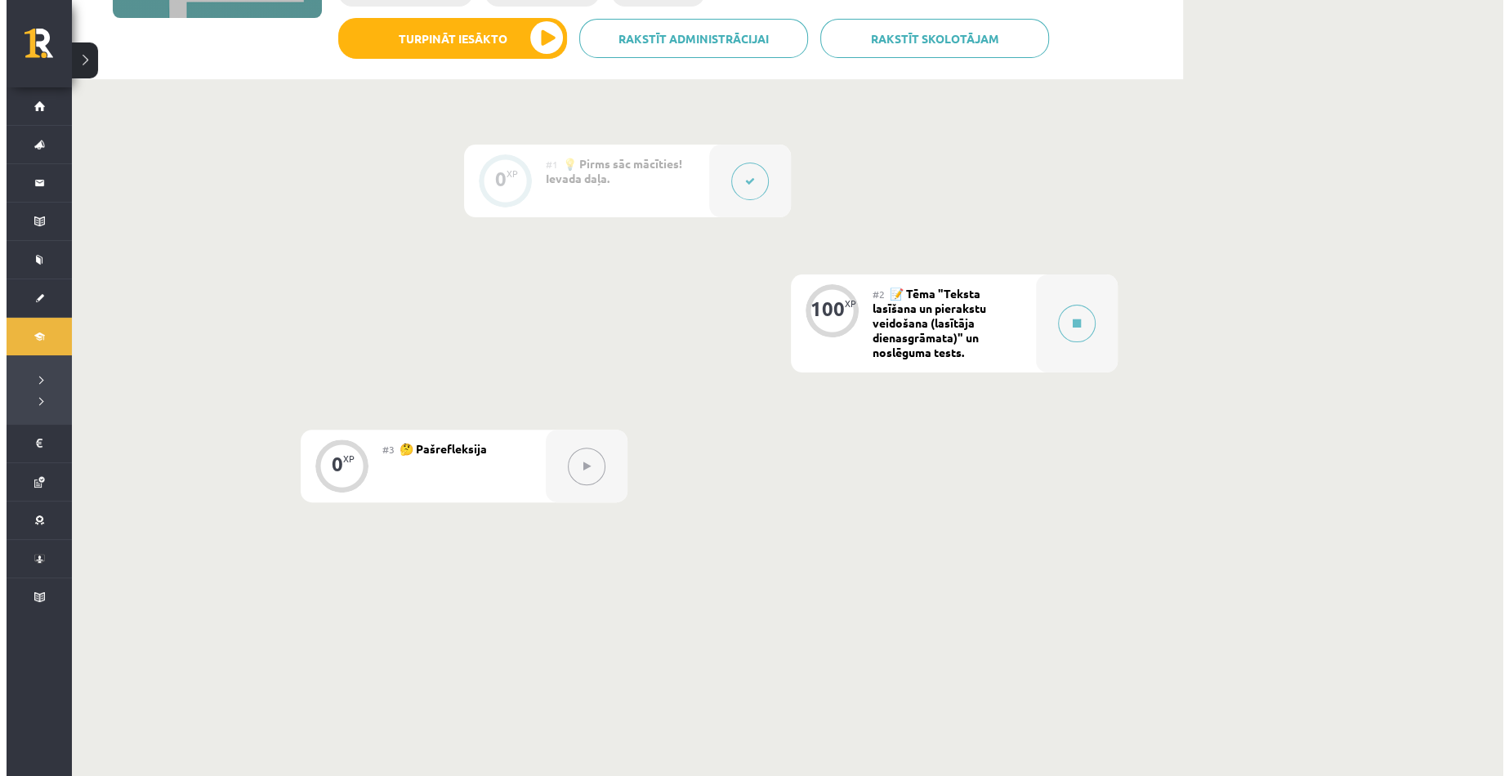
scroll to position [327, 0]
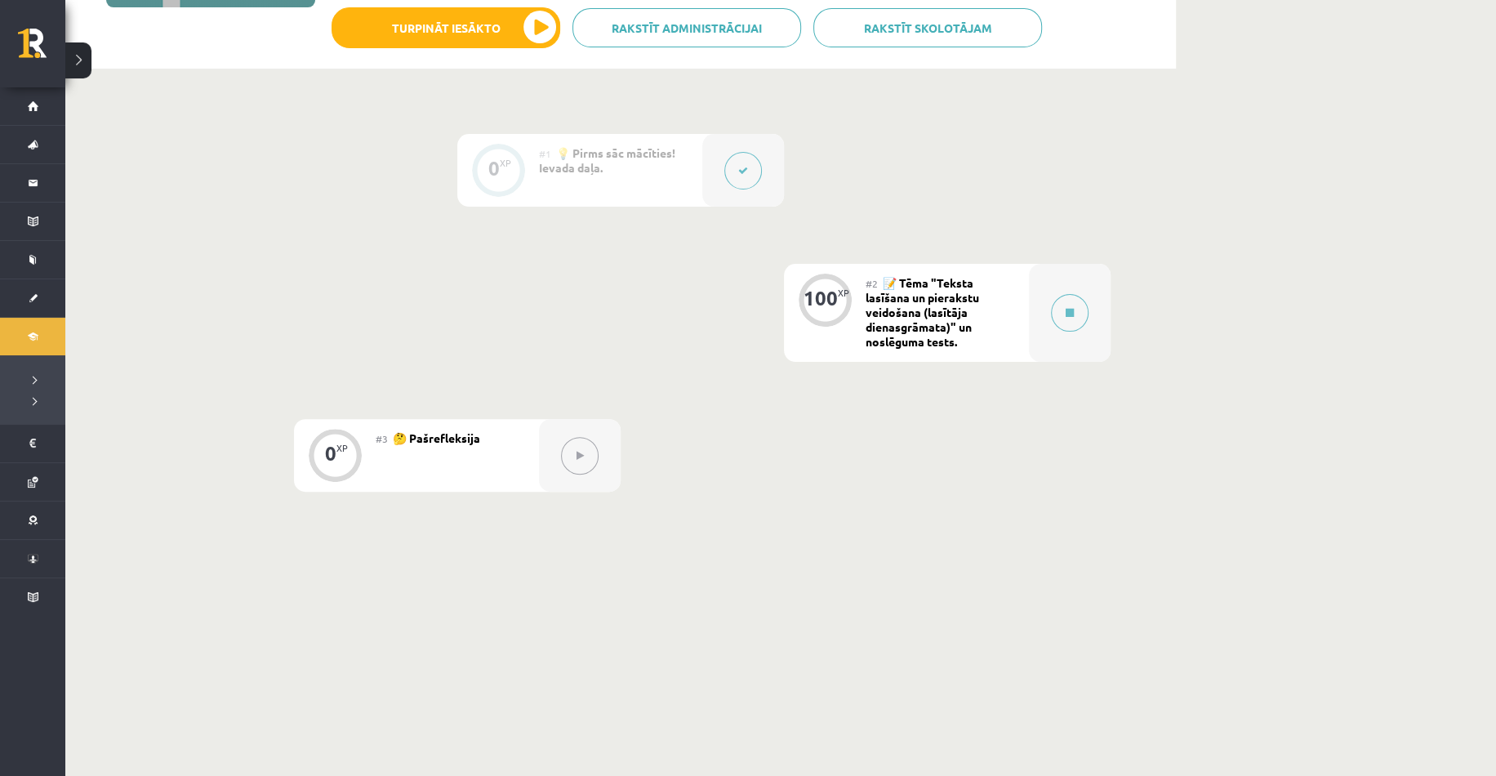
click at [943, 288] on span "📝 Tēma "Teksta lasīšana un pierakstu veidošana (lasītāja dienasgrāmata)" un nos…" at bounding box center [923, 312] width 114 height 74
click at [1046, 311] on div at bounding box center [1070, 313] width 82 height 98
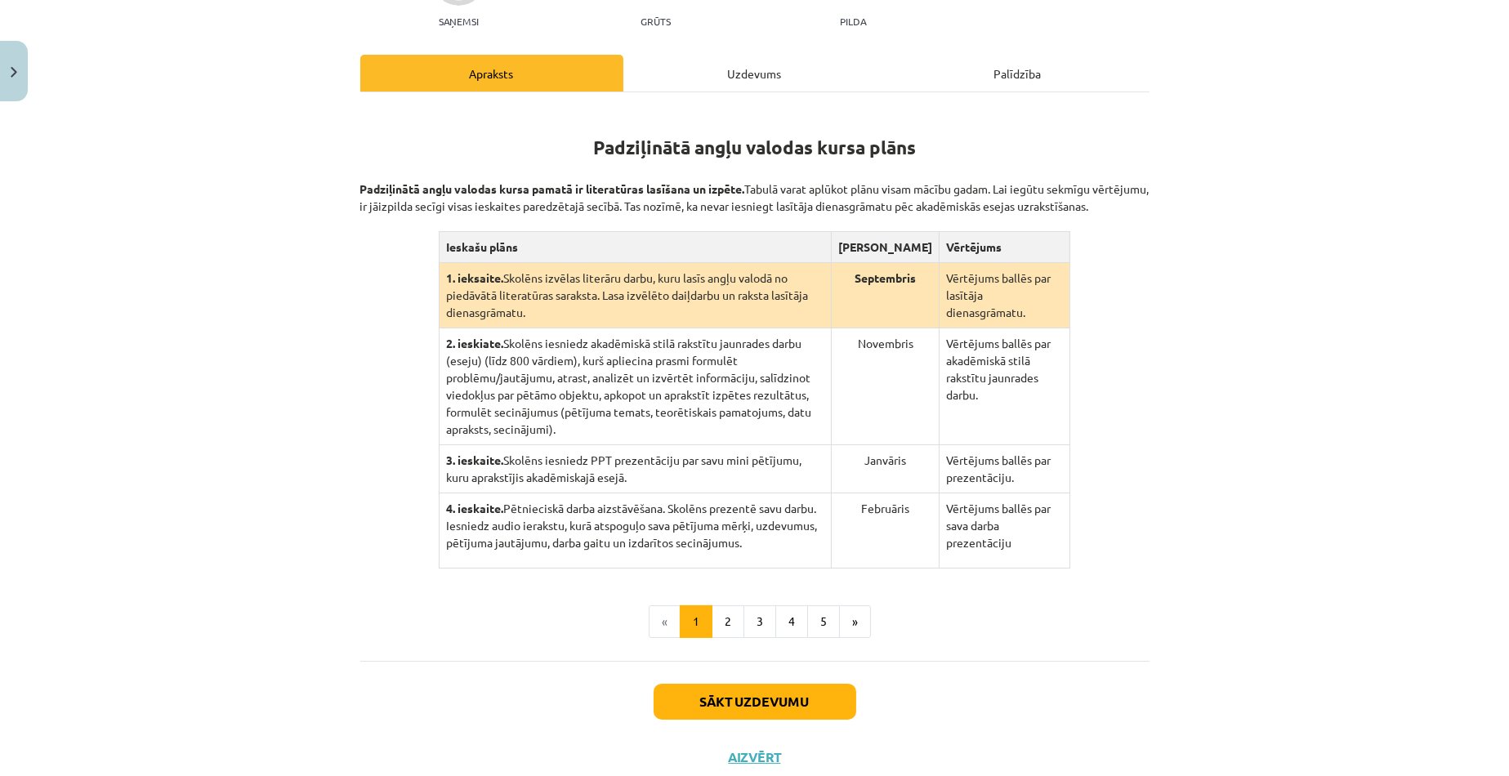
scroll to position [243, 0]
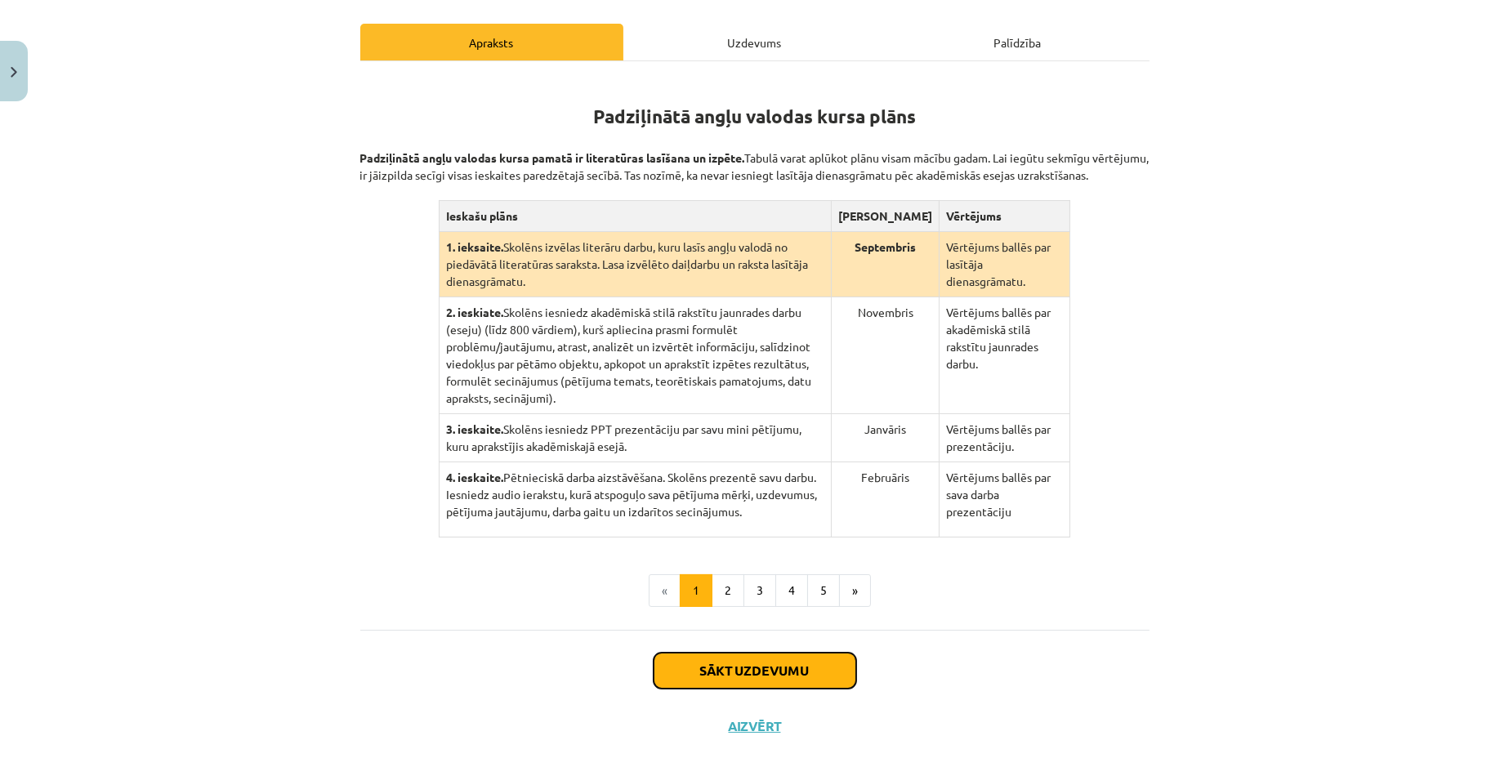
click at [689, 653] on button "Sākt uzdevumu" at bounding box center [754, 671] width 203 height 36
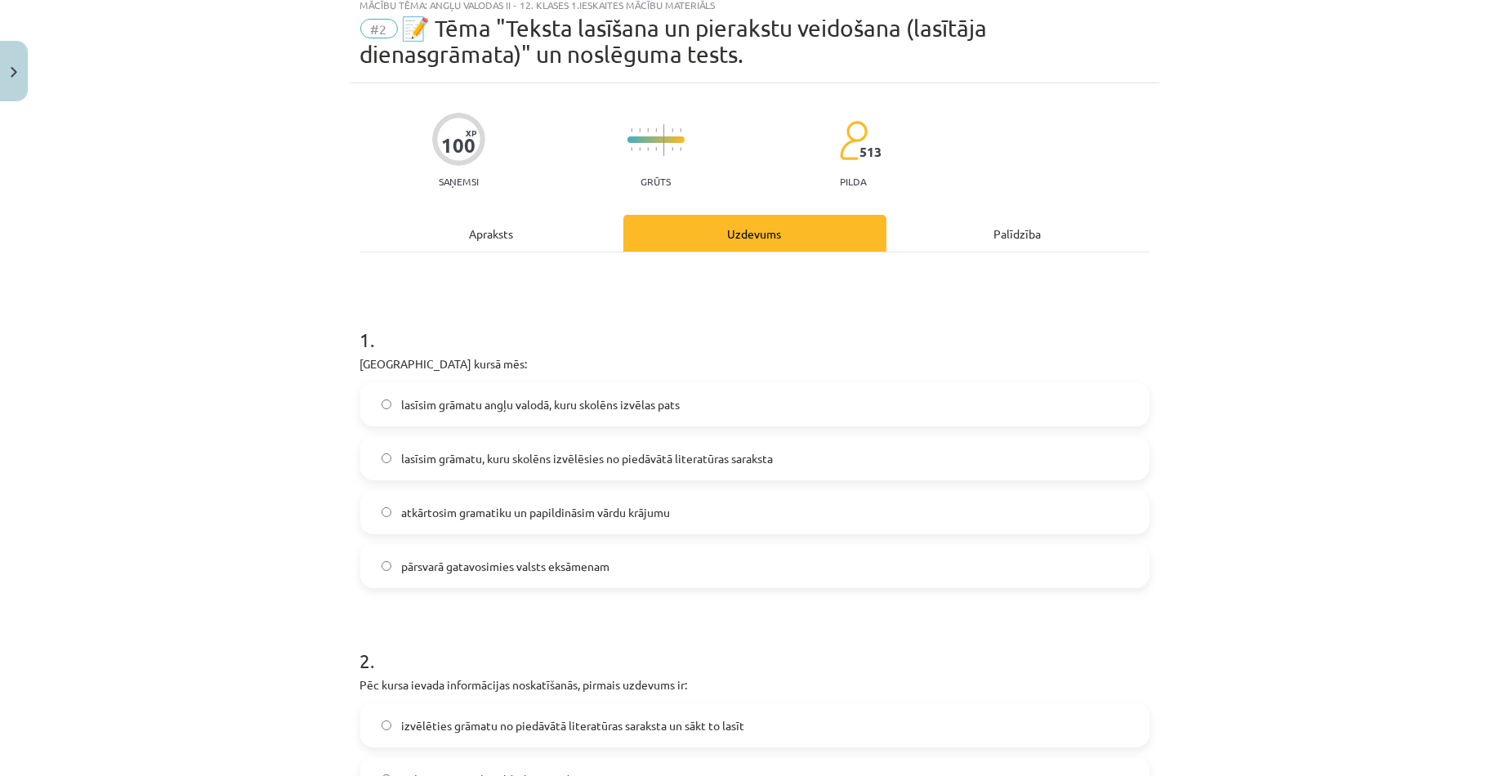
scroll to position [41, 0]
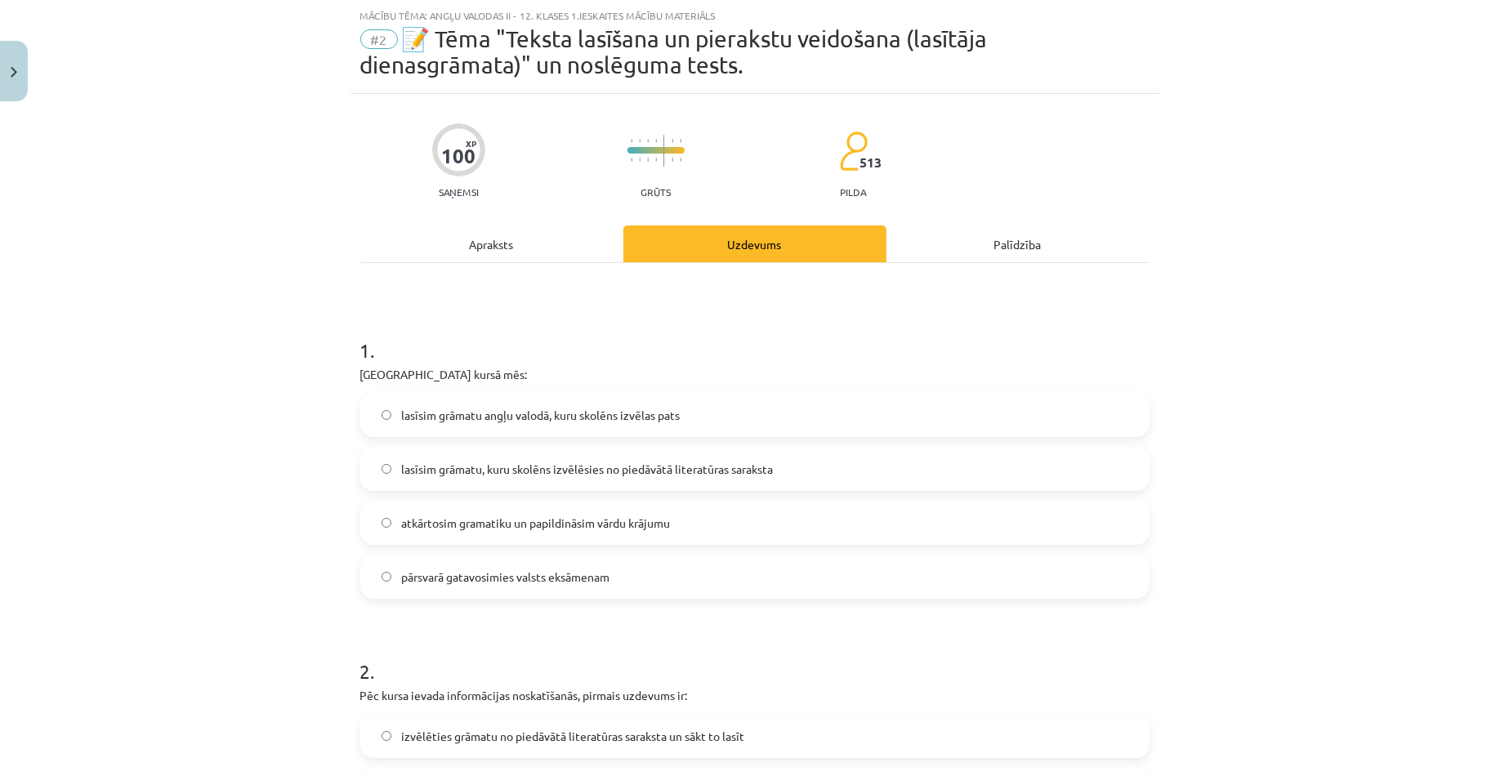
click at [599, 475] on span "lasīsim grāmatu, kuru skolēns izvēlēsies no piedāvātā literatūras saraksta" at bounding box center [587, 469] width 372 height 17
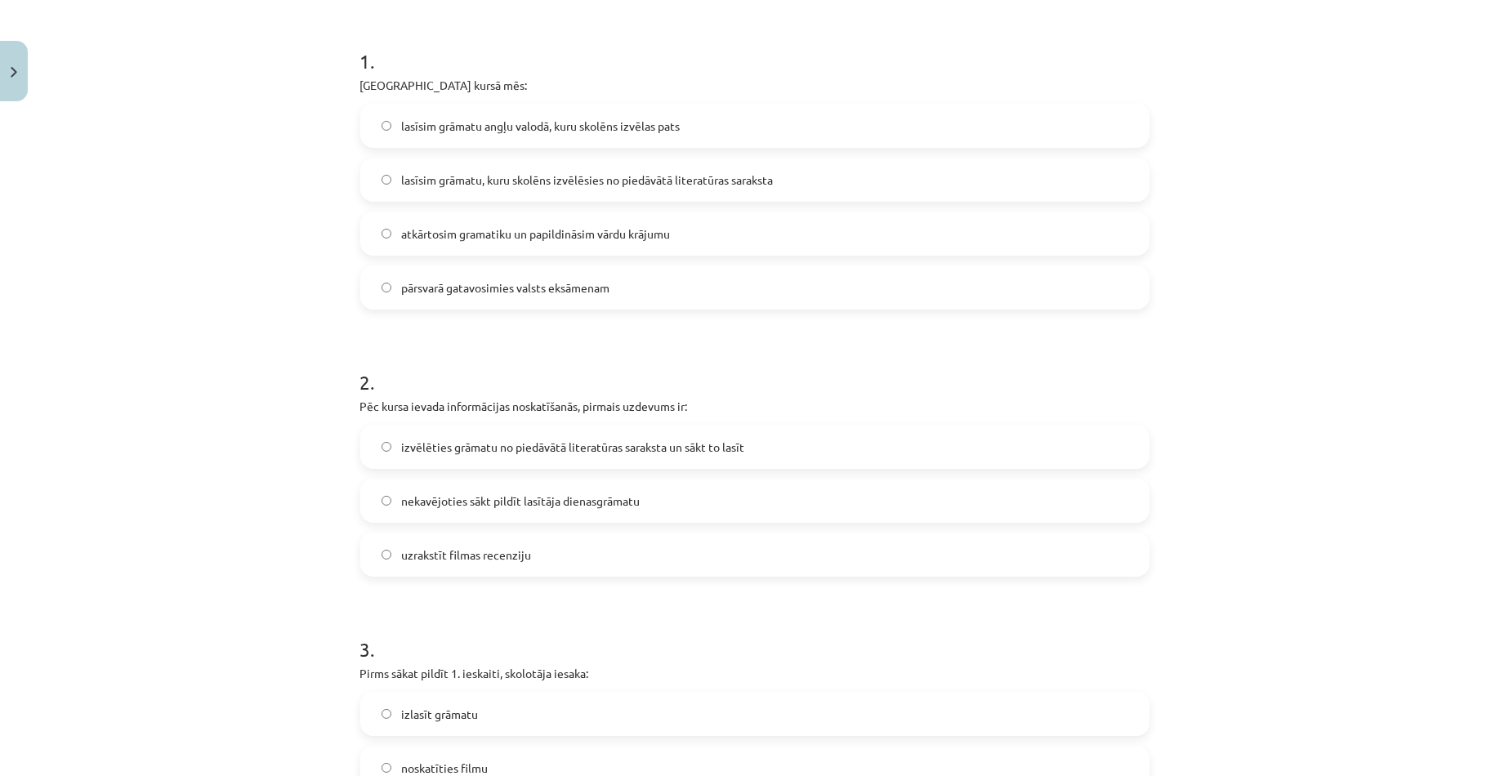
scroll to position [449, 0]
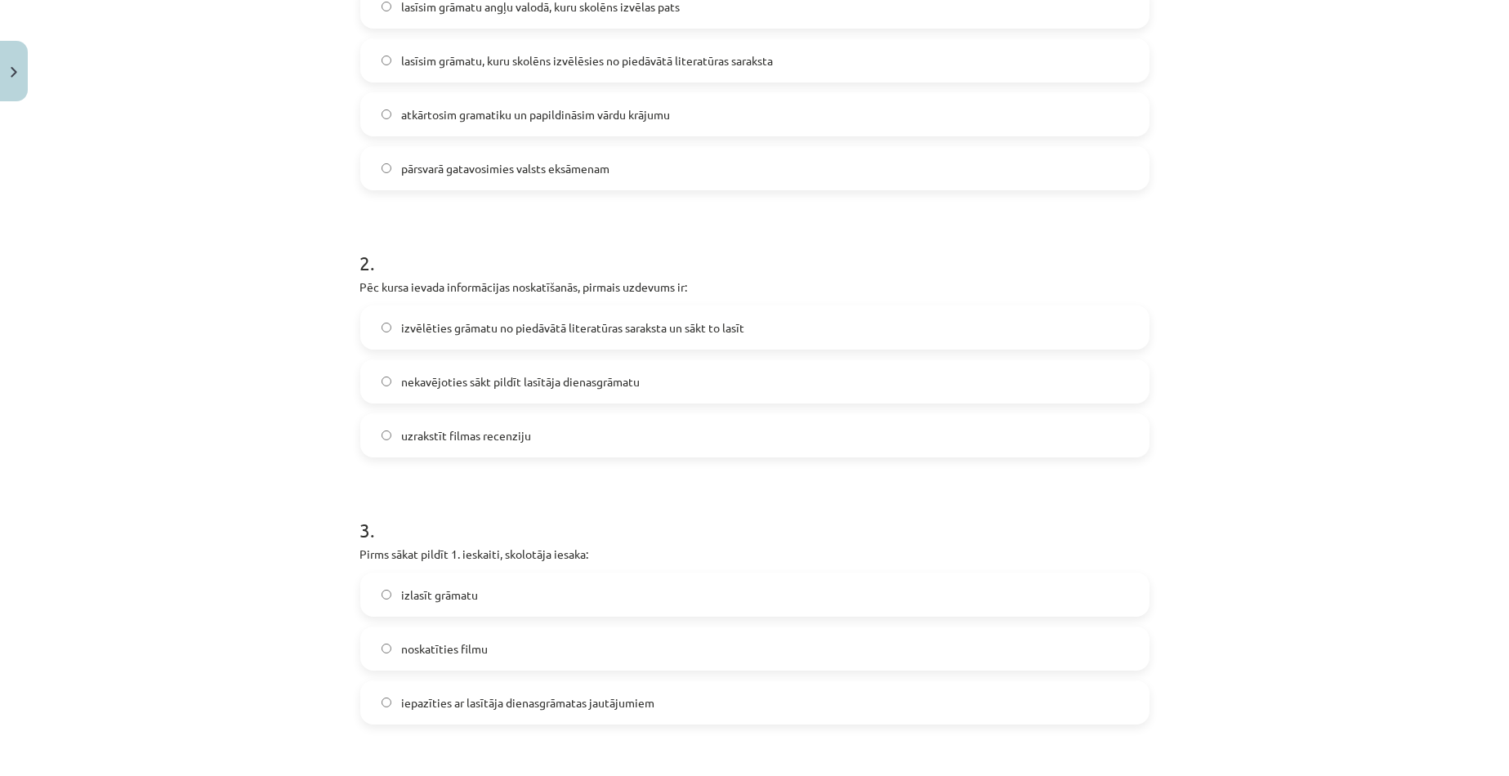
click at [585, 332] on span "izvēlēties grāmatu no piedāvātā literatūras saraksta un sākt to lasīt" at bounding box center [572, 327] width 343 height 17
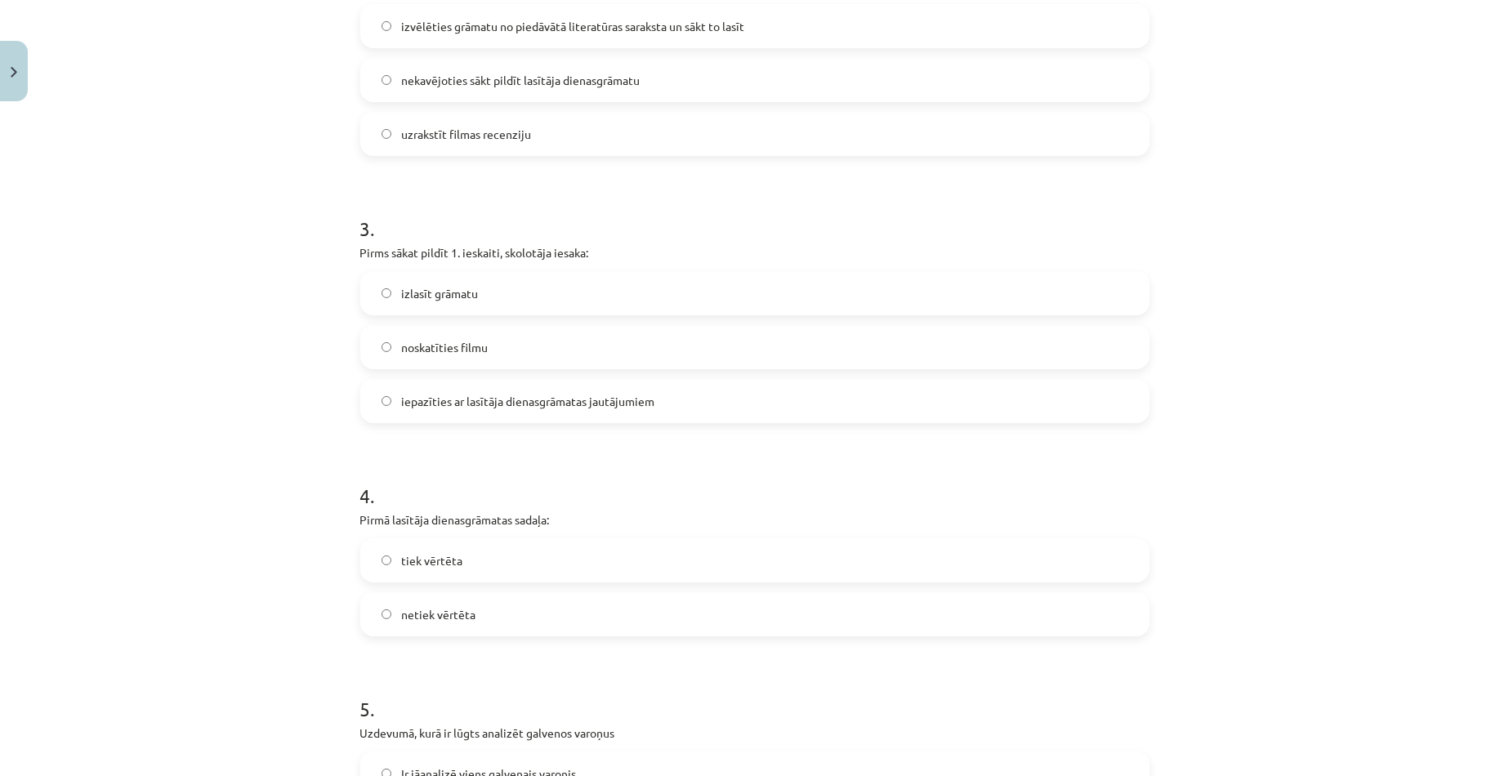
scroll to position [776, 0]
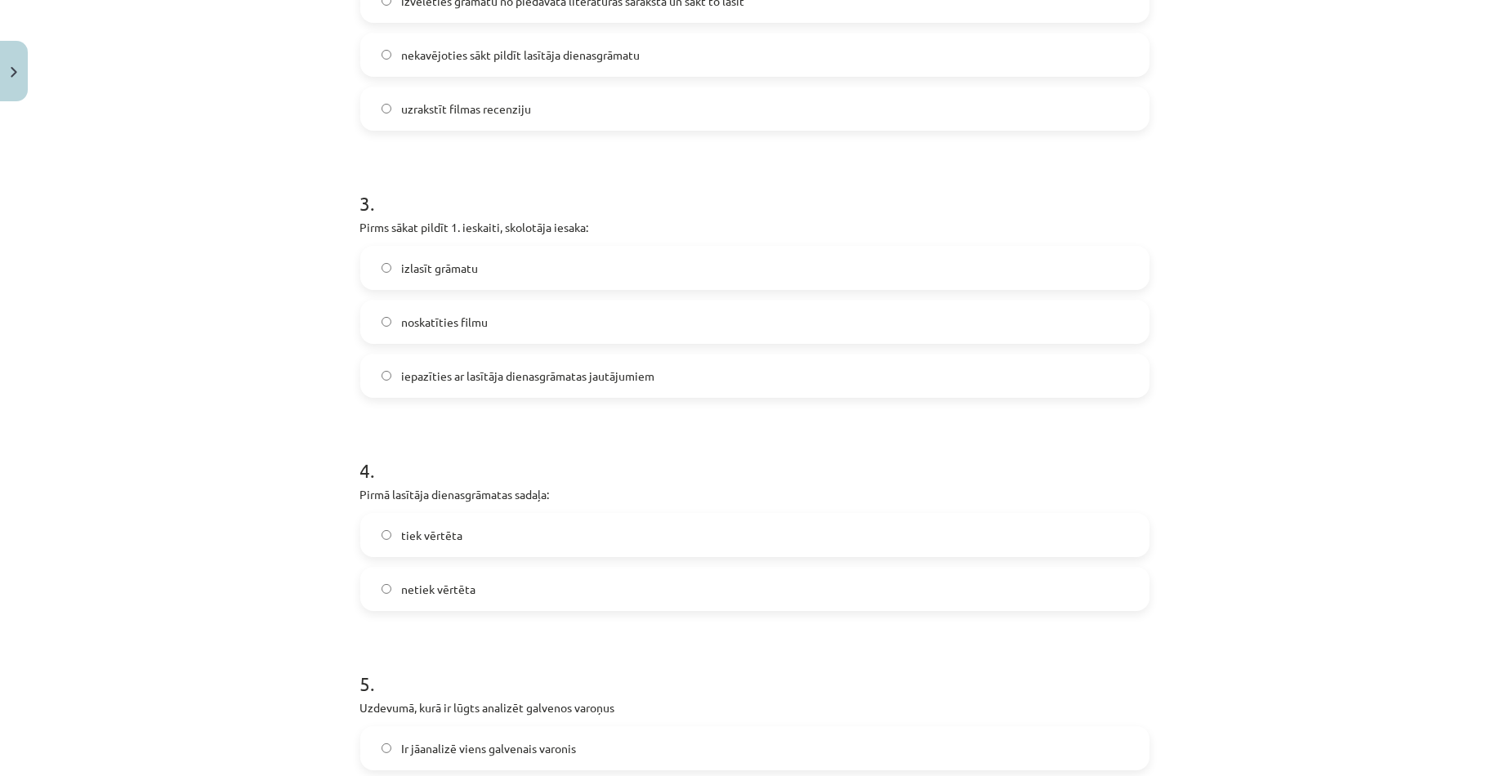
click at [502, 381] on span "iepazīties ar lasītāja dienasgrāmatas jautājumiem" at bounding box center [527, 376] width 253 height 17
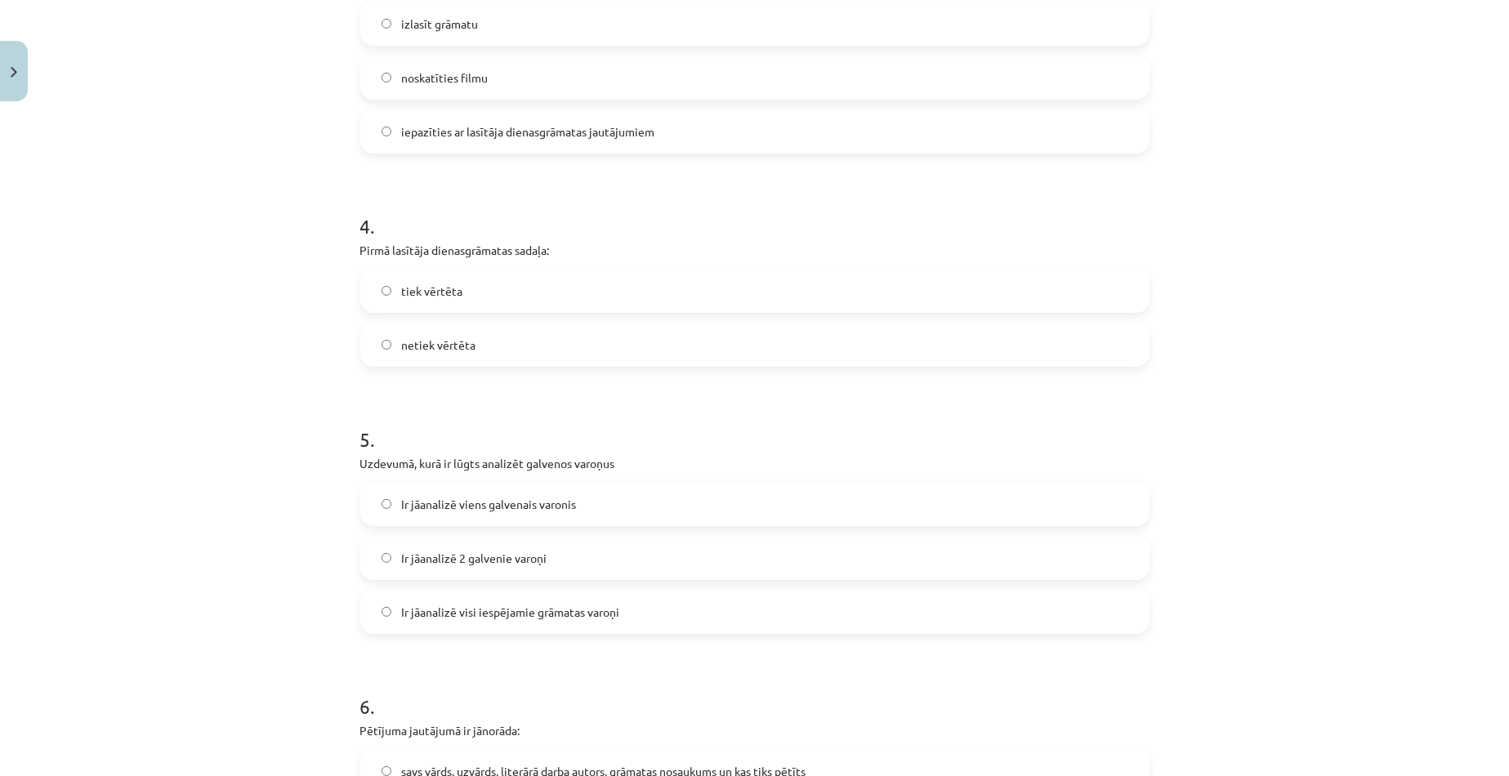
scroll to position [1021, 0]
click at [421, 292] on span "tiek vērtēta" at bounding box center [431, 290] width 61 height 17
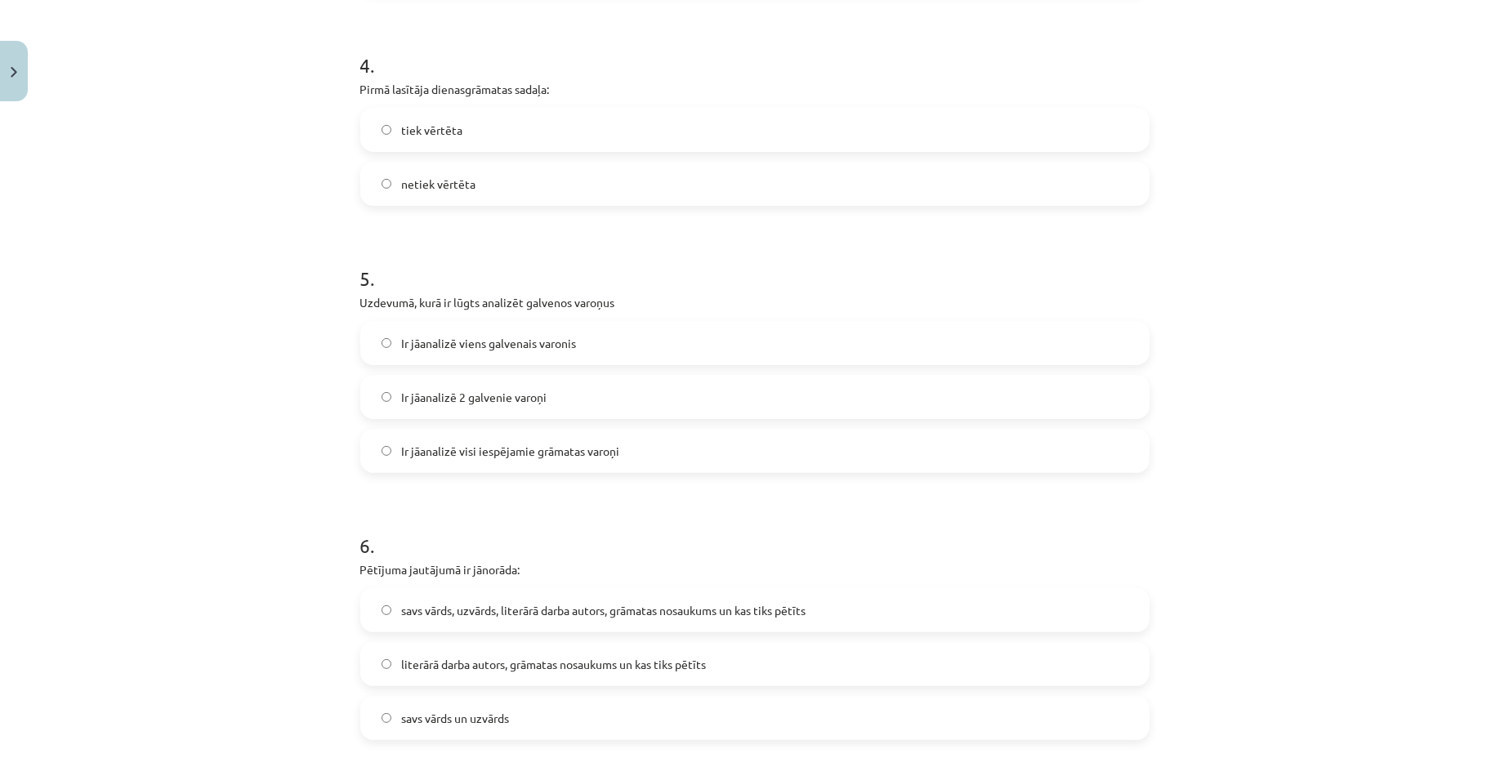
scroll to position [1266, 0]
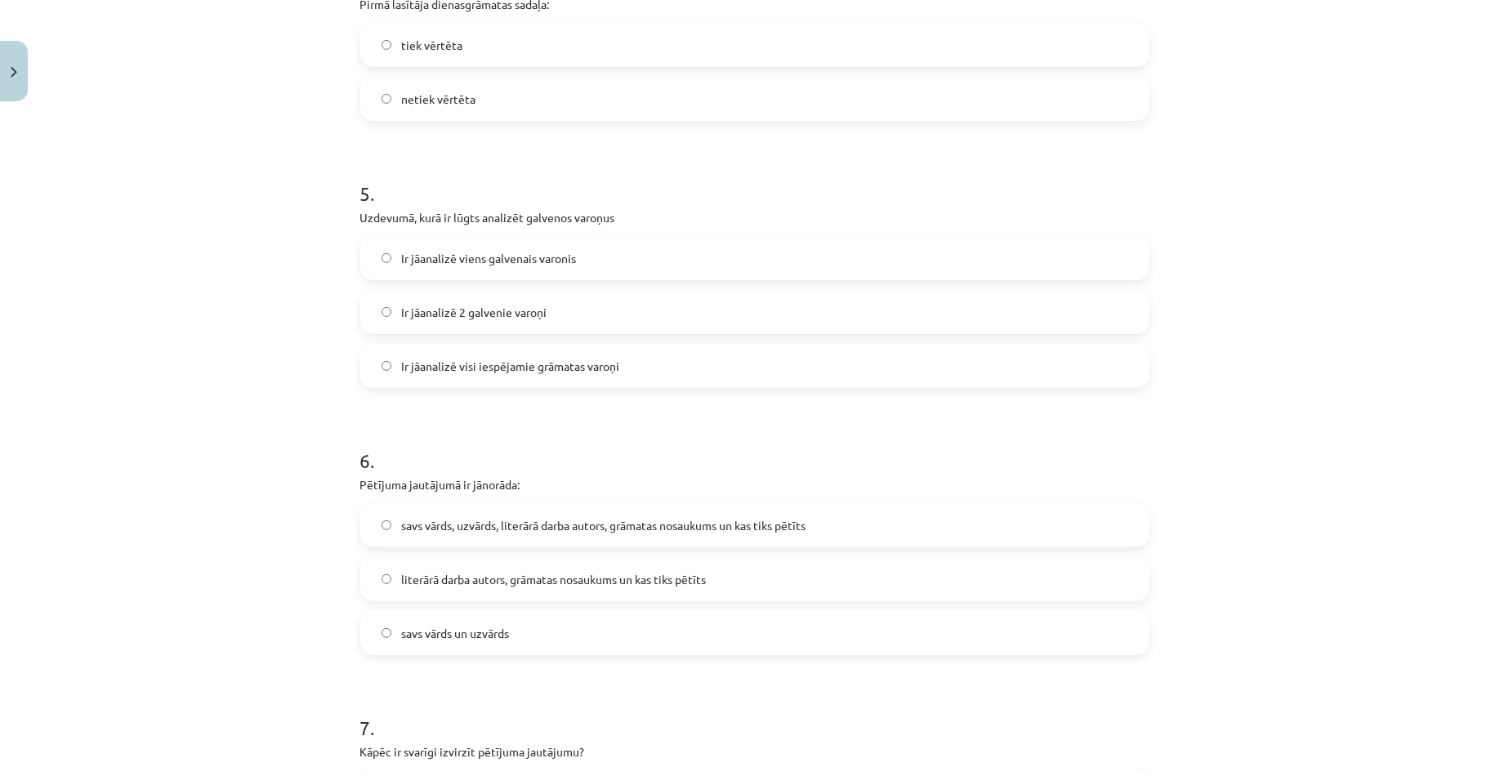
click at [503, 368] on span "Ir jāanalizē visi iespējamie grāmatas varoņi" at bounding box center [510, 366] width 218 height 17
click at [528, 243] on label "Ir jāanalizē viens galvenais varonis" at bounding box center [755, 258] width 786 height 41
click at [448, 311] on span "Ir jāanalizē 2 galvenie varoņi" at bounding box center [473, 312] width 145 height 17
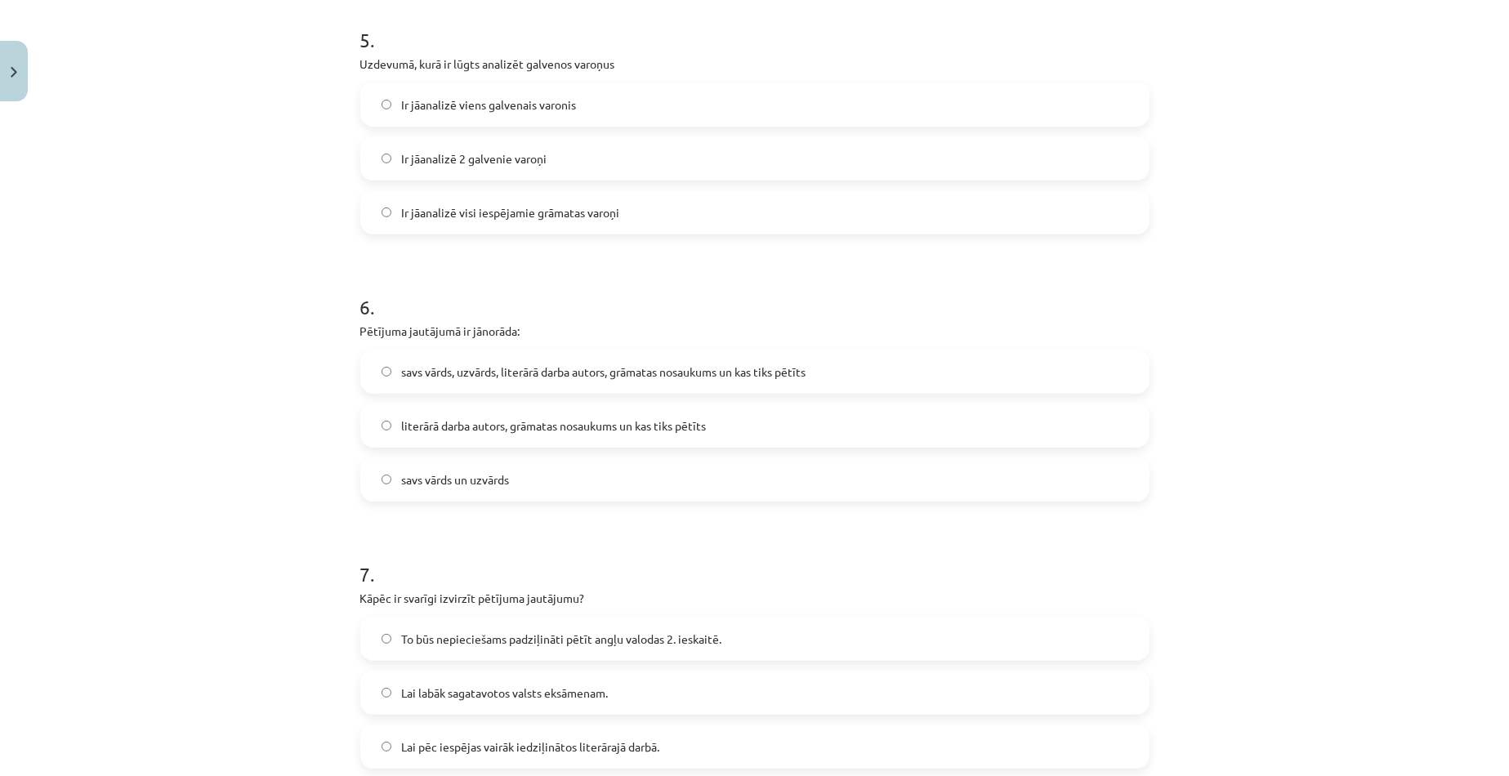
scroll to position [1429, 0]
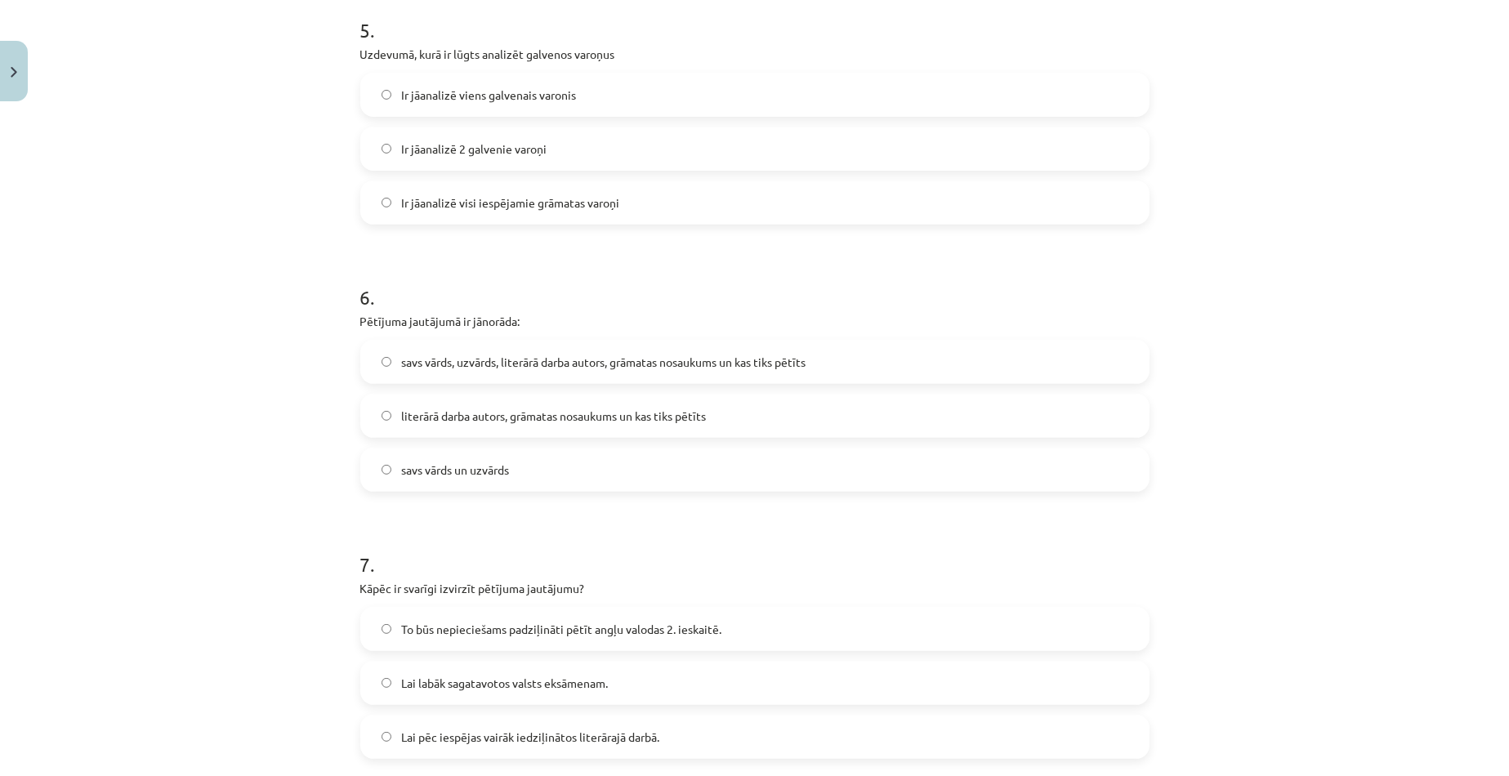
click at [531, 364] on span "savs vārds, uzvārds, literārā darba autors, grāmatas nosaukums un kas tiks pētī…" at bounding box center [603, 362] width 404 height 17
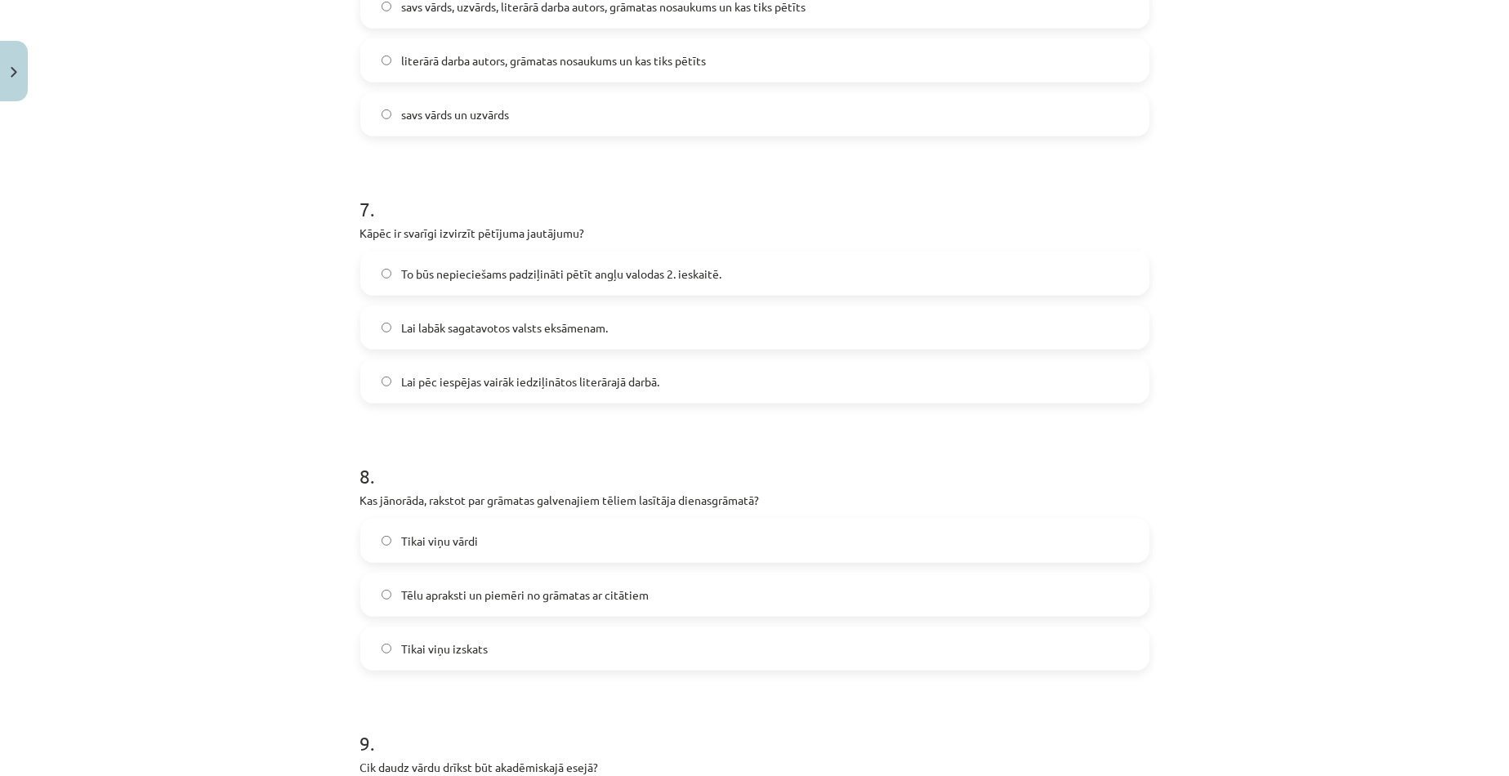
scroll to position [1838, 0]
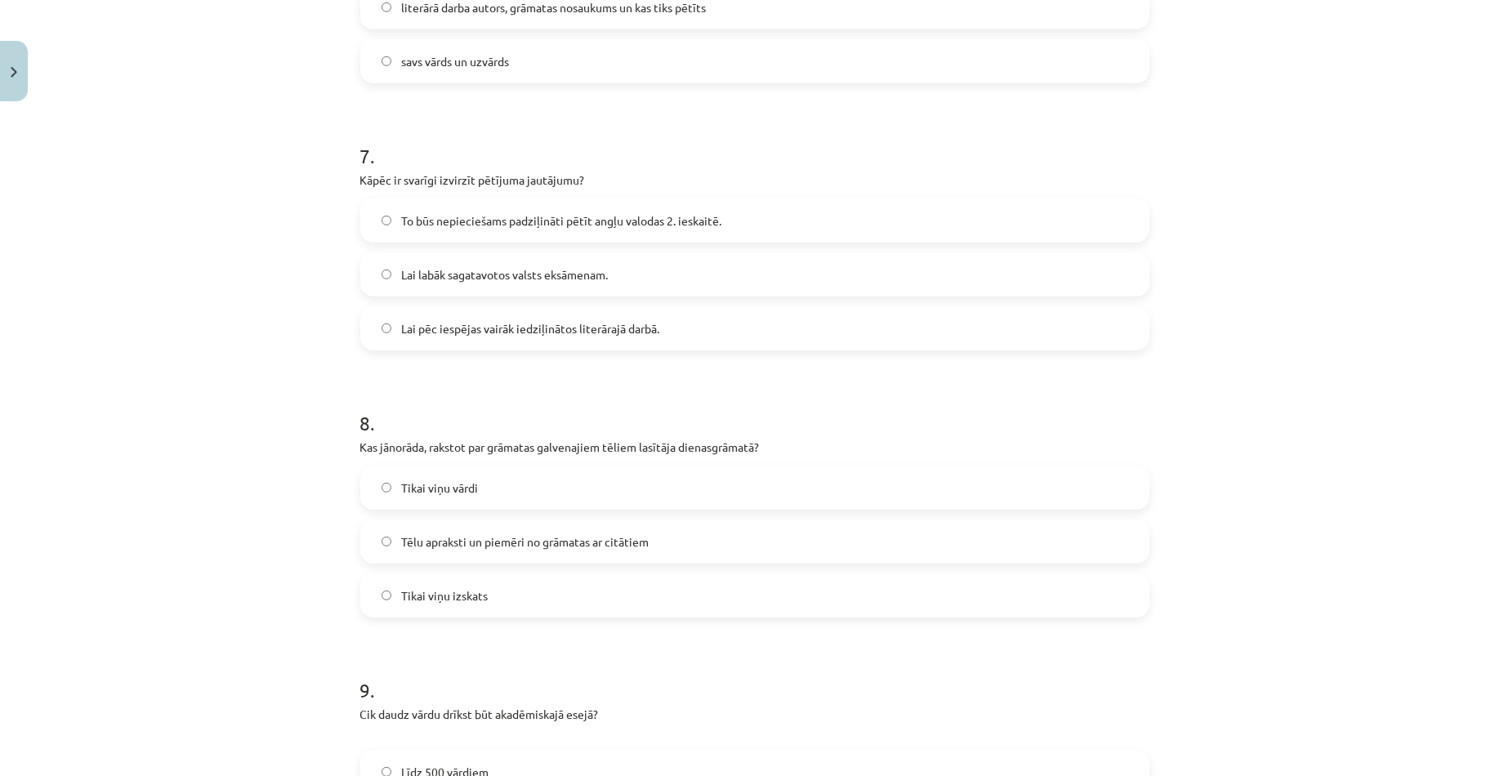
click at [519, 321] on span "Lai pēc iespējas vairāk iedziļinātos literārajā darbā." at bounding box center [530, 328] width 258 height 17
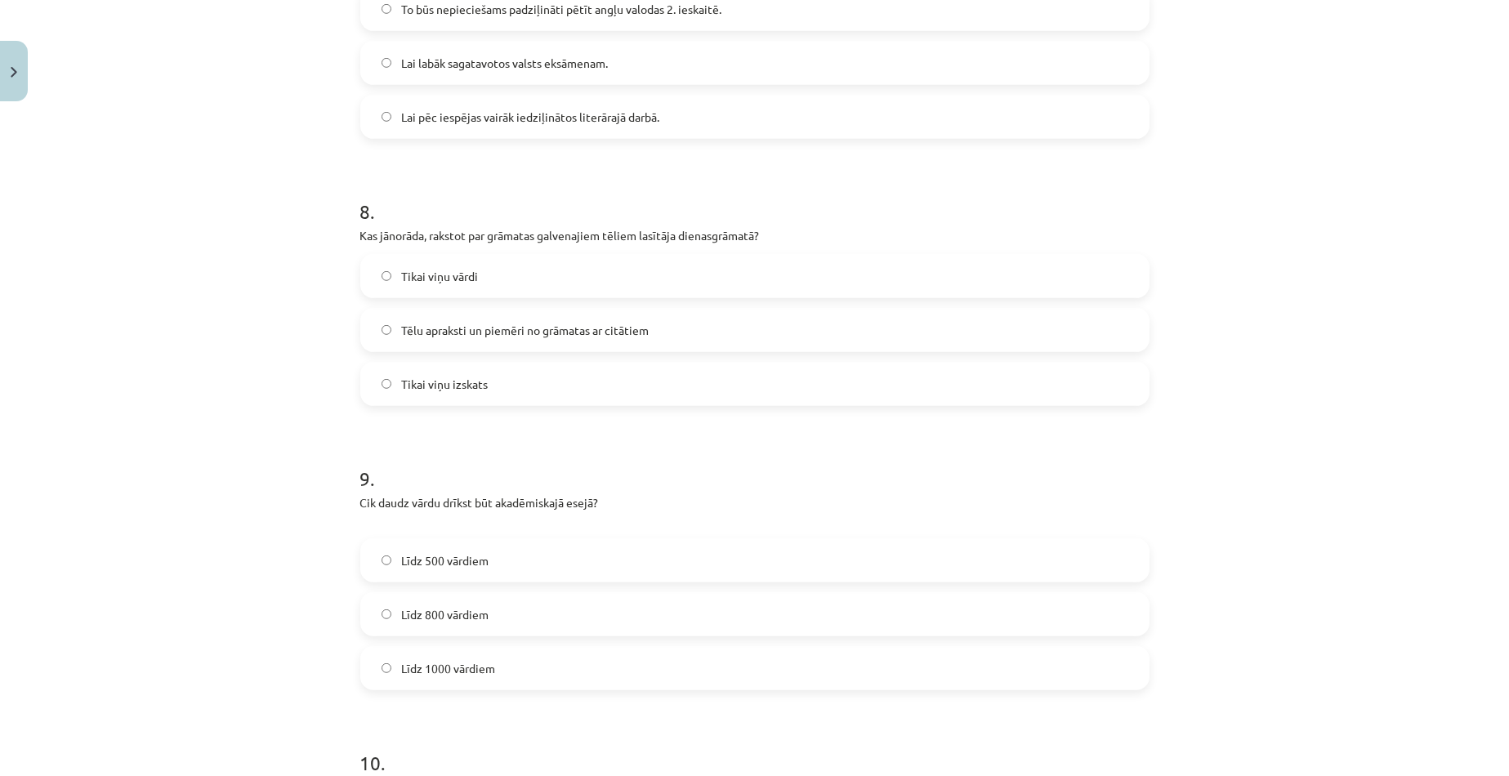
scroll to position [2083, 0]
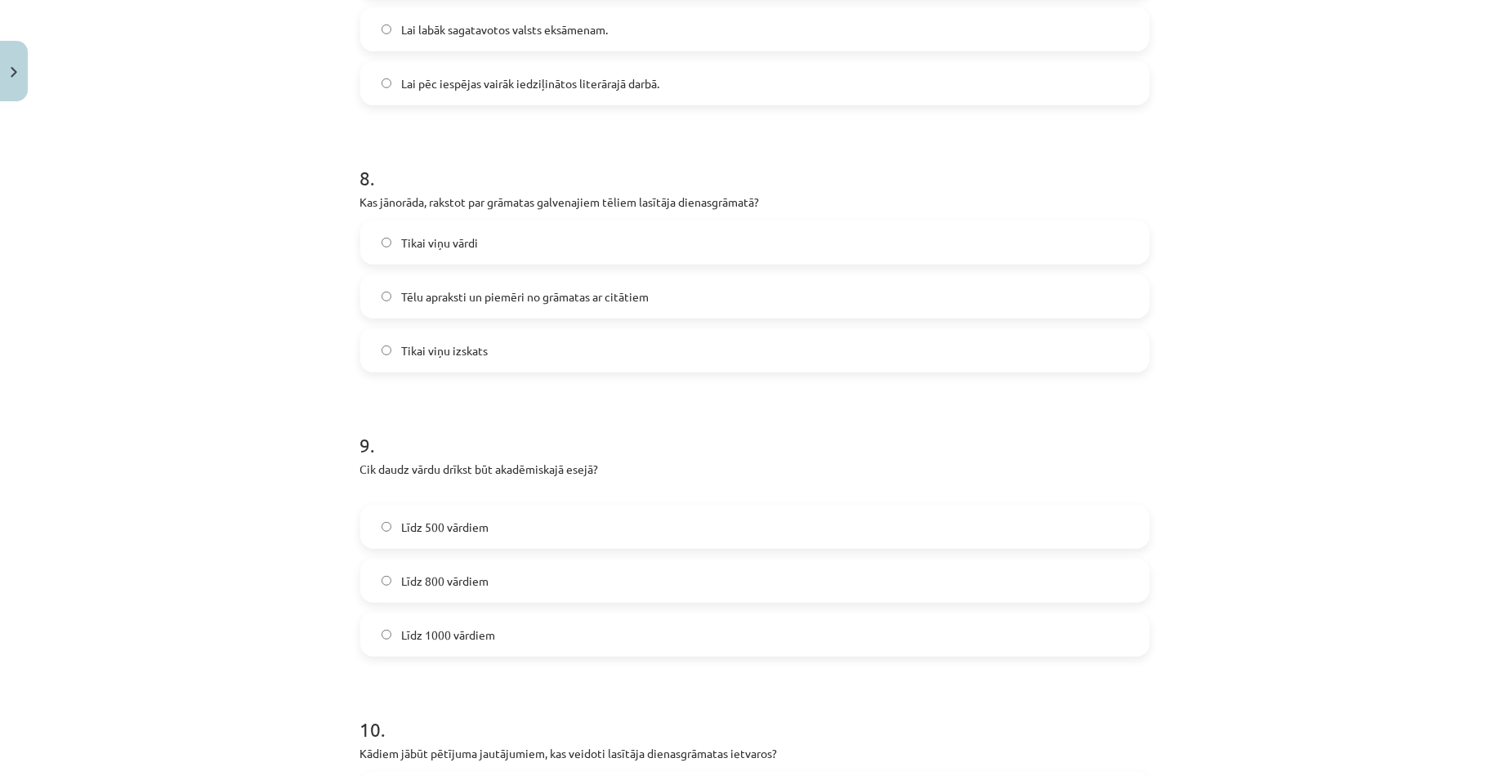
click at [467, 309] on label "Tēlu apraksti un piemēri no grāmatas ar citātiem" at bounding box center [755, 296] width 786 height 41
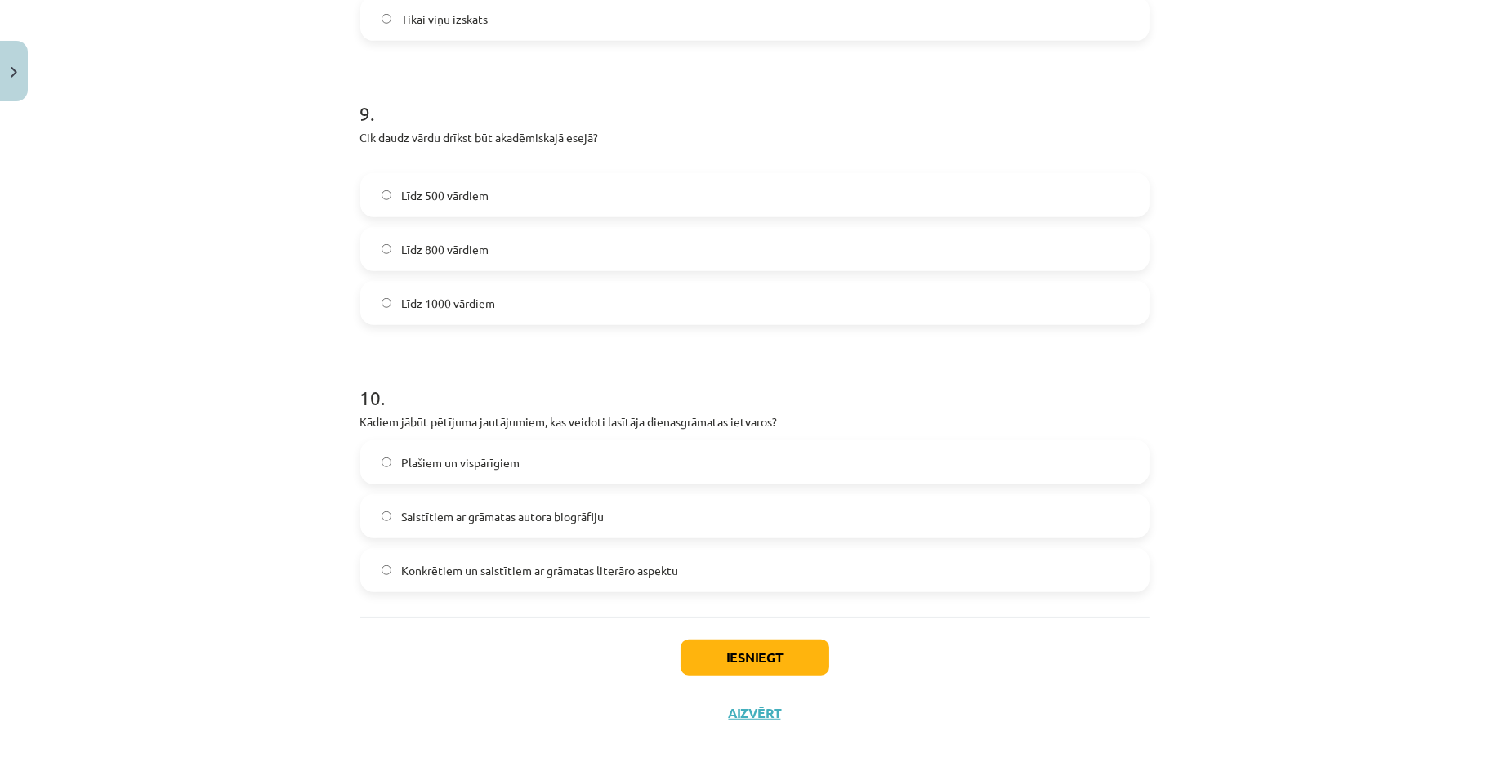
scroll to position [2420, 0]
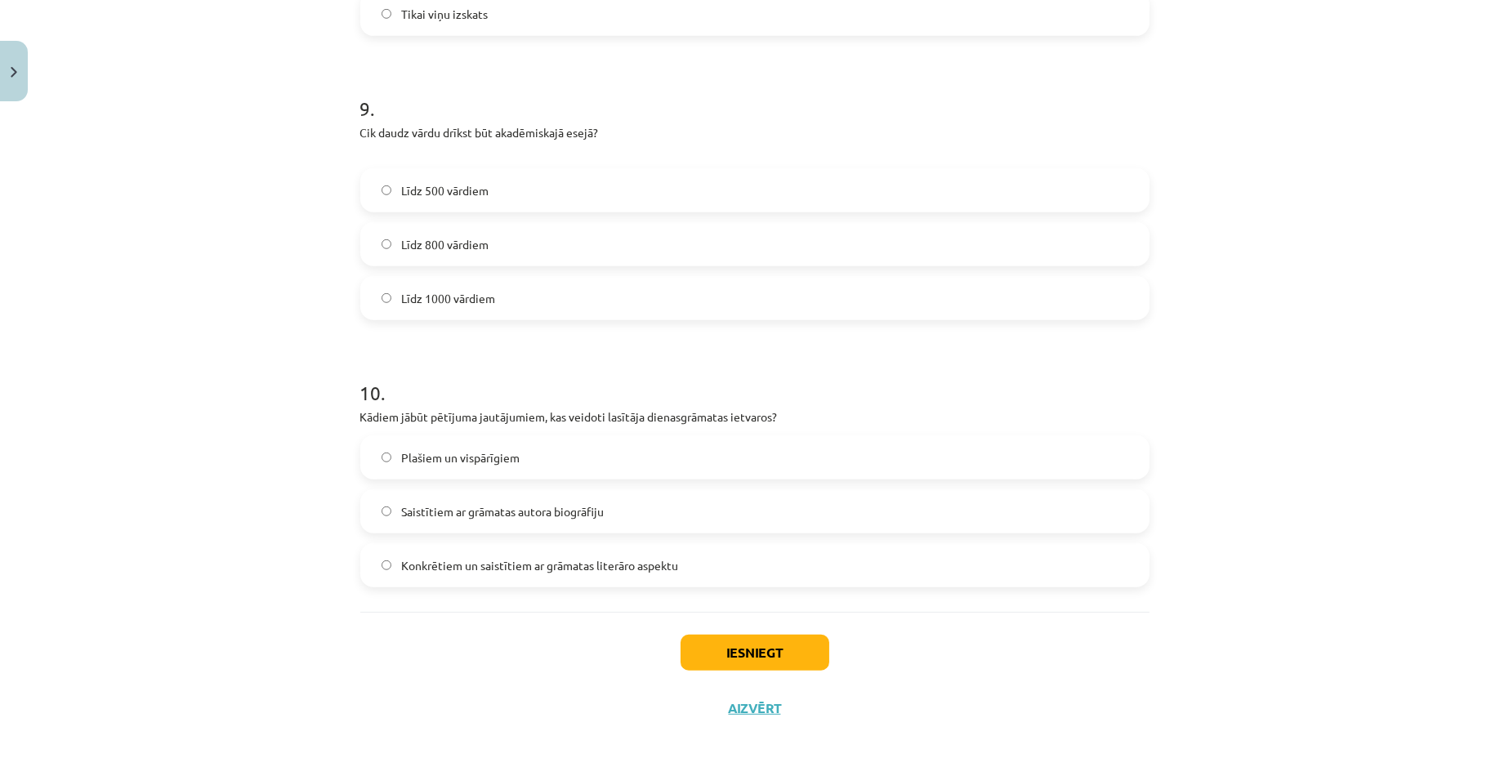
click at [479, 243] on span "Līdz 800 vārdiem" at bounding box center [444, 244] width 87 height 17
click at [468, 462] on span "Plašiem un vispārīgiem" at bounding box center [460, 457] width 118 height 17
click at [726, 642] on button "Iesniegt" at bounding box center [754, 653] width 149 height 36
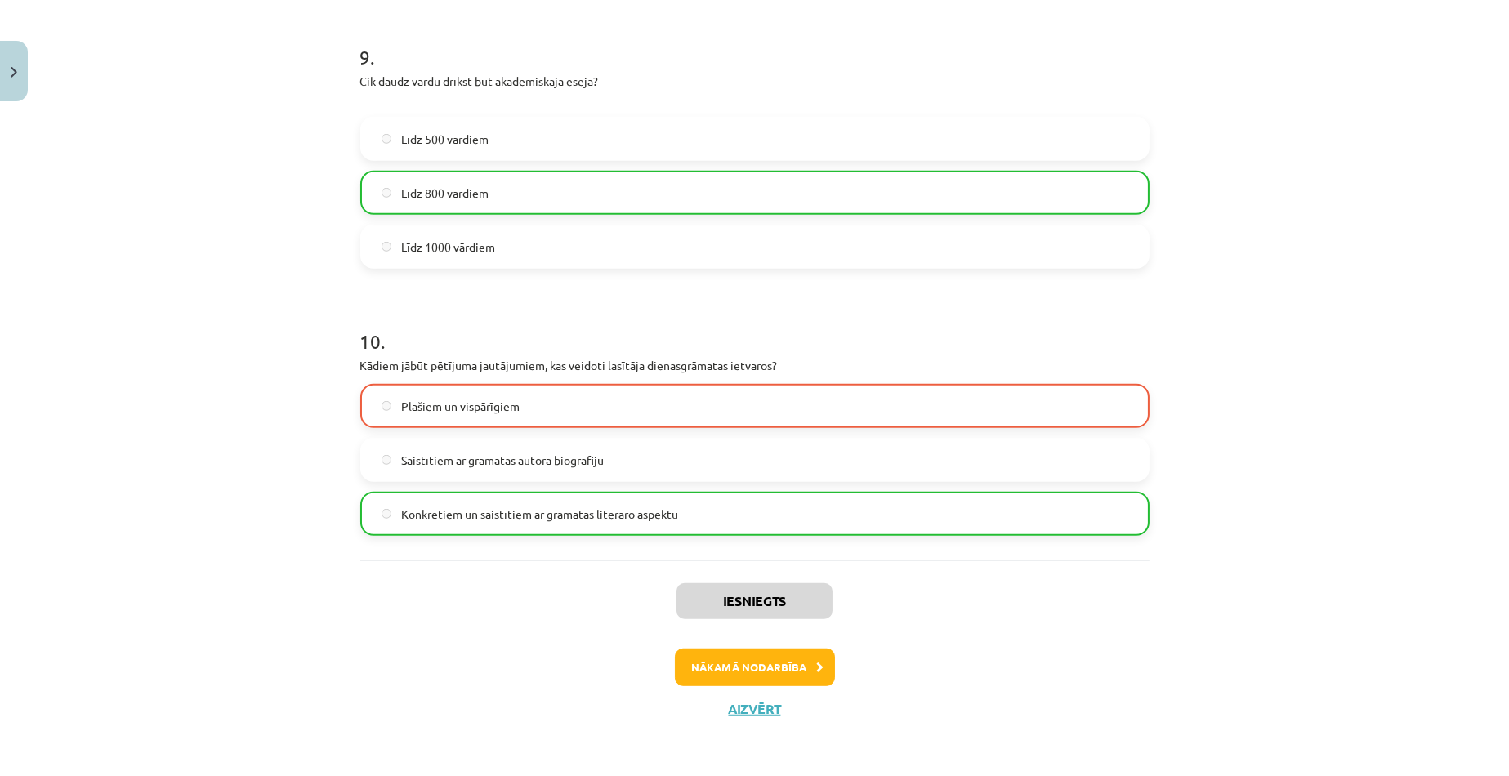
scroll to position [2471, 0]
click at [801, 668] on button "Nākamā nodarbība" at bounding box center [755, 668] width 160 height 38
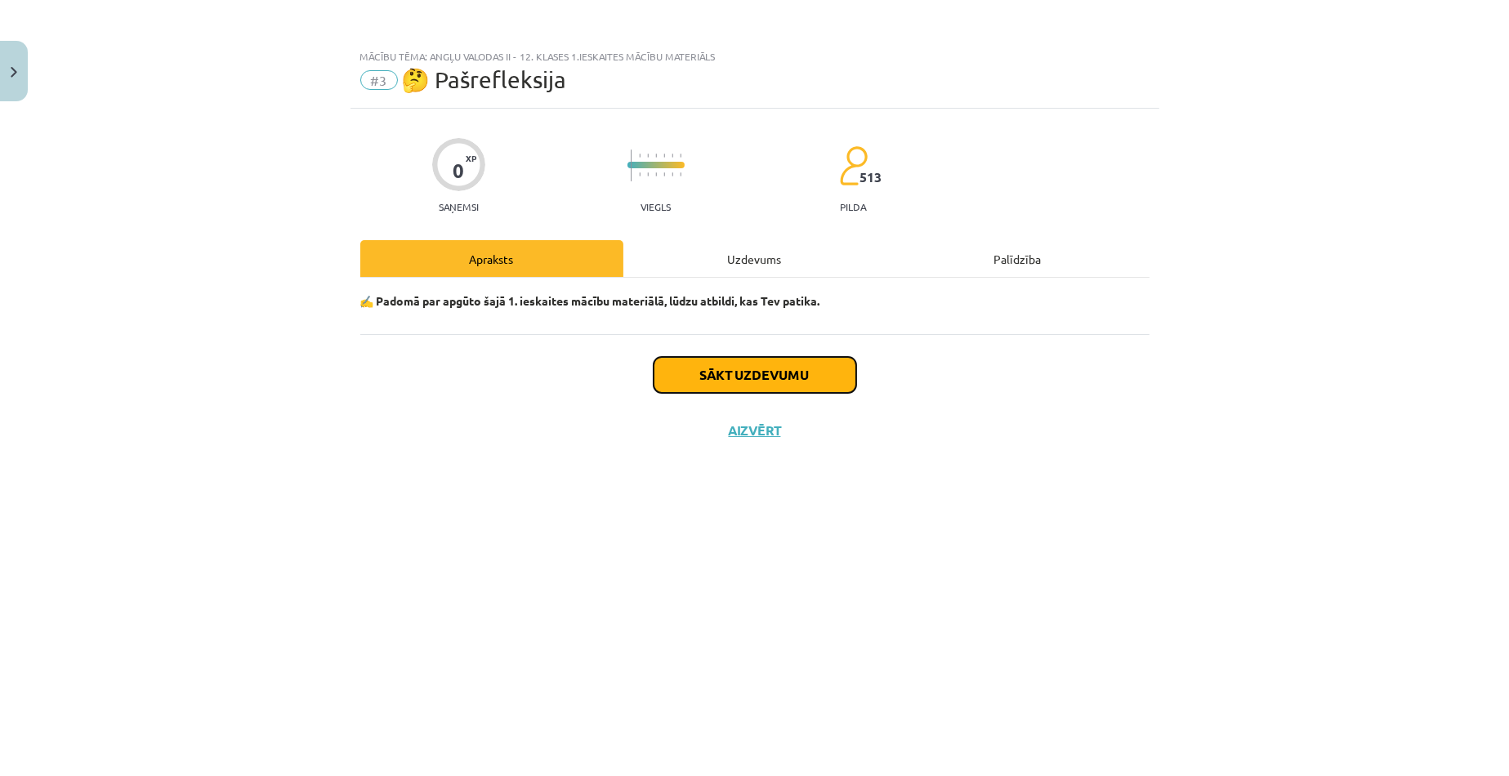
click at [716, 377] on button "Sākt uzdevumu" at bounding box center [754, 375] width 203 height 36
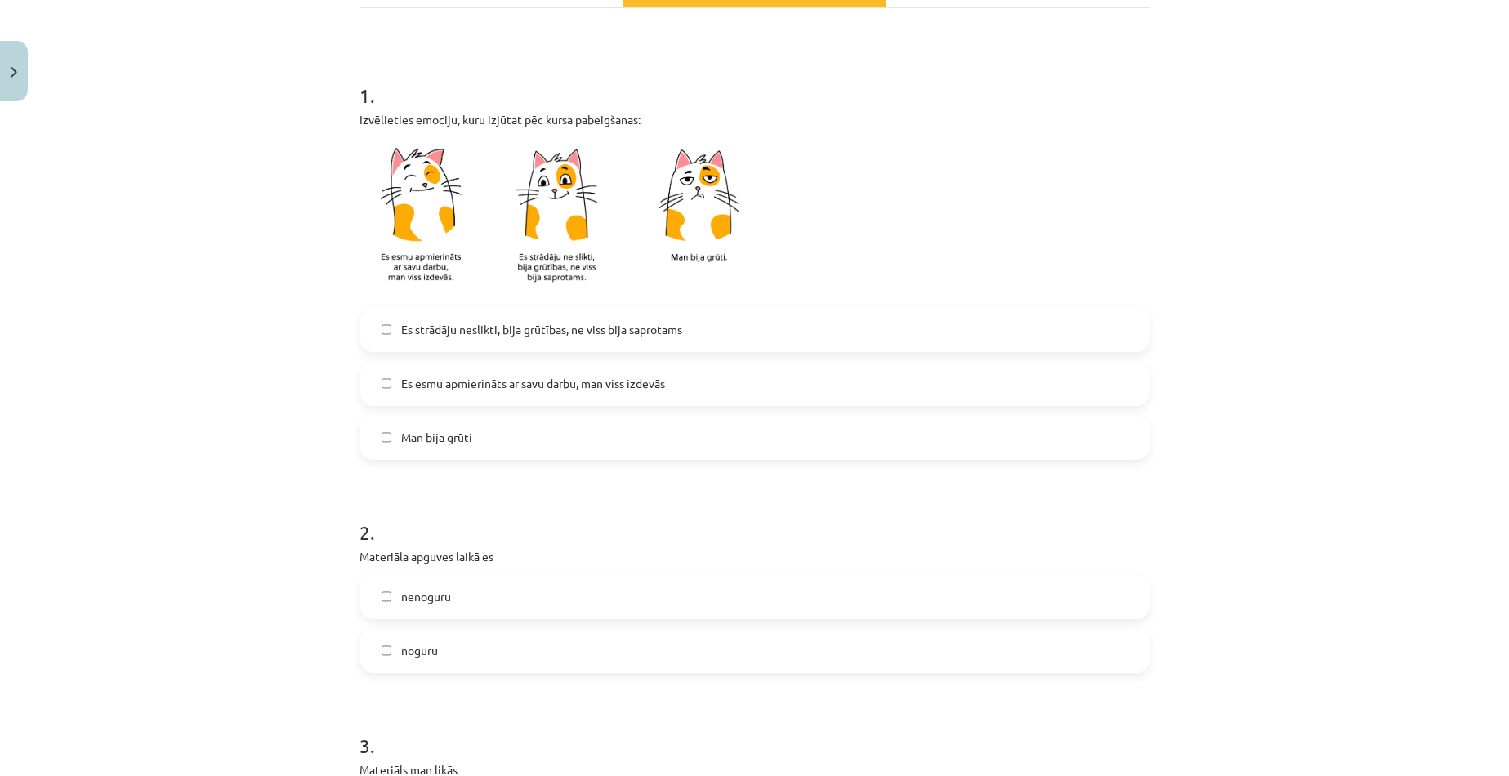
scroll to position [408, 0]
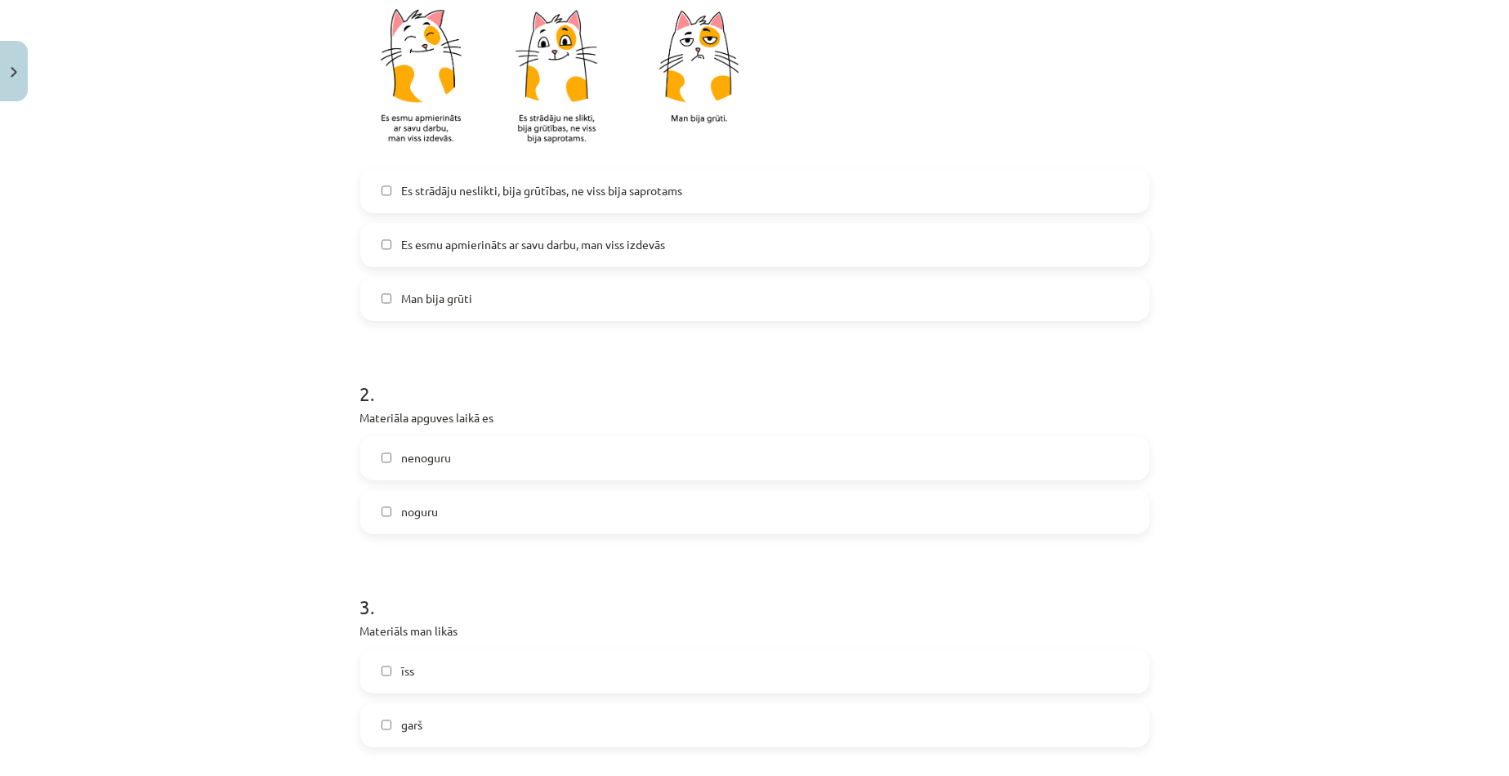
click at [388, 249] on label "Es esmu apmierināts ar savu darbu, man viss izdevās" at bounding box center [755, 245] width 786 height 41
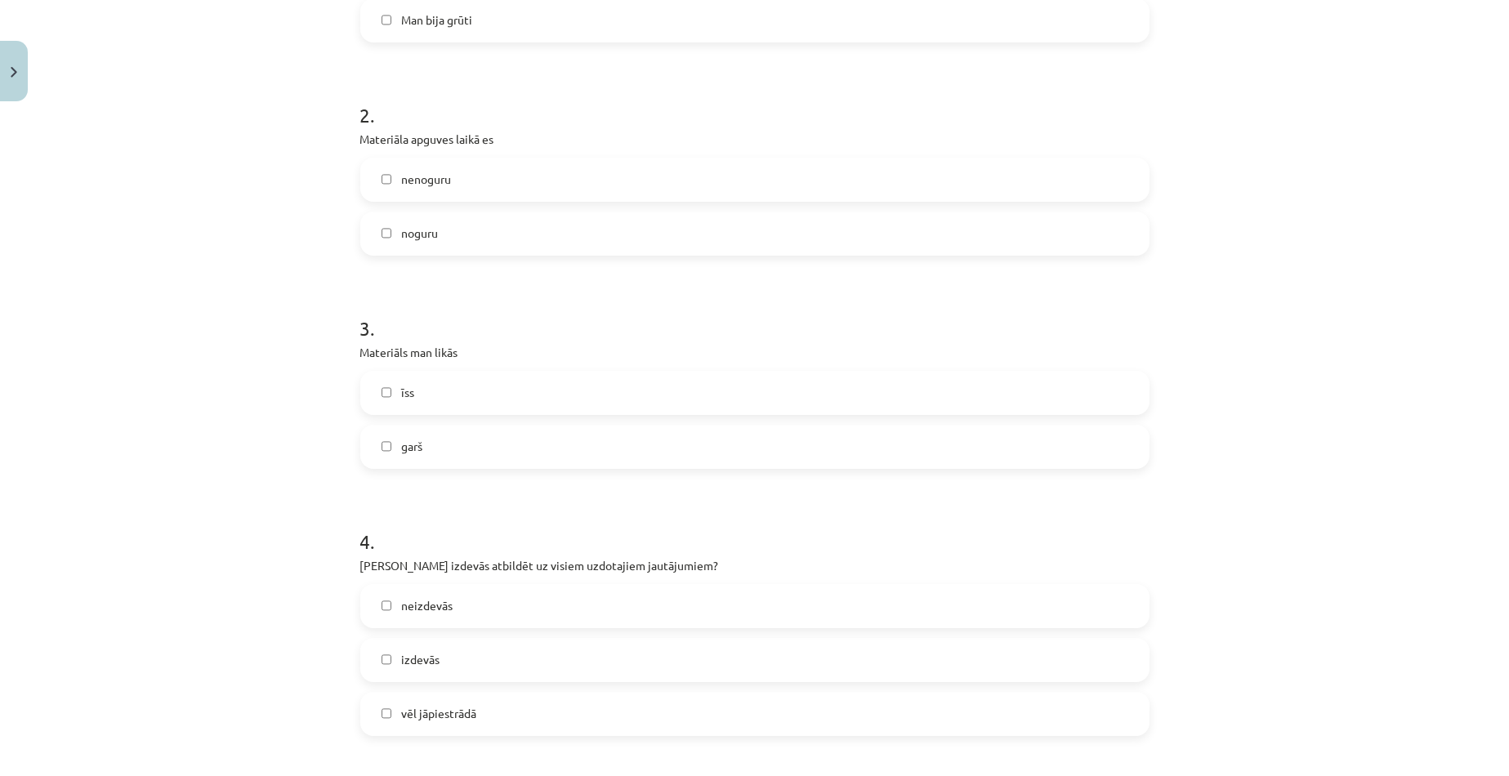
scroll to position [735, 0]
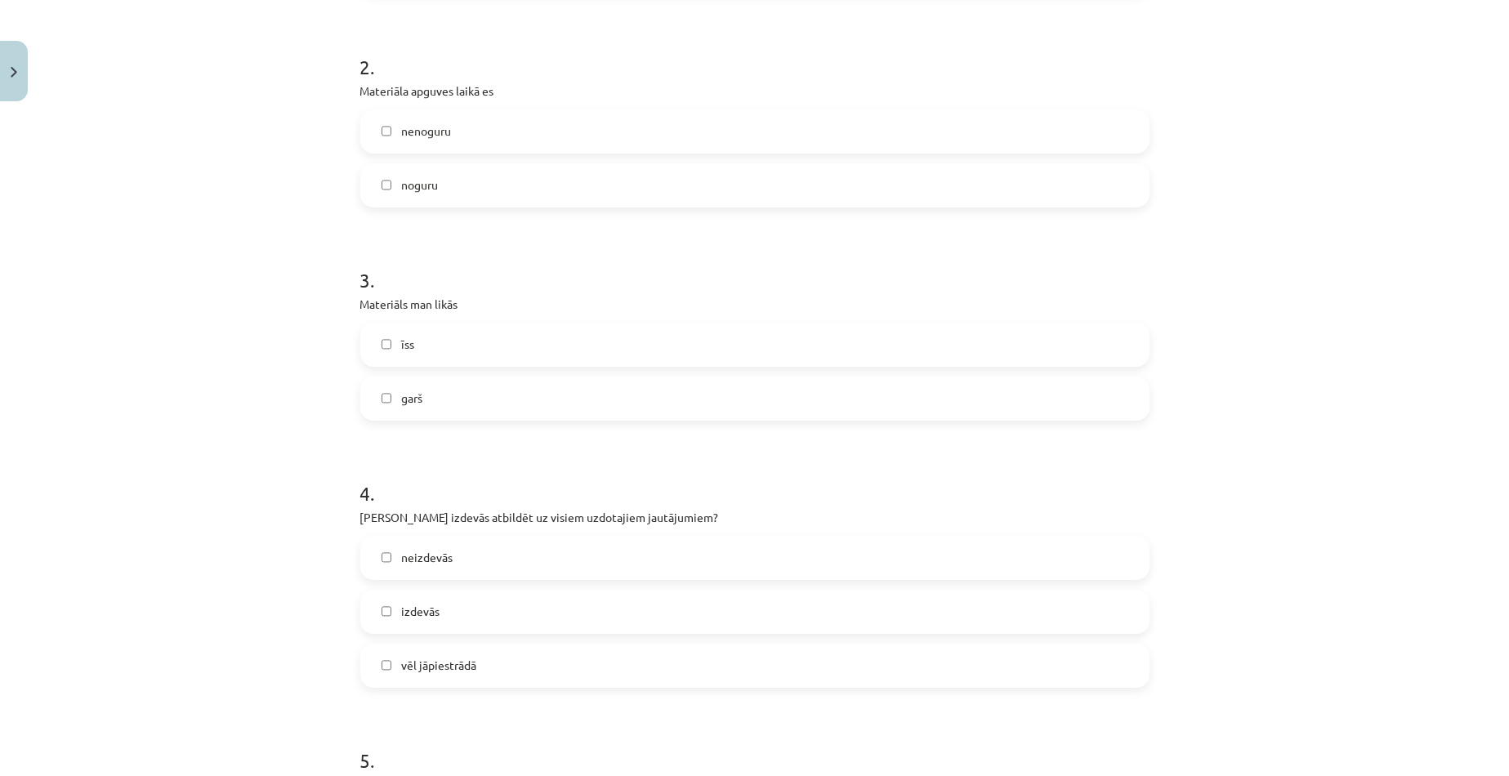
click at [372, 389] on label "garš" at bounding box center [755, 398] width 786 height 41
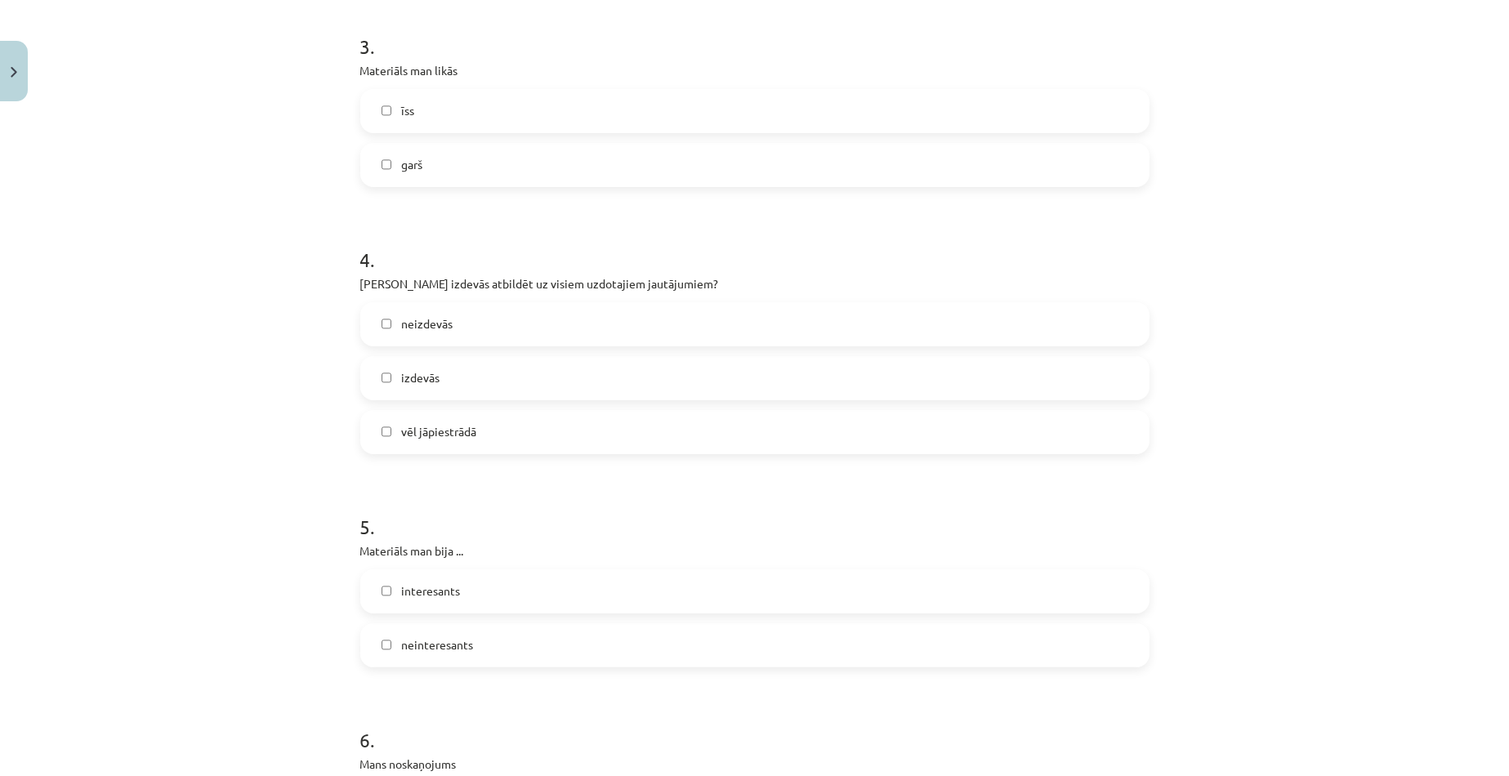
scroll to position [980, 0]
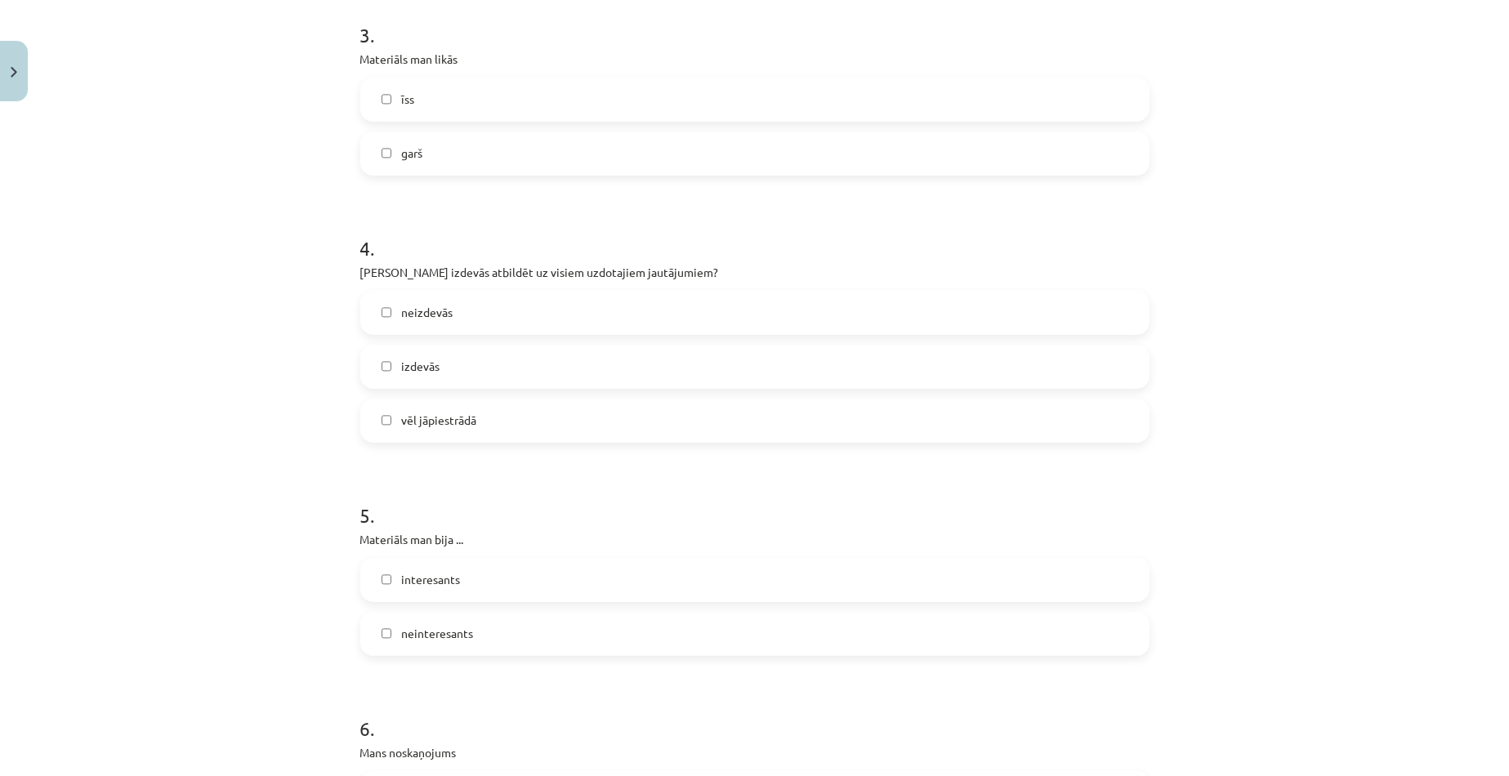
click at [403, 420] on span "vēl jāpiestrādā" at bounding box center [438, 420] width 75 height 17
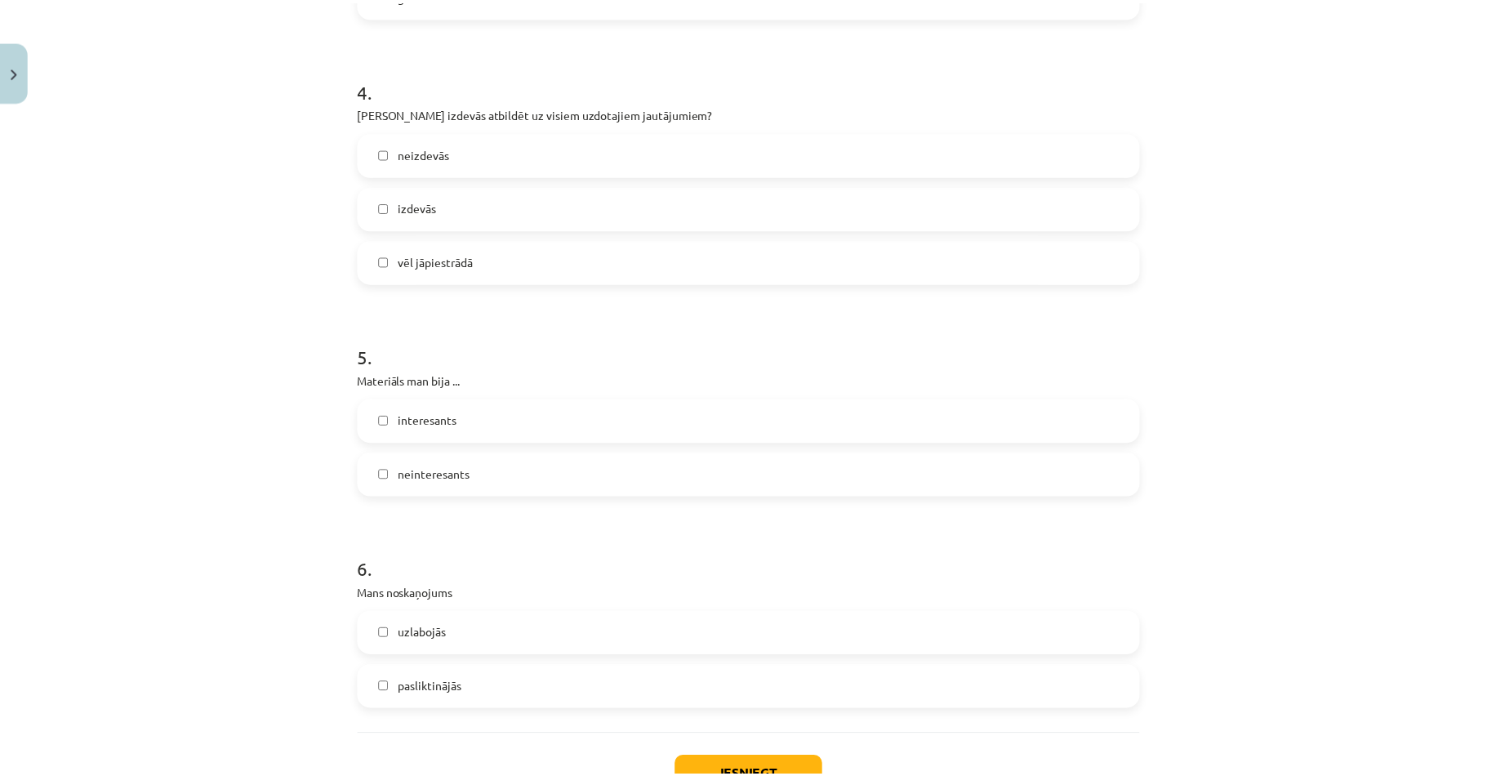
scroll to position [1225, 0]
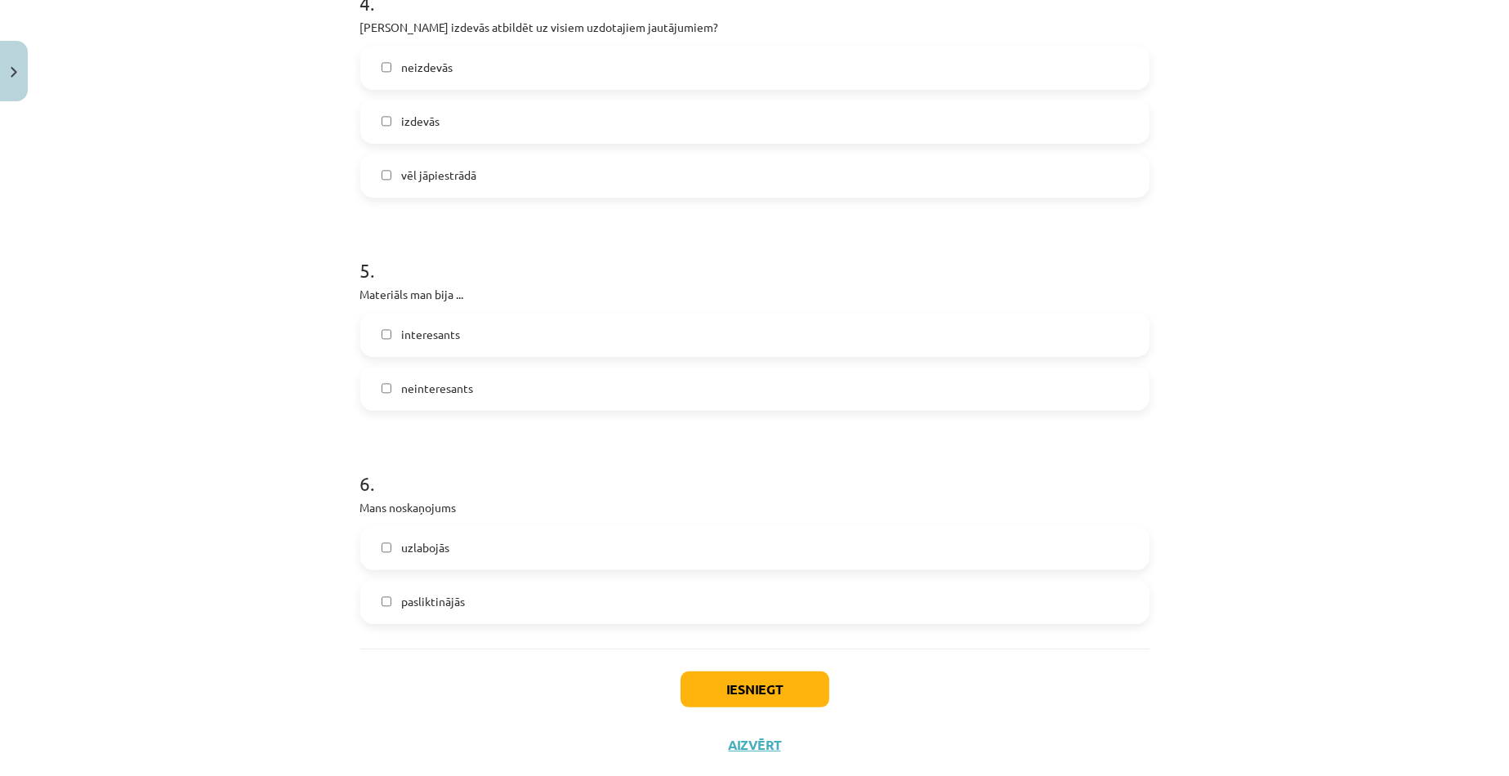
click at [449, 600] on span "pasliktinājās" at bounding box center [433, 601] width 64 height 17
click at [758, 693] on button "Iesniegt" at bounding box center [754, 689] width 149 height 36
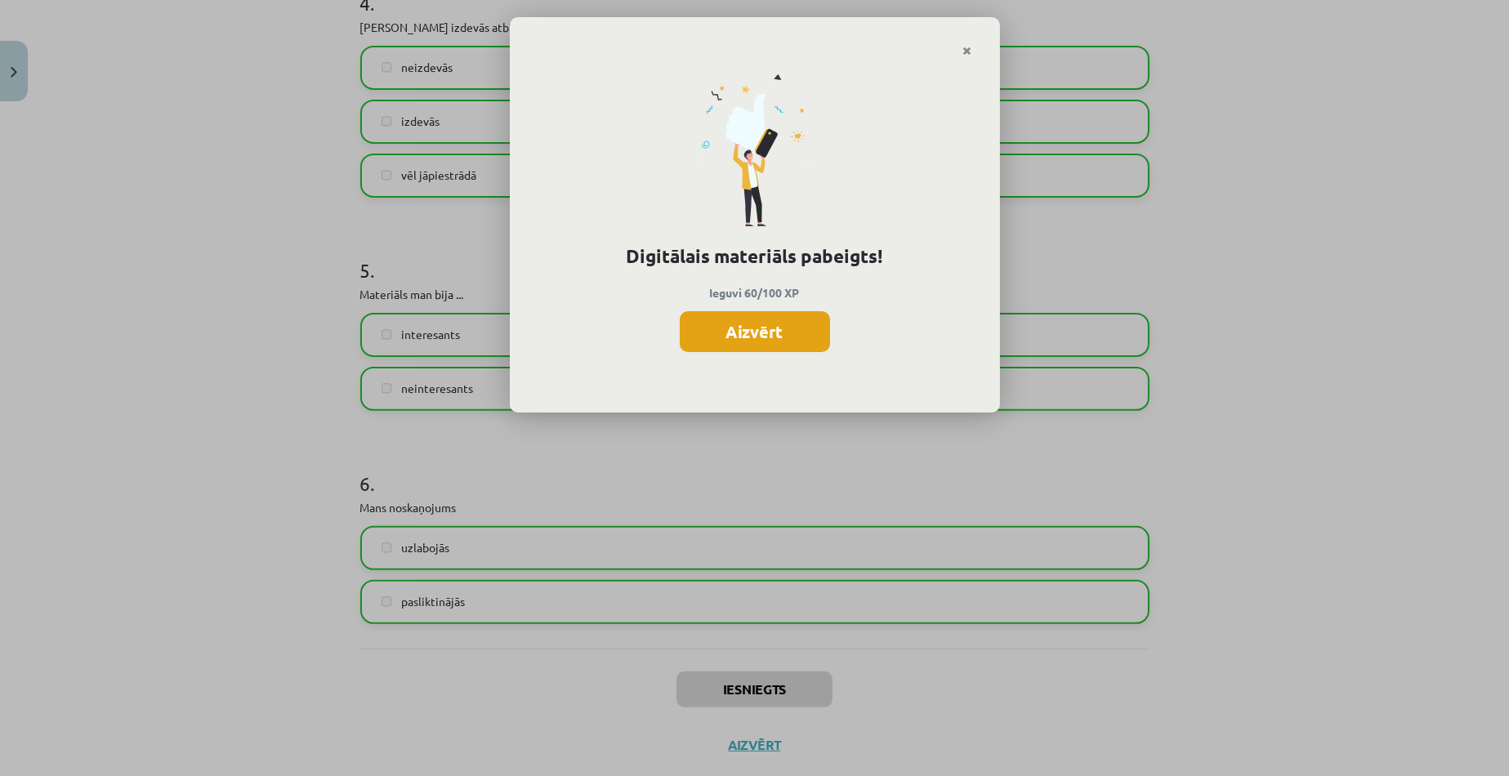
click at [786, 336] on button "Aizvērt" at bounding box center [755, 331] width 150 height 41
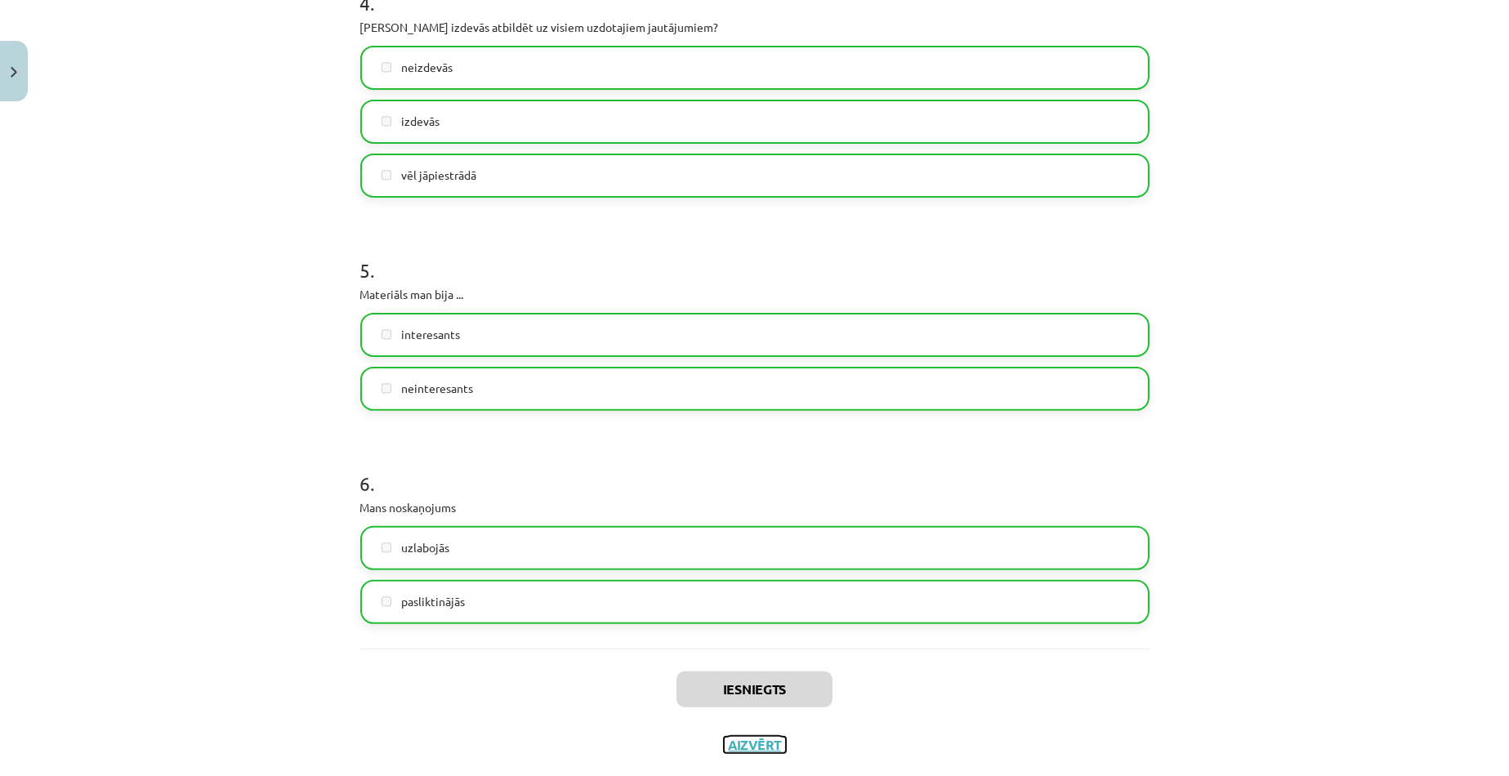
click at [769, 750] on button "Aizvērt" at bounding box center [755, 745] width 62 height 16
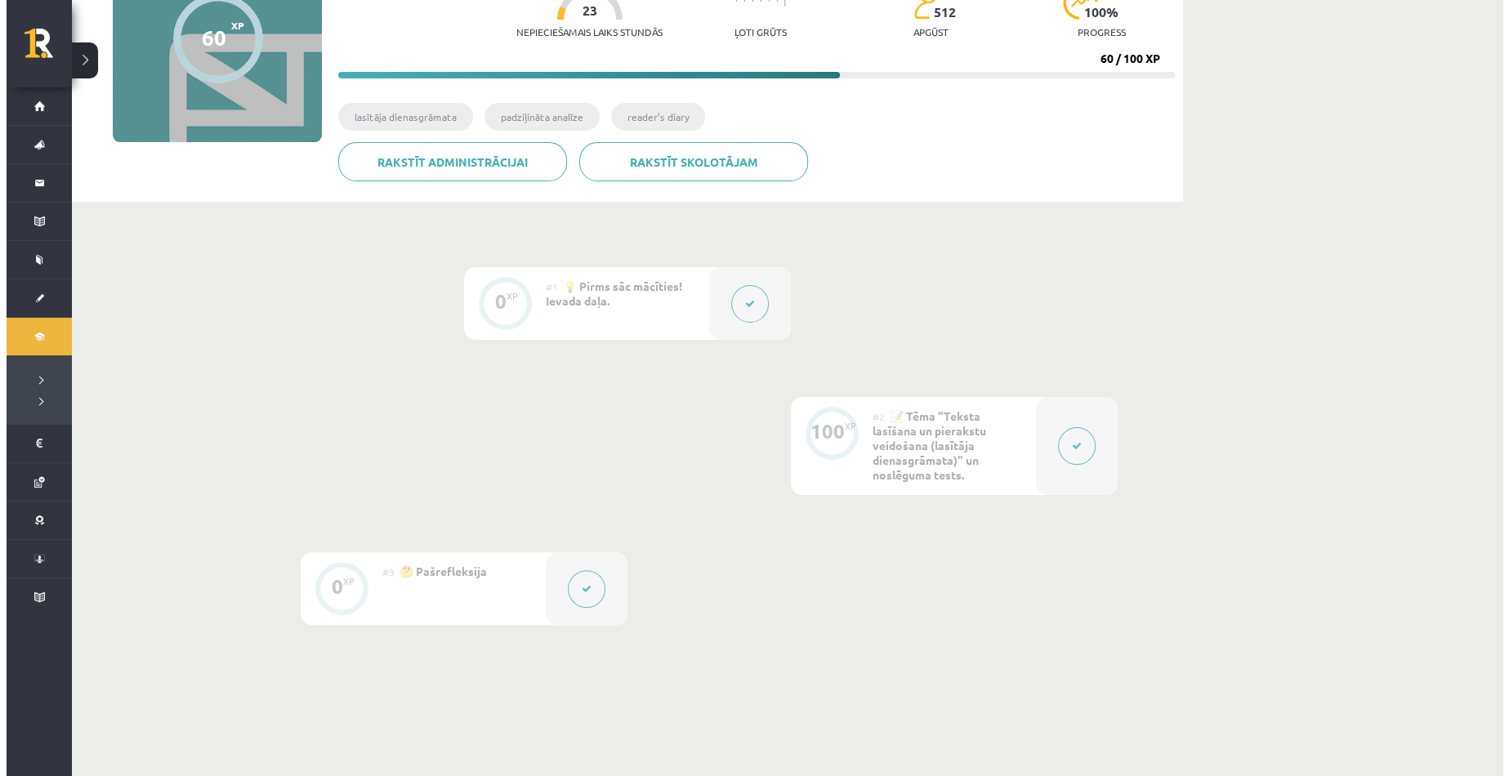
scroll to position [163, 0]
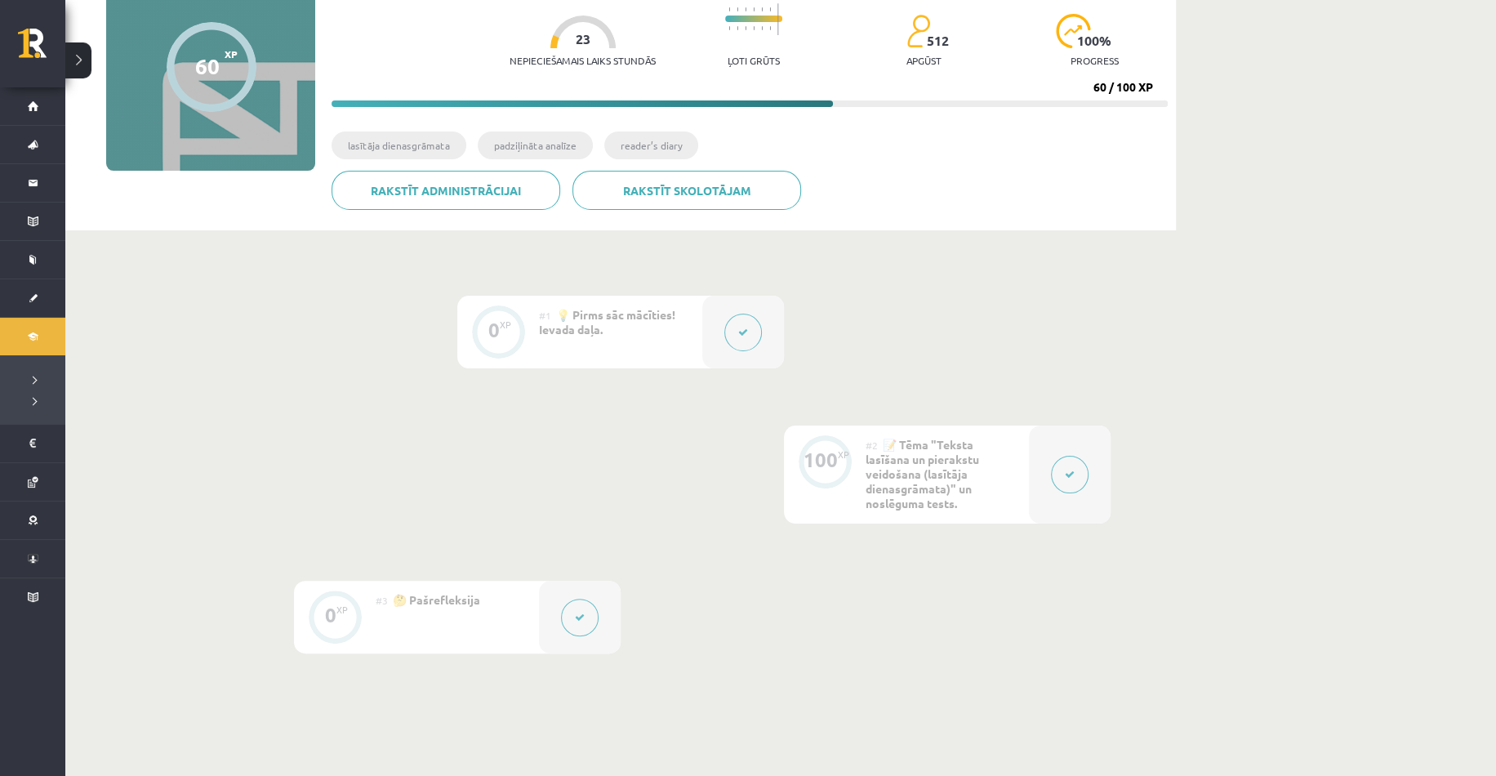
click at [767, 330] on div at bounding box center [743, 332] width 82 height 73
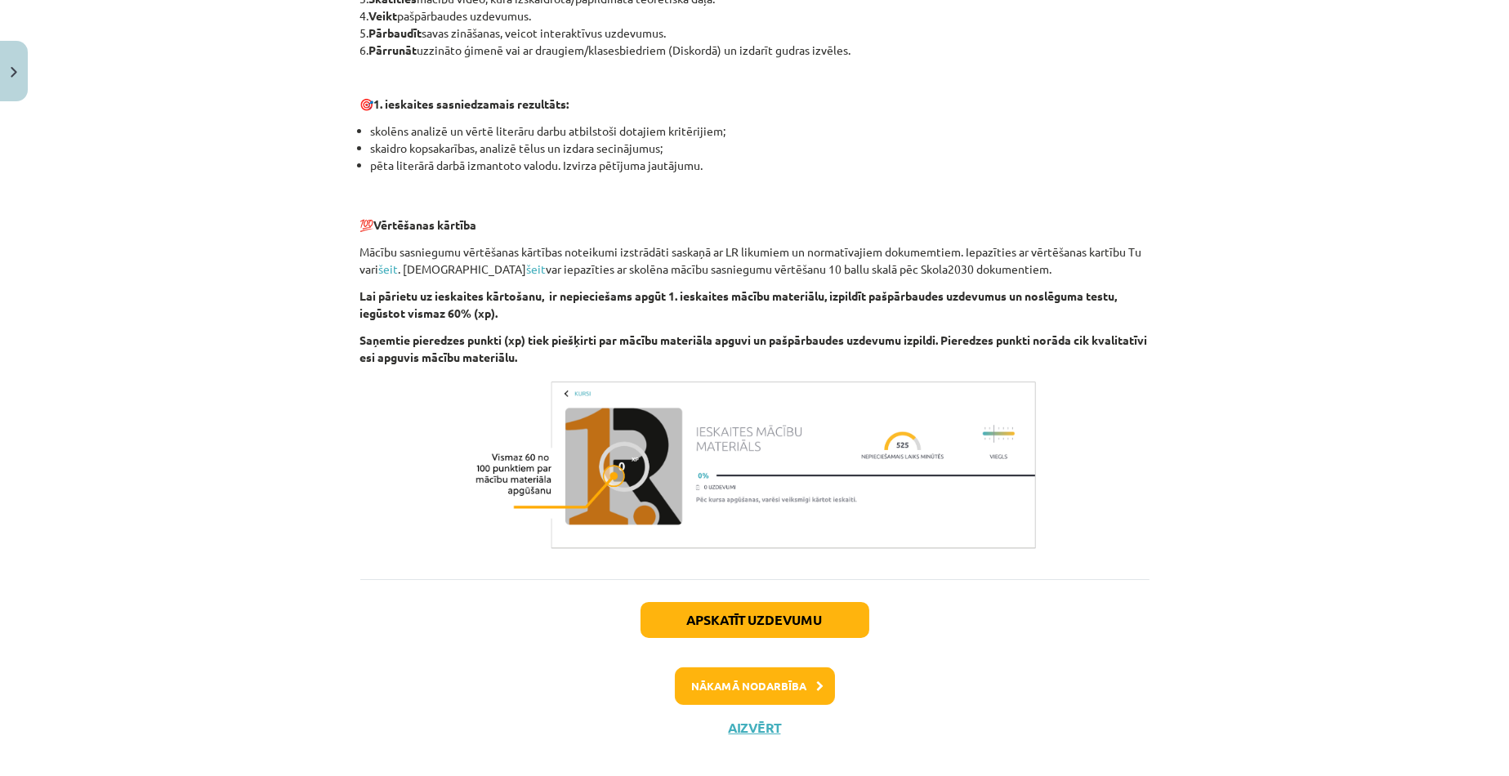
scroll to position [980, 0]
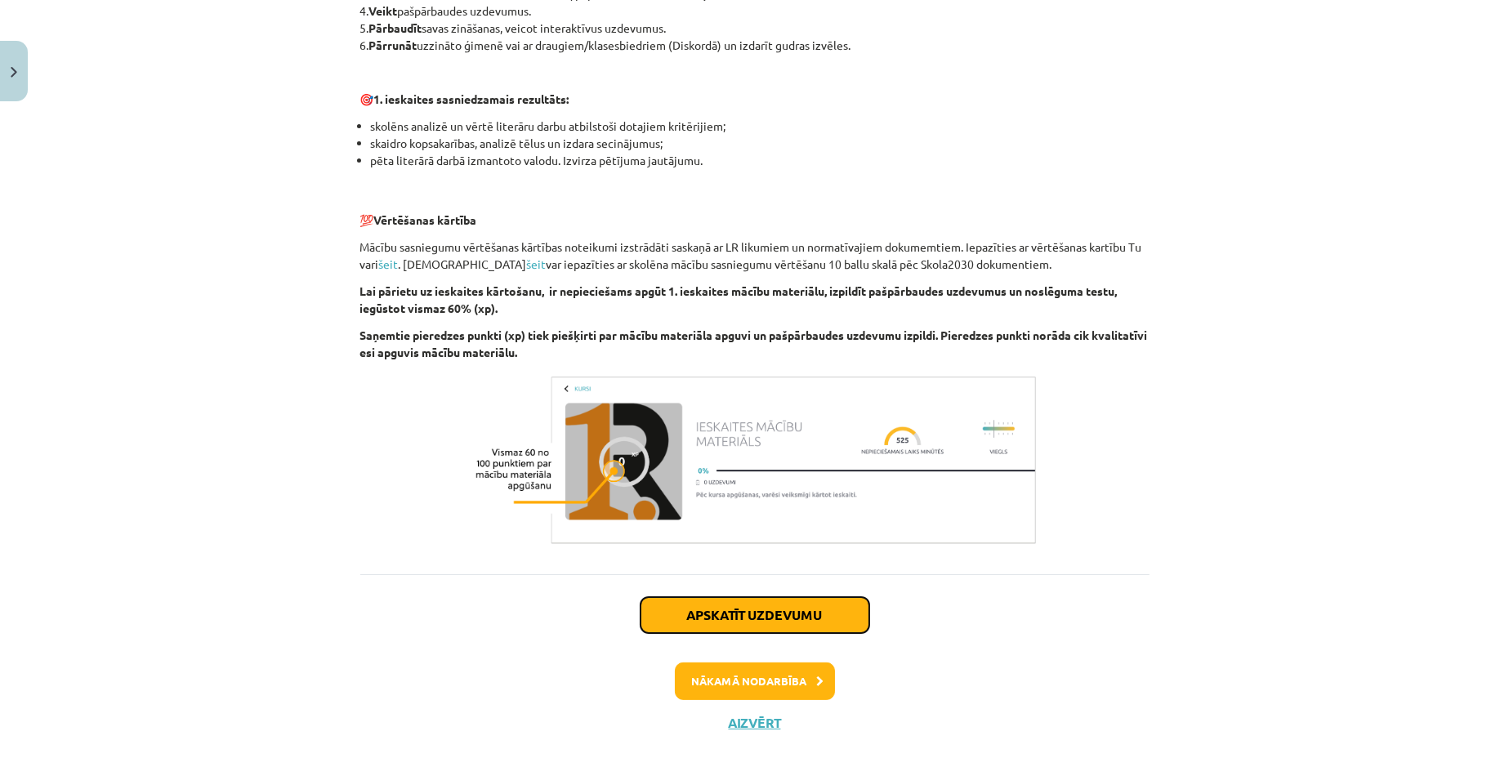
click at [728, 623] on button "Apskatīt uzdevumu" at bounding box center [754, 615] width 229 height 36
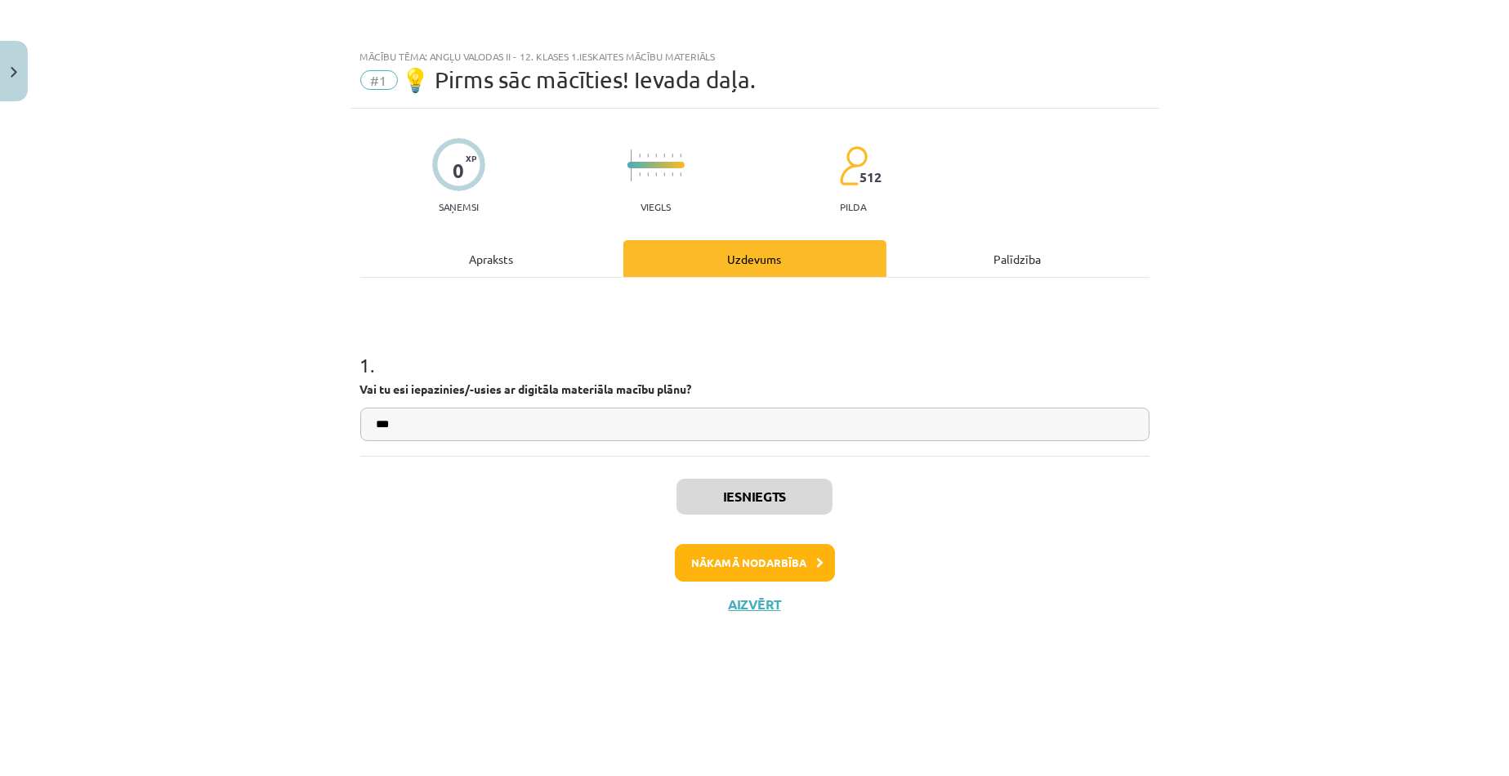
scroll to position [0, 0]
click at [717, 560] on button "Nākamā nodarbība" at bounding box center [755, 563] width 160 height 38
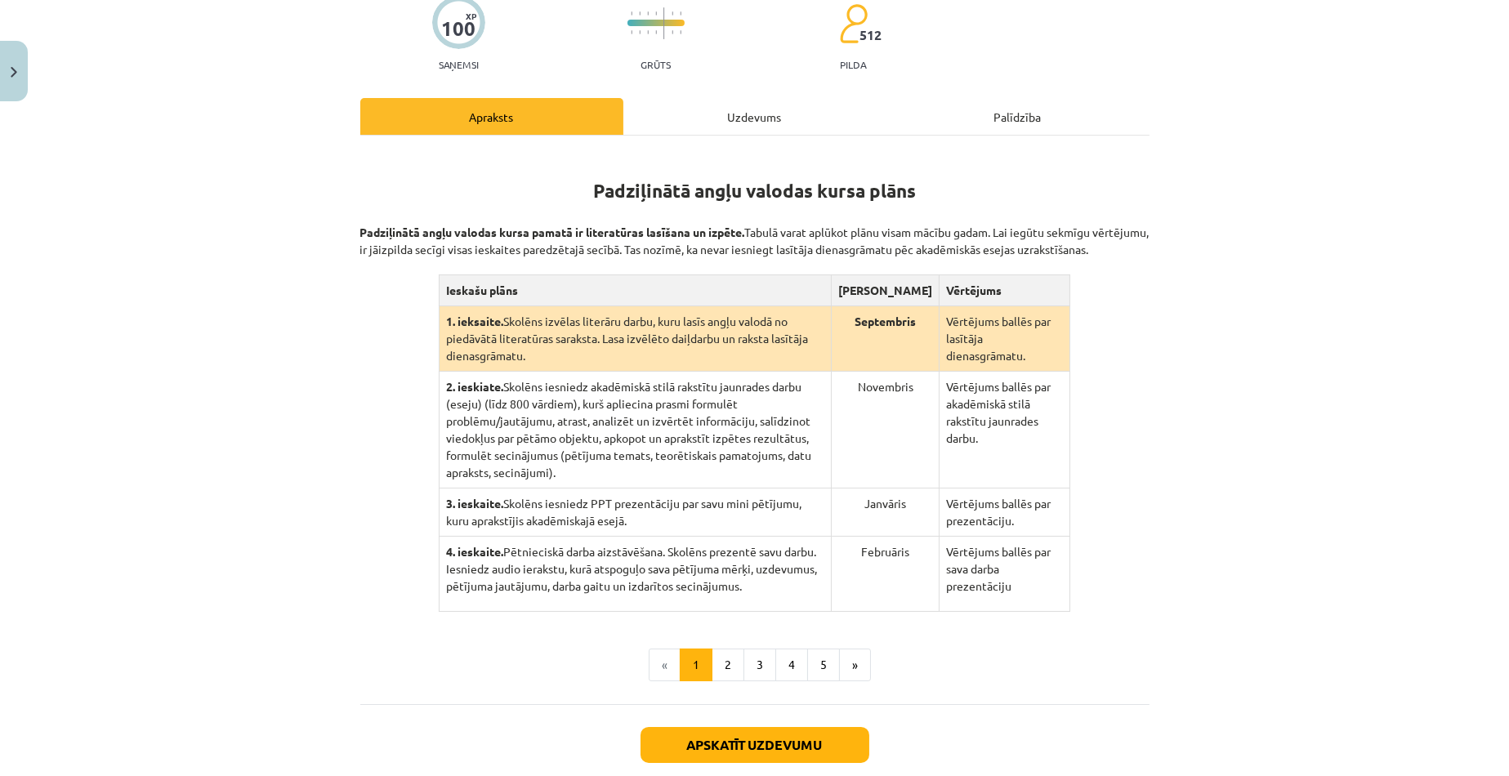
scroll to position [294, 0]
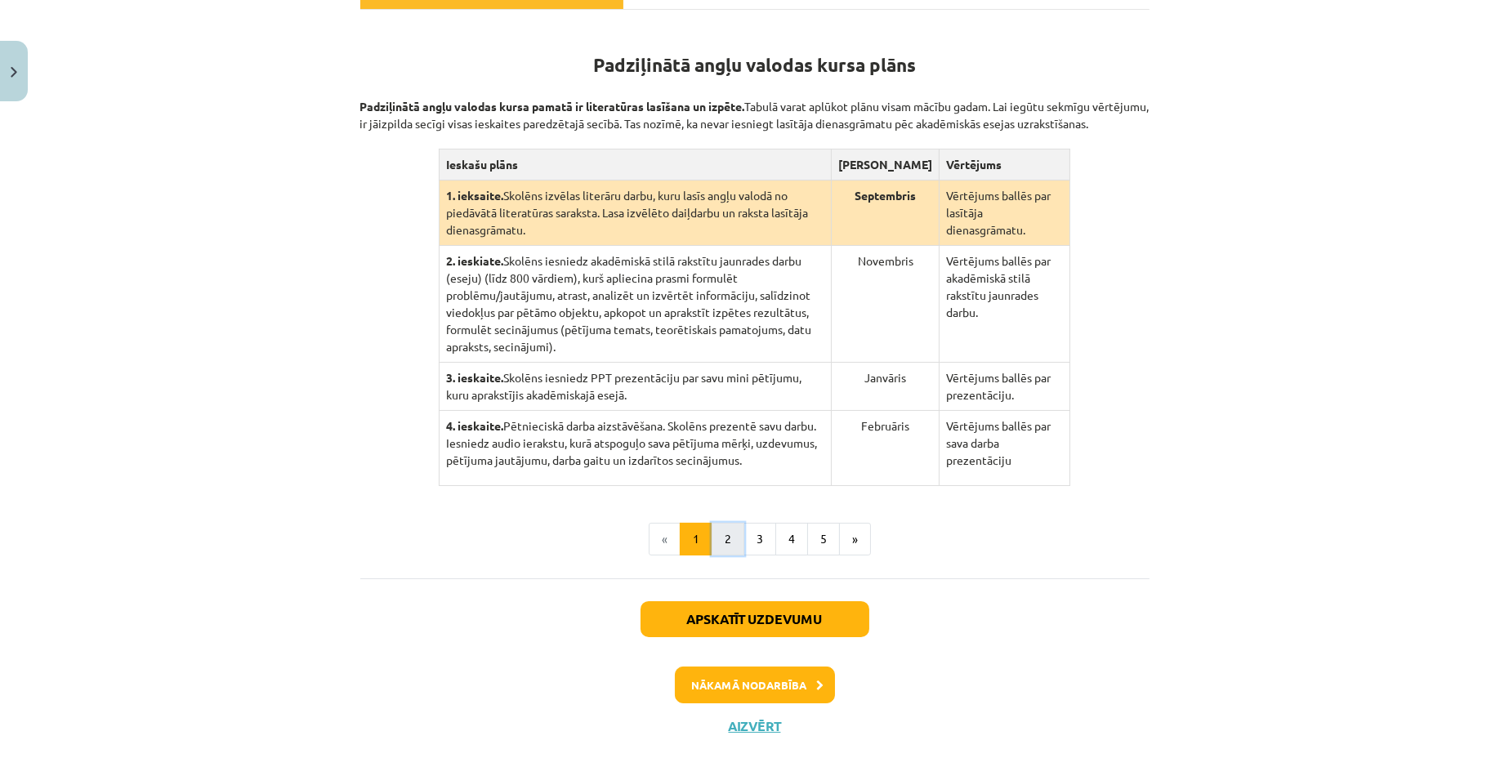
click at [723, 523] on button "2" at bounding box center [727, 539] width 33 height 33
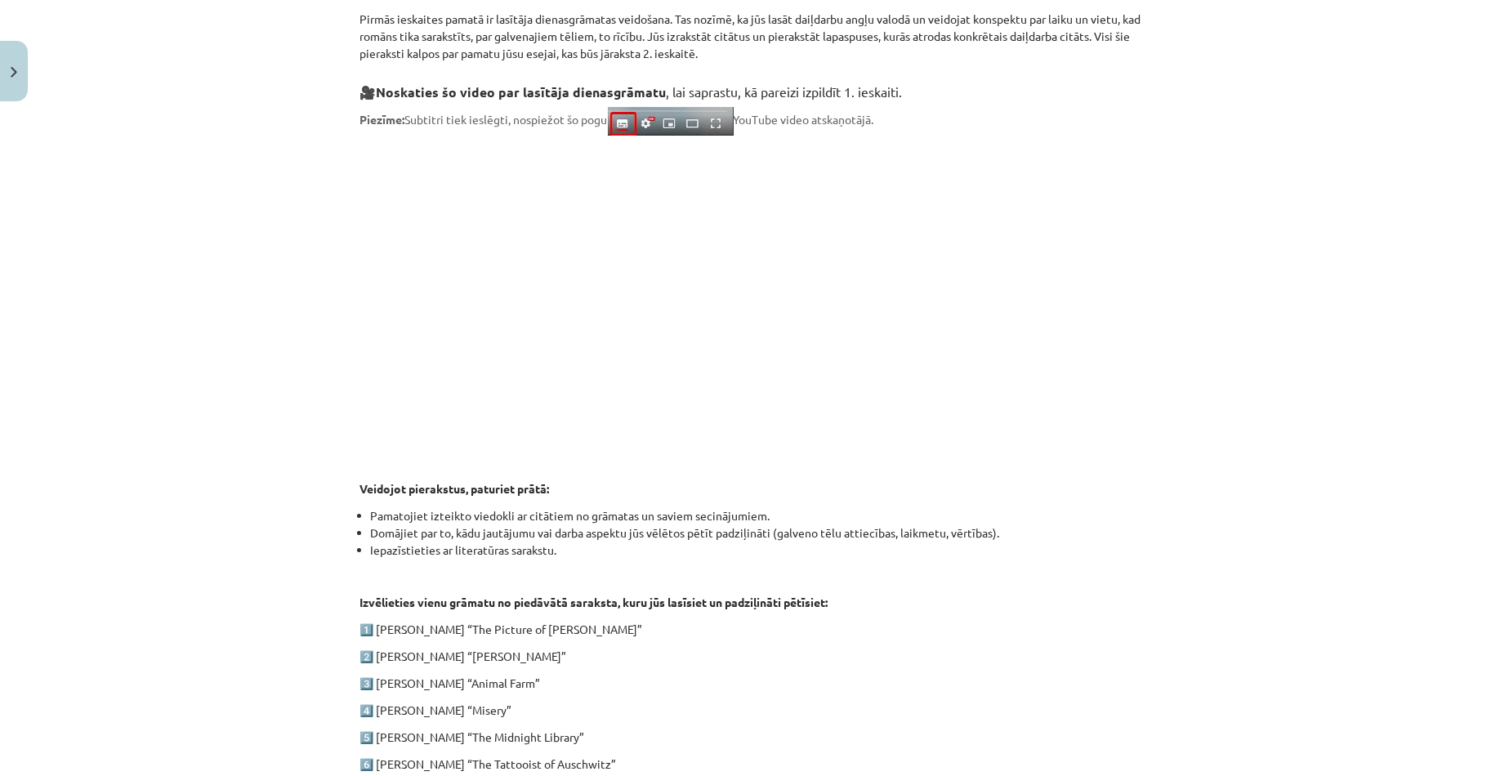
scroll to position [685, 0]
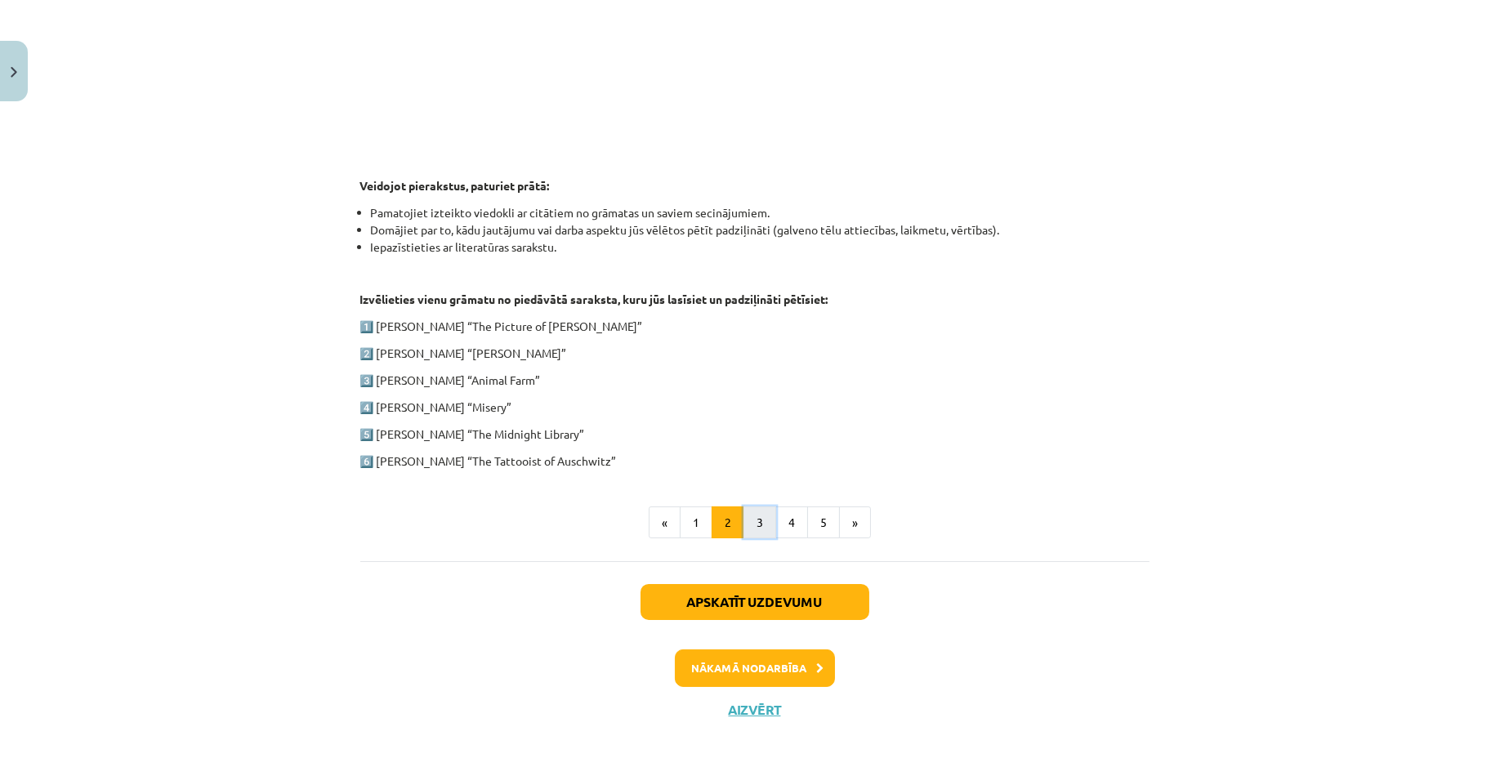
click at [752, 515] on button "3" at bounding box center [759, 522] width 33 height 33
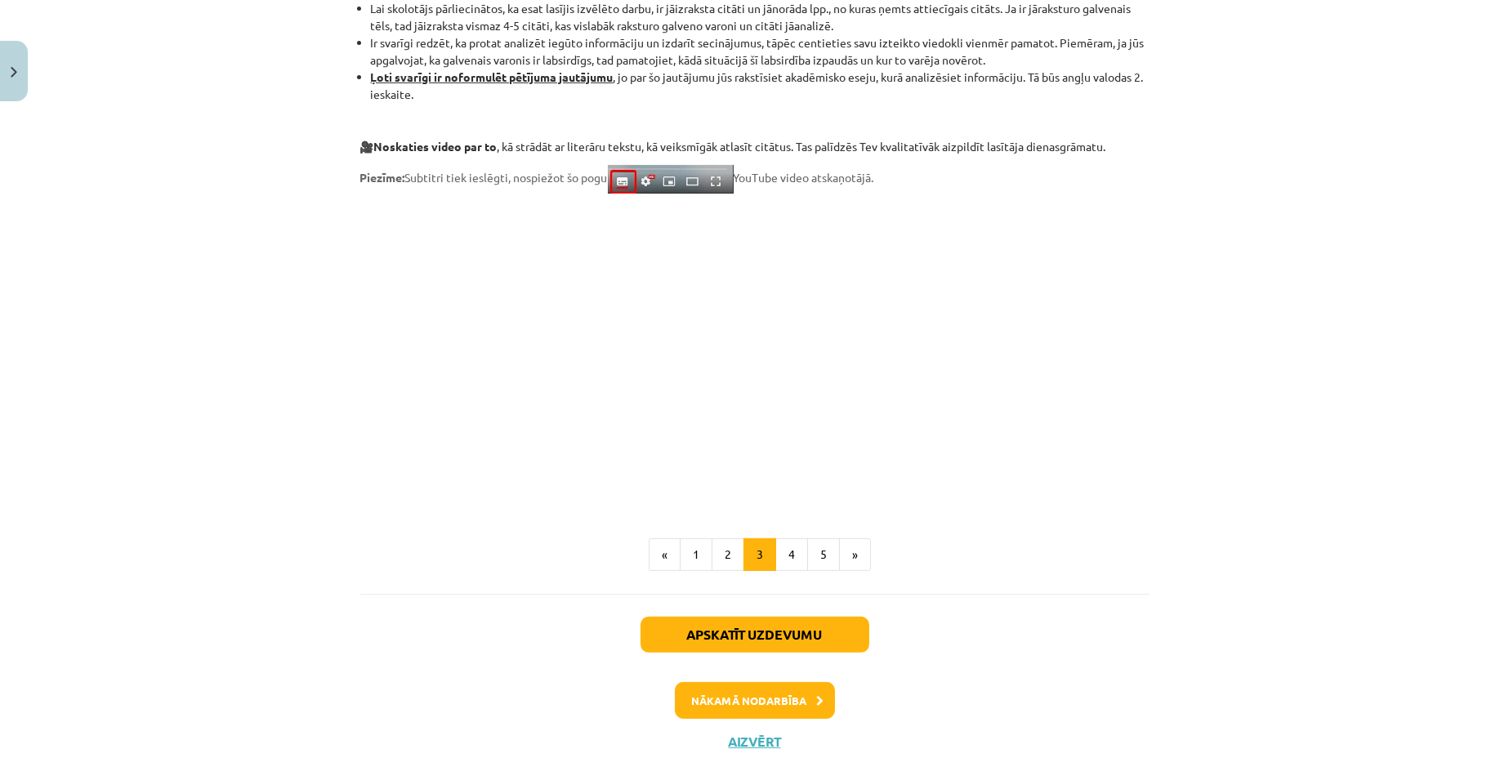
scroll to position [1216, 0]
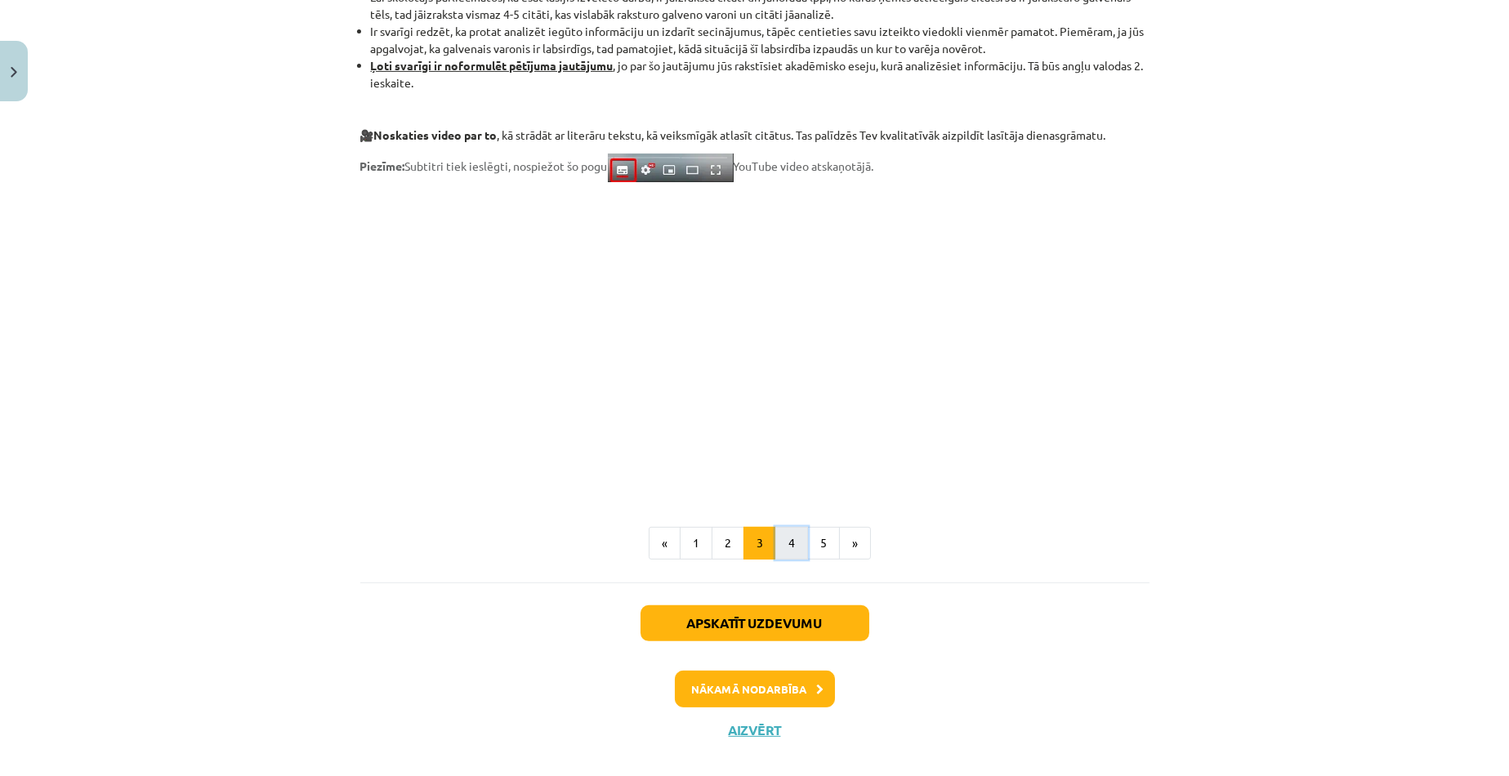
click at [787, 538] on button "4" at bounding box center [791, 543] width 33 height 33
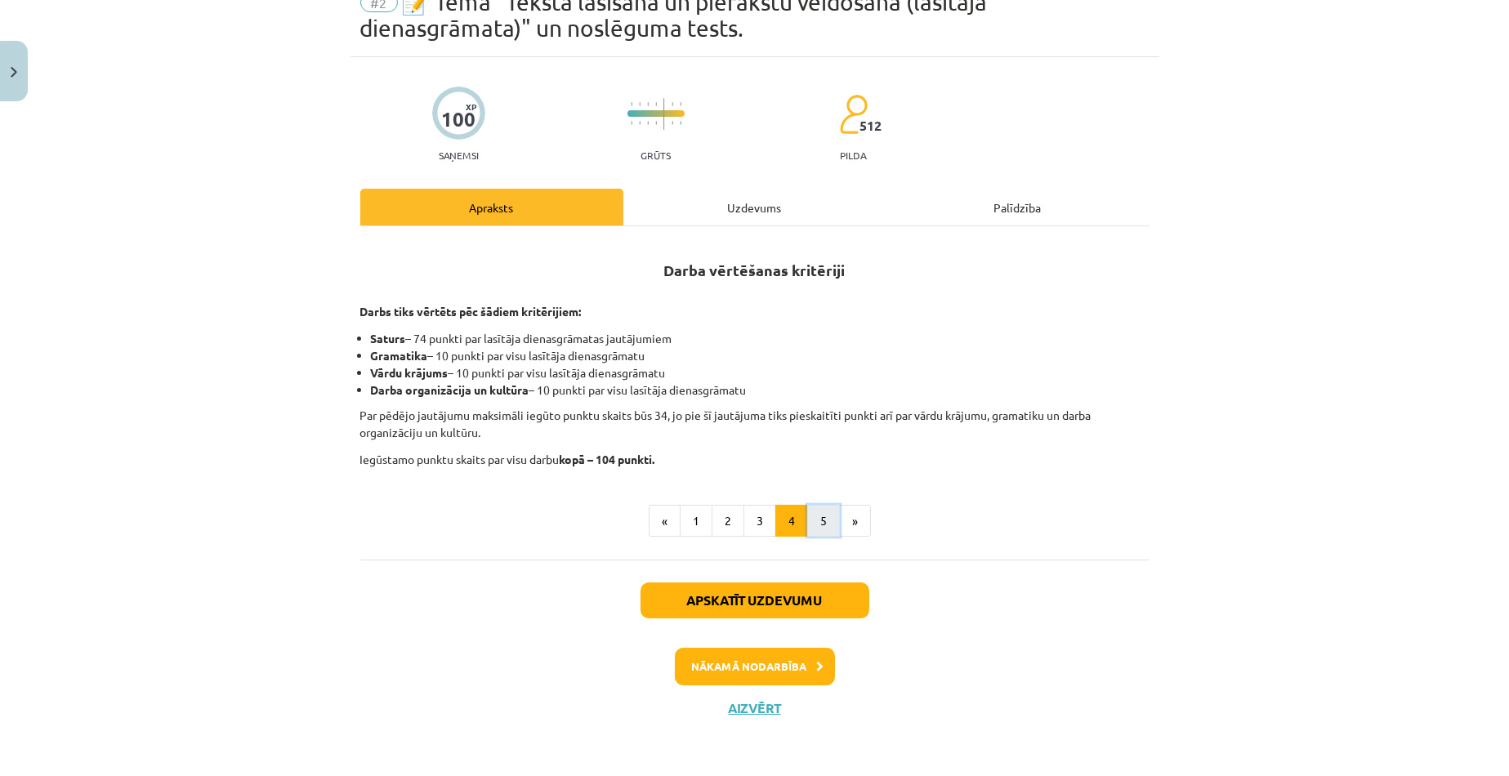
click at [818, 523] on button "5" at bounding box center [823, 521] width 33 height 33
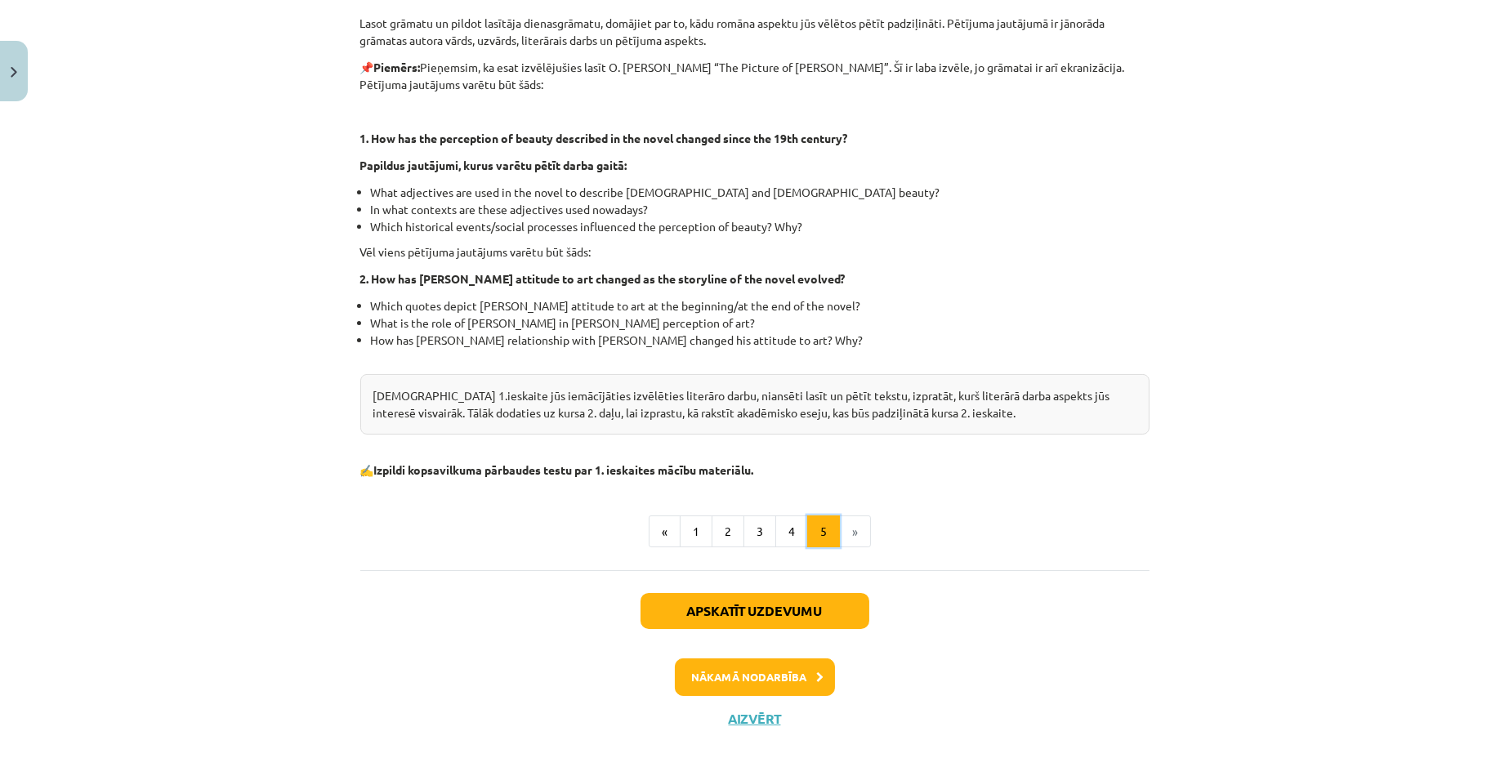
scroll to position [376, 0]
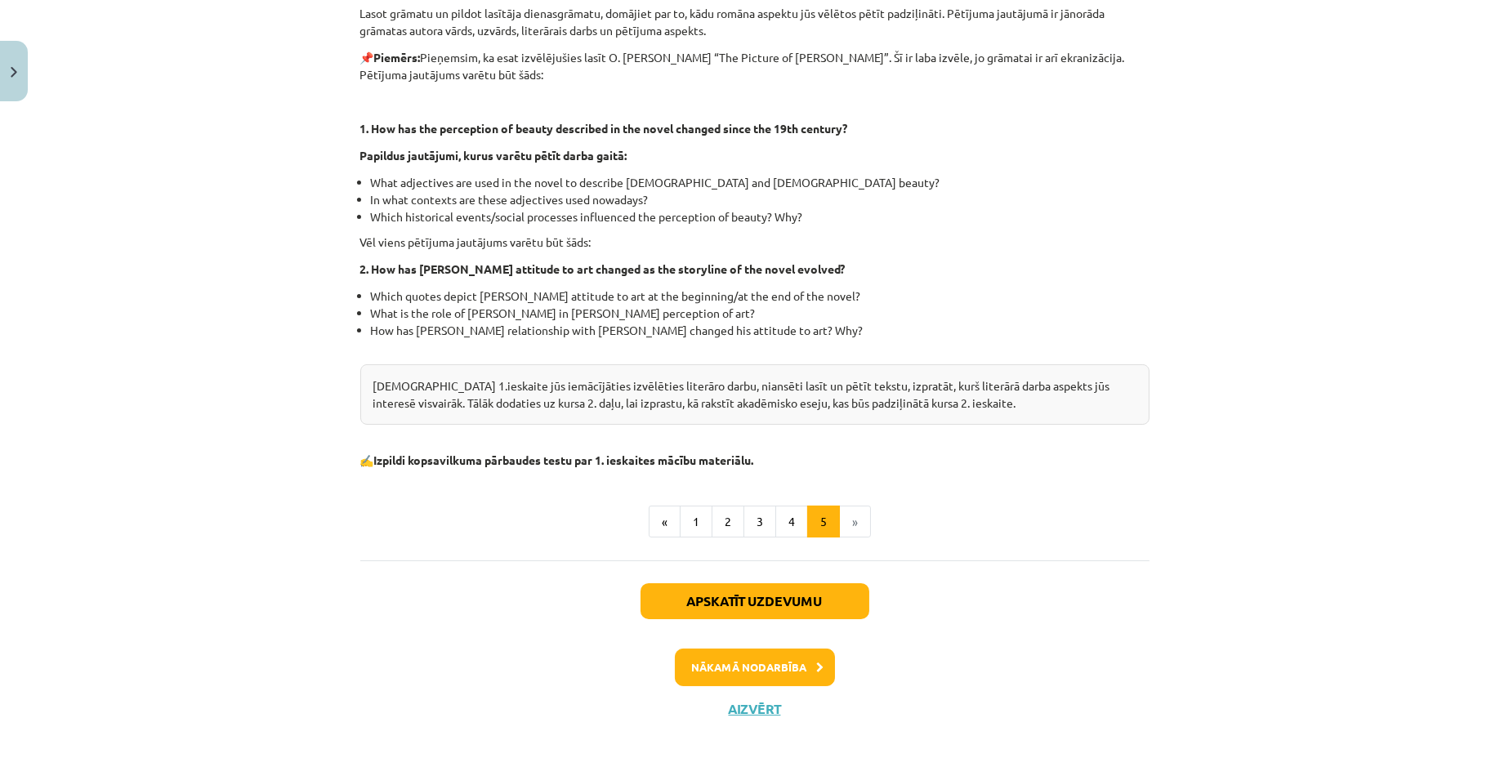
click at [848, 516] on li "»" at bounding box center [855, 522] width 31 height 33
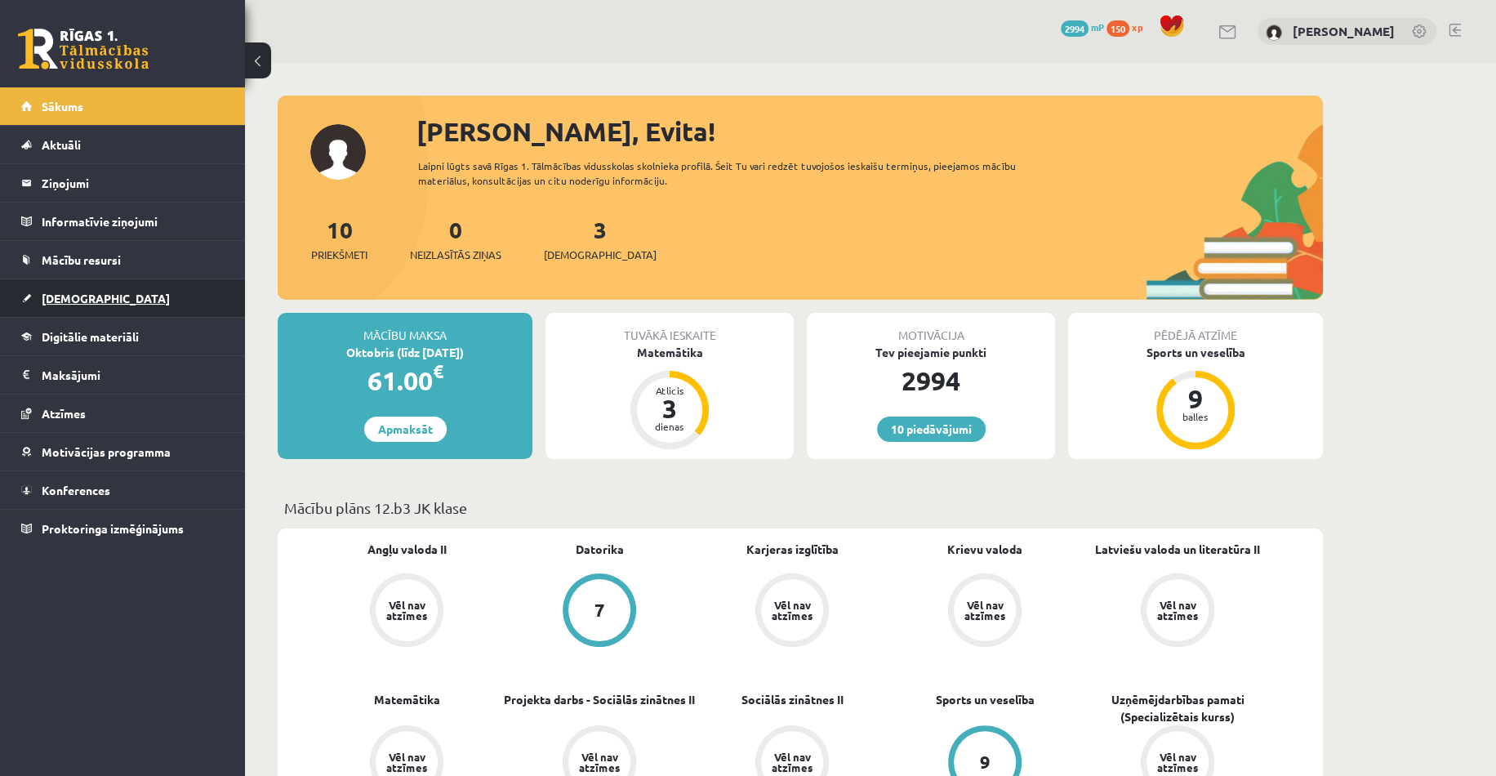
click at [121, 293] on link "[DEMOGRAPHIC_DATA]" at bounding box center [122, 298] width 203 height 38
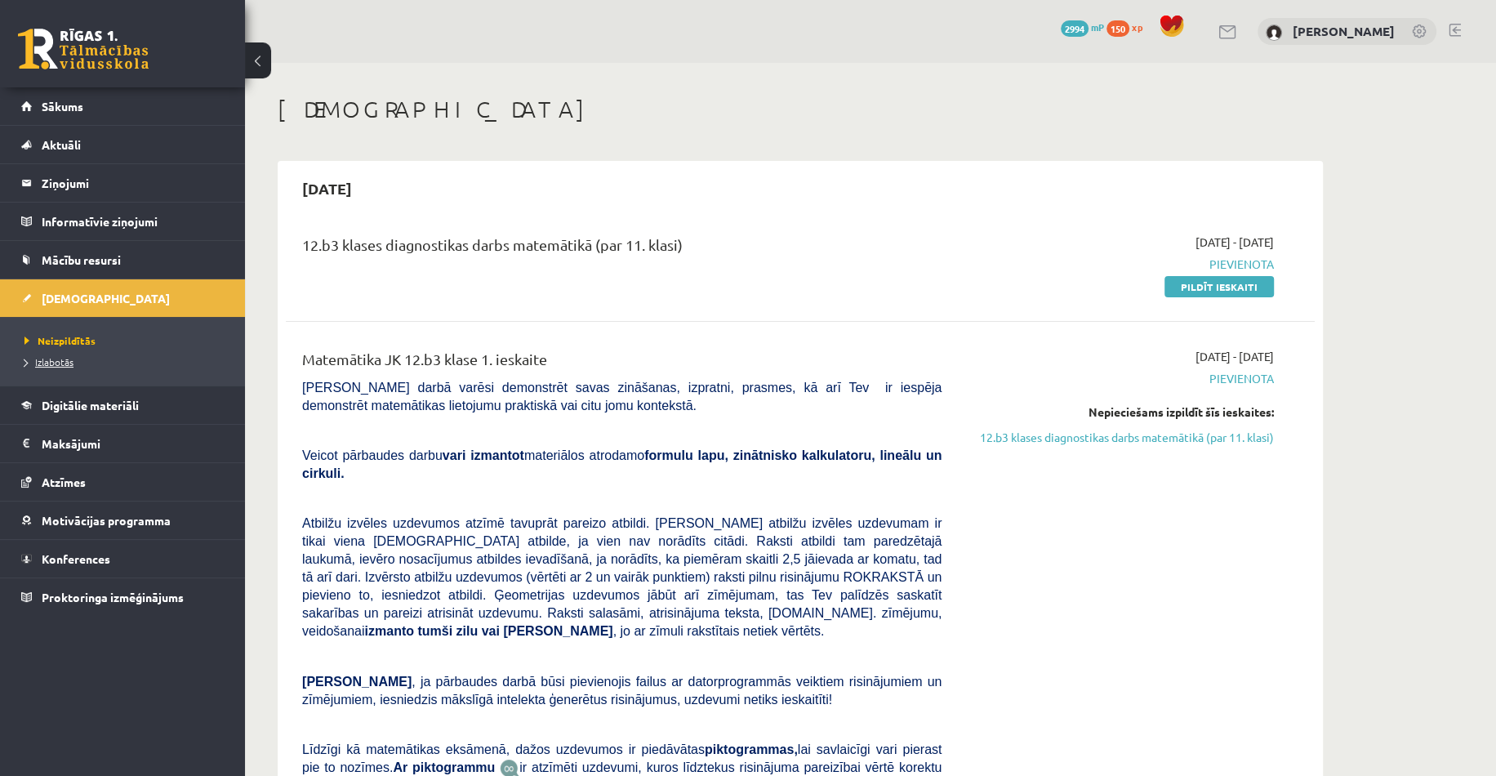
click at [60, 364] on span "Izlabotās" at bounding box center [49, 361] width 49 height 13
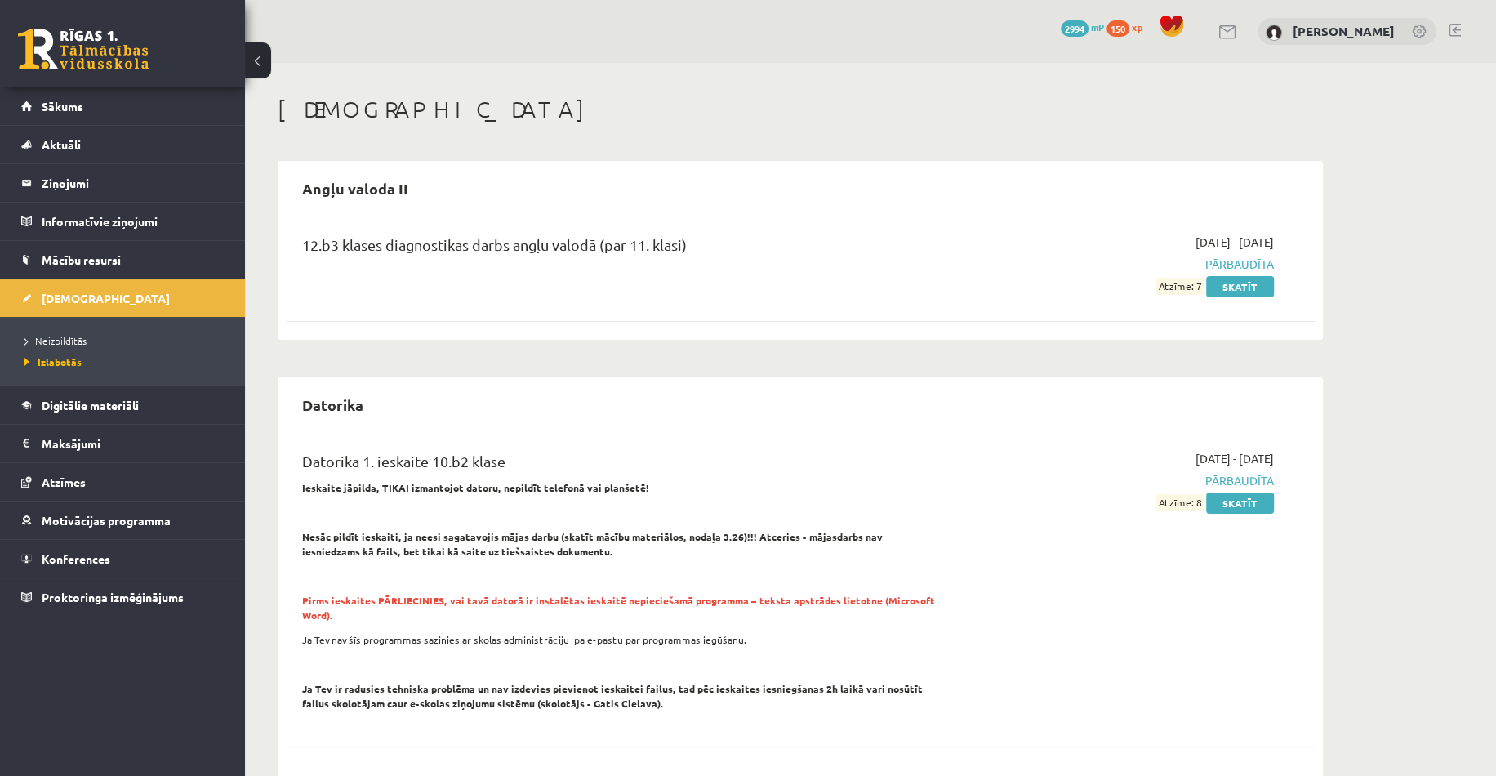
click at [1226, 288] on link "Skatīt" at bounding box center [1240, 286] width 68 height 21
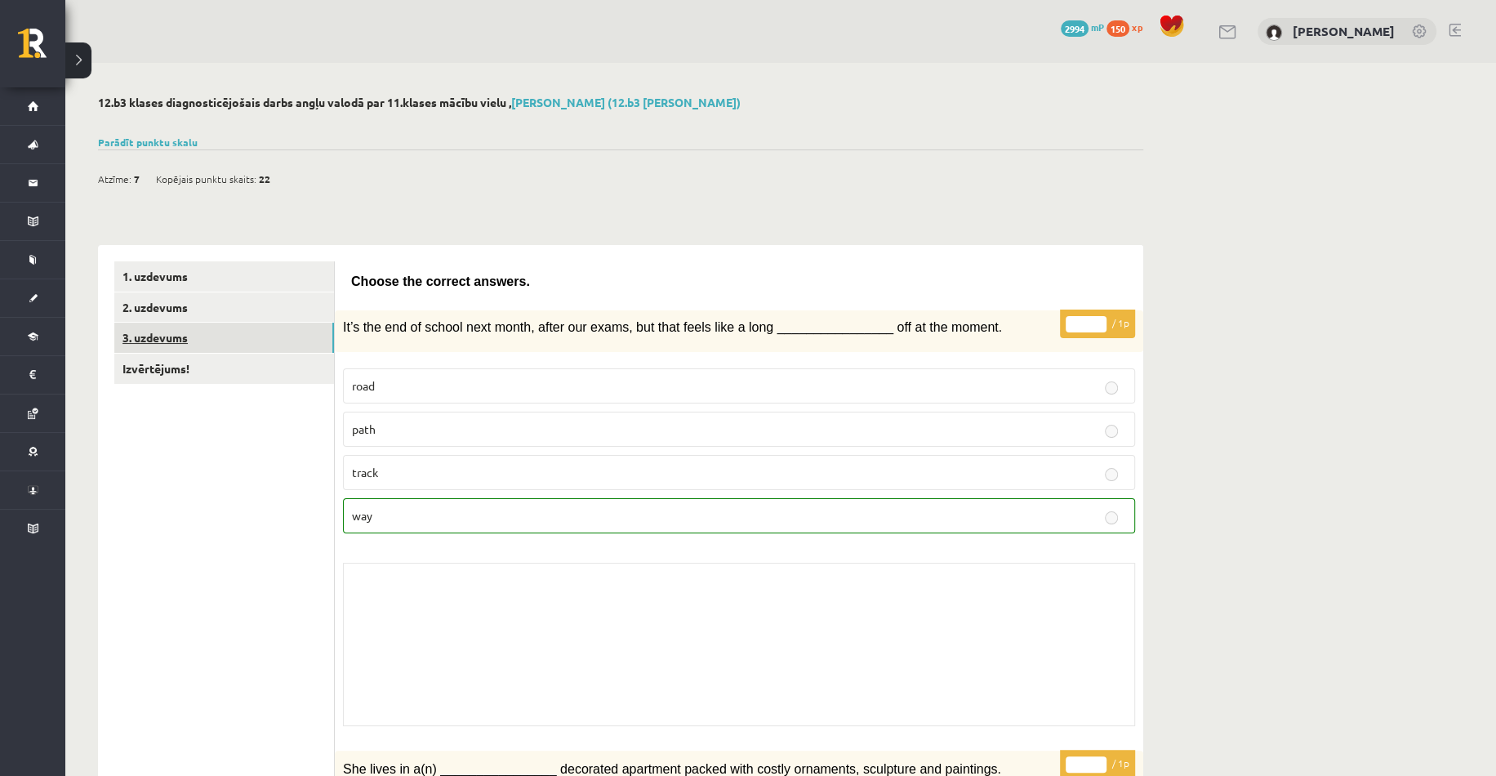
click at [268, 346] on link "3. uzdevums" at bounding box center [224, 338] width 220 height 30
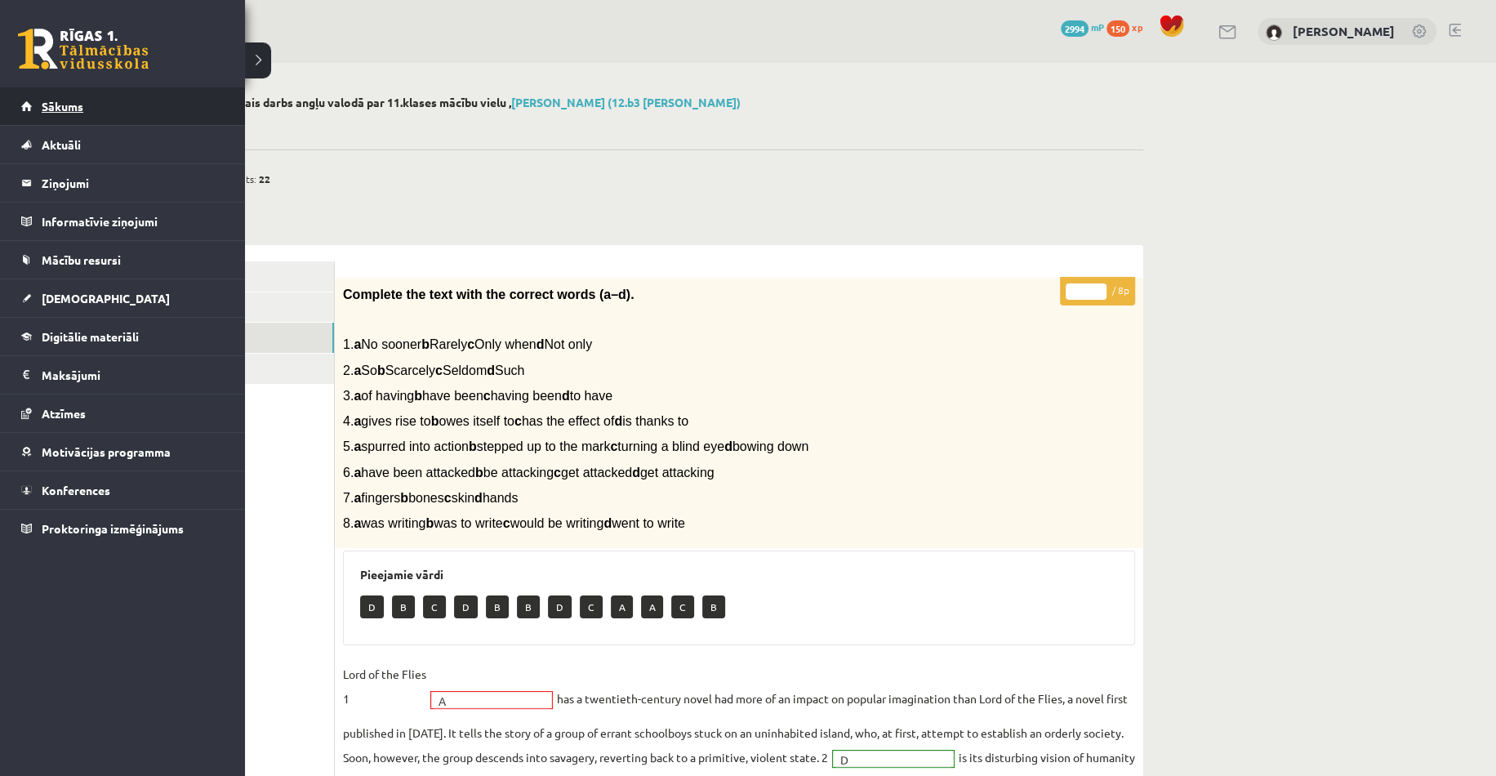
click at [100, 109] on link "Sākums" at bounding box center [122, 106] width 203 height 38
